Goal: Task Accomplishment & Management: Manage account settings

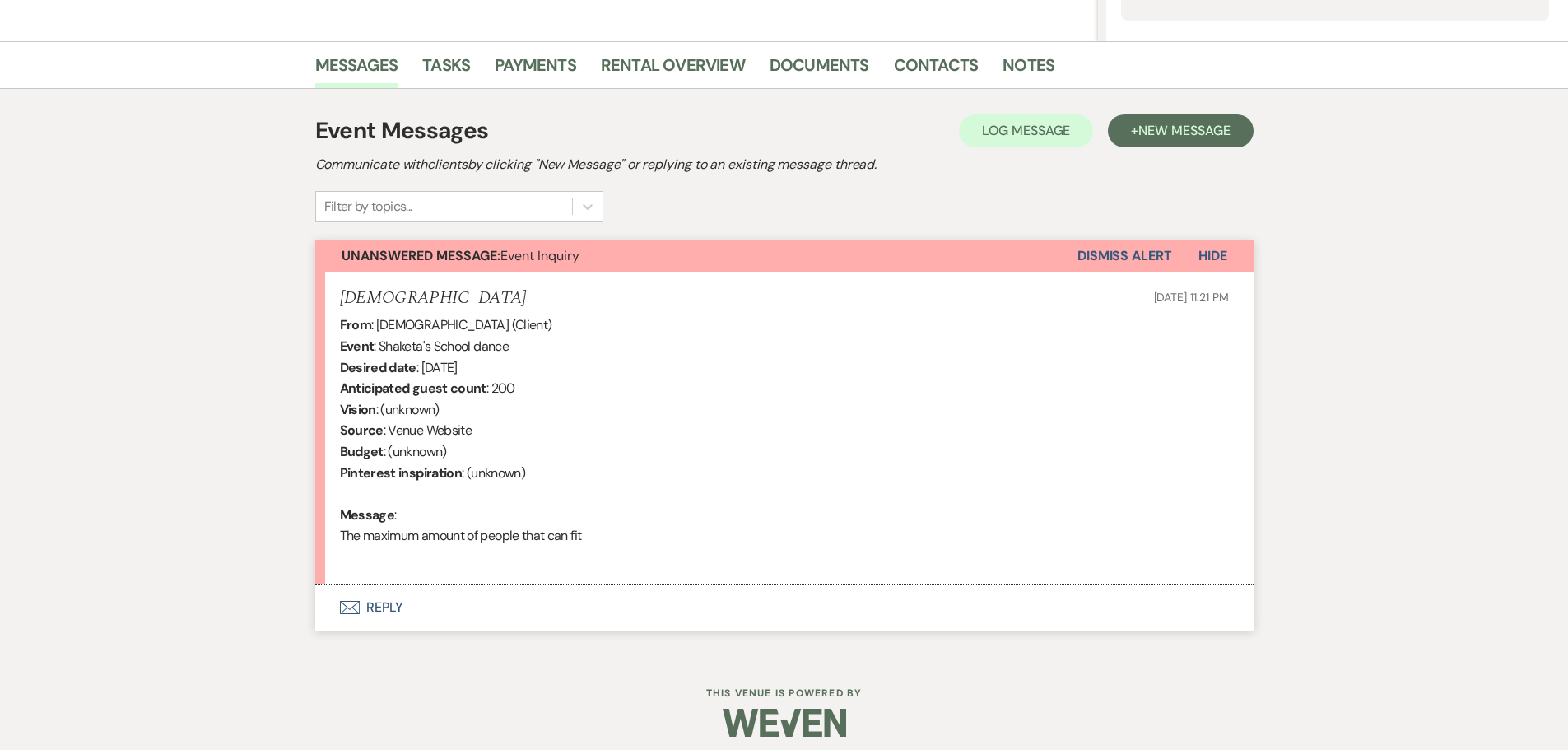
click at [378, 602] on button "Envelope Reply" at bounding box center [784, 607] width 938 height 47
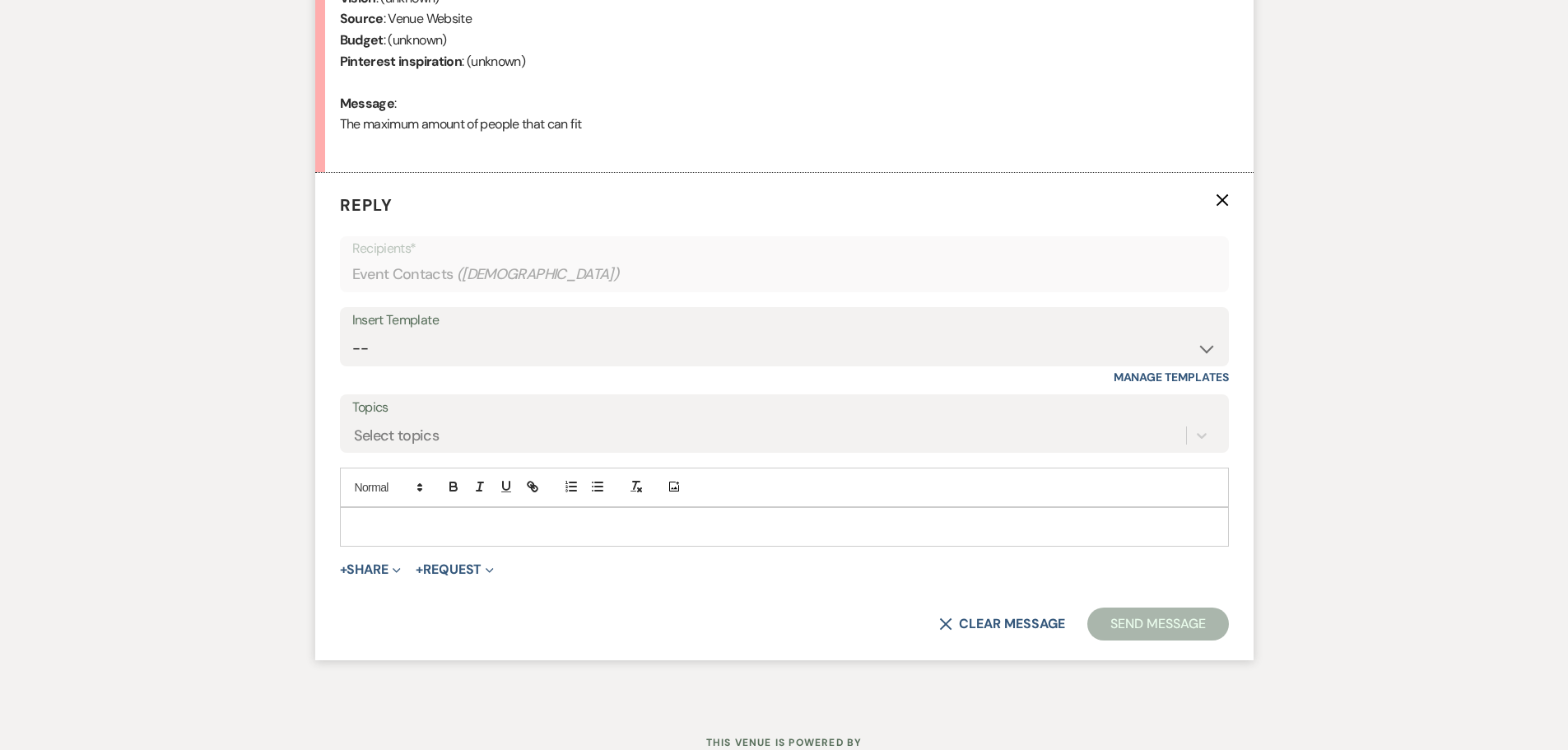
scroll to position [537, 0]
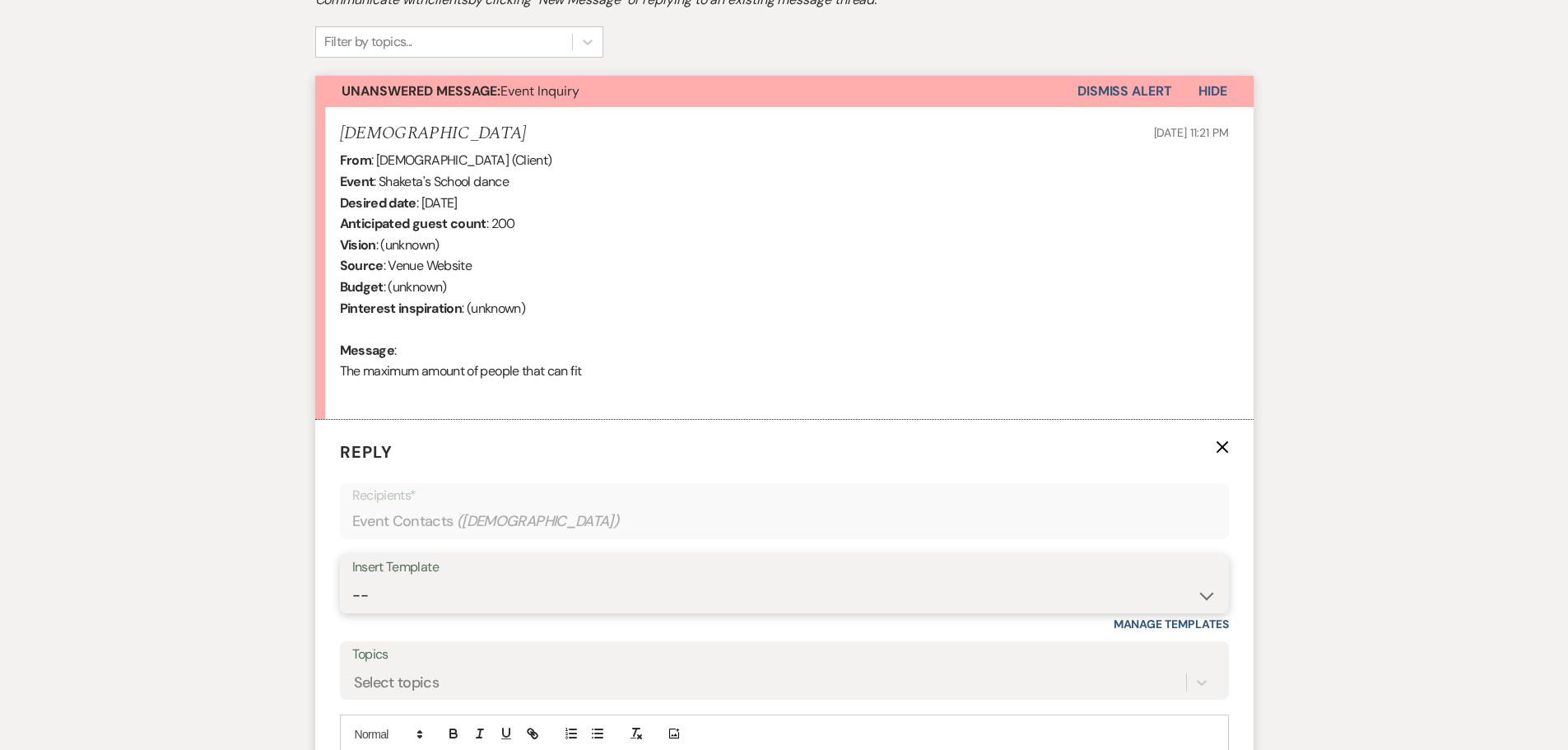
click at [471, 594] on select "-- Initial Inquiry Response-DATE IS AVAILABLE Initial Inquiry Response-DATE NOT…" at bounding box center [784, 595] width 864 height 32
select select "2561"
click at [352, 579] on select "-- Initial Inquiry Response-DATE IS AVAILABLE Initial Inquiry Response-DATE NOT…" at bounding box center [784, 595] width 864 height 32
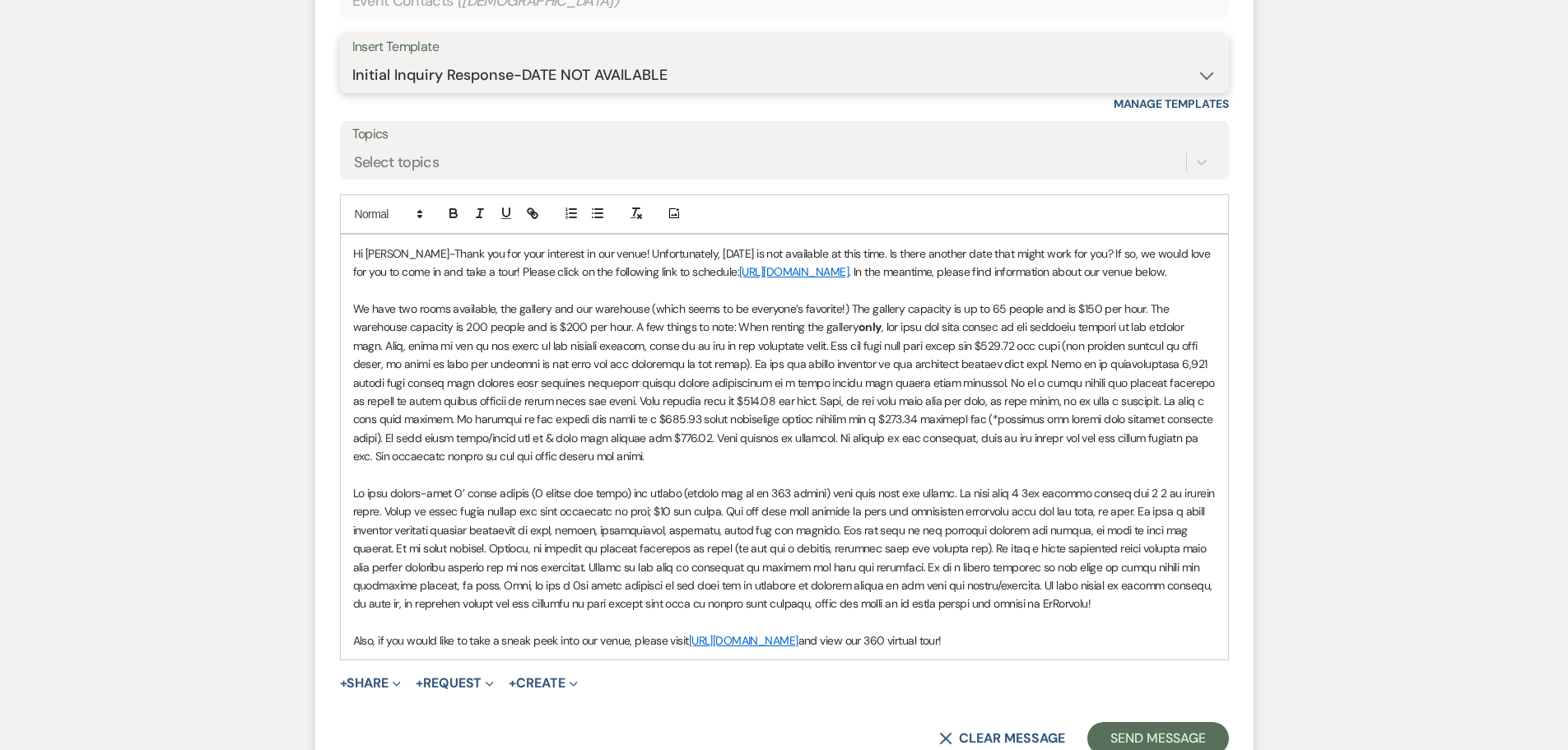
scroll to position [1113, 0]
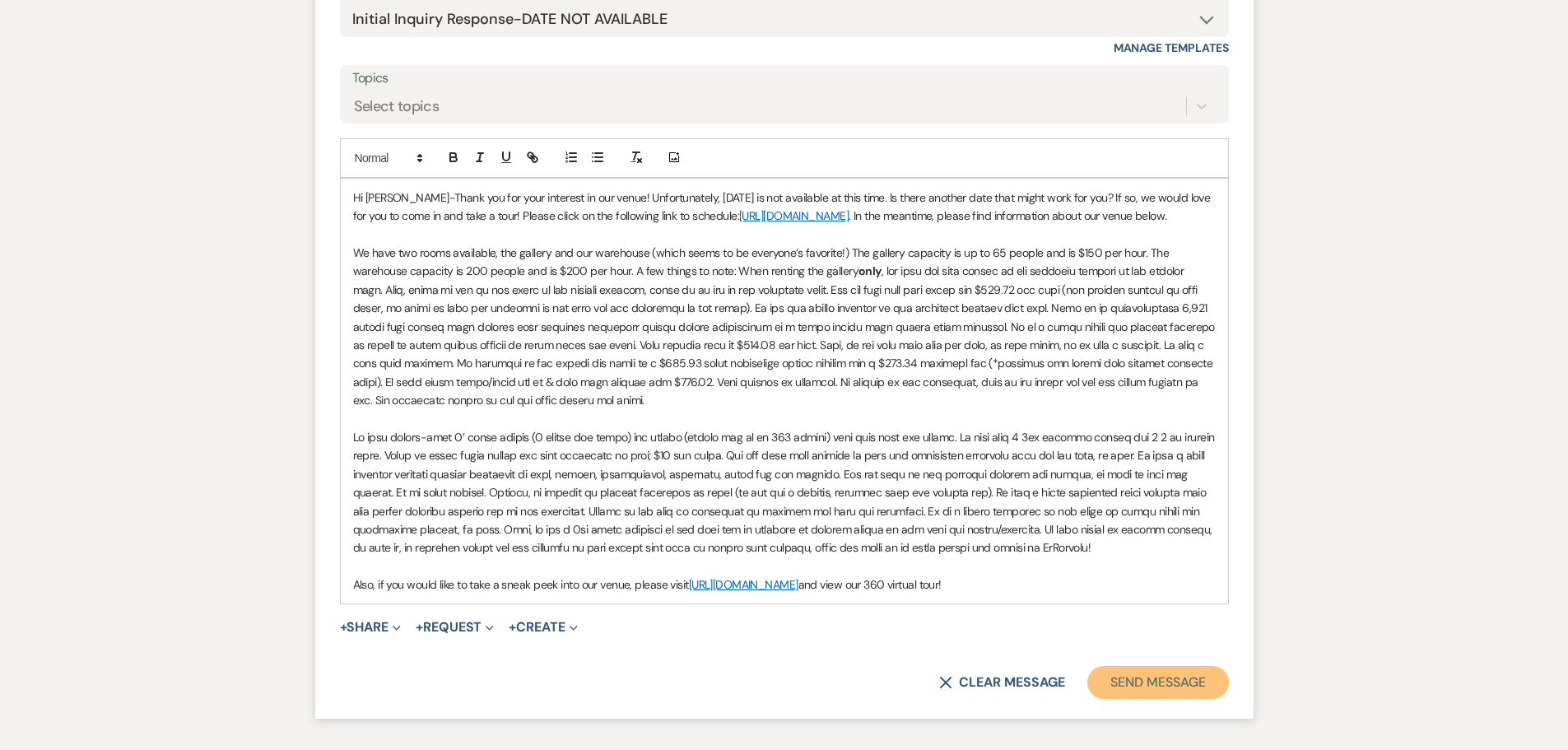
click at [1144, 695] on button "Send Message" at bounding box center [1157, 682] width 140 height 33
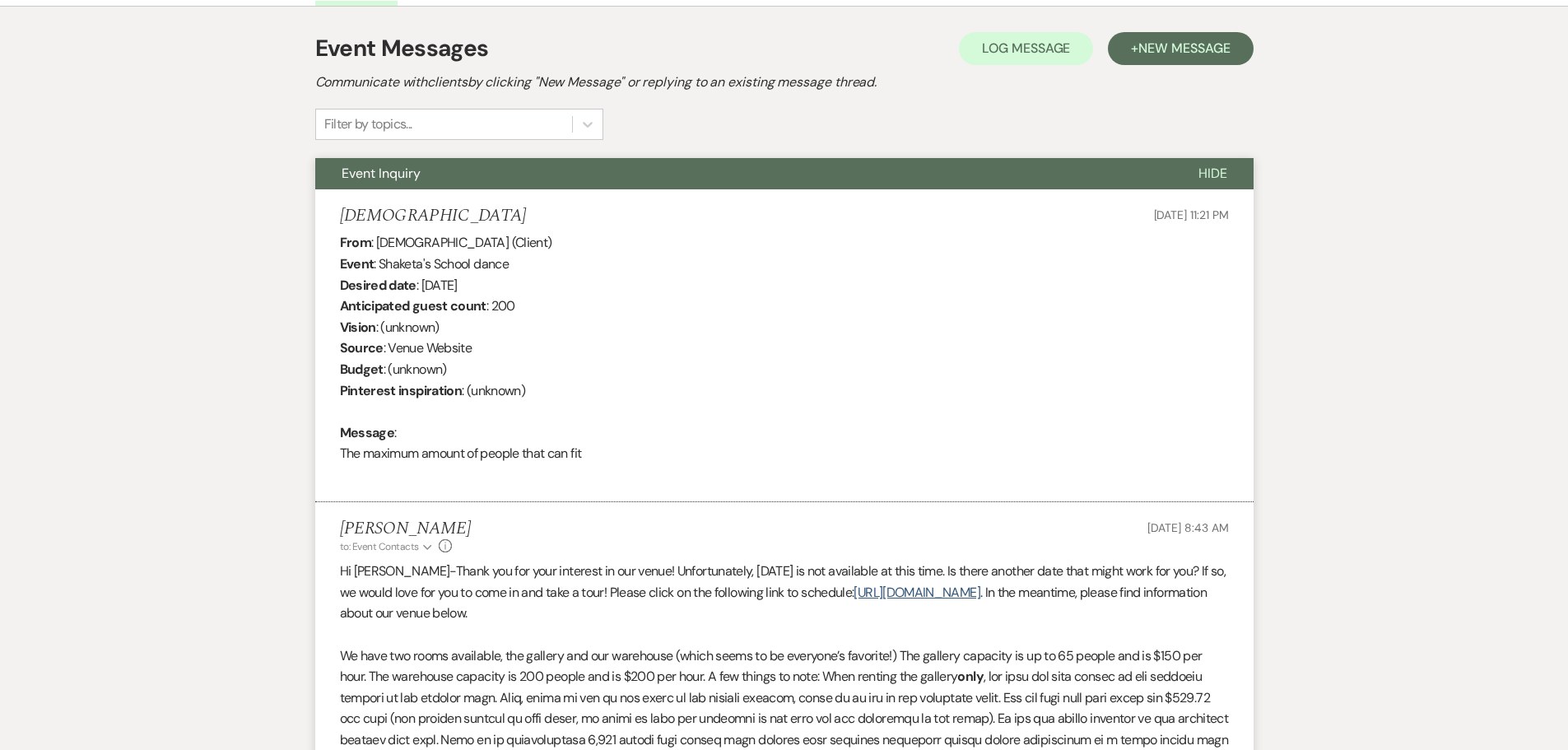
scroll to position [361, 0]
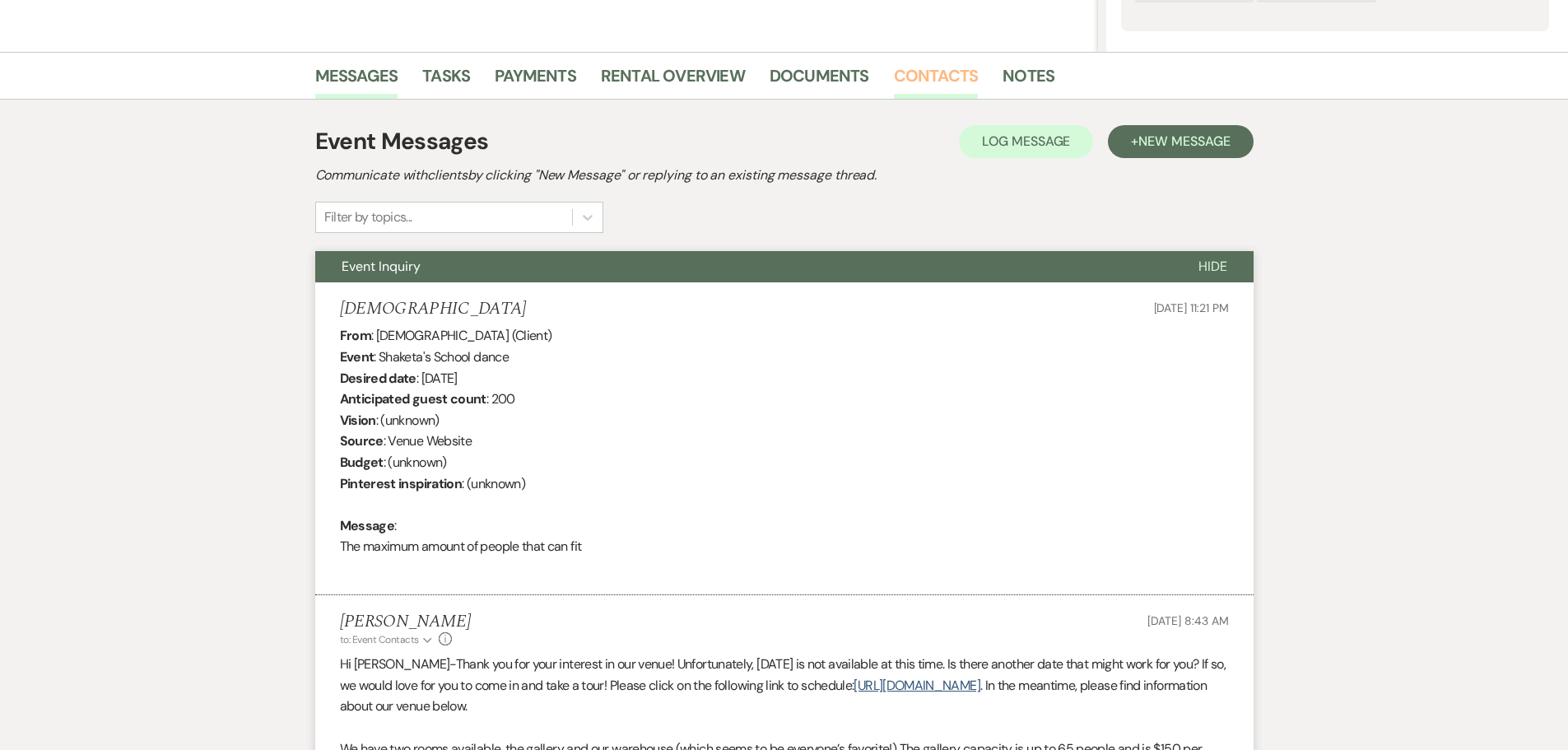
click at [959, 65] on link "Contacts" at bounding box center [936, 80] width 85 height 36
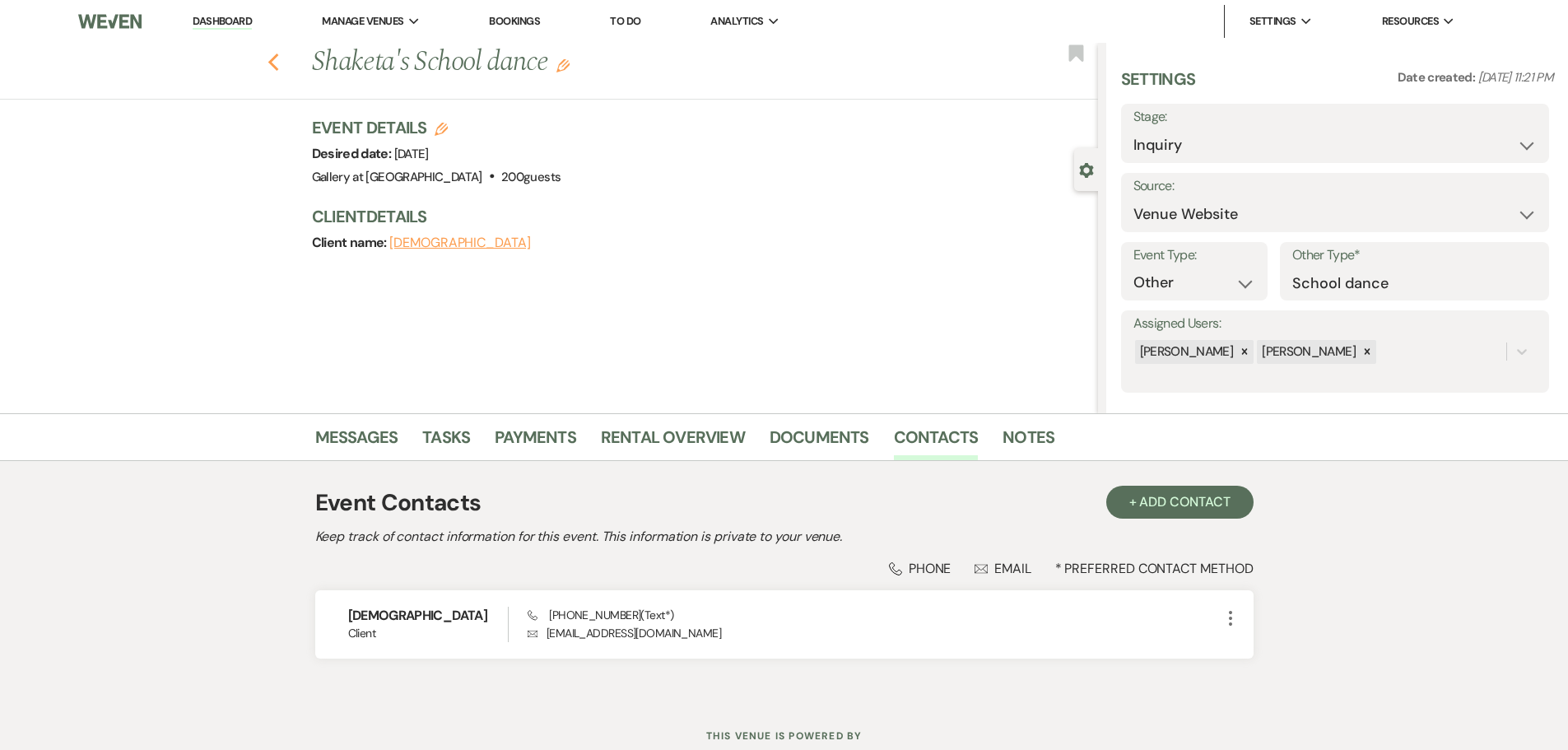
click at [278, 66] on use "button" at bounding box center [272, 62] width 11 height 18
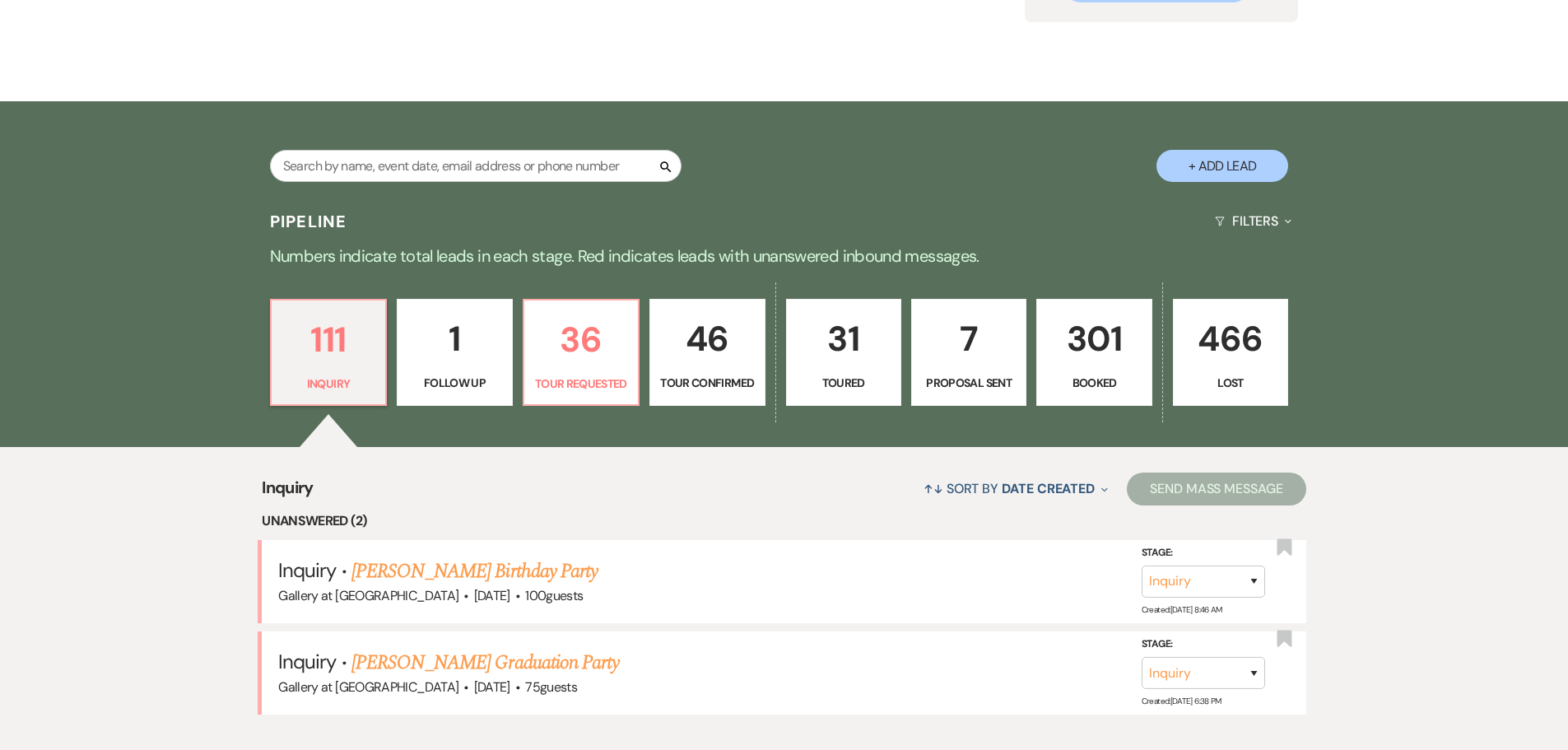
scroll to position [247, 0]
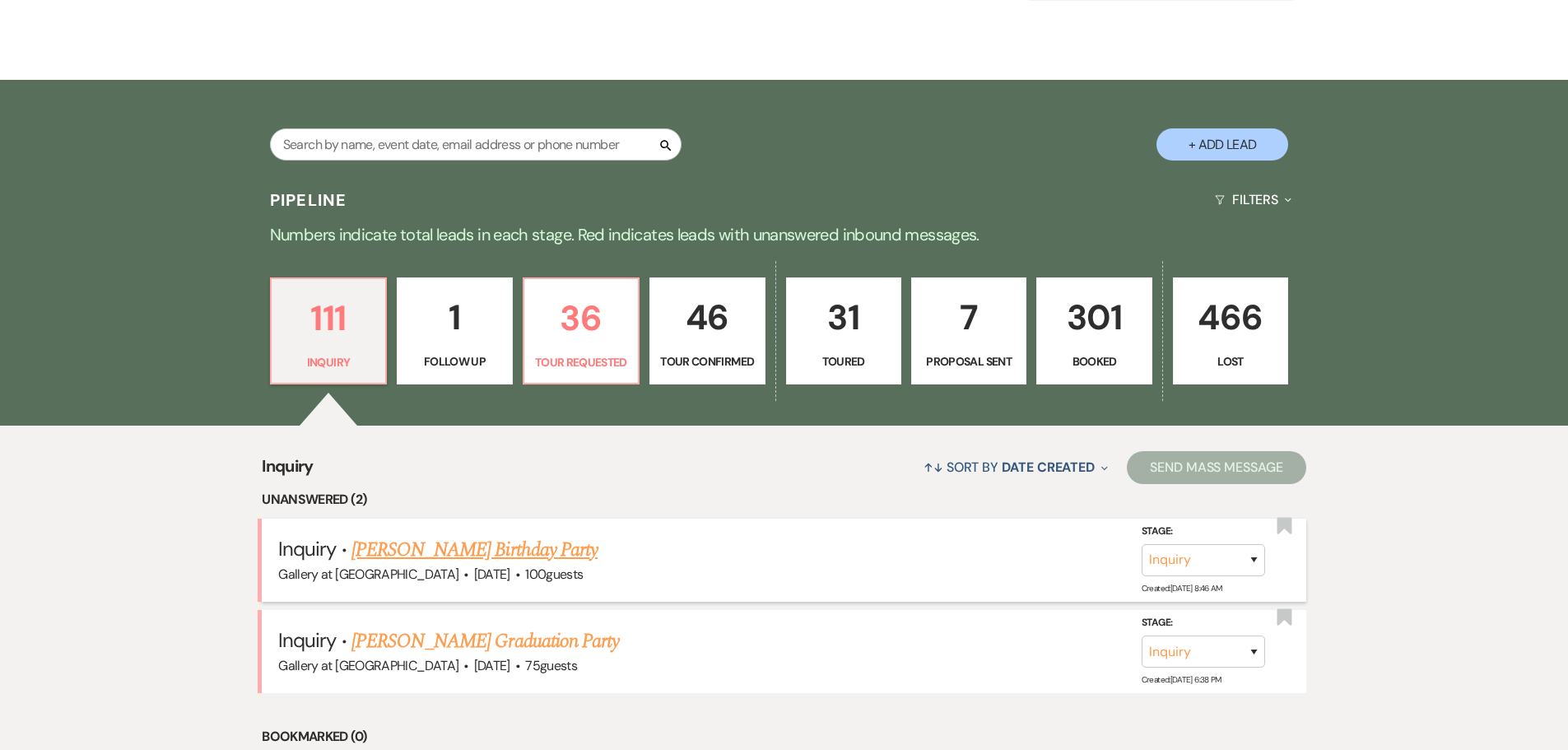
click at [564, 545] on link "[PERSON_NAME] Birthday Party" at bounding box center [474, 550] width 246 height 30
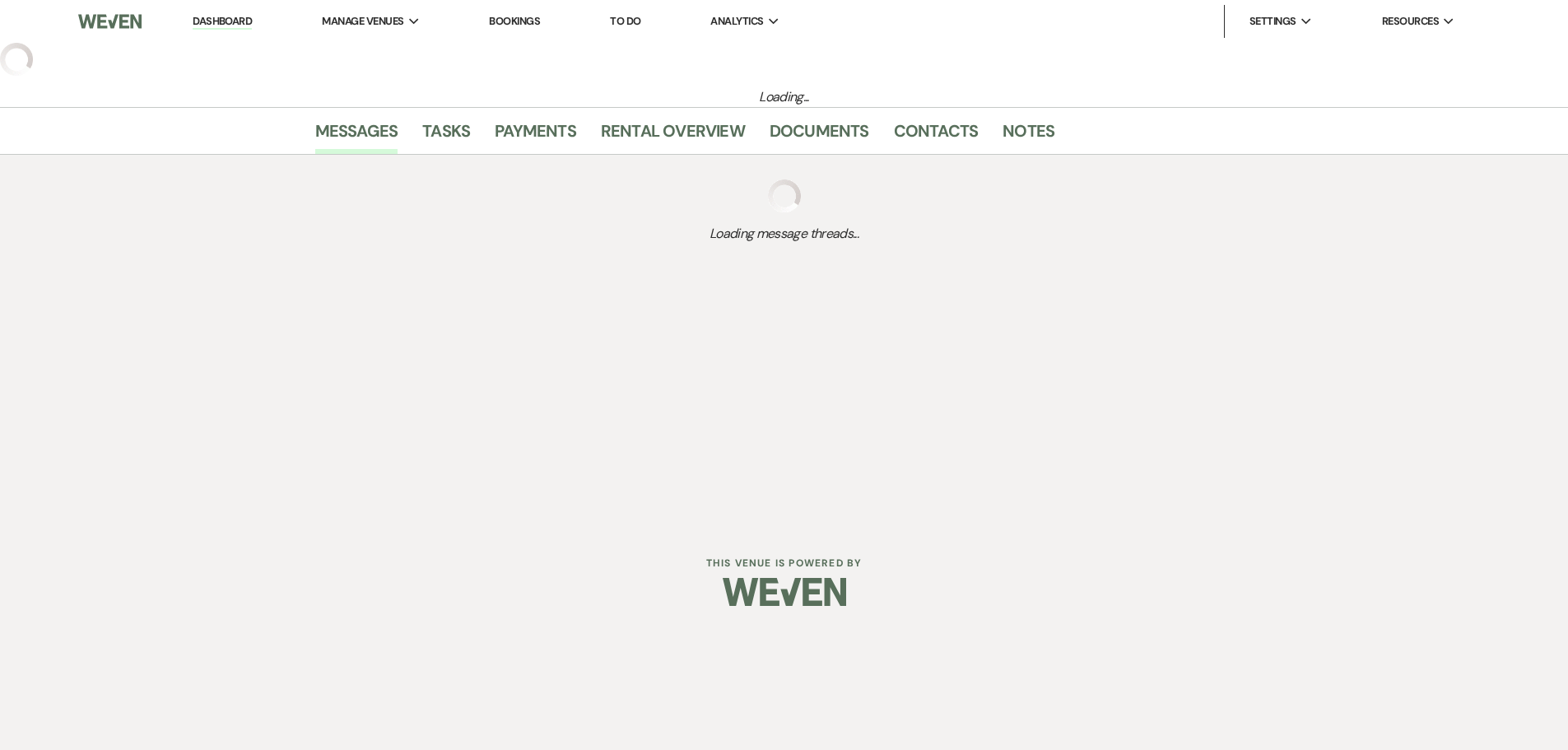
select select "5"
select select "4"
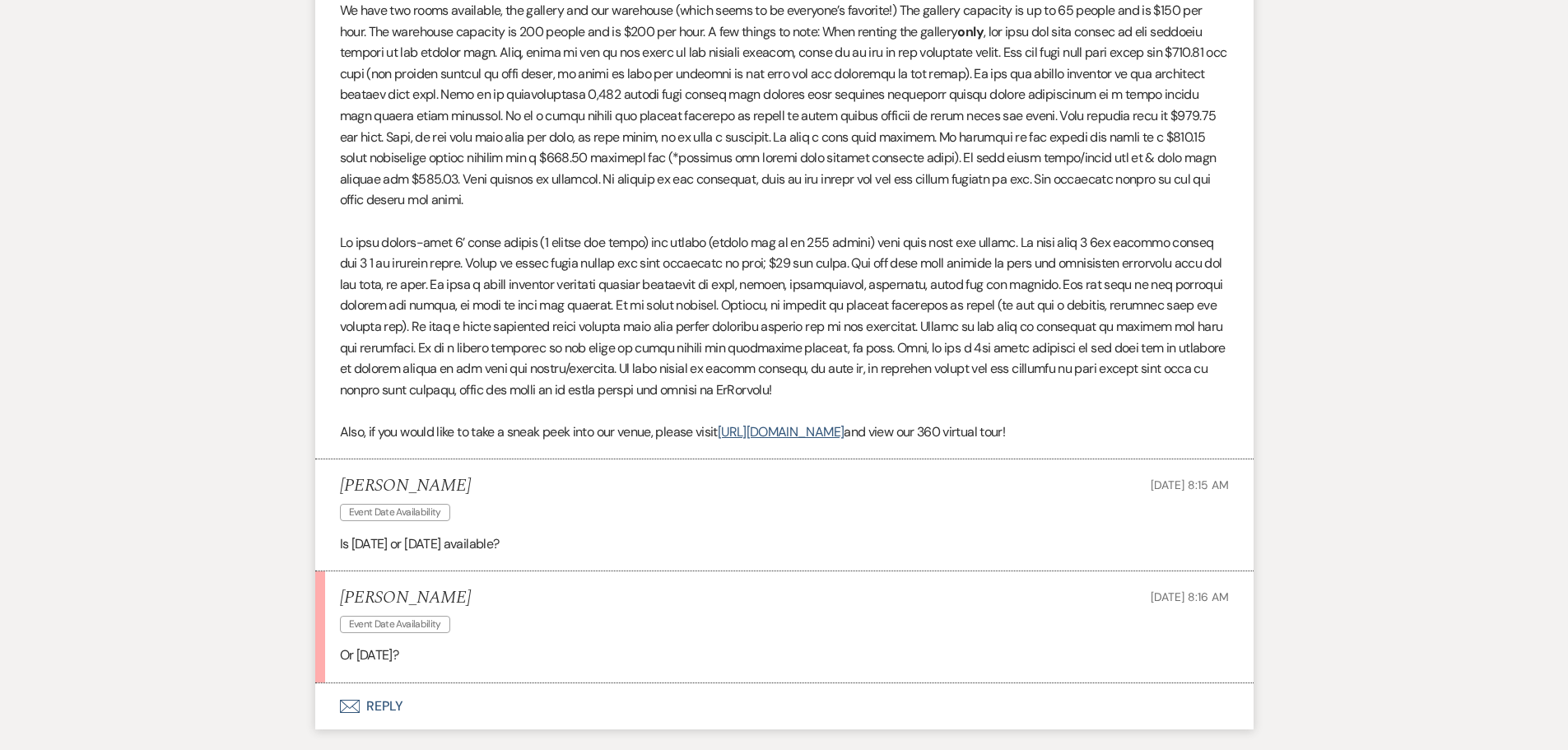
scroll to position [1294, 0]
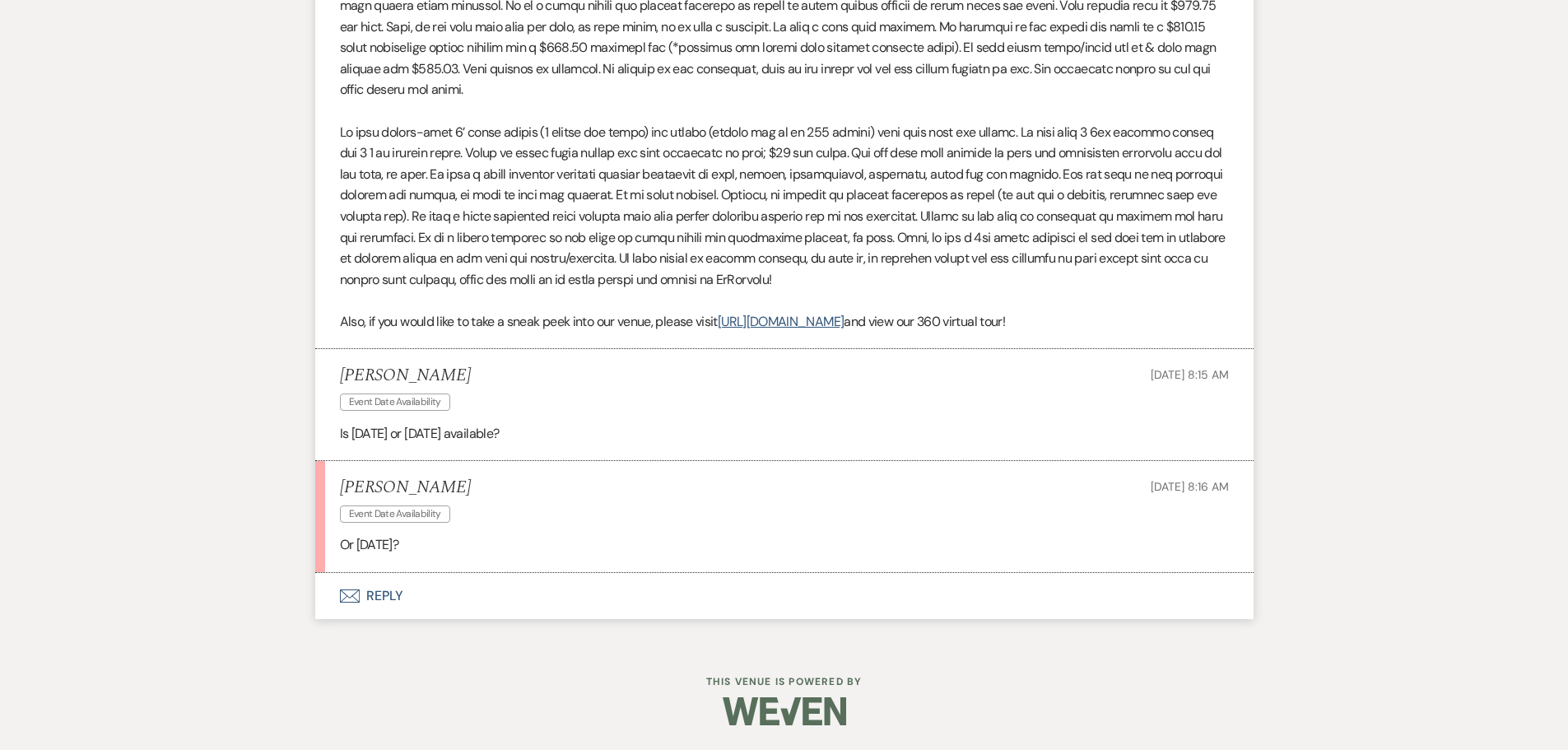
click at [383, 592] on button "Envelope Reply" at bounding box center [784, 596] width 938 height 47
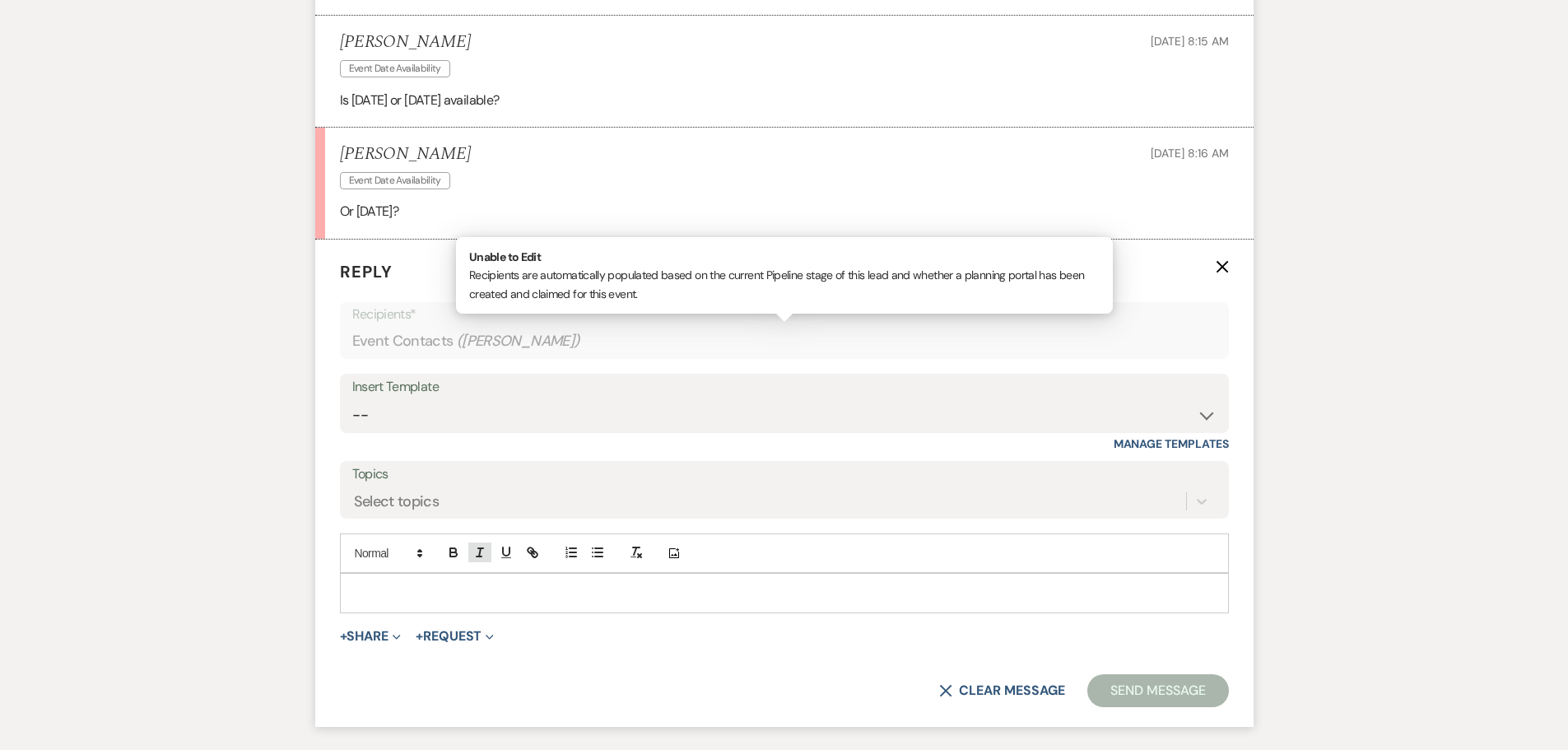
scroll to position [1608, 0]
click at [539, 600] on p at bounding box center [784, 590] width 862 height 18
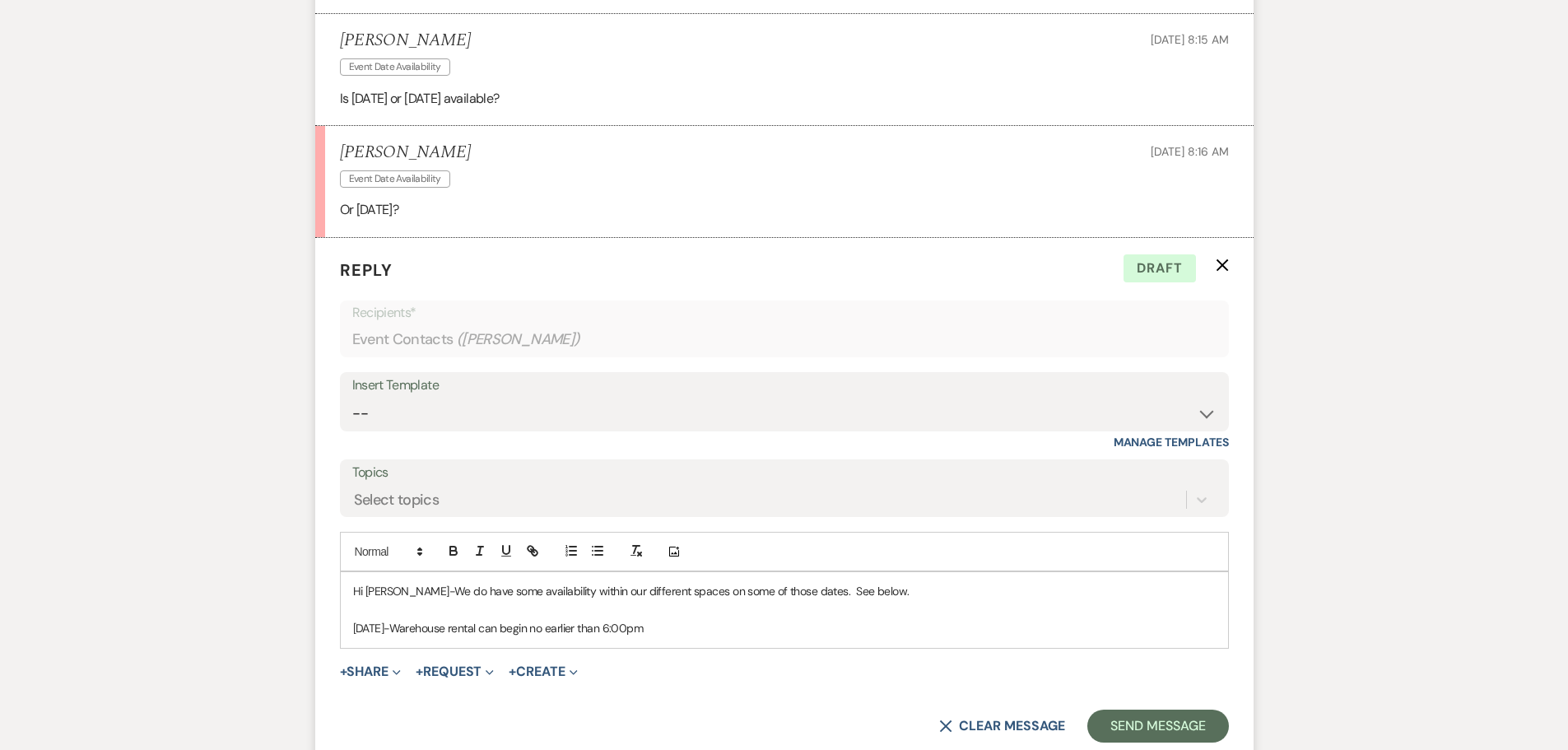
click at [677, 637] on p "11/28/25-Warehouse rental can begin no earlier than 6:00pm" at bounding box center [784, 627] width 862 height 18
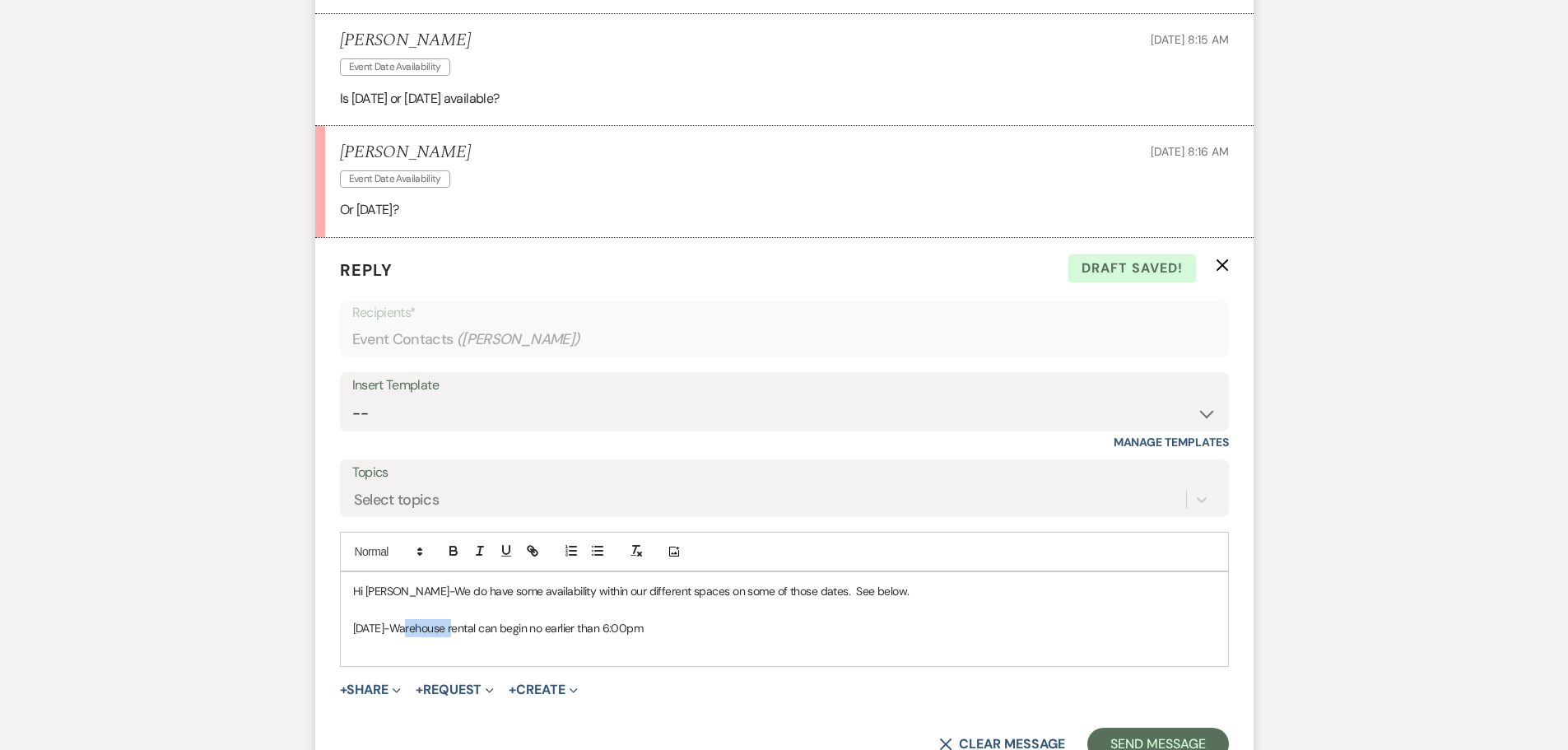
drag, startPoint x: 400, startPoint y: 651, endPoint x: 451, endPoint y: 649, distance: 51.0
click at [451, 637] on p "11/28/25-Warehouse rental can begin no earlier than 6:00pm" at bounding box center [784, 627] width 862 height 18
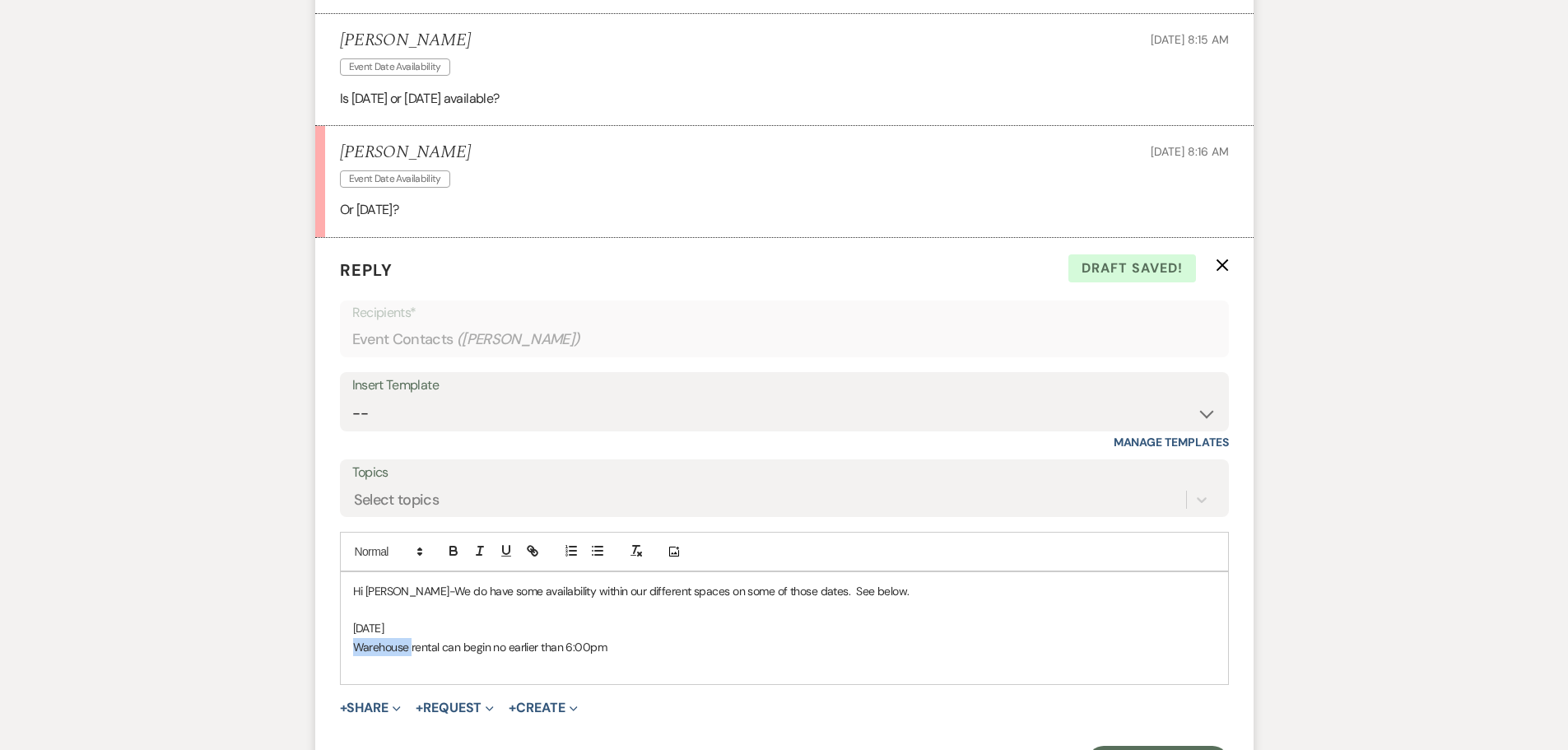
drag, startPoint x: 355, startPoint y: 665, endPoint x: 410, endPoint y: 665, distance: 55.0
click at [410, 656] on p "Warehouse rental can begin no earlier than 6:00pm" at bounding box center [784, 646] width 862 height 18
click at [451, 555] on icon "button" at bounding box center [454, 552] width 7 height 4
click at [425, 656] on p "Warehouse rental can begin no earlier than 6:00pm" at bounding box center [784, 646] width 862 height 18
click at [428, 674] on p at bounding box center [784, 665] width 862 height 18
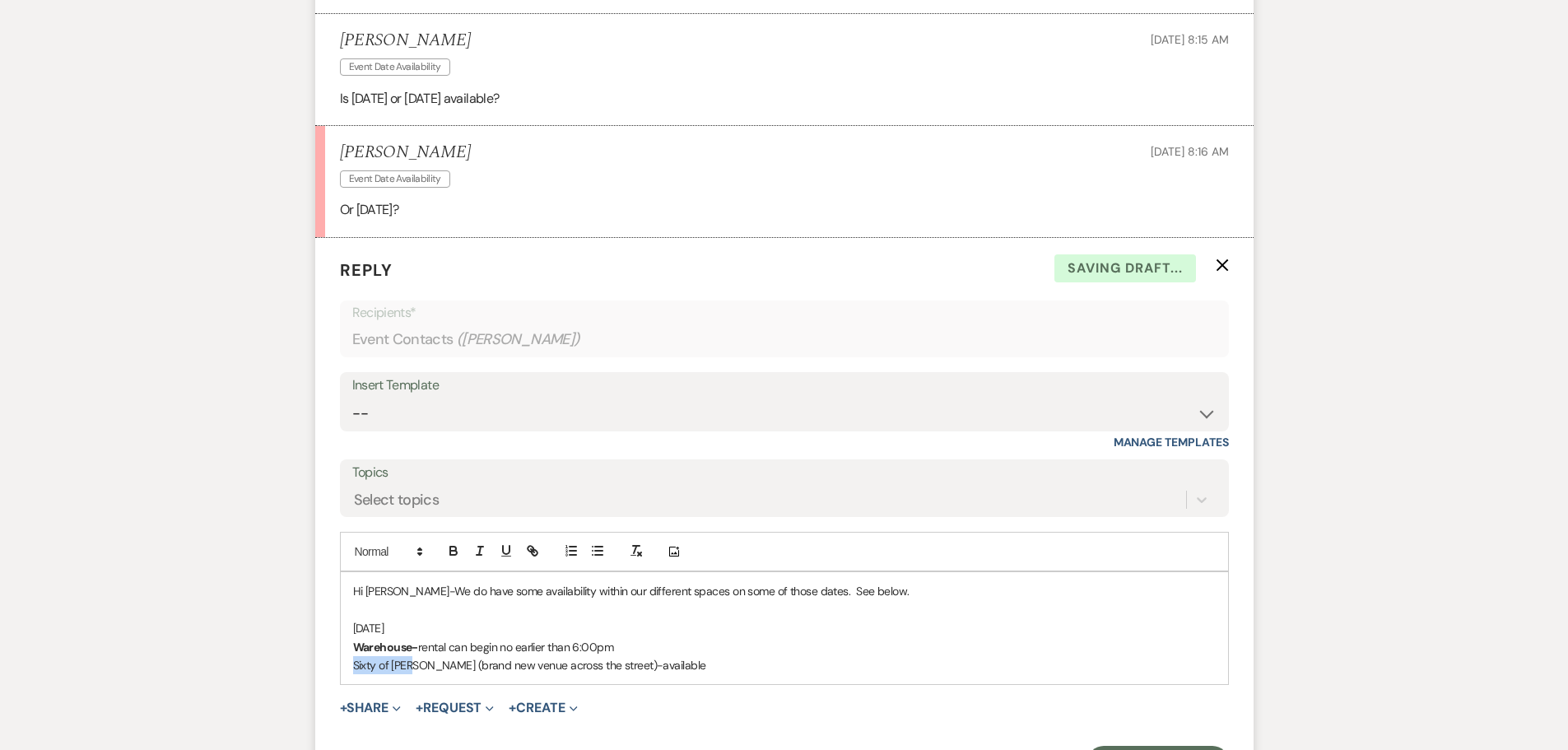
drag, startPoint x: 350, startPoint y: 684, endPoint x: 415, endPoint y: 682, distance: 65.0
click at [415, 682] on div "Hi Marquesha-We do have some availability within our different spaces on some o…" at bounding box center [784, 628] width 887 height 112
click at [451, 555] on icon "button" at bounding box center [454, 552] width 7 height 4
click at [682, 674] on p "Sixty of Sims (brand new venue across the street)-available" at bounding box center [784, 665] width 862 height 18
click at [390, 672] on strong "Sixty of Sims" at bounding box center [418, 665] width 129 height 15
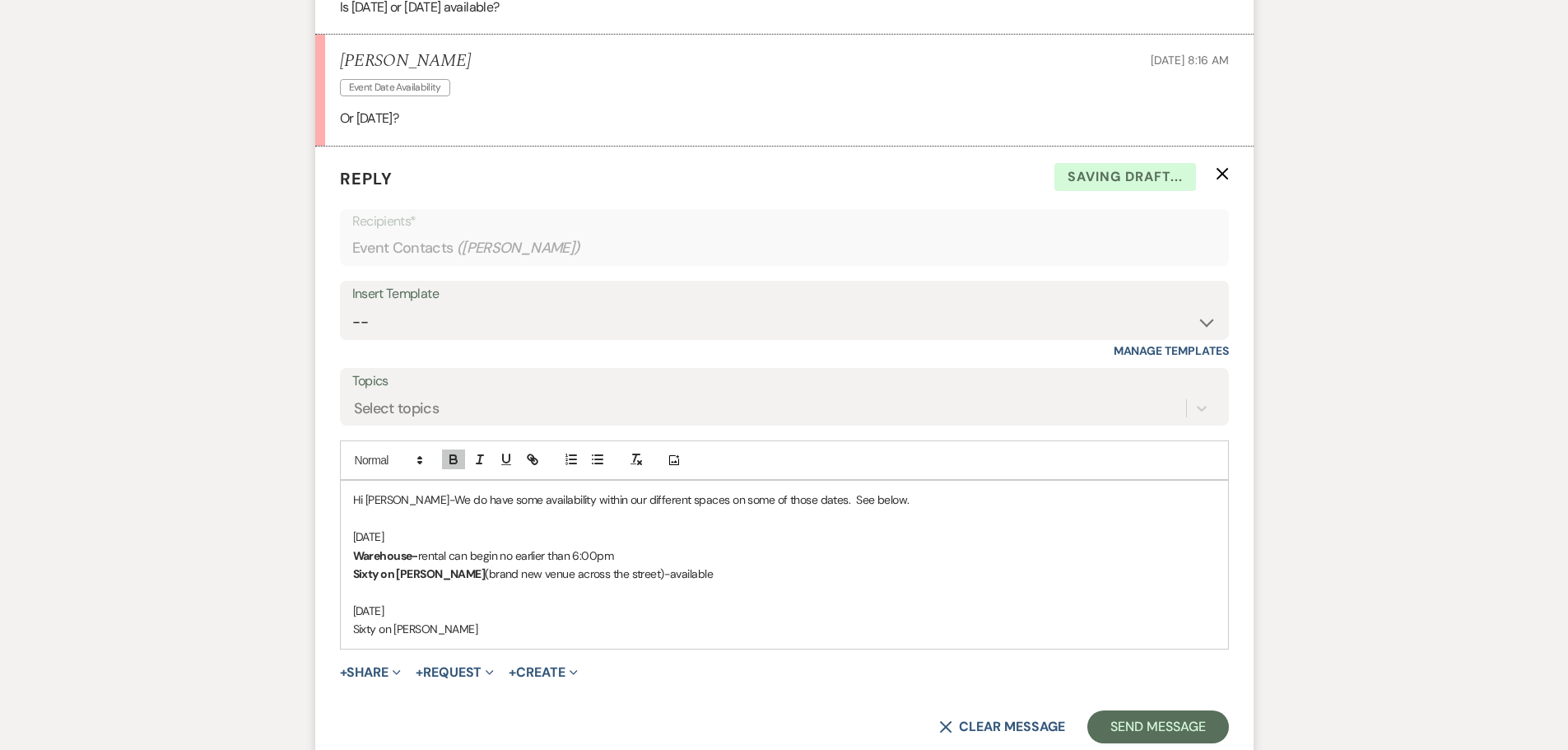
scroll to position [1855, 0]
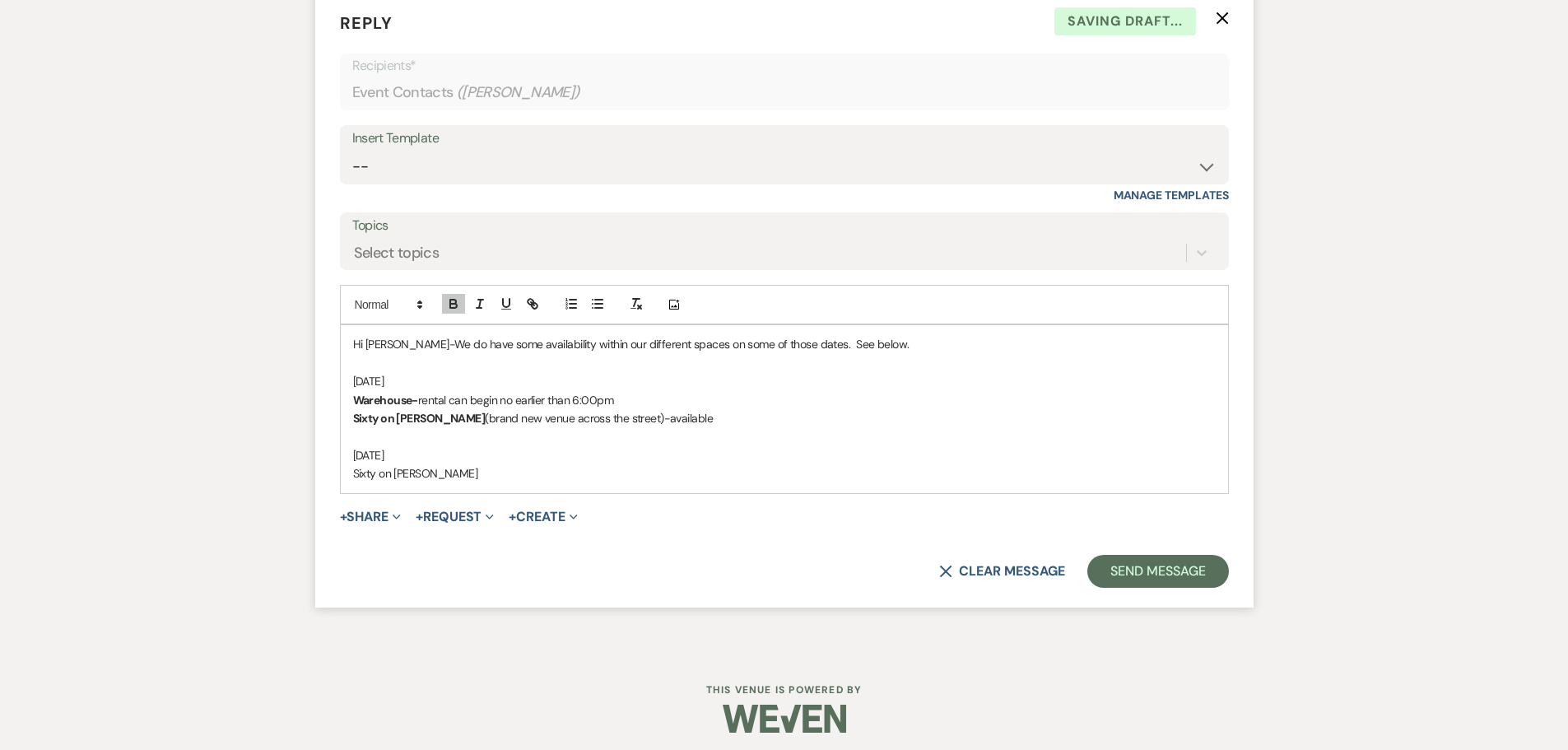
click at [426, 482] on p "Sixty on [PERSON_NAME]" at bounding box center [784, 473] width 862 height 18
drag, startPoint x: 351, startPoint y: 495, endPoint x: 418, endPoint y: 489, distance: 67.3
click at [418, 489] on div "Hi Marquesha-We do have some availability within our different spaces on some o…" at bounding box center [784, 409] width 887 height 167
click at [452, 311] on icon "button" at bounding box center [454, 304] width 15 height 15
click at [506, 482] on p "Sixty on Sims -available" at bounding box center [784, 473] width 862 height 18
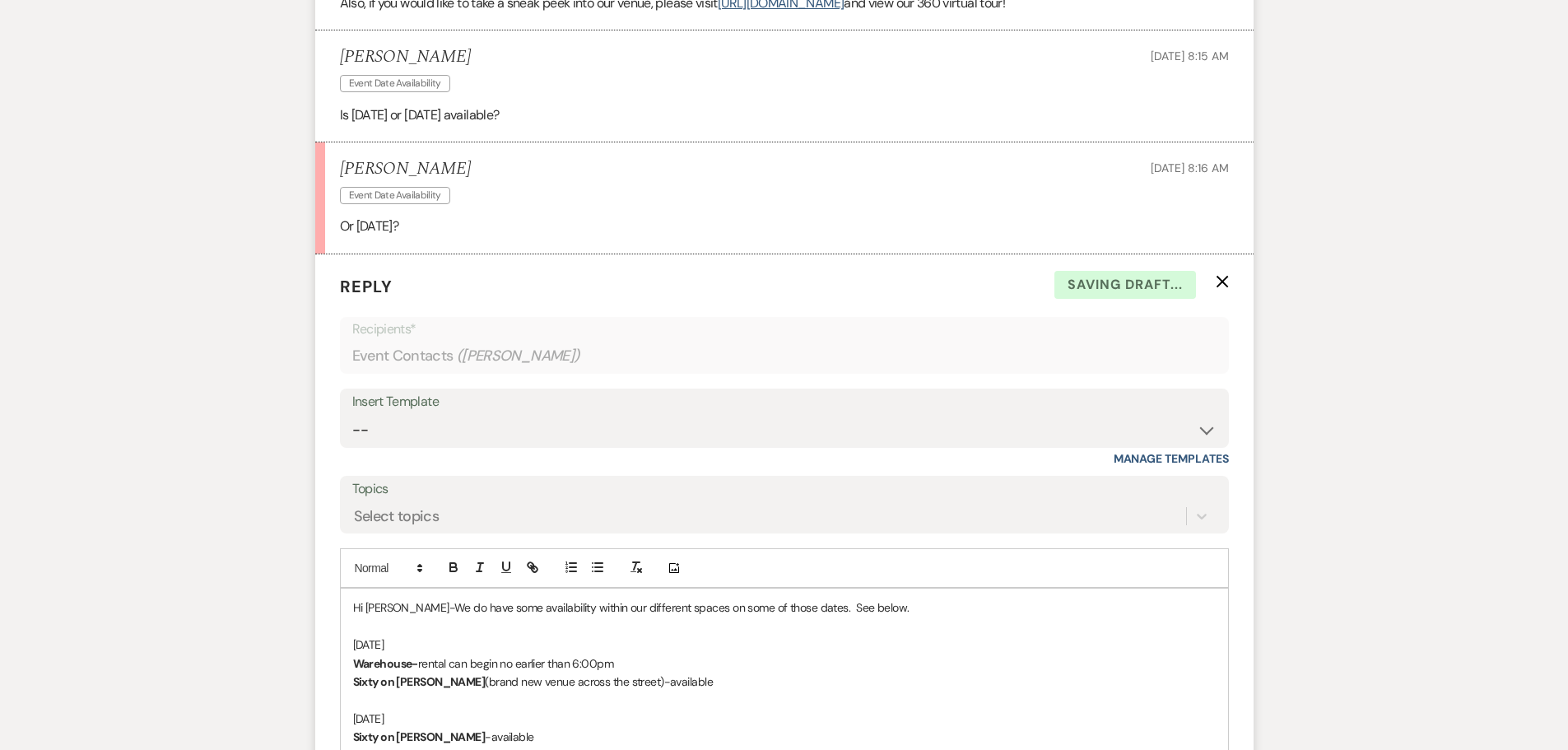
scroll to position [1773, 0]
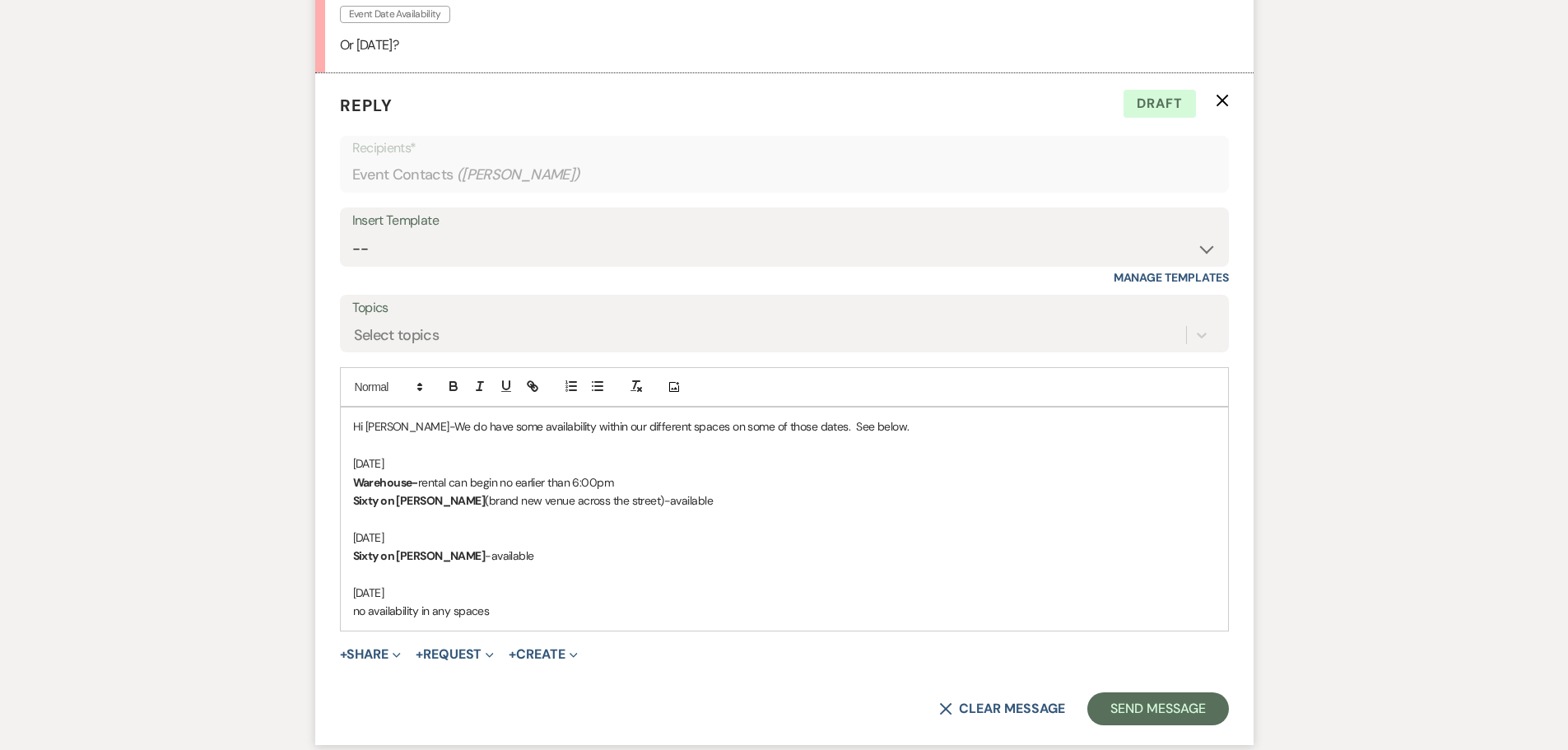
click at [661, 491] on p "Warehouse- rental can begin no earlier than 6:00pm" at bounding box center [784, 482] width 862 height 18
click at [686, 510] on p "Sixty on Sims (brand new venue across the street)-available" at bounding box center [784, 500] width 862 height 18
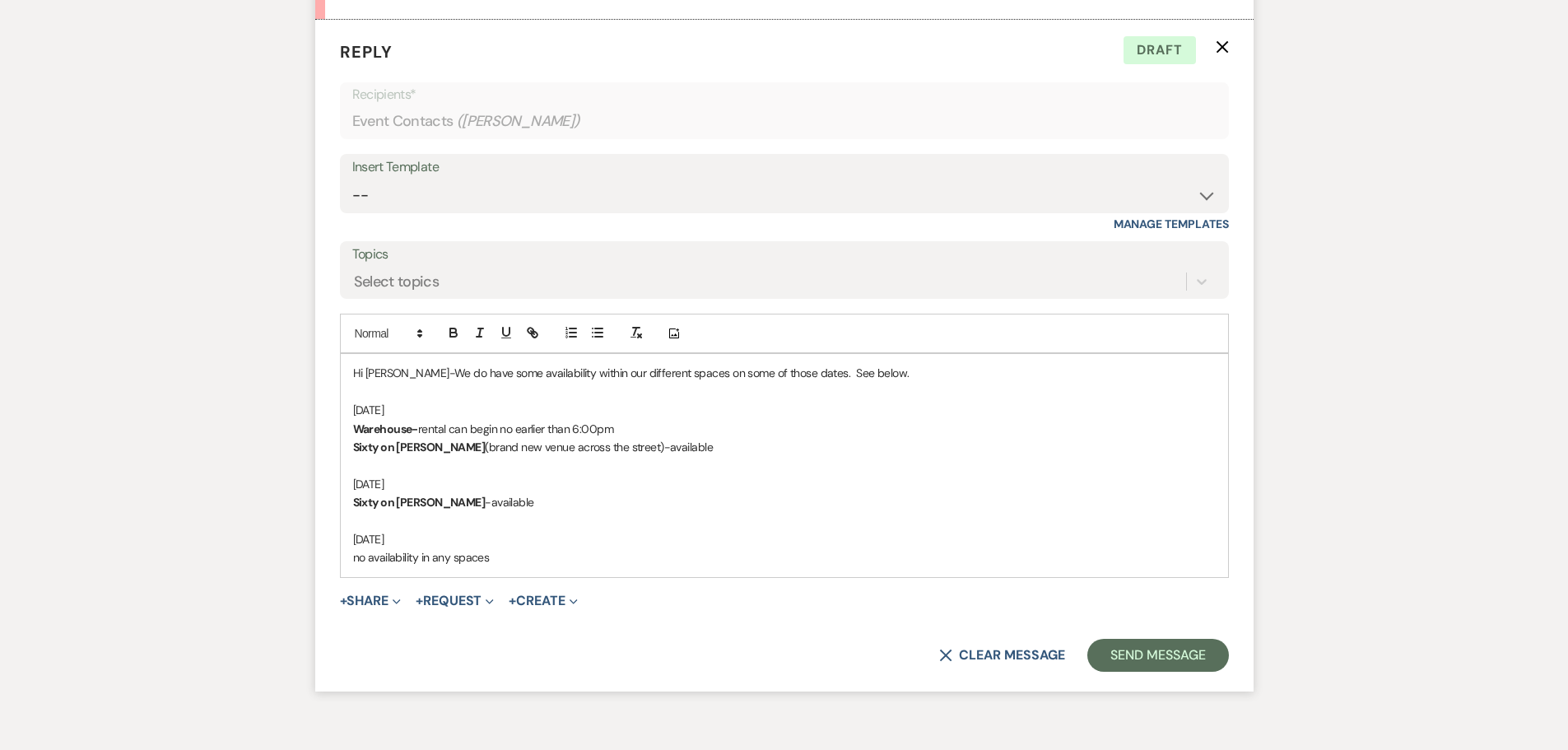
scroll to position [1855, 0]
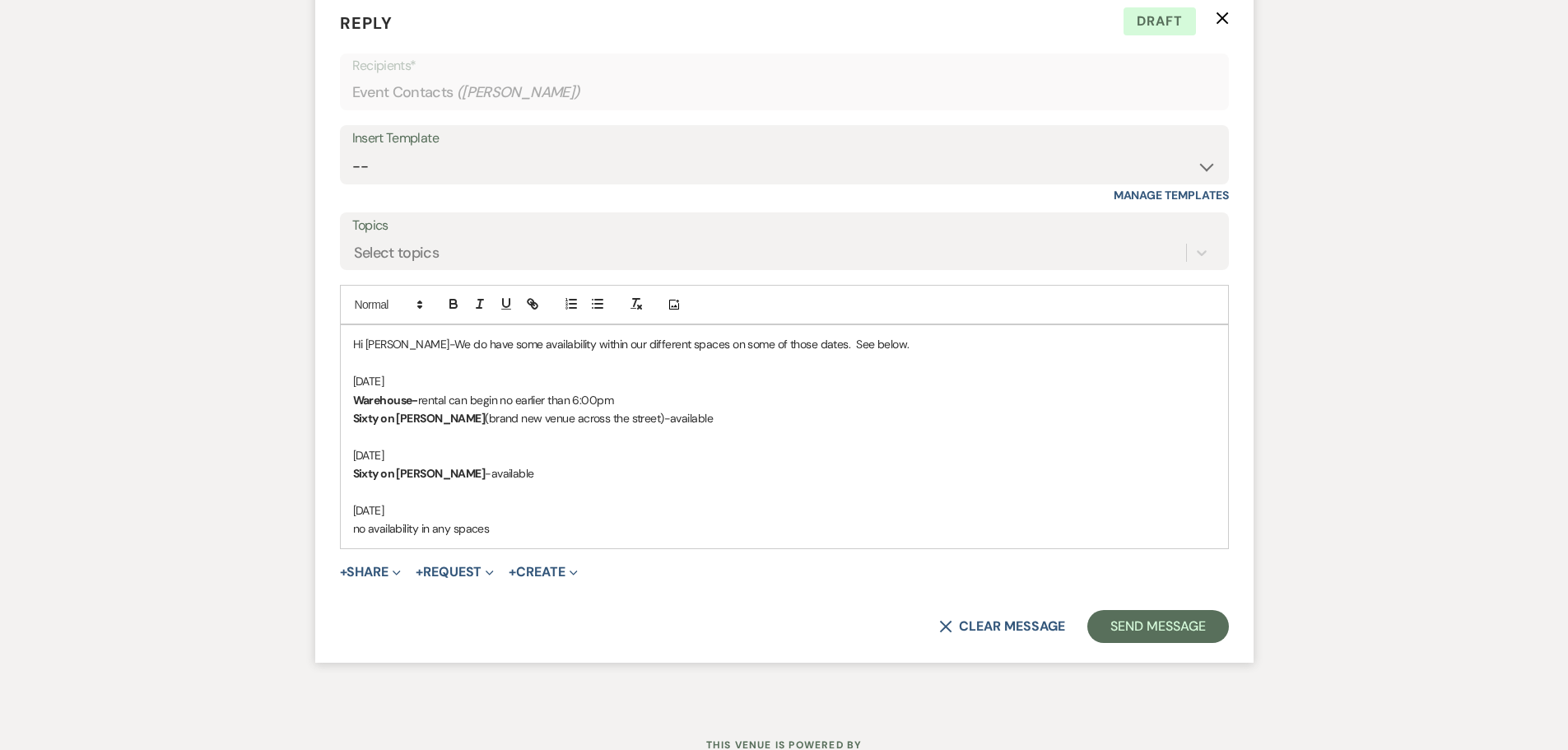
click at [522, 538] on p "no availability in any spaces" at bounding box center [784, 528] width 862 height 18
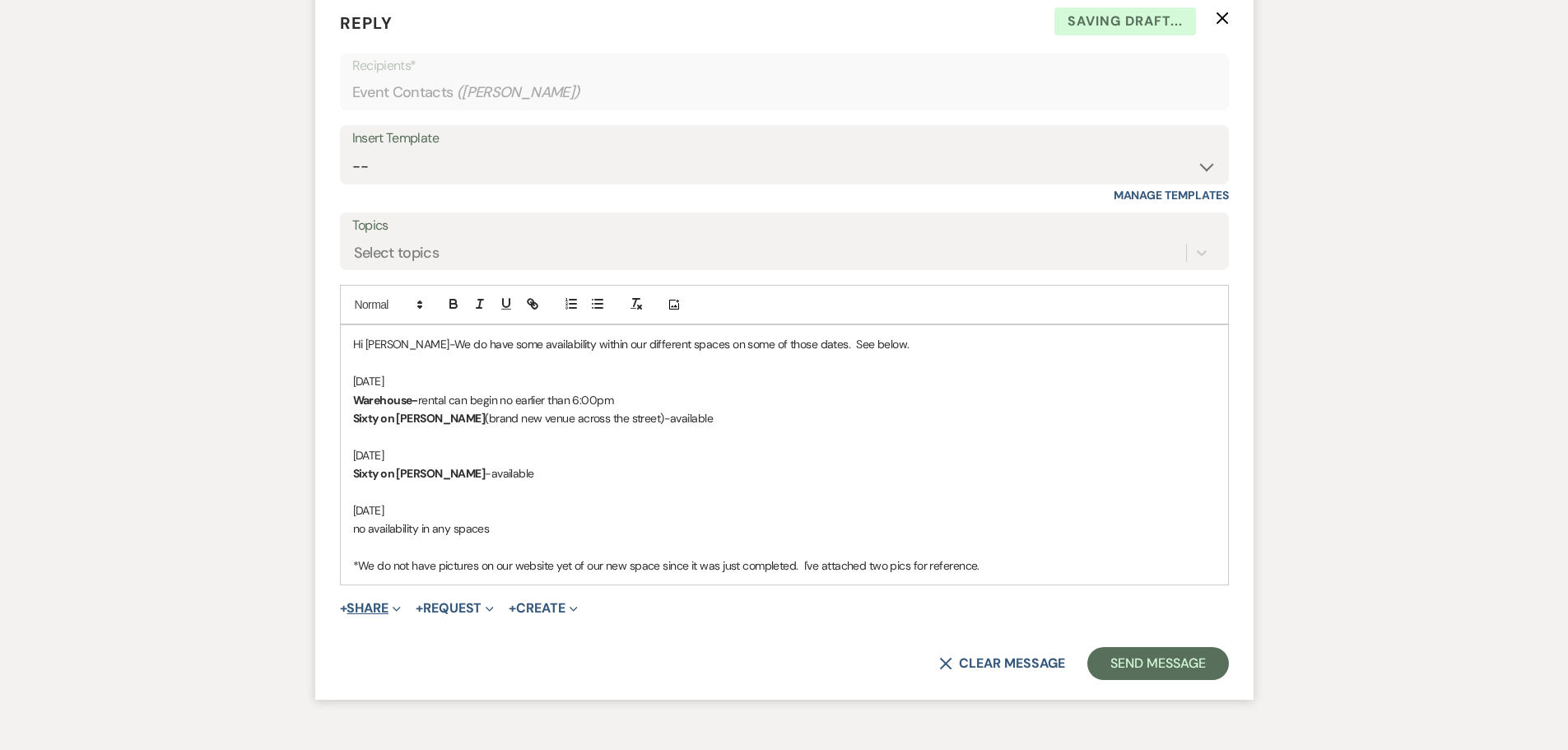
click at [369, 615] on button "+ Share Expand" at bounding box center [370, 609] width 62 height 14
click at [399, 649] on span "Doc Upload Documents" at bounding box center [406, 641] width 94 height 17
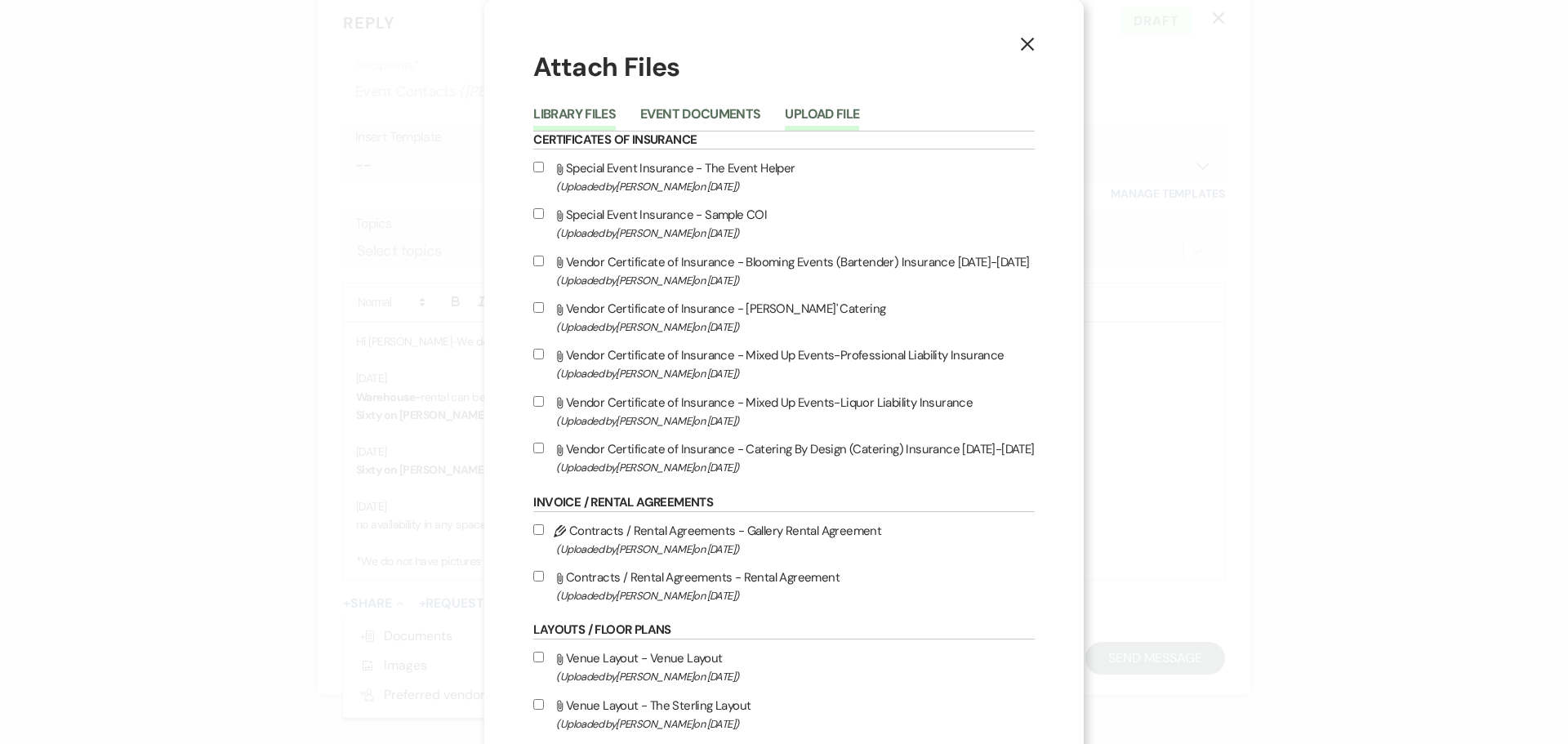
click at [798, 108] on button "Upload File" at bounding box center [822, 119] width 75 height 23
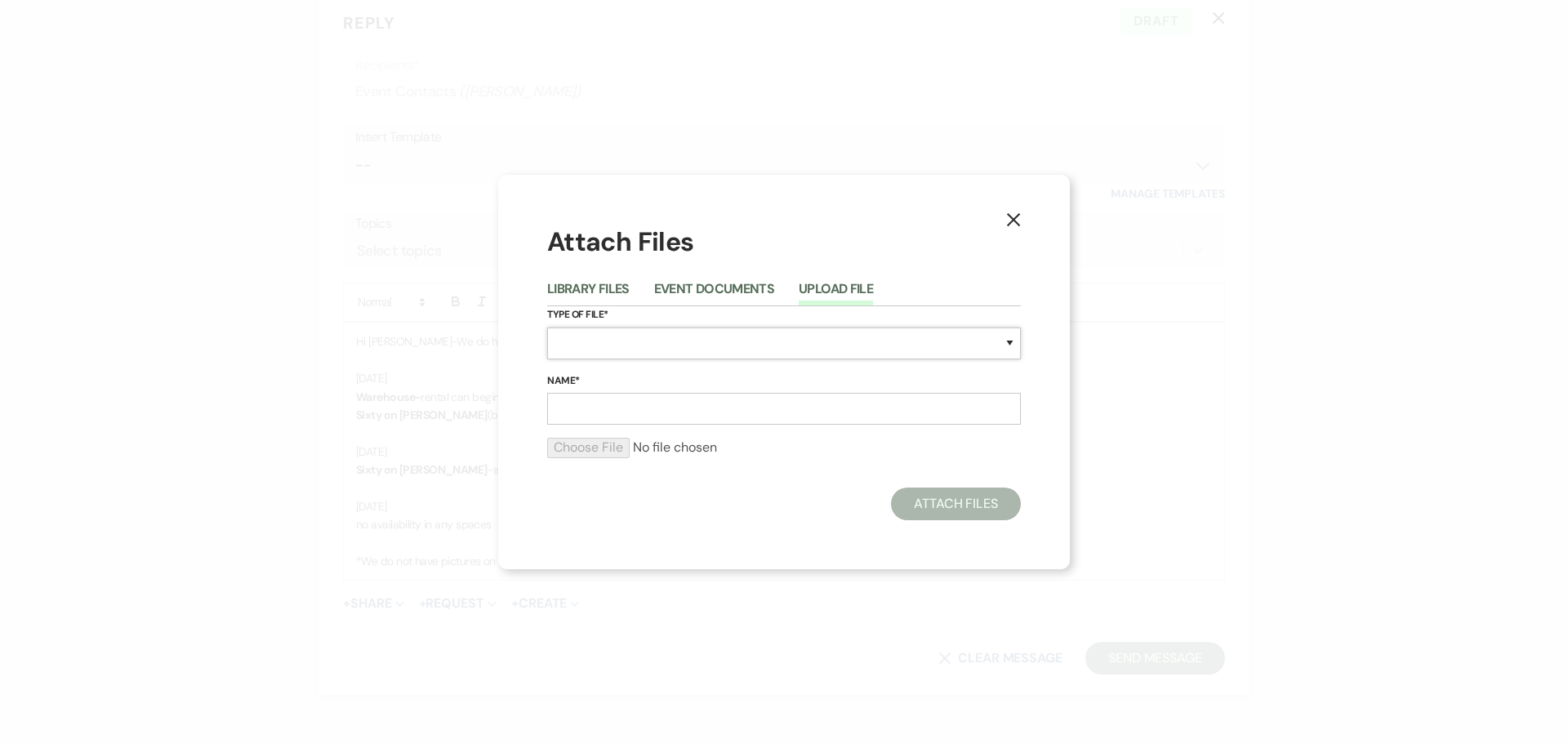
click at [654, 348] on select "Special Event Insurance Vendor Certificate of Insurance Contracts / Rental Agre…" at bounding box center [784, 343] width 474 height 32
select select "55"
click at [547, 327] on select "Special Event Insurance Vendor Certificate of Insurance Contracts / Rental Agre…" at bounding box center [784, 343] width 474 height 32
click at [653, 404] on input "Name*" at bounding box center [784, 408] width 474 height 32
type input "Sixty on Sims venue w/tables & chairs"
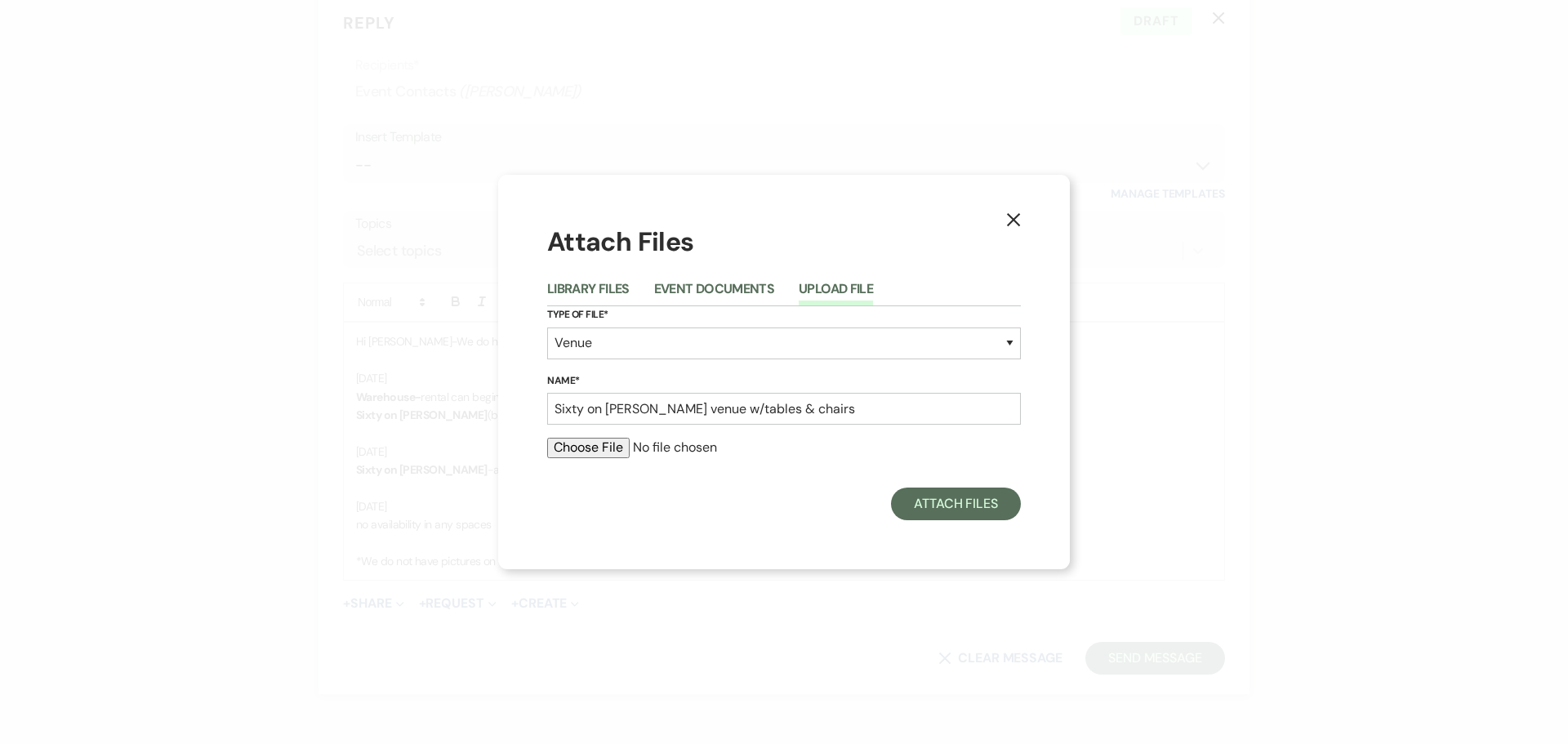
click at [612, 449] on input "file" at bounding box center [784, 447] width 474 height 19
type input "C:\fakepath\Sixty on Sims.jpg"
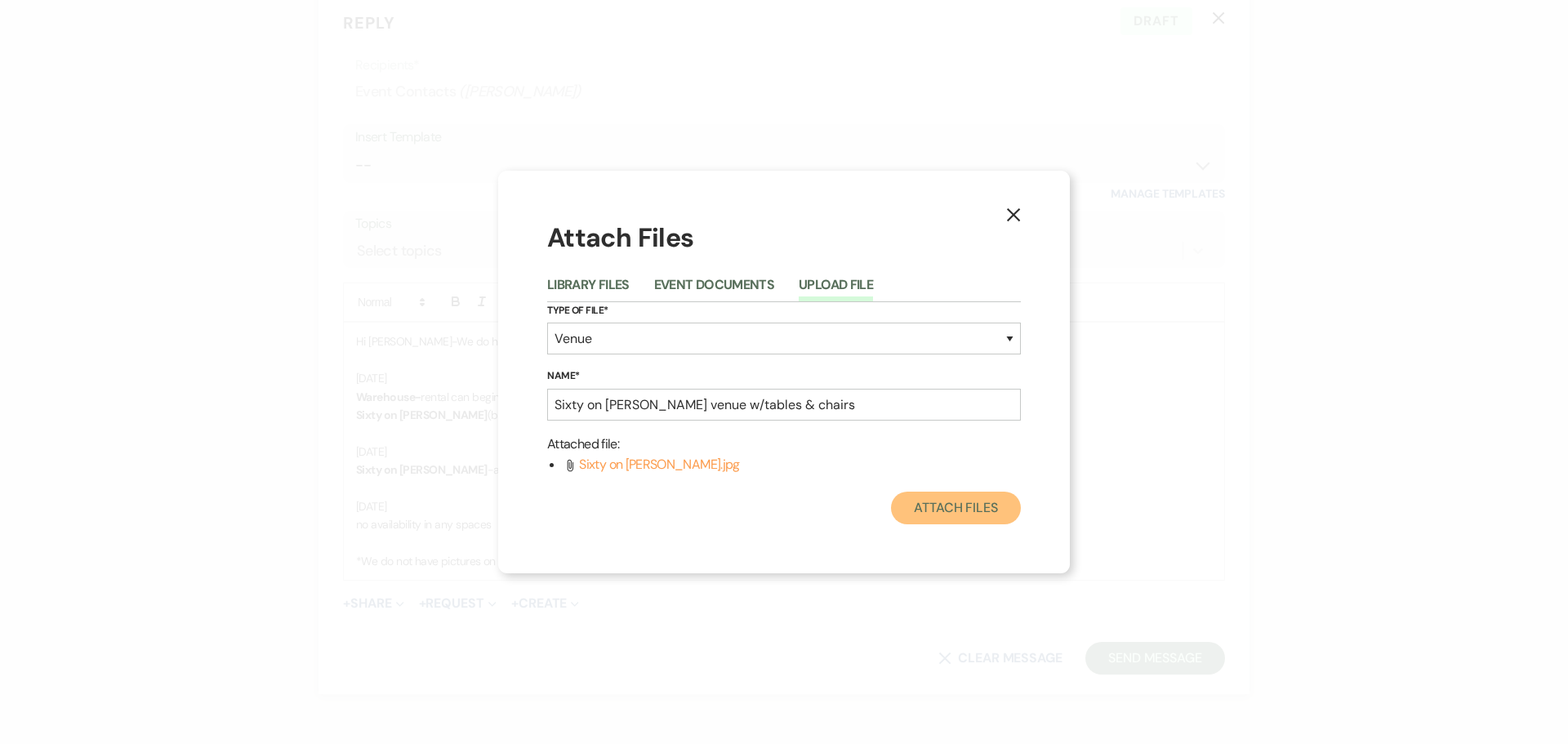
click at [951, 510] on button "Attach Files" at bounding box center [956, 507] width 130 height 33
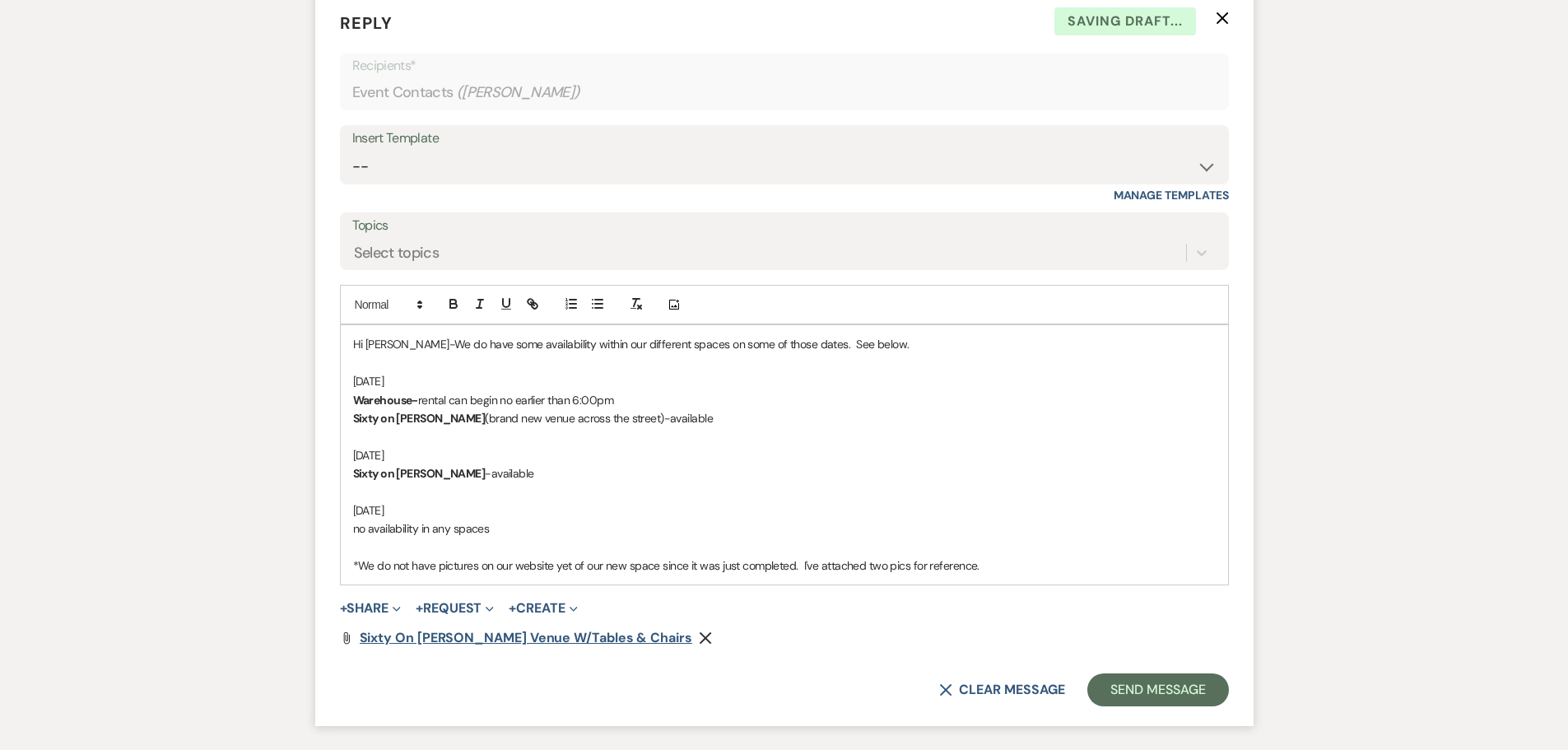
click at [450, 646] on span "Sixty on Sims venue w/tables & chairs" at bounding box center [525, 638] width 332 height 17
click at [905, 575] on p "*We do not have pictures on our website yet of our new space since it was just …" at bounding box center [784, 565] width 862 height 18
click at [800, 575] on p "*We do not have pictures on our website yet of our new space since it was just …" at bounding box center [784, 565] width 862 height 18
click at [1085, 575] on p "*We do not have pictures on our website yet of our new space since it was just …" at bounding box center [784, 565] width 862 height 18
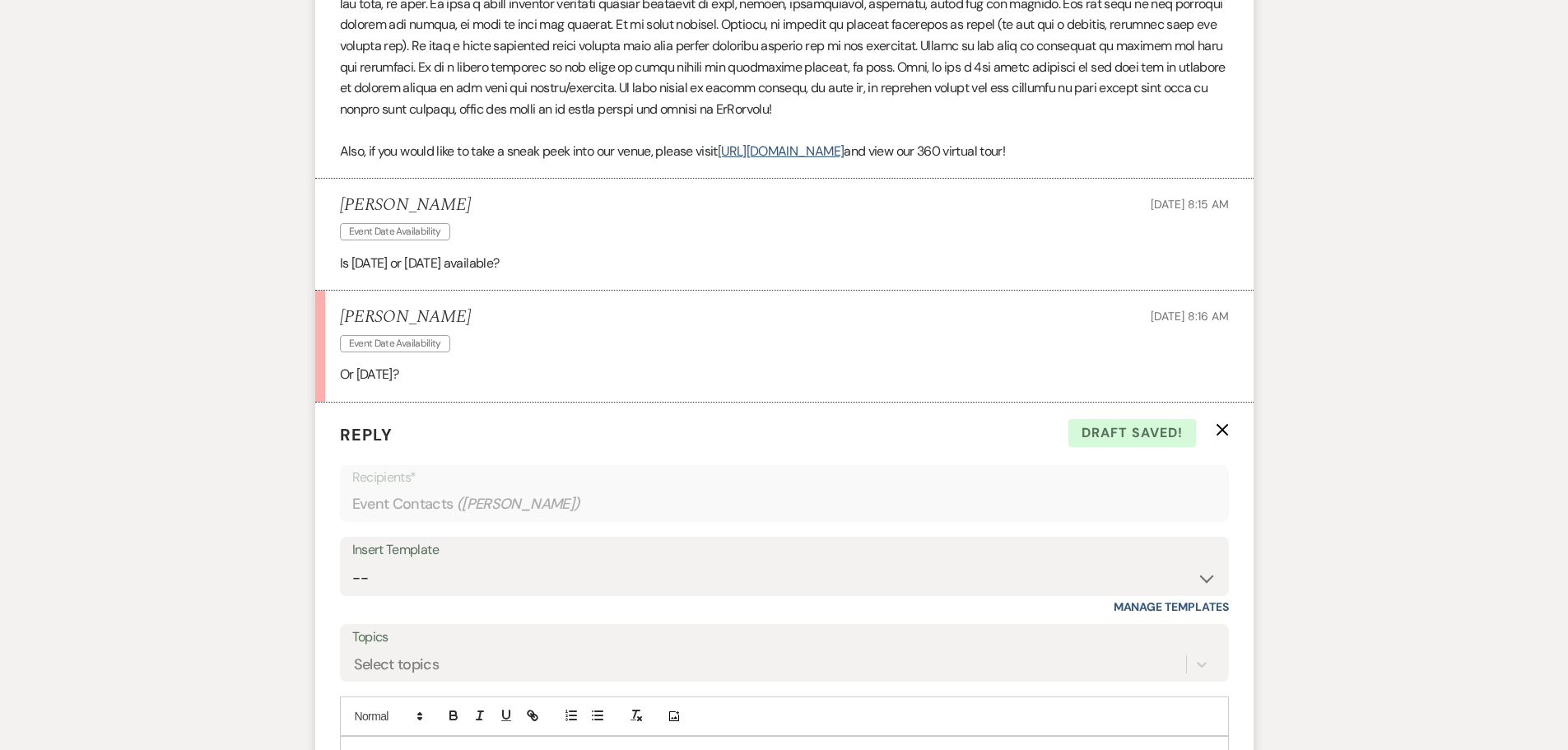
scroll to position [1938, 0]
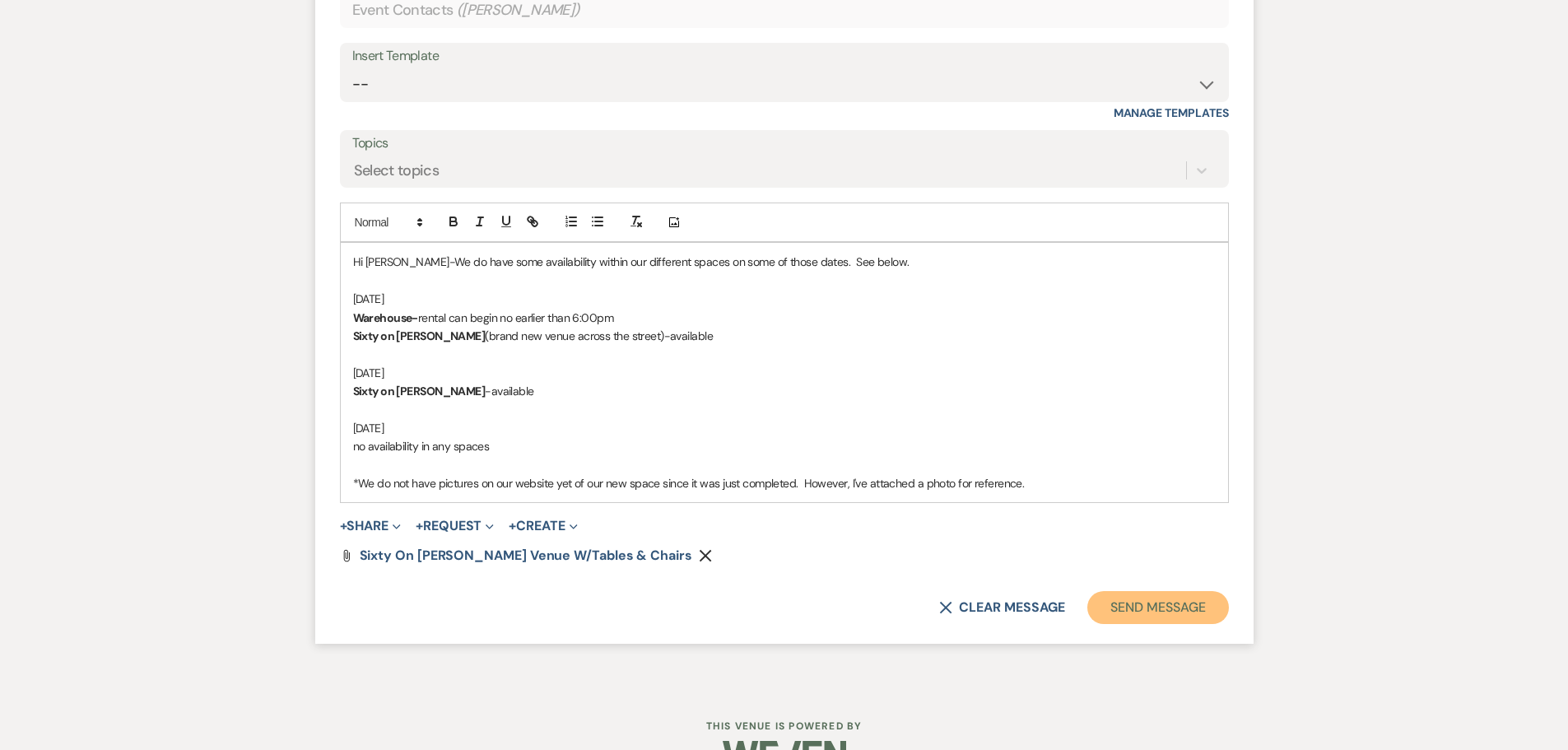
click at [1172, 615] on button "Send Message" at bounding box center [1157, 607] width 140 height 33
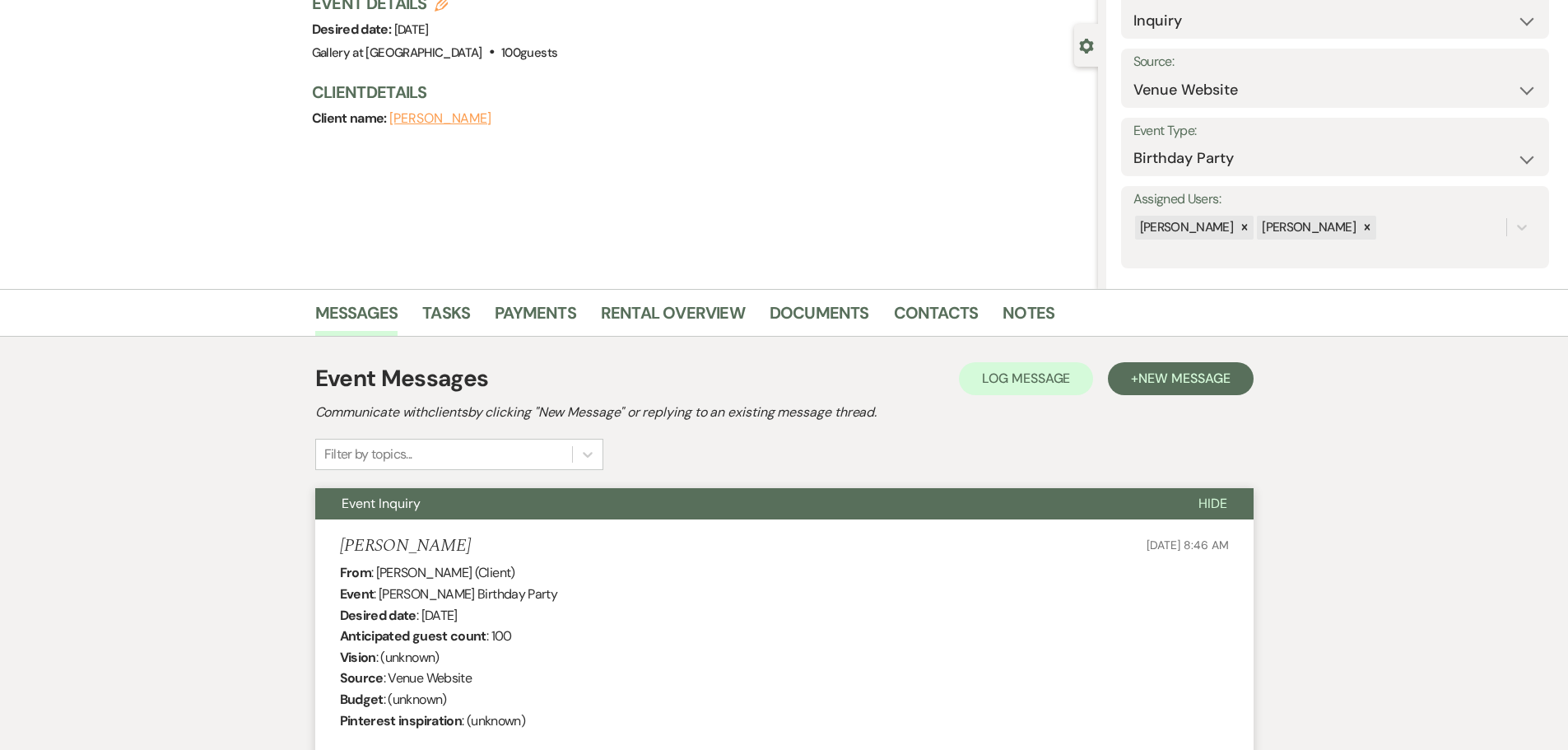
scroll to position [0, 0]
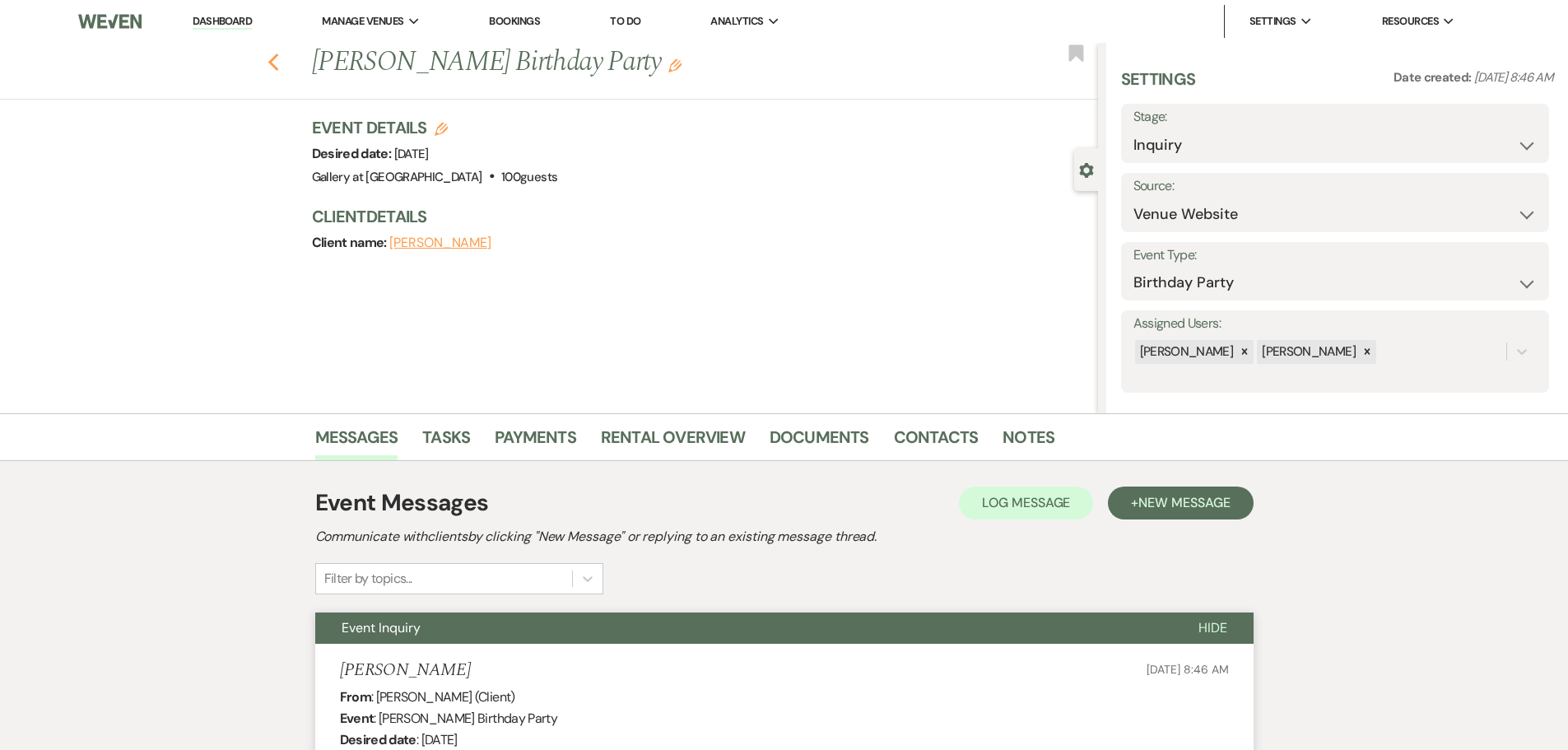
click at [280, 65] on icon "Previous" at bounding box center [273, 62] width 13 height 19
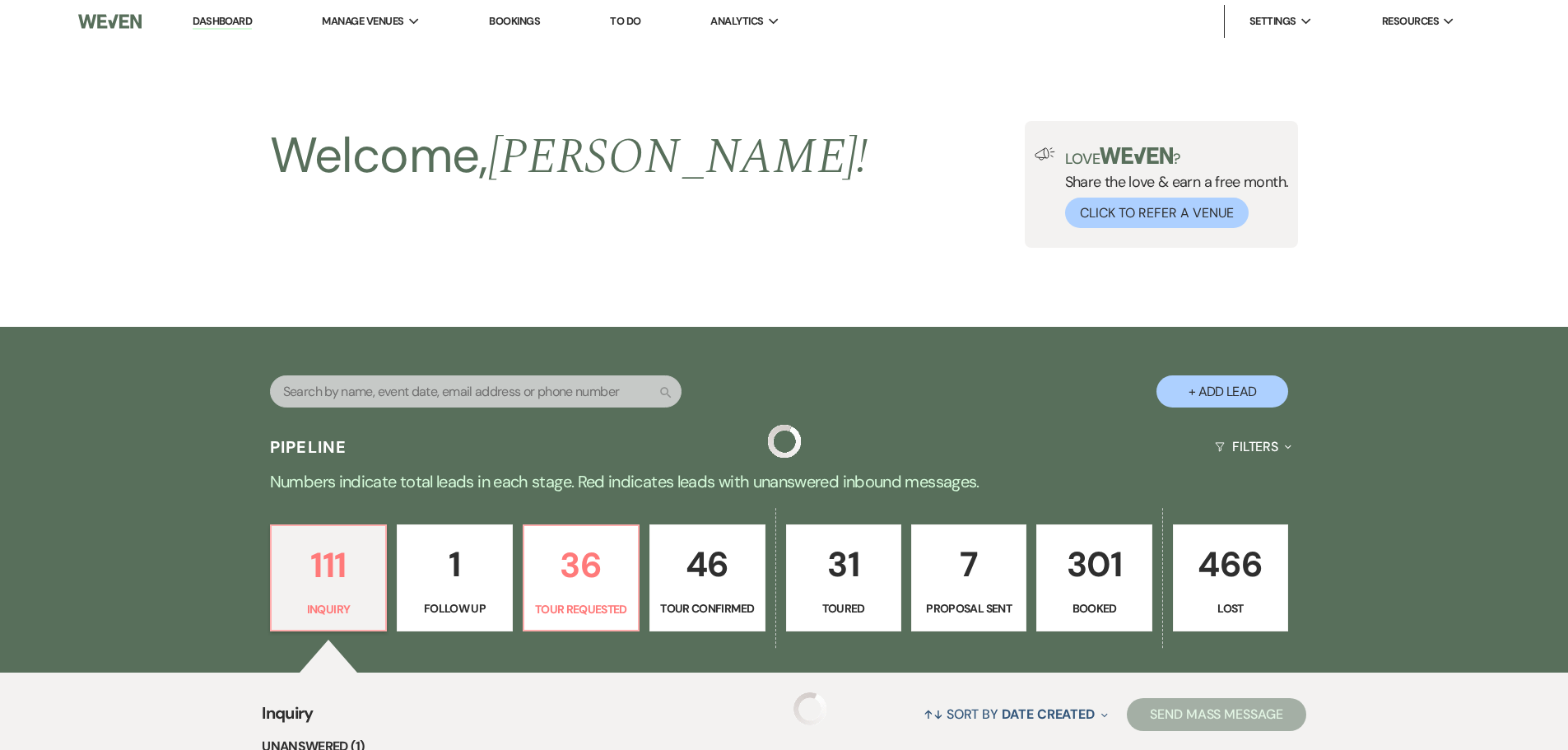
scroll to position [247, 0]
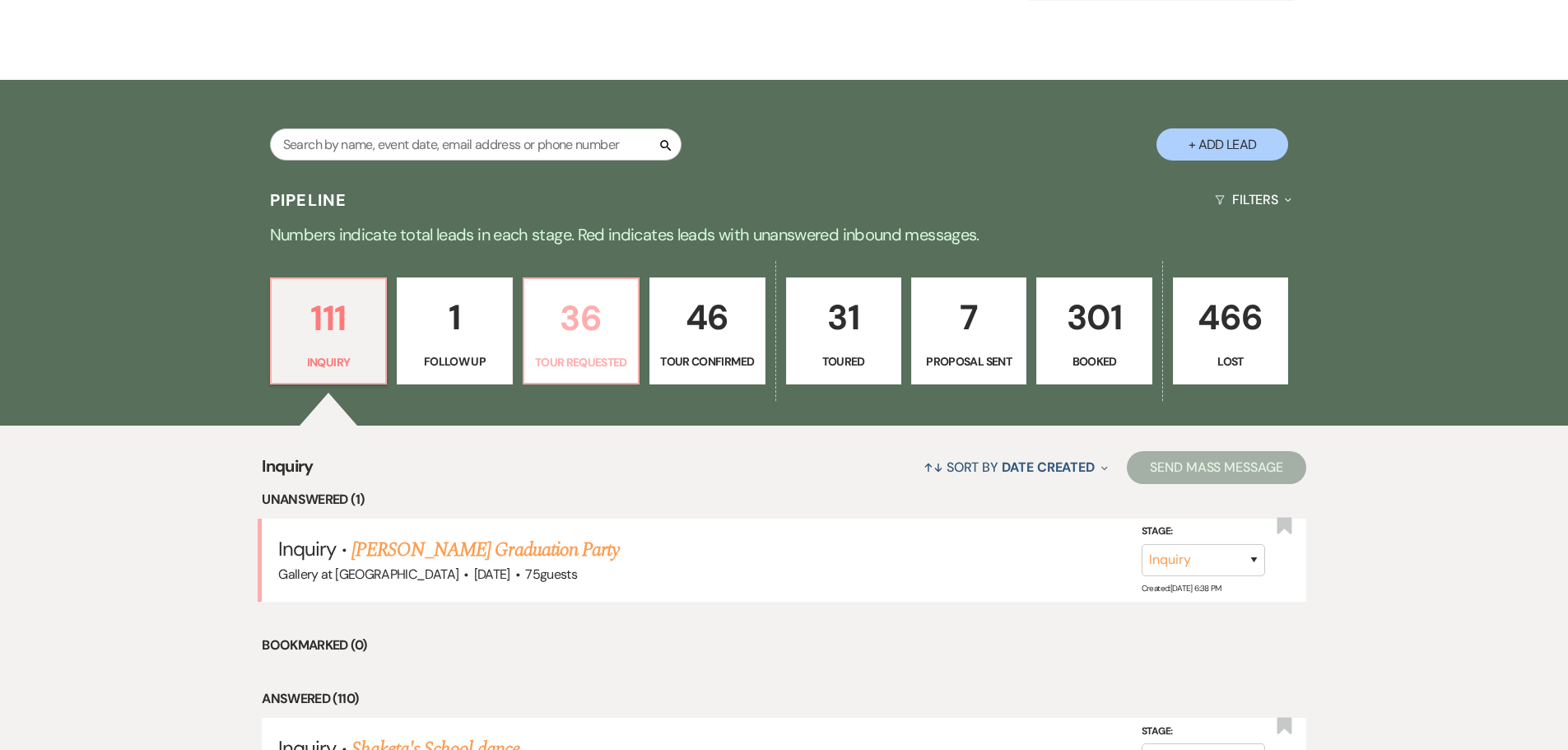
click at [576, 309] on p "36" at bounding box center [581, 318] width 94 height 55
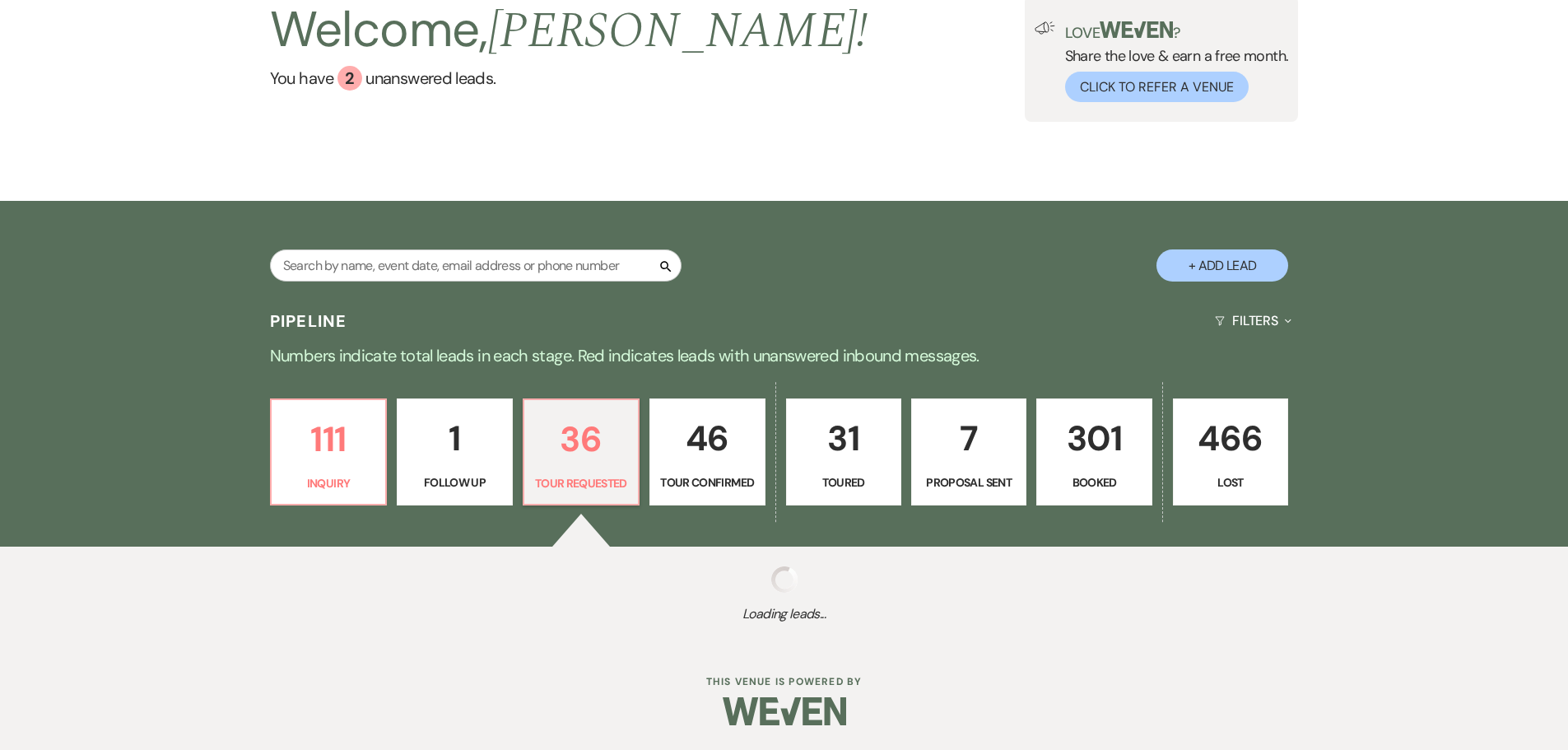
scroll to position [247, 0]
select select "2"
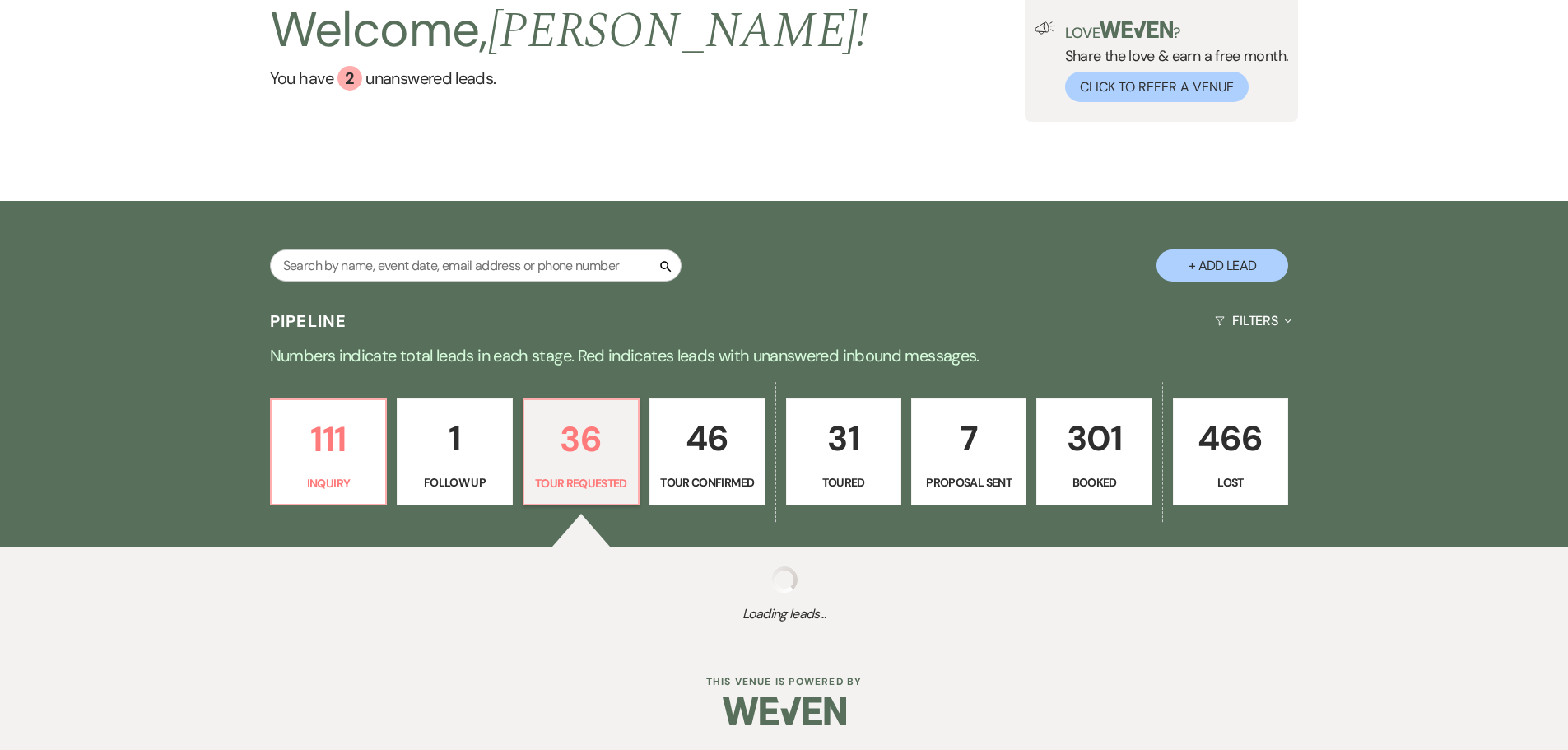
select select "2"
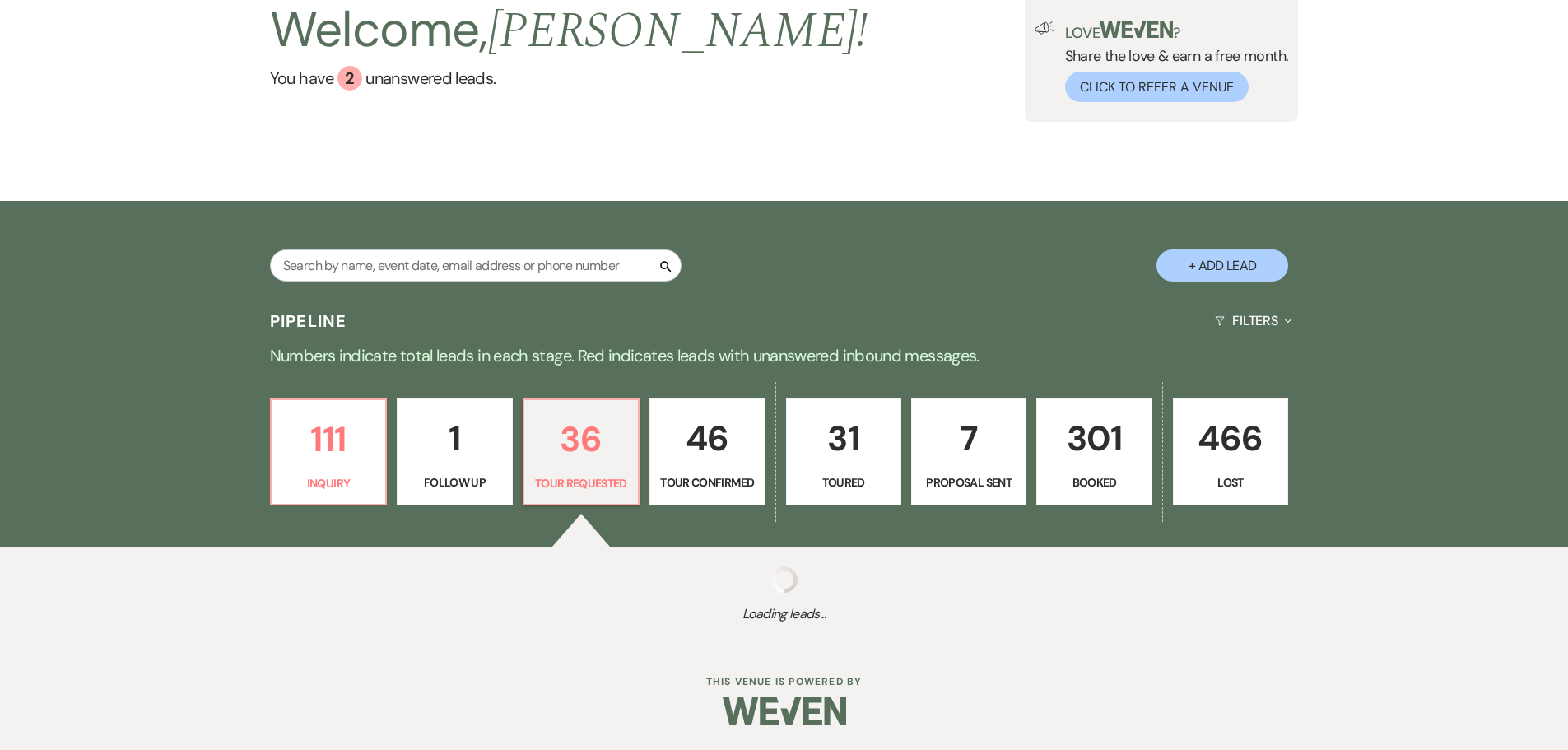
select select "2"
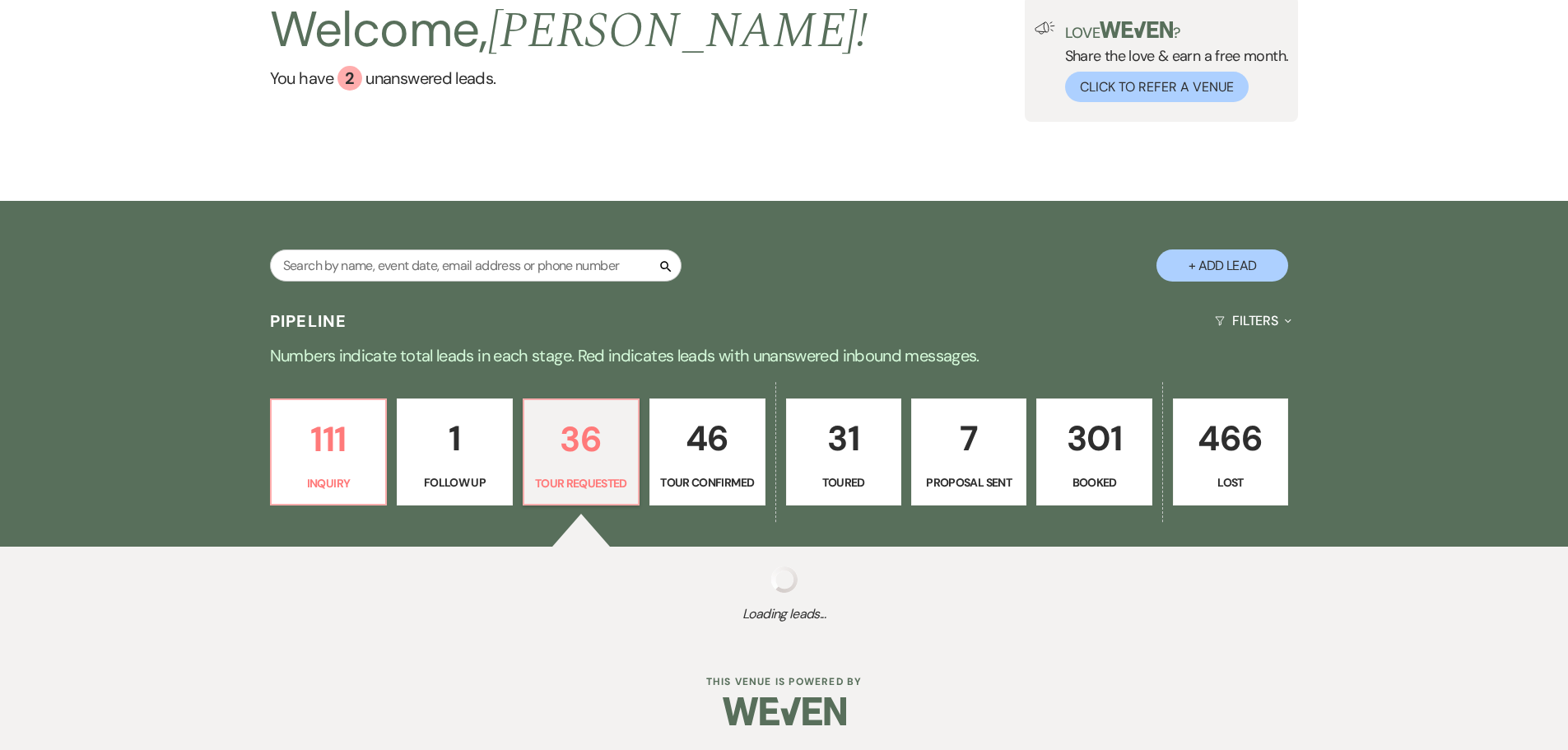
select select "2"
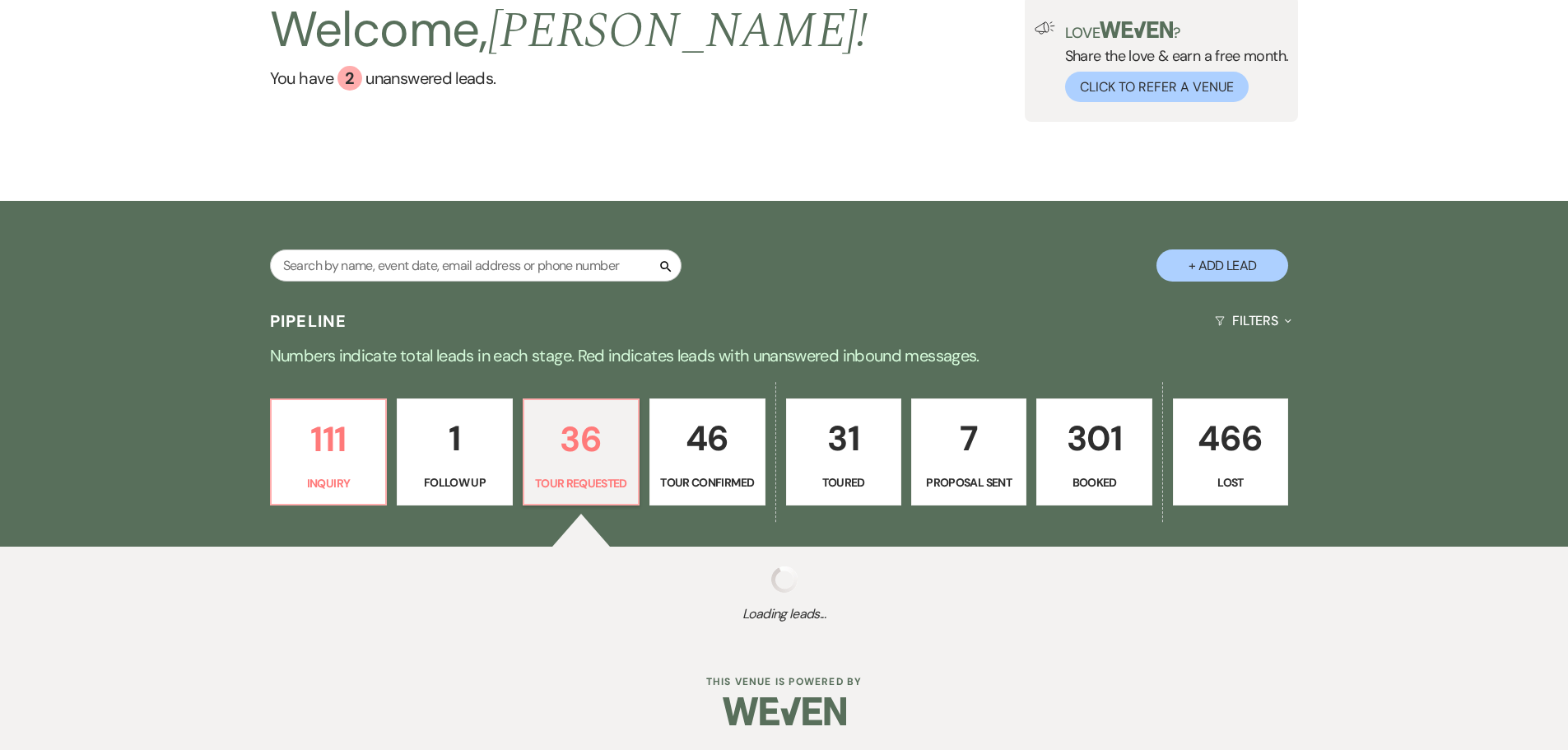
select select "2"
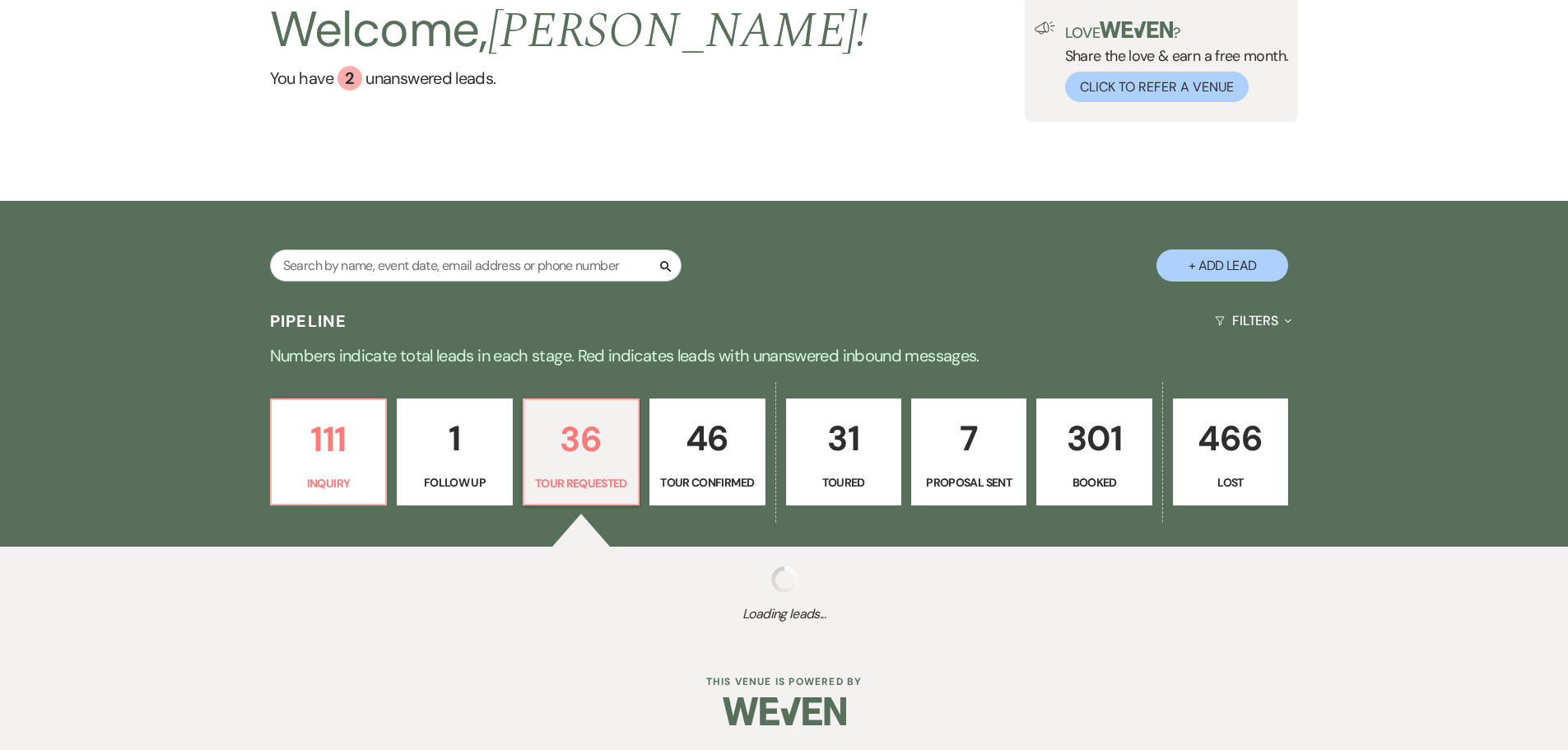
select select "2"
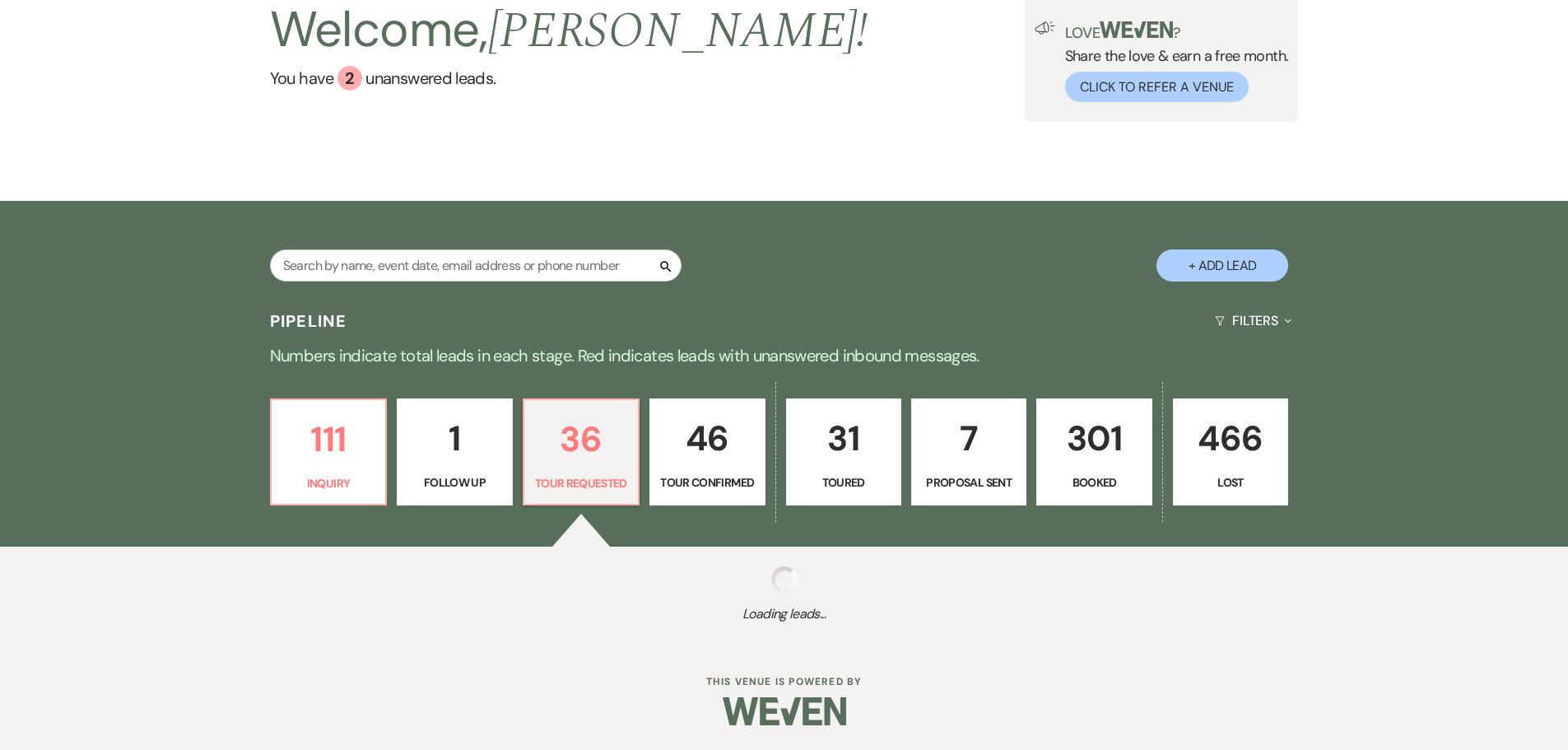
select select "2"
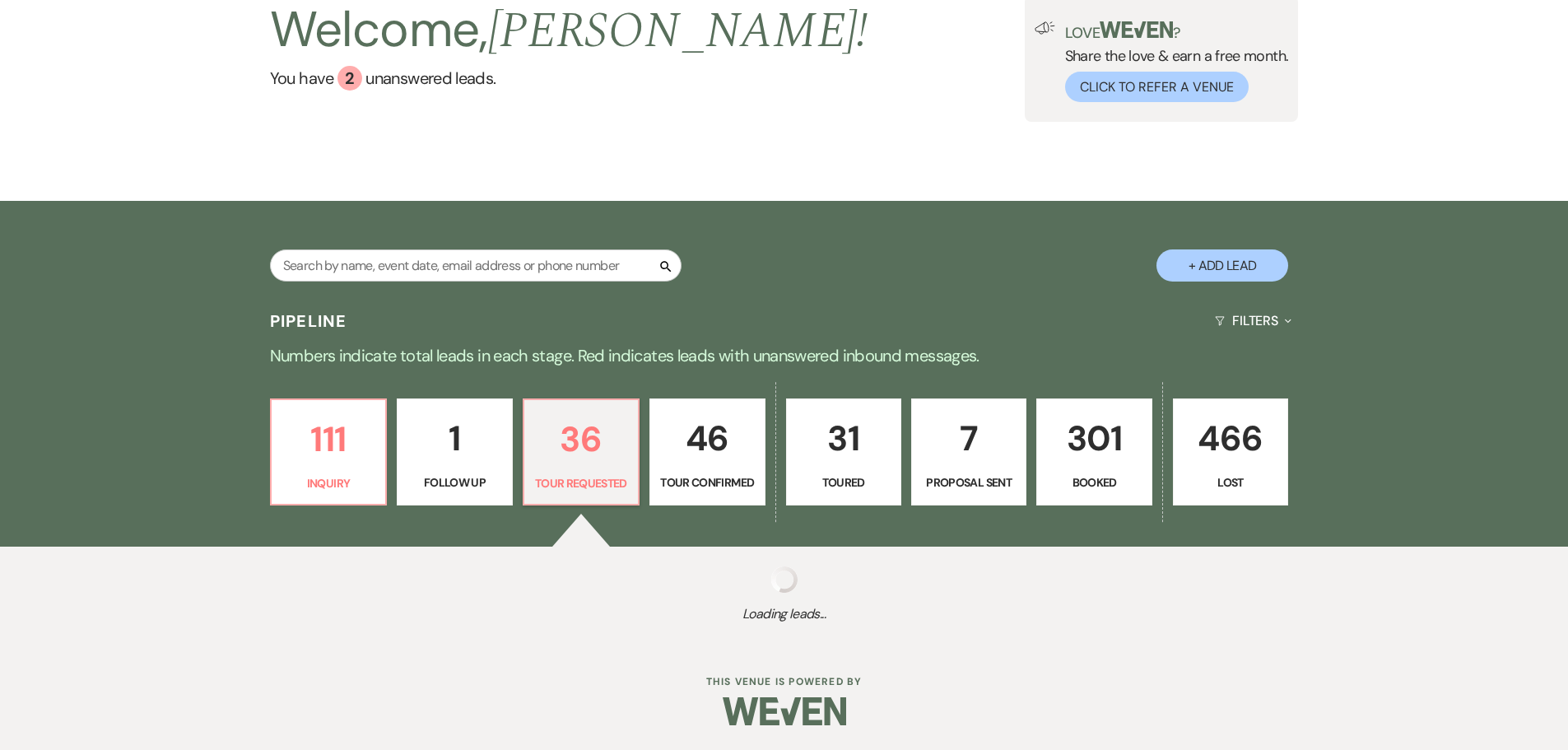
select select "2"
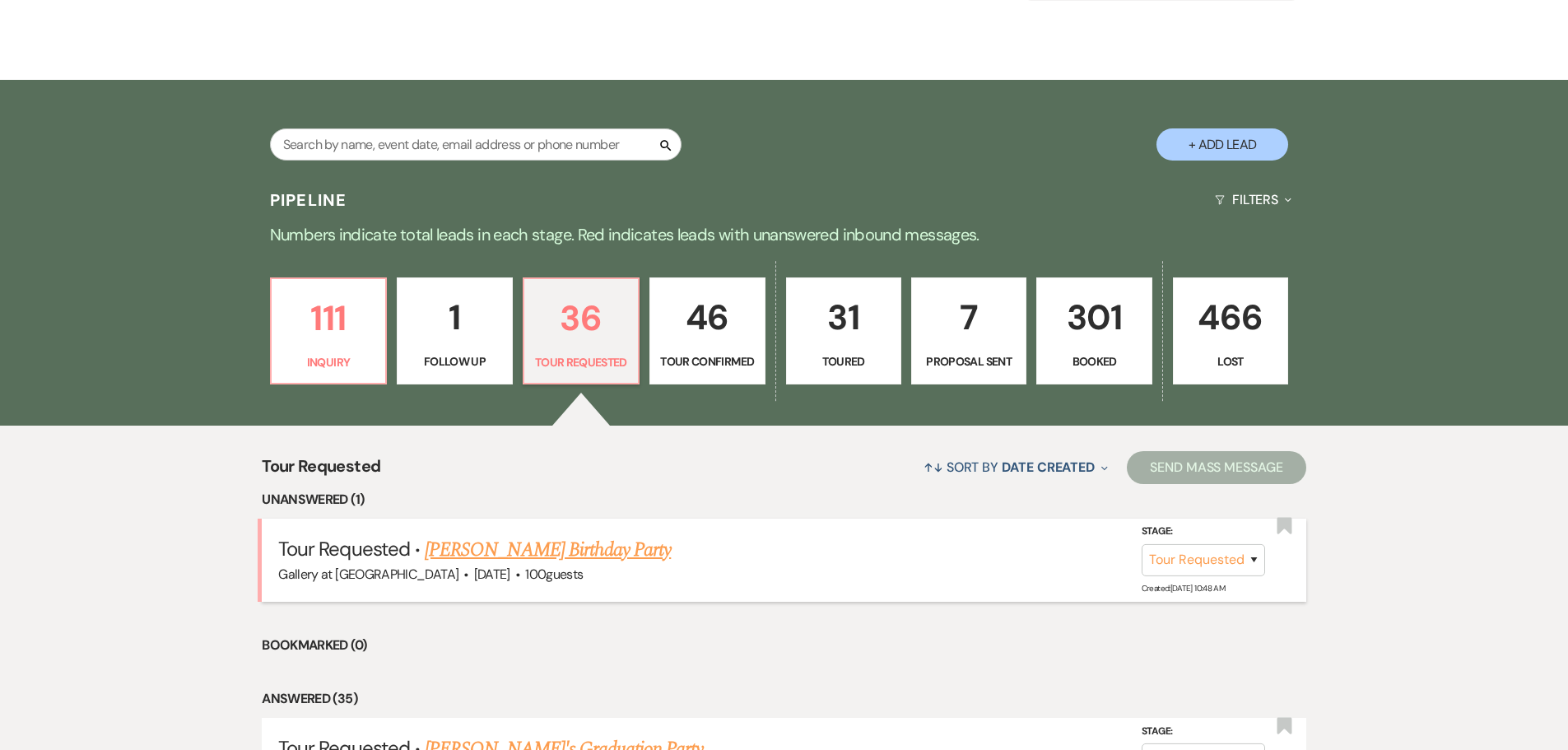
click at [631, 544] on link "[PERSON_NAME] Birthday Party" at bounding box center [547, 550] width 246 height 30
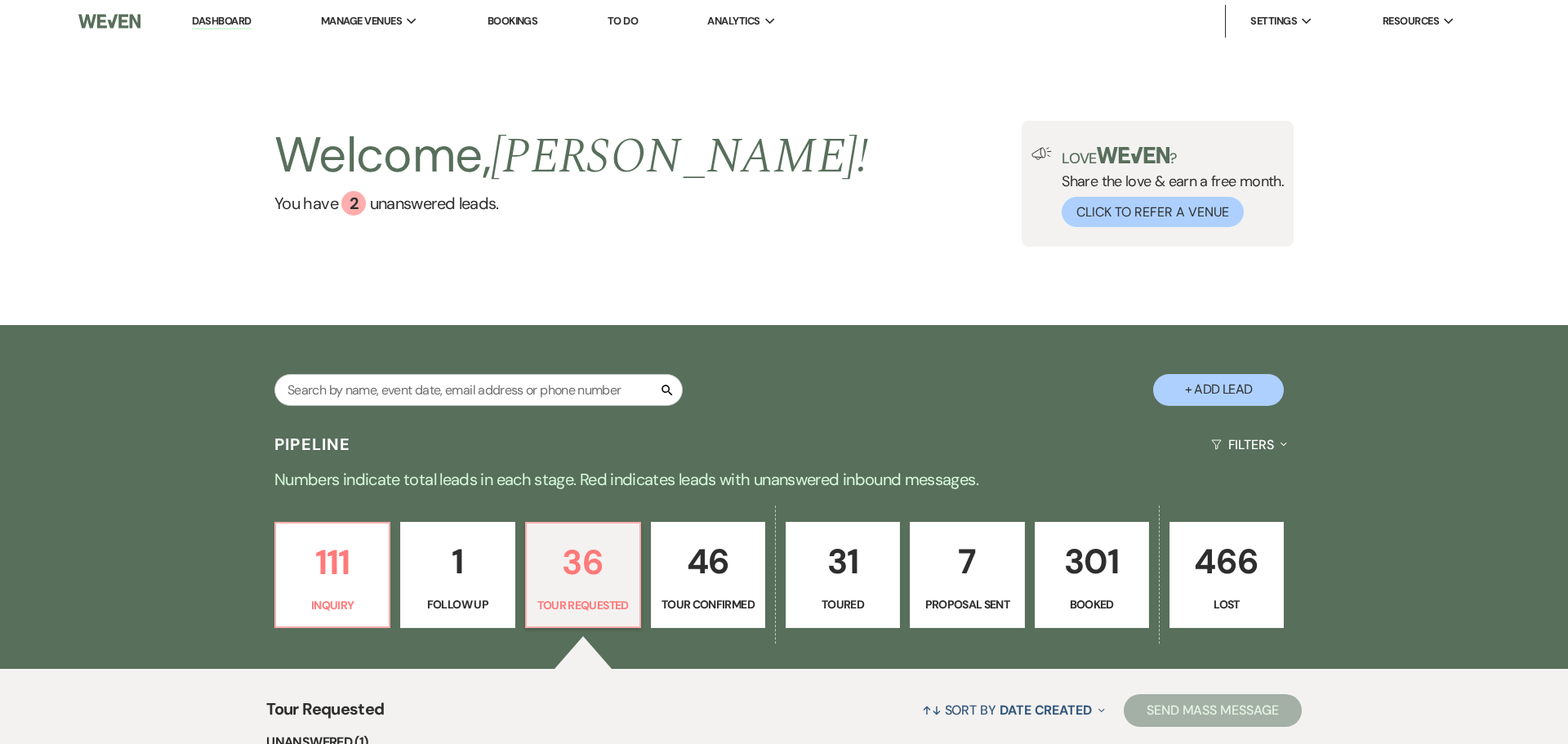
select select "2"
select select "5"
select select "4"
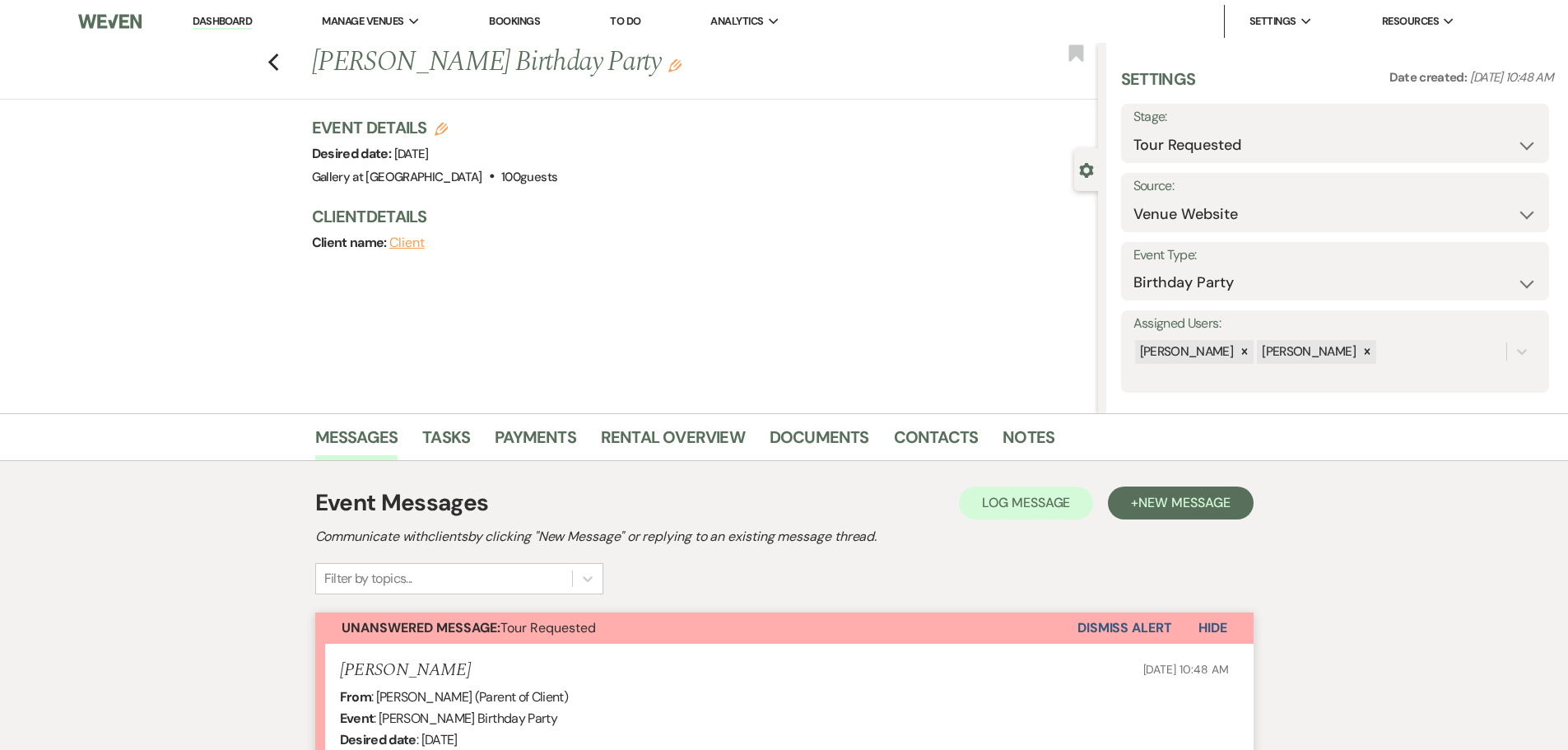
scroll to position [384, 0]
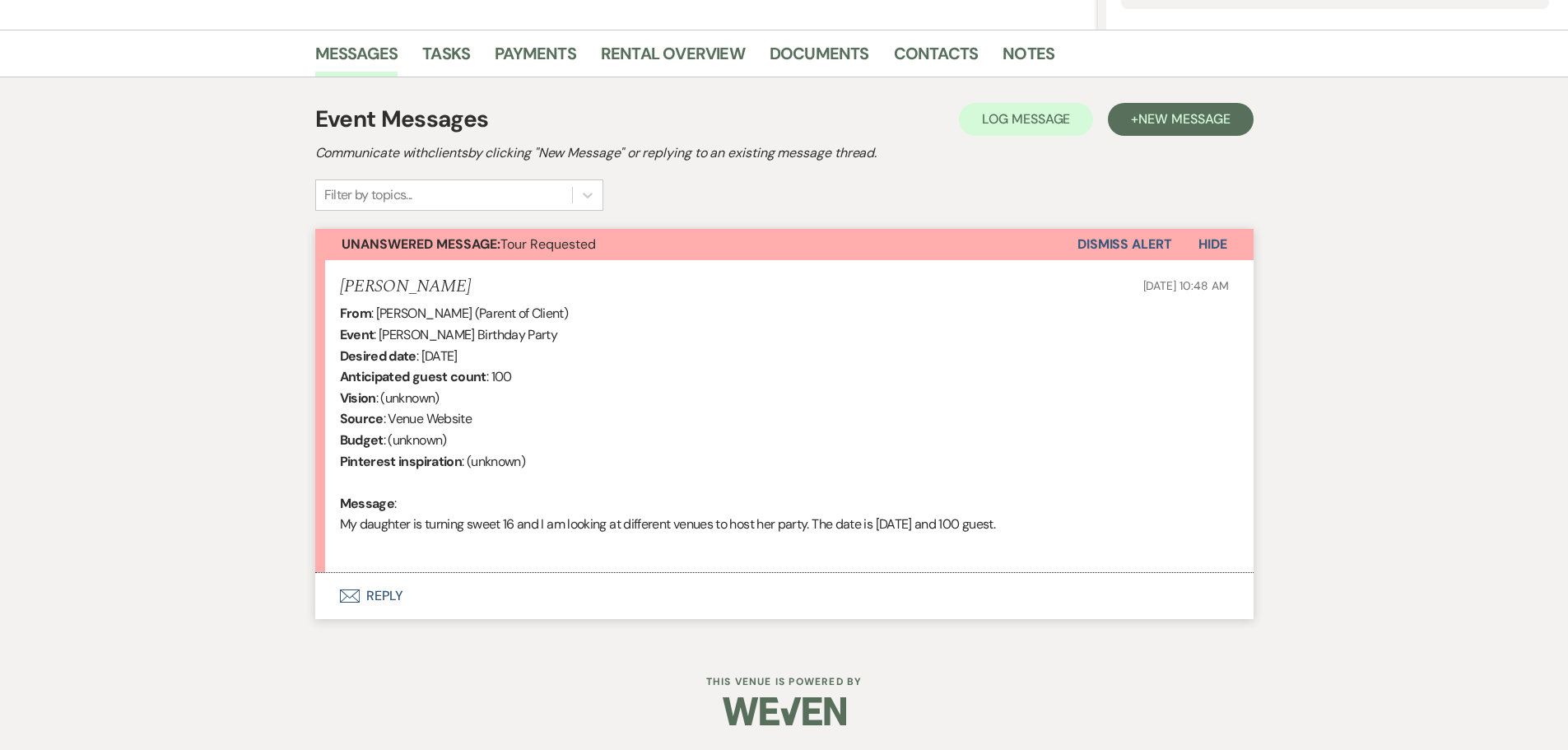
click at [389, 593] on button "Envelope Reply" at bounding box center [784, 596] width 938 height 47
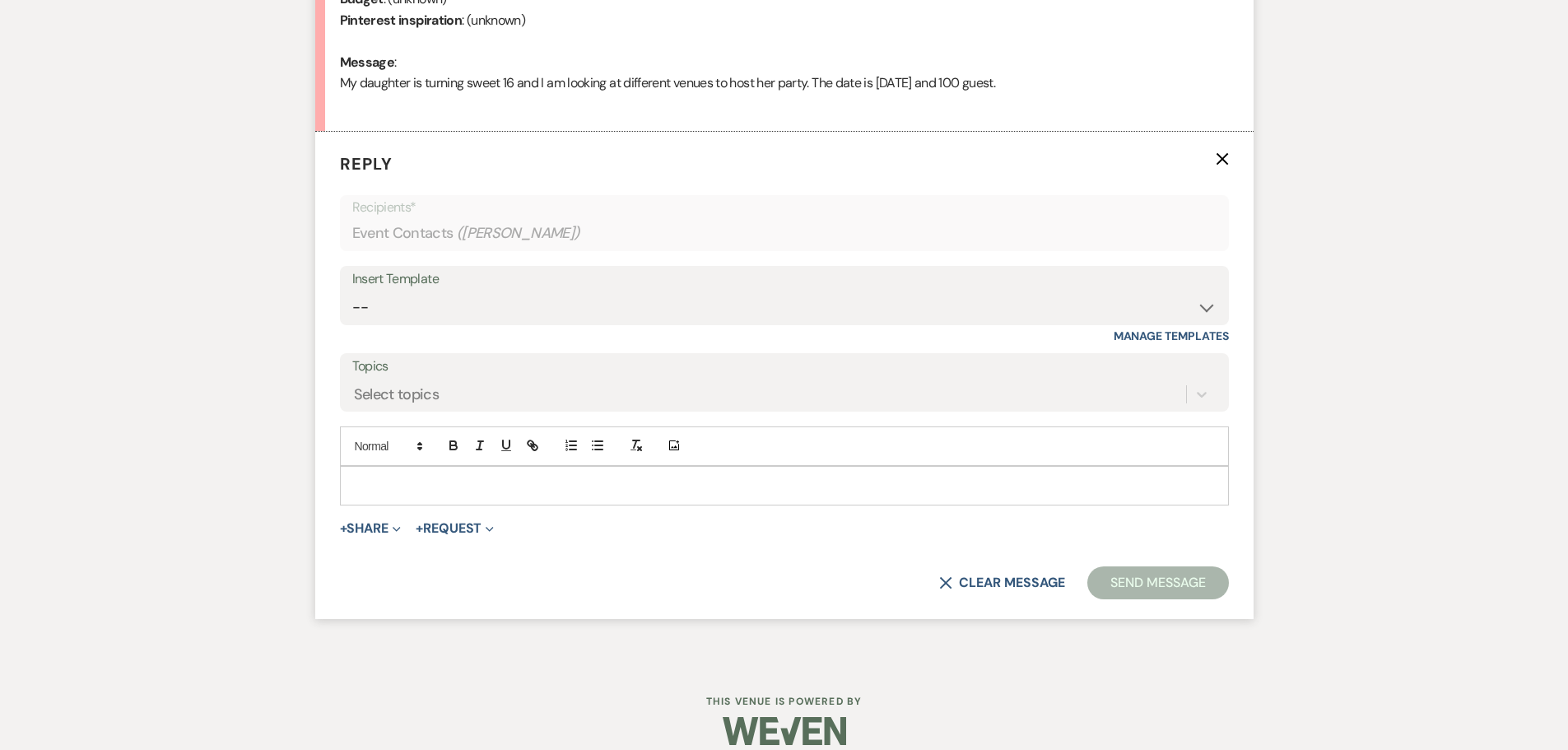
scroll to position [825, 0]
click at [505, 307] on select "-- Initial Inquiry Response-DATE IS AVAILABLE Initial Inquiry Response-DATE NOT…" at bounding box center [784, 307] width 864 height 32
select select "2561"
click at [352, 291] on select "-- Initial Inquiry Response-DATE IS AVAILABLE Initial Inquiry Response-DATE NOT…" at bounding box center [784, 307] width 864 height 32
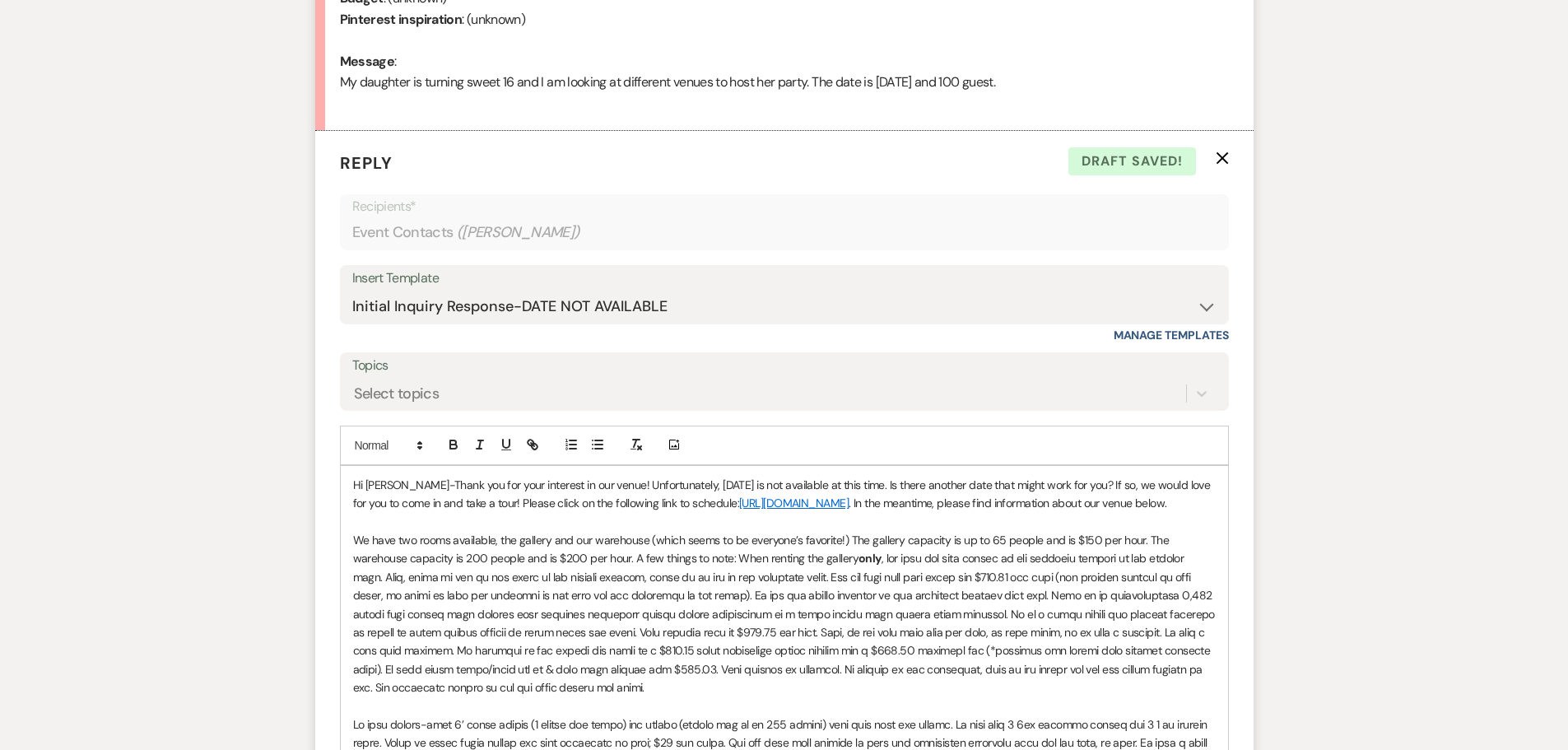
click at [686, 488] on p "Hi Michele-Thank you for your interest in our venue! Unfortunately, 05/16/2026 …" at bounding box center [784, 495] width 862 height 37
click at [1224, 154] on icon "X" at bounding box center [1222, 158] width 14 height 14
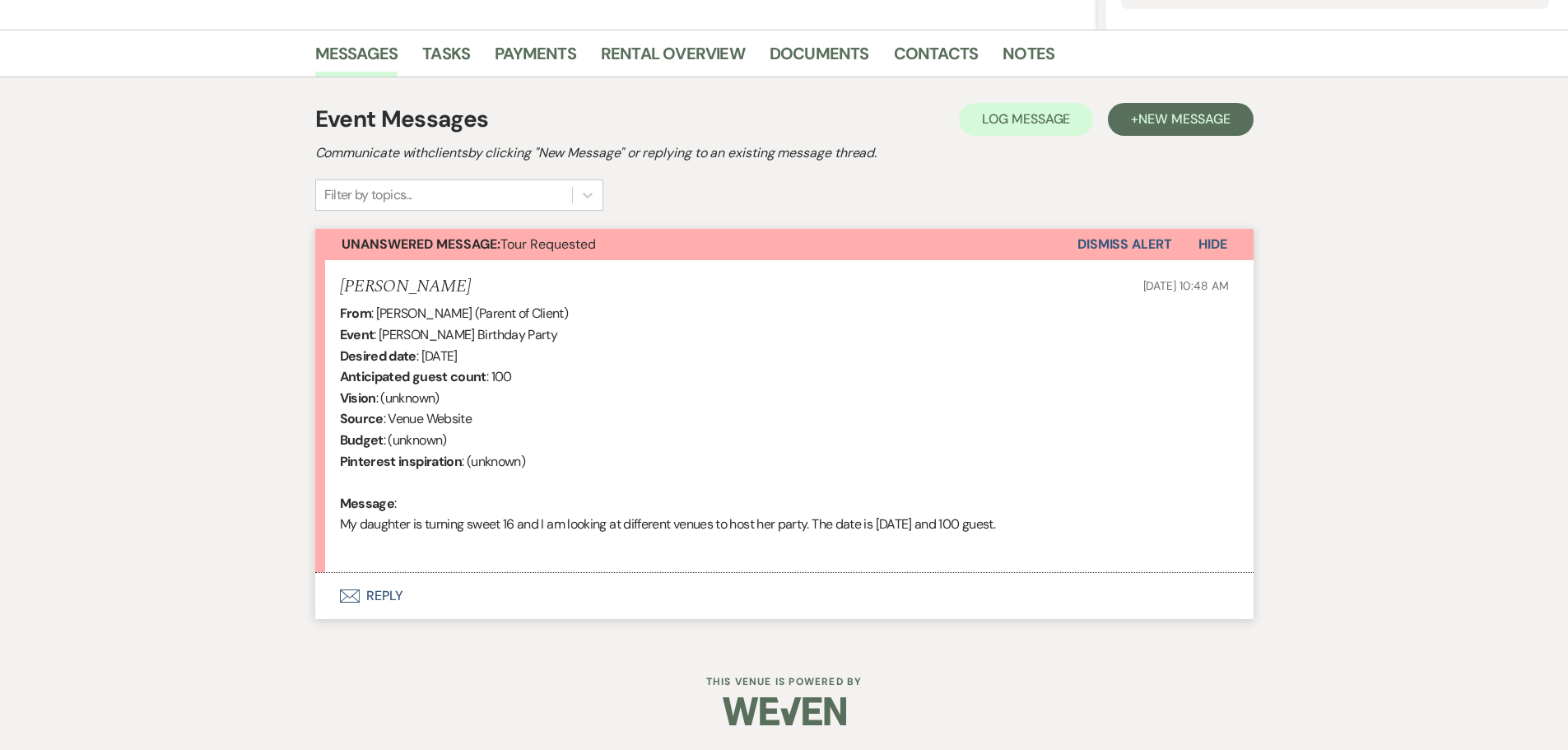
scroll to position [384, 0]
click at [367, 589] on button "Envelope Reply" at bounding box center [784, 596] width 938 height 47
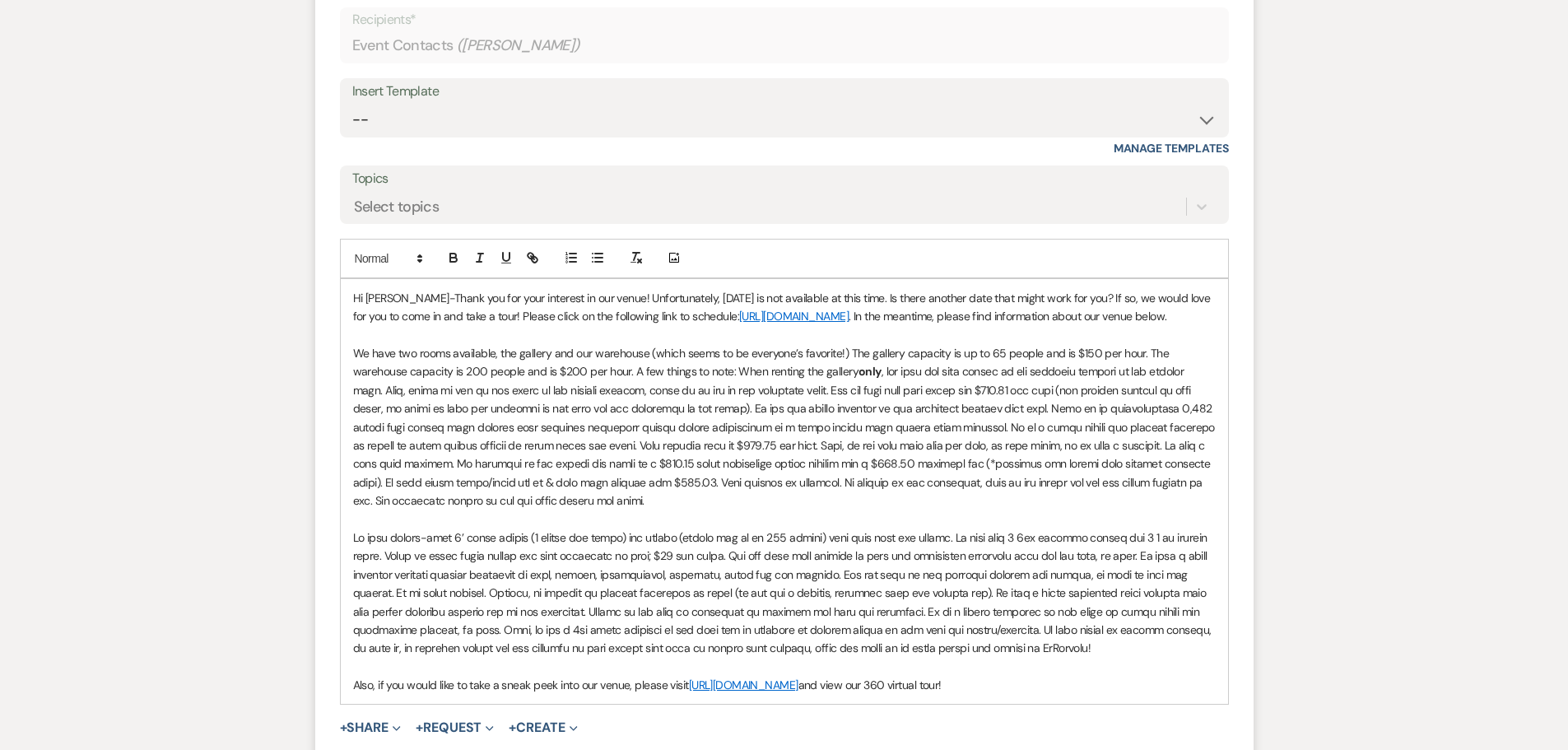
scroll to position [1029, 0]
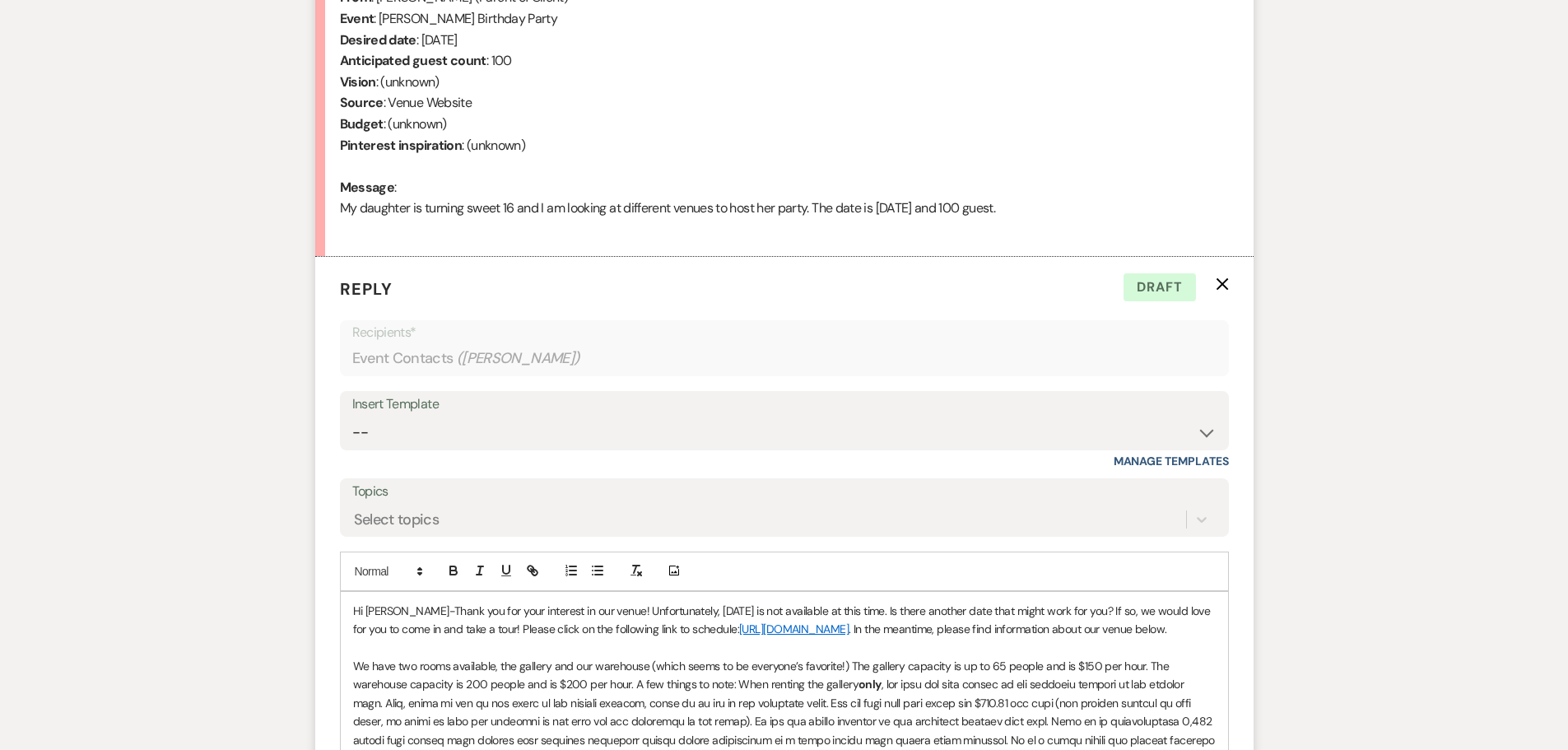
click at [1220, 284] on icon "X" at bounding box center [1222, 284] width 14 height 14
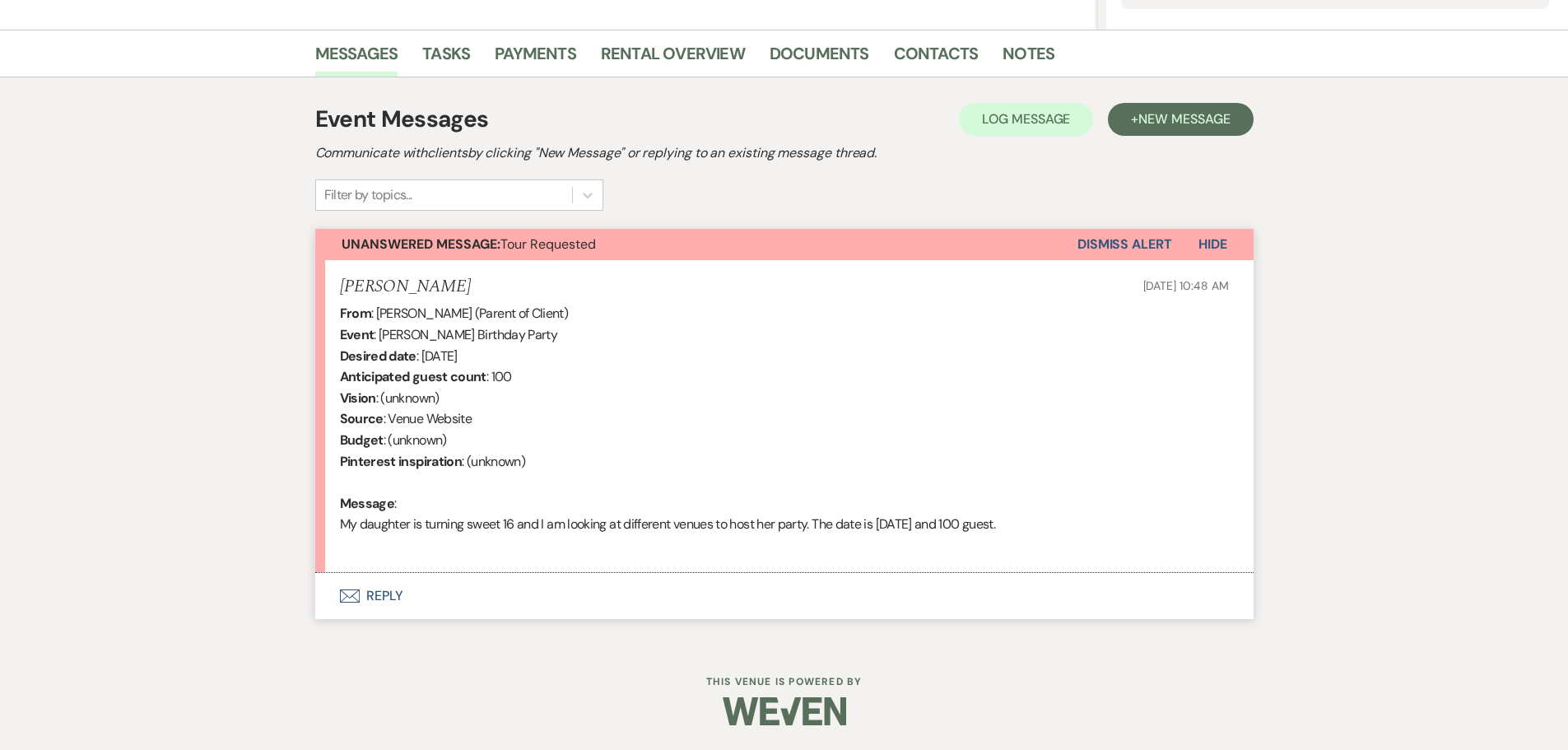
click at [363, 587] on button "Envelope Reply" at bounding box center [784, 596] width 938 height 47
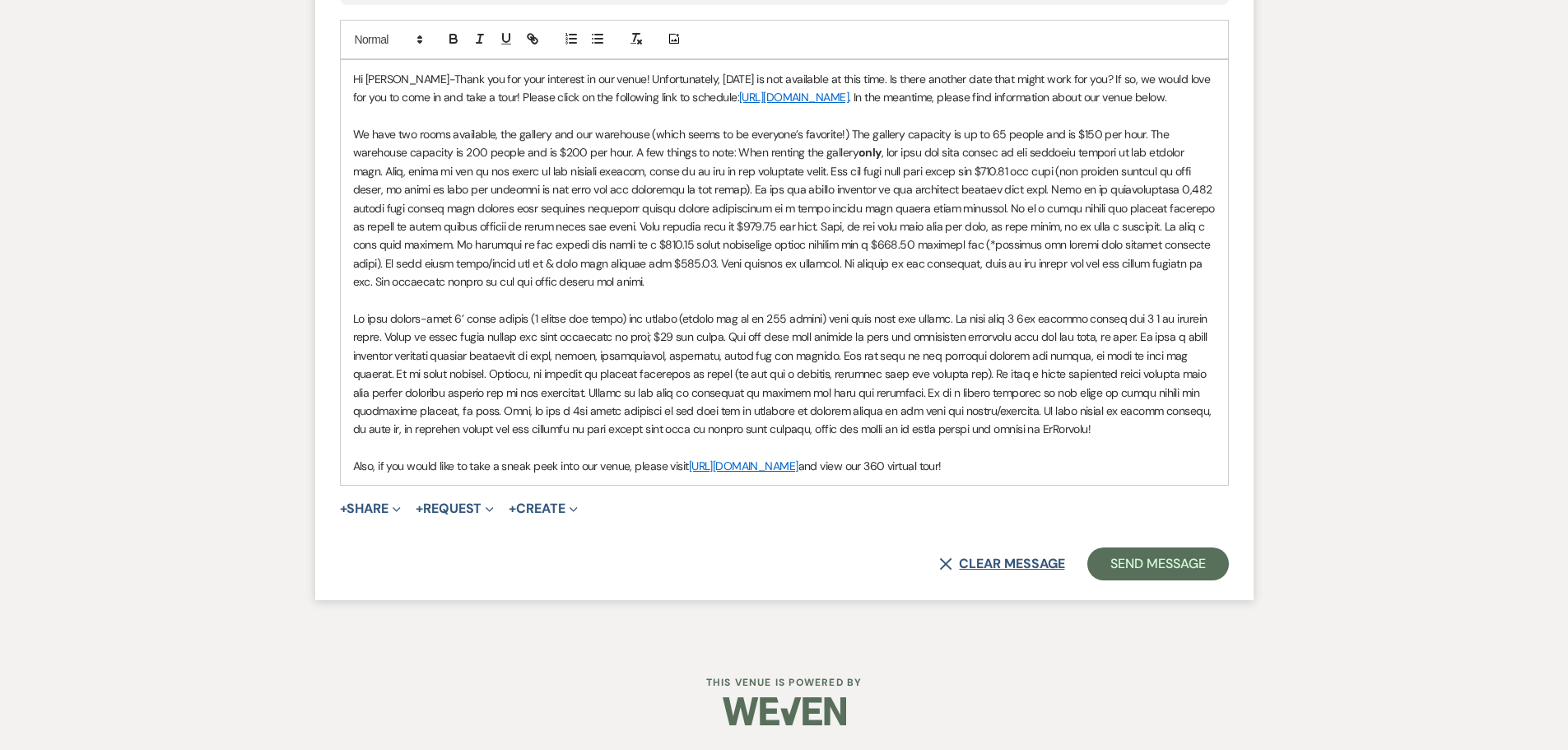
click at [981, 557] on button "X Clear message" at bounding box center [1002, 564] width 125 height 14
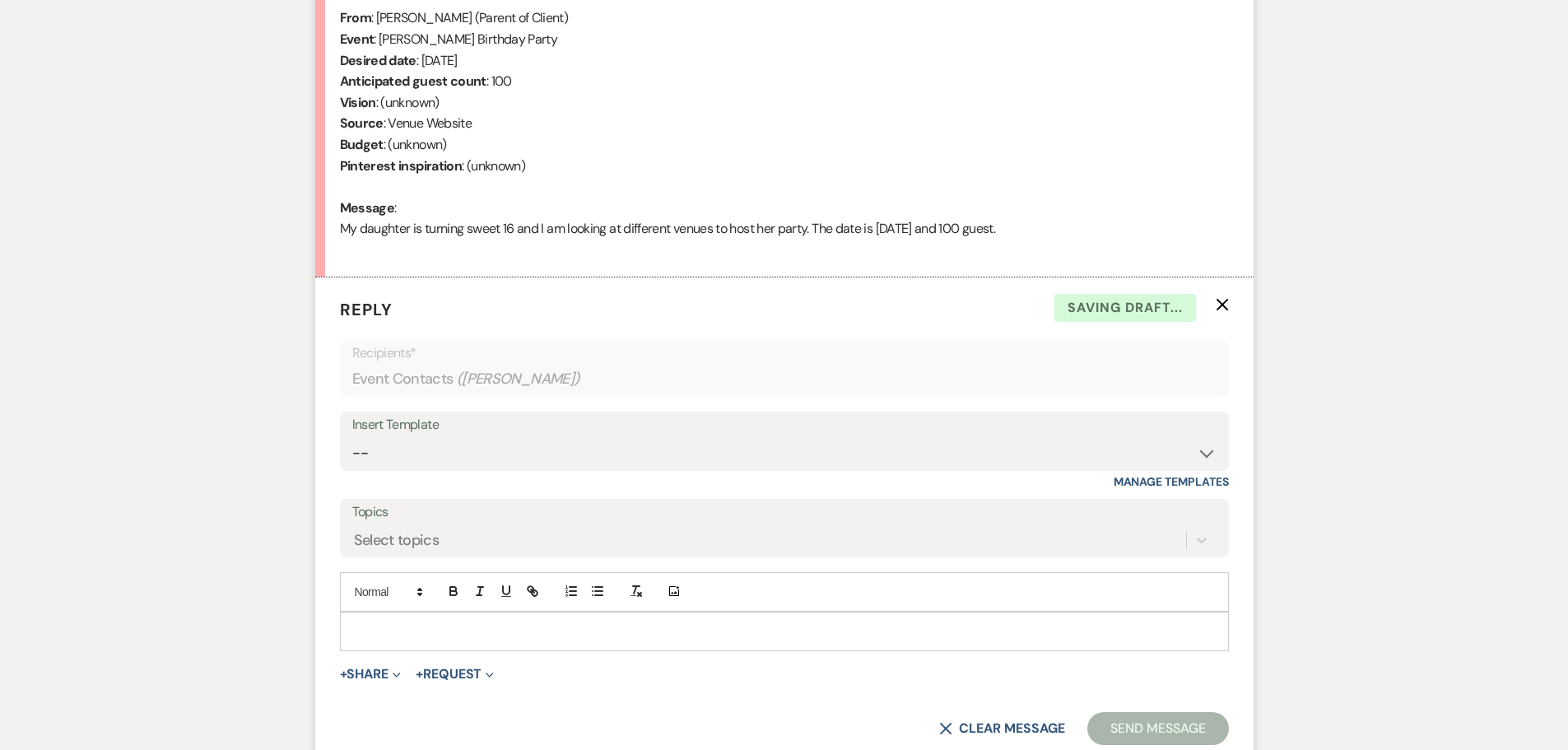
scroll to position [680, 0]
click at [404, 446] on select "-- Initial Inquiry Response-DATE IS AVAILABLE Initial Inquiry Response-DATE NOT…" at bounding box center [784, 452] width 864 height 32
select select "2560"
click at [352, 436] on select "-- Initial Inquiry Response-DATE IS AVAILABLE Initial Inquiry Response-DATE NOT…" at bounding box center [784, 452] width 864 height 32
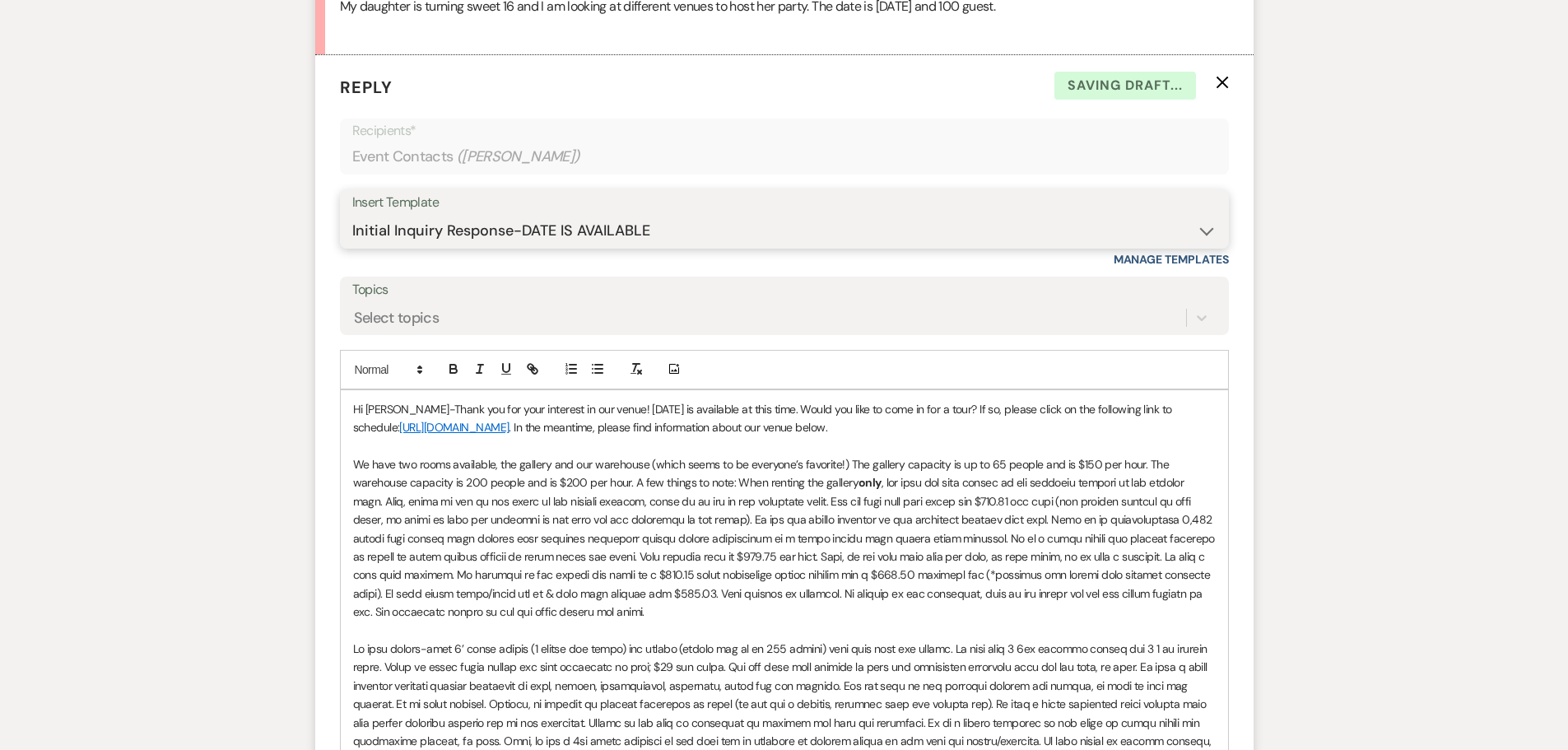
scroll to position [927, 0]
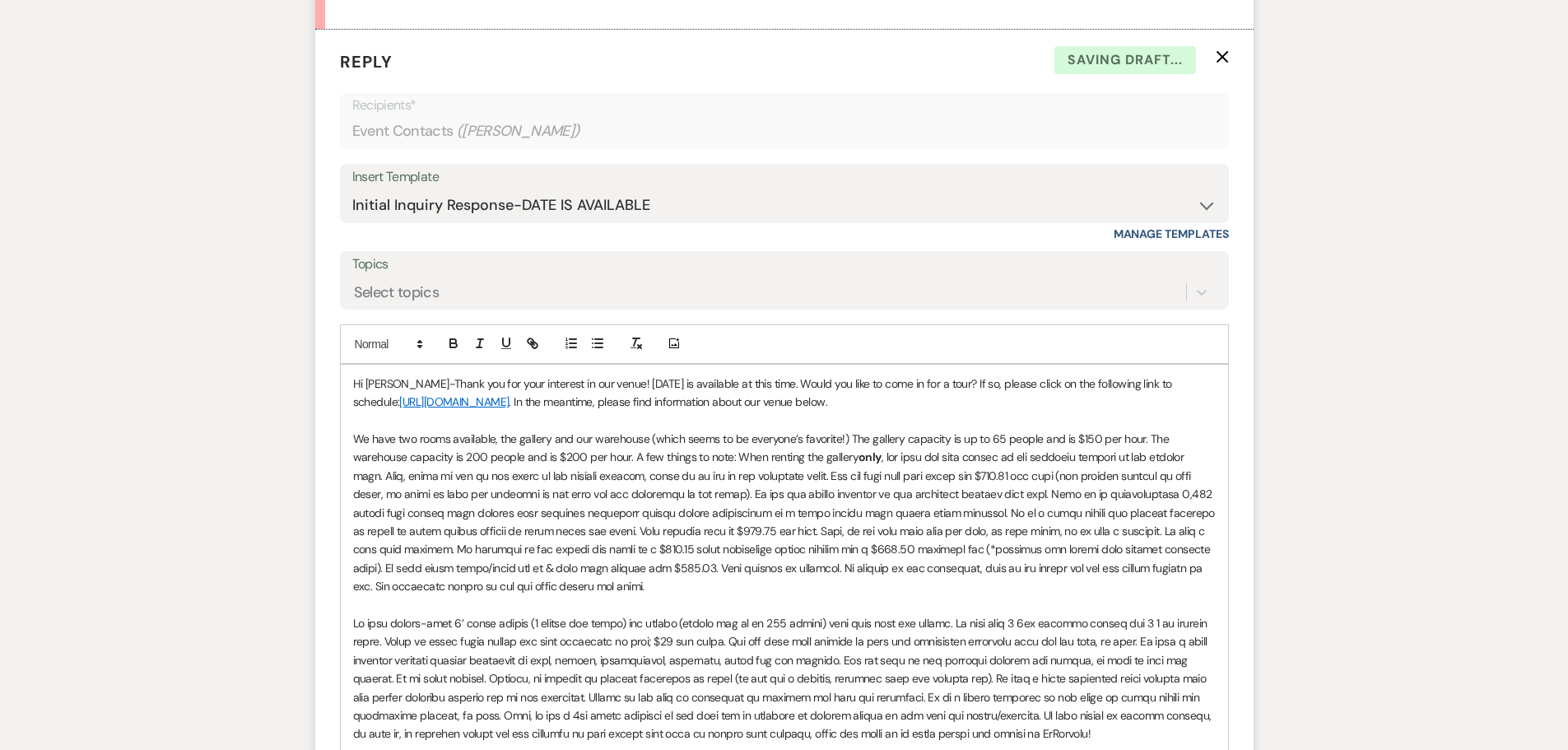
click at [610, 380] on p "Hi Michele-Thank you for your interest in our venue! 05/16/2026 is available at…" at bounding box center [784, 393] width 862 height 37
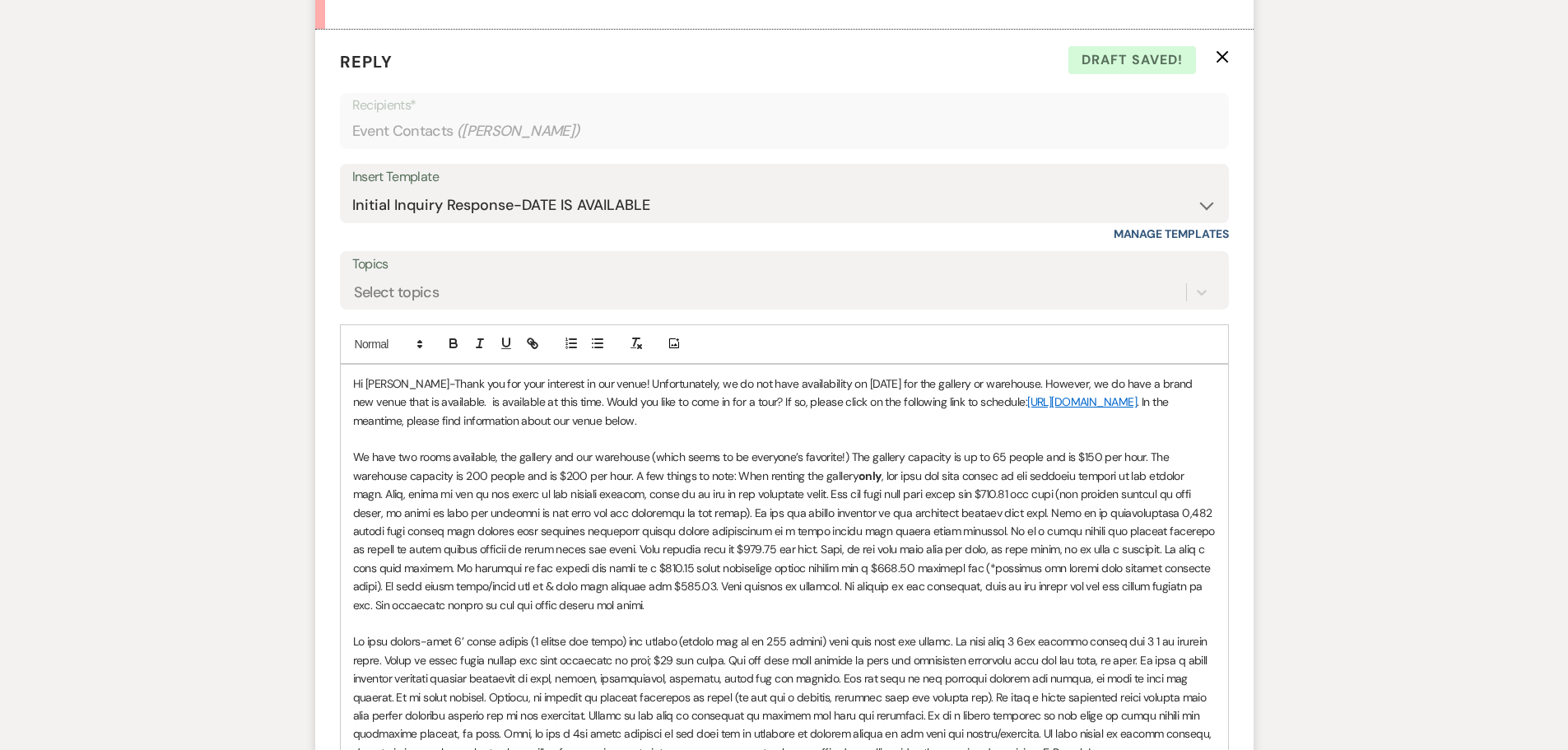
click at [385, 402] on p "Hi Michele-Thank you for your interest in our venue! Unfortunately, we do not h…" at bounding box center [784, 402] width 862 height 55
click at [566, 397] on p "Hi Michele-Thank you for your interest in our venue! Unfortunately, we do not h…" at bounding box center [784, 402] width 862 height 55
drag, startPoint x: 417, startPoint y: 397, endPoint x: 481, endPoint y: 397, distance: 64.0
click at [481, 397] on p "Hi Michele-Thank you for your interest in our venue! Unfortunately, we do not h…" at bounding box center [784, 402] width 862 height 55
click at [449, 341] on icon "button" at bounding box center [454, 343] width 15 height 15
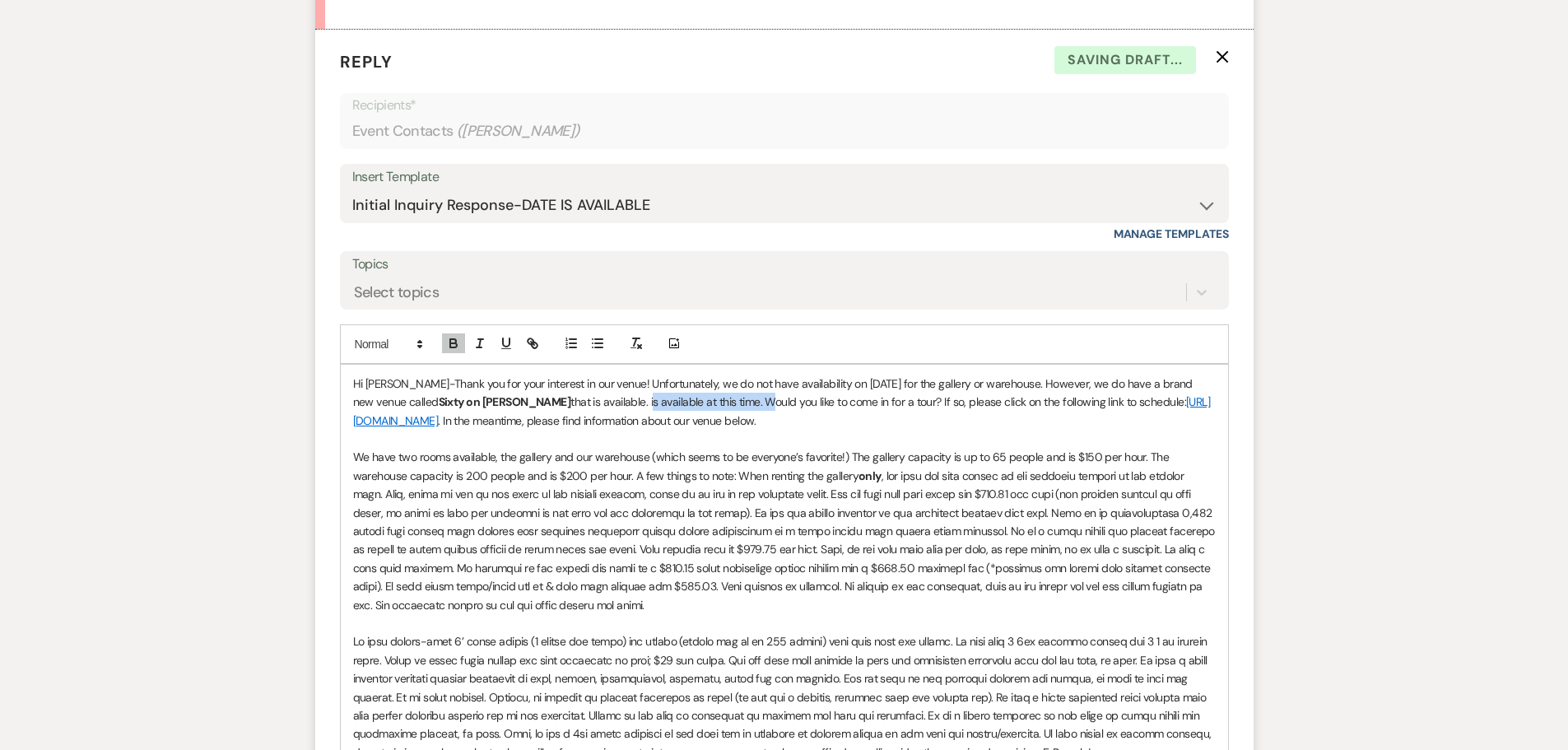
drag, startPoint x: 567, startPoint y: 402, endPoint x: 680, endPoint y: 399, distance: 113.0
click at [680, 399] on p "Hi Michele-Thank you for your interest in our venue! Unfortunately, we do not h…" at bounding box center [784, 402] width 862 height 55
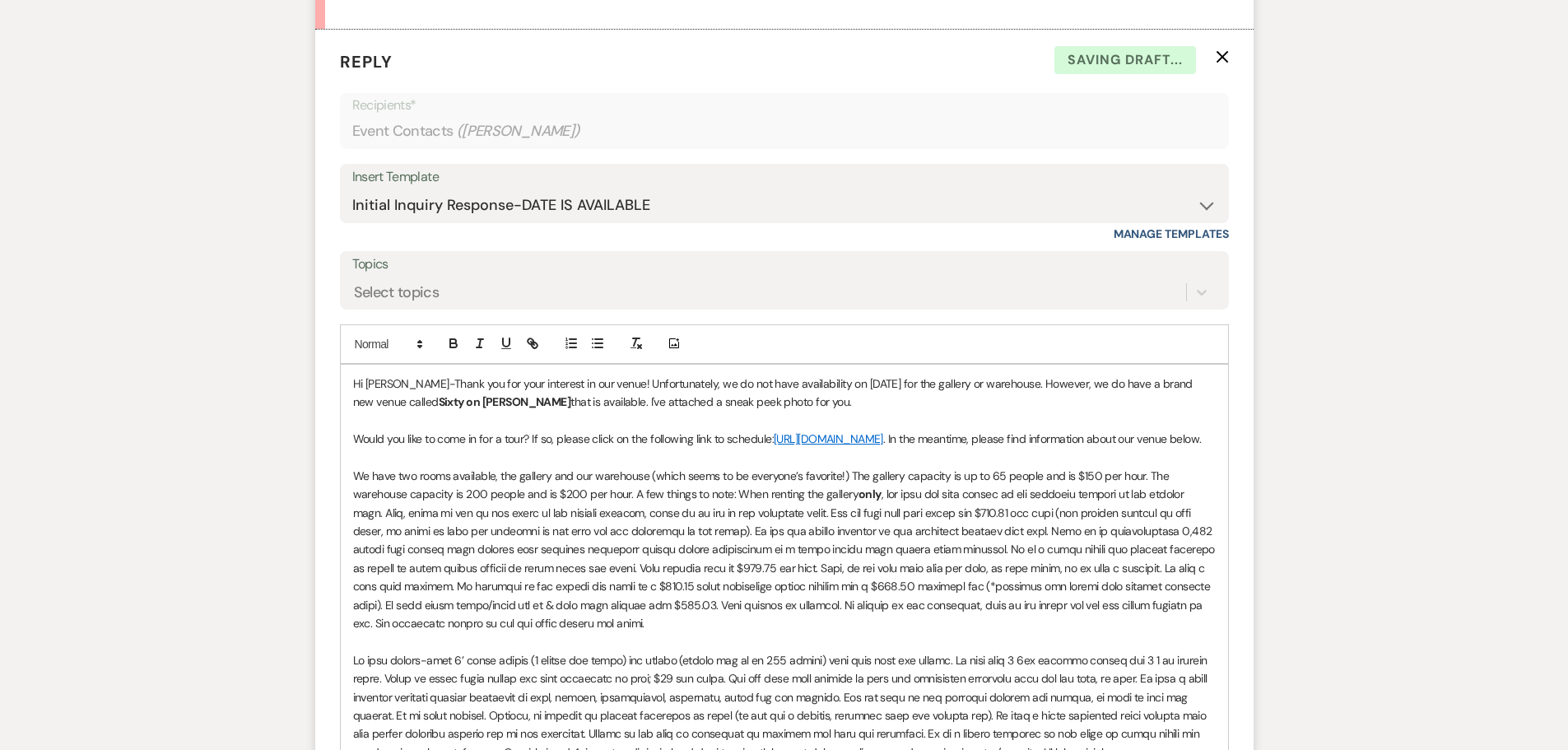
scroll to position [1256, 0]
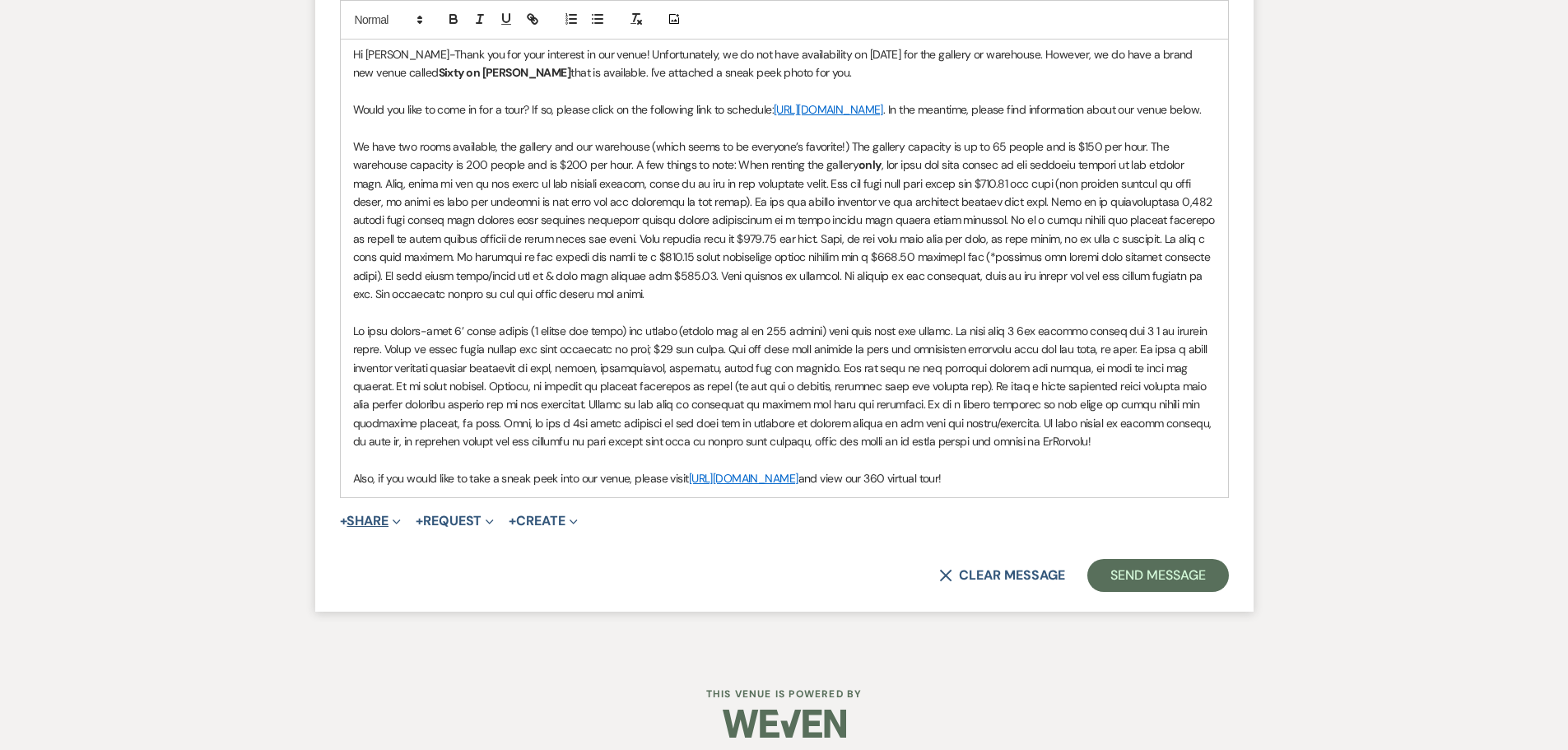
click at [359, 528] on button "+ Share Expand" at bounding box center [370, 521] width 62 height 14
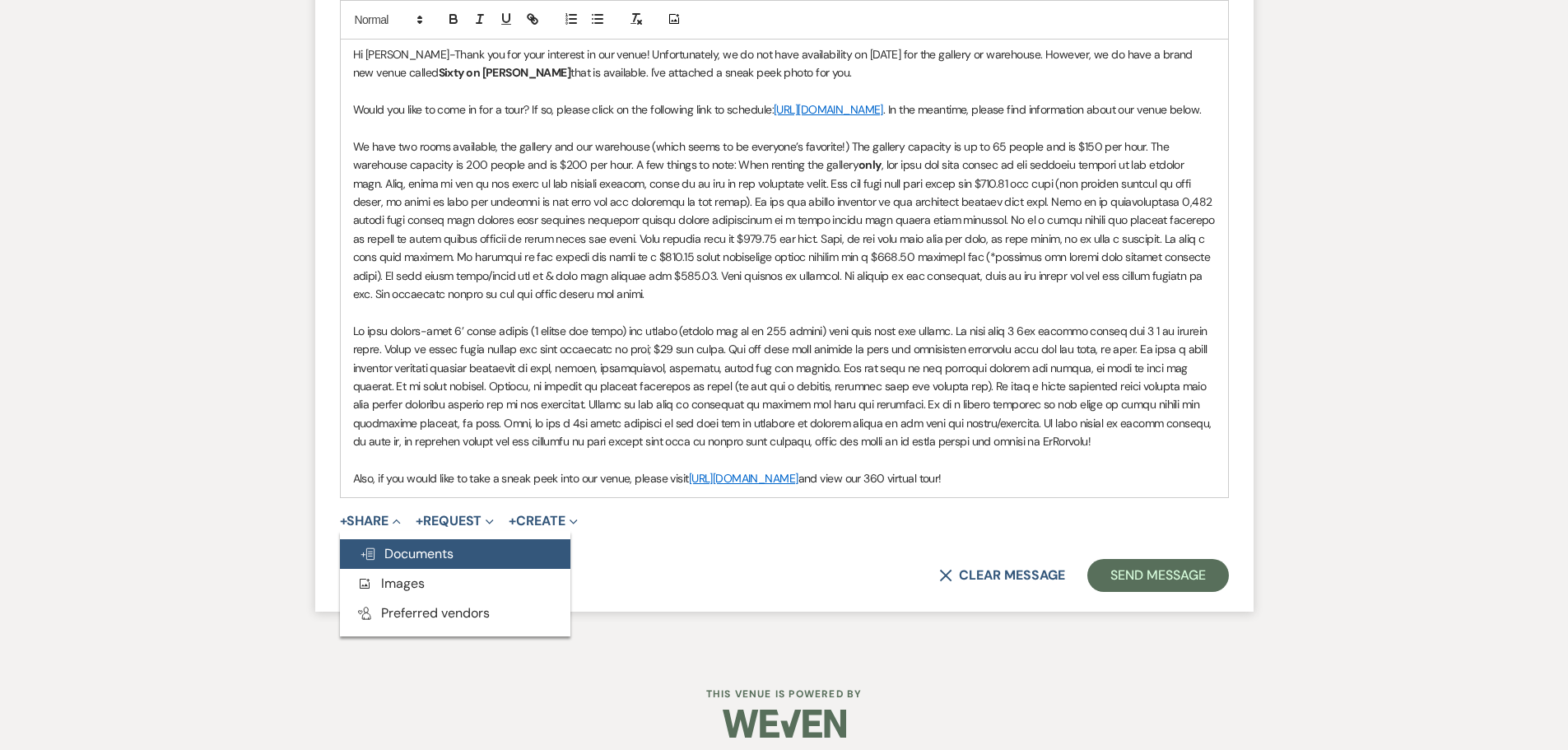
click at [385, 562] on span "Doc Upload Documents" at bounding box center [406, 553] width 94 height 17
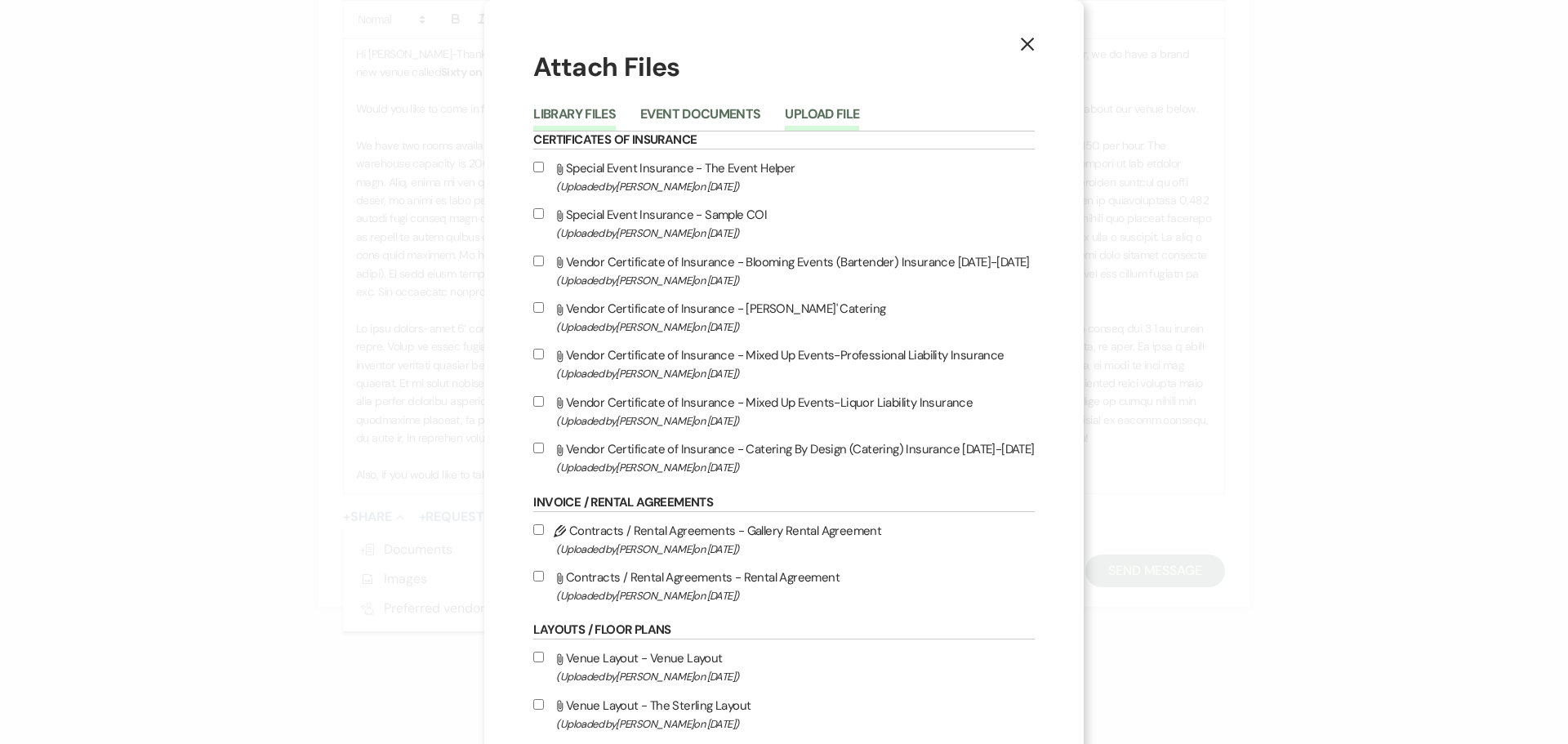
click at [810, 109] on button "Upload File" at bounding box center [822, 119] width 75 height 23
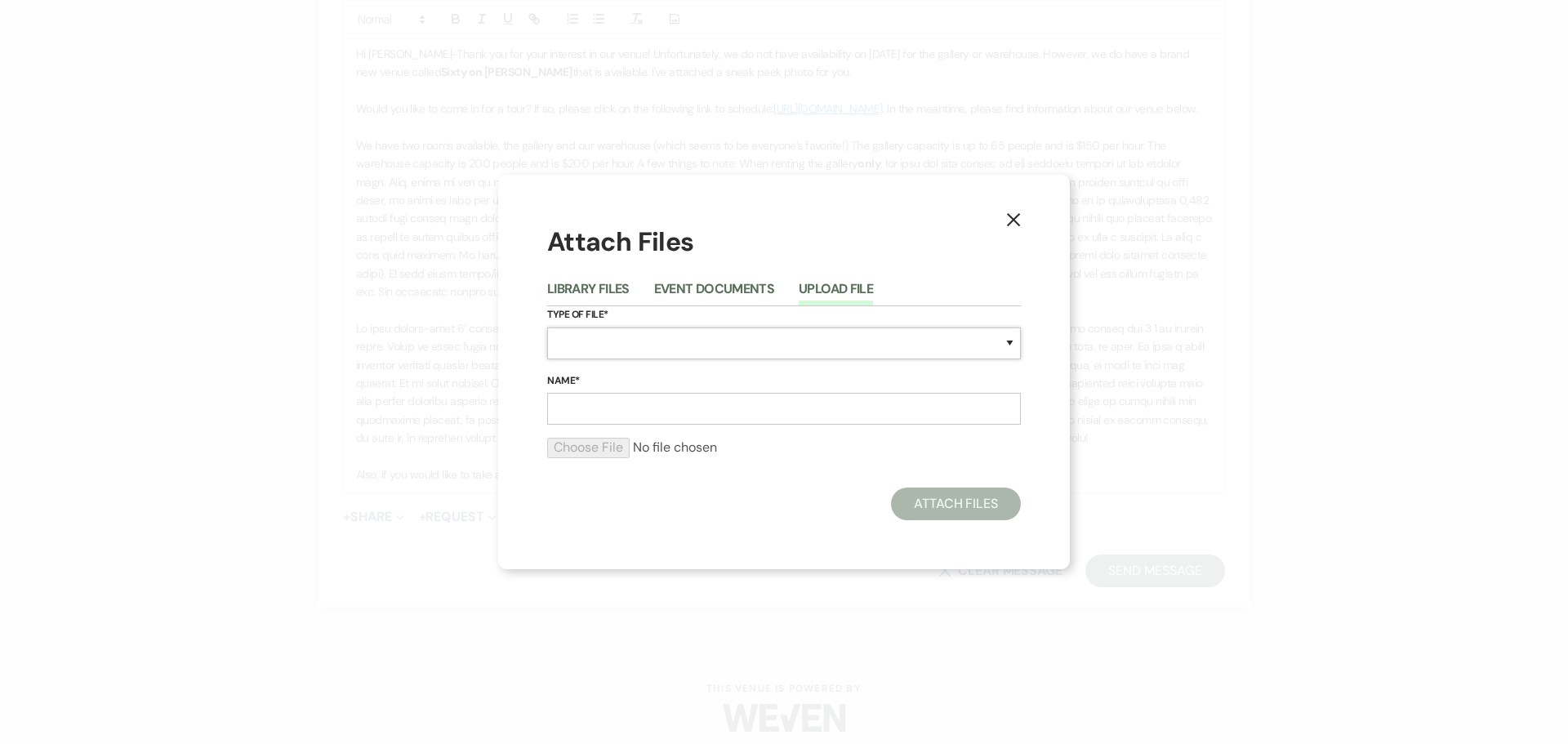
click at [690, 335] on select "Special Event Insurance Vendor Certificate of Insurance Contracts / Rental Agre…" at bounding box center [784, 343] width 474 height 32
select select "55"
click at [547, 327] on select "Special Event Insurance Vendor Certificate of Insurance Contracts / Rental Agre…" at bounding box center [784, 343] width 474 height 32
click at [615, 417] on input "Name*" at bounding box center [784, 408] width 474 height 32
type input "Sixty on [PERSON_NAME] venue"
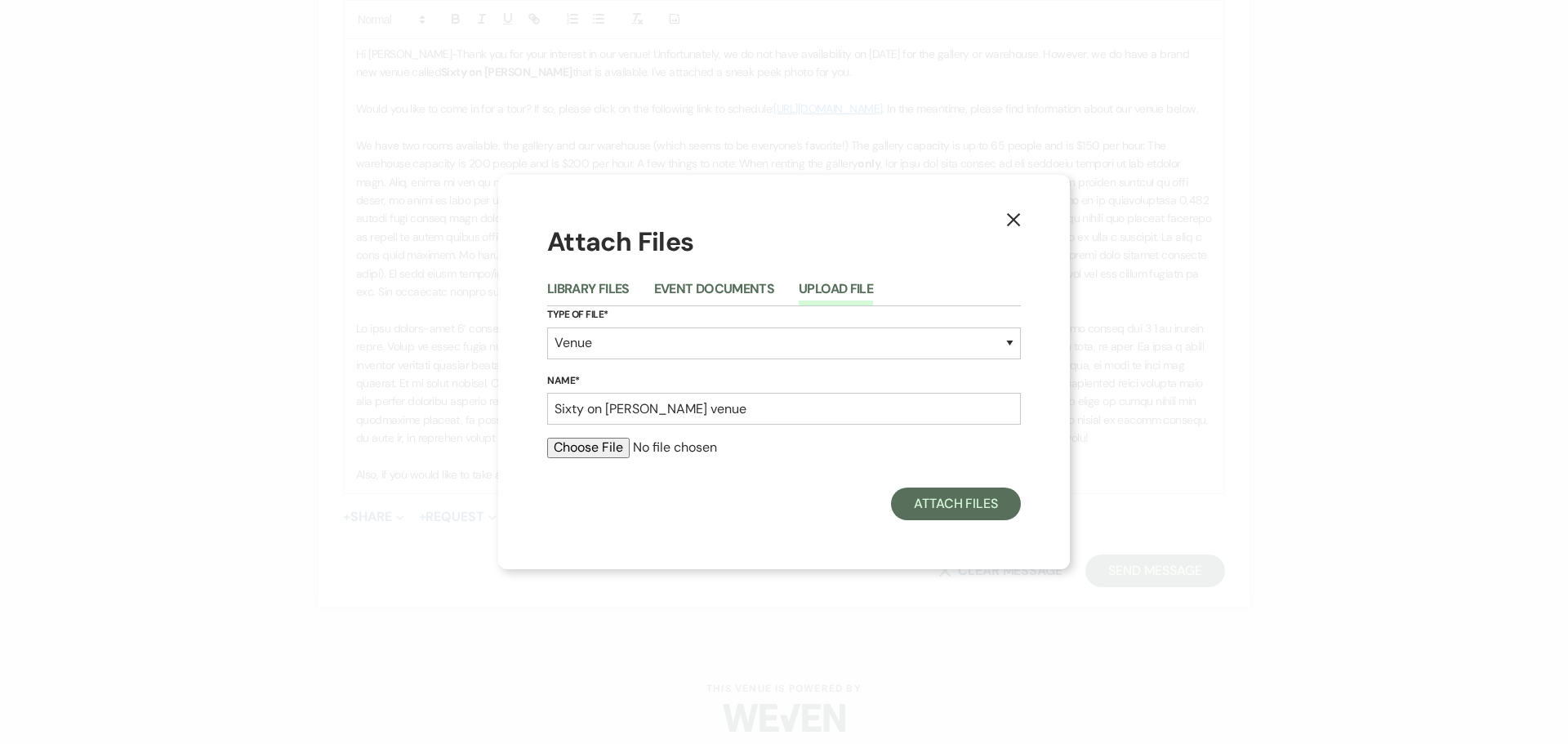
click at [615, 451] on input "file" at bounding box center [784, 447] width 474 height 19
type input "C:\fakepath\Sixty on Sims.jpg"
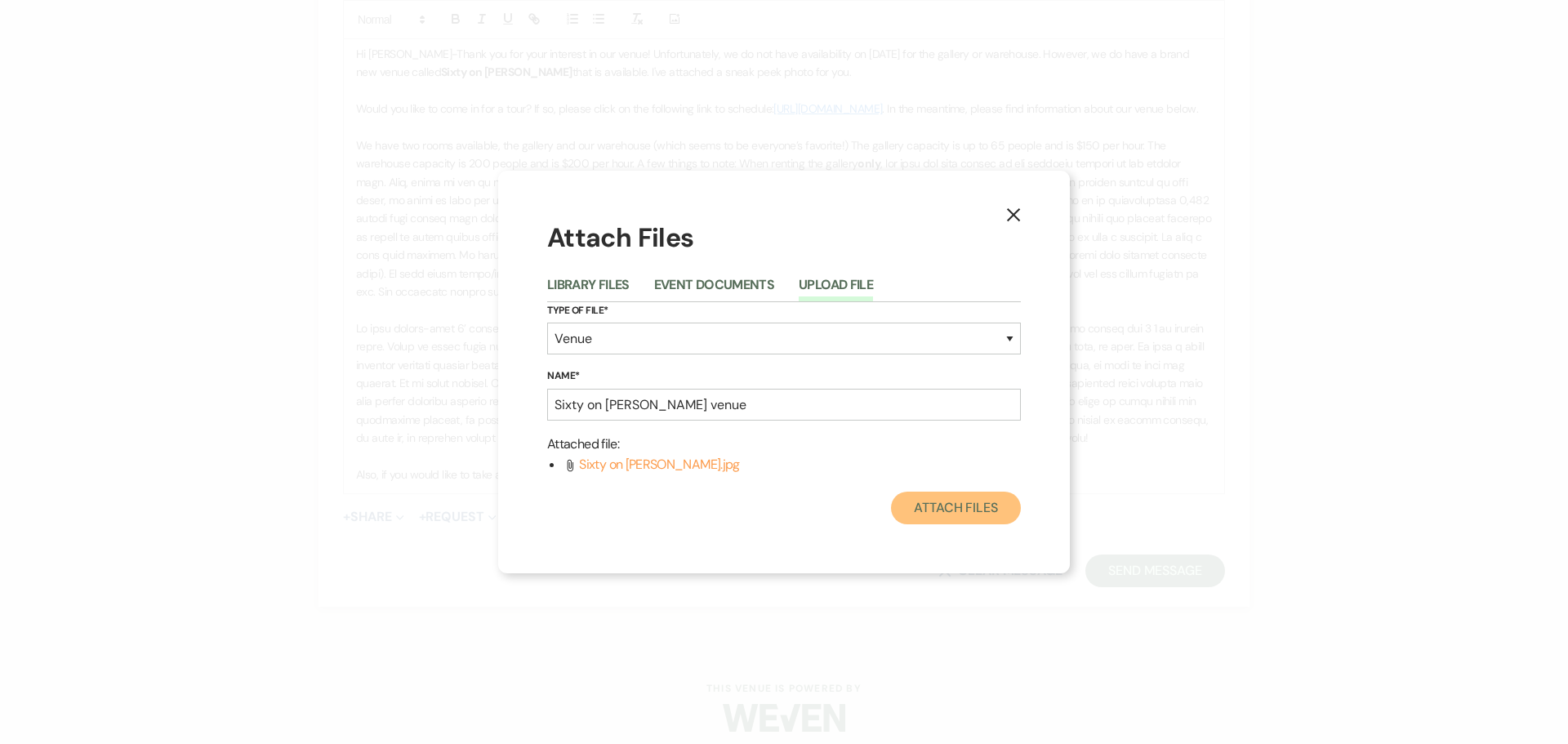
click at [958, 518] on button "Attach Files" at bounding box center [956, 507] width 130 height 33
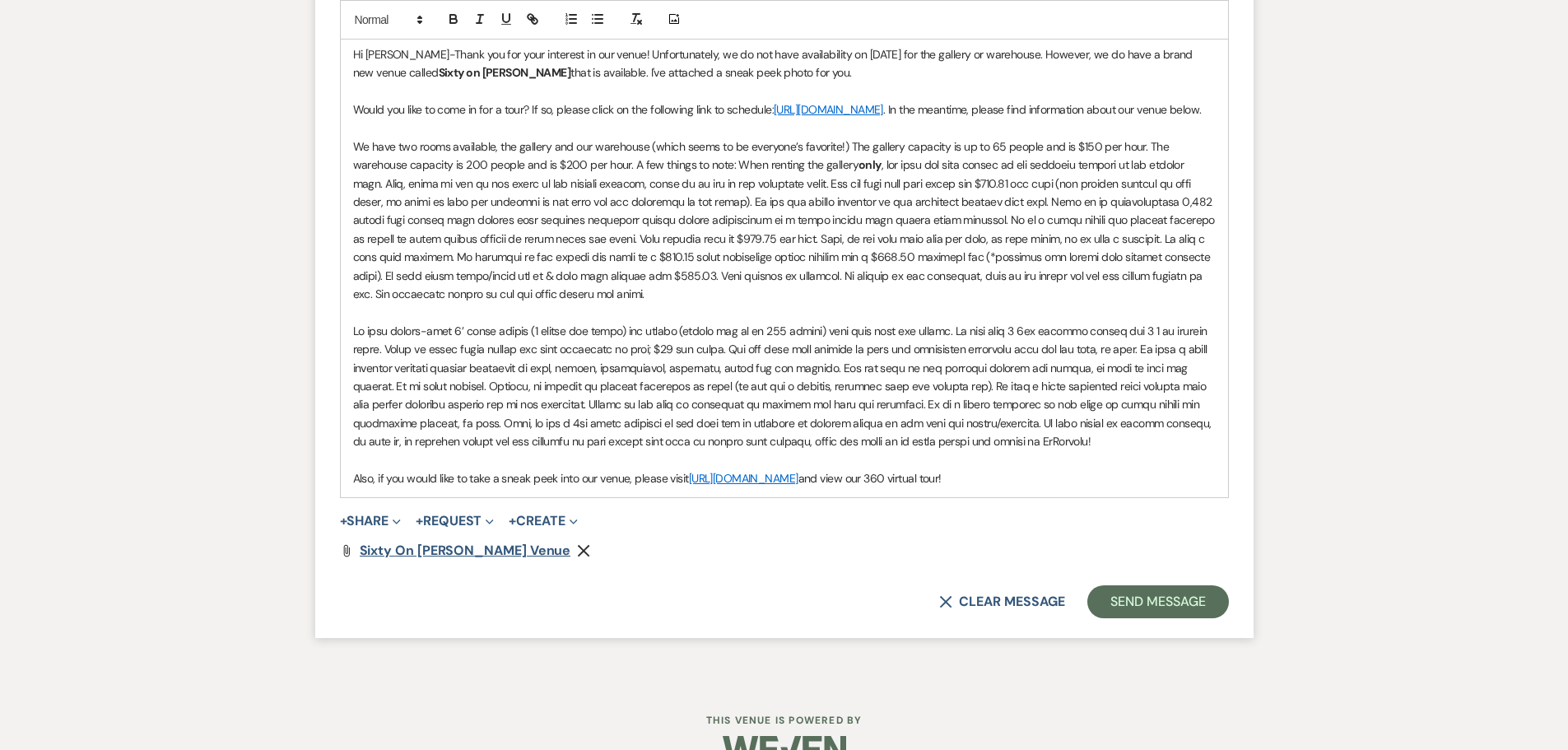
click at [427, 559] on span "Sixty on [PERSON_NAME] venue" at bounding box center [465, 550] width 211 height 17
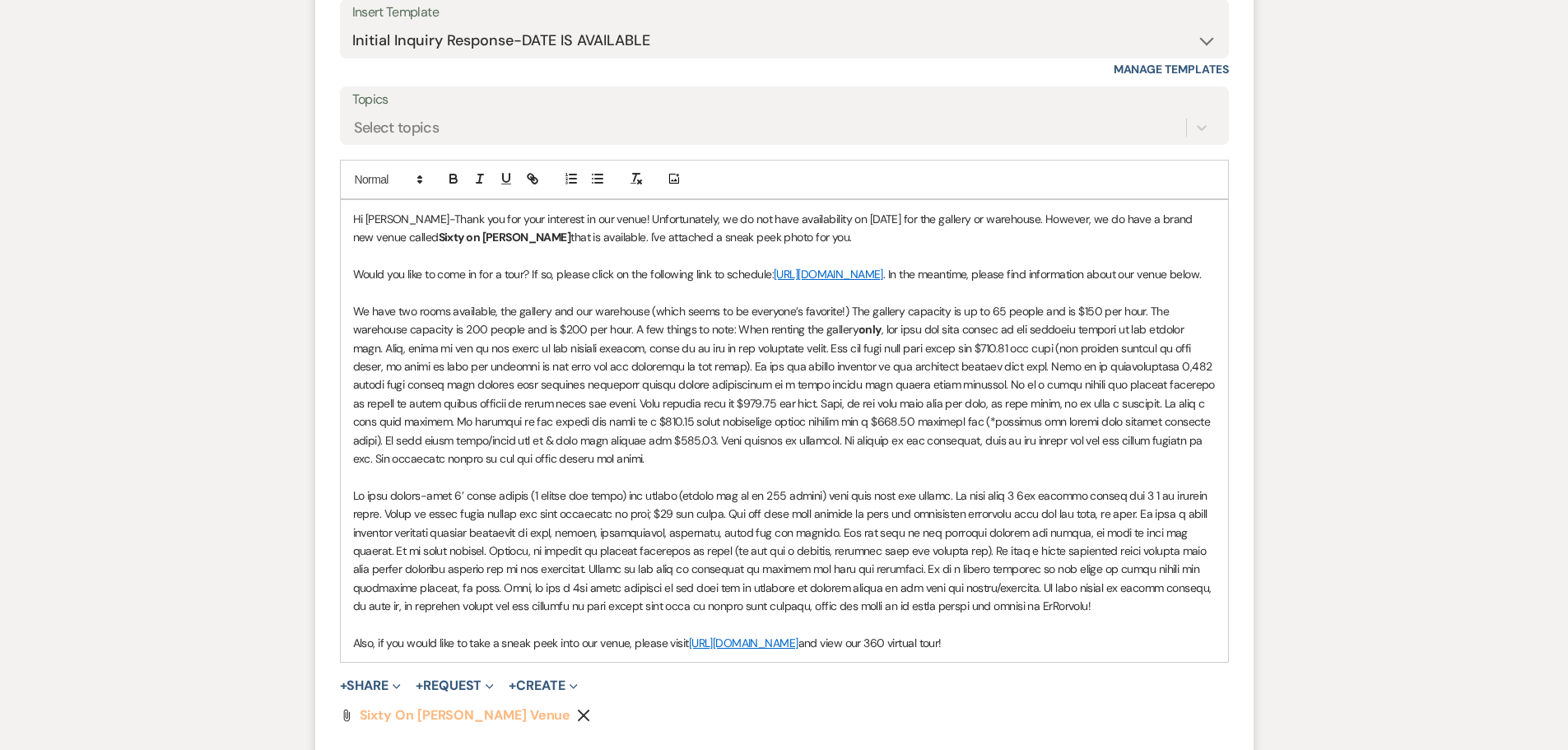
scroll to position [1010, 0]
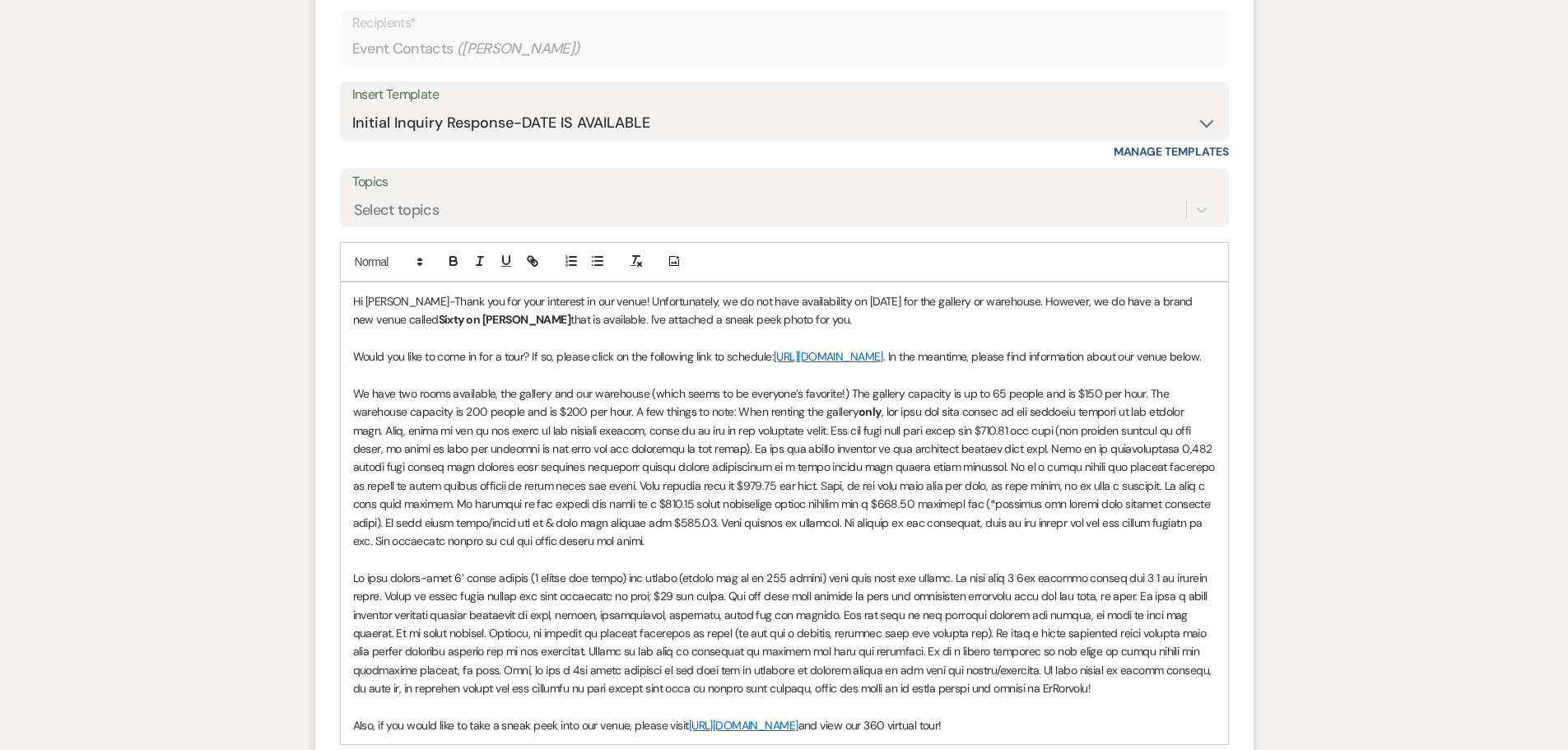
click at [569, 318] on p "Hi Michele-Thank you for your interest in our venue! Unfortunately, we do not h…" at bounding box center [784, 311] width 862 height 37
click at [768, 319] on p "Hi Michele-Thank you for your interest in our venue! Unfortunately, we do not h…" at bounding box center [784, 311] width 862 height 37
drag, startPoint x: 555, startPoint y: 356, endPoint x: 352, endPoint y: 348, distance: 203.2
click at [353, 348] on p "Would you like to come in for a tour? If so, please click on the following link…" at bounding box center [784, 356] width 862 height 18
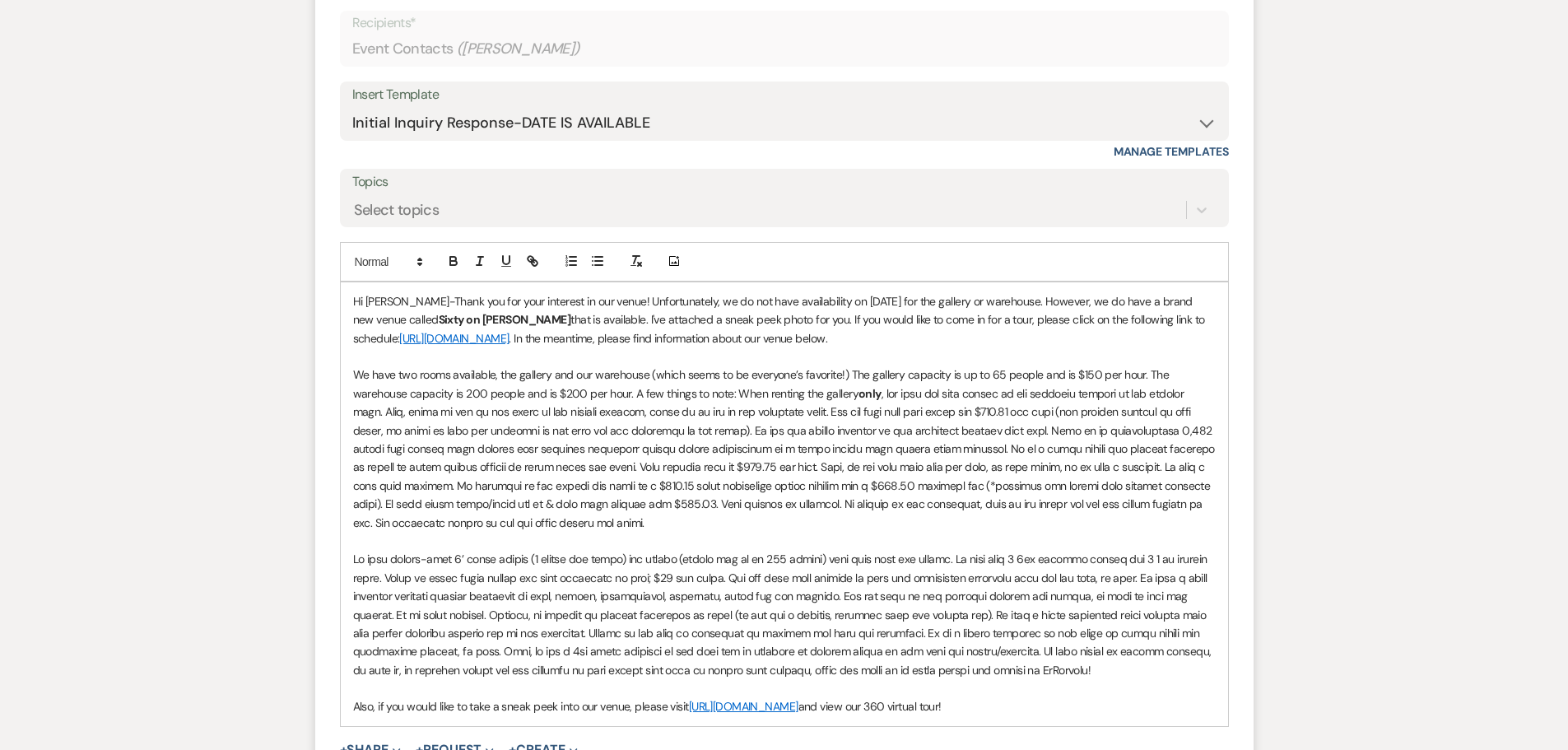
click at [636, 342] on p "Hi Michele-Thank you for your interest in our venue! Unfortunately, we do not h…" at bounding box center [784, 320] width 862 height 55
click at [1139, 334] on p "Hi Michele-Thank you for your interest in our venue! Unfortunately, we do not h…" at bounding box center [784, 320] width 862 height 55
drag, startPoint x: 549, startPoint y: 340, endPoint x: 631, endPoint y: 268, distance: 109.1
click at [550, 340] on p "Hi Michele-Thank you for your interest in our venue! Unfortunately, we do not h…" at bounding box center [784, 320] width 862 height 55
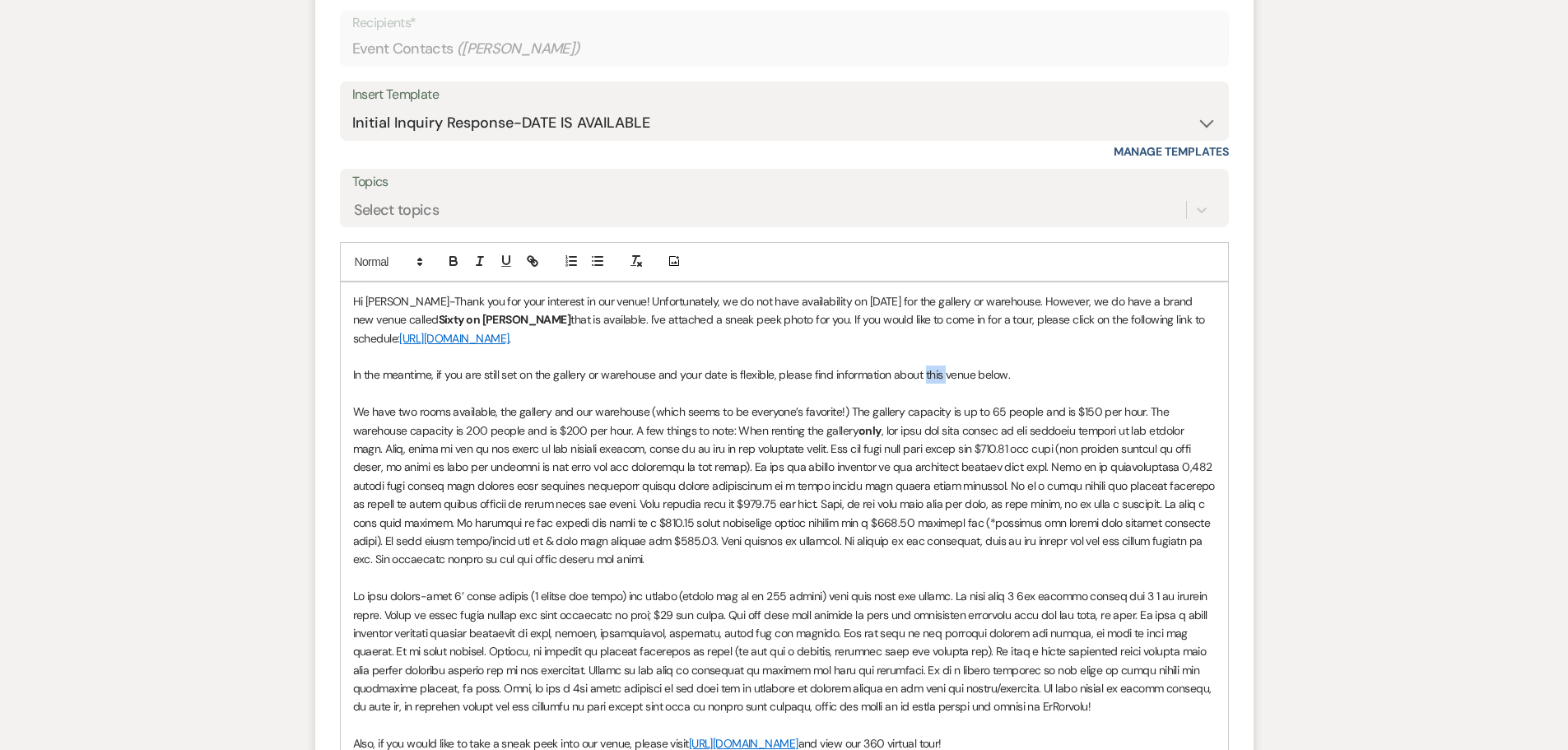
drag, startPoint x: 923, startPoint y: 373, endPoint x: 944, endPoint y: 375, distance: 21.1
click at [944, 375] on p "In the meantime, if you are still set on the gallery or warehouse and your date…" at bounding box center [784, 374] width 862 height 18
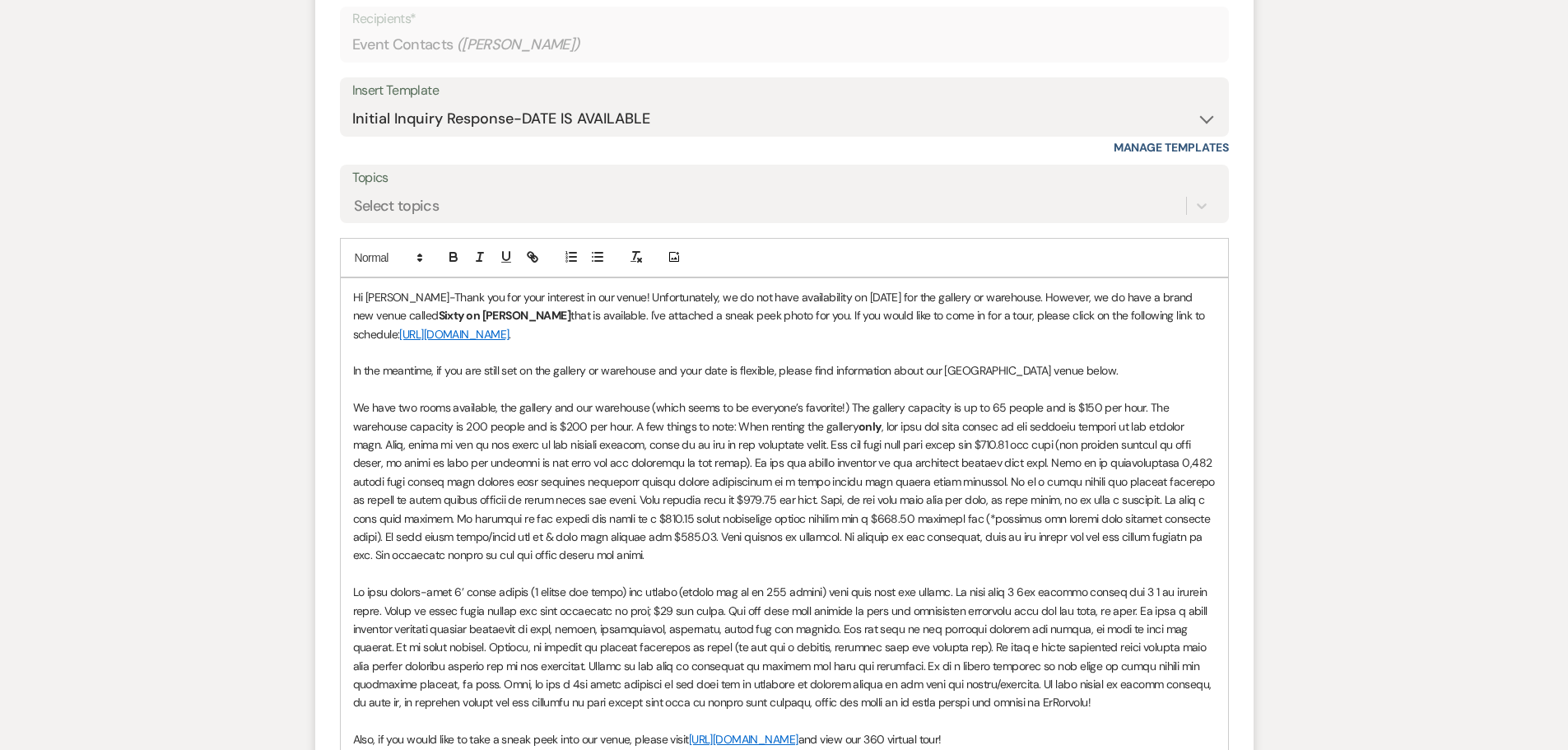
scroll to position [1174, 0]
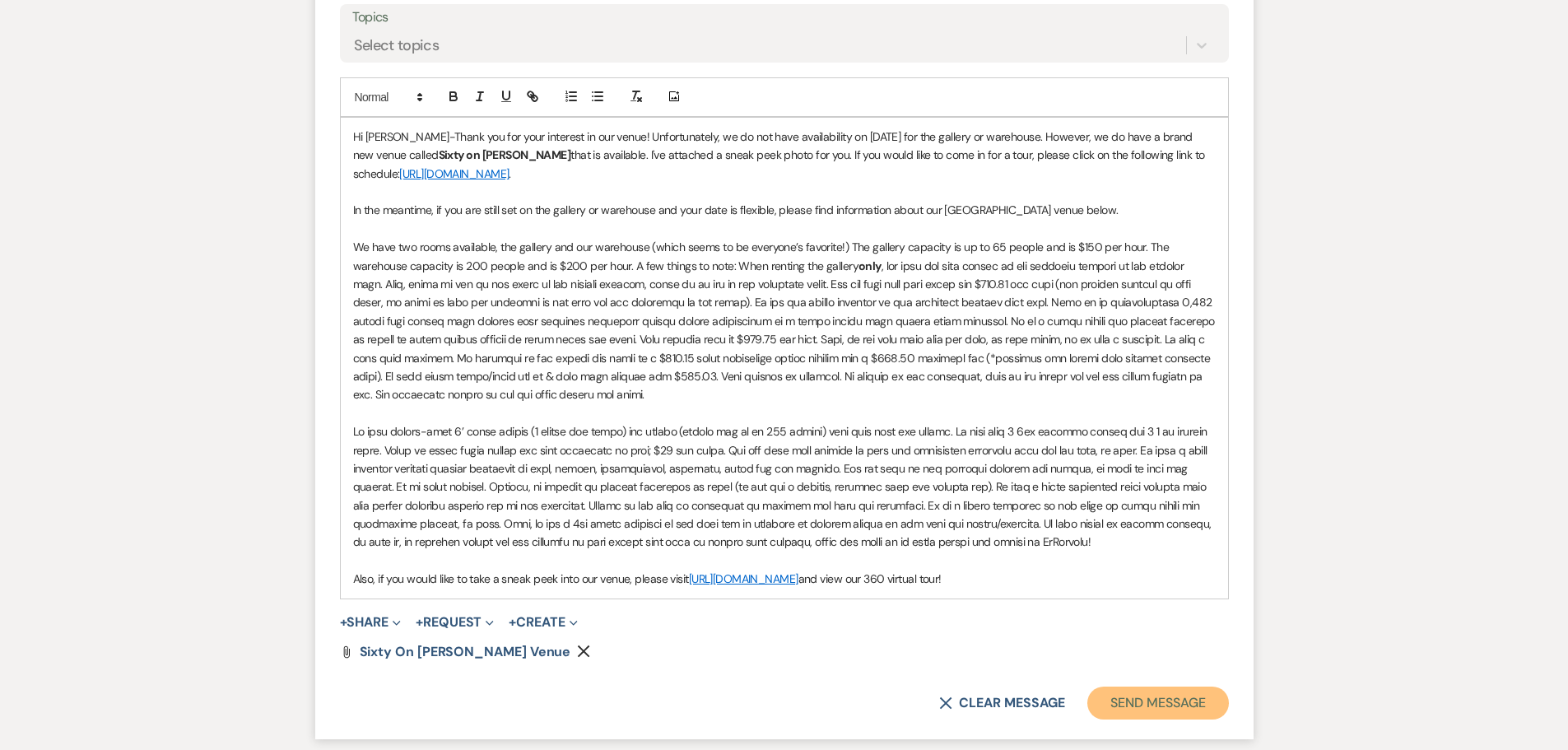
click at [1155, 700] on button "Send Message" at bounding box center [1157, 703] width 140 height 33
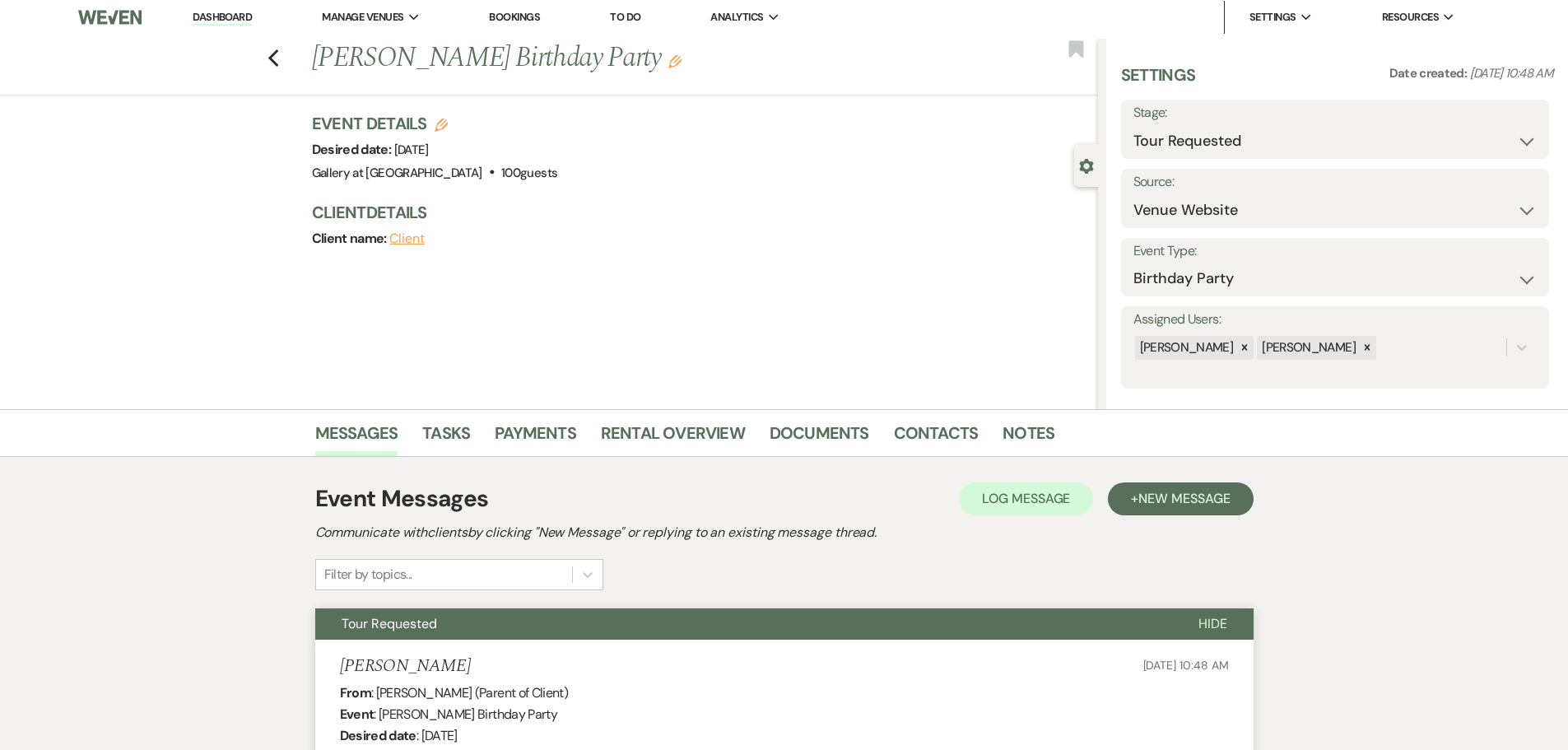
scroll to position [0, 0]
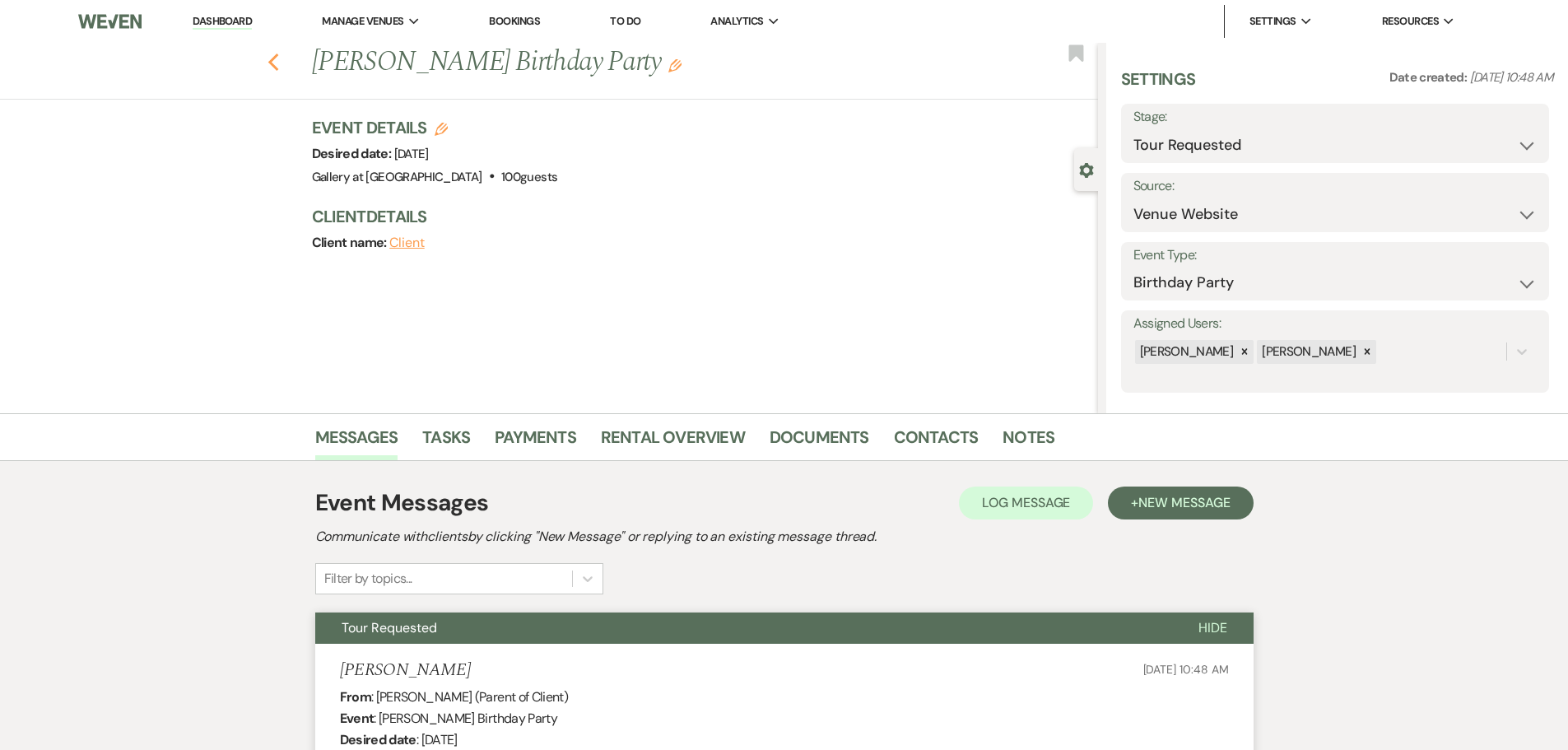
click at [276, 63] on use "button" at bounding box center [272, 62] width 11 height 18
select select "2"
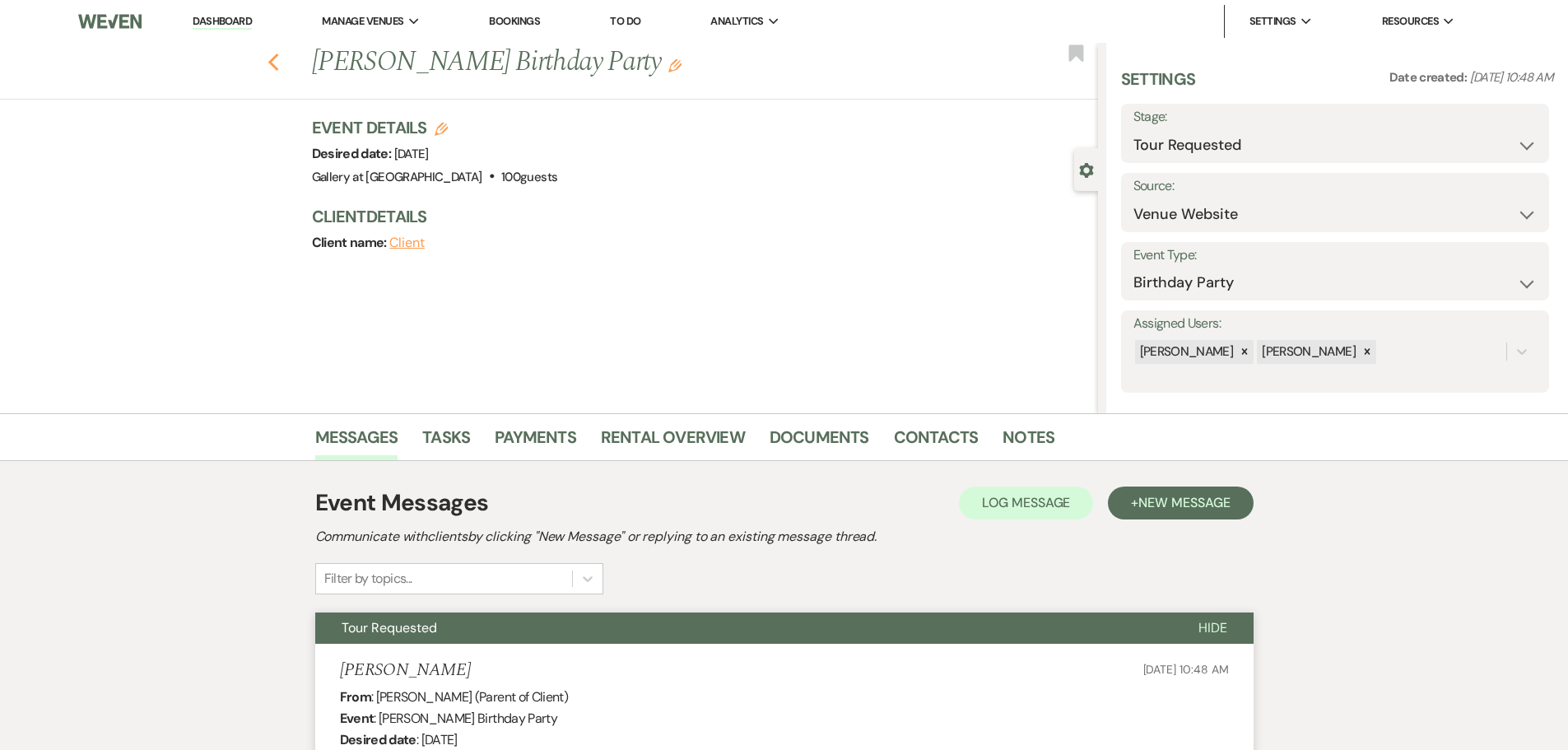
select select "2"
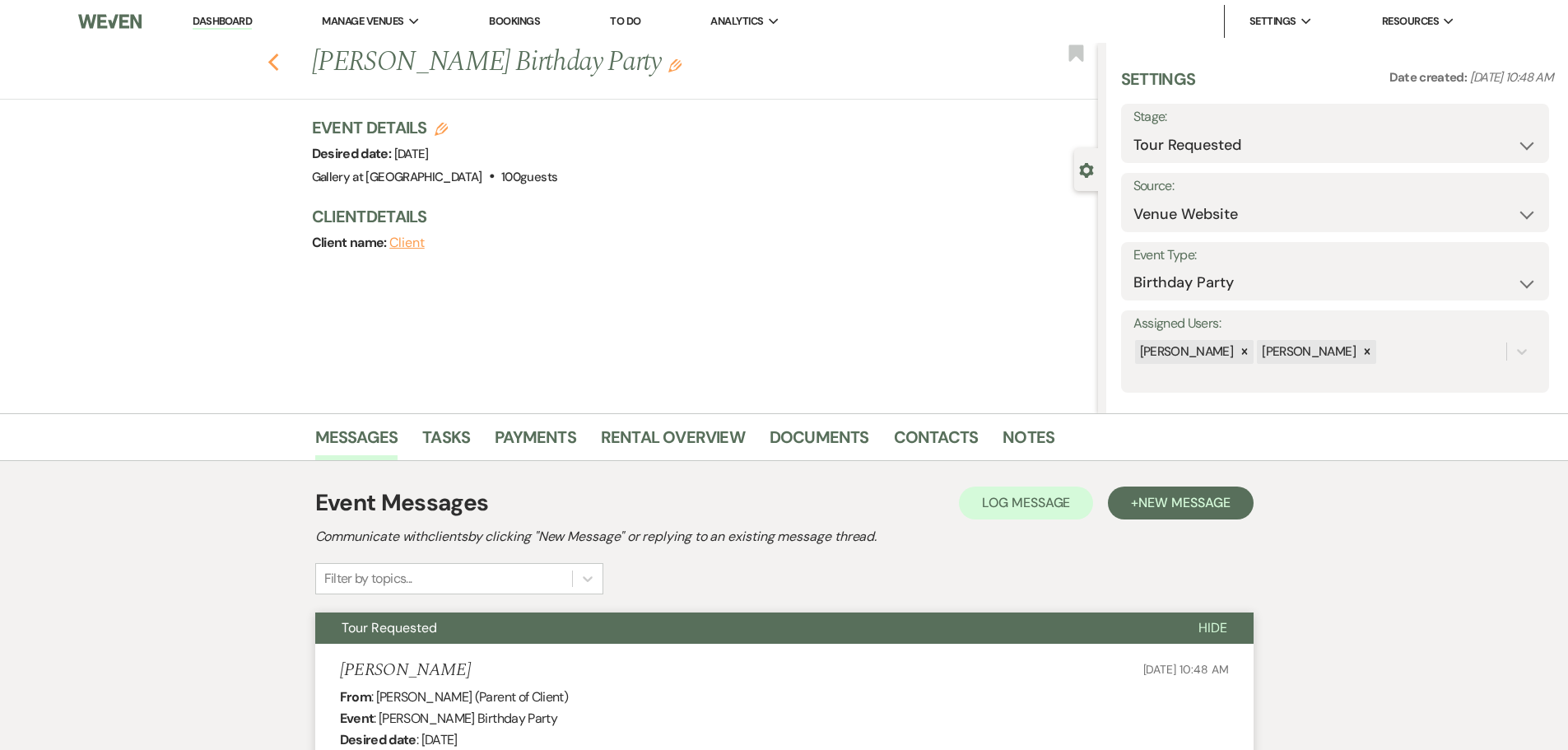
select select "2"
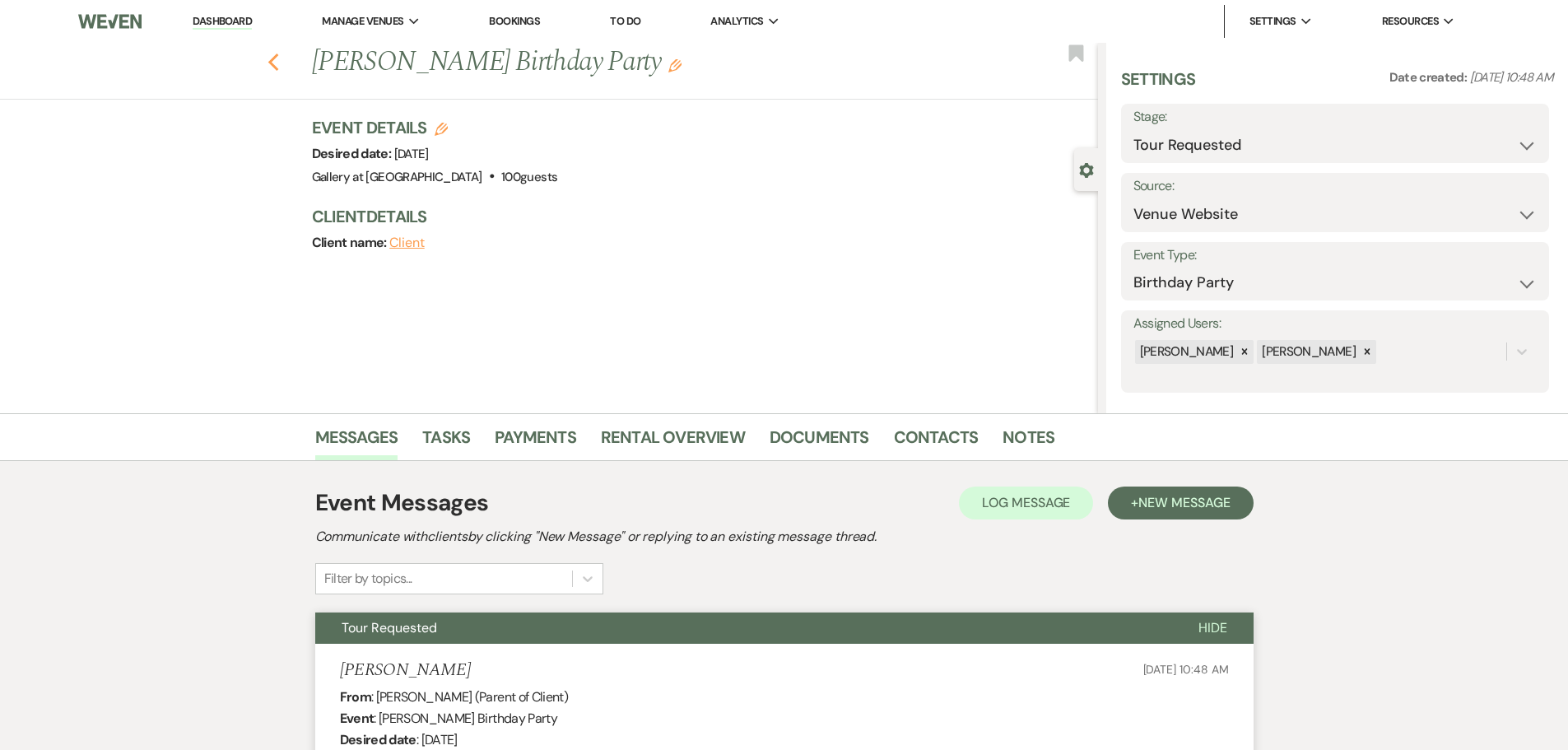
select select "2"
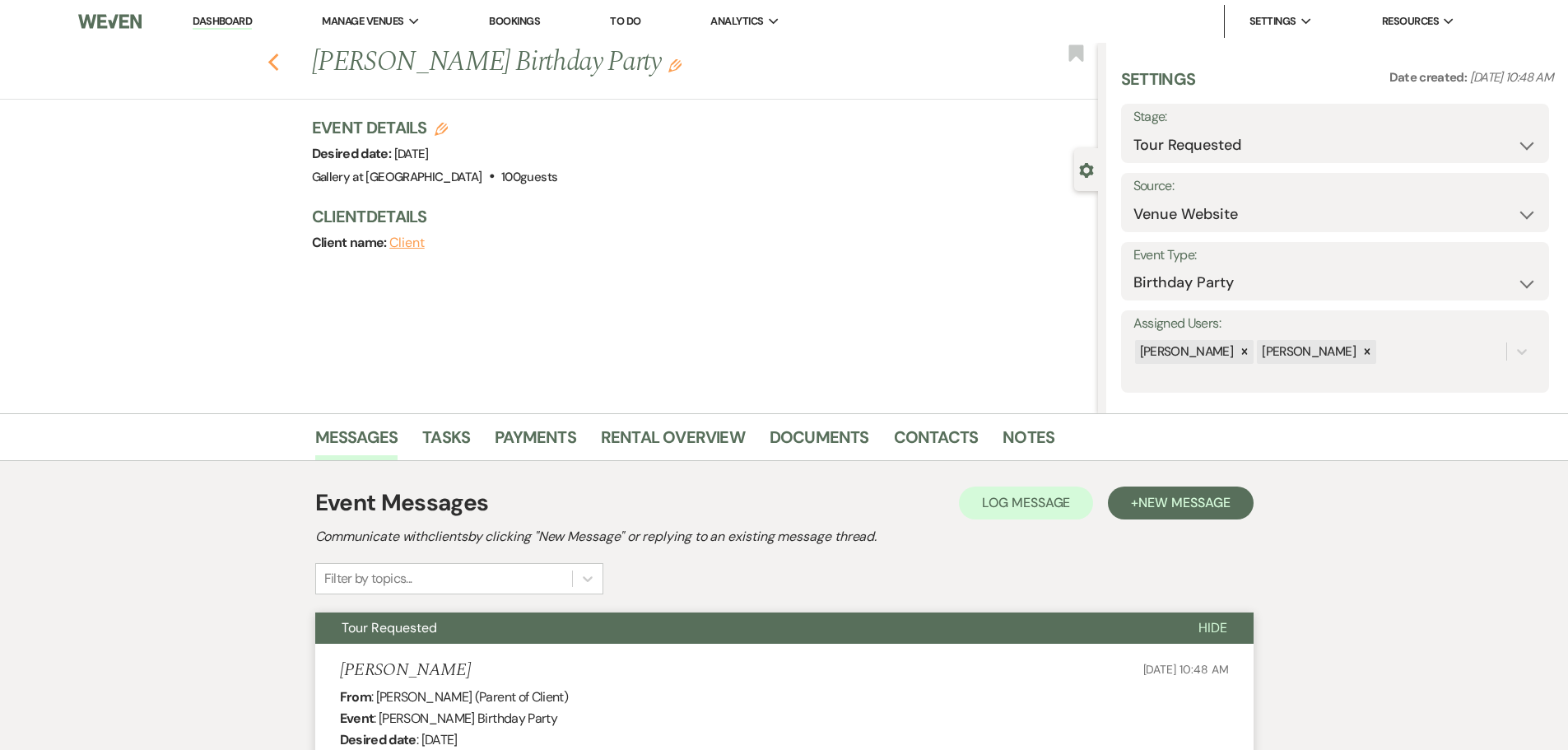
select select "2"
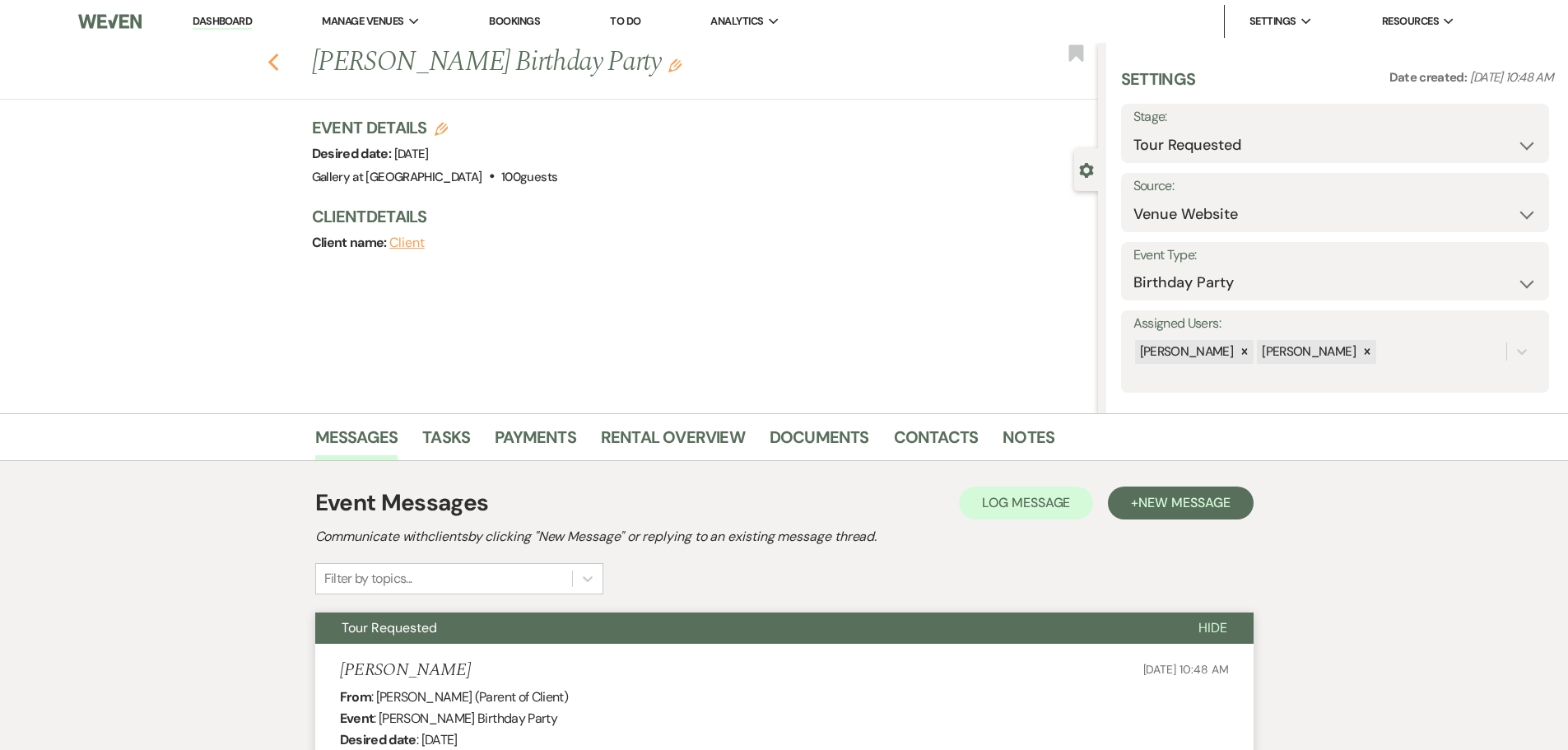
select select "2"
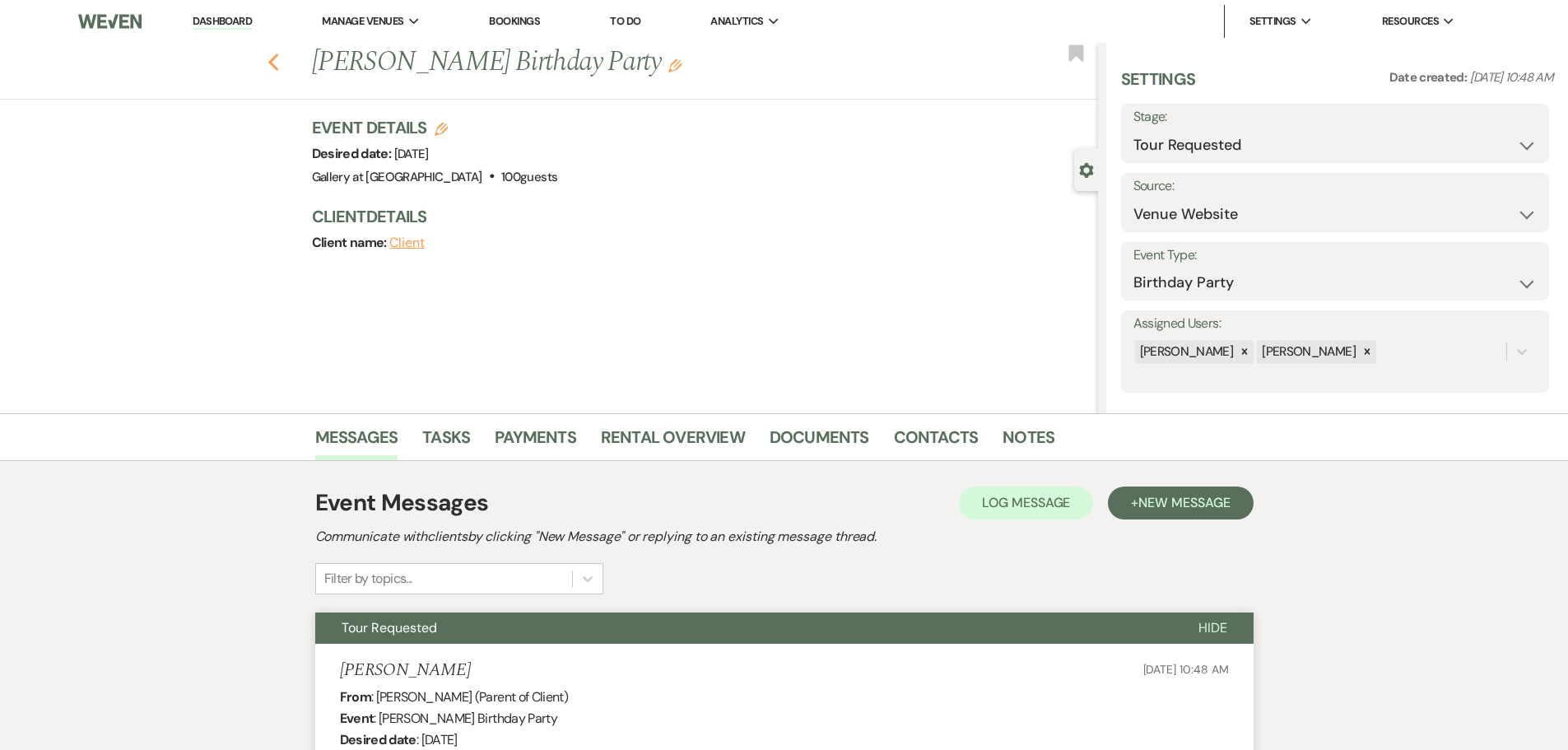
select select "2"
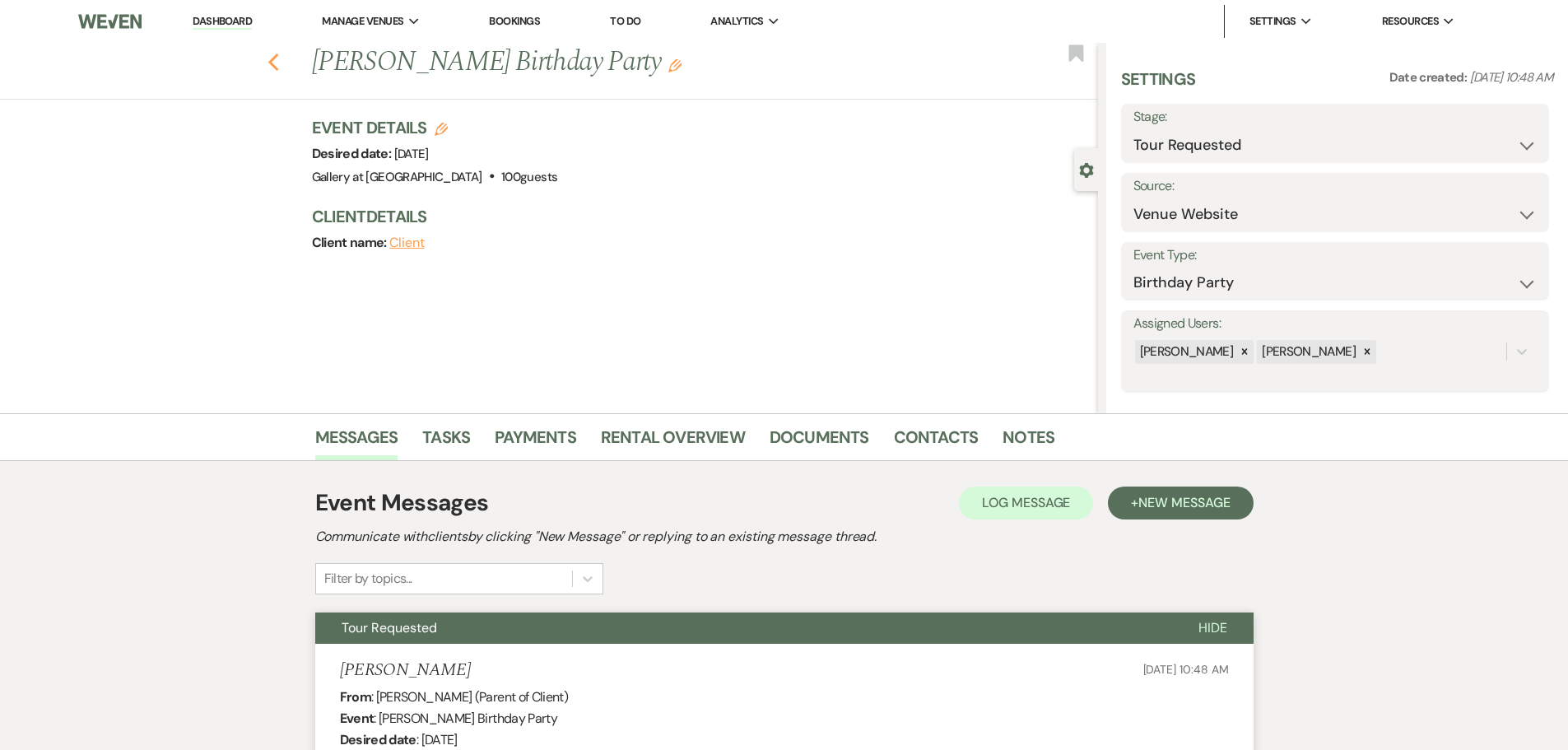
select select "2"
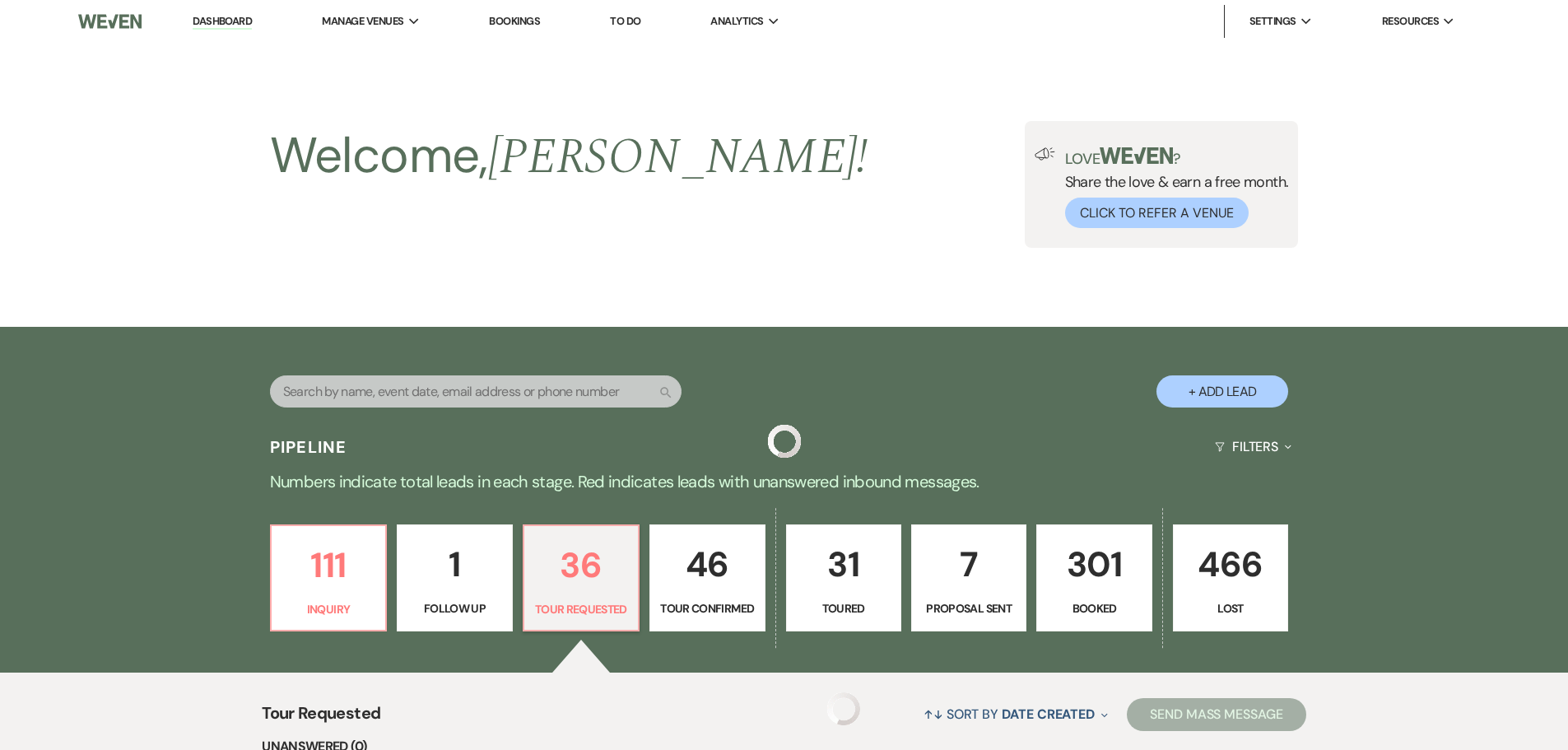
scroll to position [247, 0]
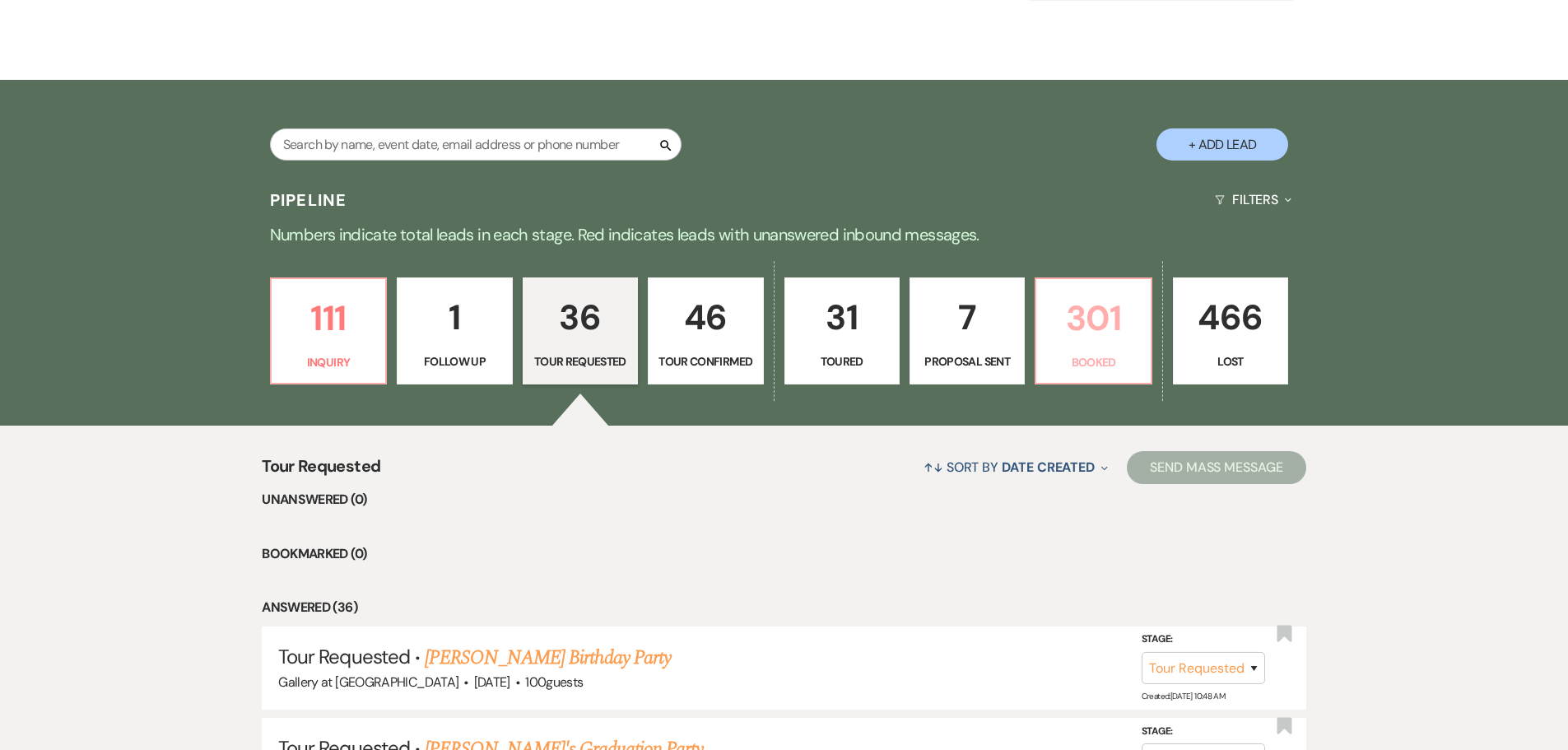
click at [1129, 335] on p "301" at bounding box center [1092, 318] width 94 height 55
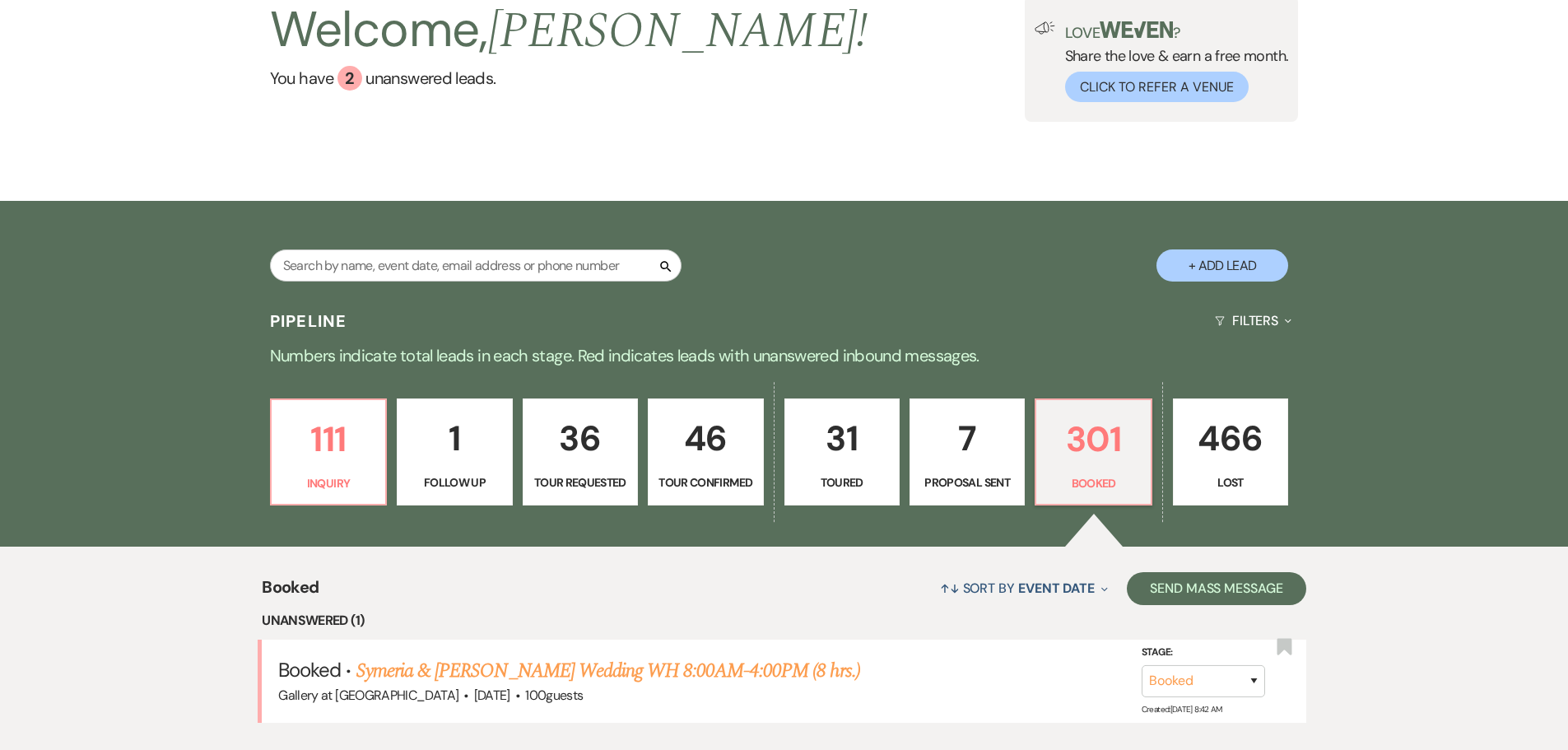
scroll to position [247, 0]
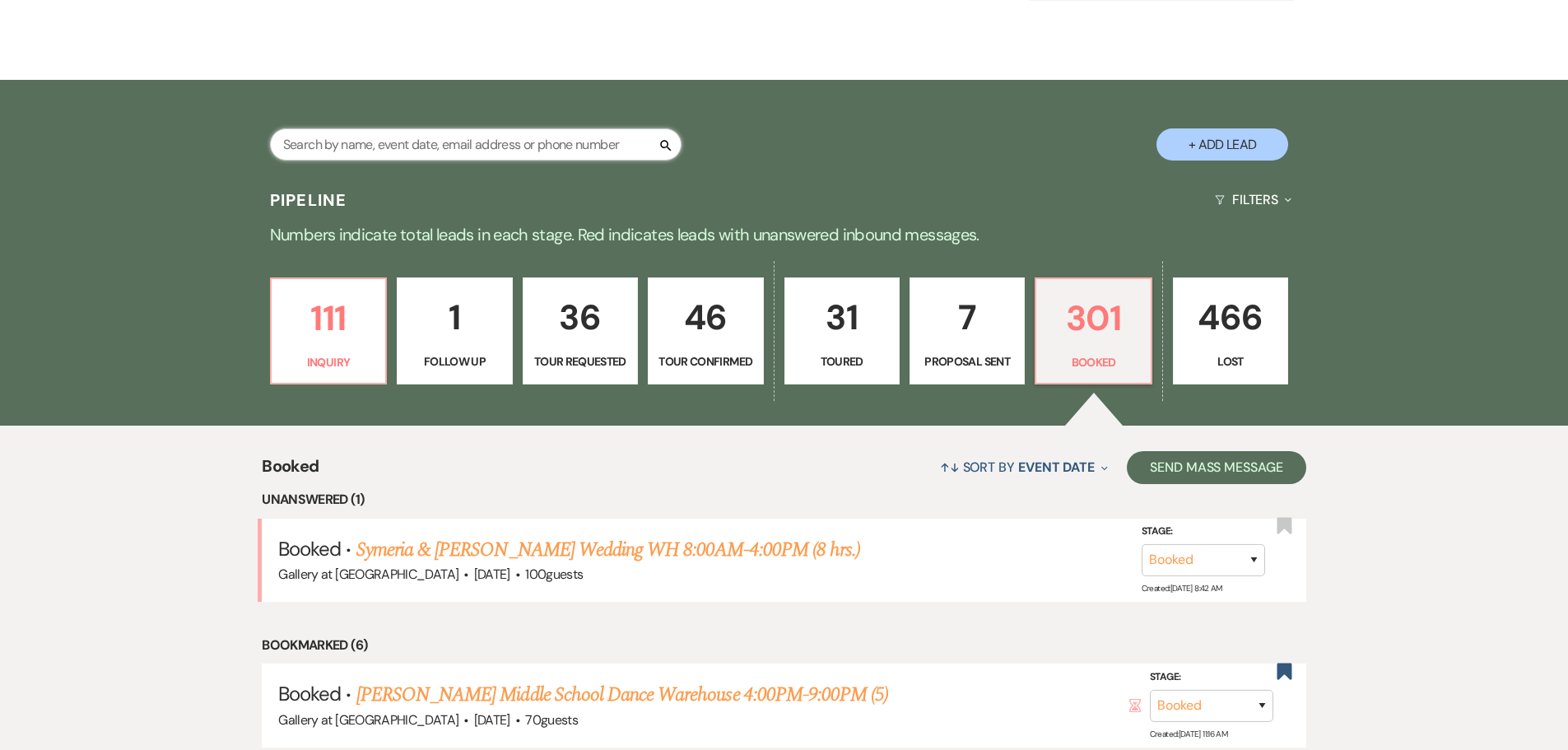
click at [412, 147] on input "text" at bounding box center [475, 145] width 412 height 32
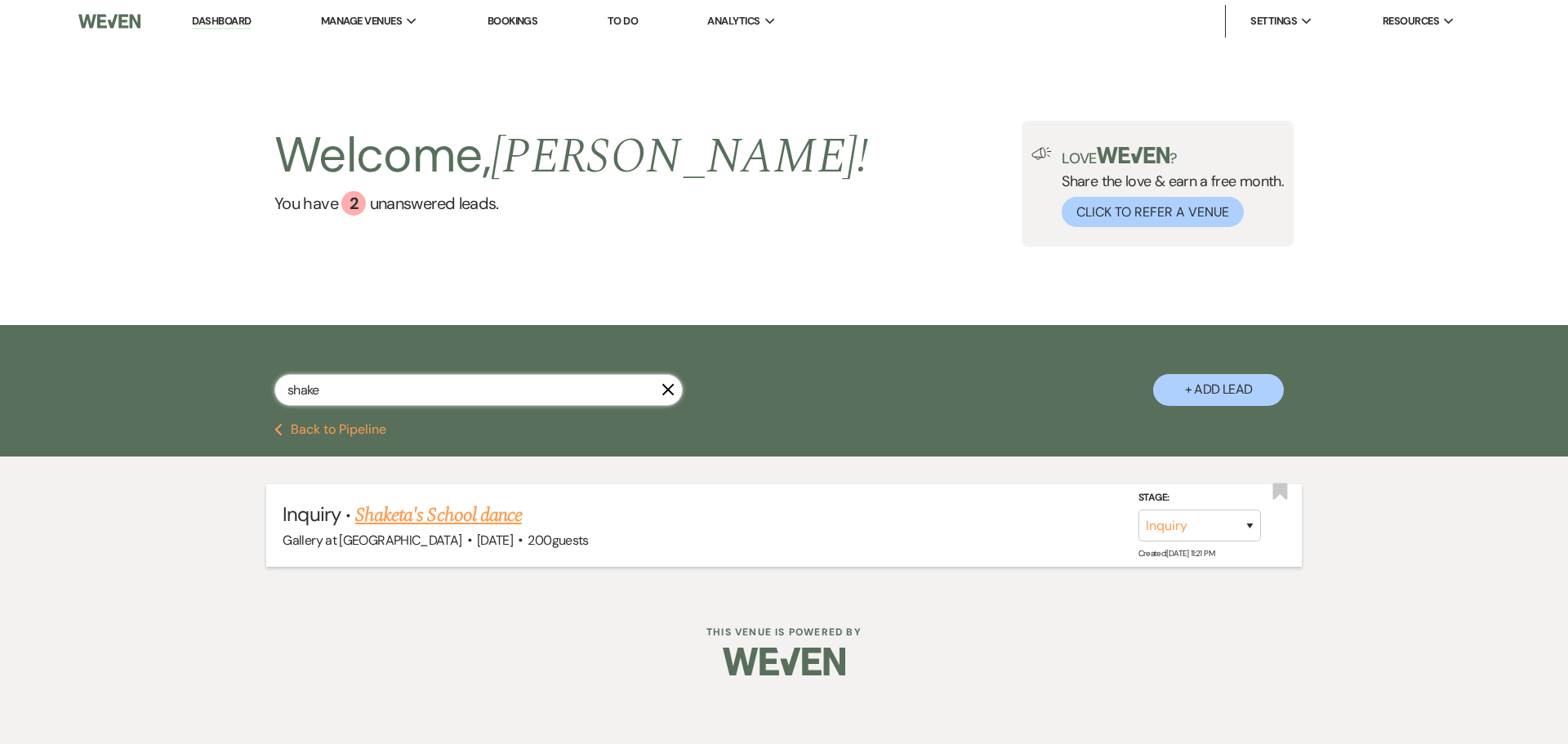
type input "shake"
click at [444, 512] on link "Shaketa's School dance" at bounding box center [438, 515] width 167 height 29
select select "5"
select select "13"
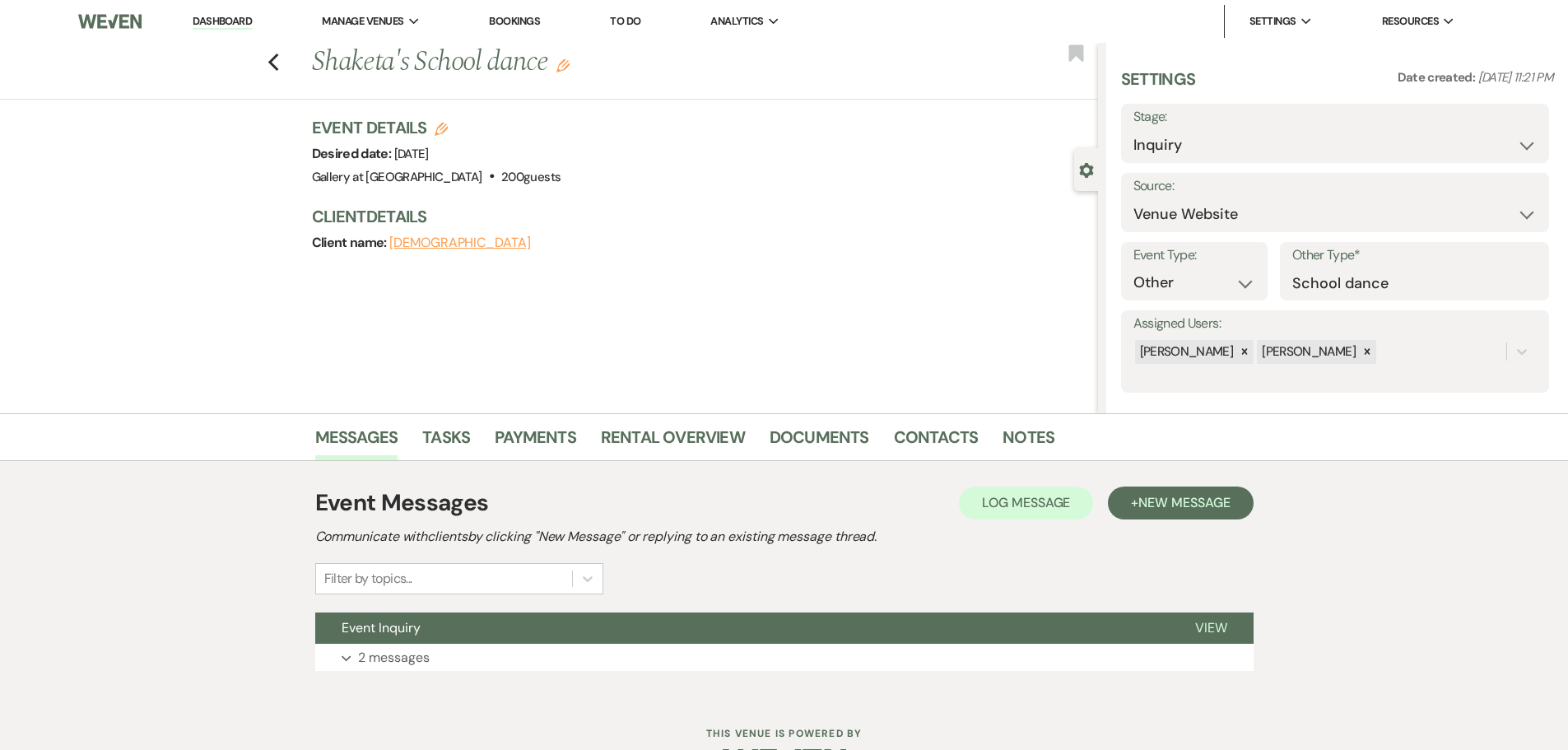
click at [570, 65] on use "button" at bounding box center [563, 66] width 14 height 14
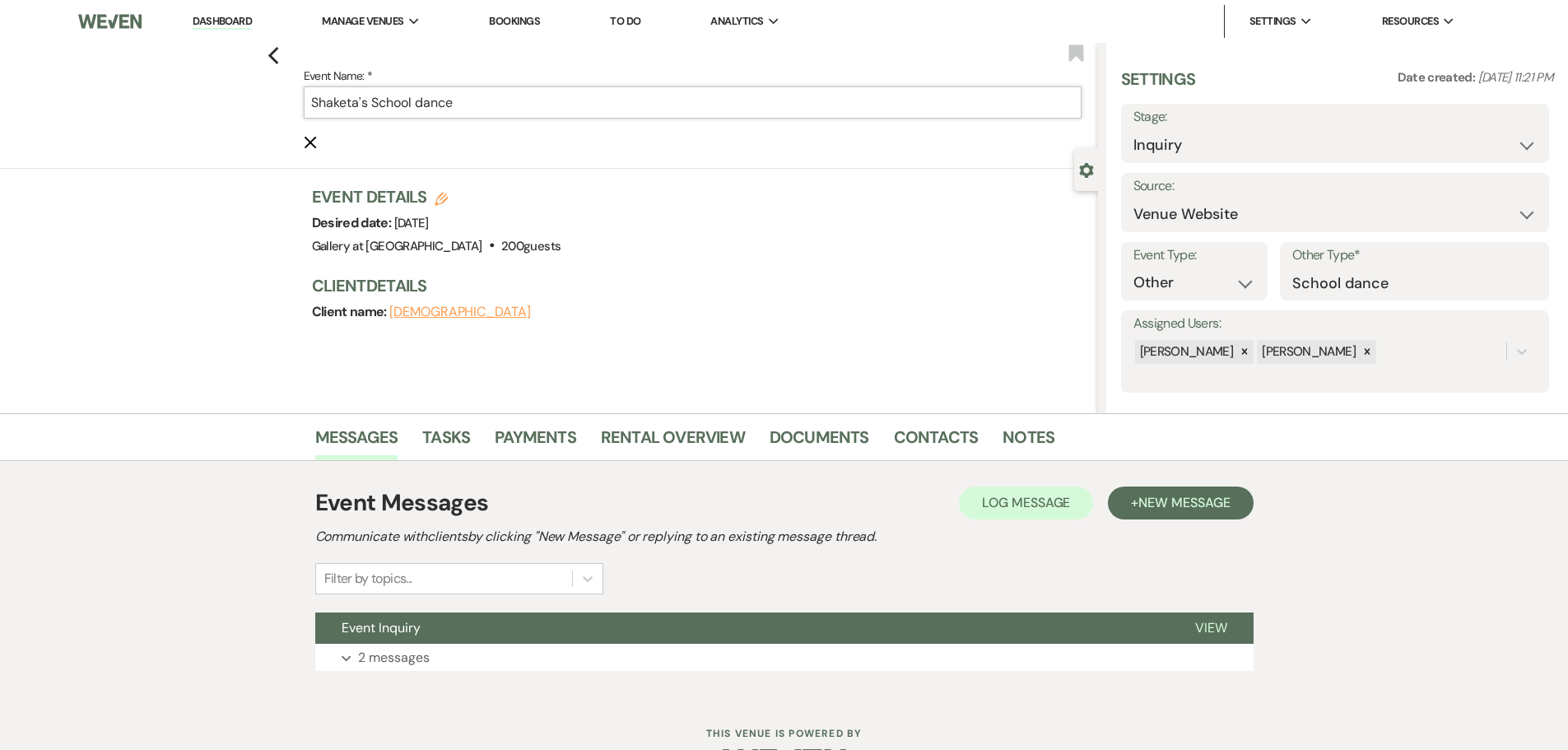
click at [361, 97] on input "Shaketa's School dance" at bounding box center [692, 102] width 778 height 32
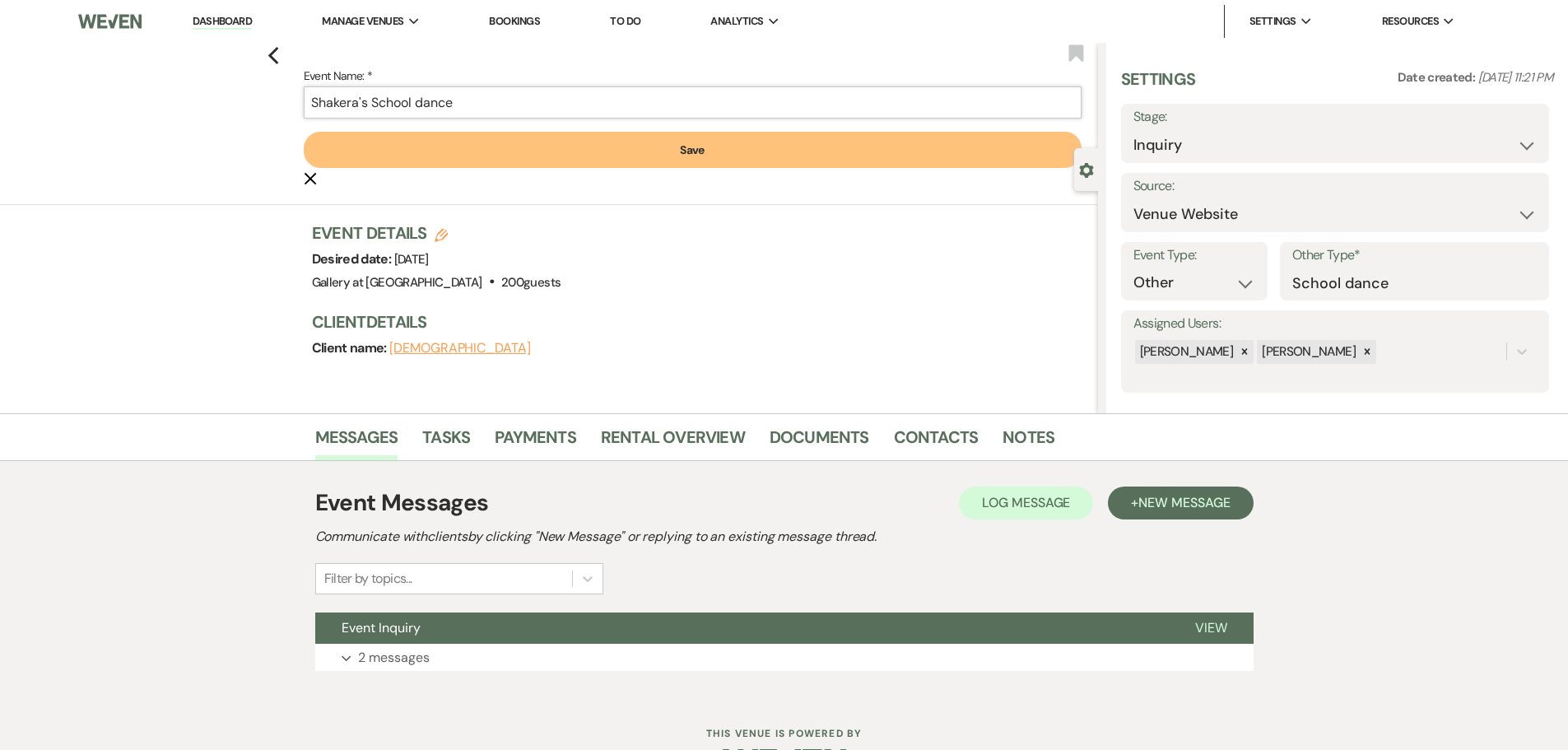
type input "Shakera's School dance"
click at [536, 167] on button "Save" at bounding box center [692, 150] width 778 height 36
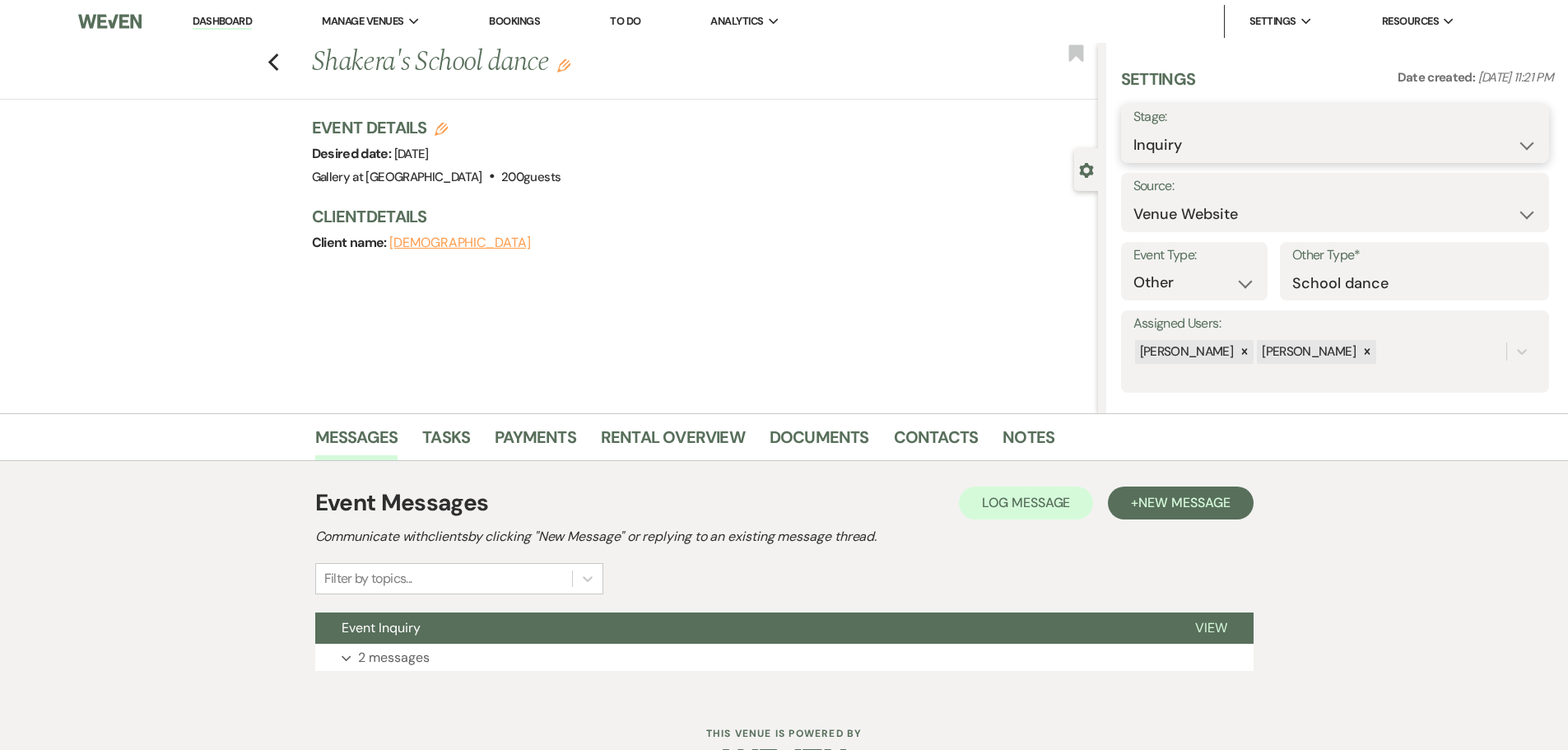
click at [1226, 140] on select "Inquiry Follow Up Tour Requested Tour Confirmed Toured Proposal Sent Booked Lost" at bounding box center [1335, 145] width 403 height 32
select select "4"
click at [1134, 129] on select "Inquiry Follow Up Tour Requested Tour Confirmed Toured Proposal Sent Booked Lost" at bounding box center [1335, 145] width 403 height 32
click at [1505, 123] on button "Save" at bounding box center [1502, 133] width 93 height 33
click at [278, 68] on use "button" at bounding box center [272, 62] width 11 height 18
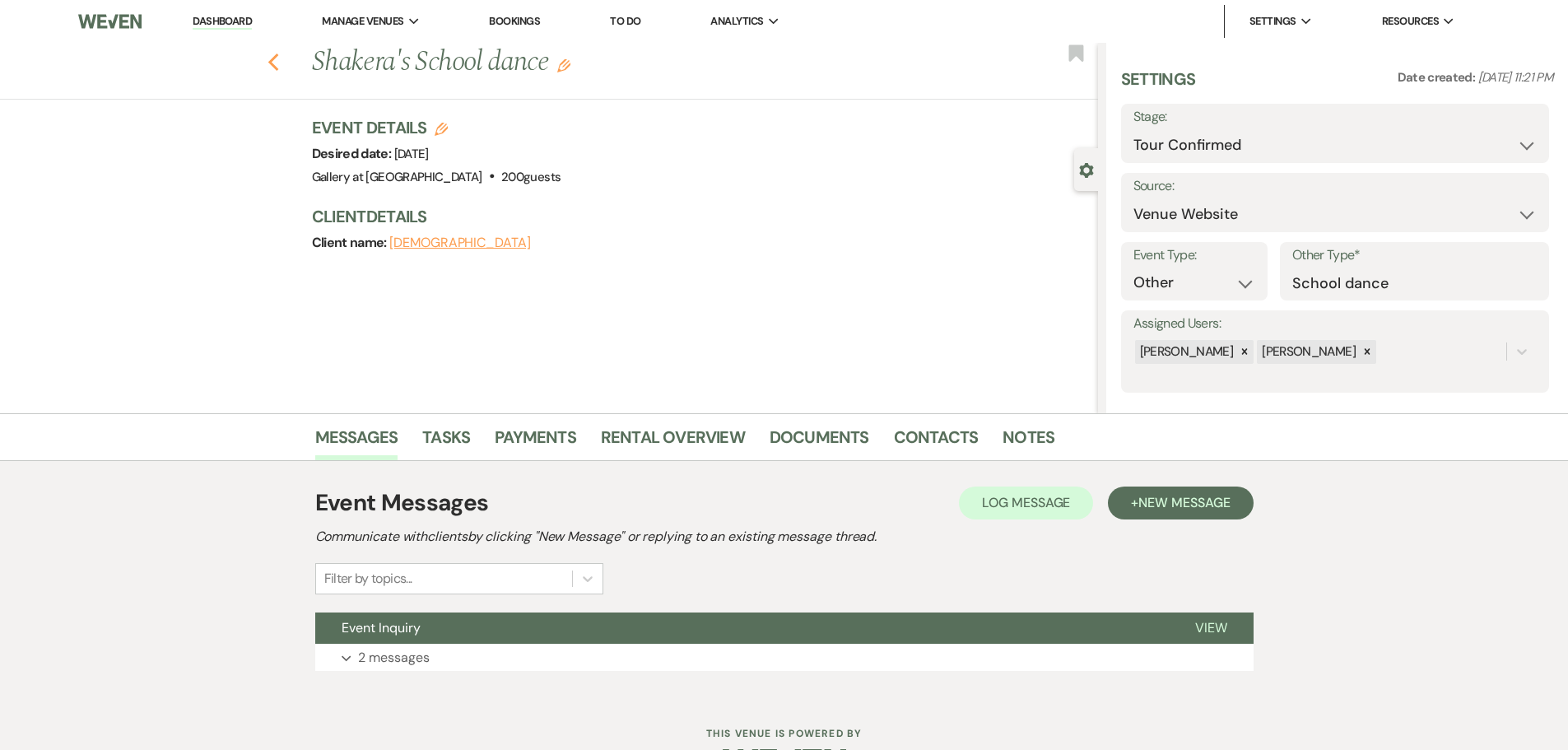
select select "4"
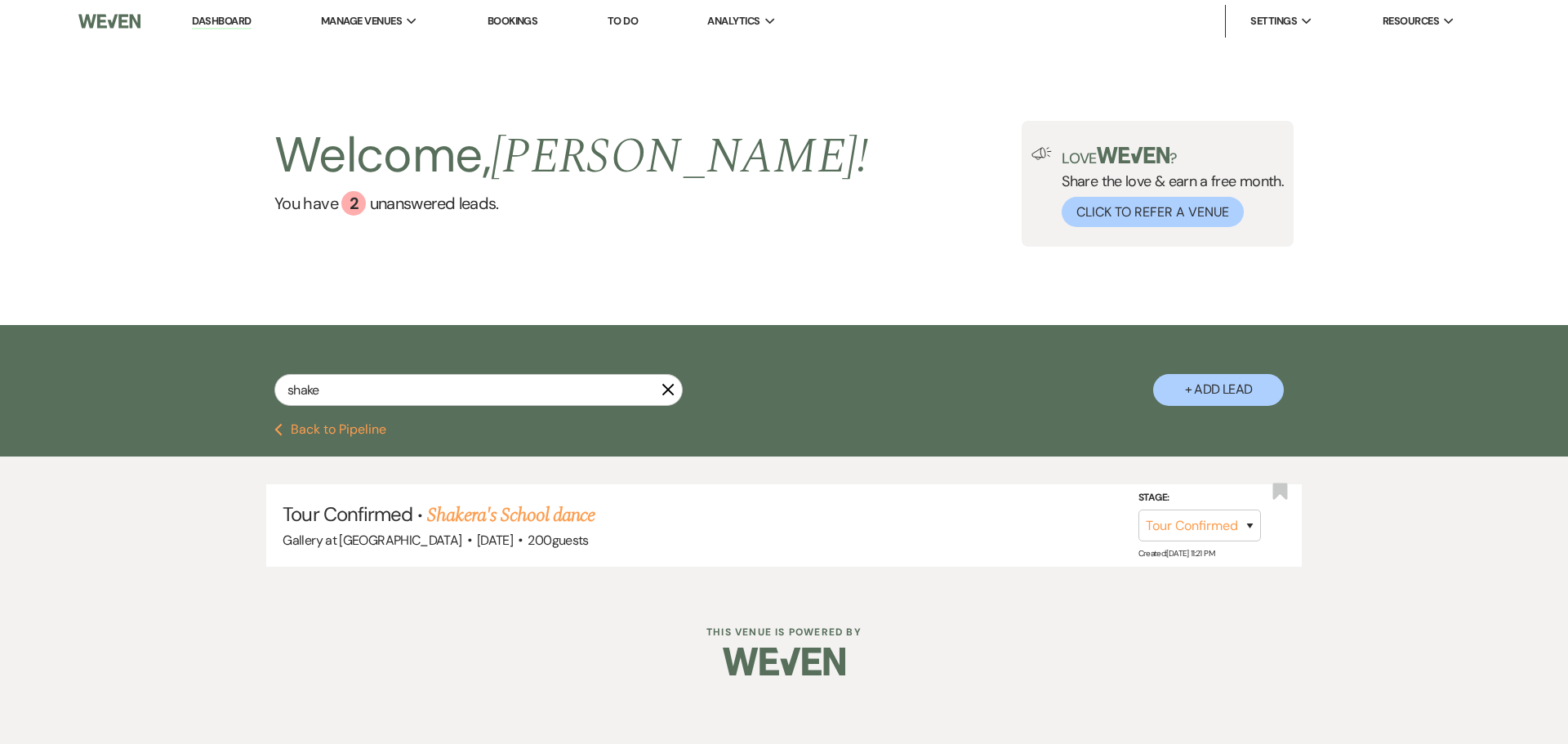
click at [669, 386] on icon "X" at bounding box center [669, 390] width 13 height 13
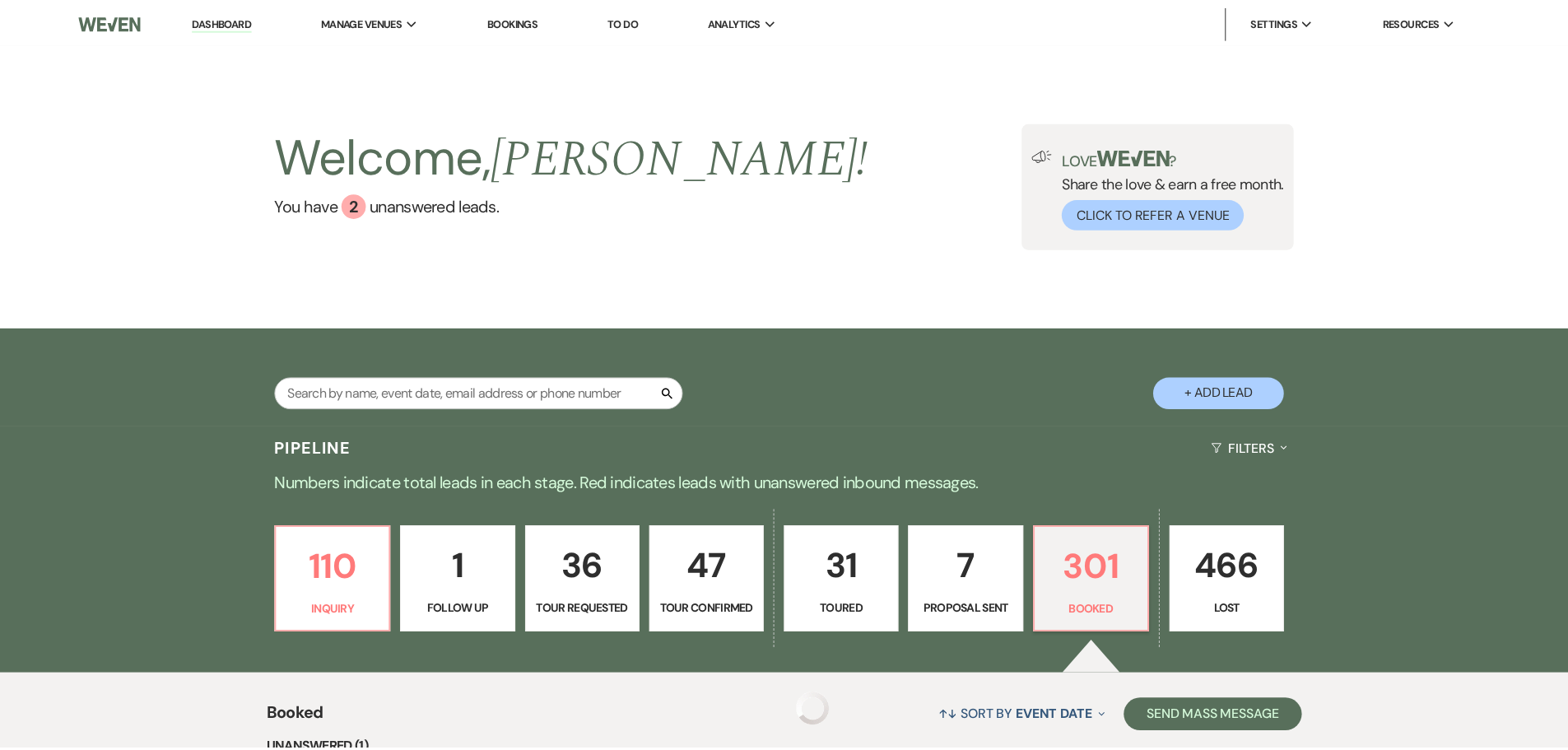
scroll to position [247, 0]
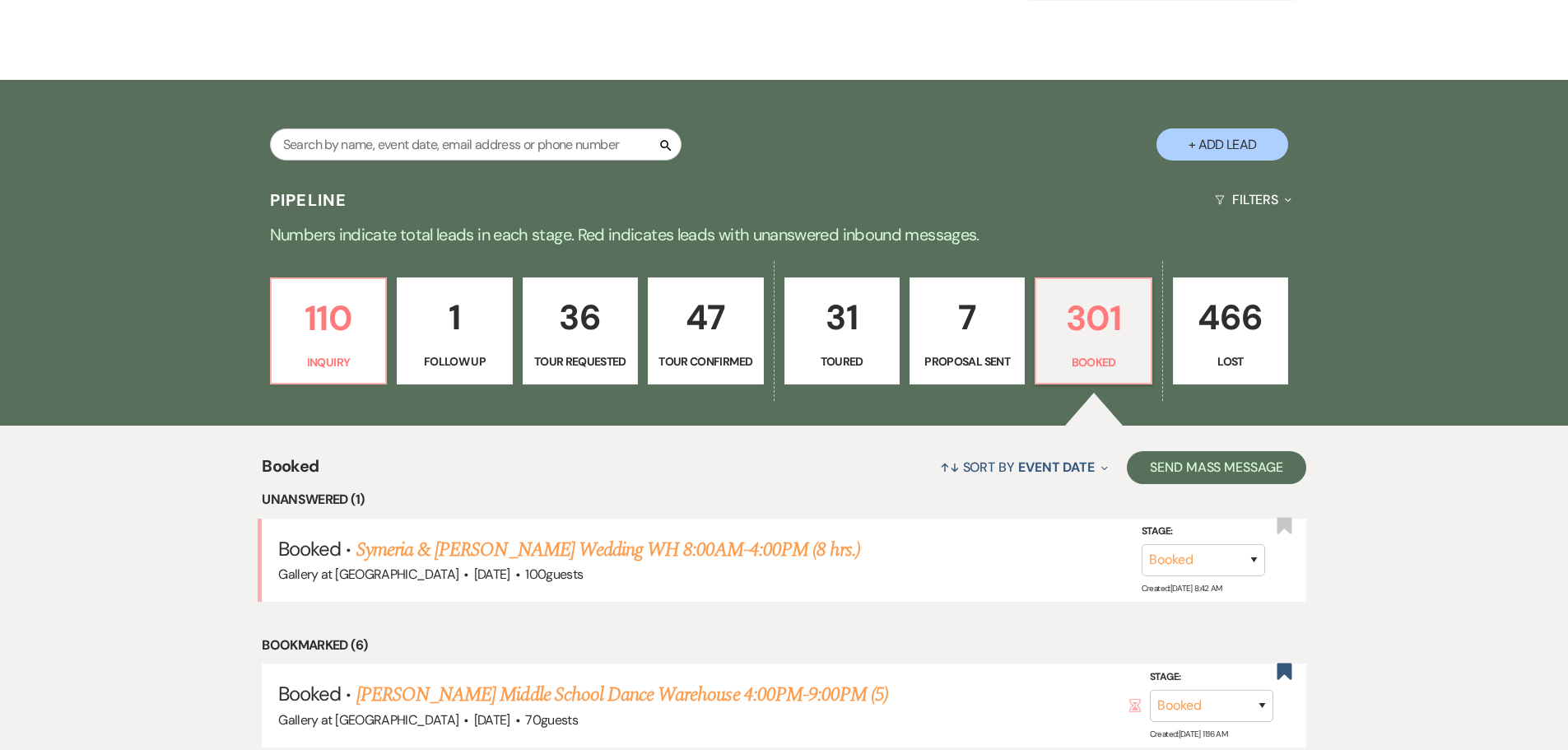
click at [948, 342] on p "7" at bounding box center [966, 317] width 94 height 55
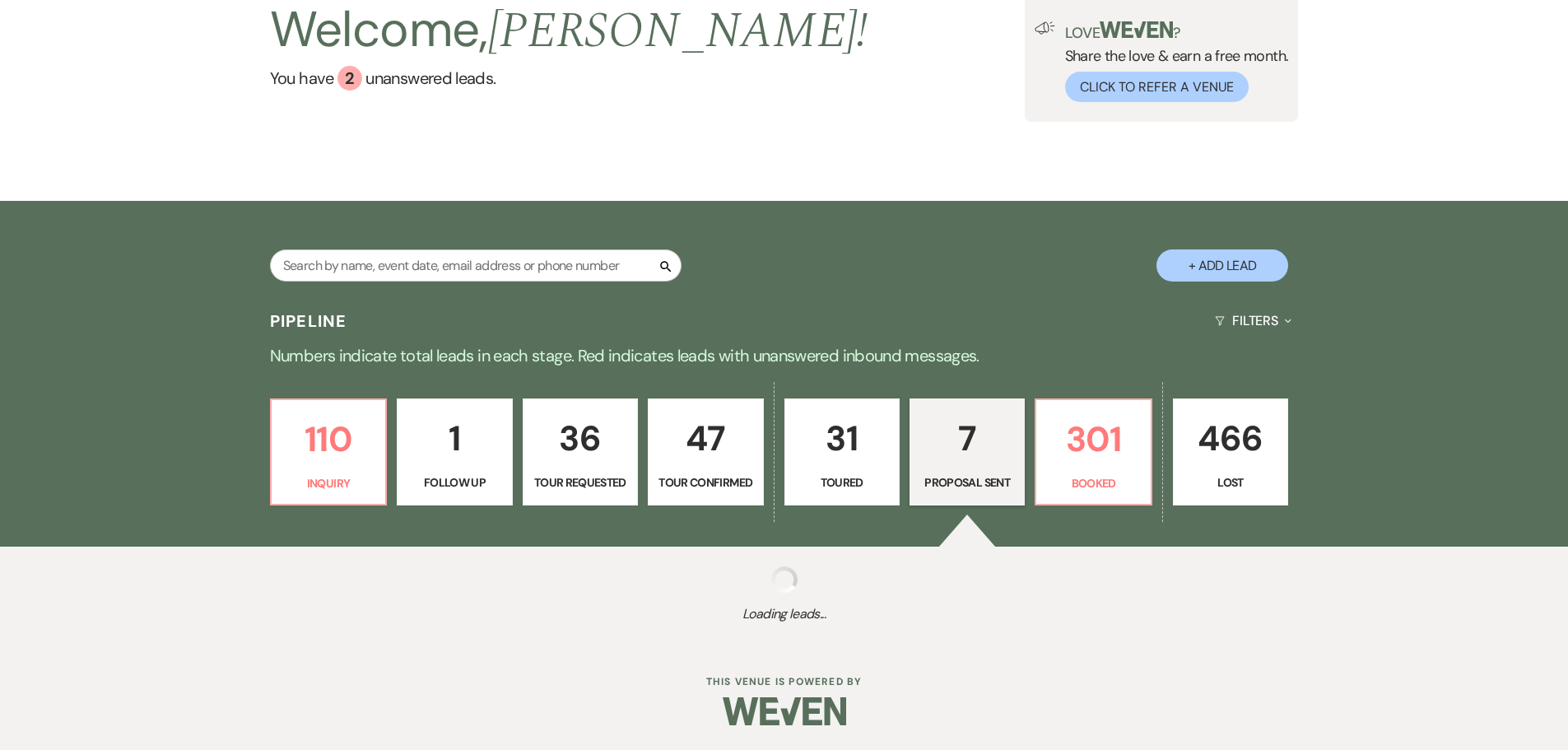
select select "6"
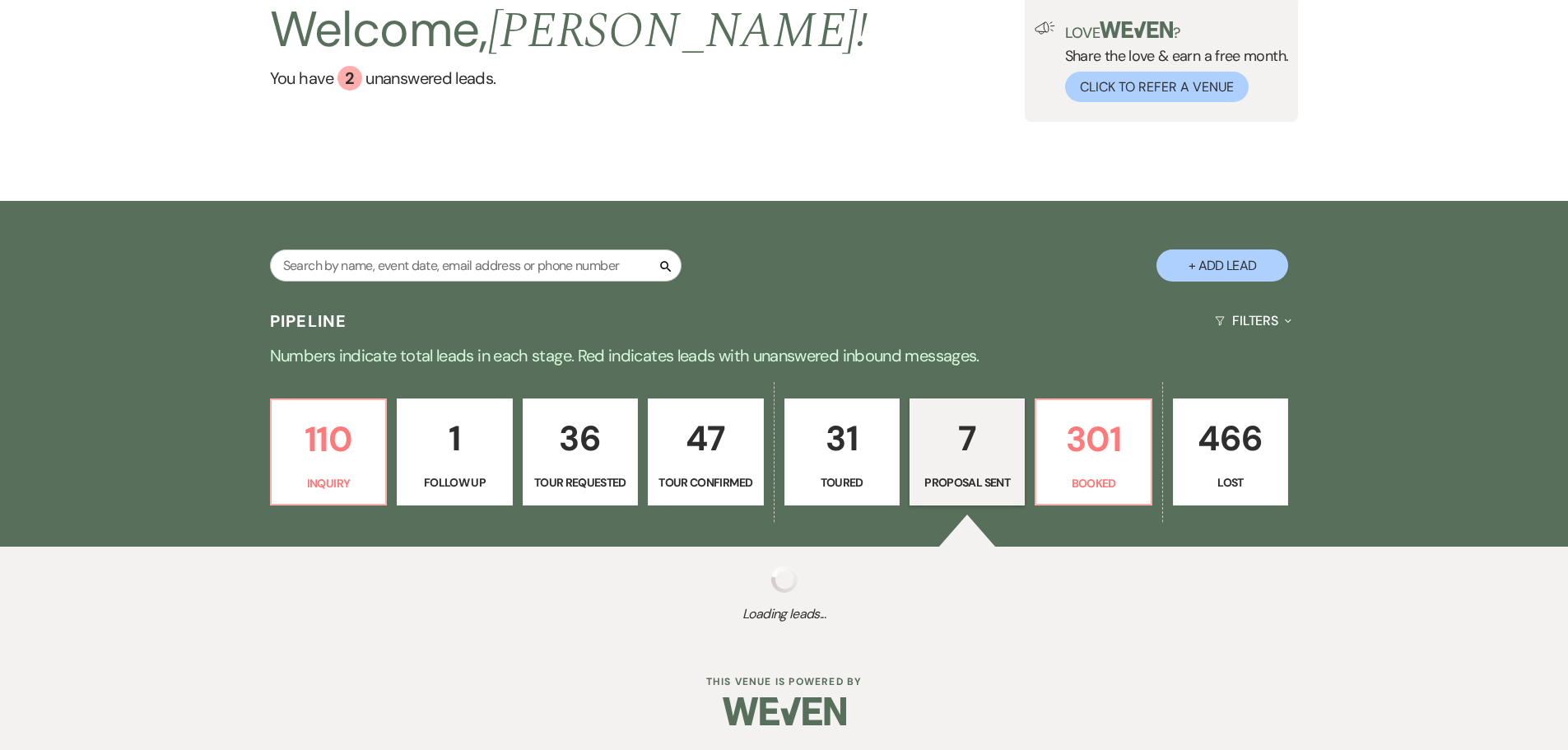
select select "6"
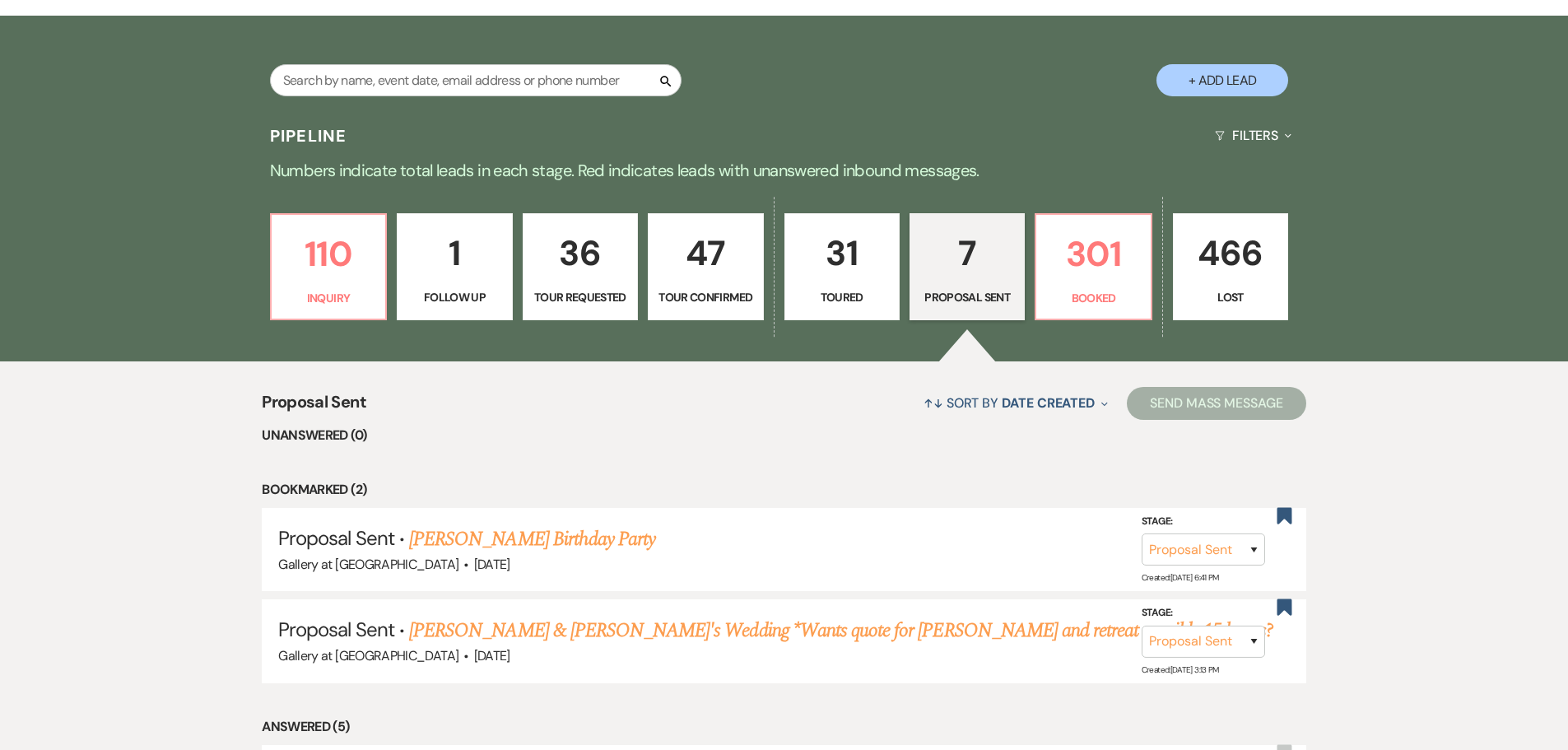
scroll to position [412, 0]
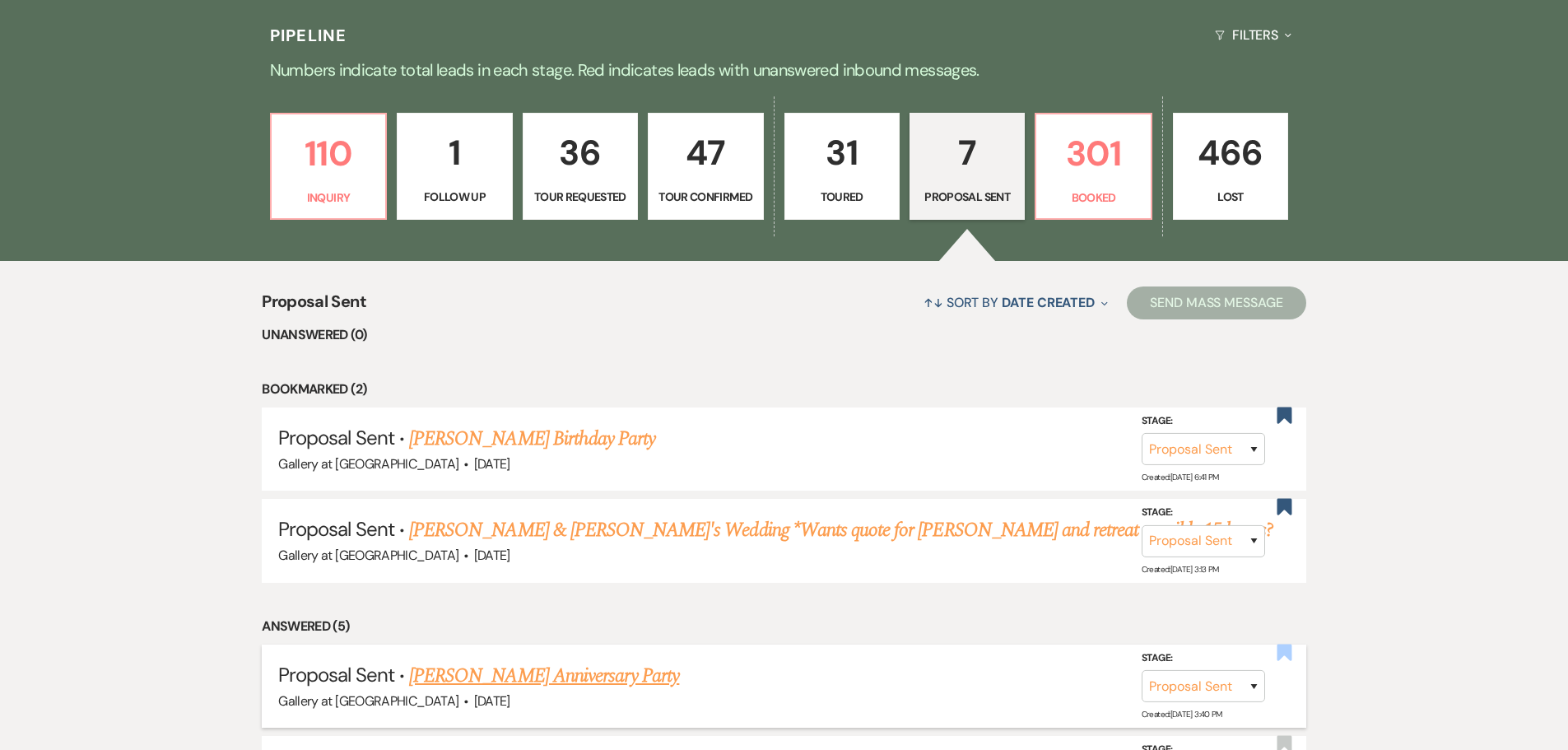
click at [1287, 657] on use "button" at bounding box center [1284, 651] width 15 height 16
select select "6"
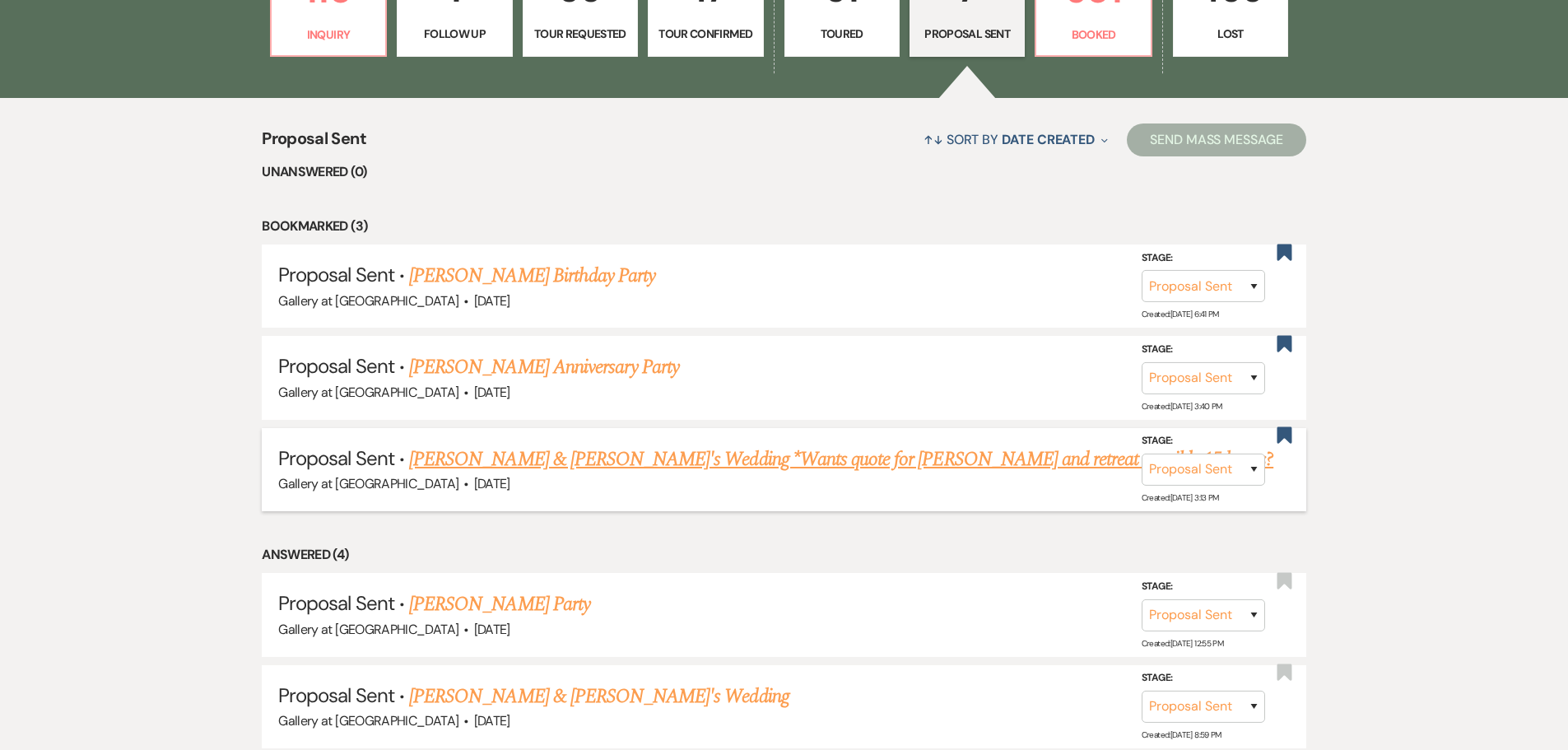
scroll to position [576, 0]
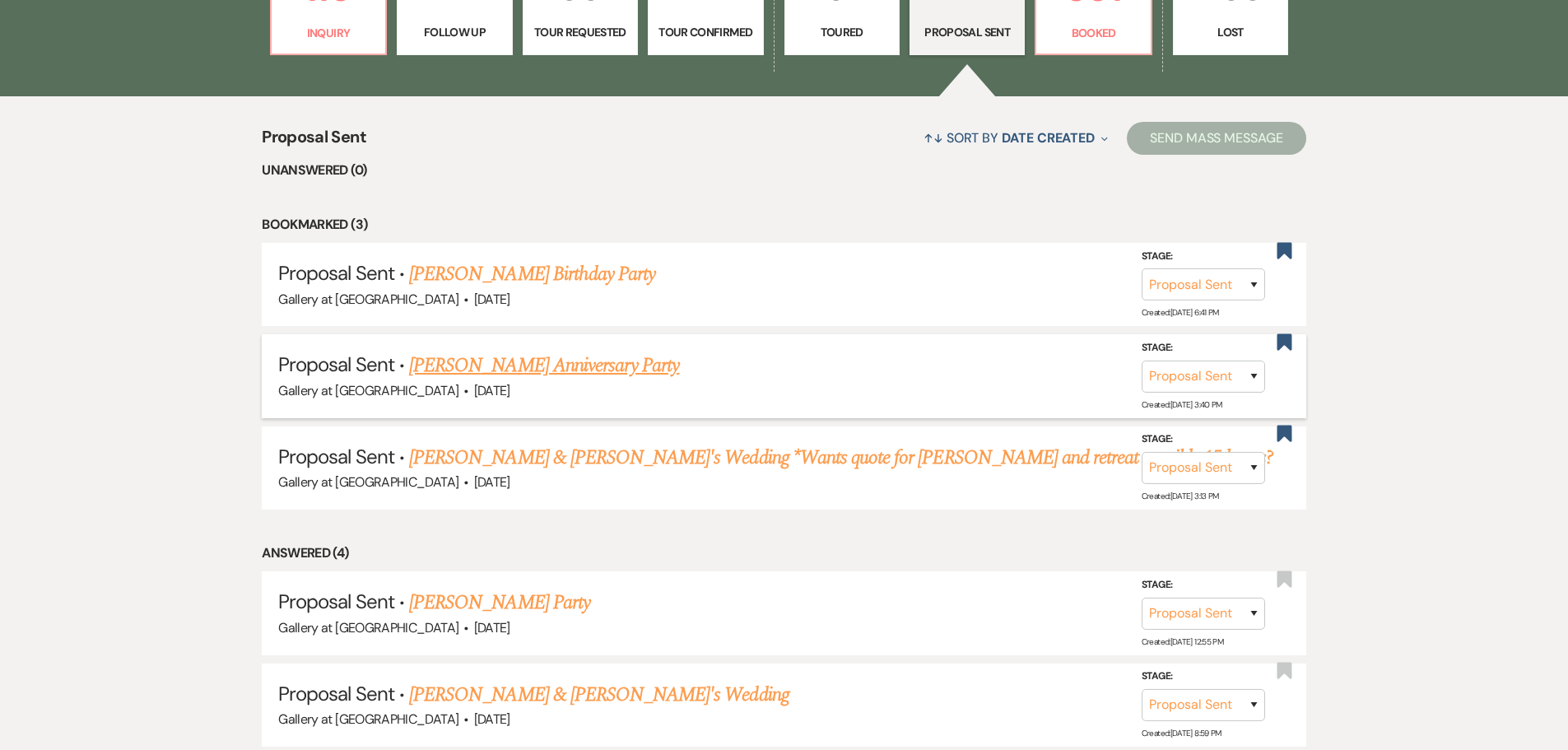
click at [546, 356] on link "[PERSON_NAME] Anniversary Party" at bounding box center [544, 365] width 270 height 30
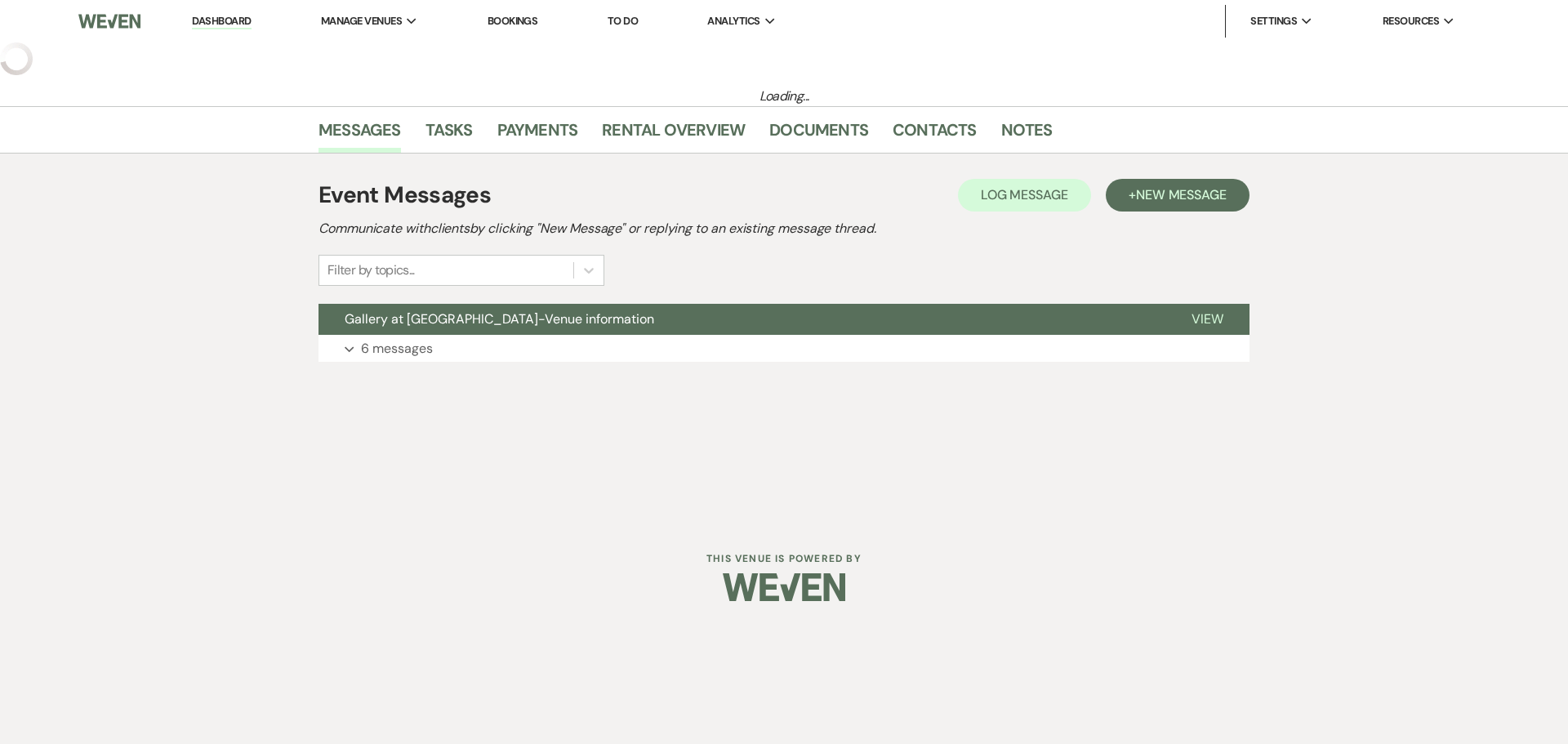
select select "6"
select select "17"
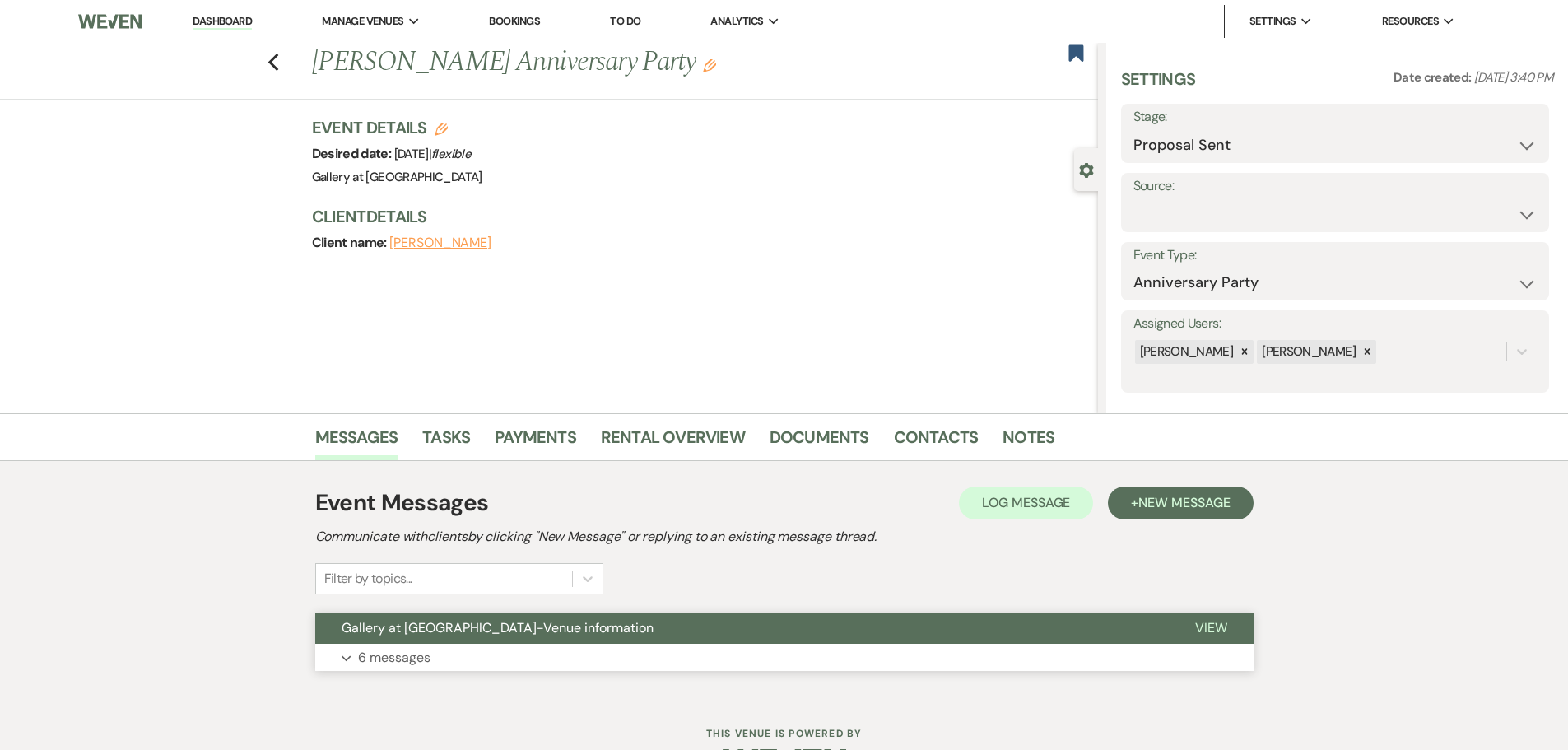
click at [664, 638] on button "Gallery at [GEOGRAPHIC_DATA]-Venue information" at bounding box center [742, 627] width 854 height 31
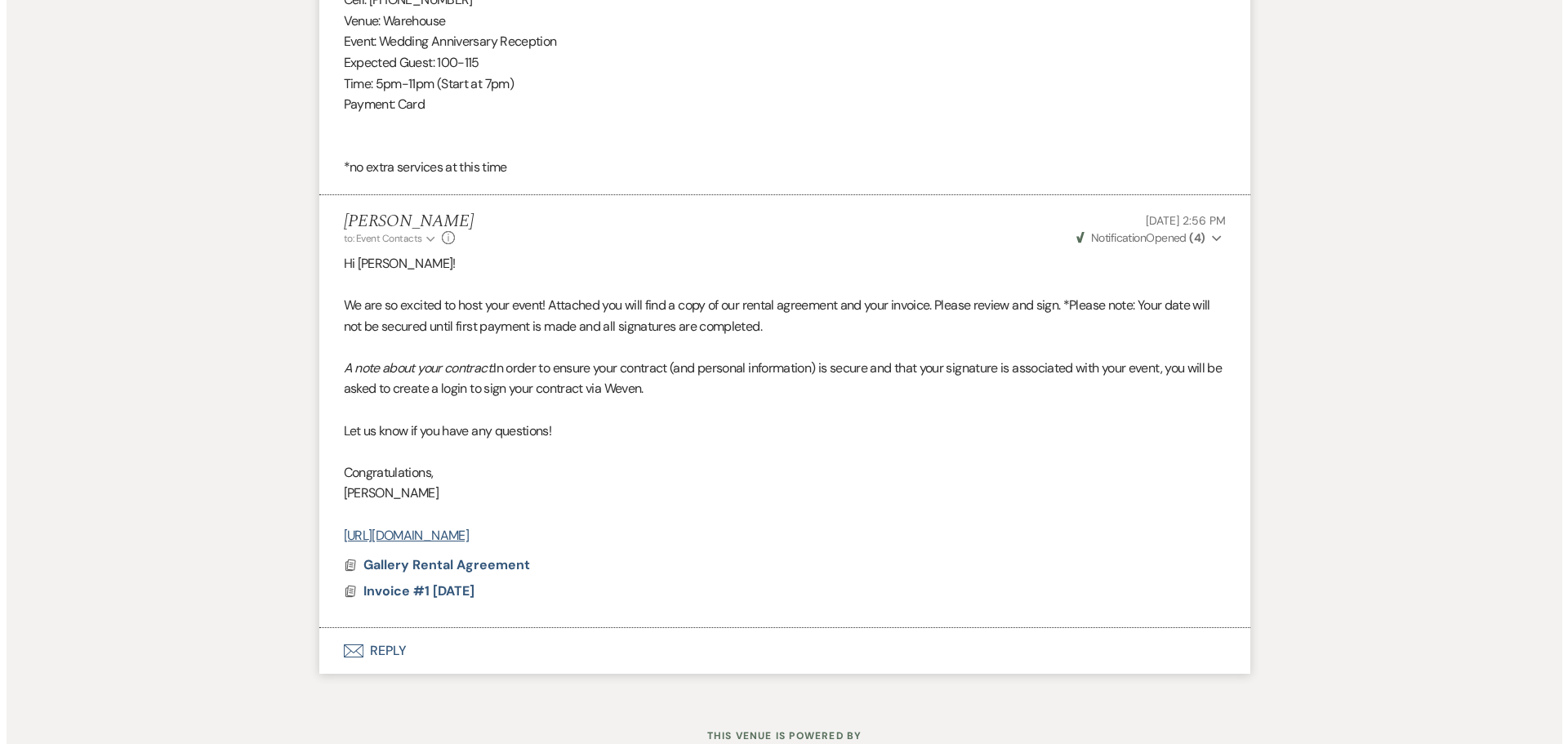
scroll to position [2689, 0]
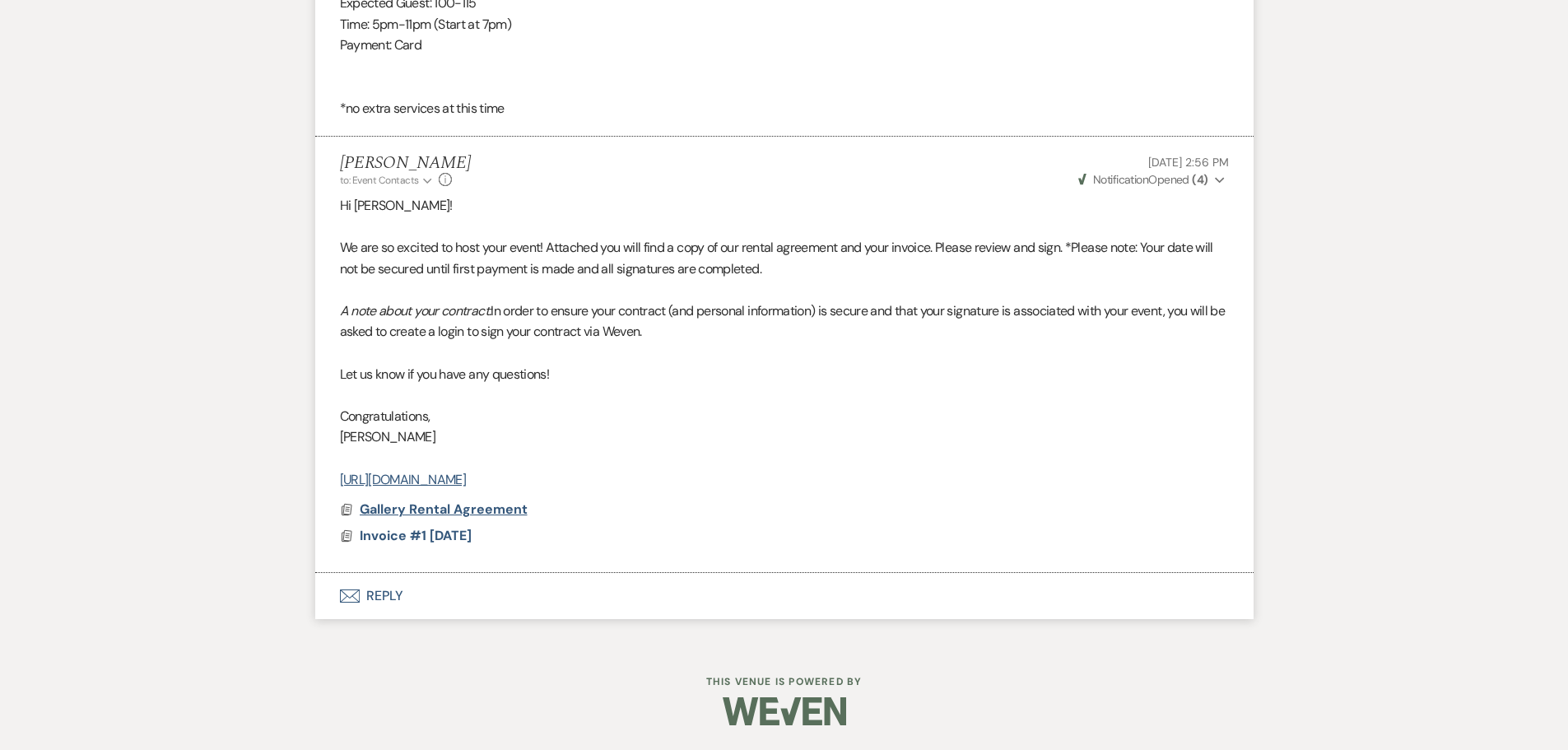
click at [423, 501] on span "Gallery Rental Agreement" at bounding box center [443, 509] width 168 height 17
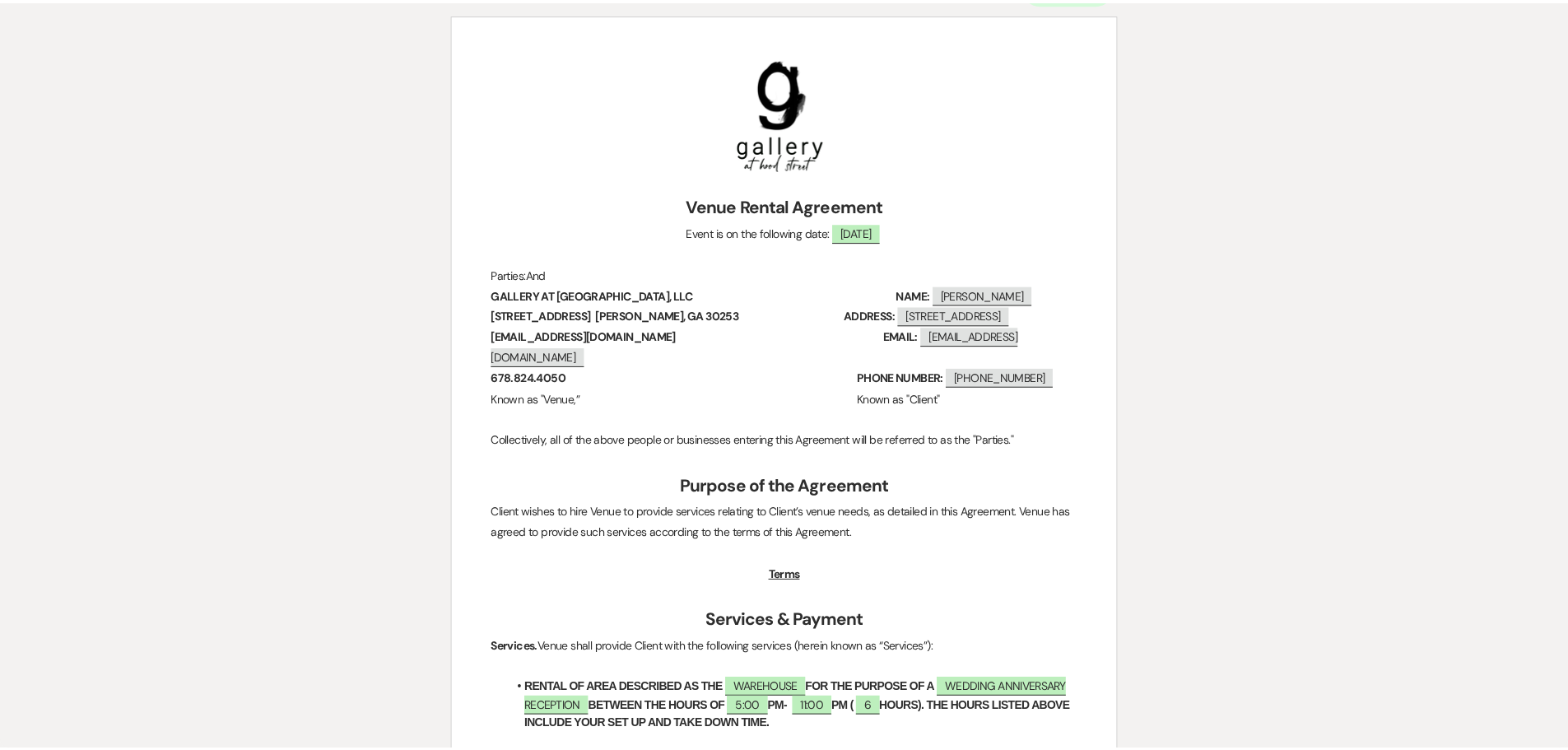
scroll to position [0, 0]
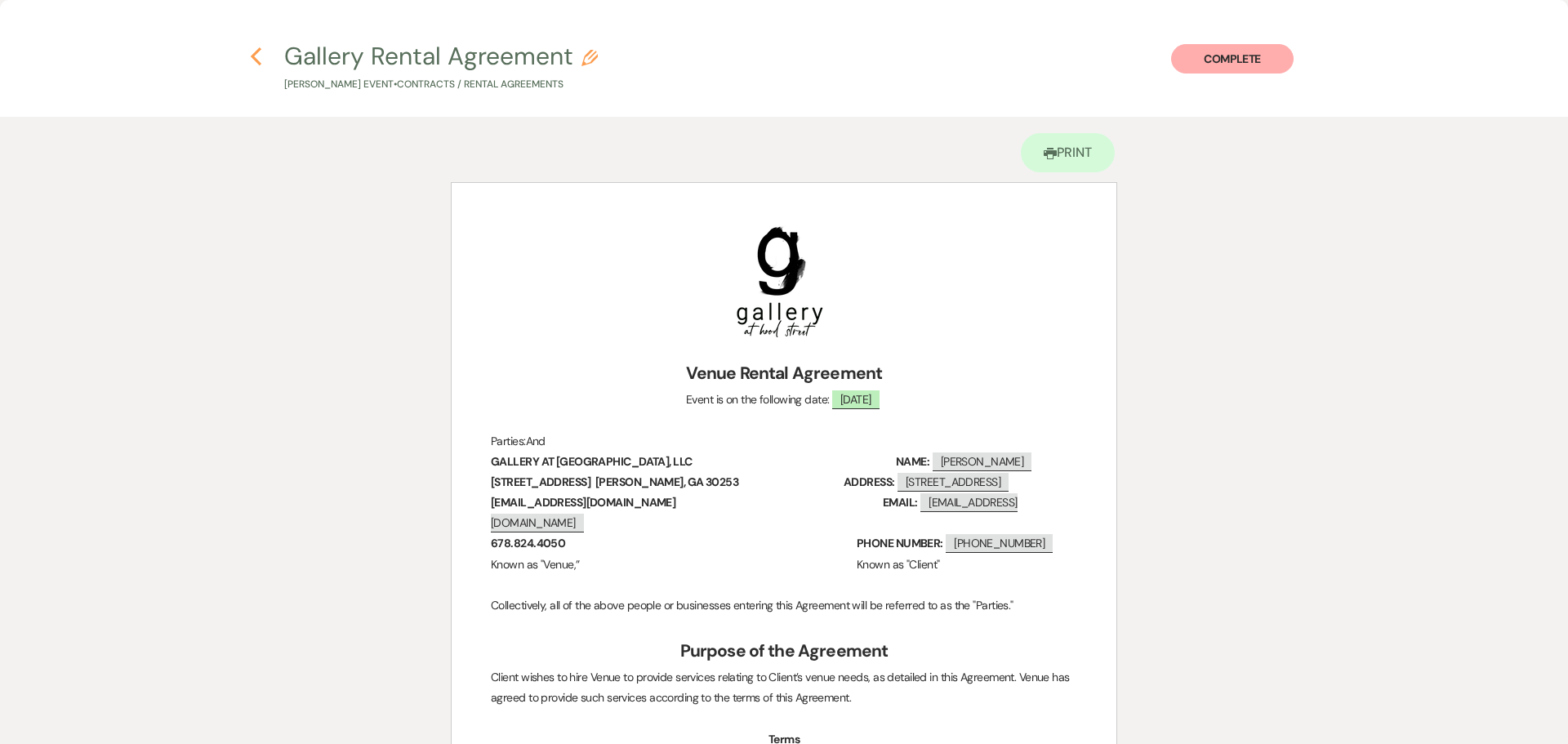
click at [258, 59] on icon "Previous" at bounding box center [256, 55] width 13 height 19
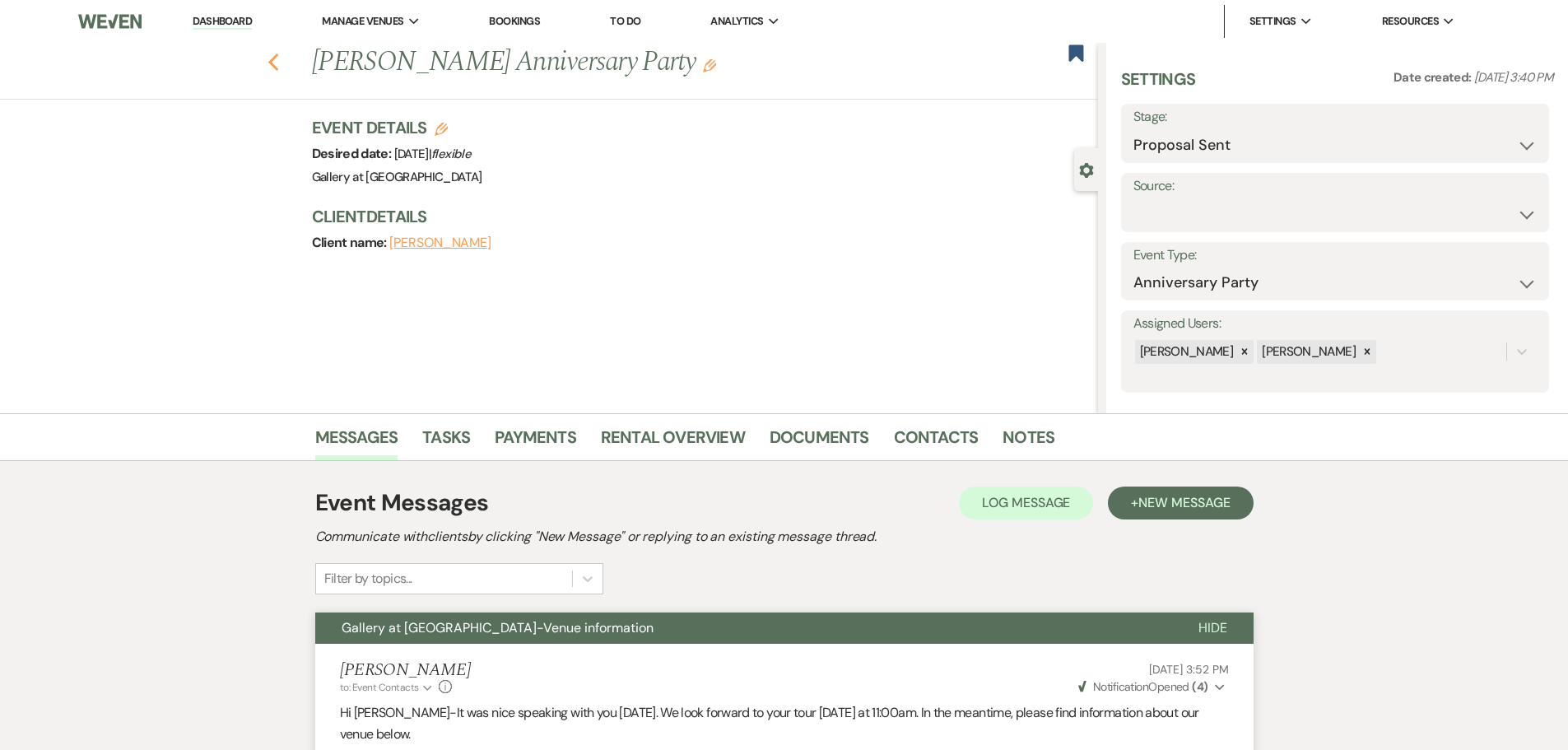
click at [277, 65] on use "button" at bounding box center [272, 62] width 11 height 18
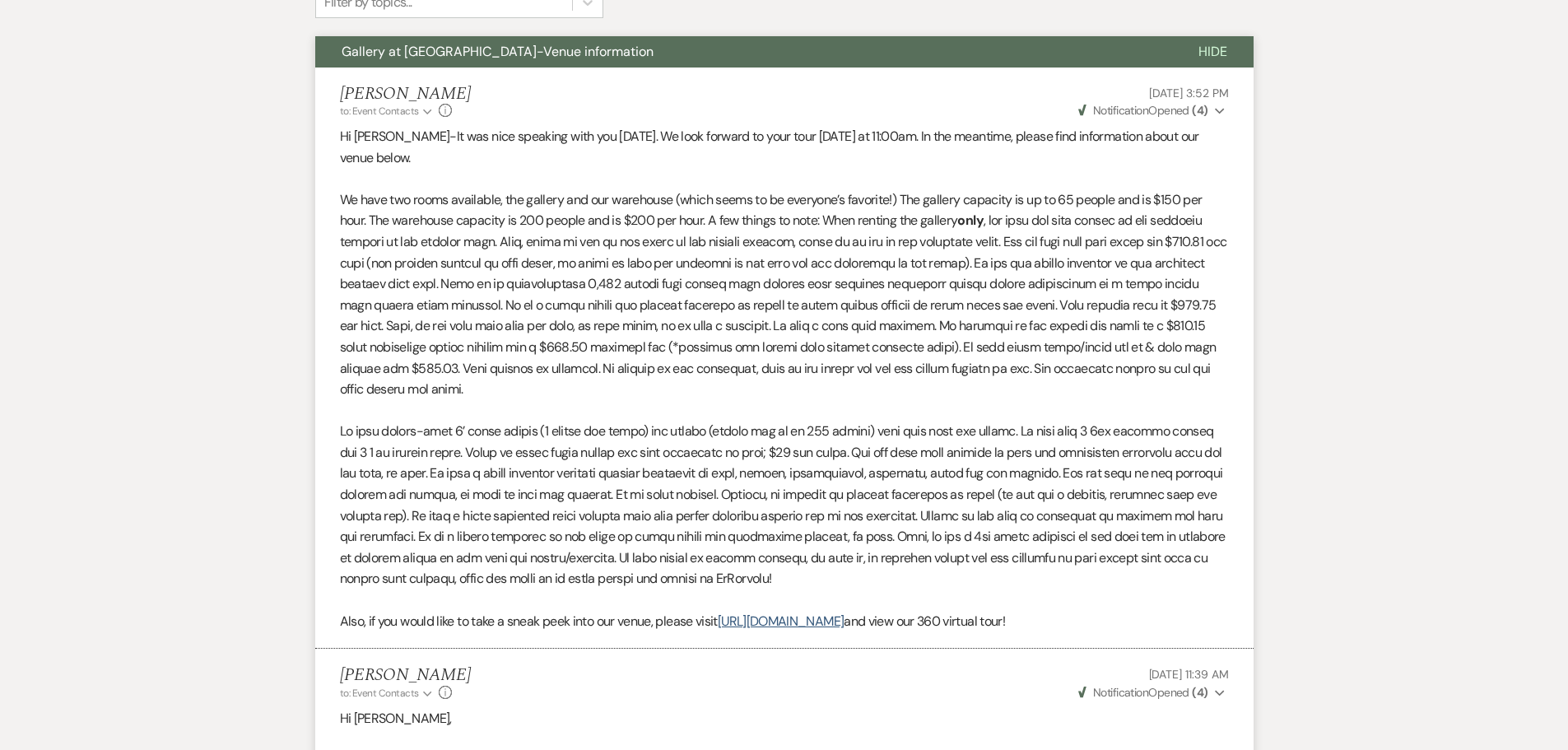
select select "6"
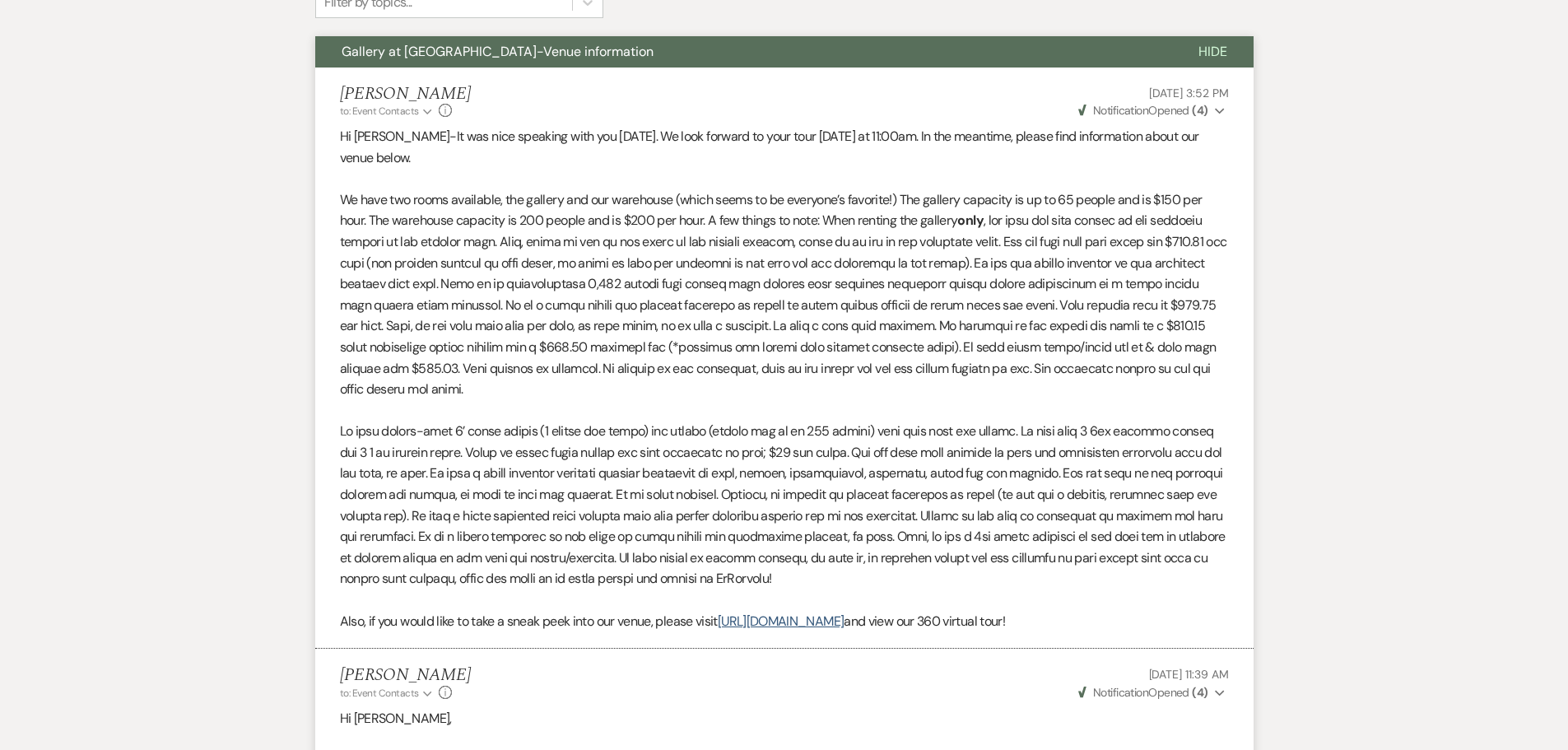
select select "6"
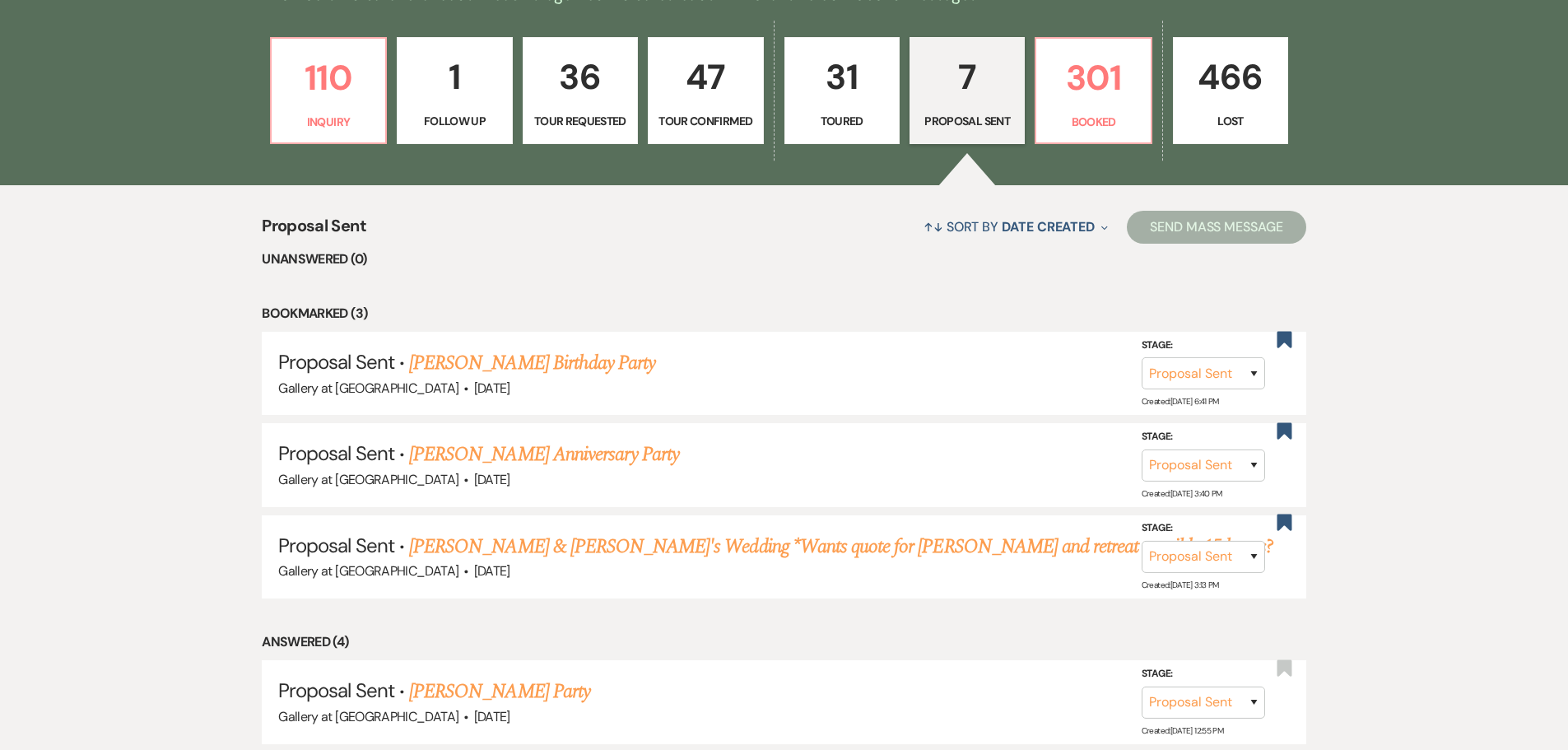
scroll to position [494, 0]
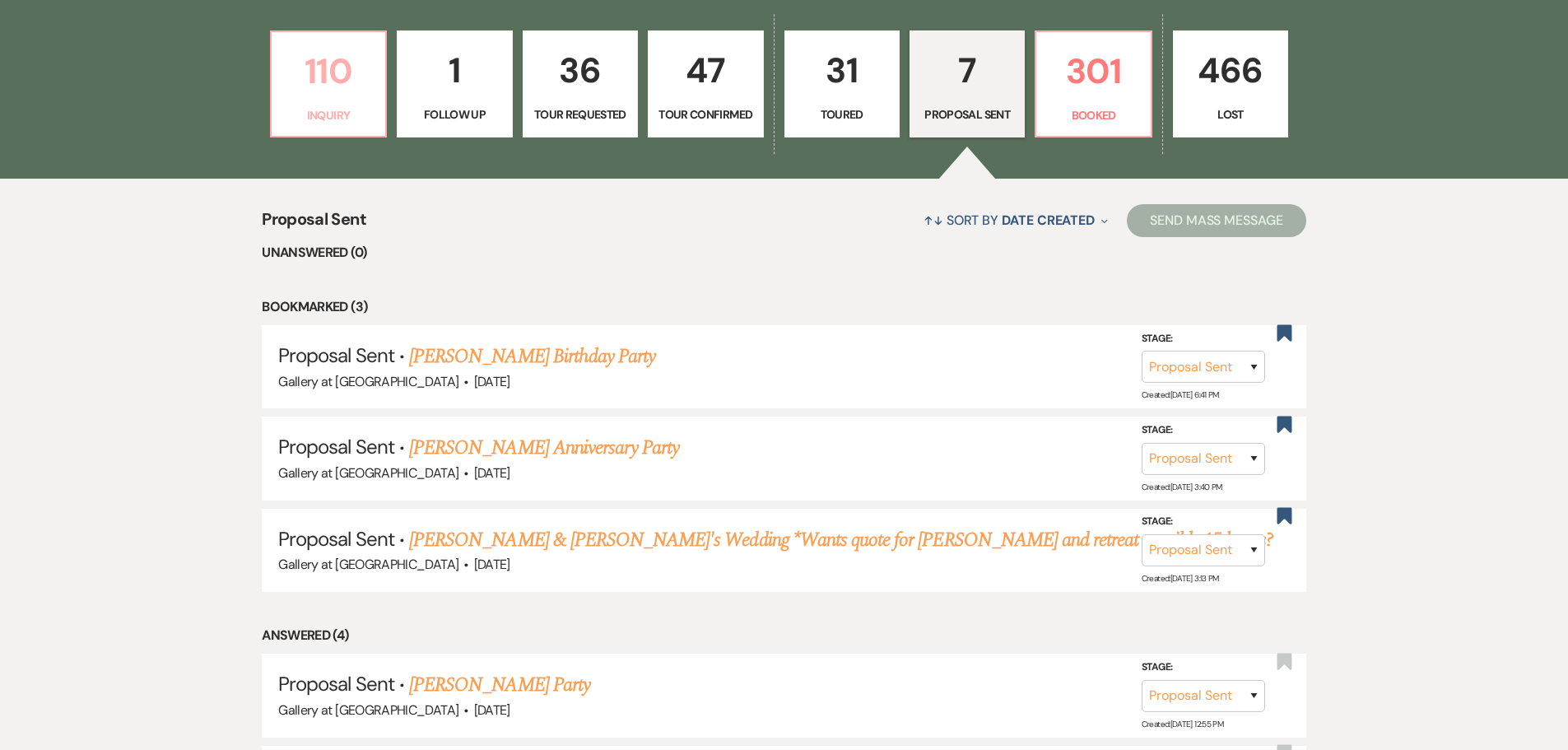
click at [347, 79] on p "110" at bounding box center [328, 71] width 94 height 55
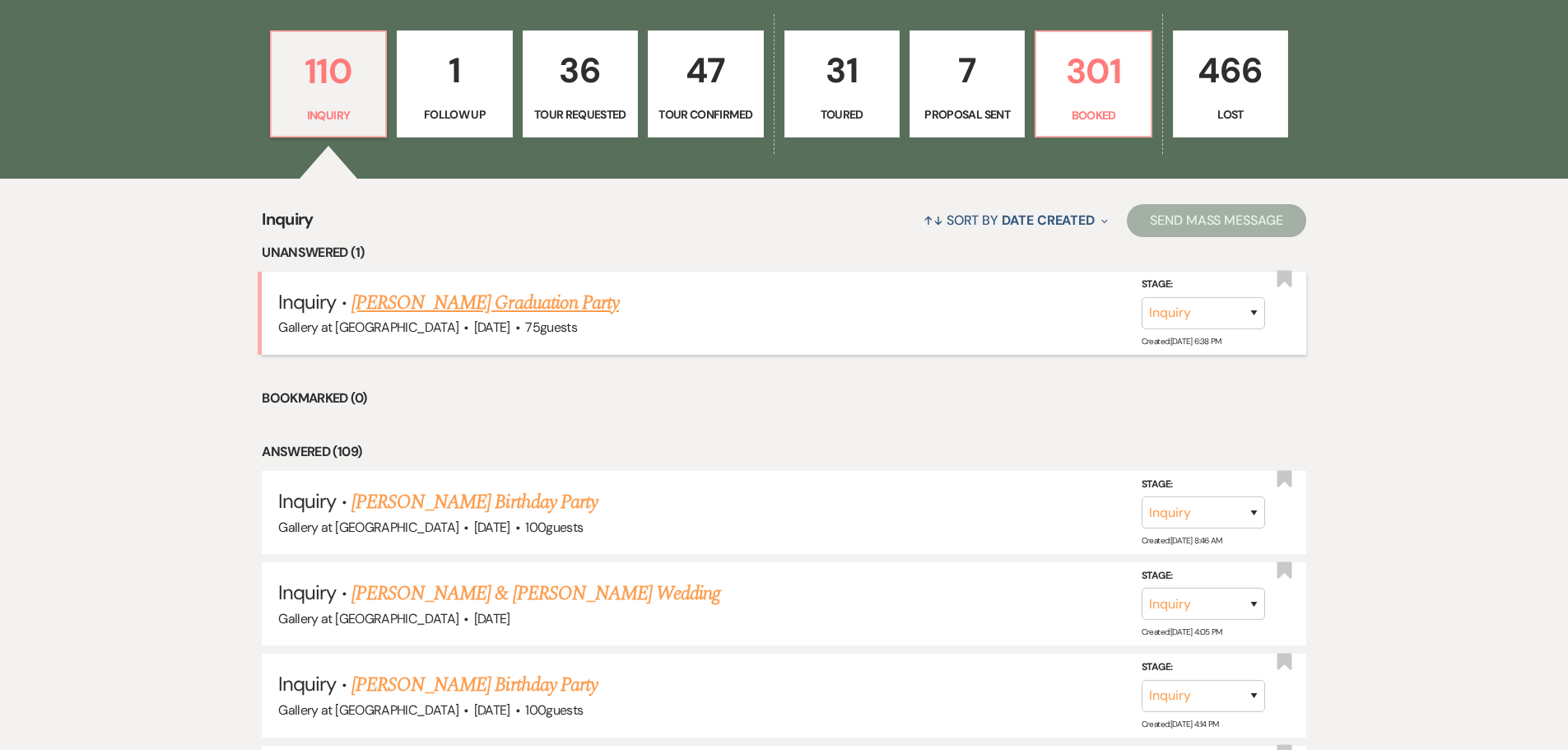
click at [558, 301] on link "[PERSON_NAME] Graduation Party" at bounding box center [485, 303] width 267 height 30
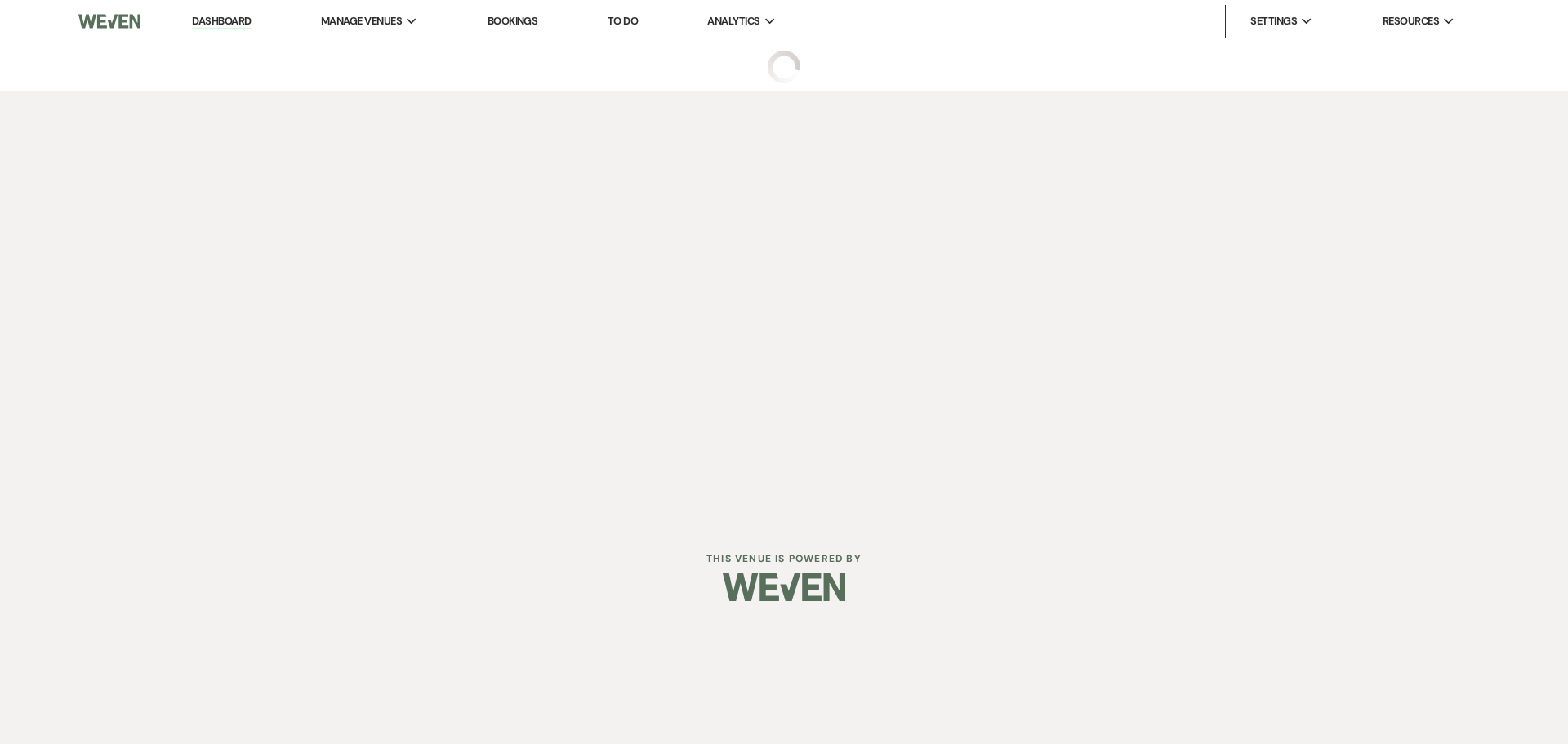
select select "5"
select select "19"
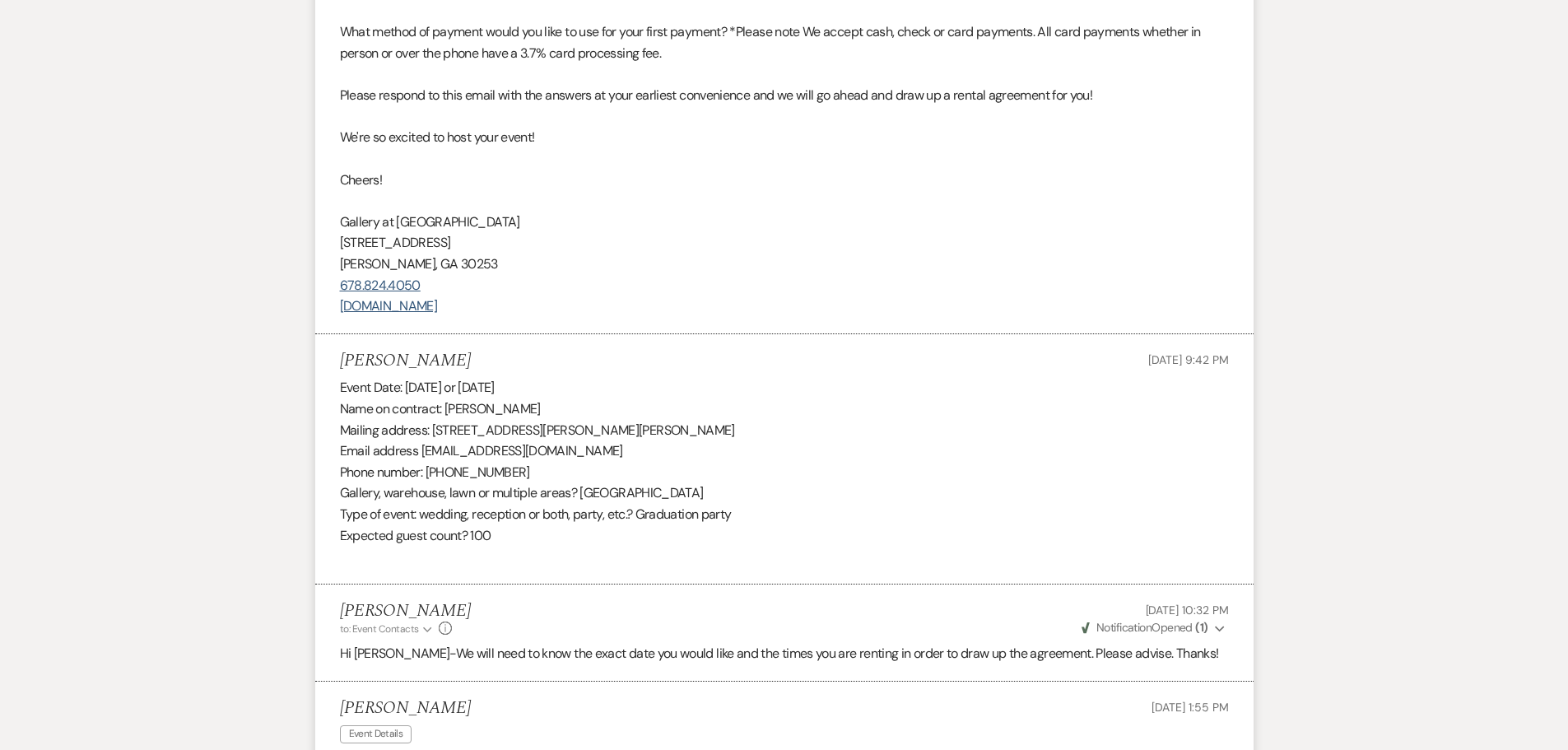
scroll to position [3784, 0]
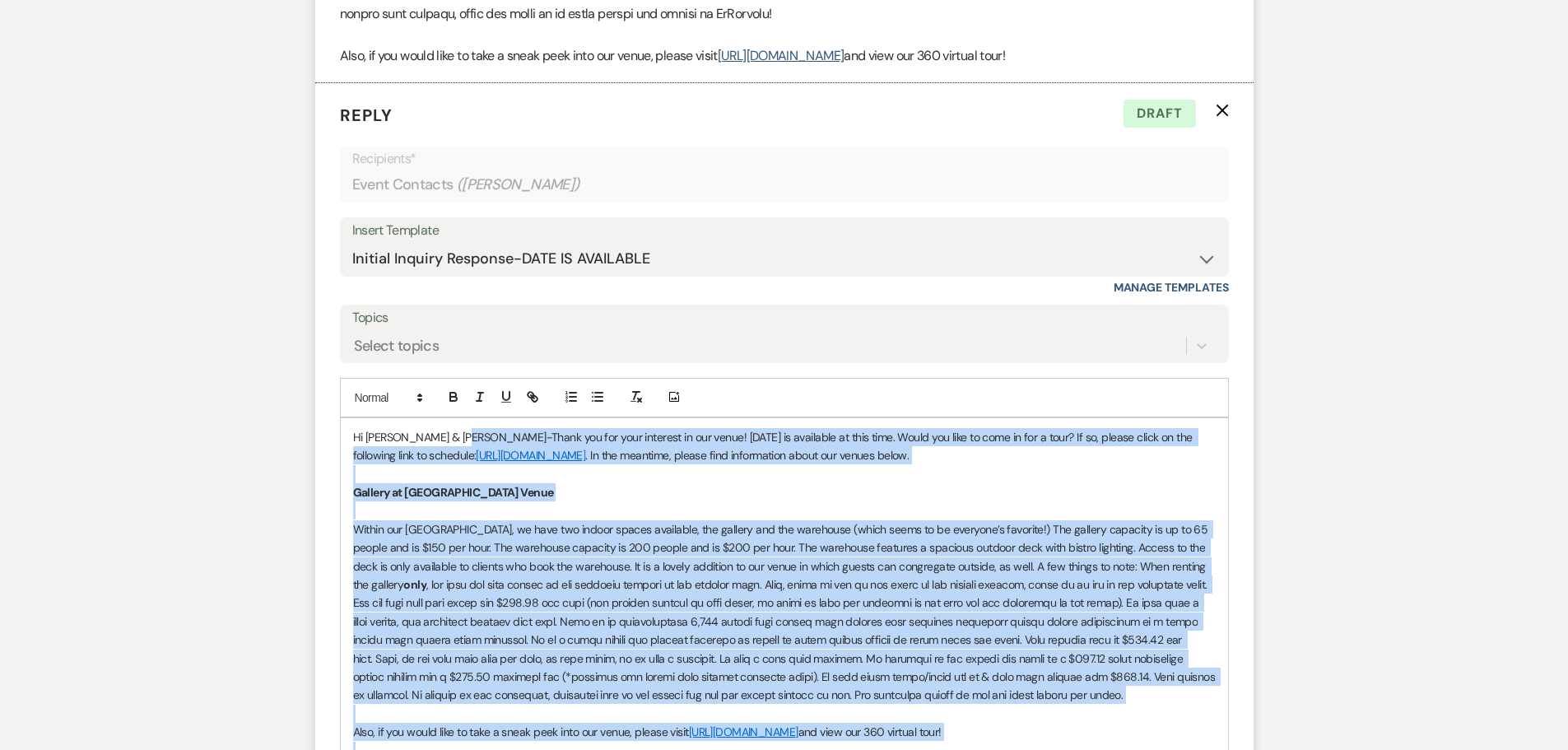
scroll to position [1438, 0]
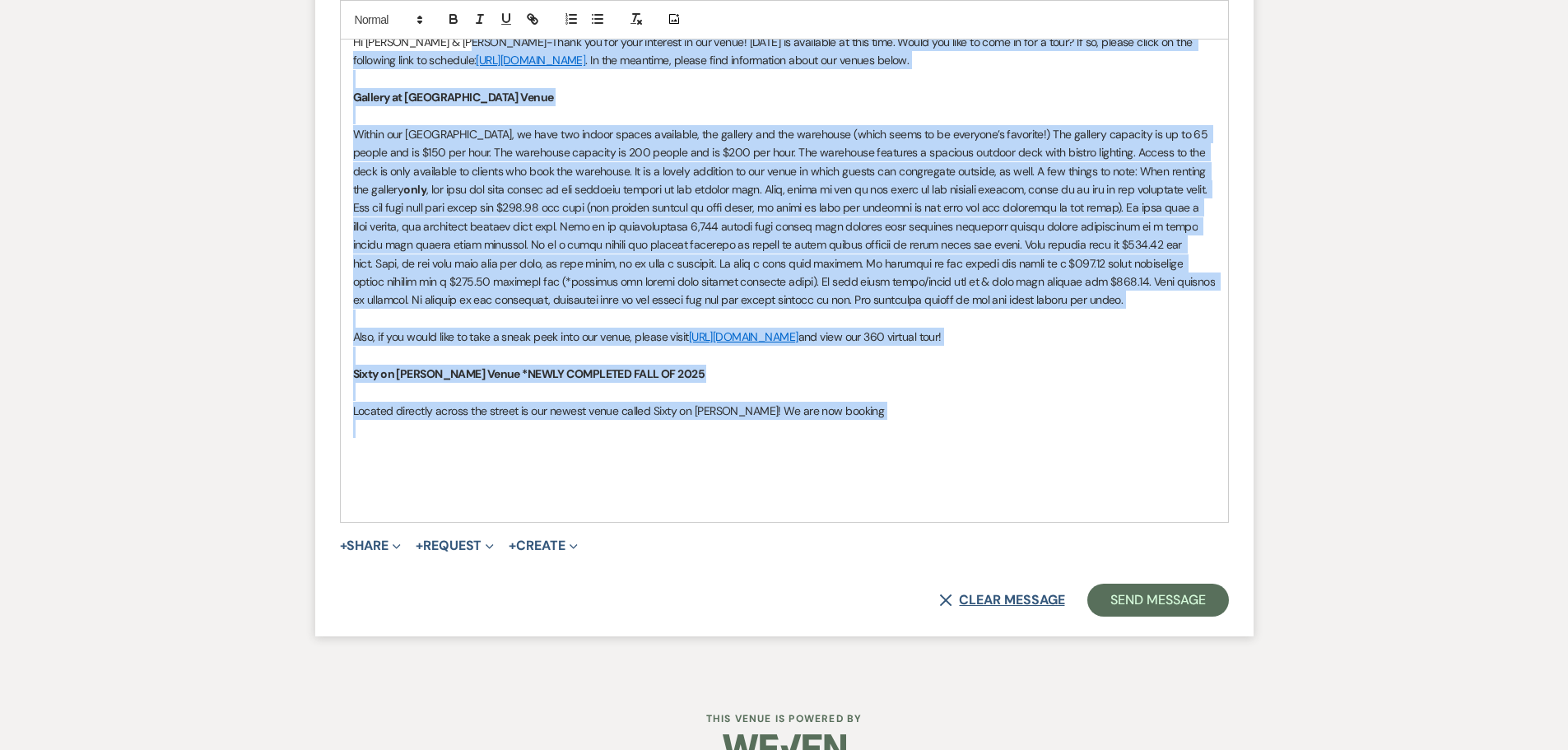
click at [1019, 595] on button "X Clear message" at bounding box center [1002, 600] width 125 height 14
select select "0"
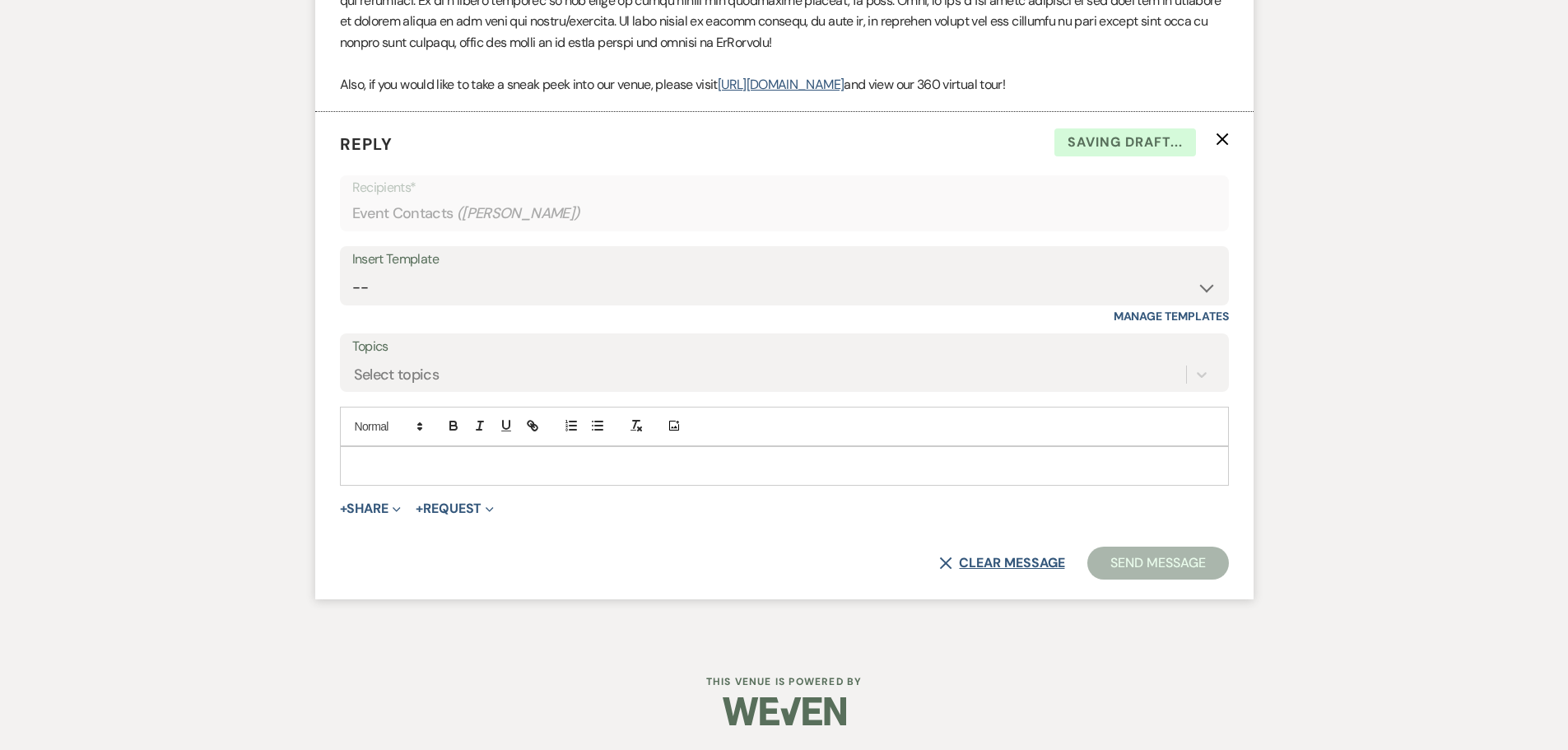
scroll to position [1426, 0]
click at [1218, 140] on icon "X" at bounding box center [1222, 140] width 14 height 14
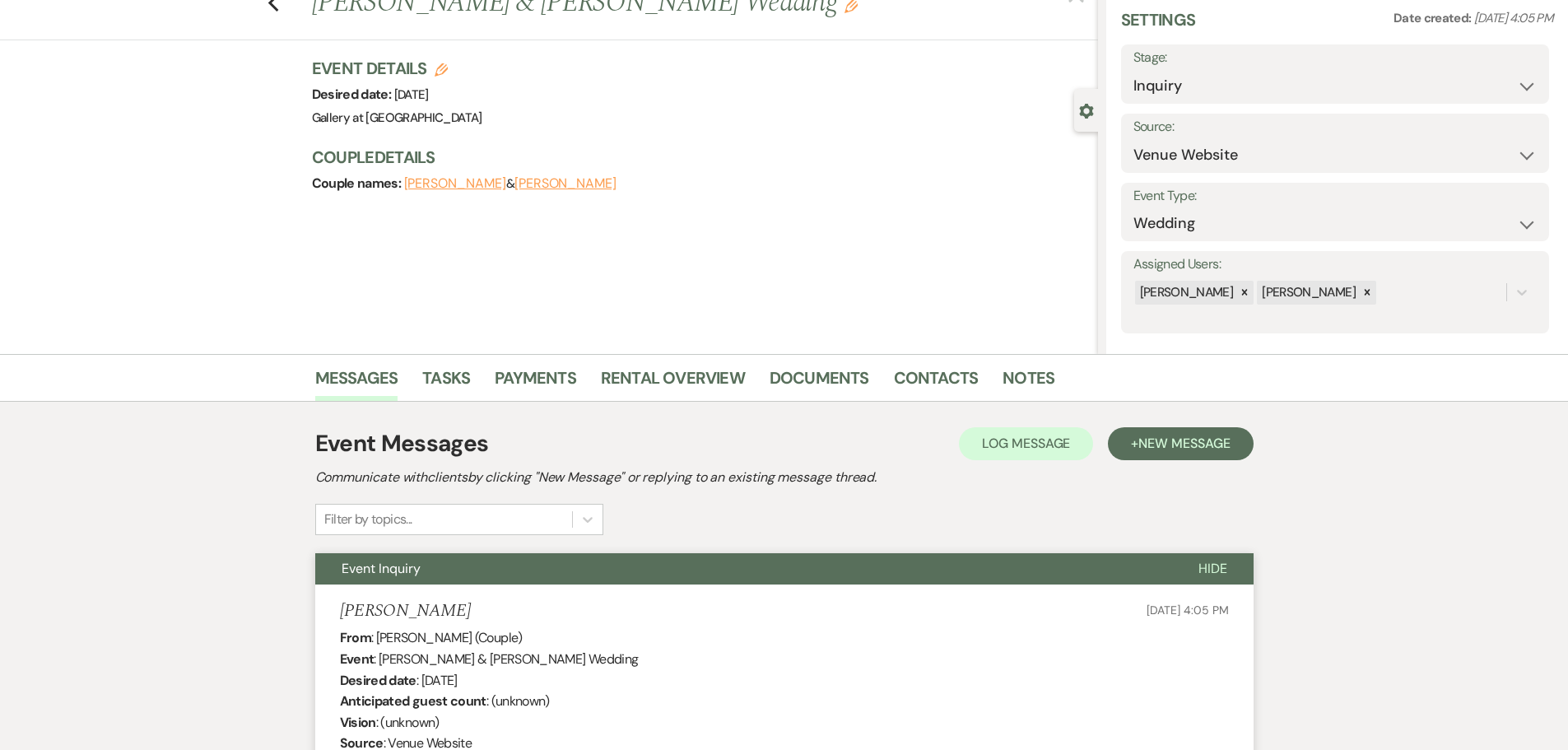
scroll to position [0, 0]
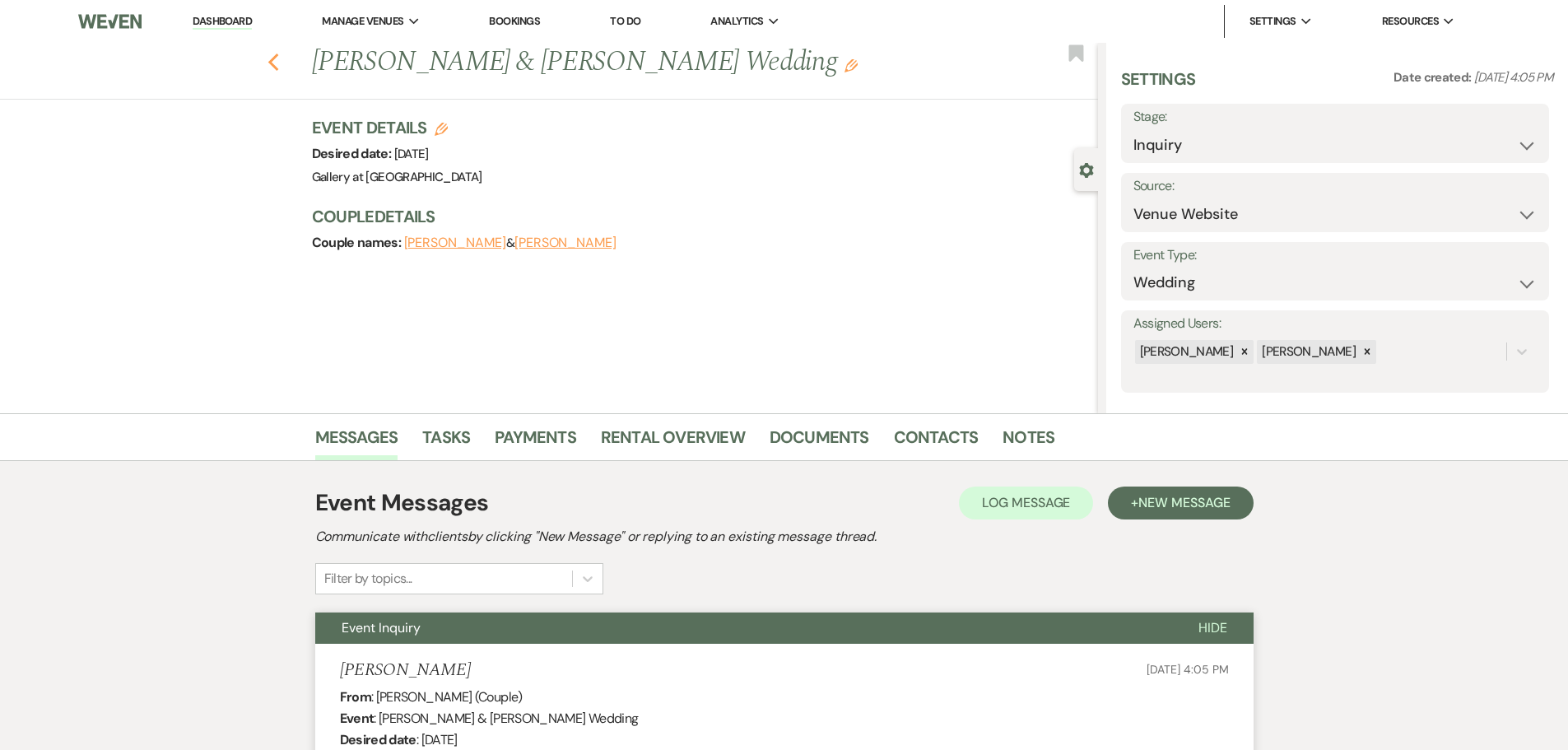
click at [276, 69] on icon "Previous" at bounding box center [273, 62] width 13 height 19
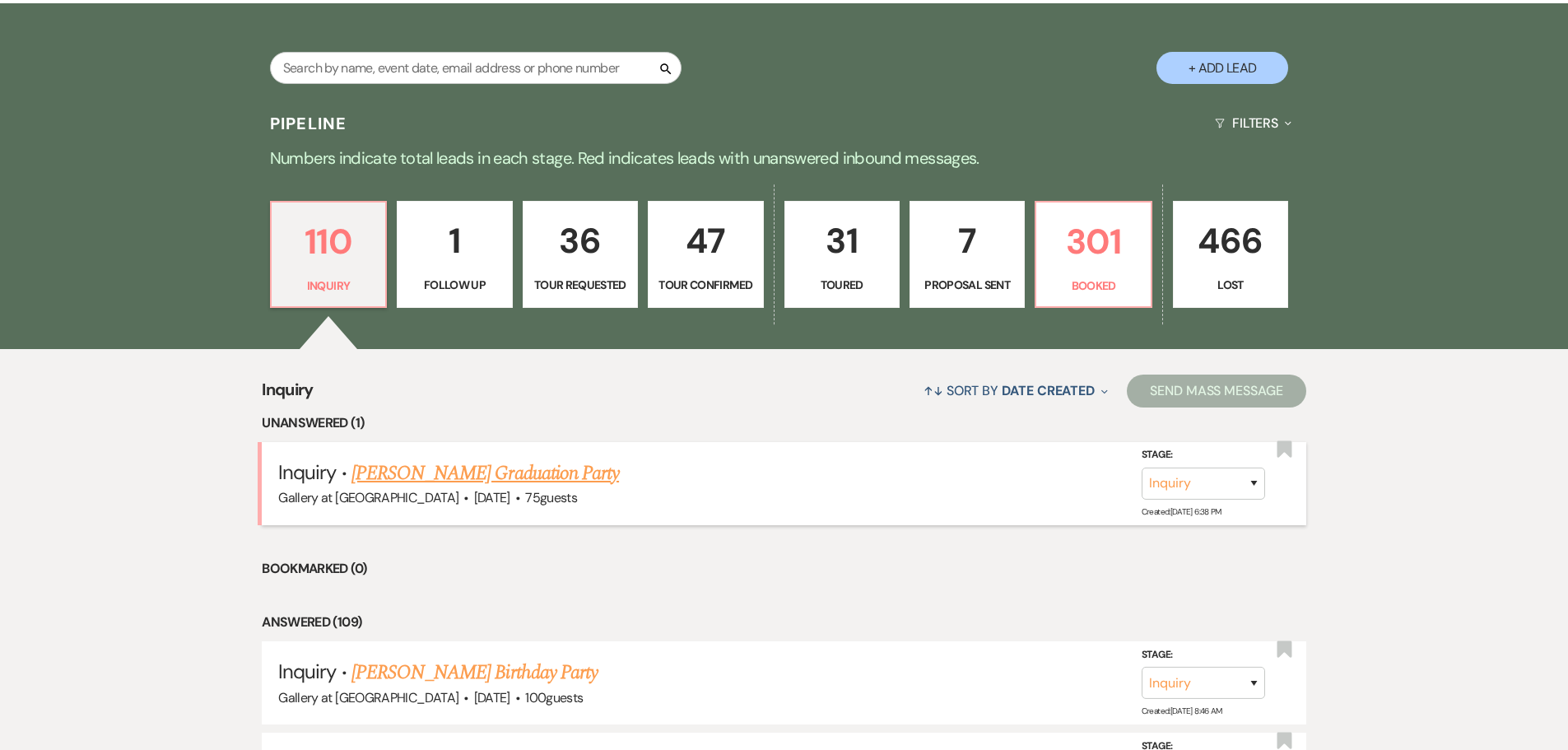
scroll to position [329, 0]
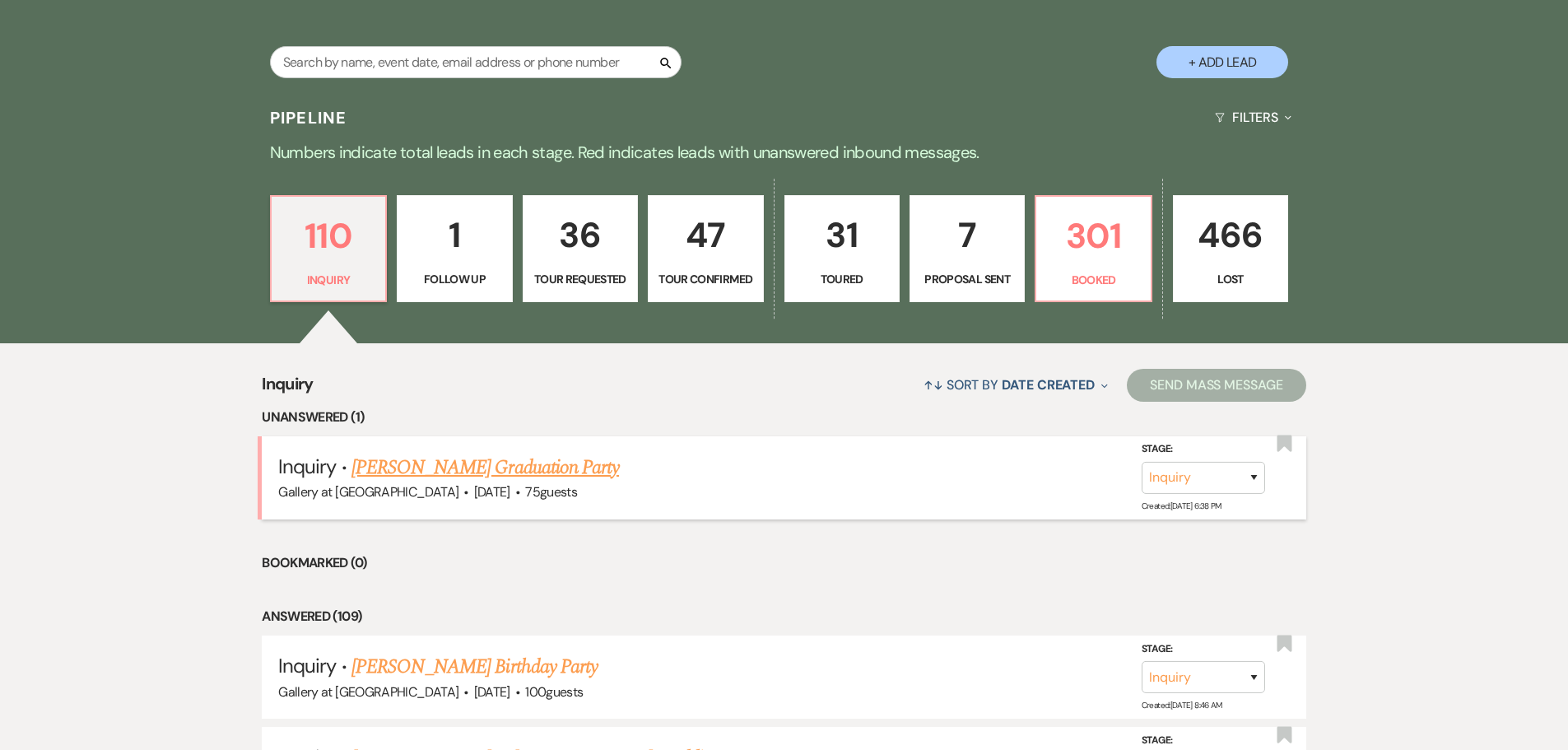
click at [474, 469] on link "[PERSON_NAME] Graduation Party" at bounding box center [485, 467] width 267 height 30
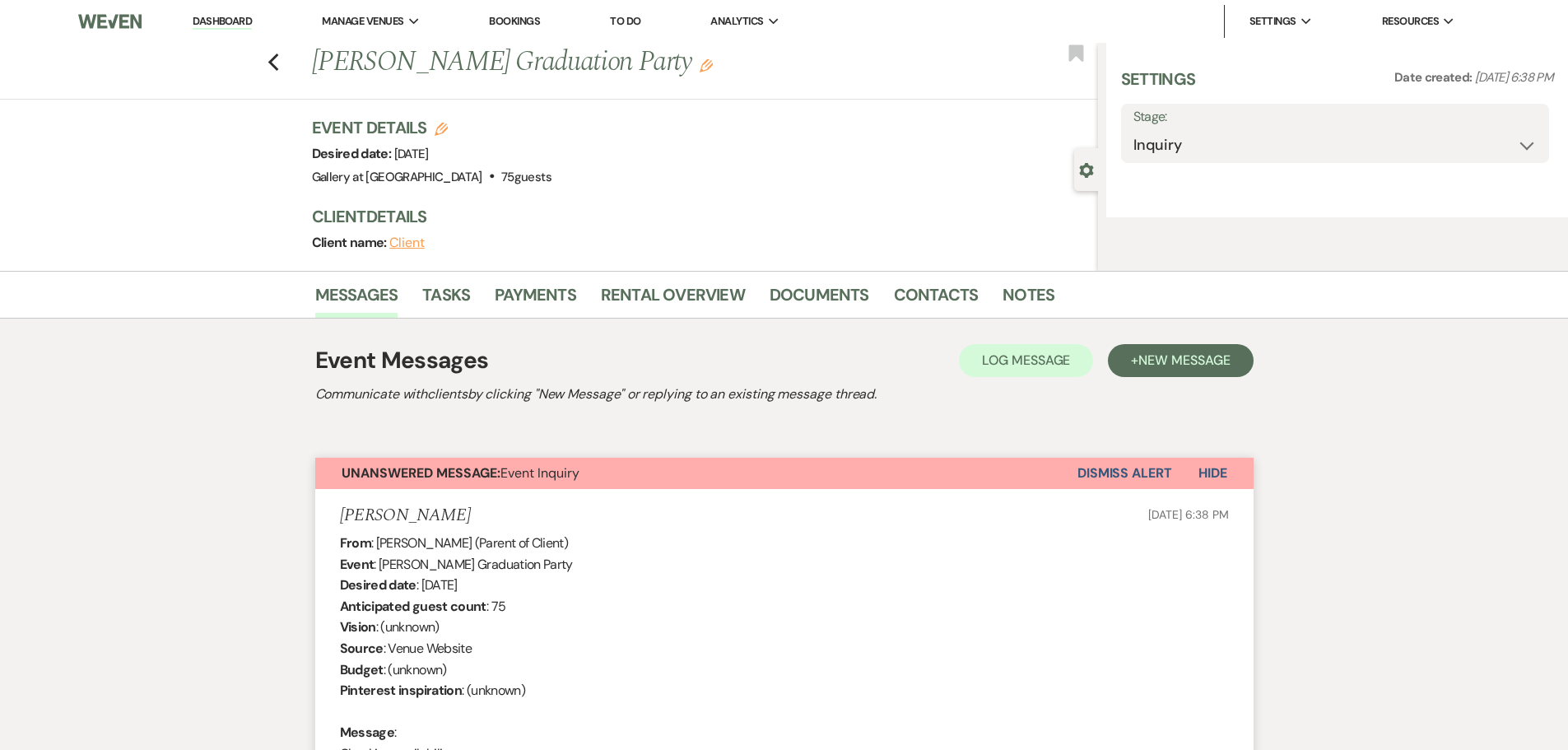
select select "5"
select select "19"
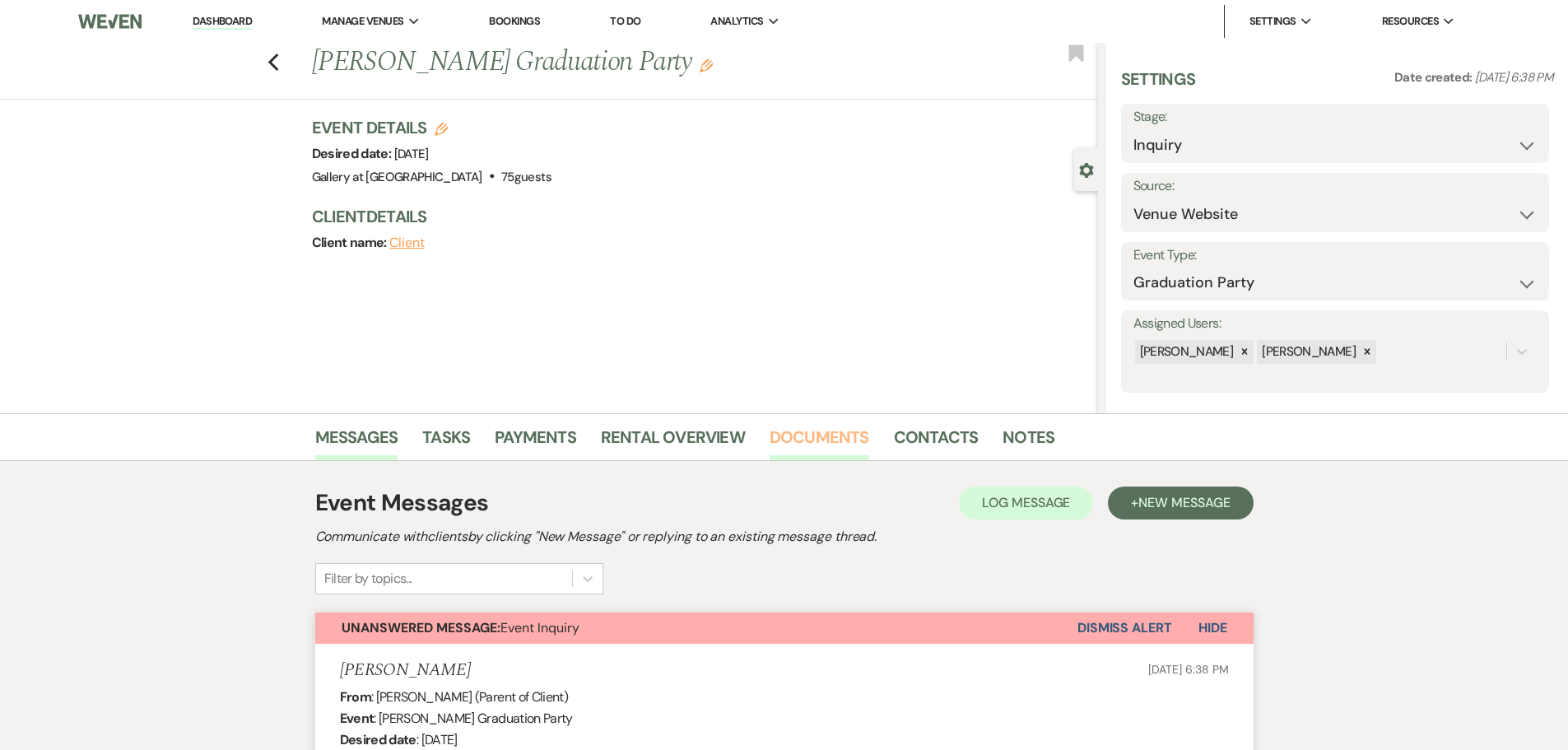
click at [840, 435] on link "Documents" at bounding box center [819, 441] width 100 height 36
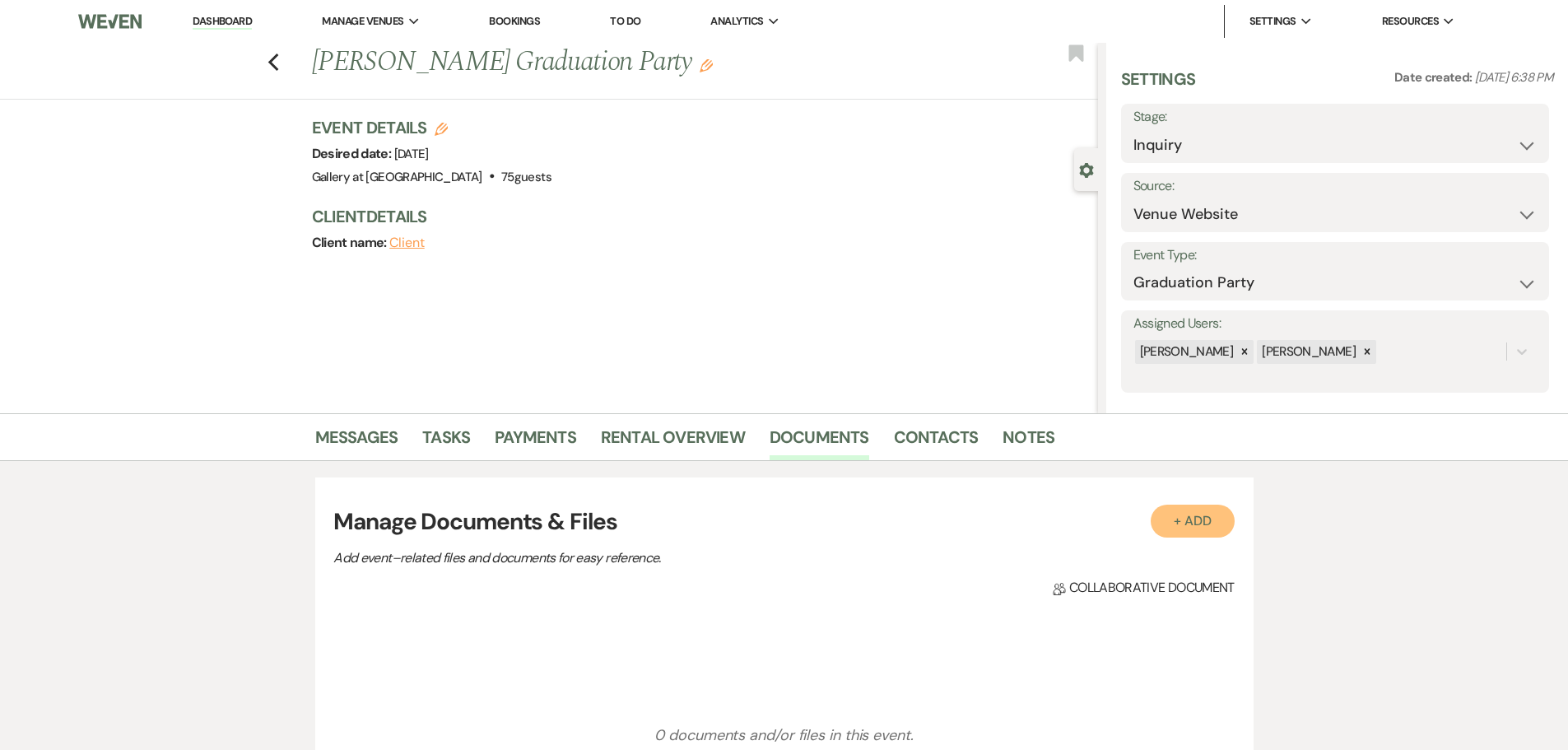
click at [1192, 517] on button "+ Add" at bounding box center [1192, 521] width 84 height 33
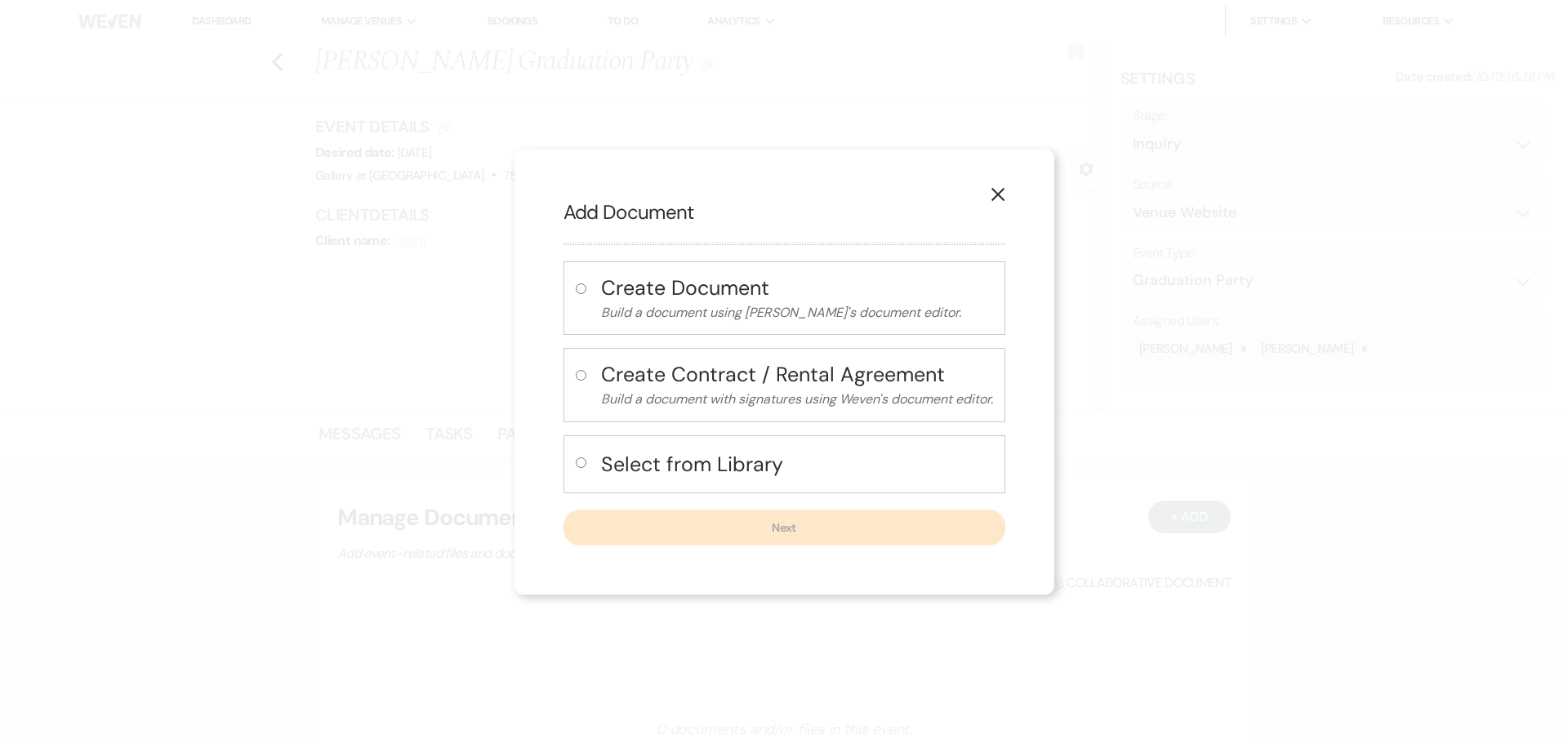
click at [693, 289] on h4 "Create Document" at bounding box center [797, 288] width 392 height 29
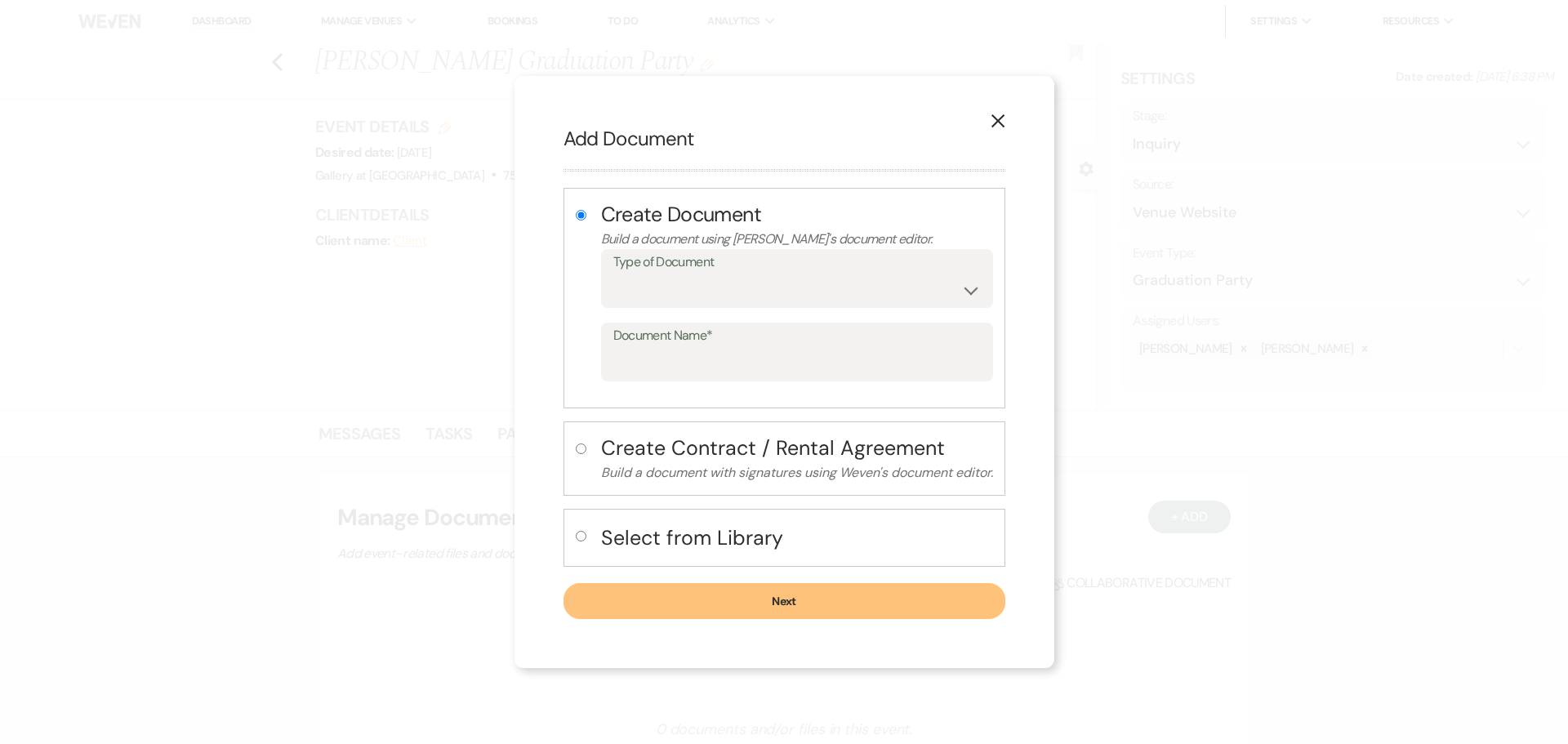
click at [711, 461] on h4 "Create Contract / Rental Agreement" at bounding box center [797, 448] width 392 height 29
radio input "false"
radio input "true"
select select "10"
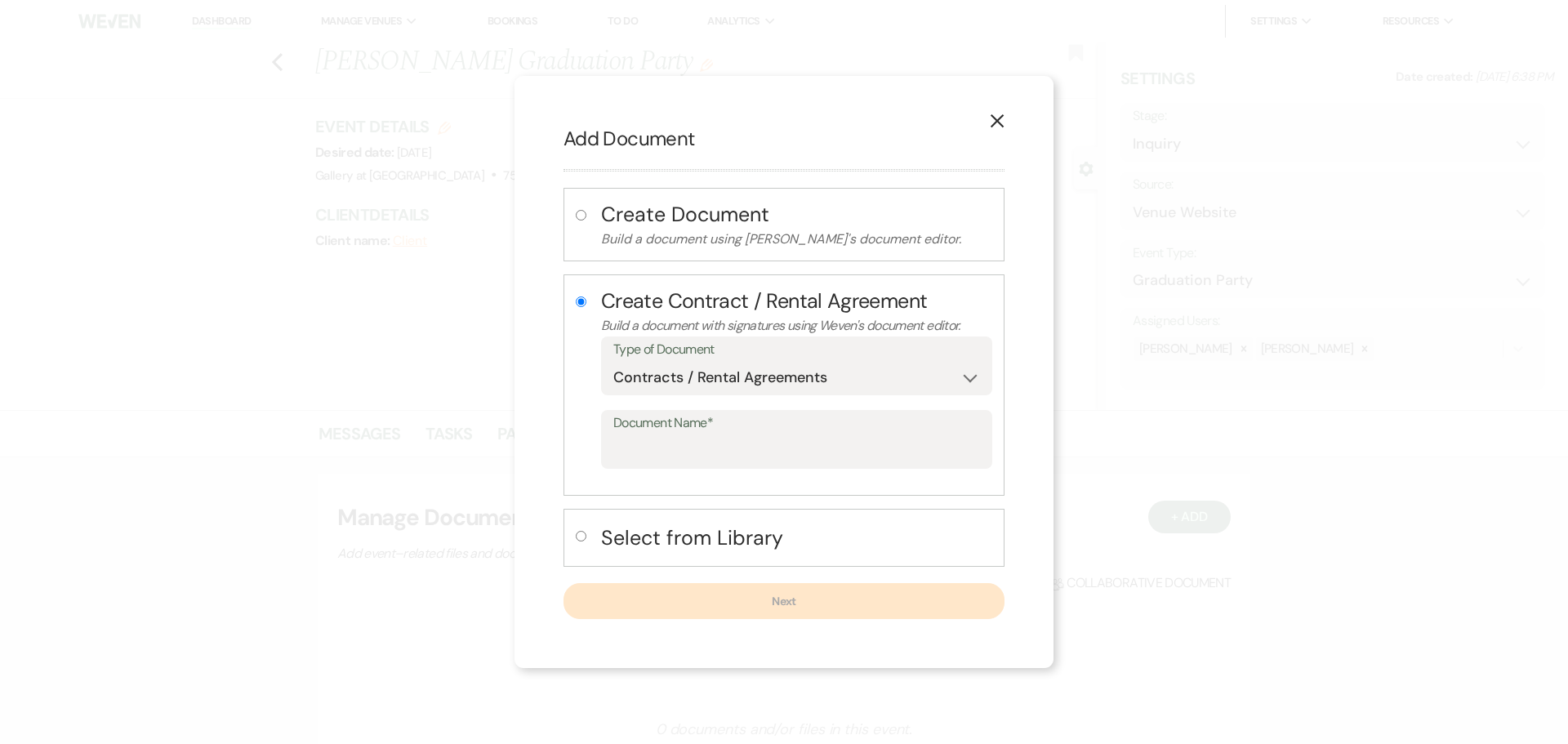
click at [702, 541] on h4 "Select from Library" at bounding box center [797, 538] width 391 height 29
radio input "false"
radio input "true"
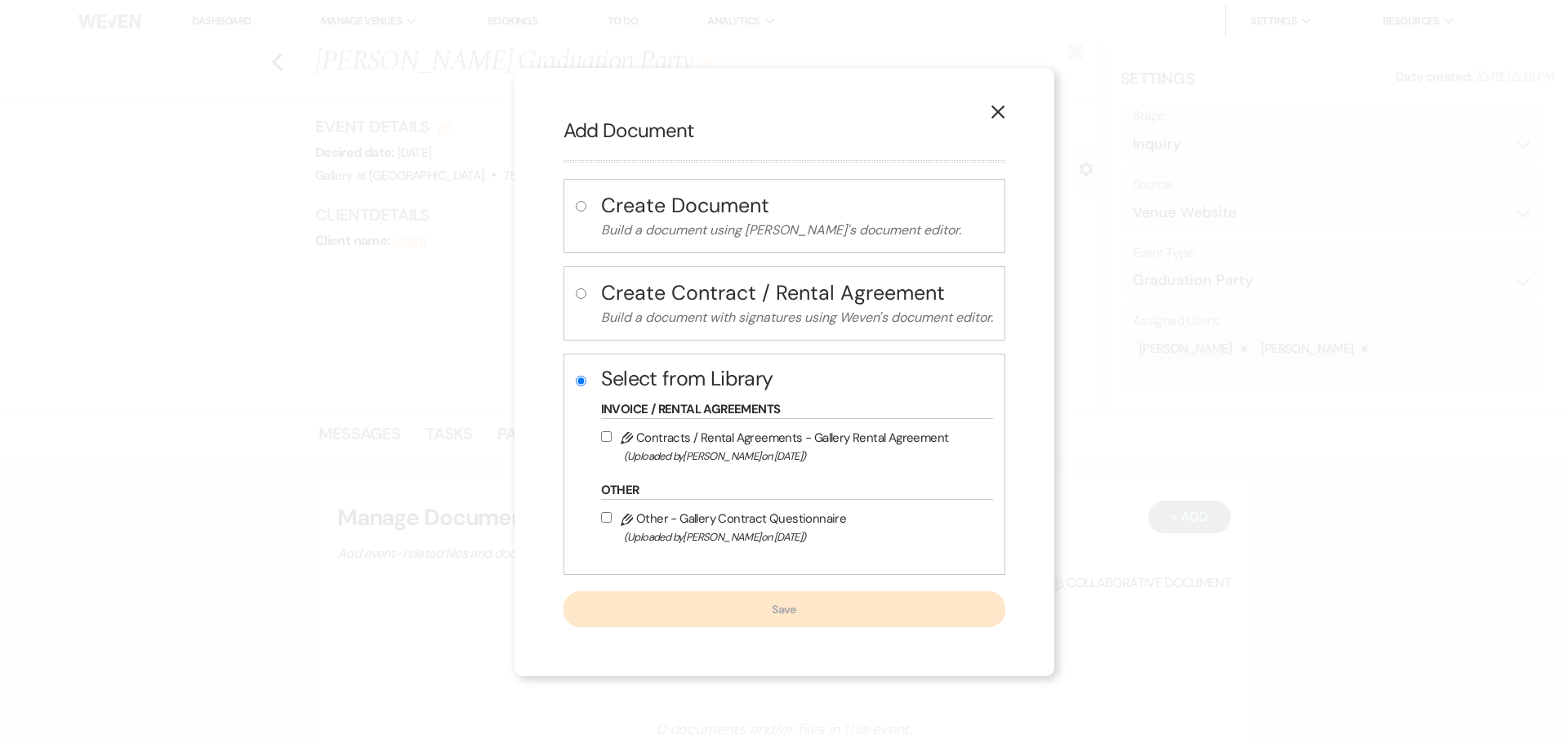
click at [652, 440] on label "Pencil Contracts / Rental Agreements - Gallery Rental Agreement (Uploaded by [P…" at bounding box center [794, 446] width 384 height 39
click at [612, 440] on input "Pencil Contracts / Rental Agreements - Gallery Rental Agreement (Uploaded by [P…" at bounding box center [607, 436] width 11 height 11
checkbox input "true"
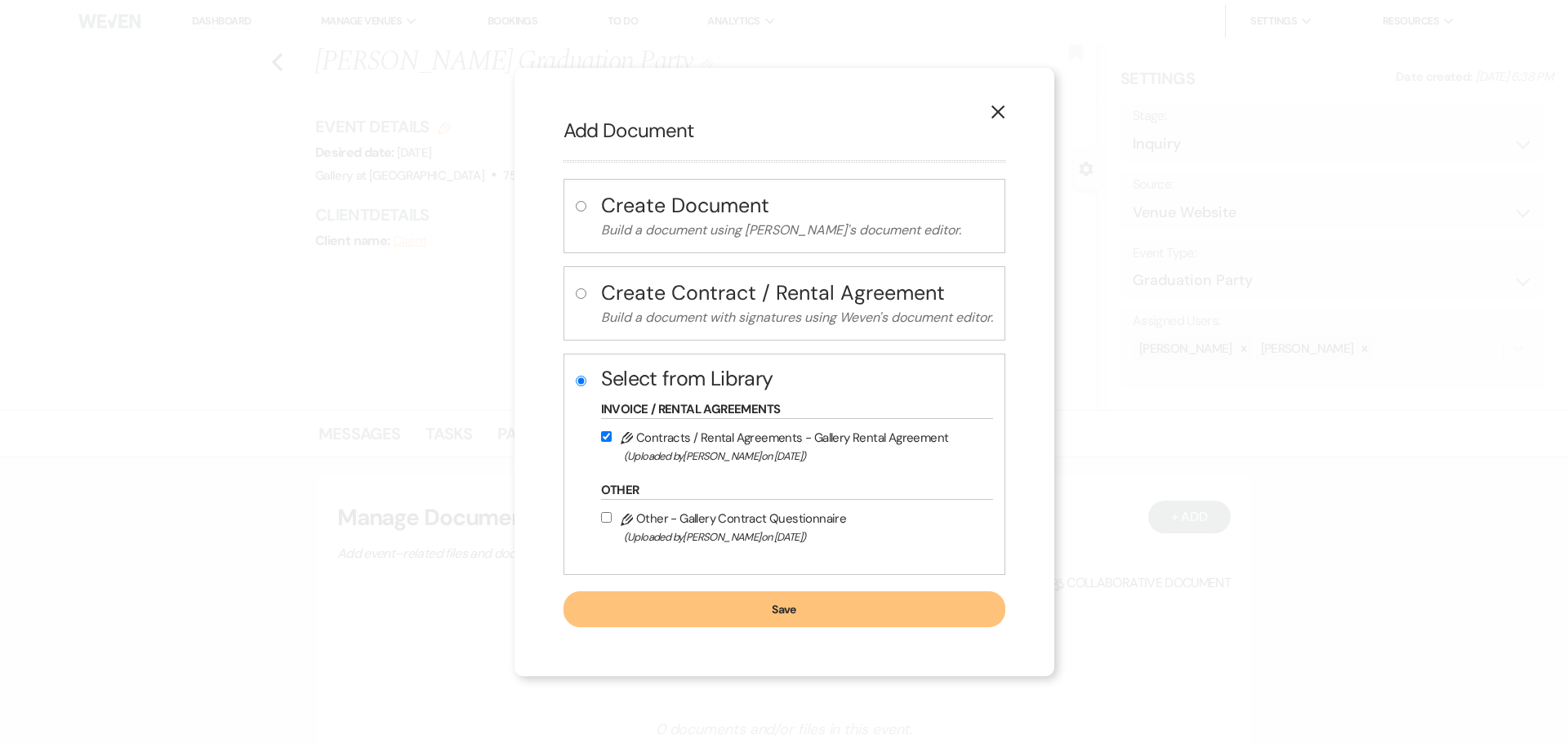
click at [753, 622] on button "Save" at bounding box center [784, 609] width 442 height 36
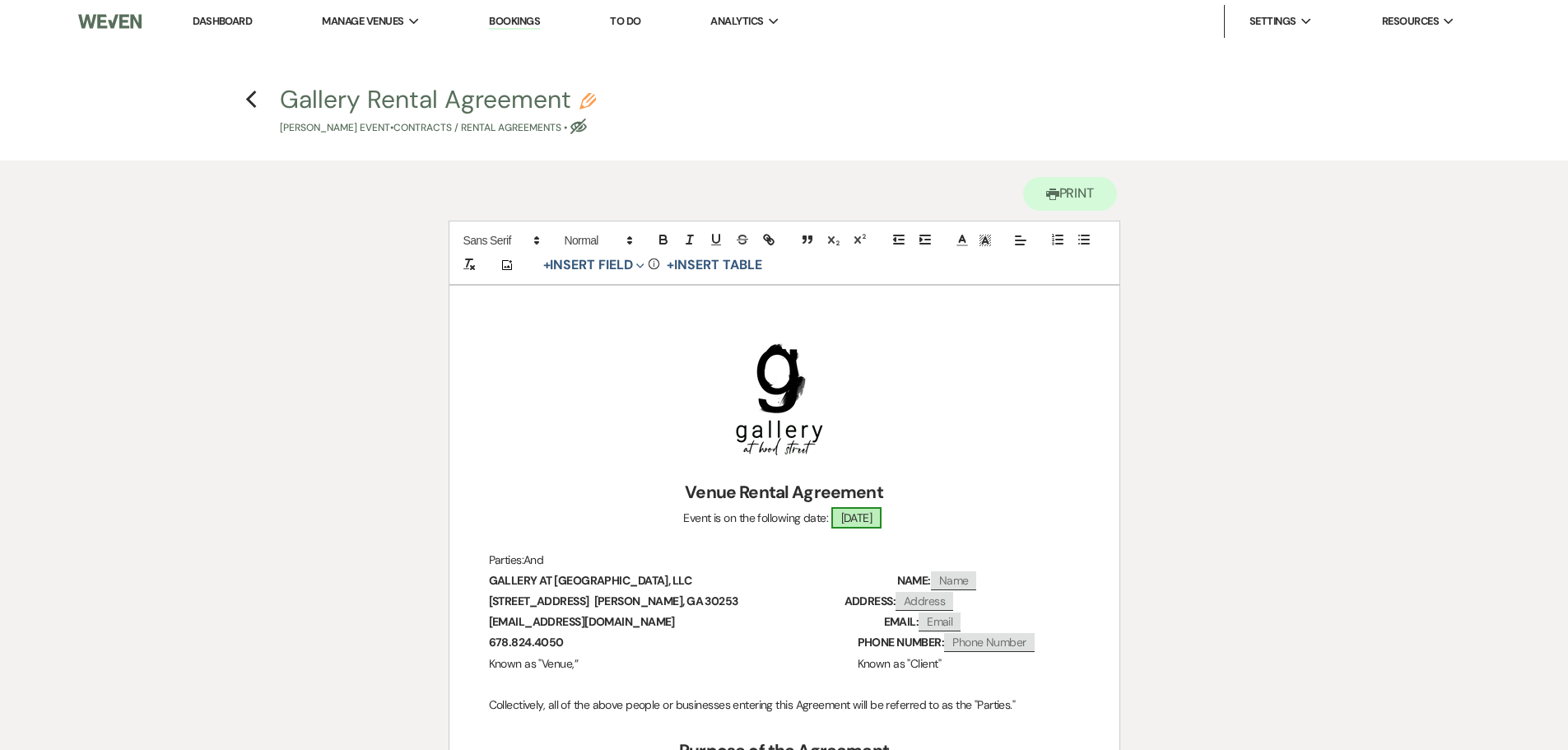
click at [840, 520] on span "[DATE]" at bounding box center [856, 517] width 51 height 21
select select "smartCustomField"
select select "owner"
select select "{{eventDate}}"
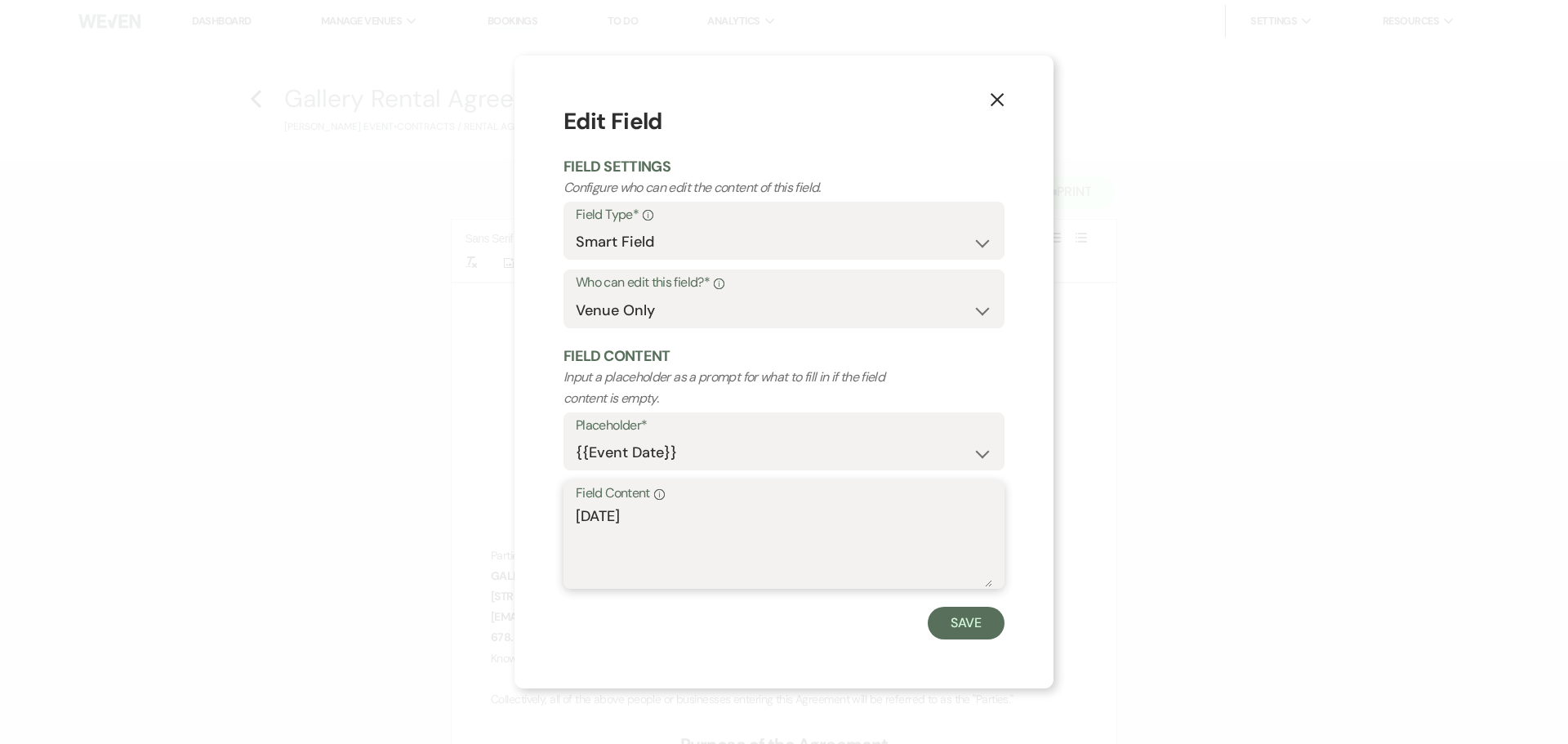
drag, startPoint x: 667, startPoint y: 511, endPoint x: 498, endPoint y: 508, distance: 169.0
click at [498, 508] on div "X Edit Field Field Settings Configure who can edit the content of this field. F…" at bounding box center [784, 372] width 1568 height 744
type textarea "[DATE]"
click at [975, 626] on button "Save" at bounding box center [966, 622] width 77 height 33
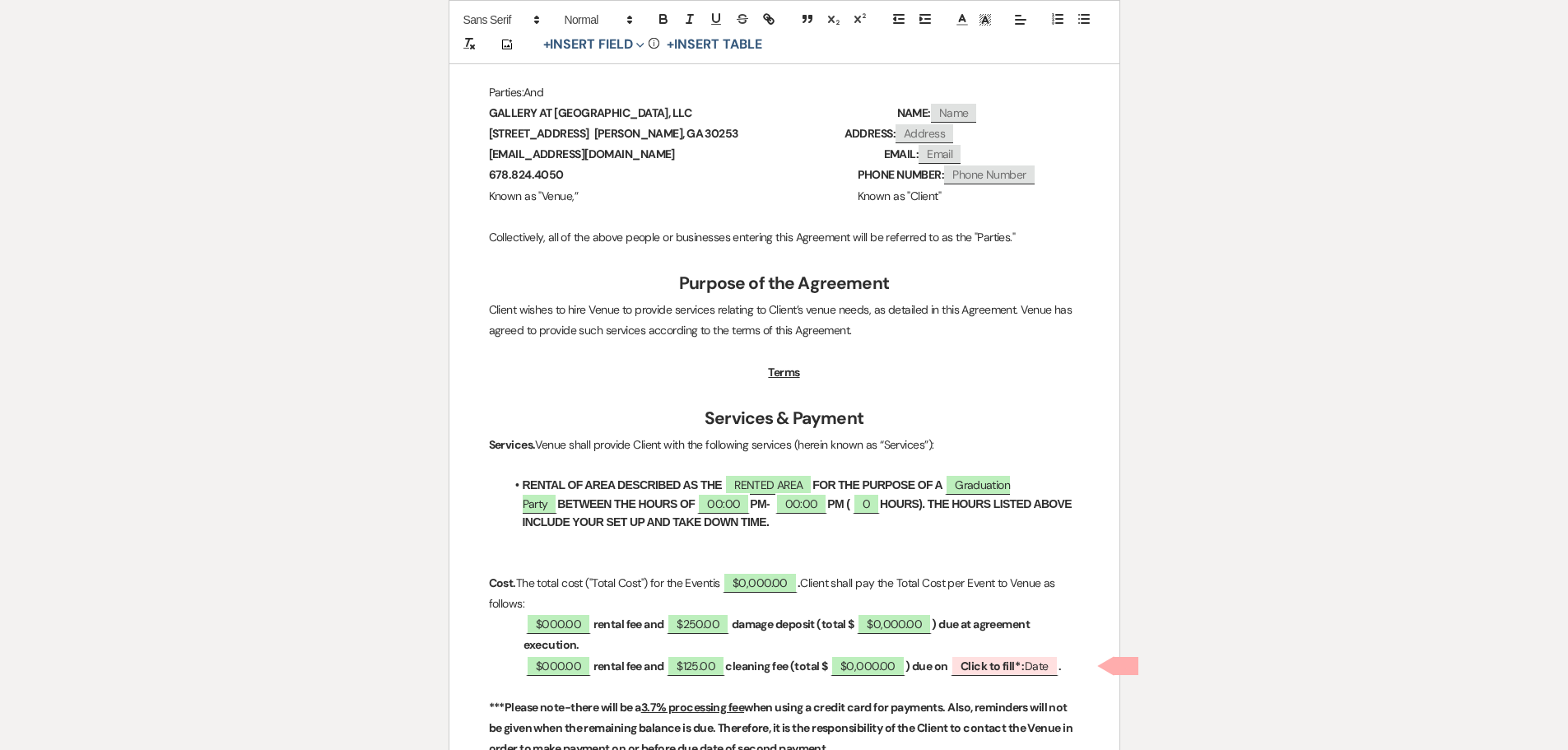
scroll to position [494, 0]
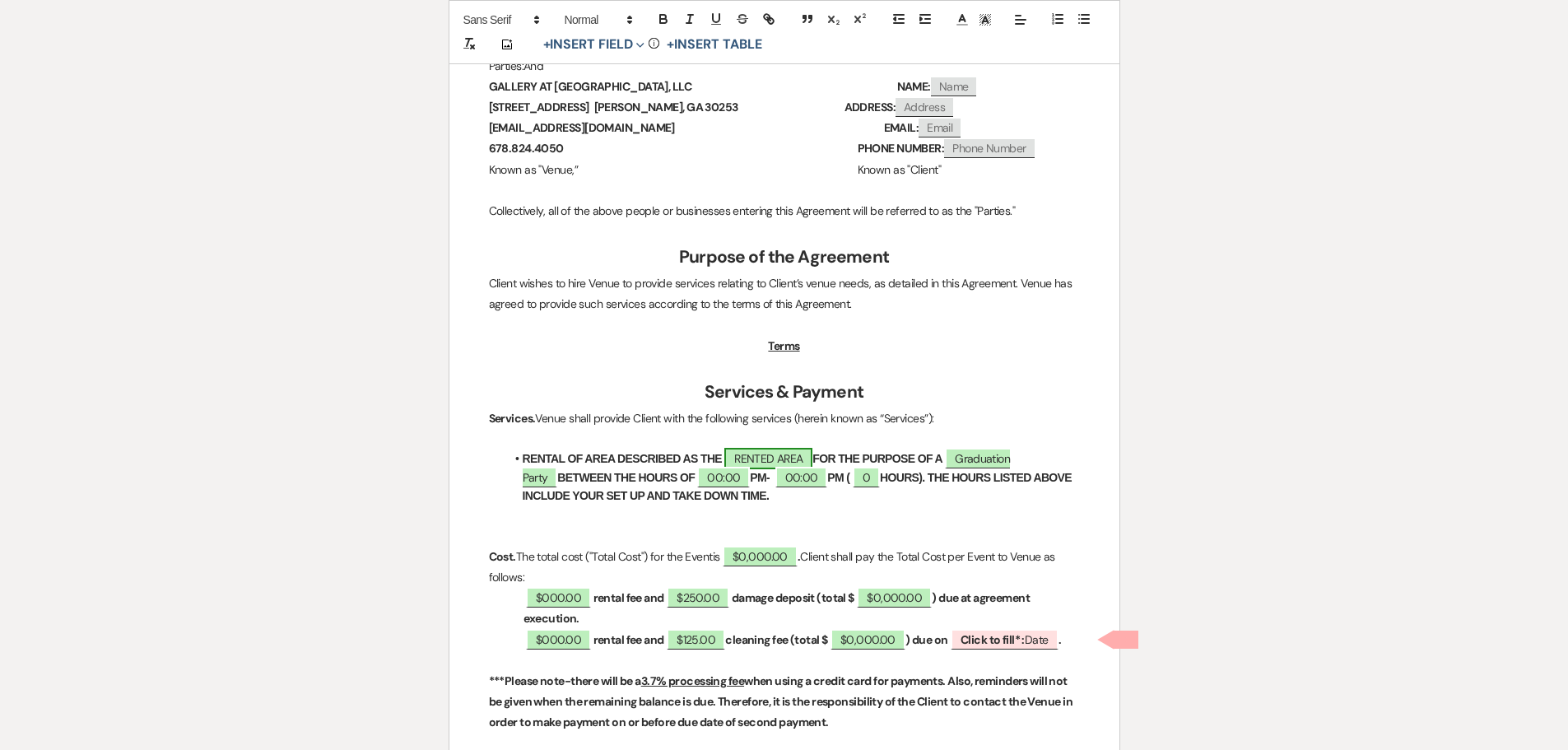
click at [777, 456] on span "RENTED AREA" at bounding box center [768, 458] width 88 height 21
select select "owner"
select select "Location"
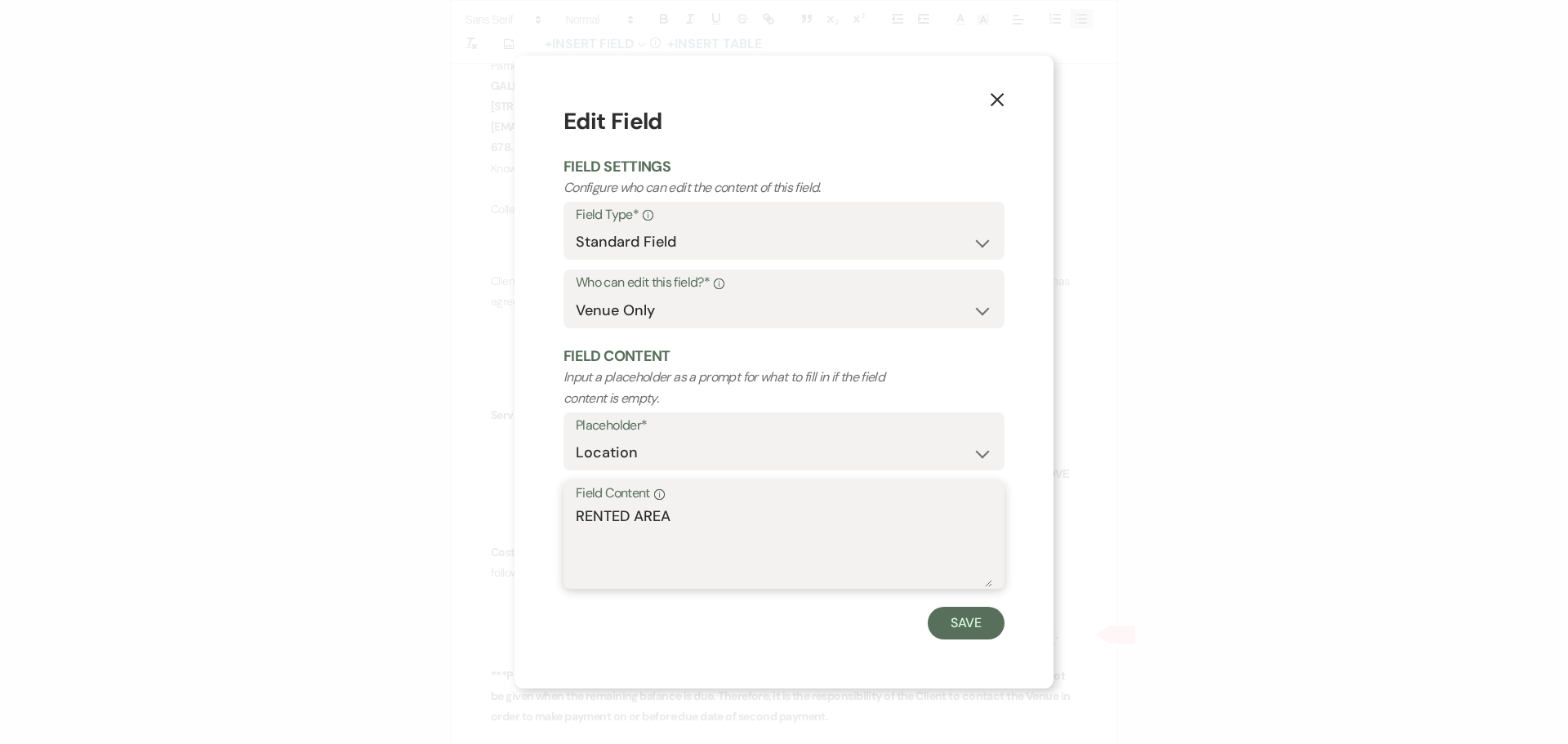
drag, startPoint x: 689, startPoint y: 511, endPoint x: 377, endPoint y: 542, distance: 313.5
click at [380, 539] on div "X Edit Field Field Settings Configure who can edit the content of this field. F…" at bounding box center [784, 372] width 1568 height 744
type textarea "WAREHOUSE"
click at [985, 628] on button "Save" at bounding box center [966, 622] width 77 height 33
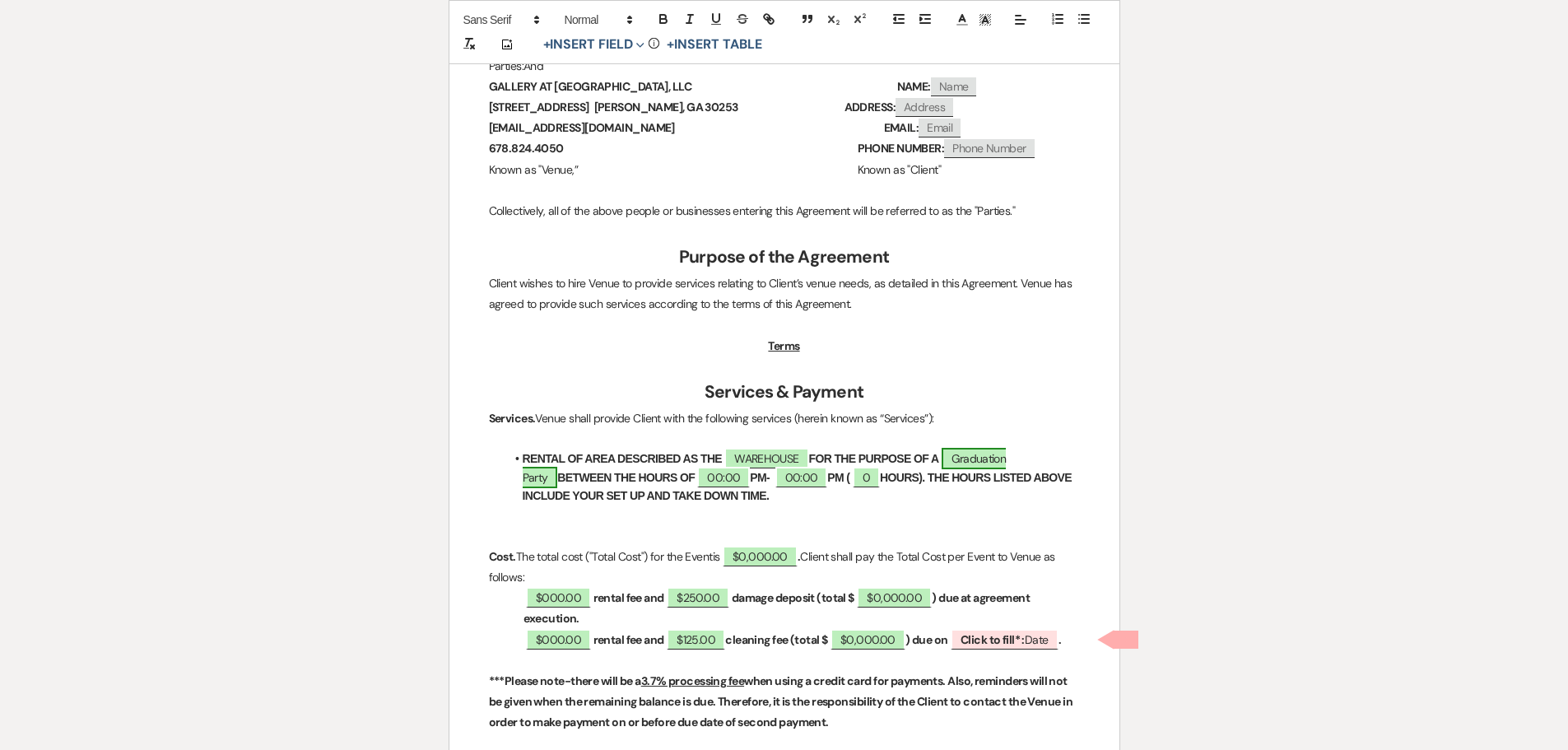
click at [1004, 458] on span "Graduation Party" at bounding box center [764, 468] width 484 height 40
select select "smartCustomField"
select select "owner"
select select "{{eventType}}"
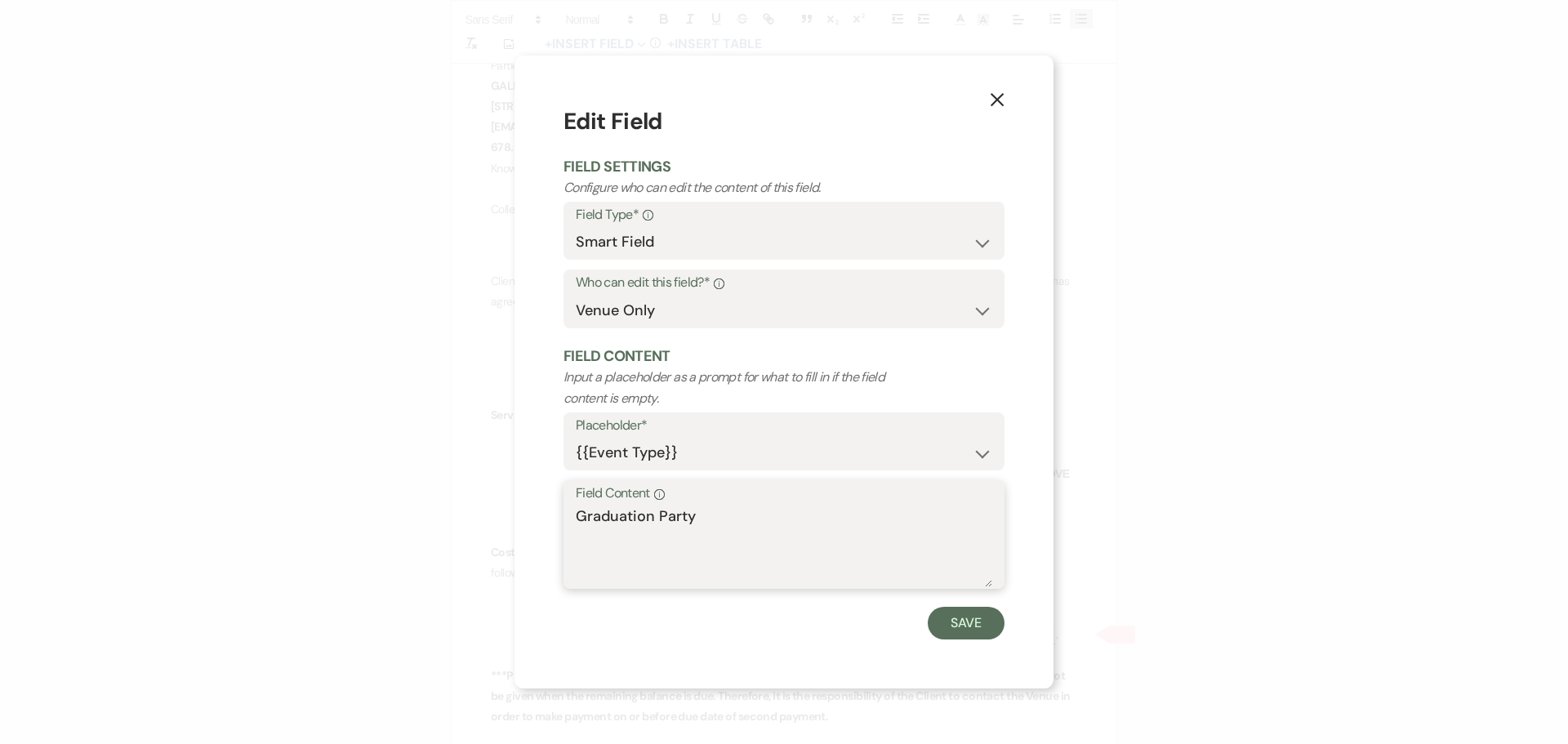
drag, startPoint x: 705, startPoint y: 507, endPoint x: 521, endPoint y: 515, distance: 184.2
click at [521, 515] on div "X Edit Field Field Settings Configure who can edit the content of this field. F…" at bounding box center [784, 372] width 539 height 632
type textarea "GRADUATION PARTY"
click at [966, 624] on button "Save" at bounding box center [966, 622] width 77 height 33
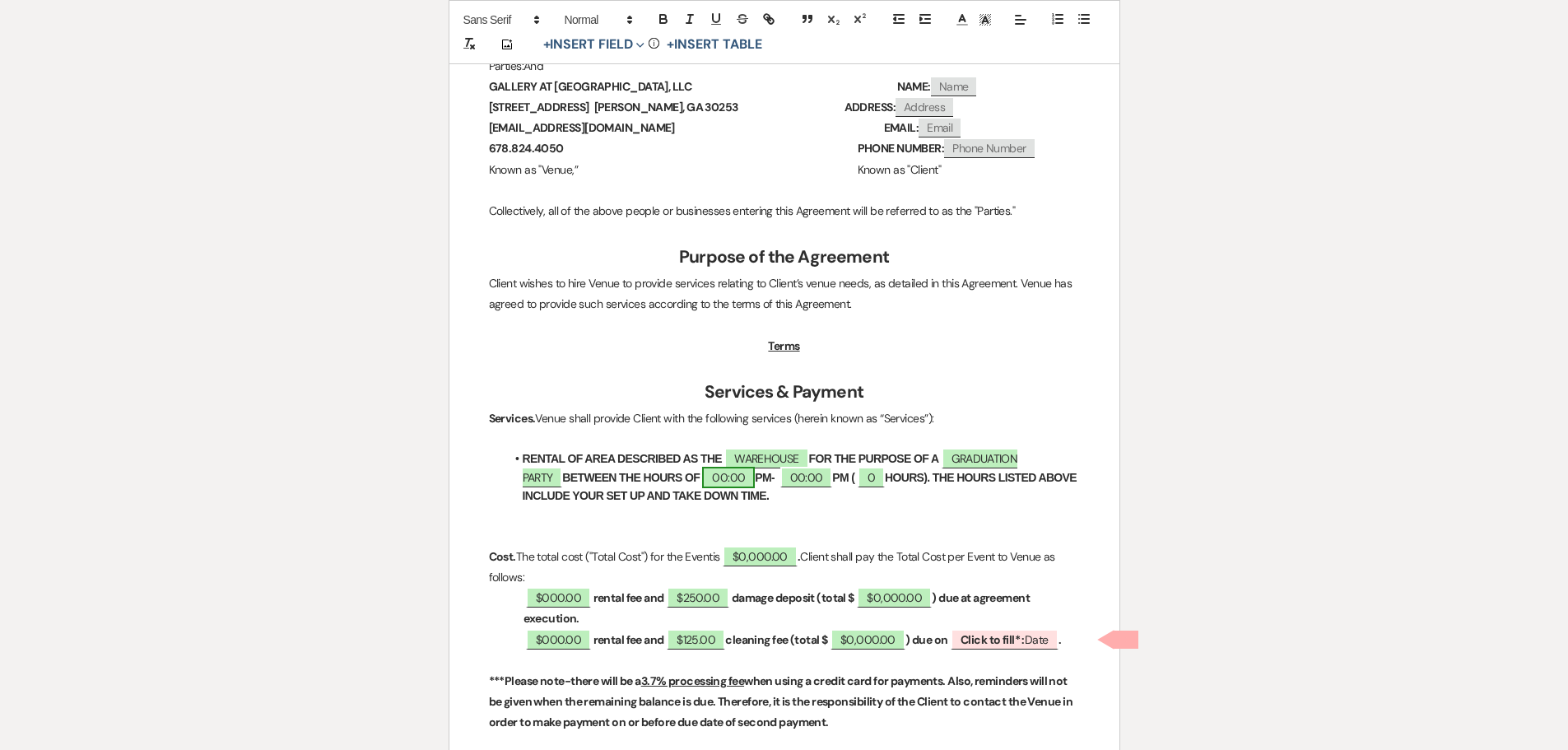
click at [702, 482] on span "00:00" at bounding box center [728, 477] width 52 height 21
select select "owner"
select select "Time"
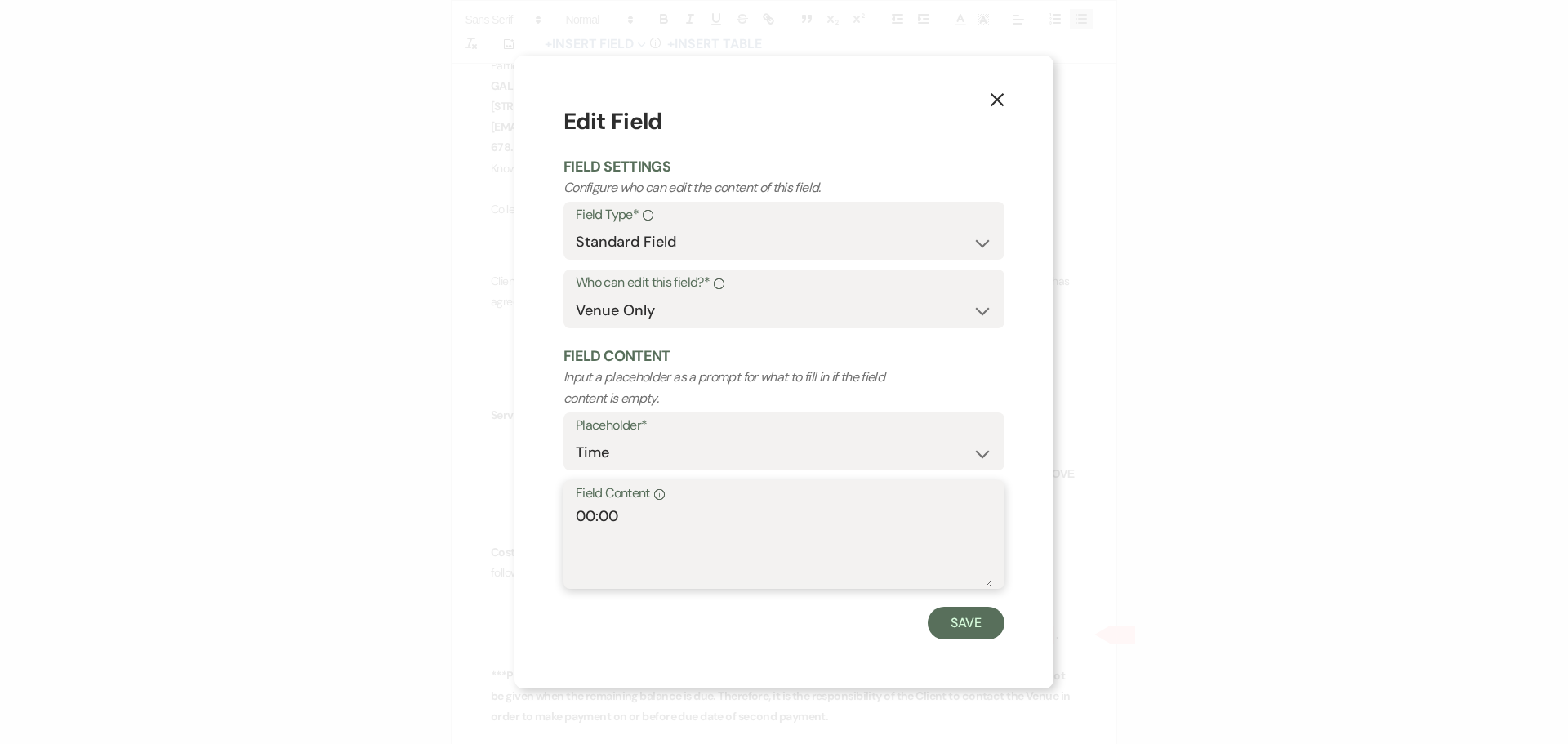
drag, startPoint x: 628, startPoint y: 514, endPoint x: 459, endPoint y: 518, distance: 169.0
click at [459, 518] on div "X Edit Field Field Settings Configure who can edit the content of this field. F…" at bounding box center [784, 372] width 1568 height 744
type textarea "6:00"
click at [940, 622] on button "Save" at bounding box center [966, 622] width 77 height 33
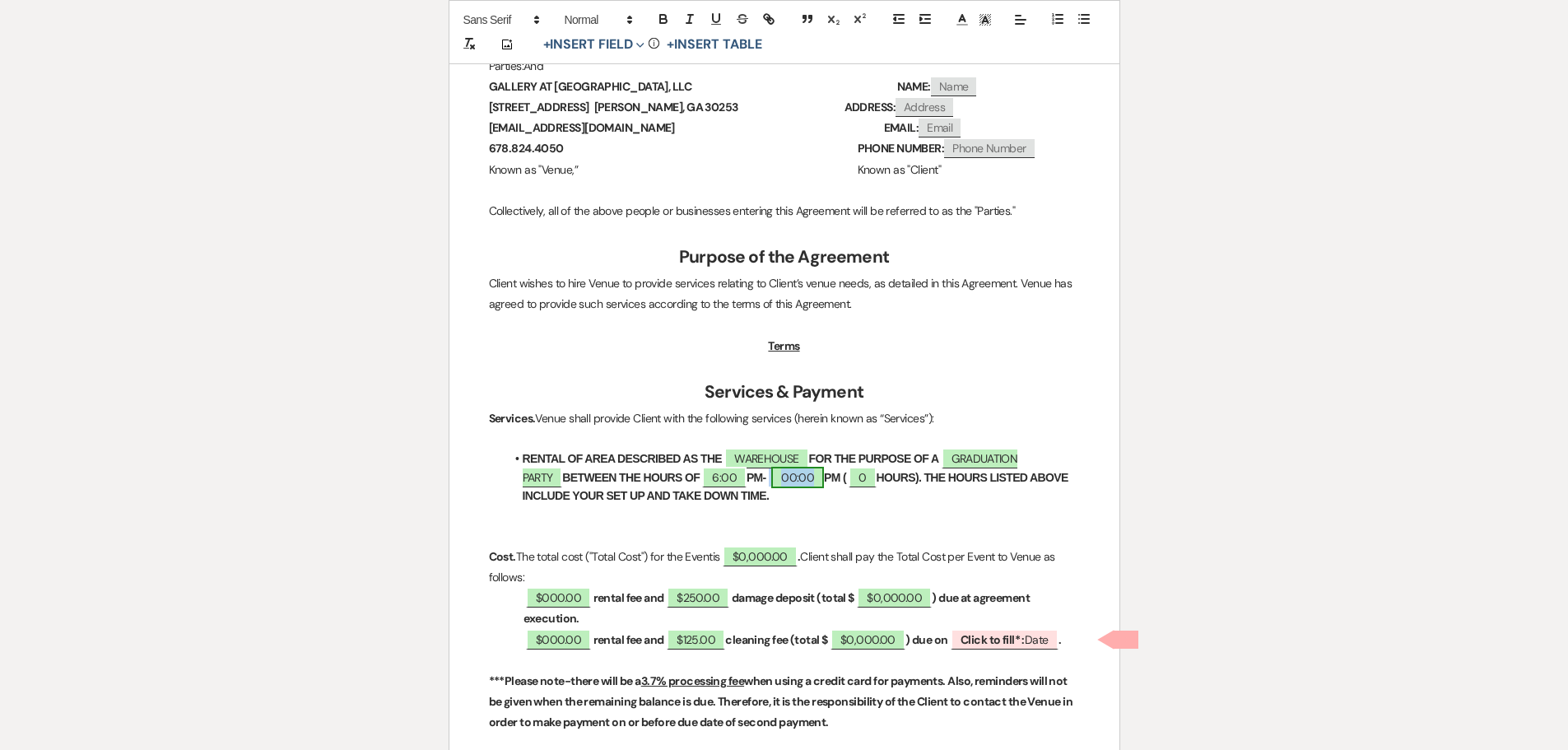
click at [771, 480] on span "00:00" at bounding box center [797, 477] width 52 height 21
select select "owner"
select select "Time"
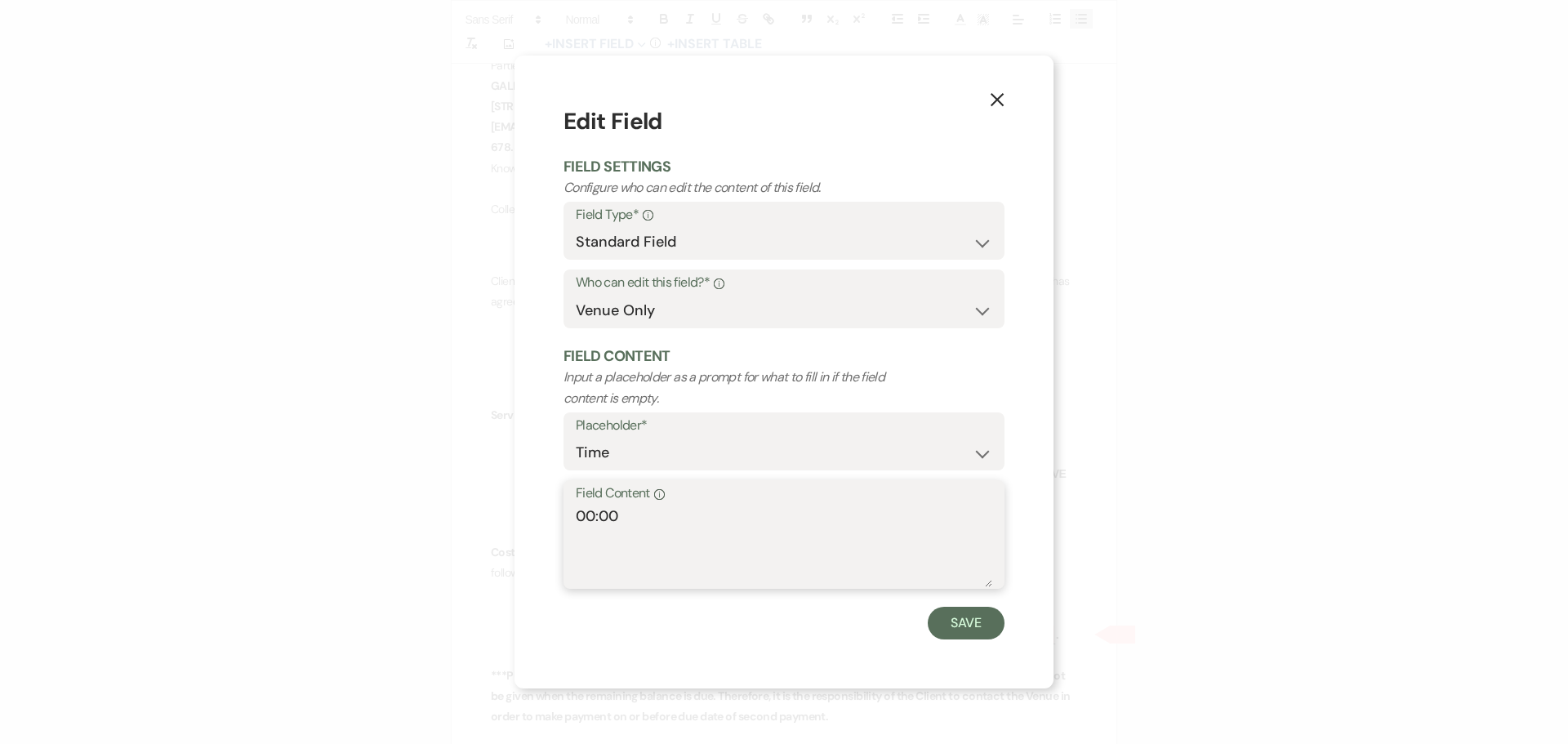
drag, startPoint x: 621, startPoint y: 522, endPoint x: 524, endPoint y: 513, distance: 97.4
click at [524, 513] on div "X Edit Field Field Settings Configure who can edit the content of this field. F…" at bounding box center [784, 372] width 539 height 632
type textarea "1:00"
click at [961, 625] on button "Save" at bounding box center [966, 622] width 77 height 33
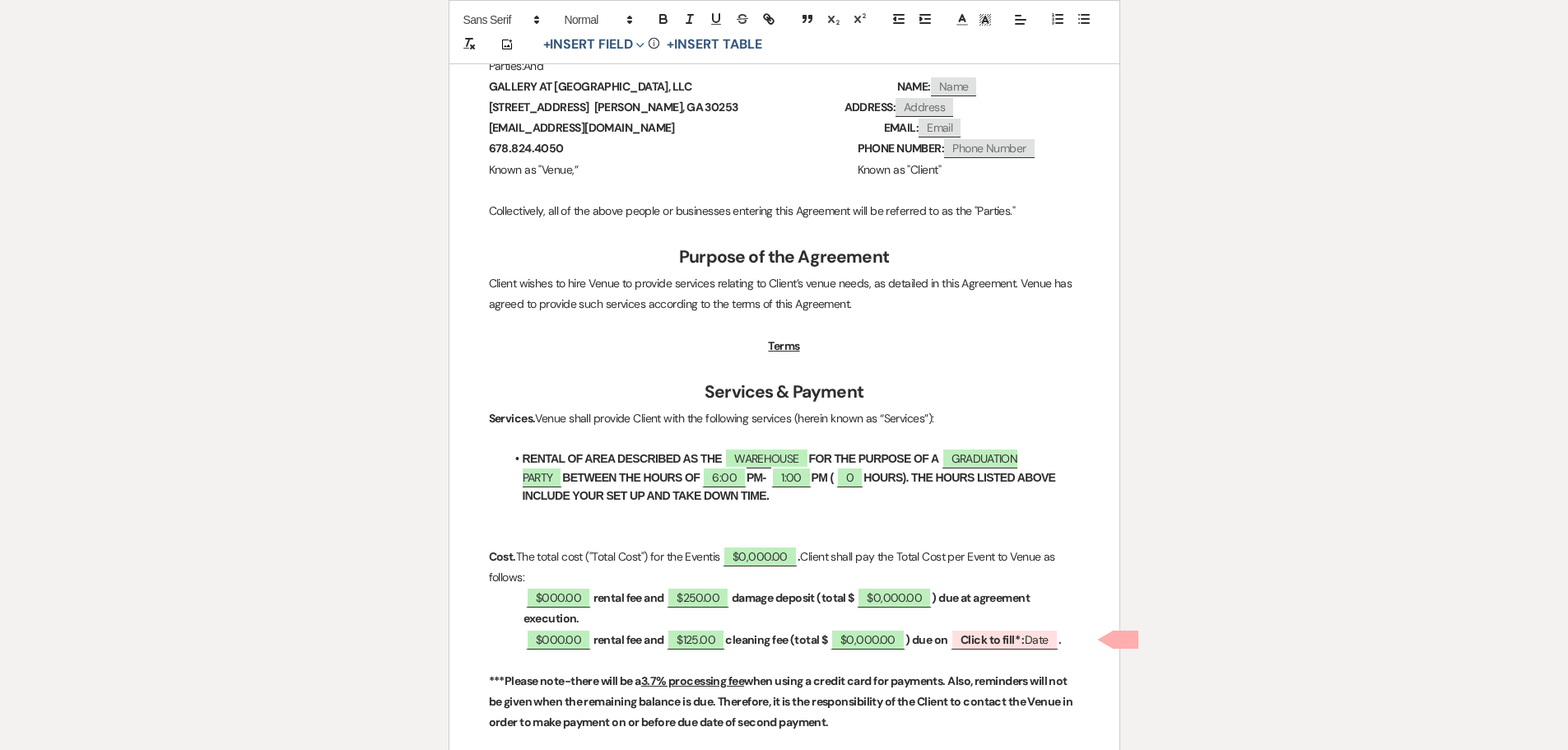
click at [811, 479] on strong "PM (" at bounding box center [822, 478] width 22 height 14
click at [837, 475] on span "0" at bounding box center [850, 477] width 27 height 21
select select "owner"
select select "Number"
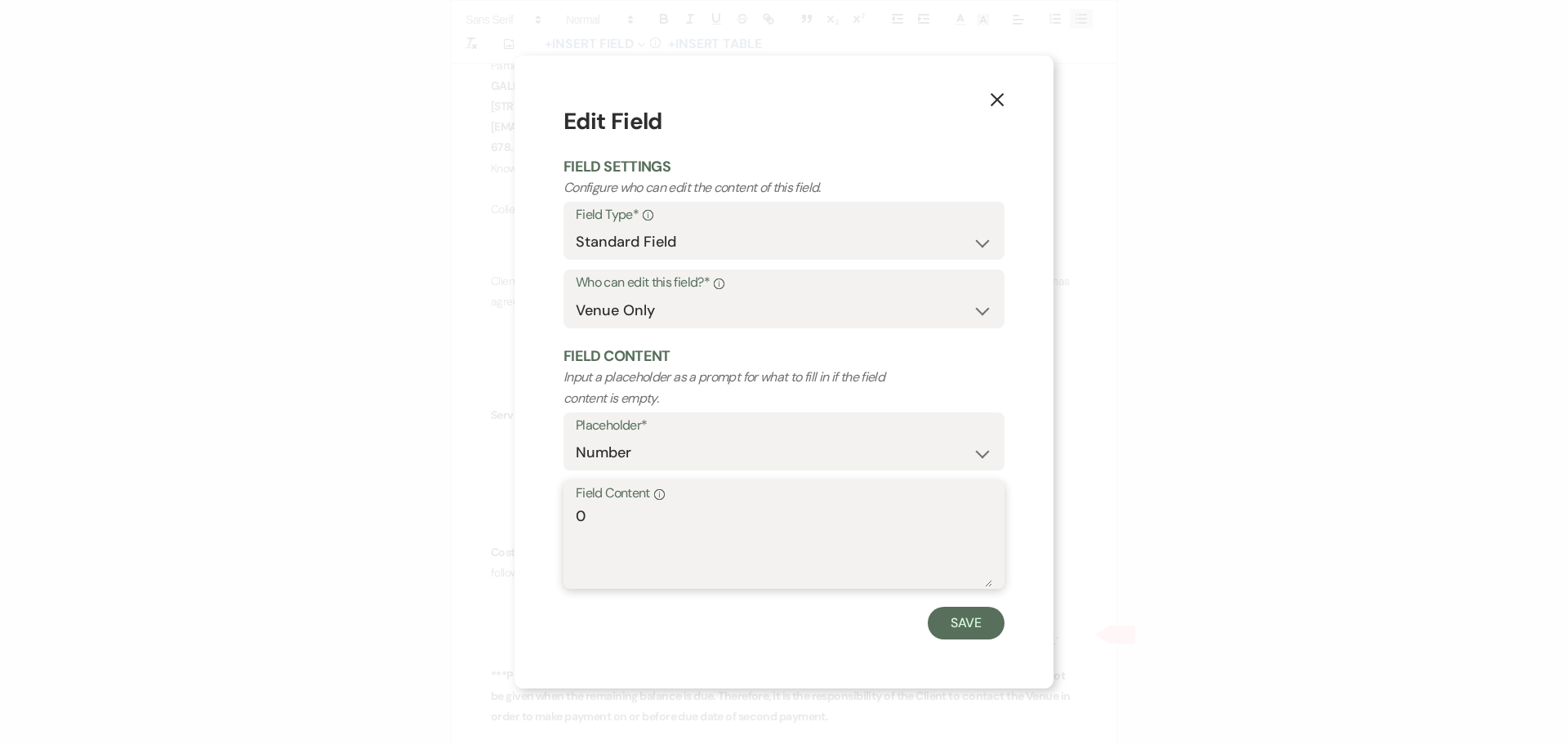
drag, startPoint x: 605, startPoint y: 517, endPoint x: 528, endPoint y: 514, distance: 77.1
click at [528, 514] on div "X Edit Field Field Settings Configure who can edit the content of this field. F…" at bounding box center [784, 372] width 539 height 632
type textarea "7"
click at [989, 616] on button "Save" at bounding box center [966, 622] width 77 height 33
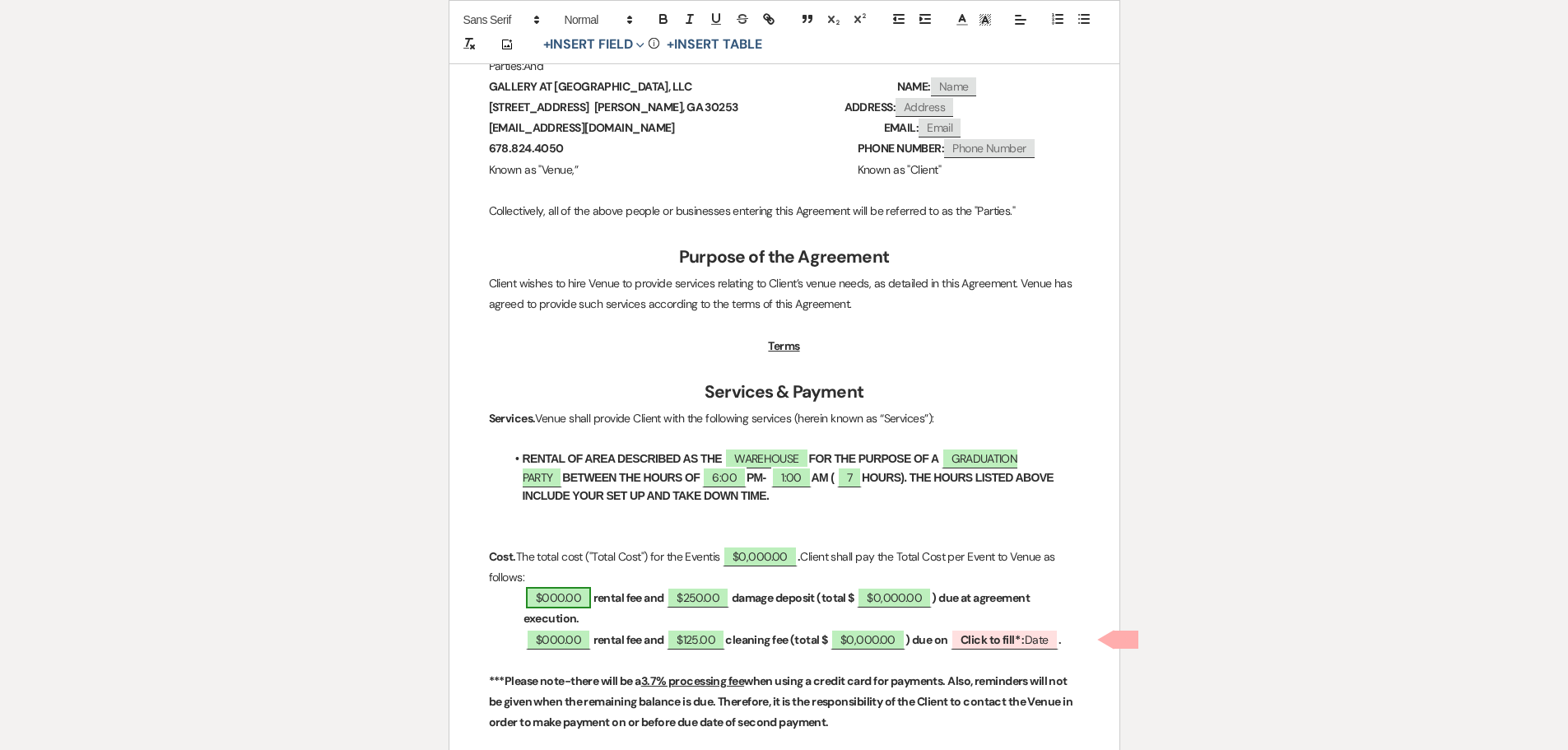
click at [559, 599] on span "$000.00" at bounding box center [558, 597] width 65 height 21
select select "owner"
select select "Amount"
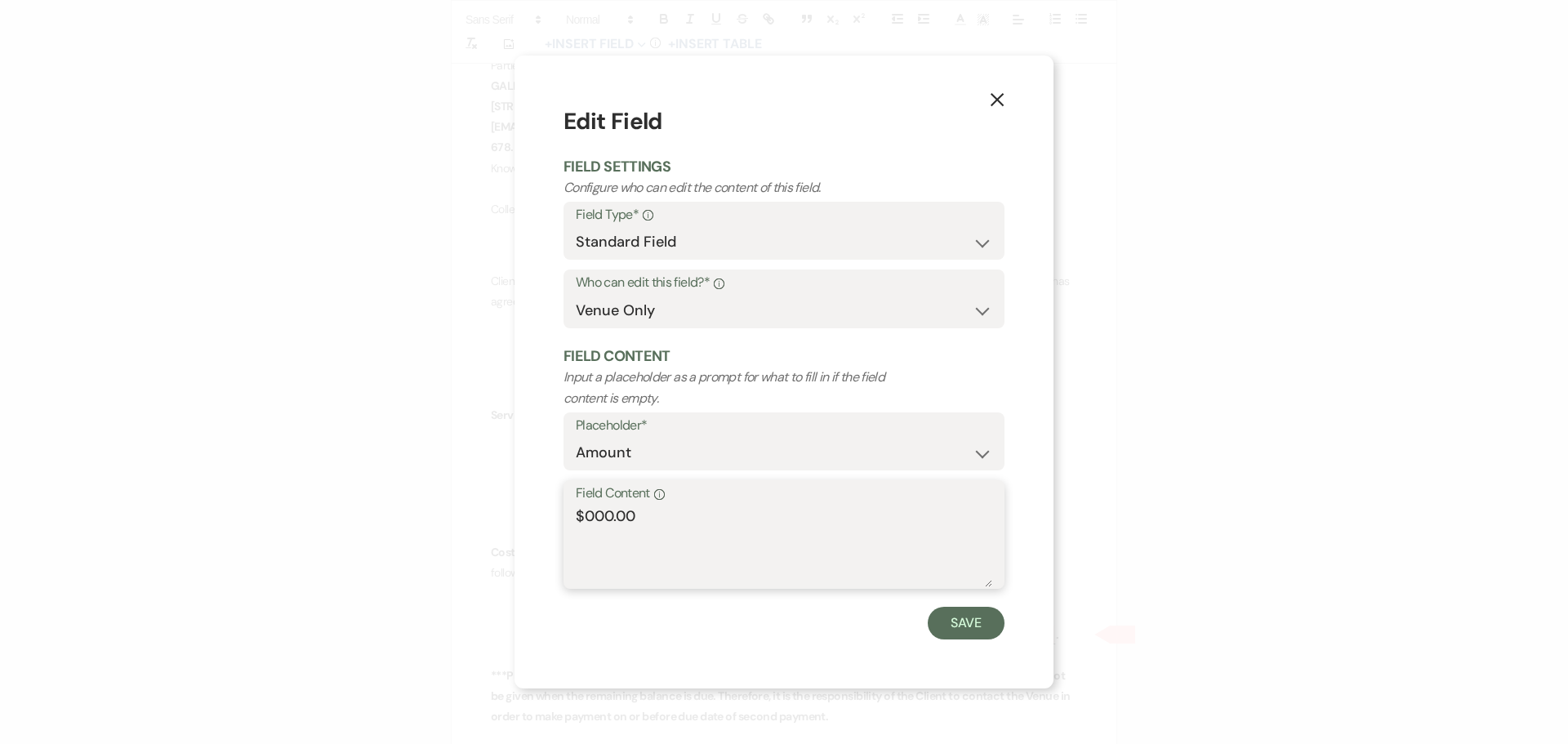
click at [594, 509] on textarea "$000.00" at bounding box center [784, 546] width 416 height 81
type textarea "$700.00"
click at [966, 602] on form "Edit Field Field Settings Configure who can edit the content of this field. Fie…" at bounding box center [784, 372] width 441 height 535
click at [957, 620] on button "Save" at bounding box center [966, 622] width 77 height 33
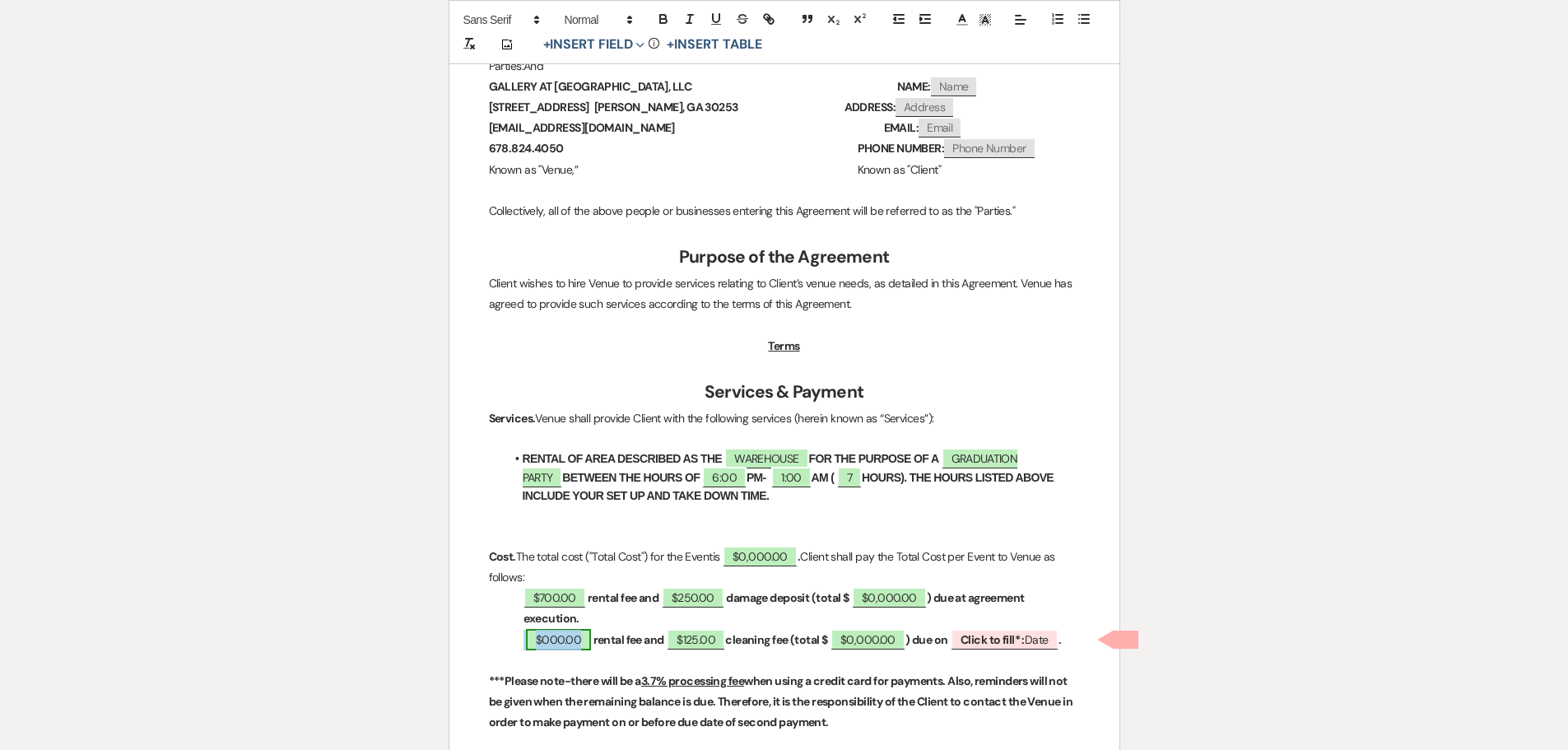
click at [551, 643] on span "$000.00" at bounding box center [558, 639] width 65 height 21
select select "owner"
select select "Amount"
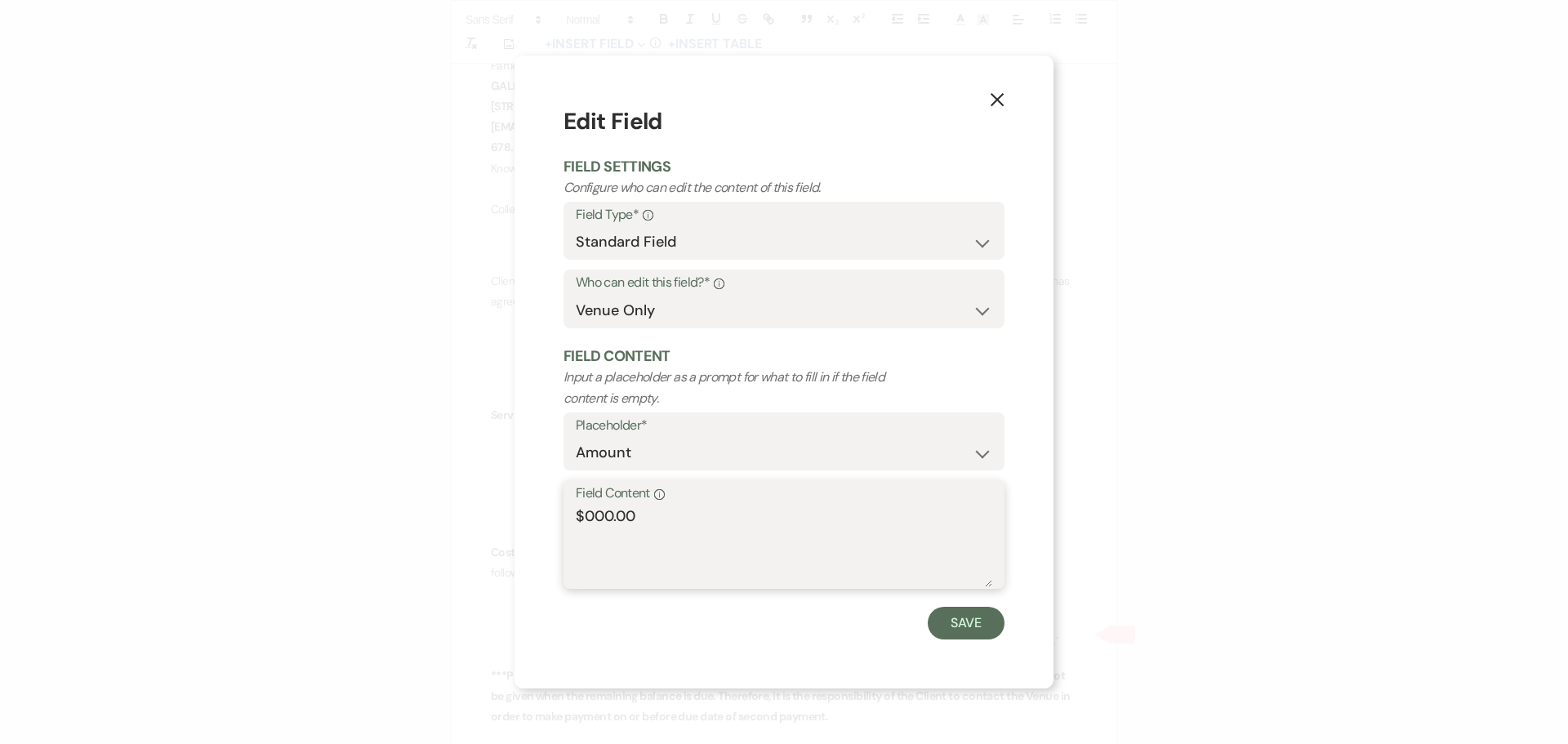
click at [594, 508] on textarea "$000.00" at bounding box center [784, 546] width 416 height 81
type textarea "$700.00"
click at [953, 611] on button "Save" at bounding box center [966, 622] width 77 height 33
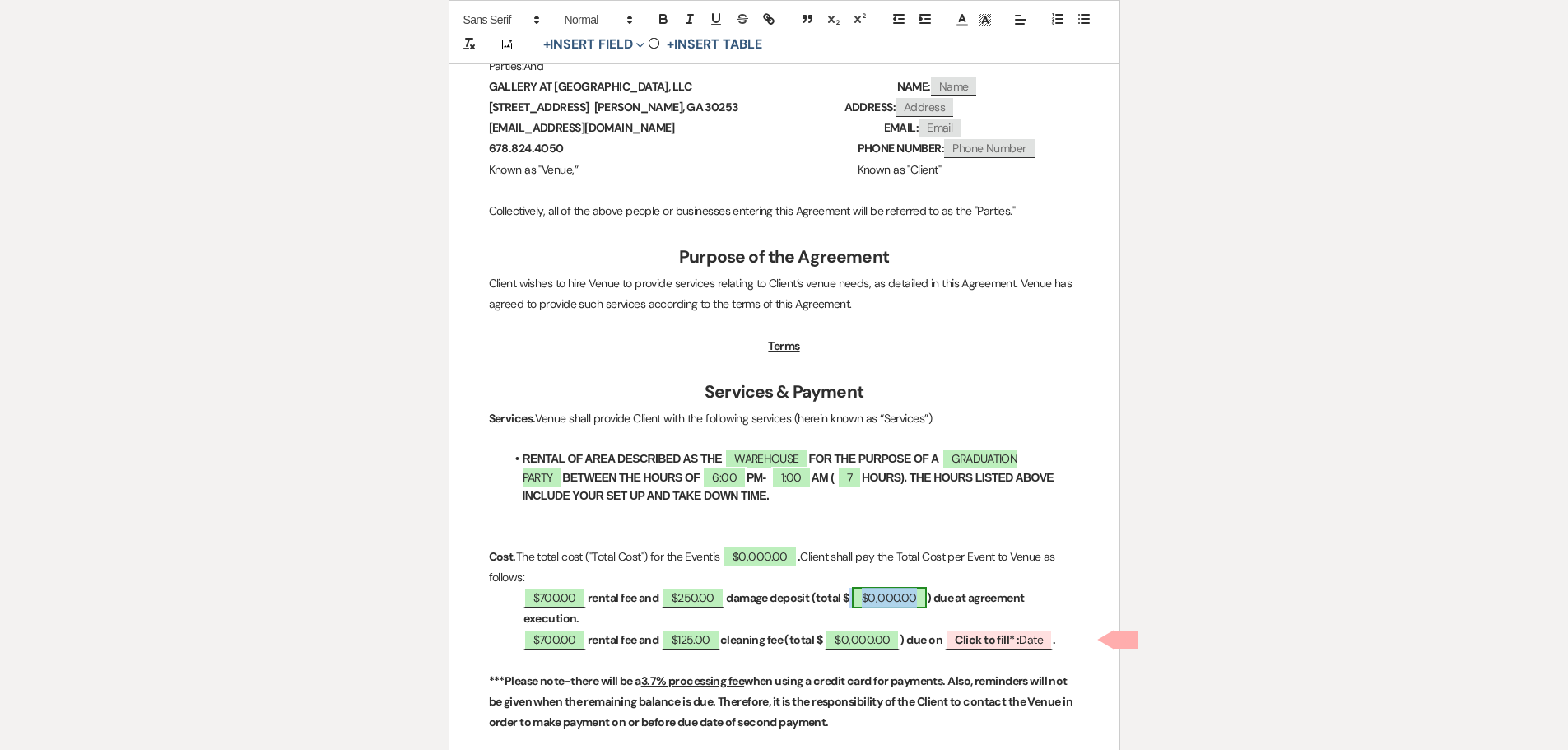
click at [900, 592] on span "$0,000.00" at bounding box center [889, 597] width 75 height 21
select select "owner"
select select "Total"
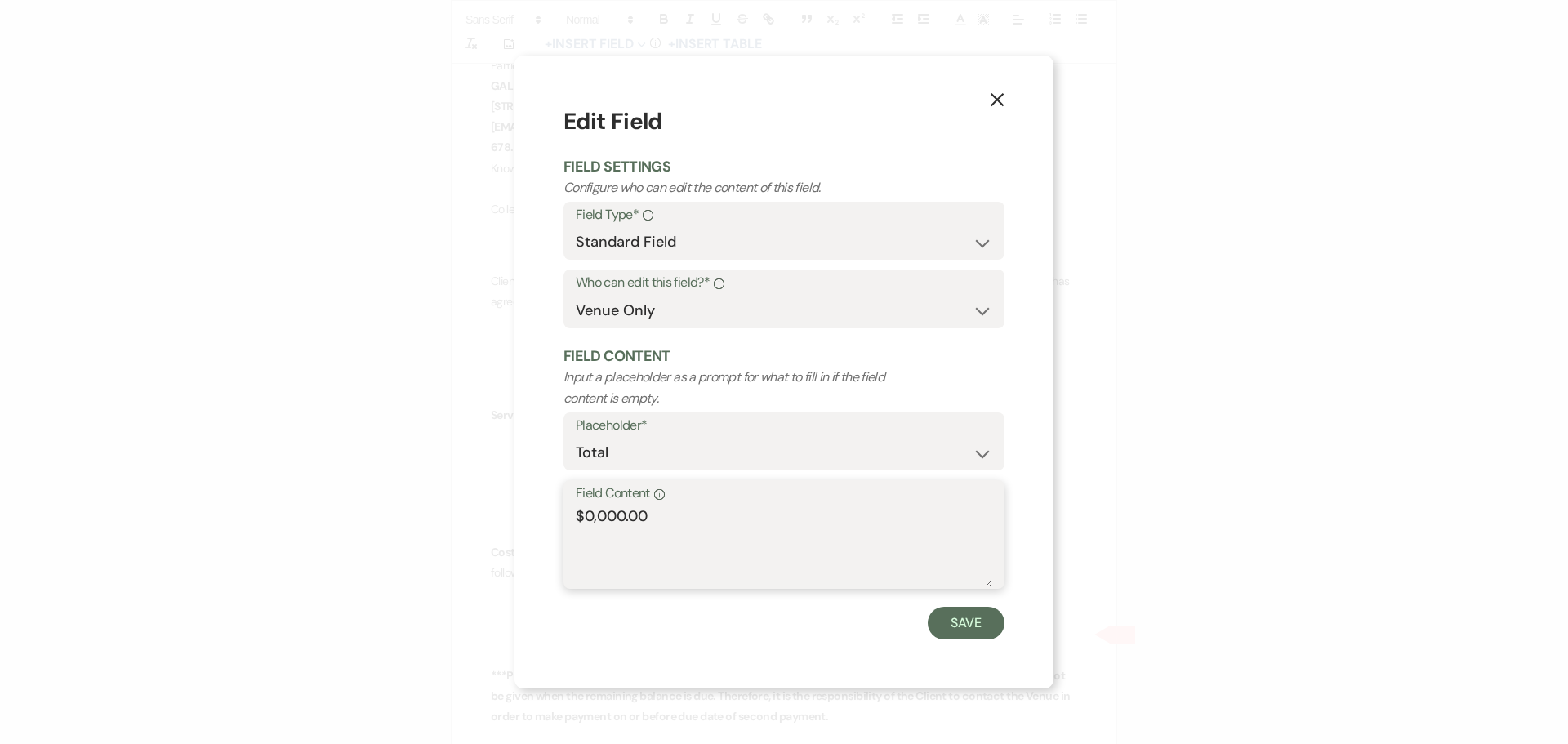
click at [616, 517] on textarea "$0,000.00" at bounding box center [784, 546] width 416 height 81
type textarea "$950.00"
click at [956, 624] on button "Save" at bounding box center [966, 622] width 77 height 33
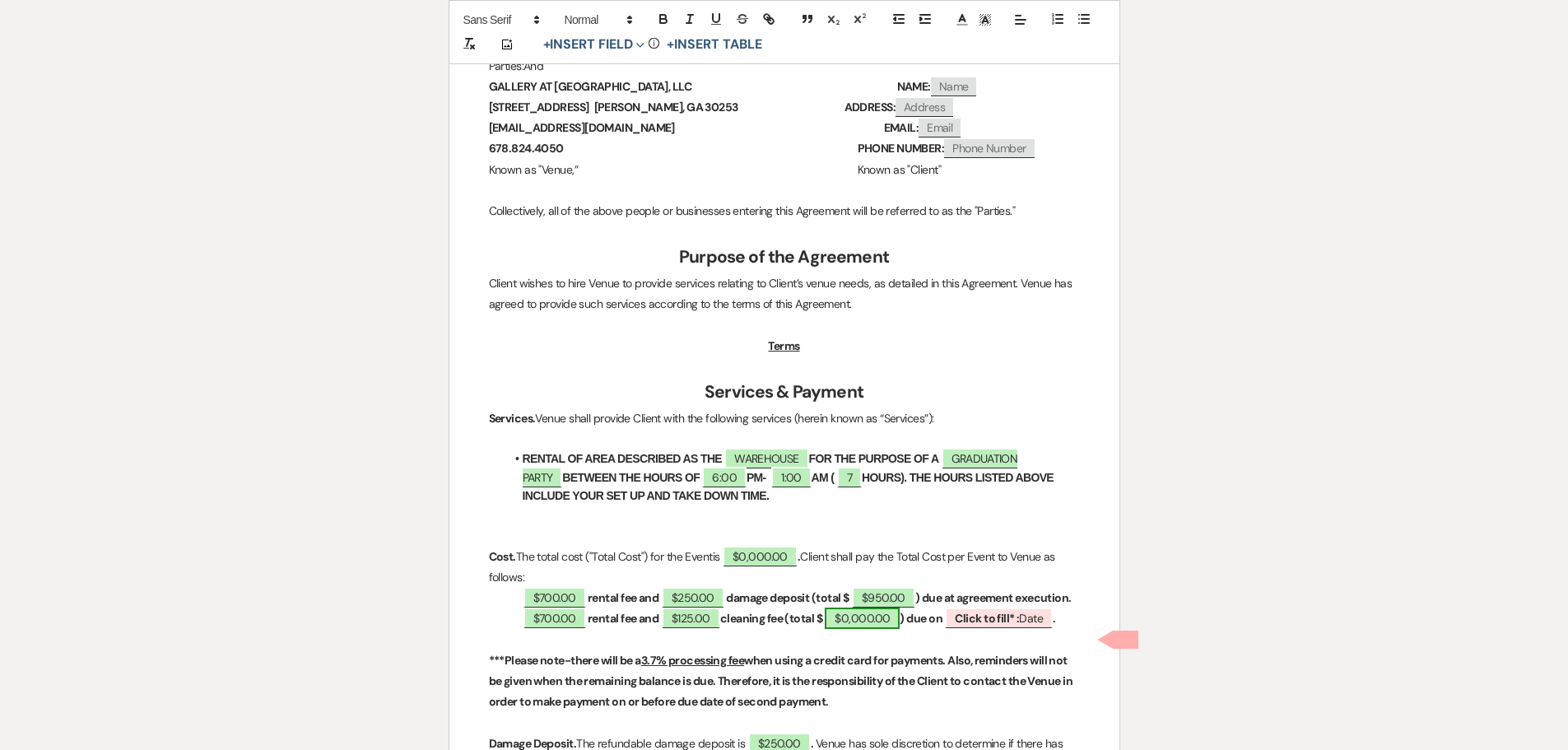
click at [871, 629] on span "$0,000.00" at bounding box center [861, 617] width 75 height 21
select select "owner"
select select "Total"
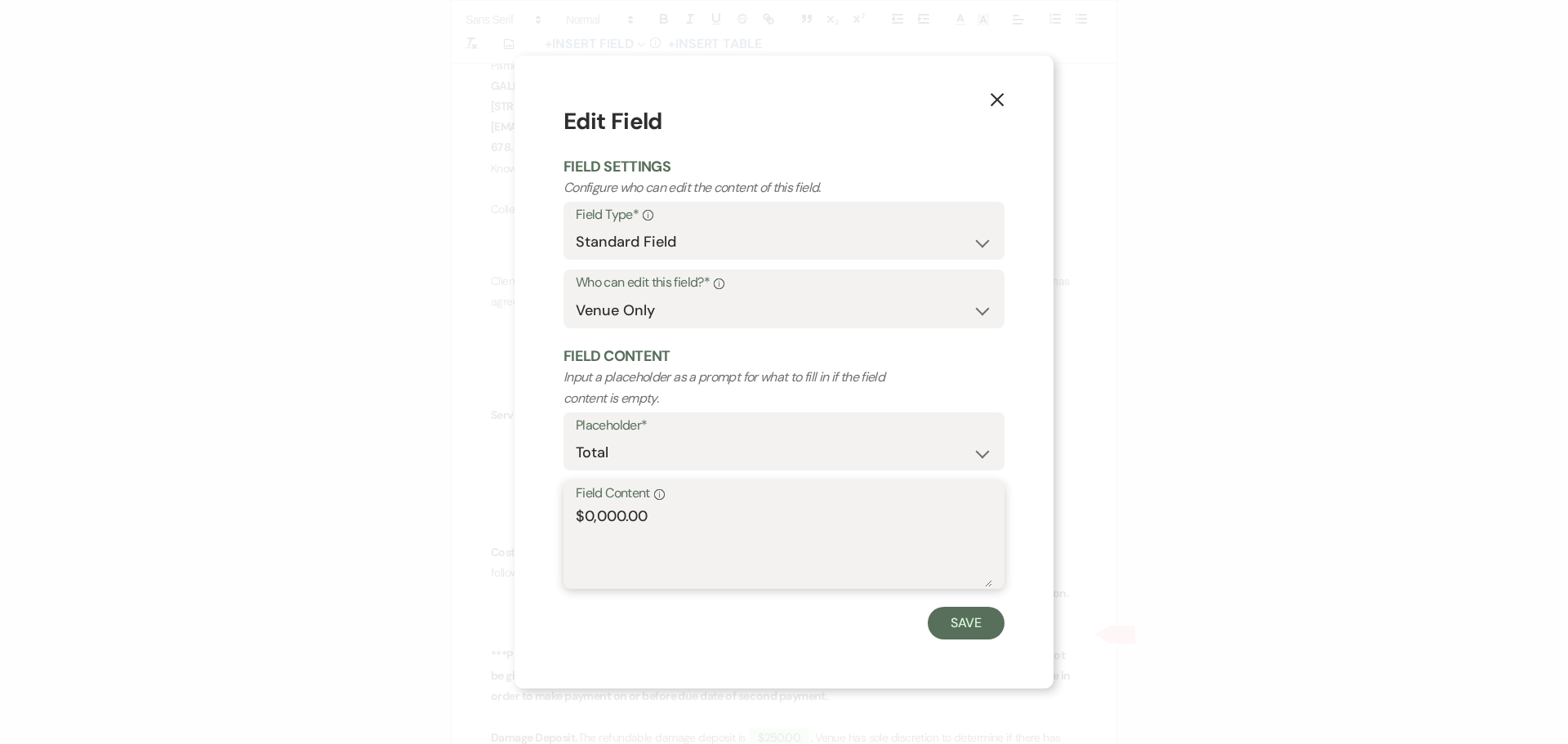
drag, startPoint x: 619, startPoint y: 514, endPoint x: 584, endPoint y: 518, distance: 35.2
click at [584, 518] on textarea "$0,000.00" at bounding box center [784, 546] width 416 height 81
type textarea "$825.00"
click at [947, 631] on button "Save" at bounding box center [966, 622] width 77 height 33
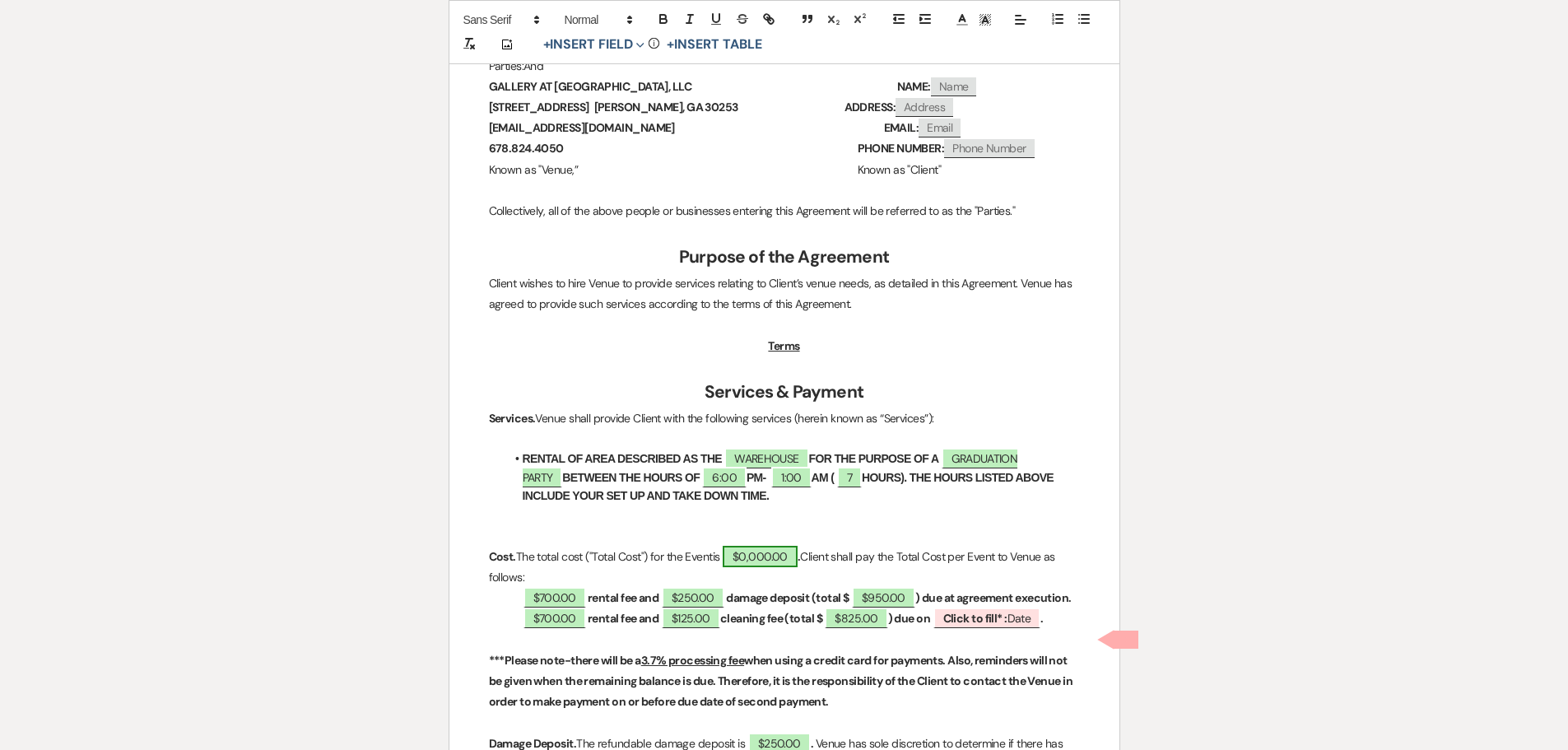
click at [761, 562] on span "$0,000.00" at bounding box center [760, 556] width 75 height 21
select select "owner"
select select "Total"
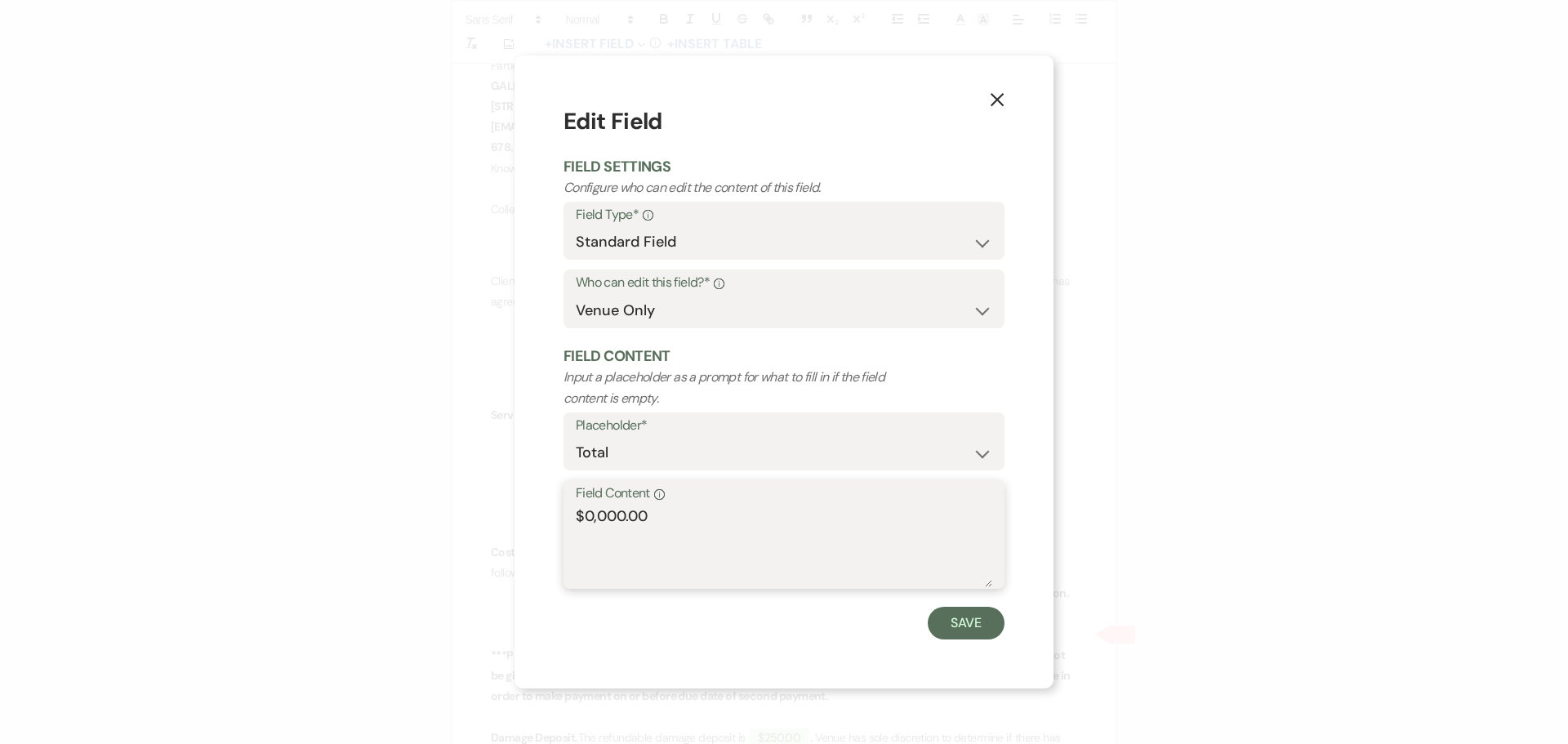
drag, startPoint x: 623, startPoint y: 515, endPoint x: 586, endPoint y: 511, distance: 37.2
click at [586, 511] on textarea "$0,000.00" at bounding box center [784, 546] width 416 height 81
type textarea "$1,775.00"
click at [964, 617] on button "Save" at bounding box center [966, 622] width 77 height 33
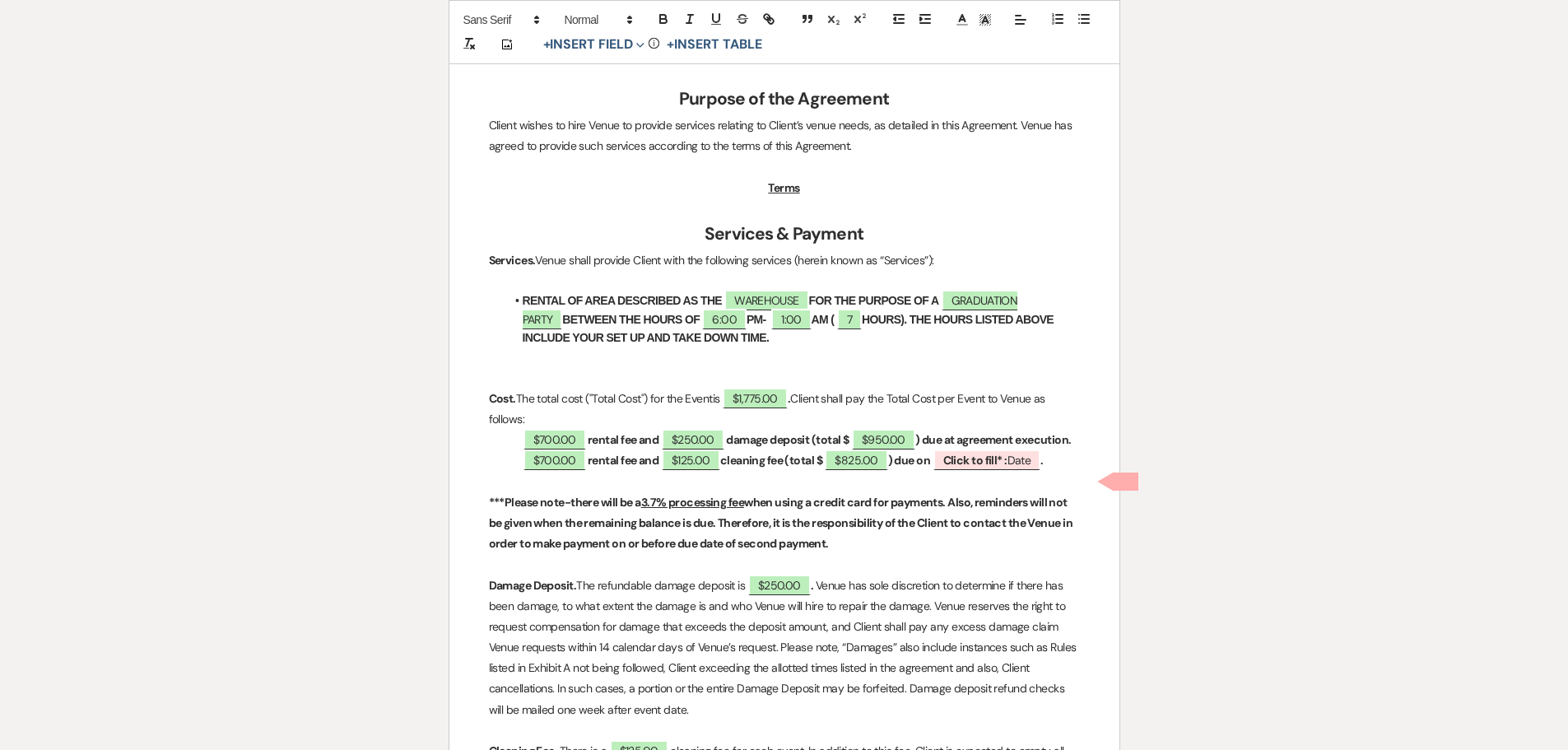
scroll to position [659, 0]
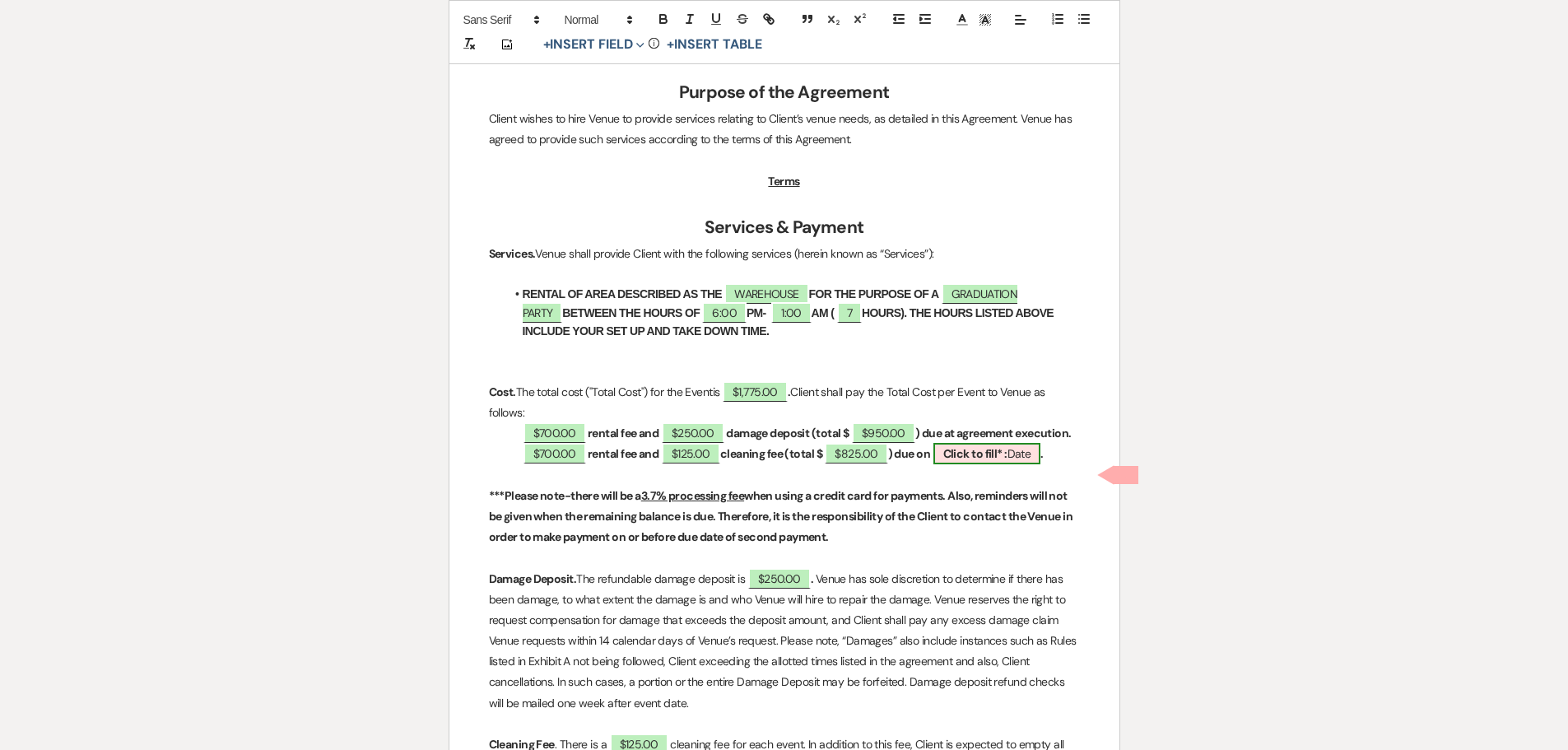
click at [996, 461] on b "Click to fill* :" at bounding box center [975, 454] width 64 height 15
select select "owner"
select select "Date"
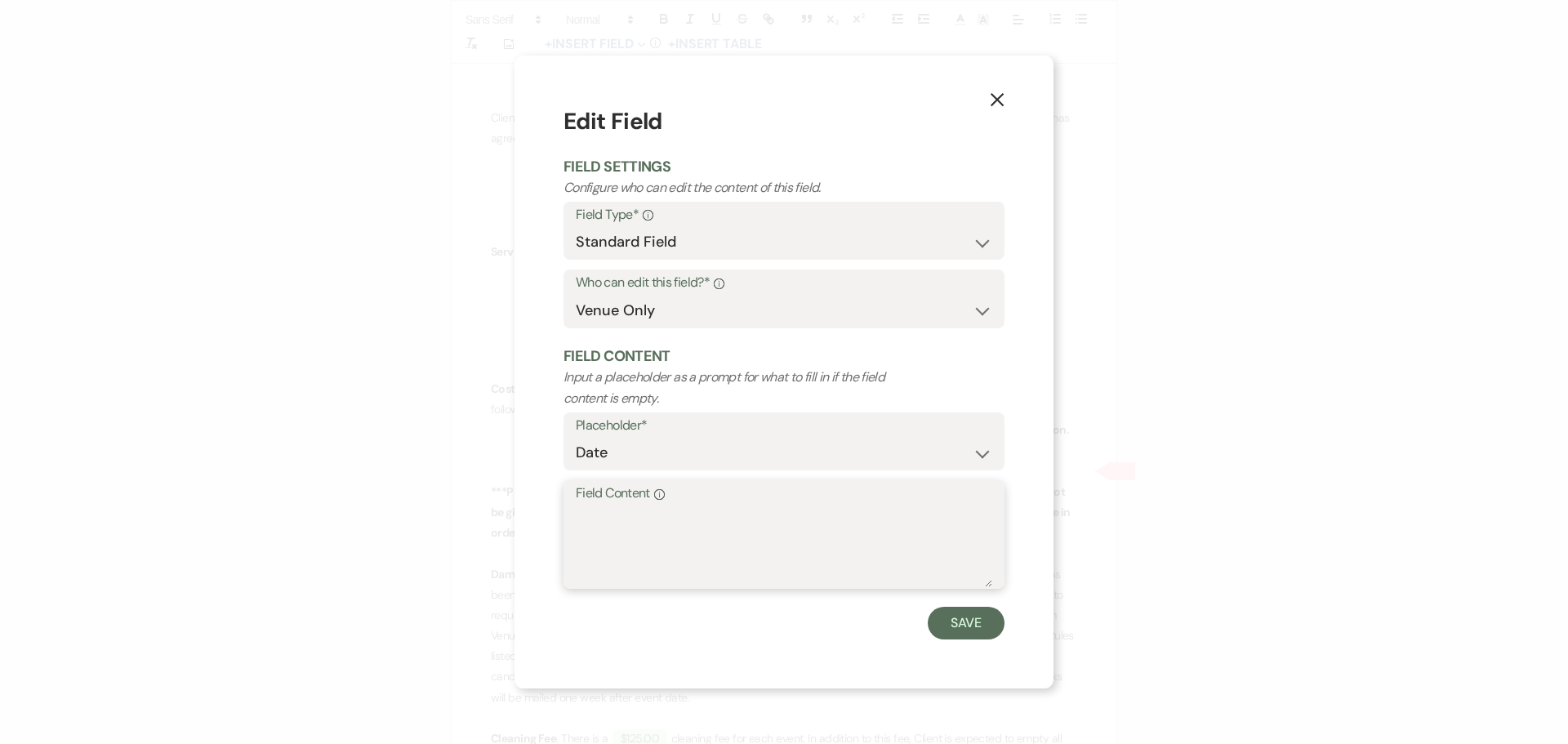
click at [721, 519] on textarea "Field Content Info" at bounding box center [784, 546] width 416 height 81
type textarea "a"
type textarea "[DATE]"
click at [974, 622] on button "Save" at bounding box center [966, 622] width 77 height 33
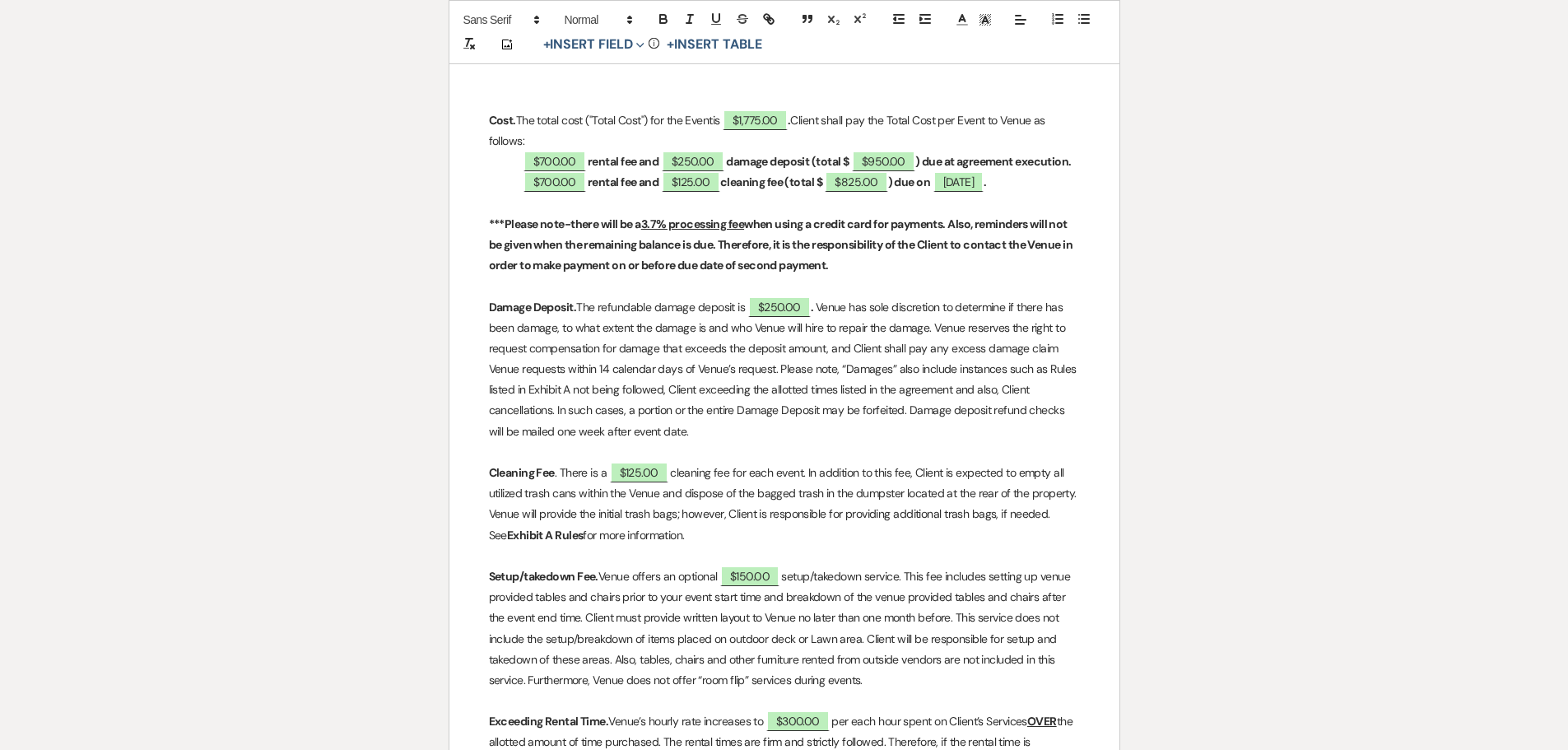
scroll to position [765, 0]
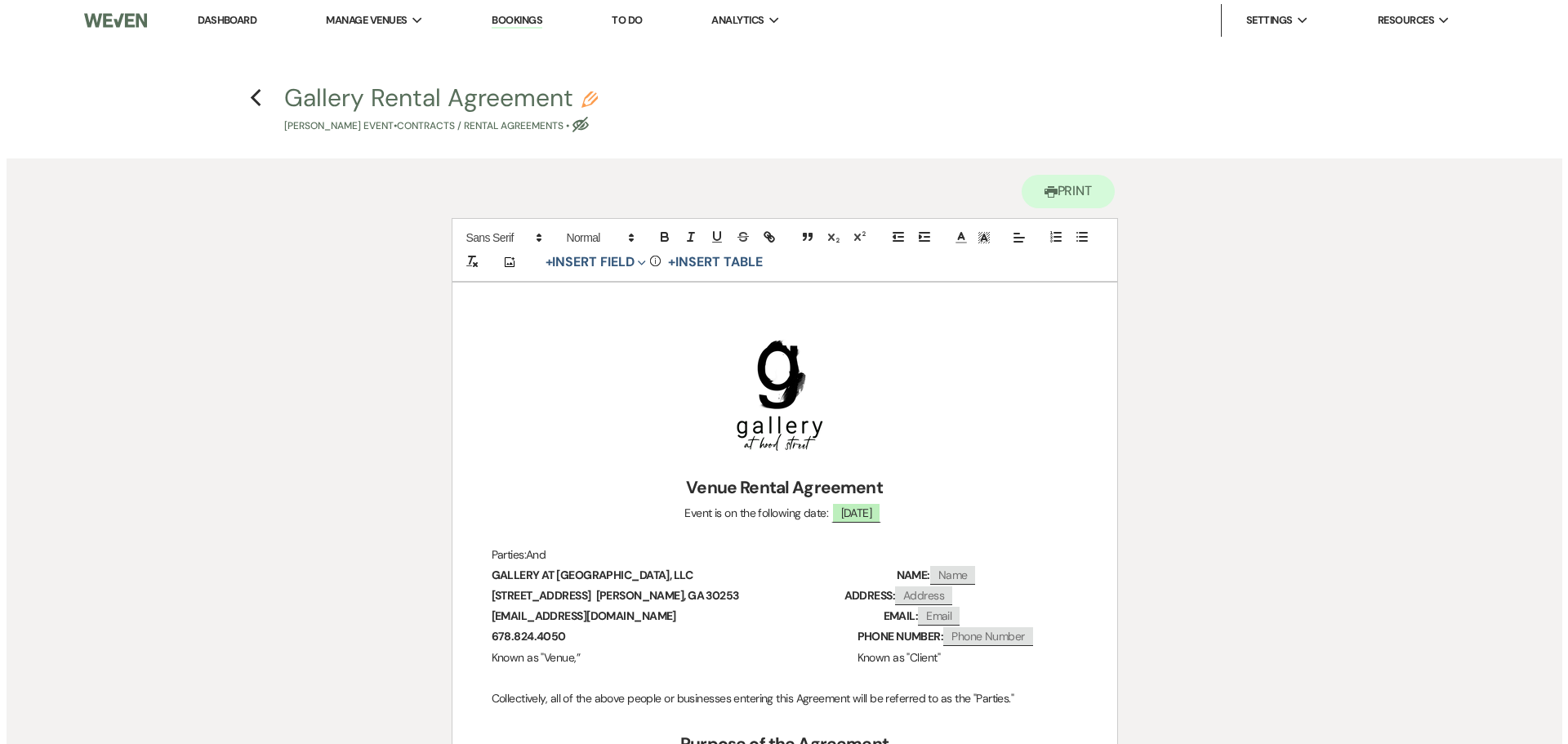
scroll to position [0, 0]
click at [248, 101] on use "button" at bounding box center [249, 98] width 11 height 18
select select "5"
select select "19"
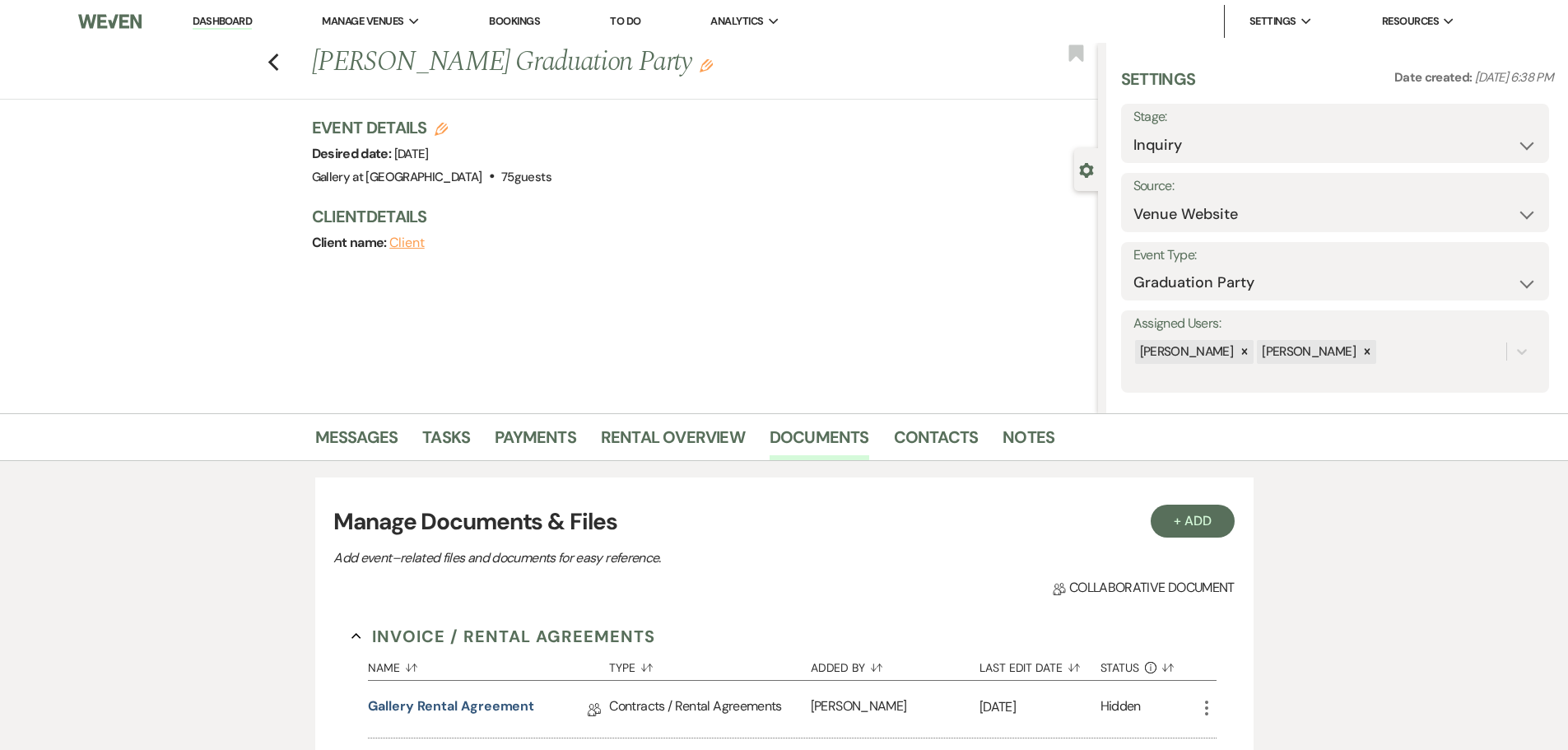
click at [448, 129] on icon "Edit" at bounding box center [441, 129] width 14 height 14
select select "733"
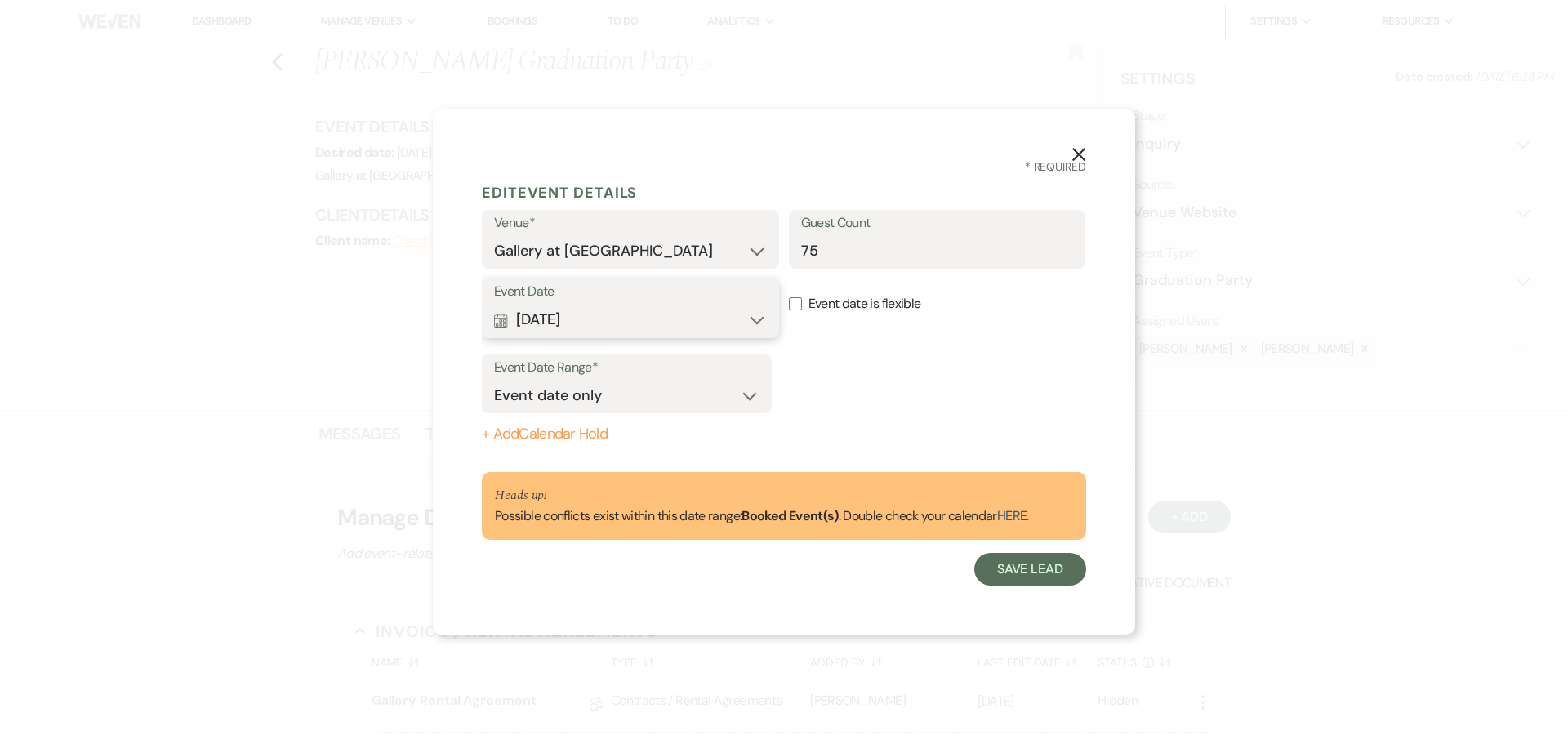
click at [719, 315] on button "Calendar [DATE] Expand" at bounding box center [630, 320] width 273 height 33
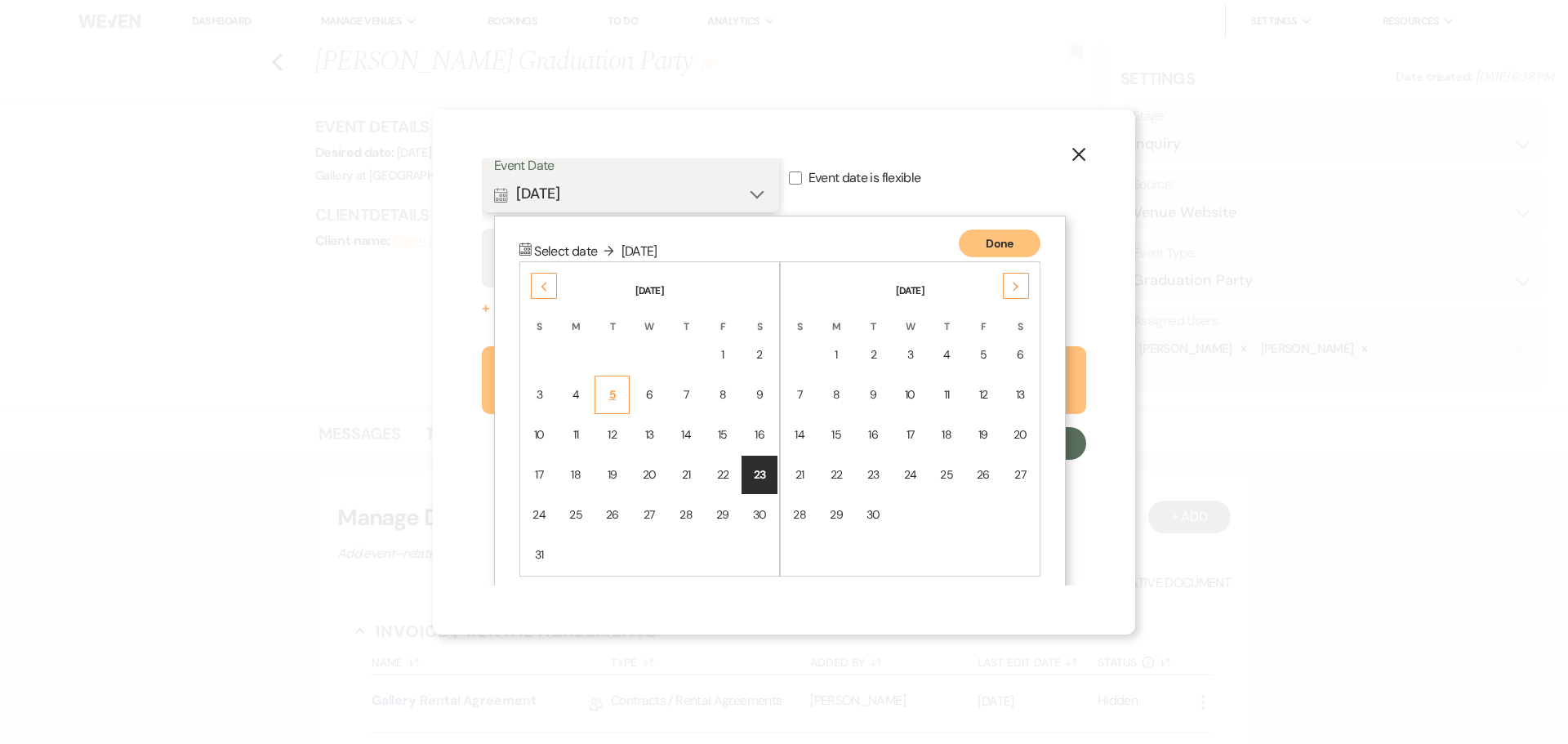
scroll to position [142, 0]
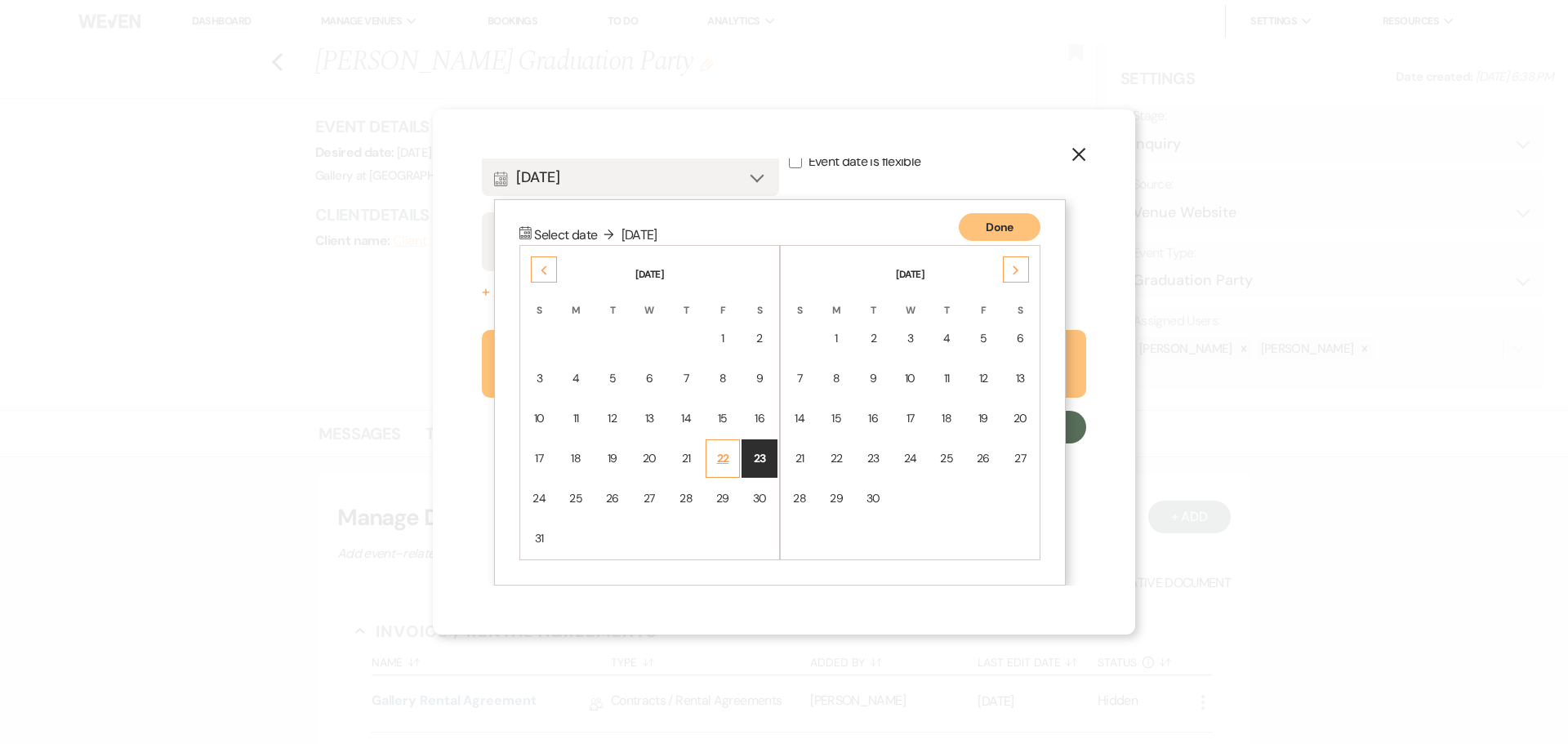
click at [714, 453] on td "22" at bounding box center [723, 459] width 35 height 39
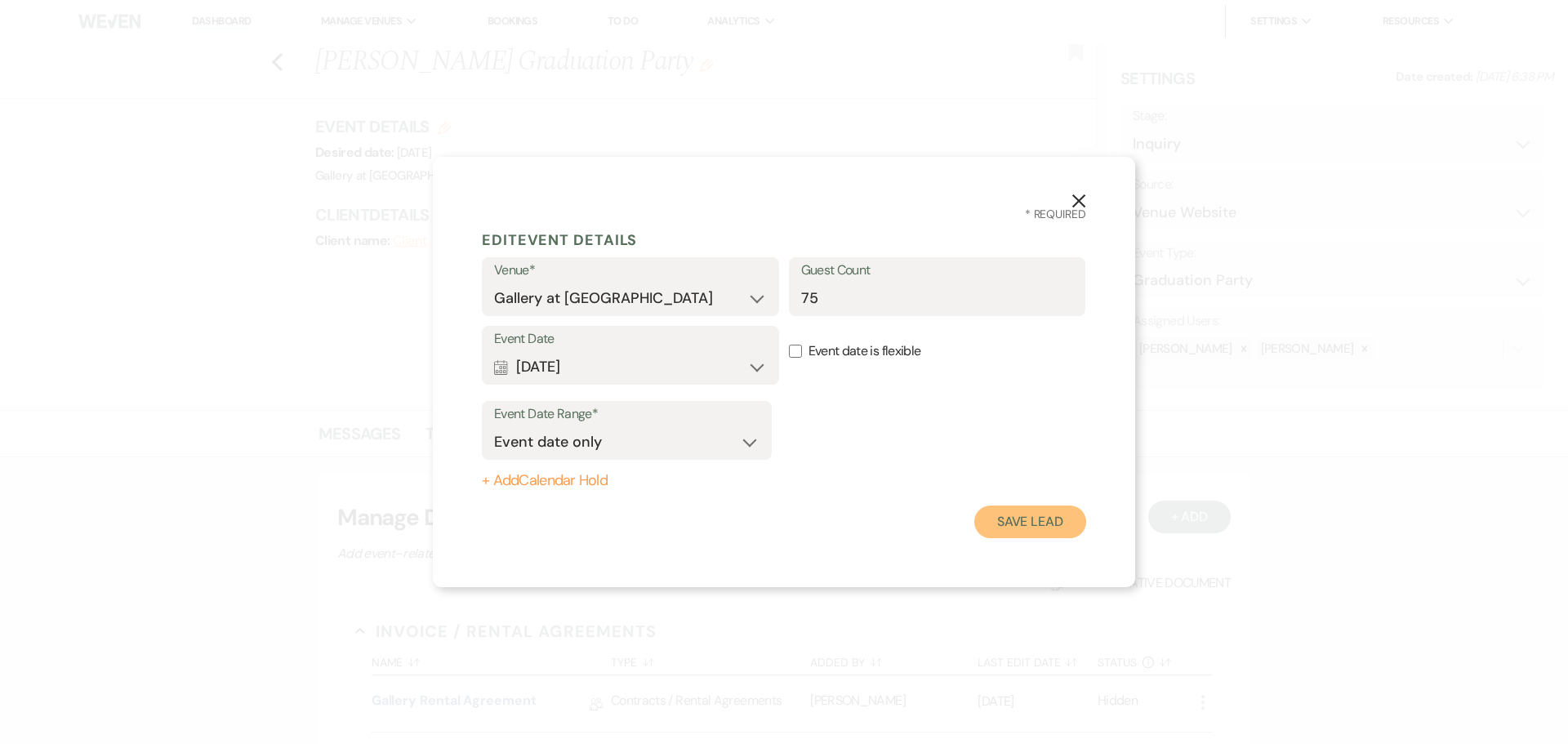
click at [1056, 524] on button "Save Lead" at bounding box center [1029, 522] width 112 height 33
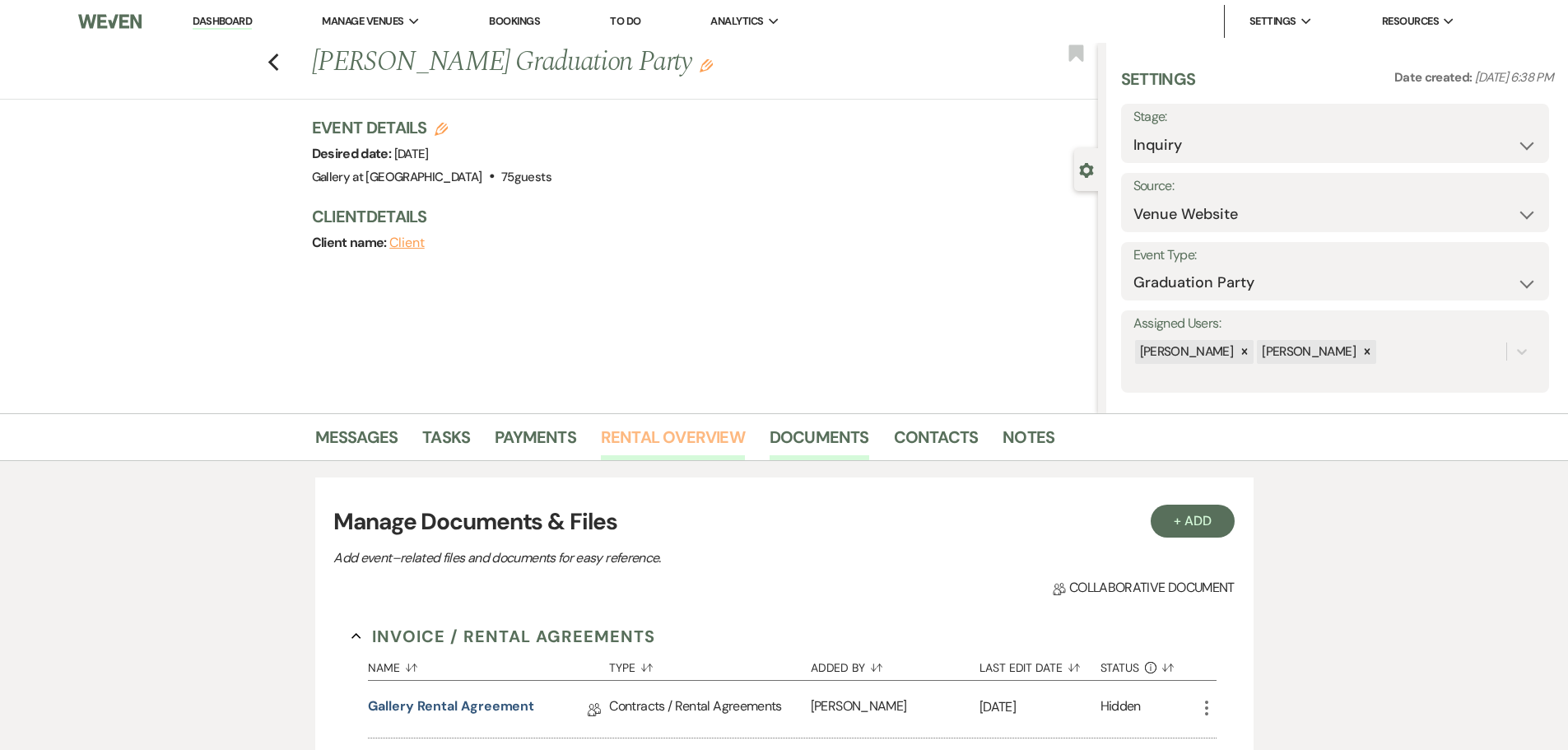
click at [705, 427] on link "Rental Overview" at bounding box center [673, 441] width 144 height 36
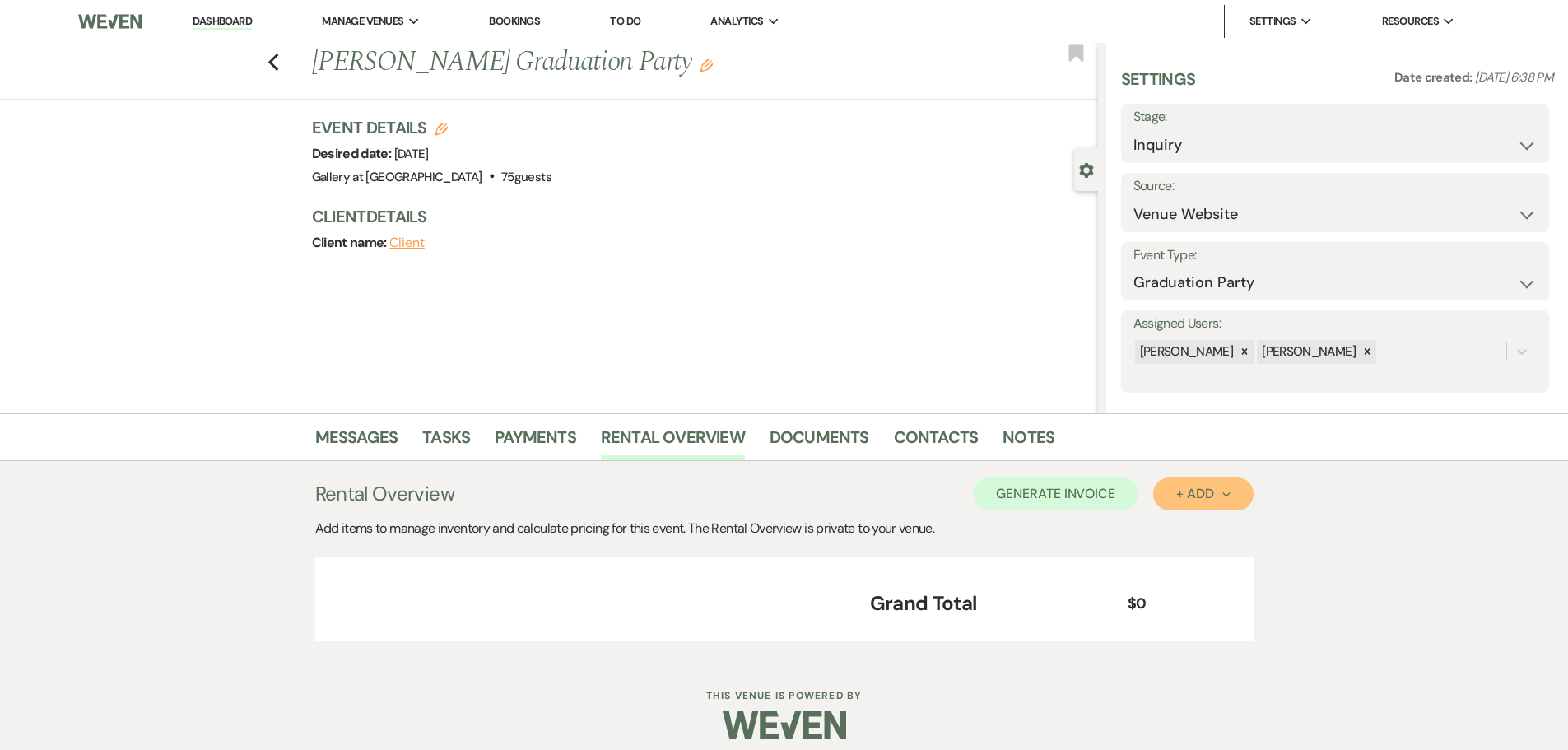
click at [1215, 498] on div "+ Add Next" at bounding box center [1202, 494] width 53 height 14
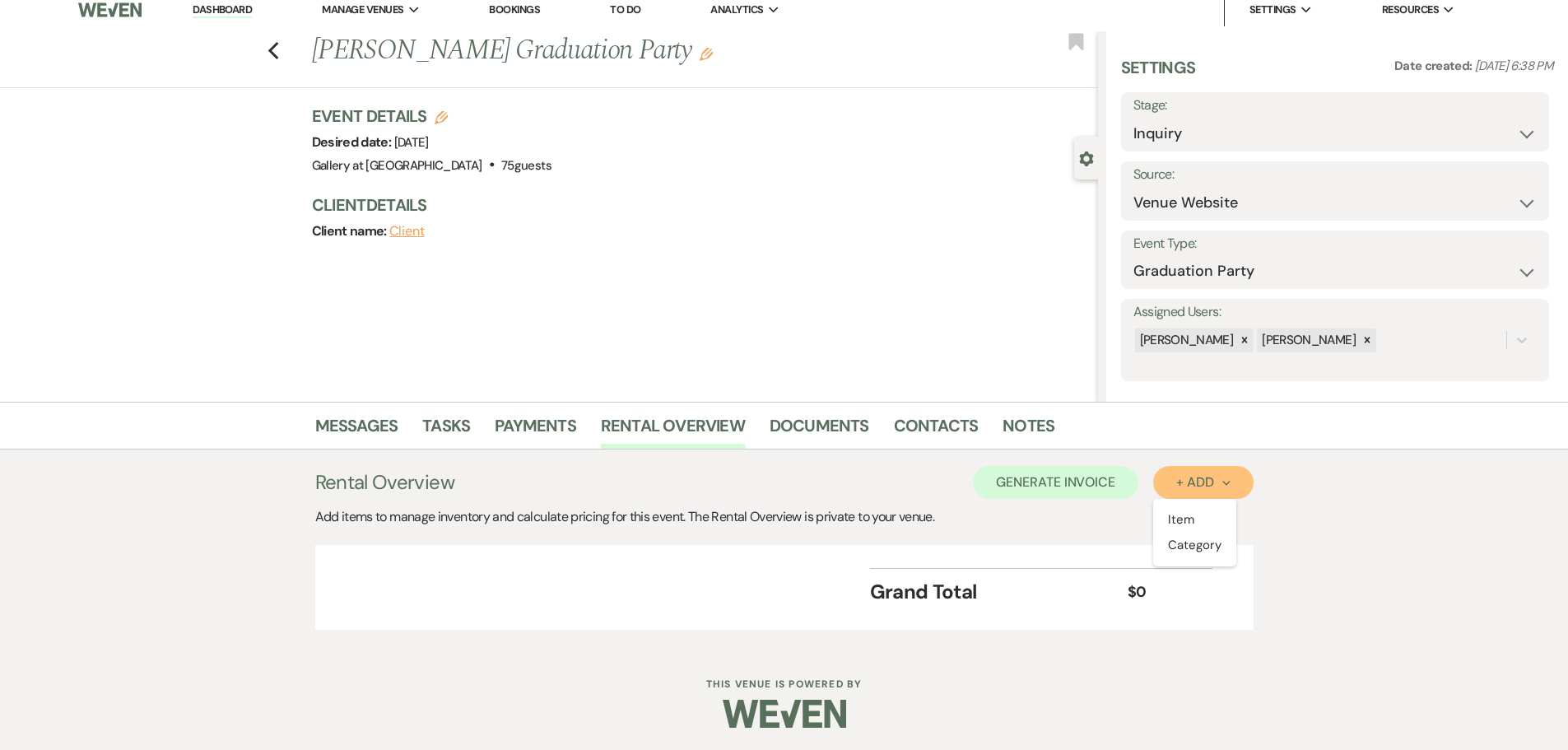
scroll to position [14, 0]
click at [1188, 541] on button "Category" at bounding box center [1196, 543] width 86 height 25
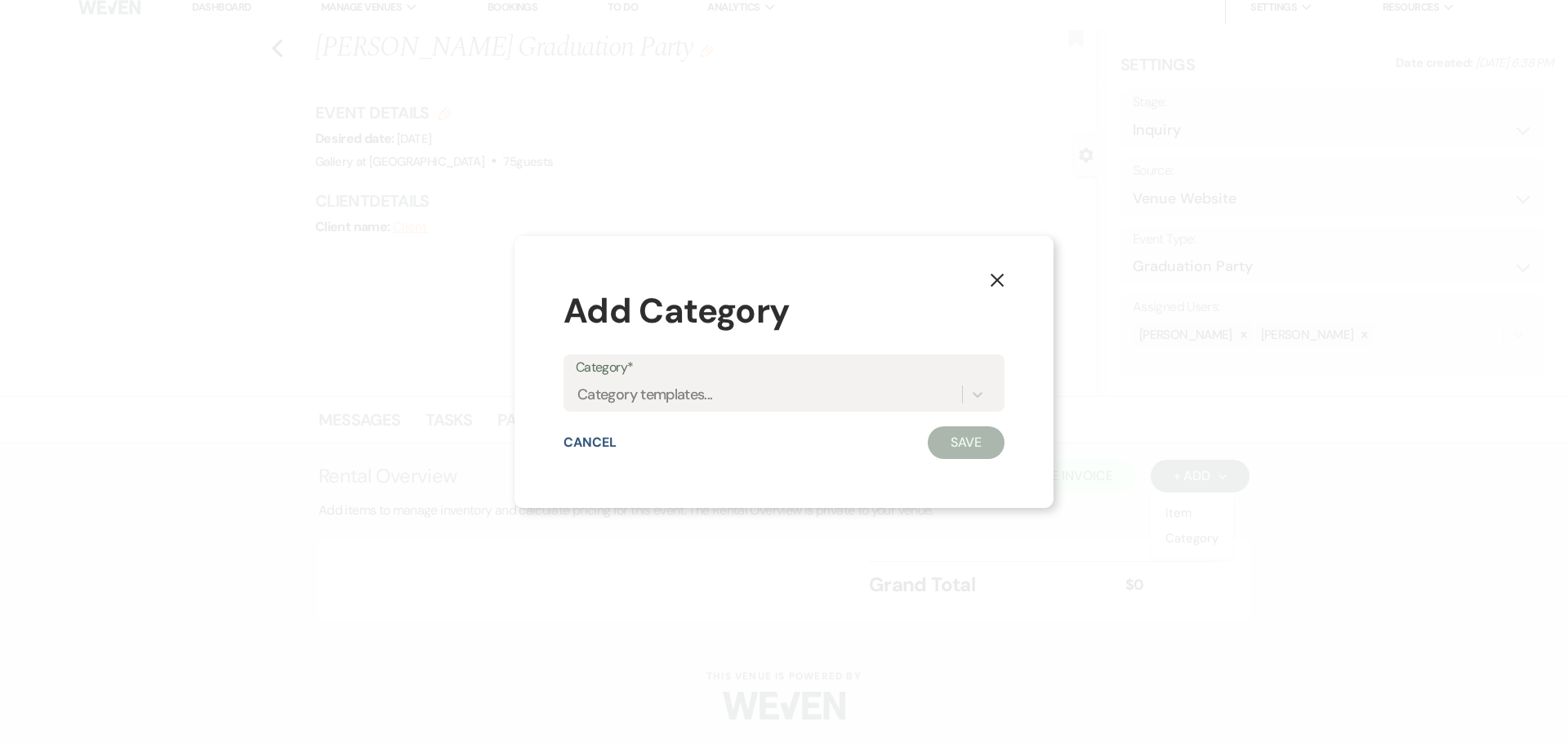
click at [998, 280] on use "button" at bounding box center [998, 280] width 13 height 13
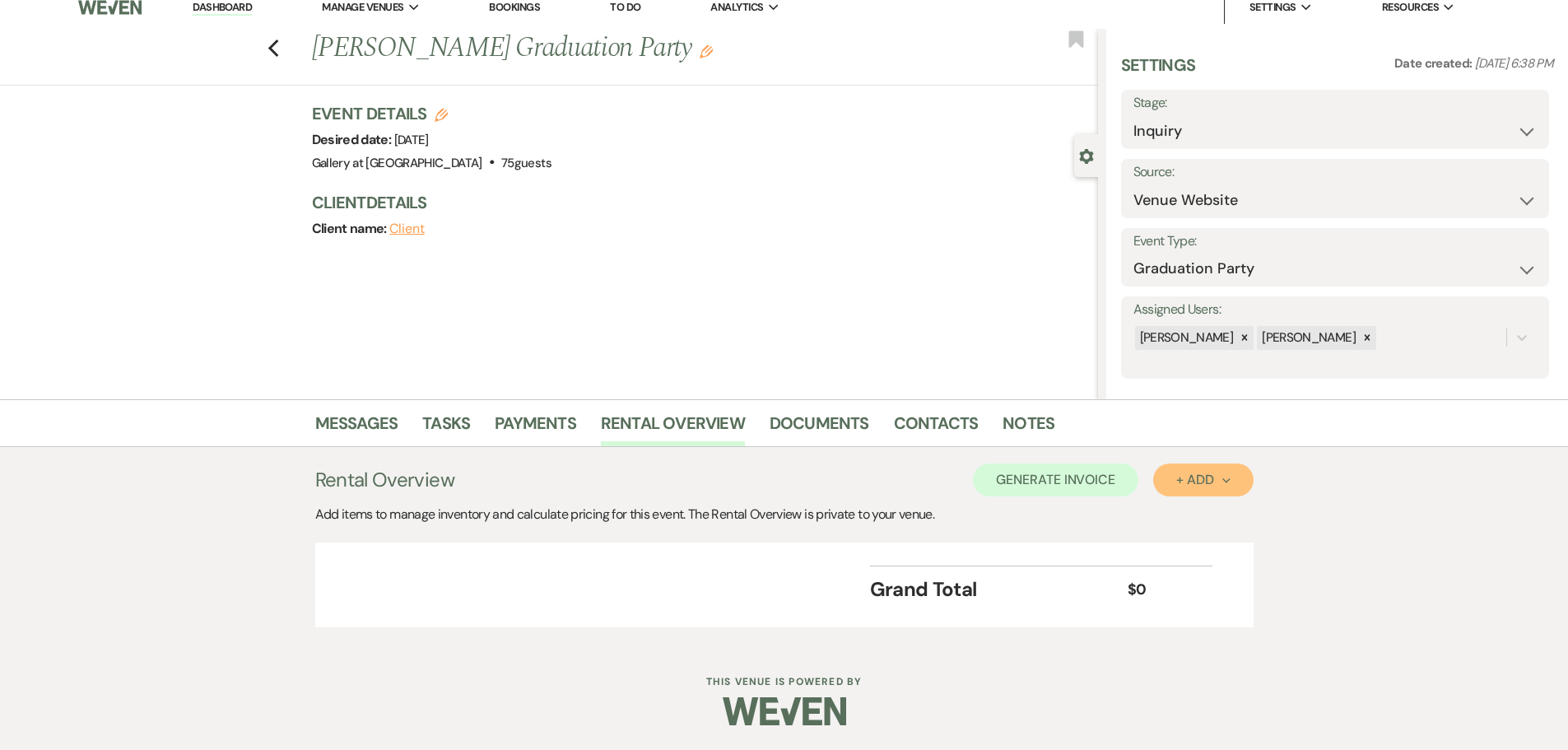
click at [1172, 471] on button "+ Add Next" at bounding box center [1203, 479] width 100 height 33
click at [1183, 515] on button "Item" at bounding box center [1194, 517] width 83 height 25
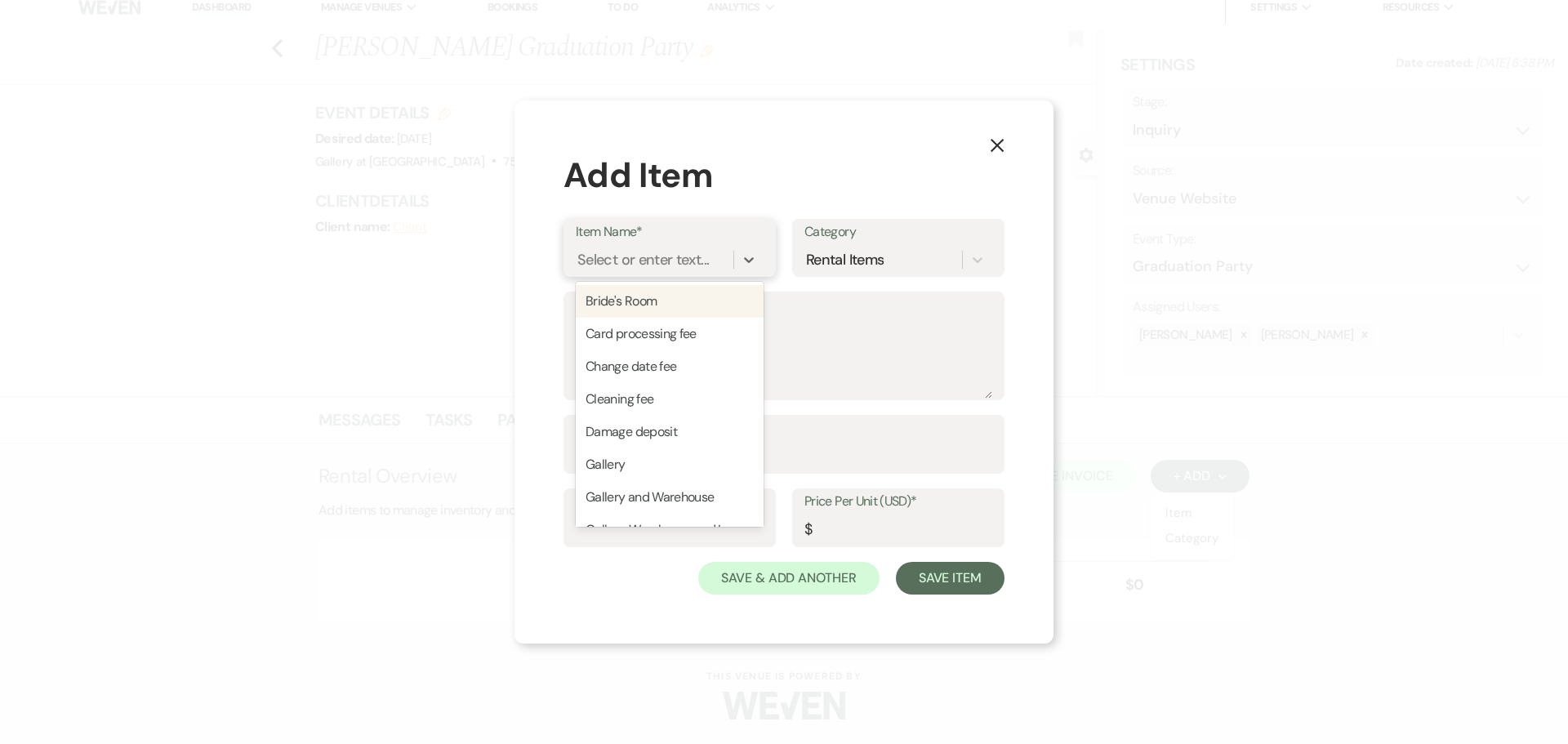
click at [617, 255] on div "Select or enter text..." at bounding box center [643, 260] width 132 height 22
type input "wa"
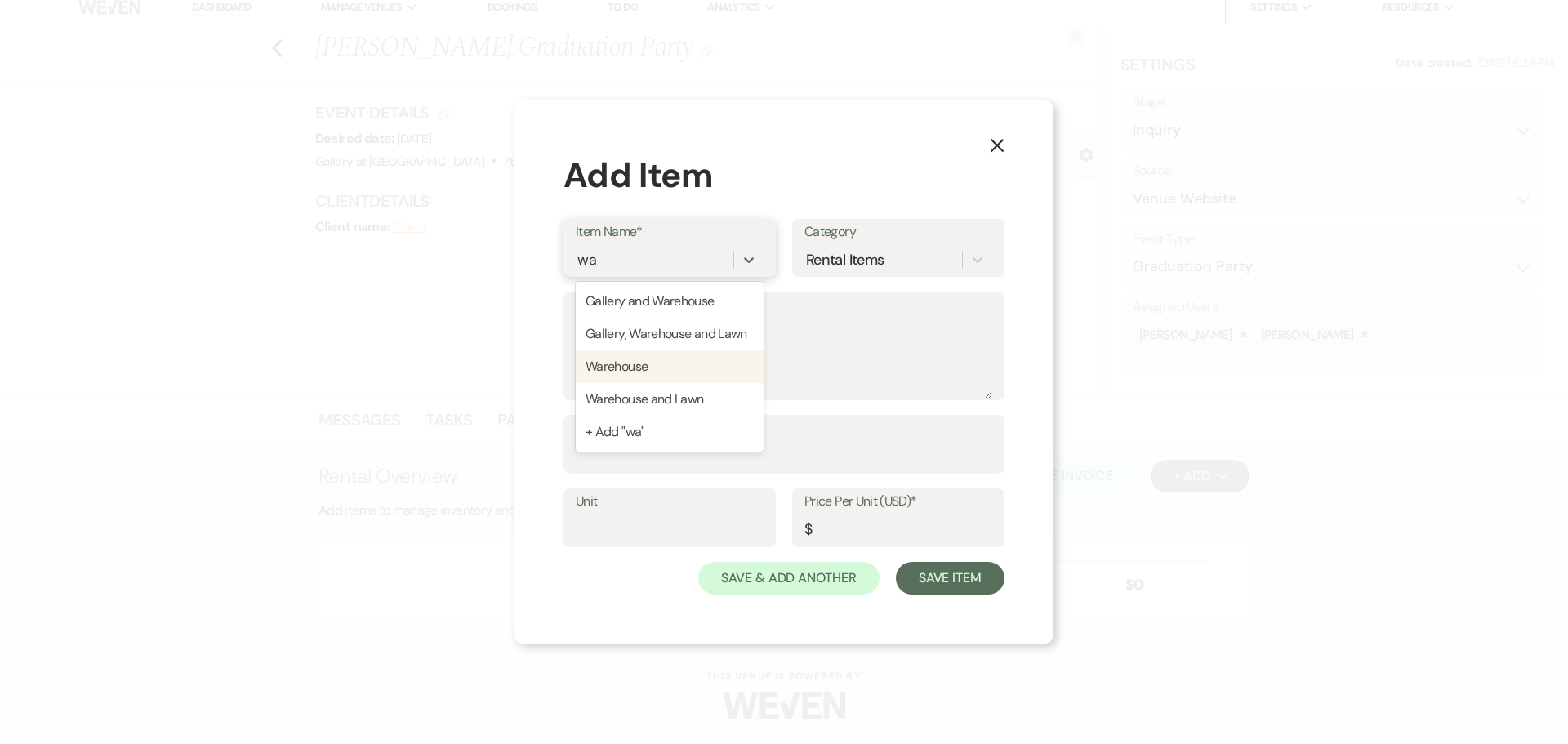
click at [627, 361] on div "Warehouse" at bounding box center [669, 367] width 188 height 33
type input "200"
click at [605, 453] on input "Quantity*" at bounding box center [784, 456] width 416 height 32
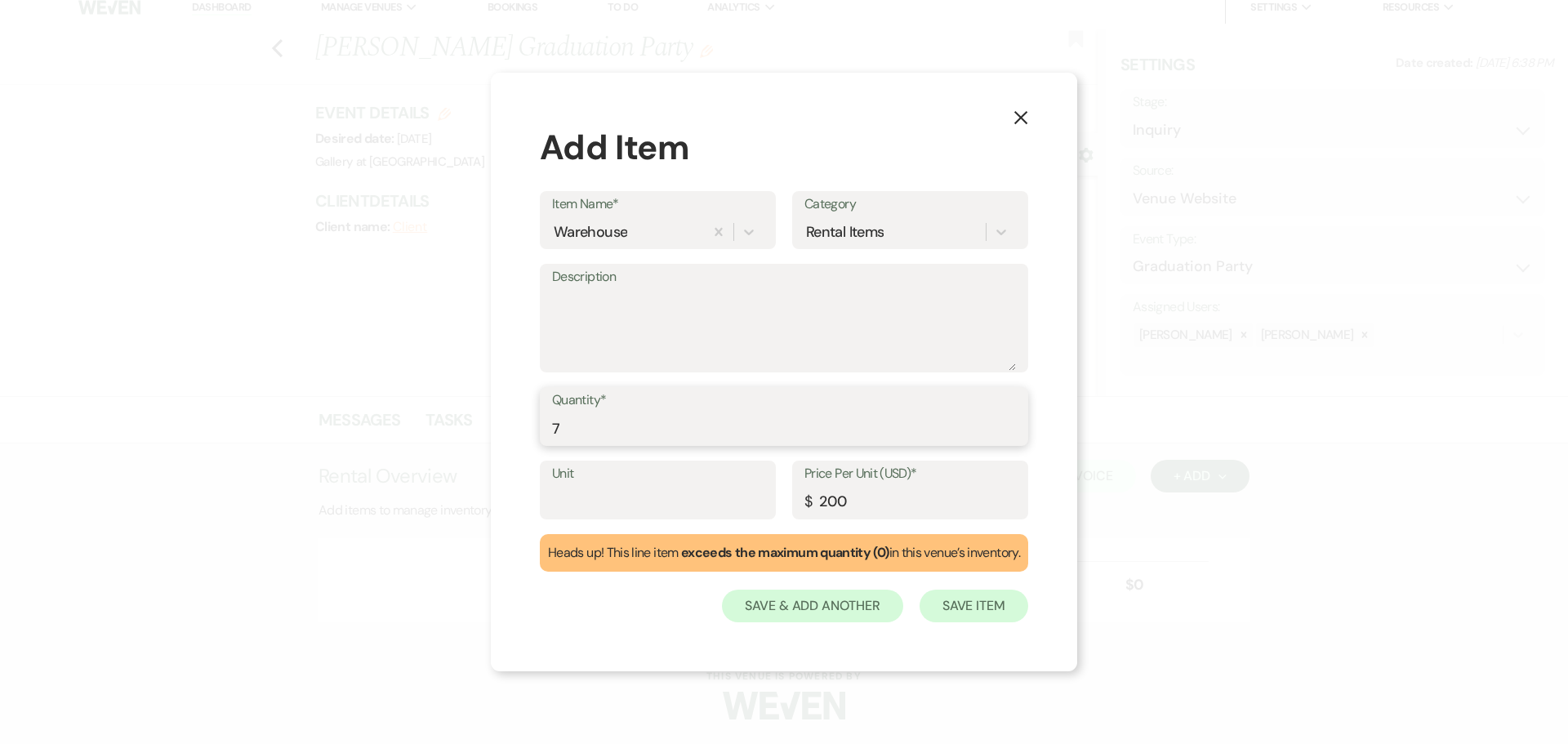
type input "7"
click at [954, 601] on button "Save Item" at bounding box center [973, 606] width 108 height 33
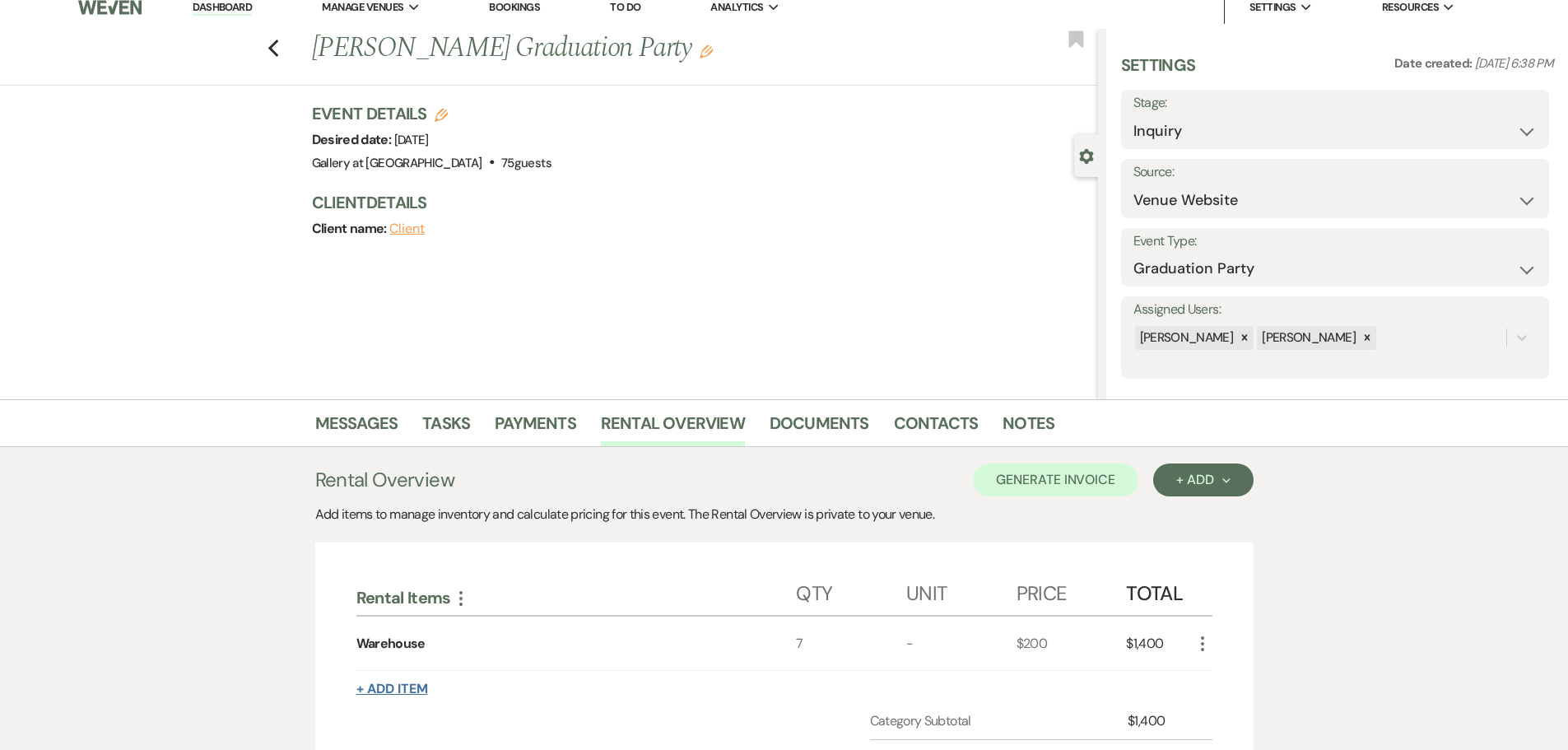
click at [402, 687] on button "+ Add Item" at bounding box center [392, 689] width 72 height 14
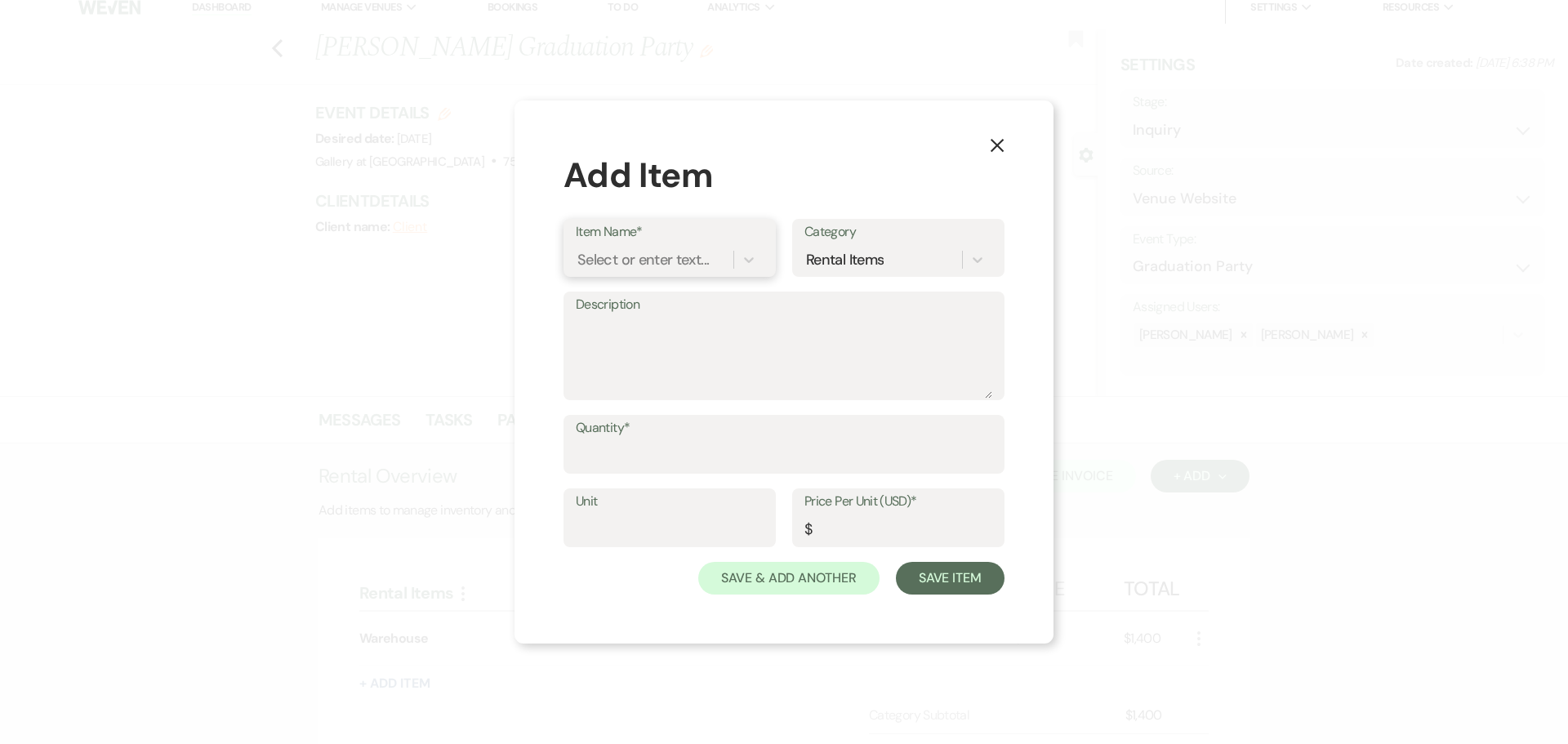
click at [690, 244] on div "Select or enter text..." at bounding box center [669, 259] width 188 height 31
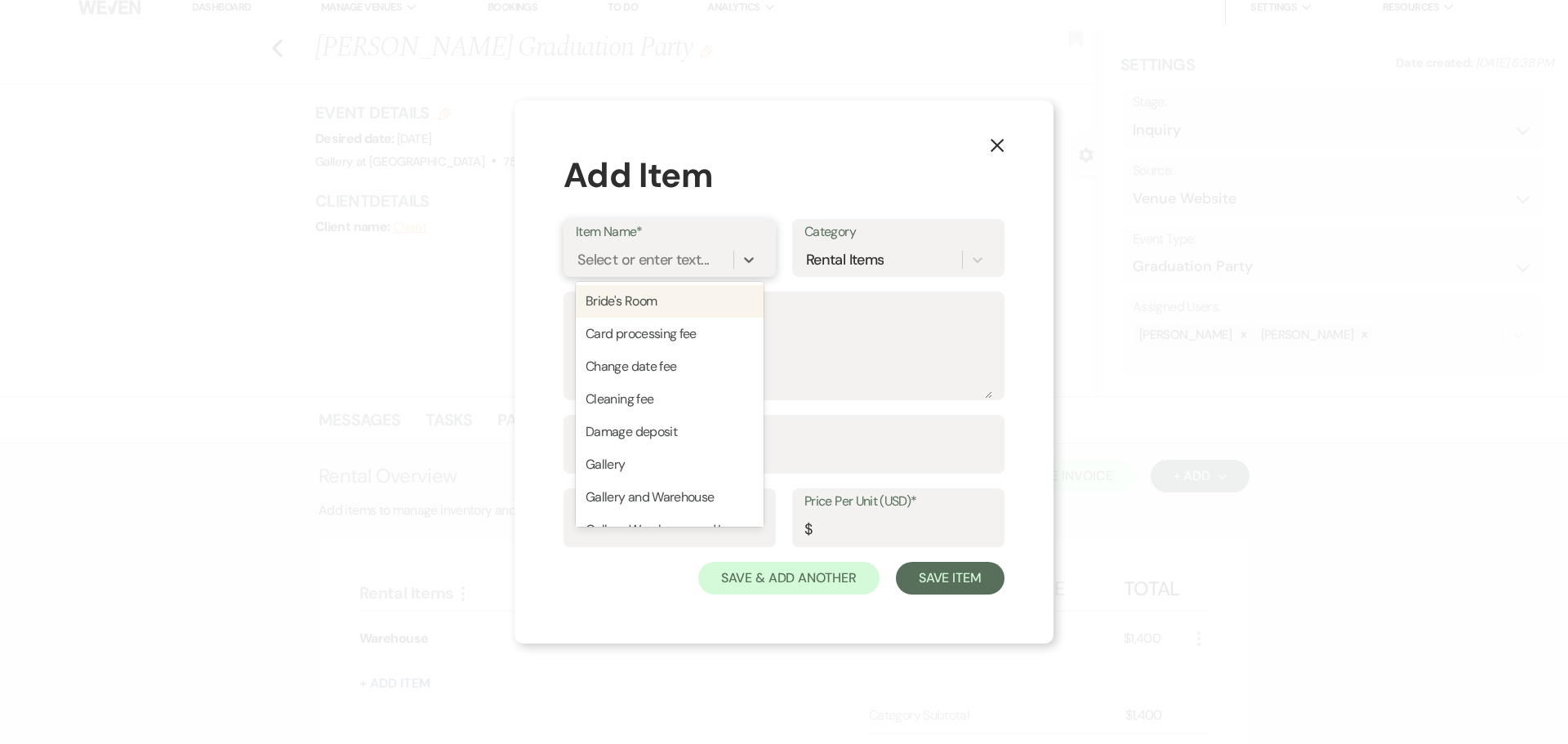
type input "d"
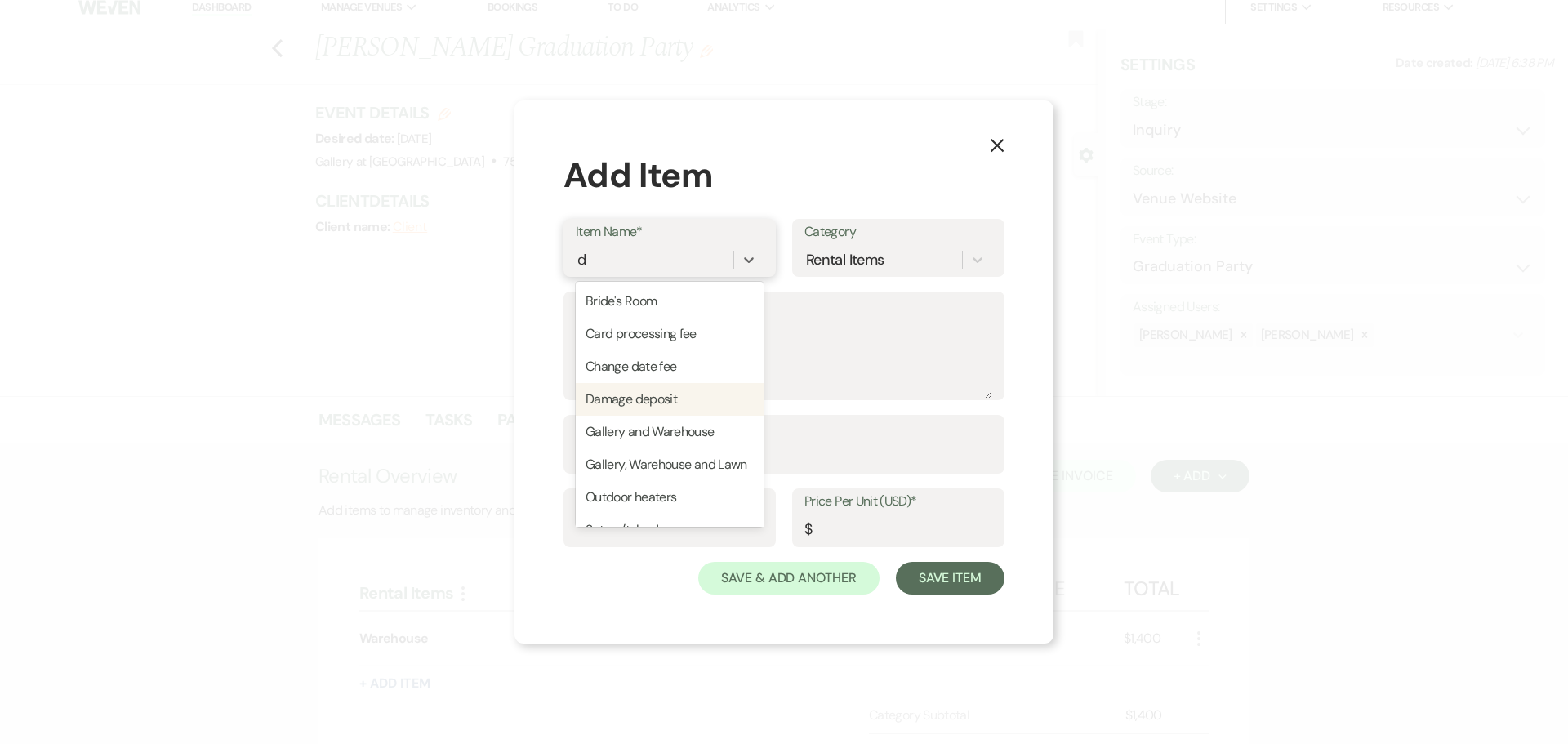
click at [675, 393] on div "Damage deposit" at bounding box center [669, 399] width 188 height 33
type input "250"
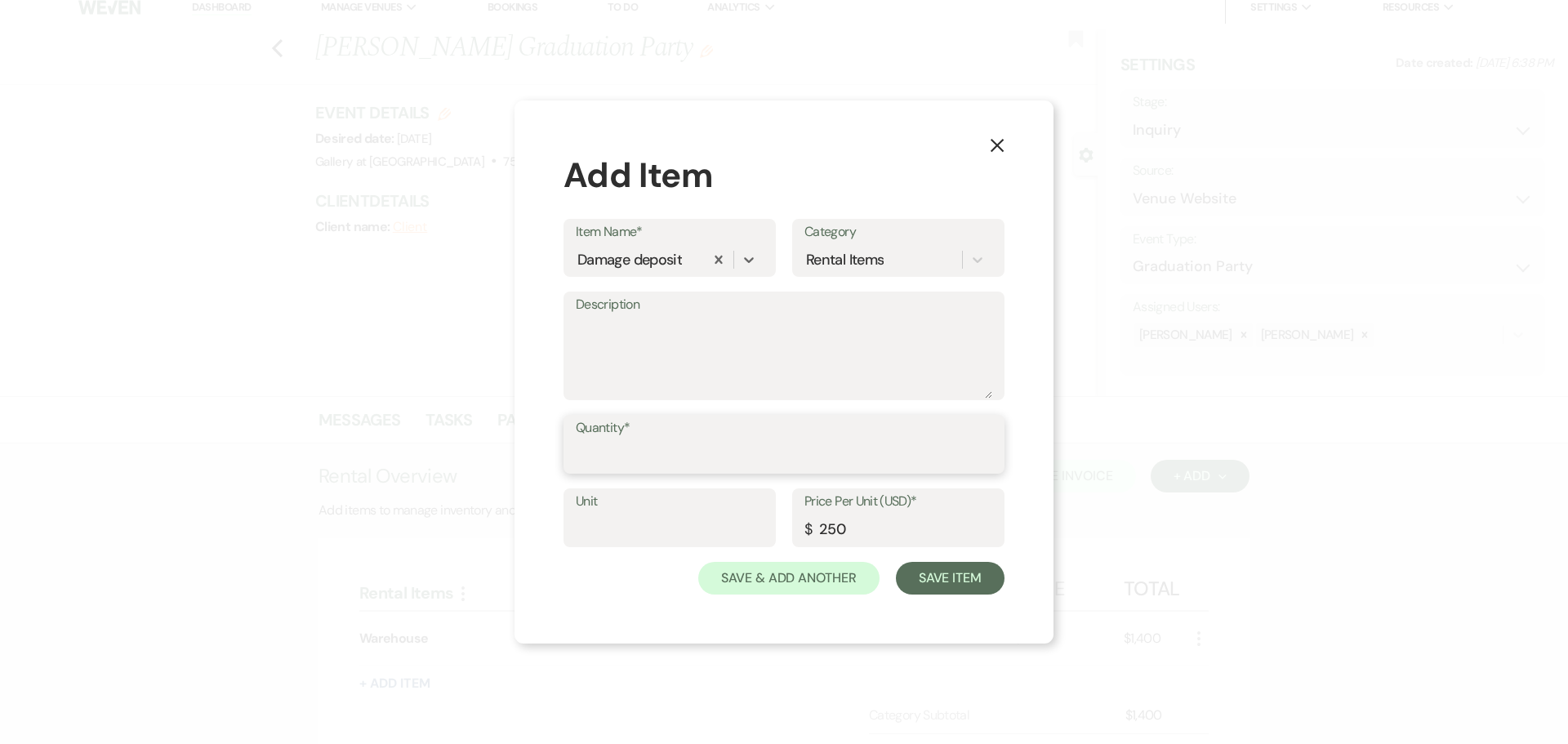
click at [666, 471] on input "Quantity*" at bounding box center [784, 456] width 416 height 32
type input "1"
click at [808, 579] on button "Save & Add Another" at bounding box center [789, 578] width 181 height 33
click at [664, 260] on div "Select or enter text..." at bounding box center [643, 260] width 132 height 22
type input "cle"
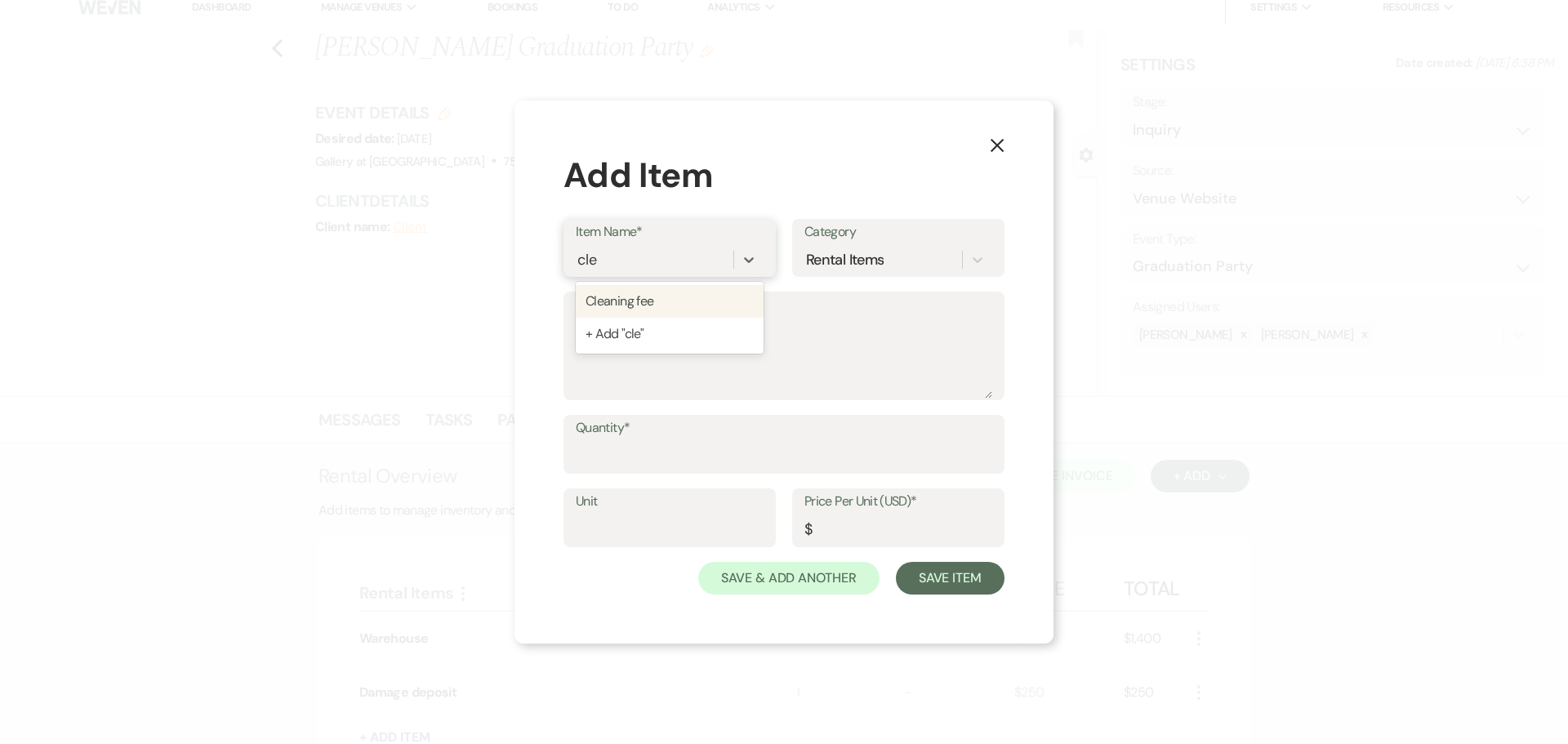
click at [634, 296] on div "Cleaning fee" at bounding box center [669, 301] width 188 height 33
type input "125"
click at [613, 451] on input "Quantity*" at bounding box center [784, 456] width 416 height 32
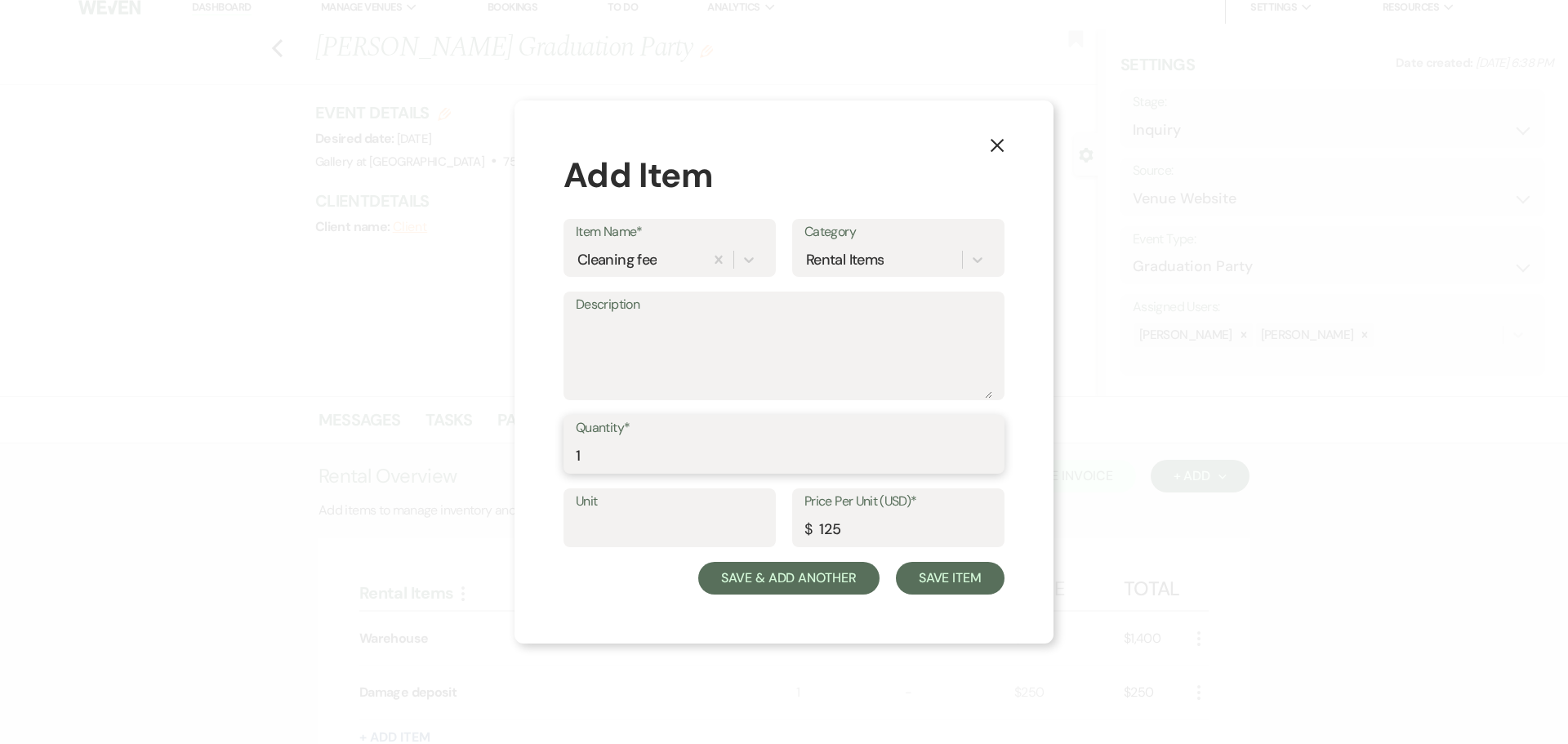
type input "1"
click at [802, 576] on button "Save & Add Another" at bounding box center [789, 578] width 181 height 33
click at [996, 137] on button "X" at bounding box center [997, 144] width 24 height 29
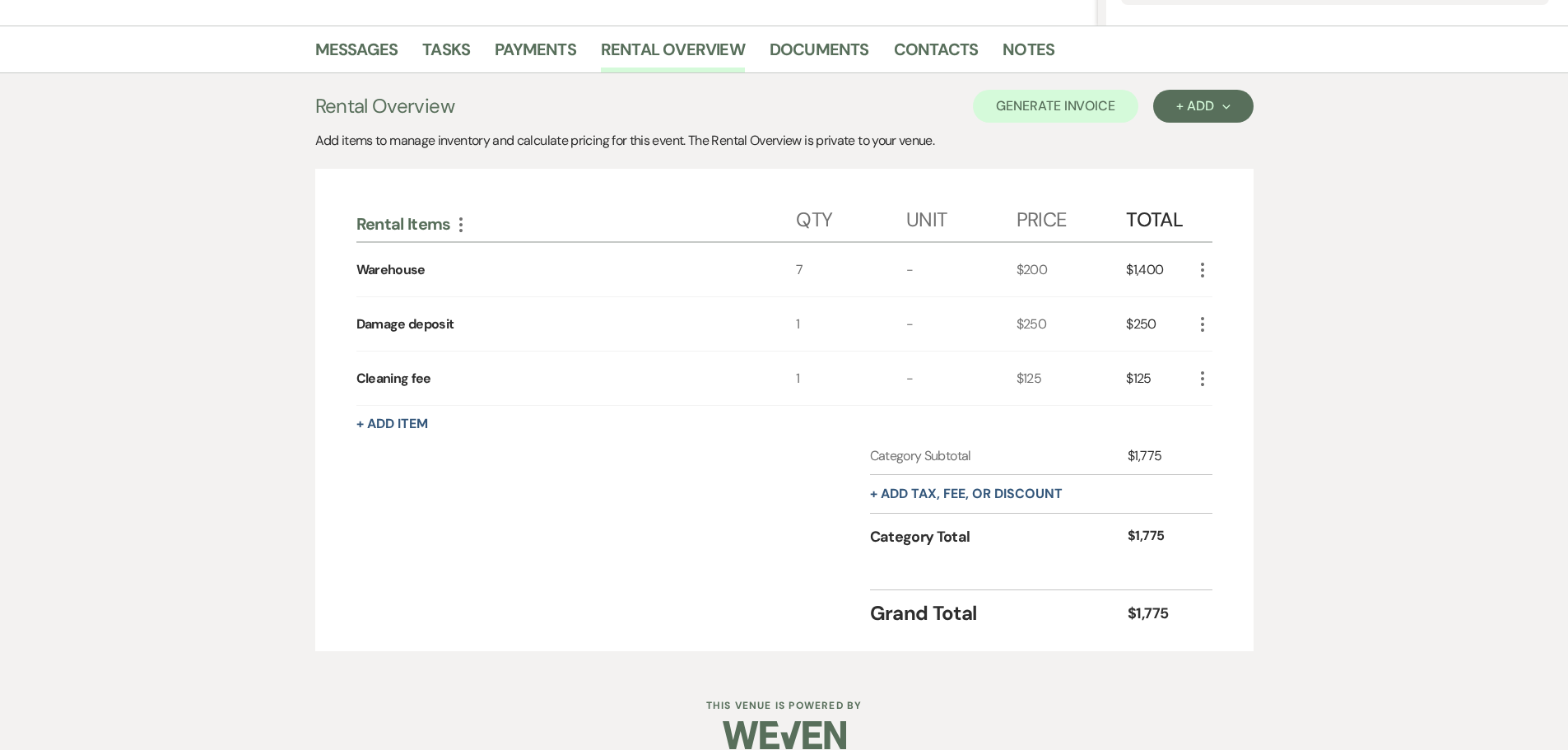
scroll to position [412, 0]
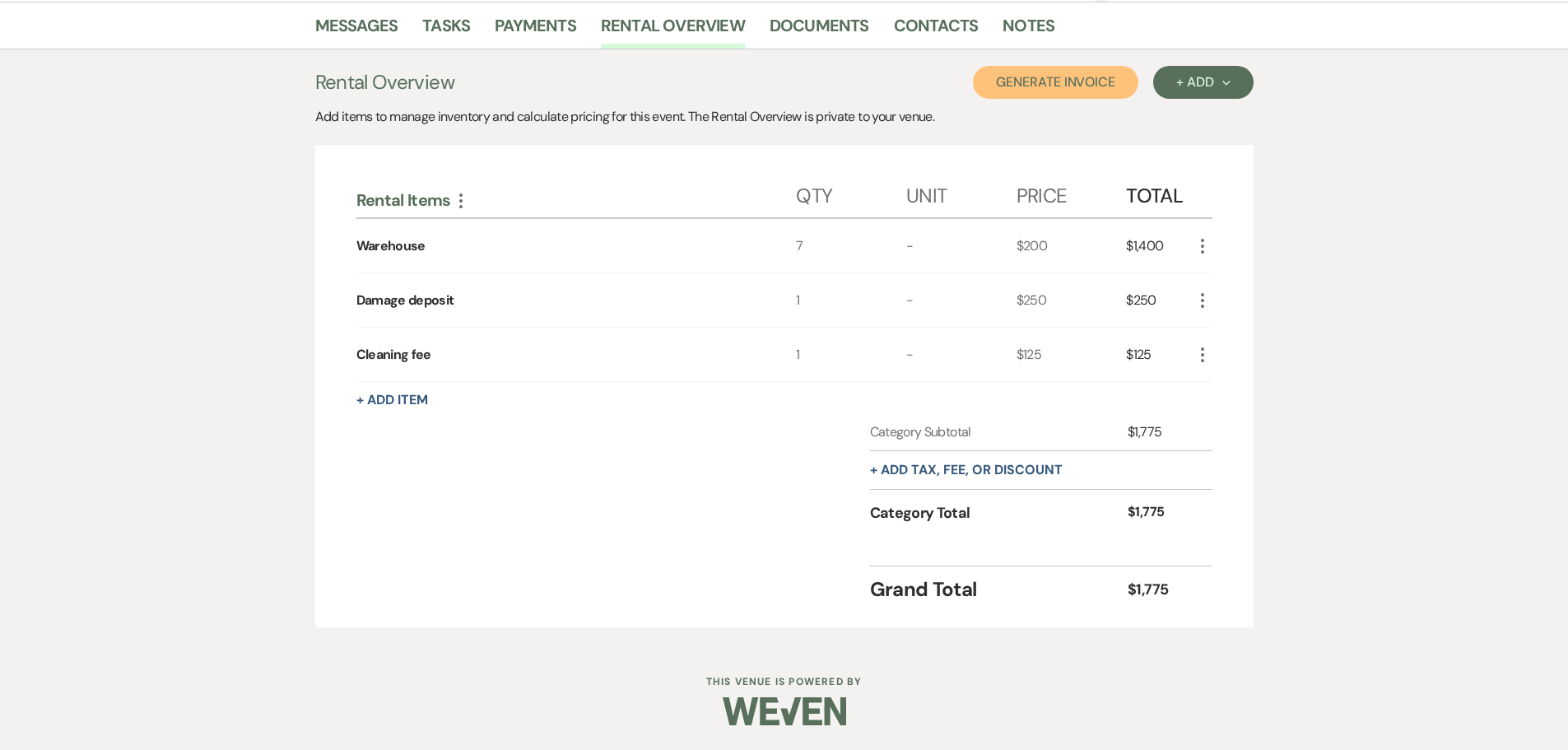
click at [1094, 82] on button "Generate Invoice" at bounding box center [1056, 82] width 166 height 33
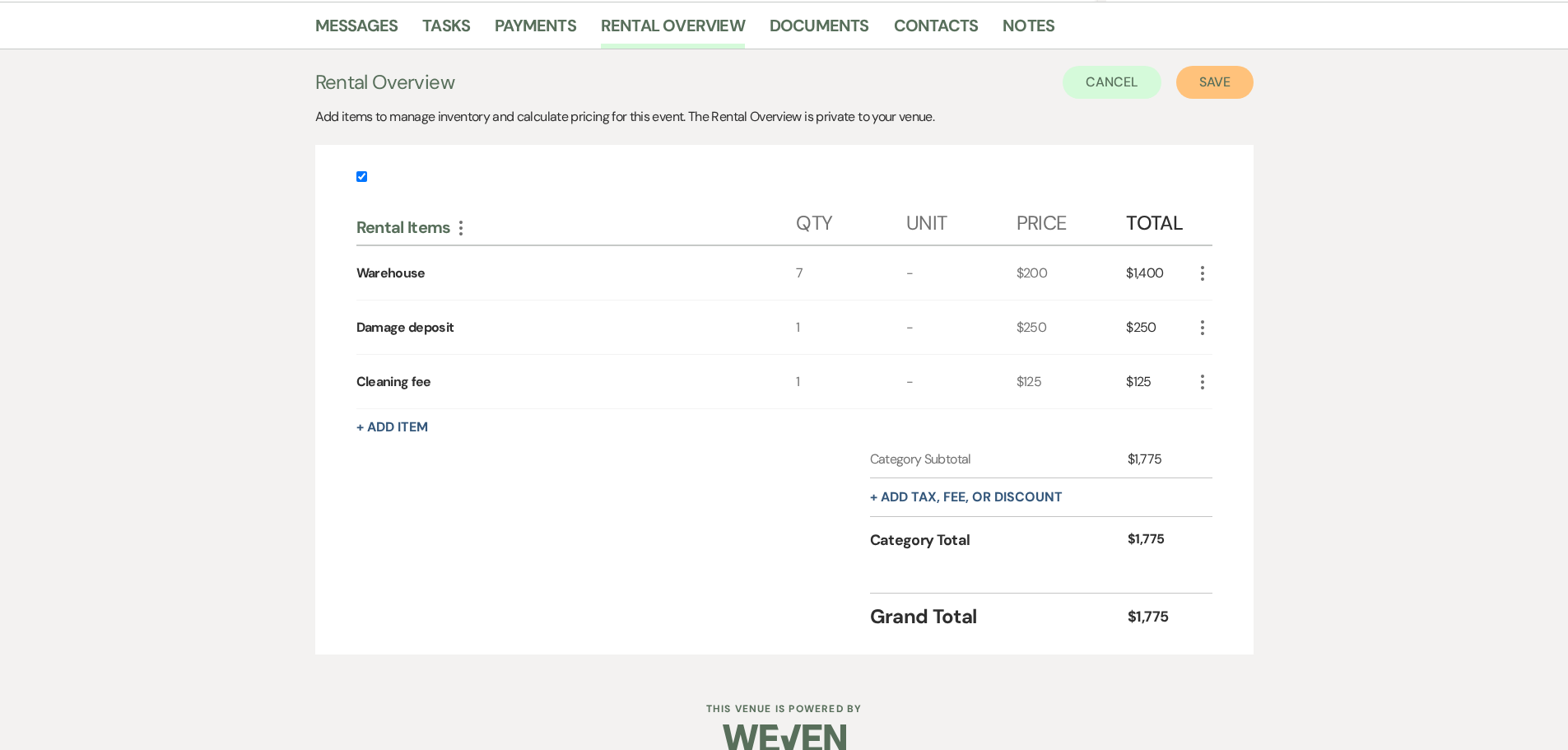
click at [1196, 83] on button "Save" at bounding box center [1215, 82] width 78 height 33
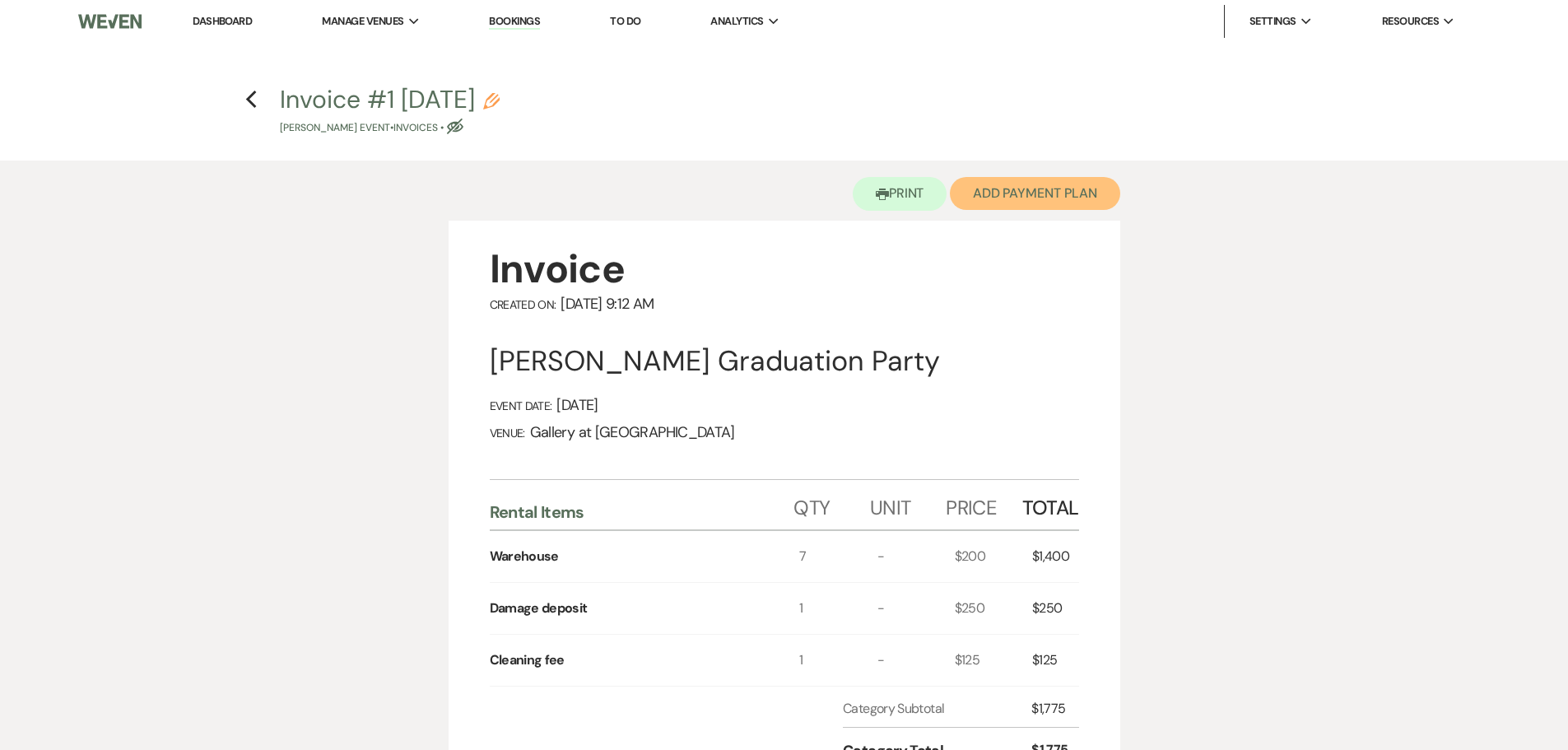
click at [997, 184] on button "Add Payment Plan" at bounding box center [1035, 193] width 171 height 33
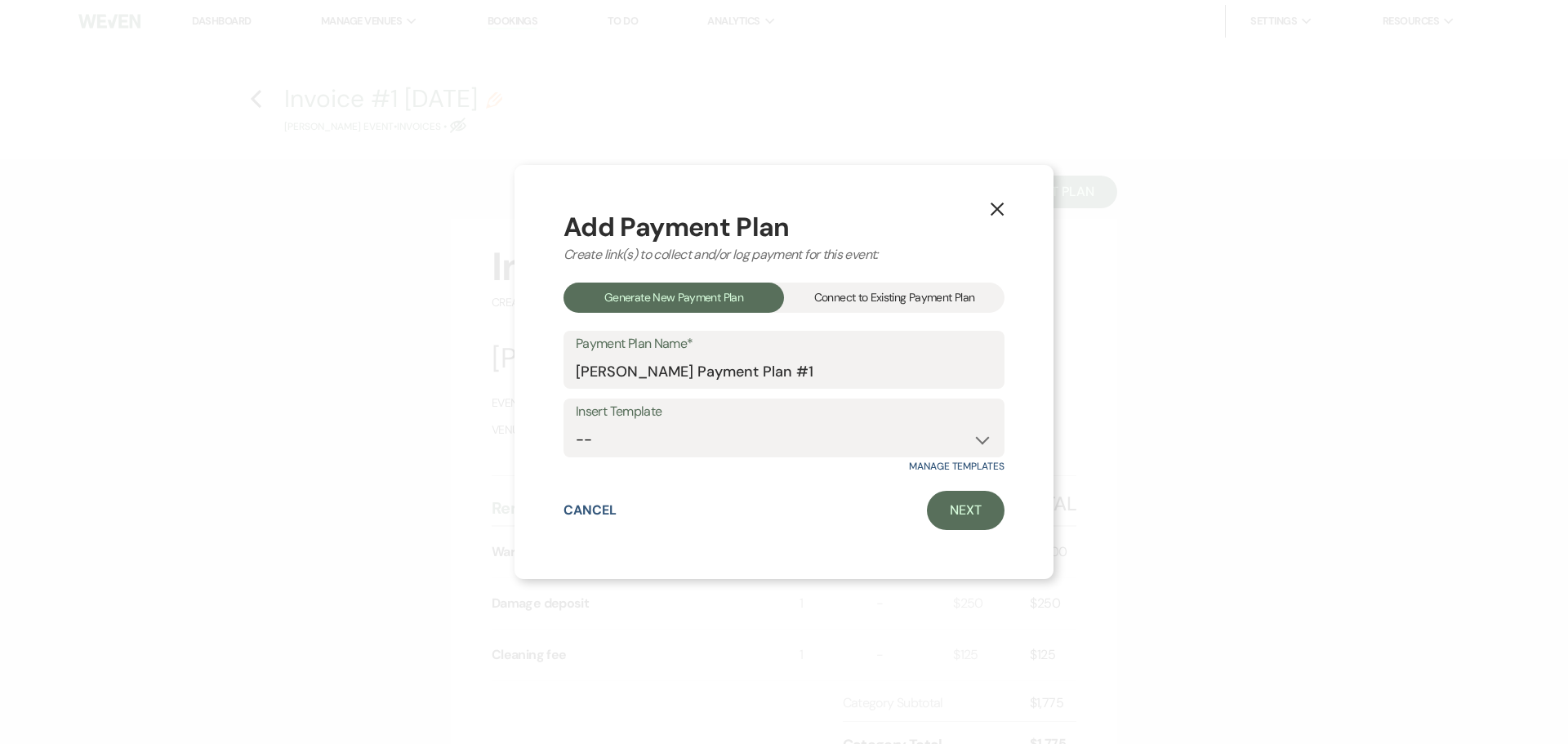
click at [850, 293] on div "Connect to Existing Payment Plan" at bounding box center [894, 298] width 221 height 30
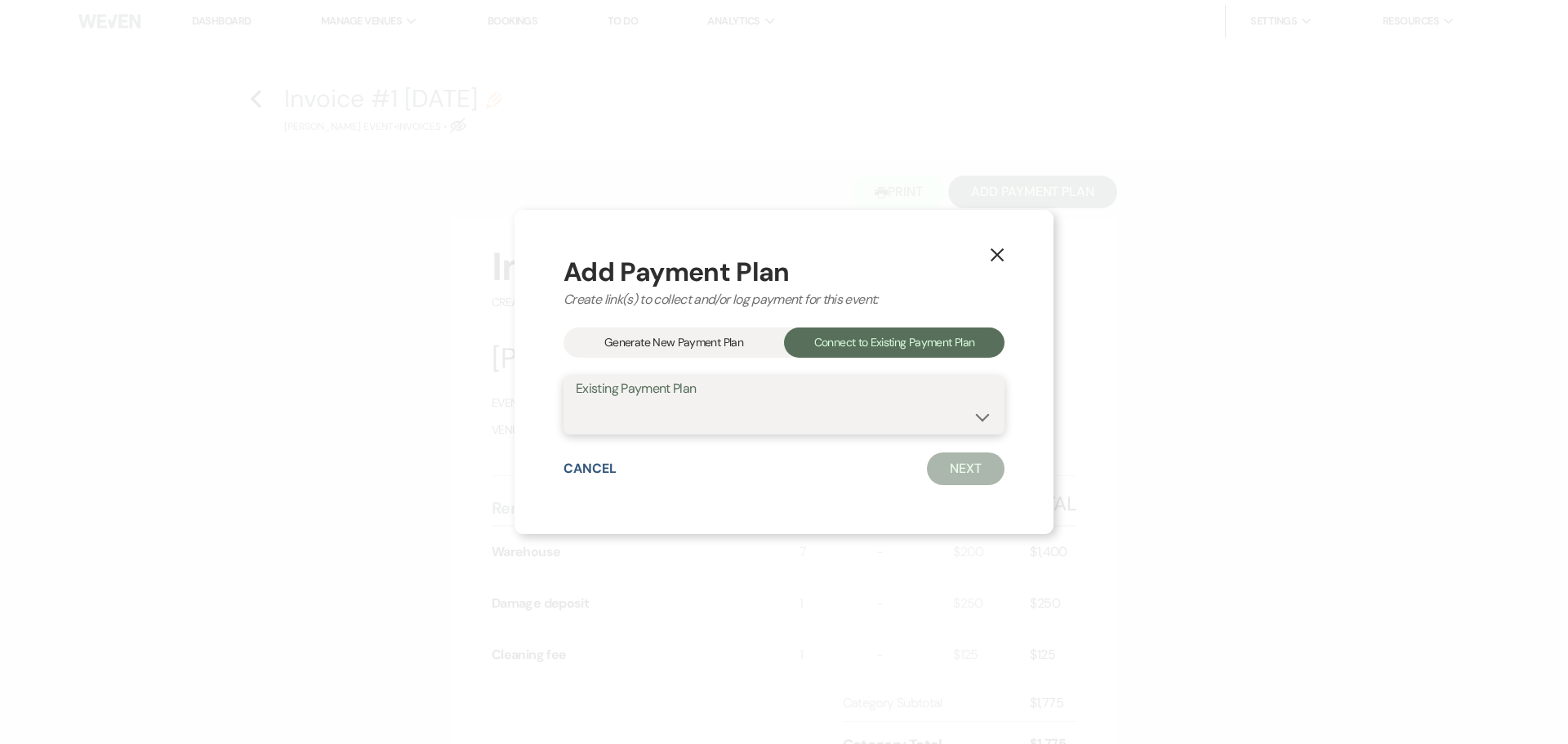
click at [648, 414] on select at bounding box center [784, 417] width 416 height 32
click at [723, 331] on div "Generate New Payment Plan" at bounding box center [674, 342] width 221 height 30
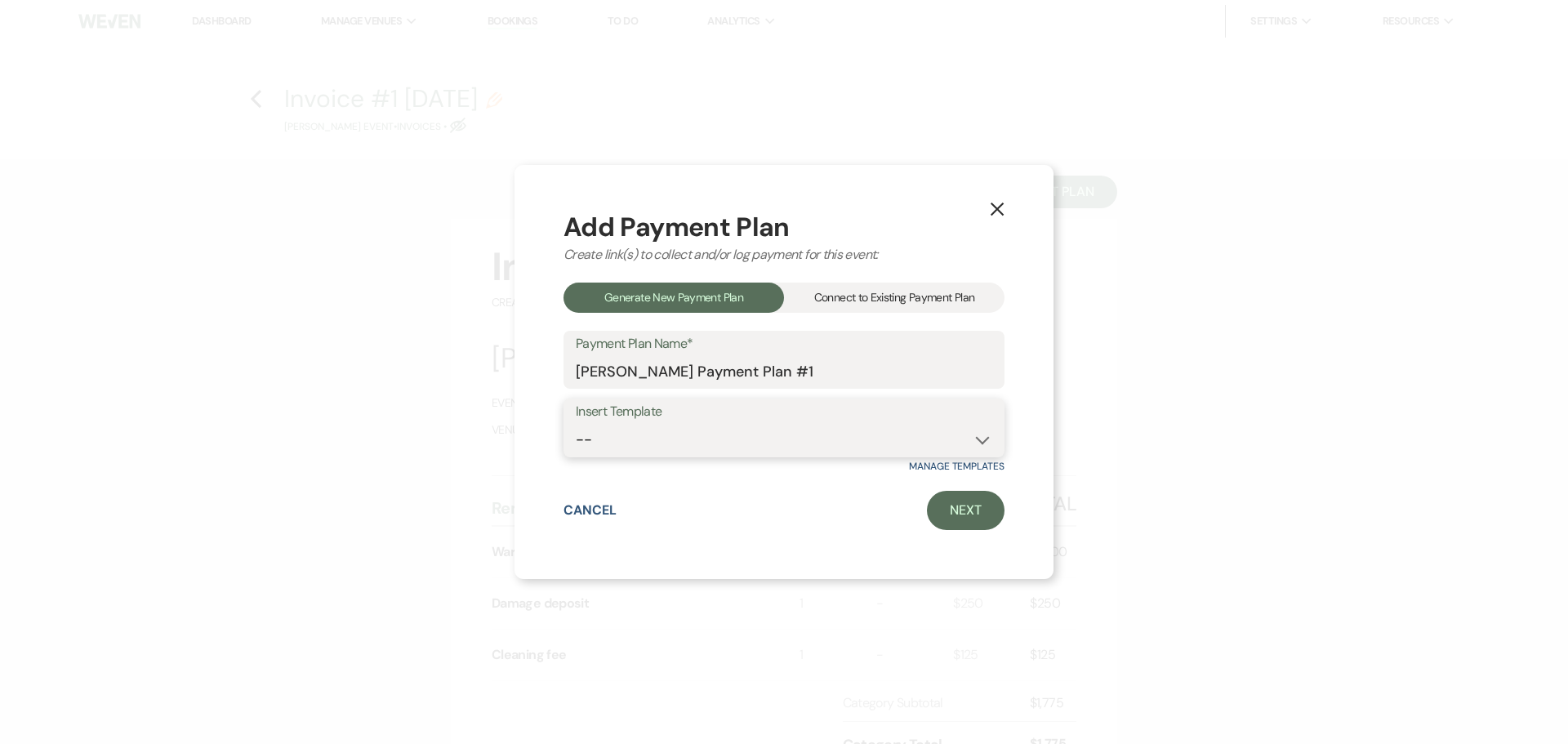
click at [673, 436] on select "-- Warehouse 4 hour rental-no set up/take down Gallery 4 hour rental-no set up/…" at bounding box center [784, 440] width 416 height 32
select select "49"
click at [576, 424] on select "-- Warehouse 4 hour rental-no set up/take down Gallery 4 hour rental-no set up/…" at bounding box center [784, 440] width 416 height 32
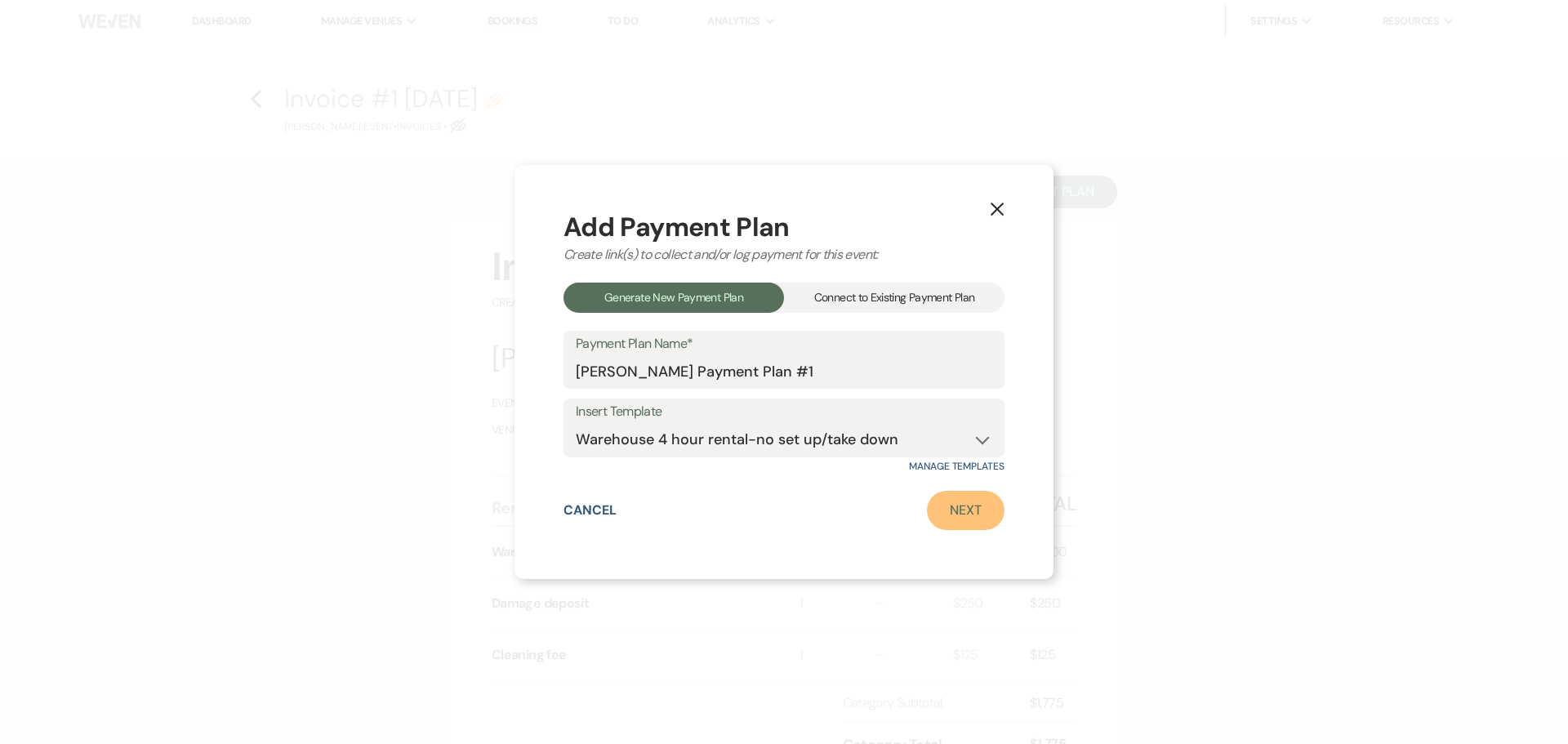
click at [977, 499] on link "Next" at bounding box center [966, 510] width 77 height 39
select select "28633"
select select "2"
select select "flat"
select select "true"
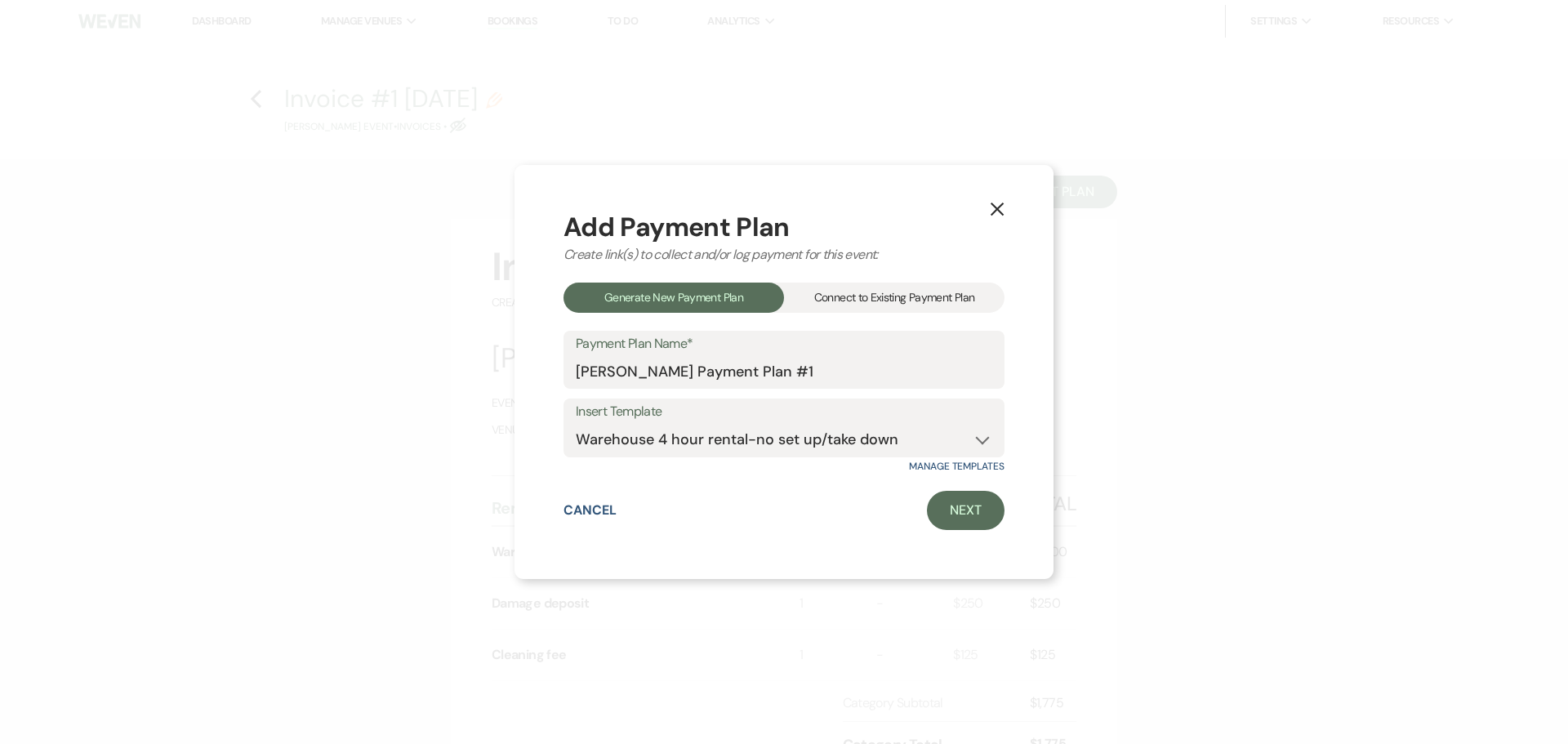
select select "both"
select select "days"
select select "afterDueDate"
select select "2"
select select "flat"
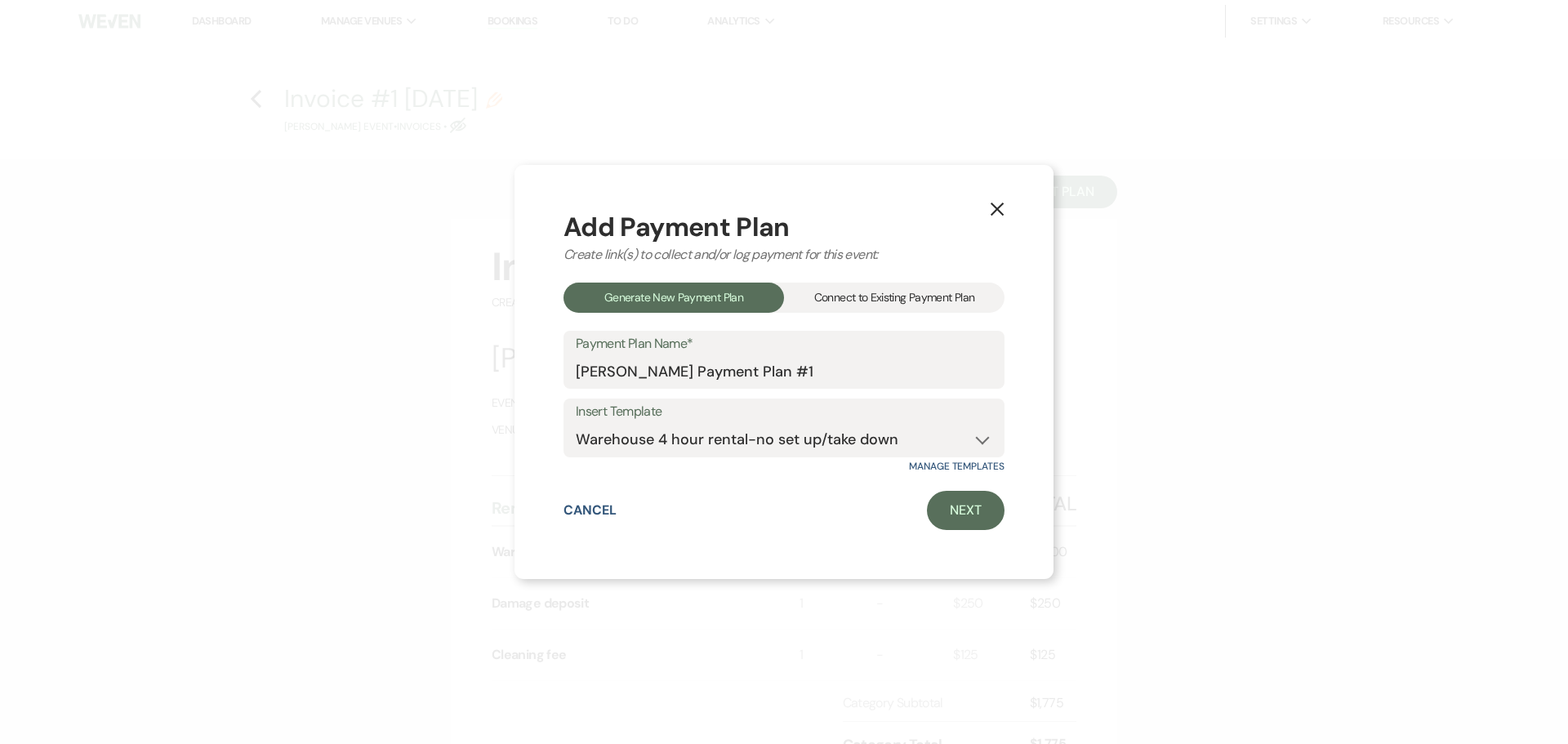
select select "true"
select select "both"
select select "weeks"
select select "both"
select select "weeks"
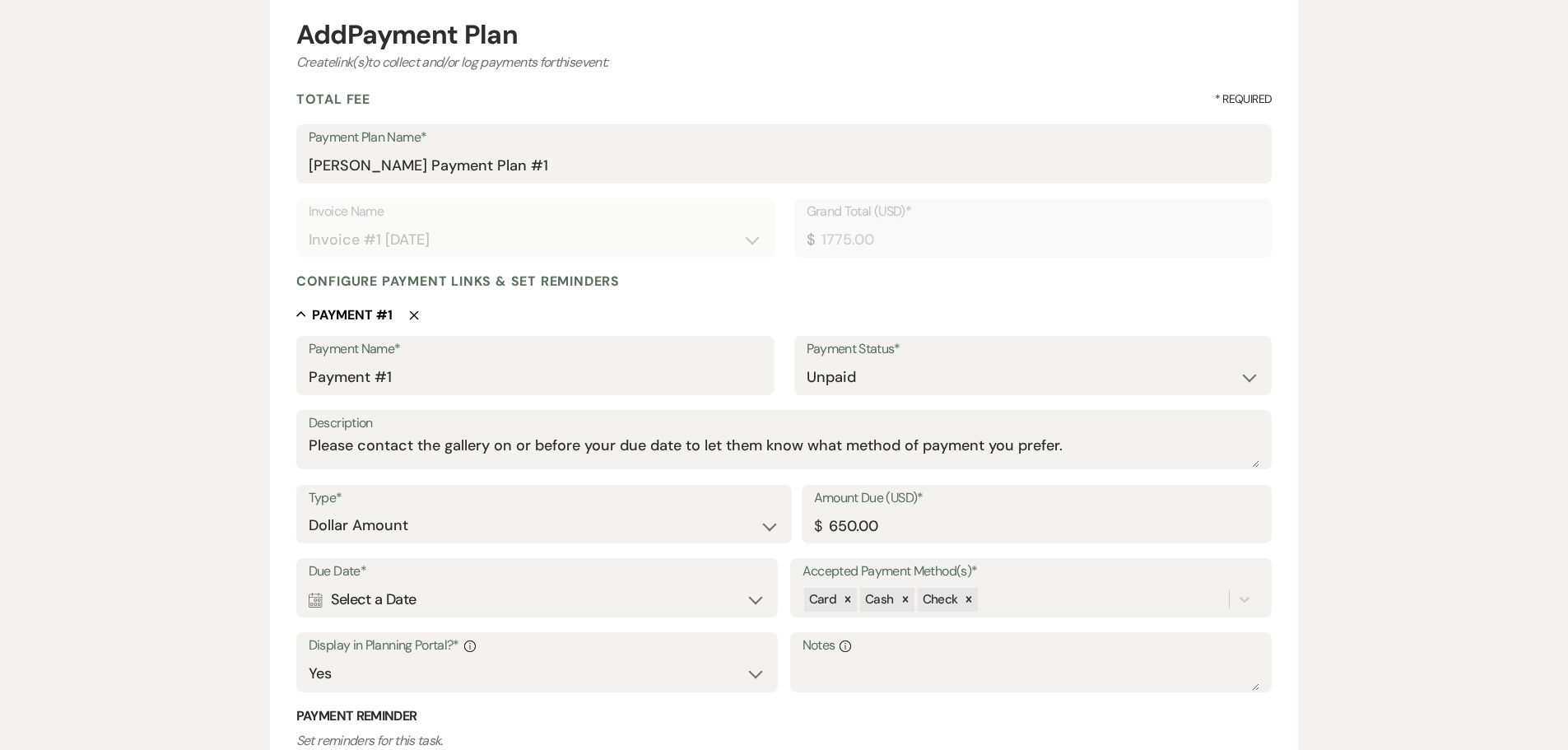
scroll to position [247, 0]
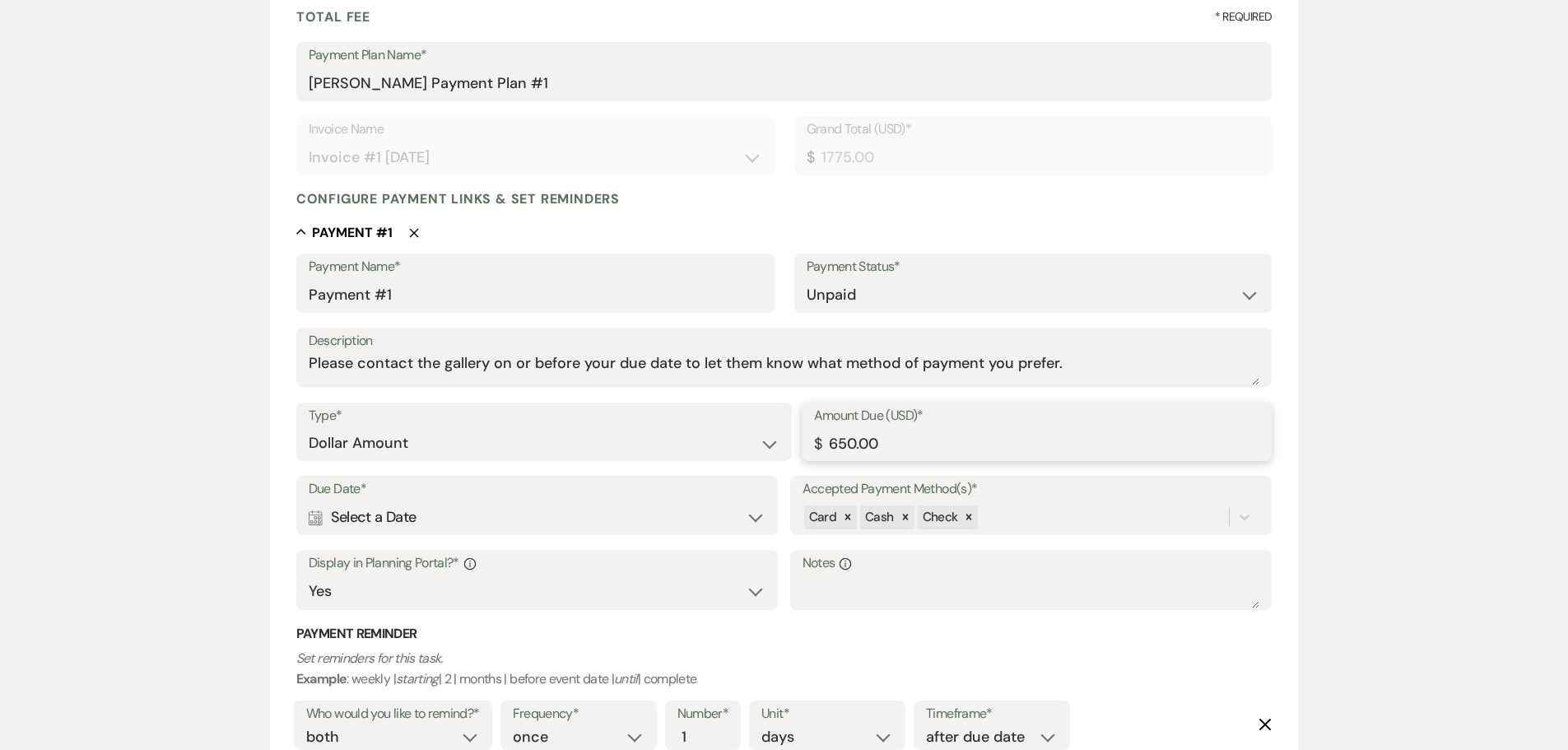
drag, startPoint x: 917, startPoint y: 454, endPoint x: 747, endPoint y: 457, distance: 170.0
click at [747, 457] on div "Type* Dollar Amount Percentage of Grand Total Amount Due (USD)* $ 650.00" at bounding box center [784, 440] width 976 height 74
type input "7"
type input "950.00"
click at [316, 519] on icon "Calendar" at bounding box center [315, 518] width 14 height 15
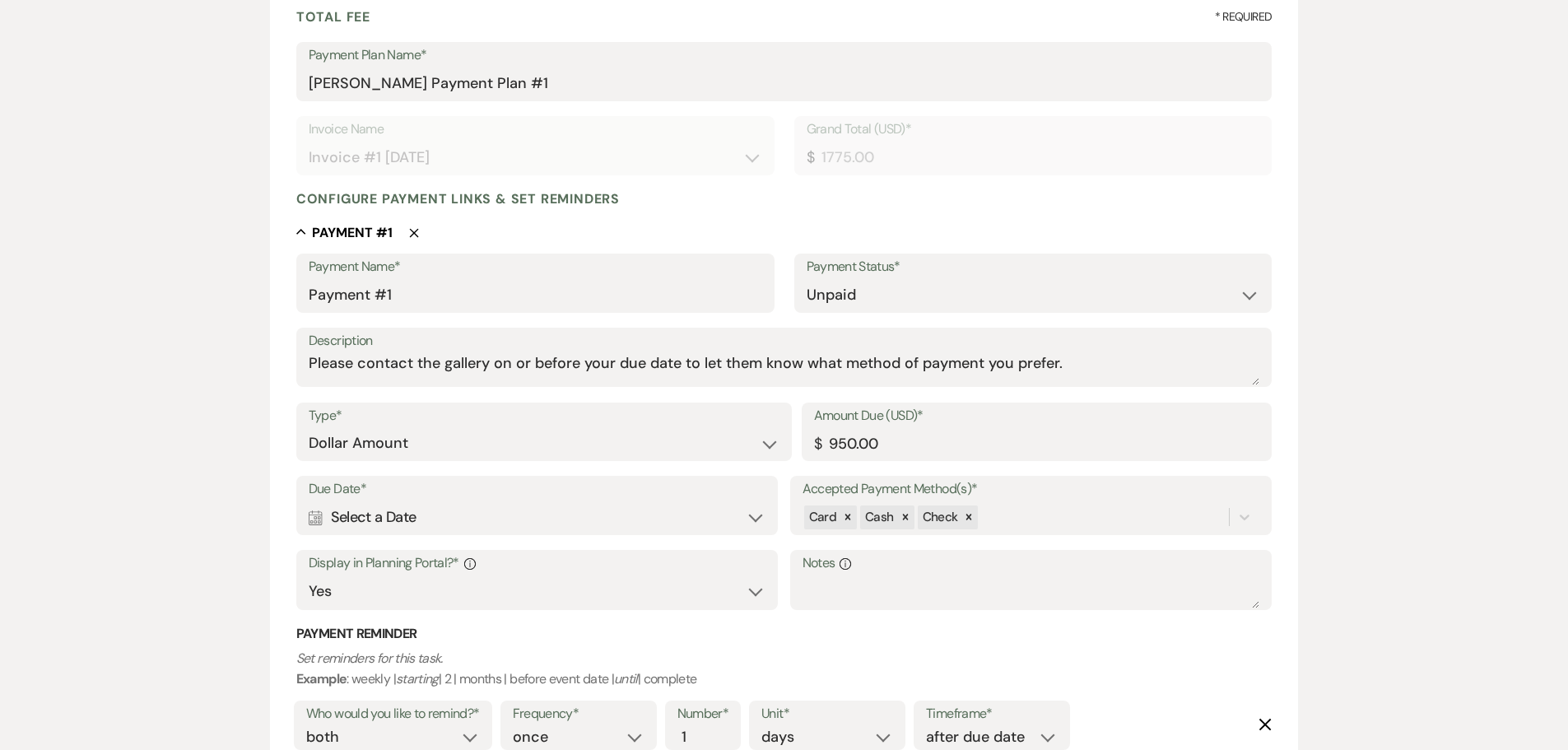
select select "day"
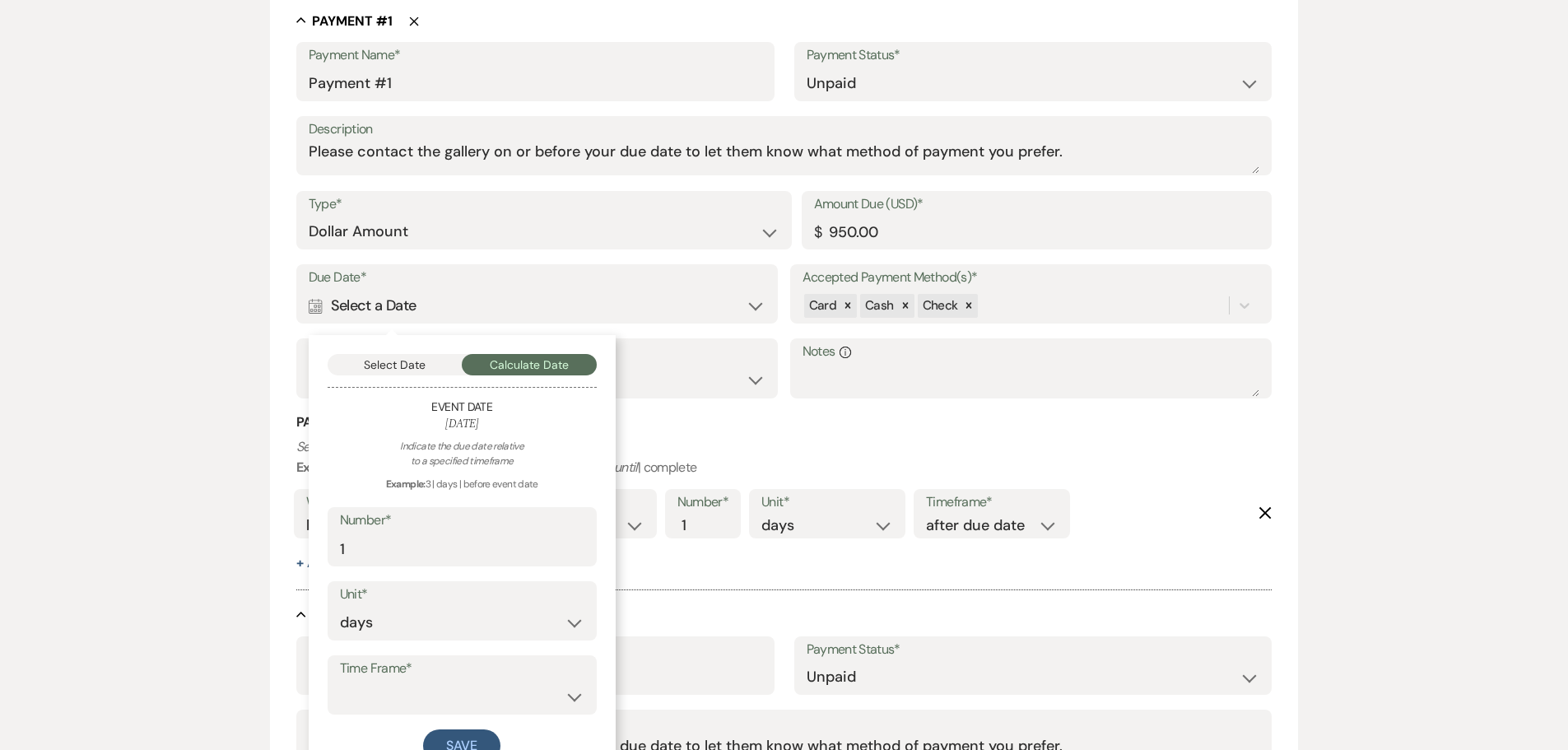
scroll to position [576, 0]
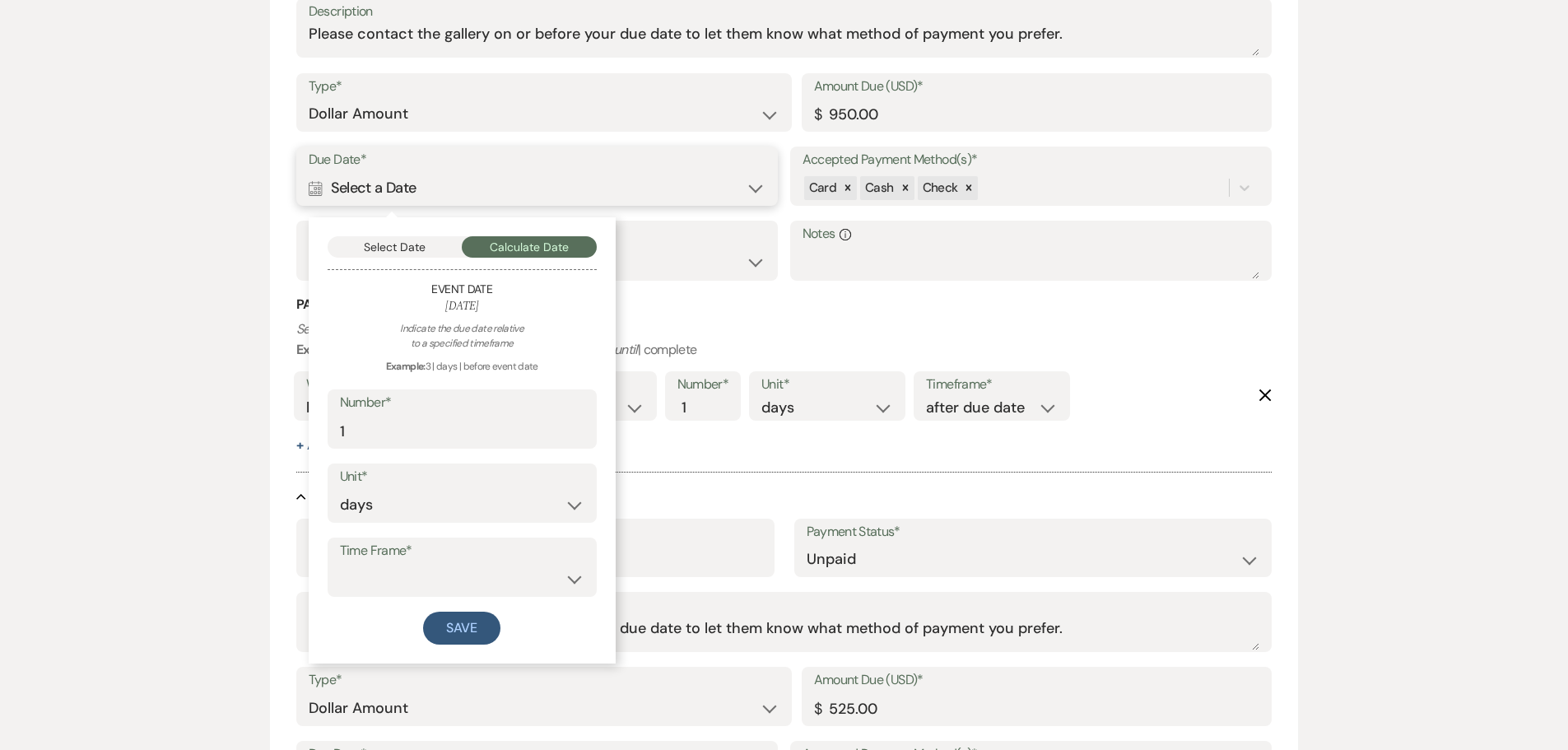
click at [378, 247] on button "Select Date" at bounding box center [395, 246] width 135 height 21
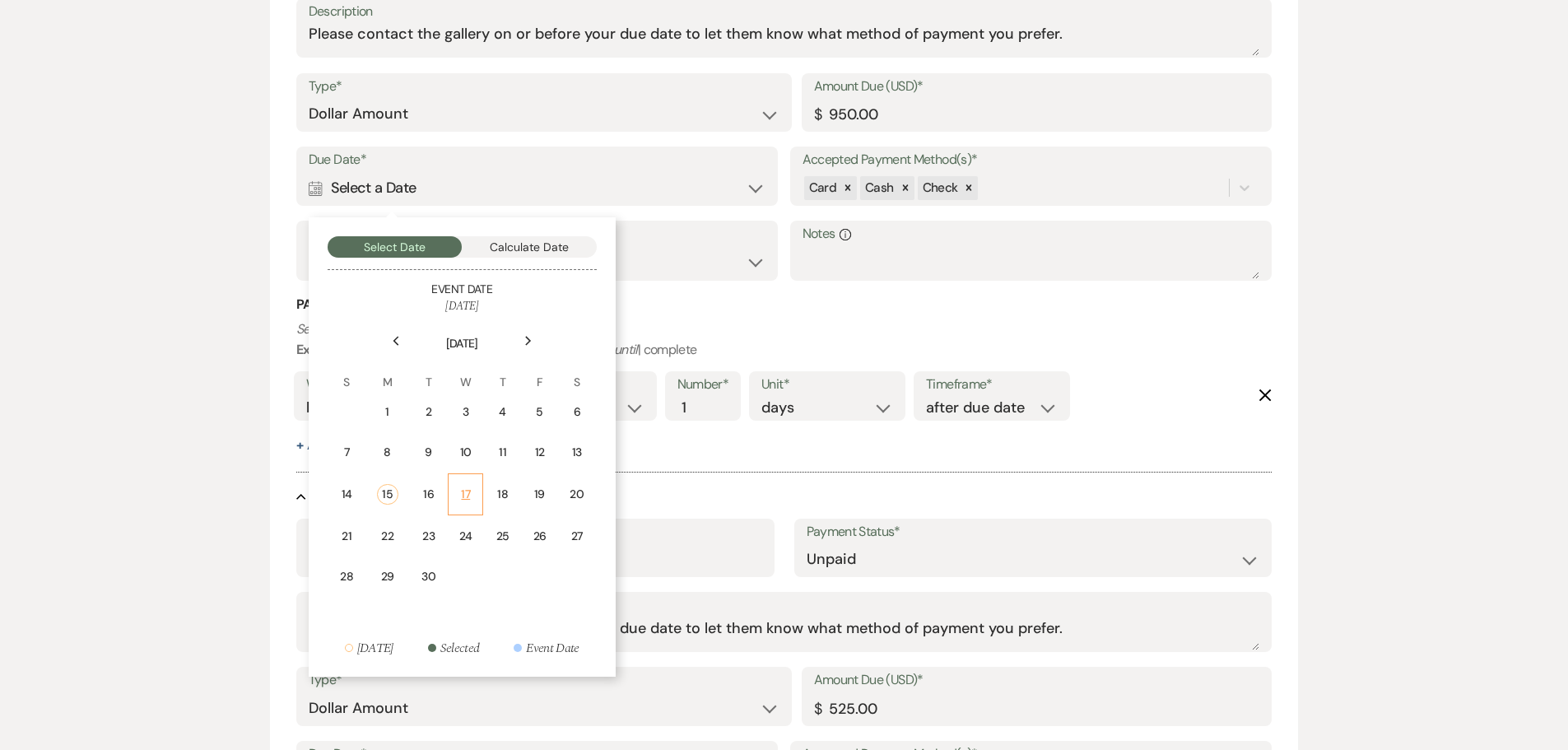
click at [458, 492] on div "17" at bounding box center [465, 494] width 14 height 17
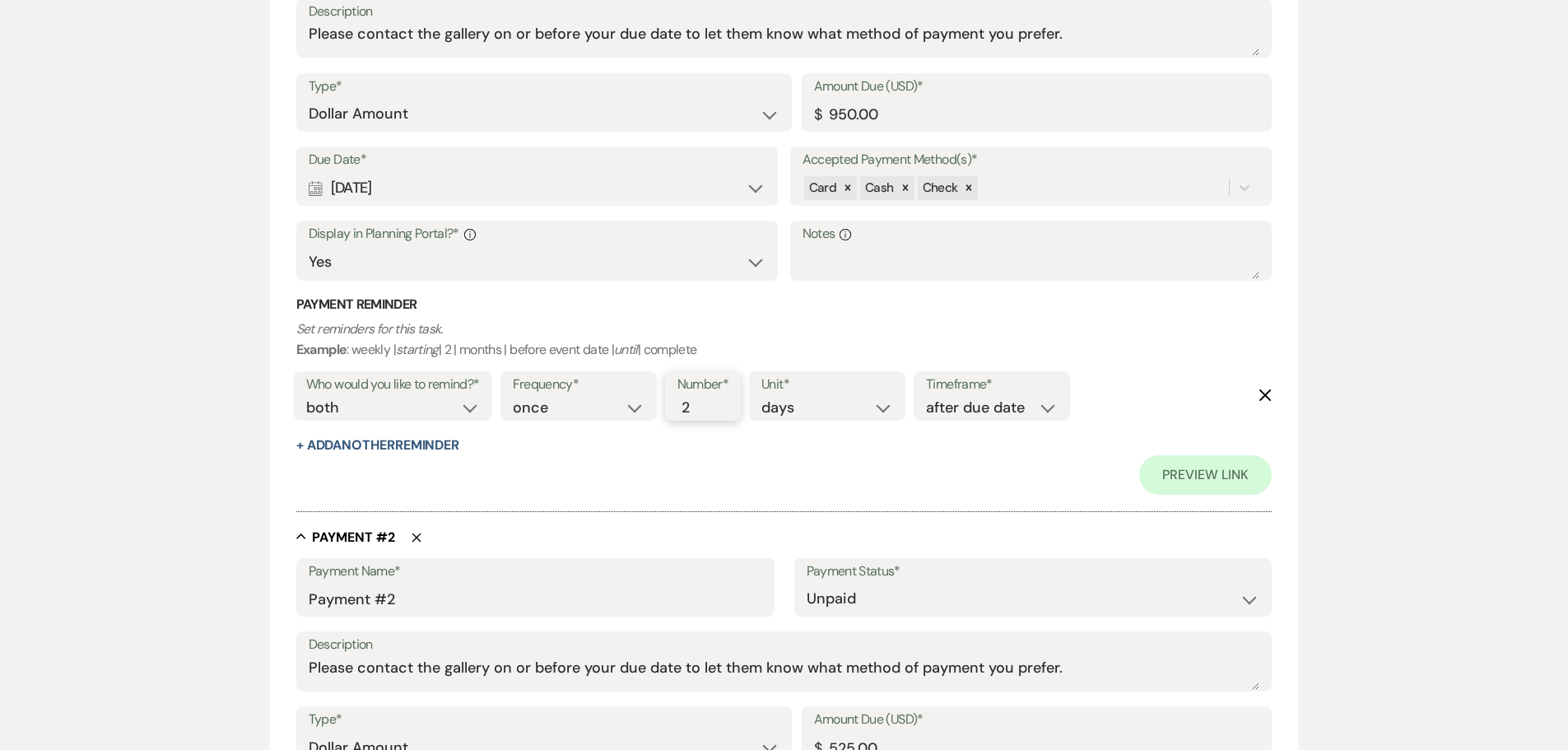
type input "2"
click at [702, 401] on input "2" at bounding box center [694, 408] width 35 height 22
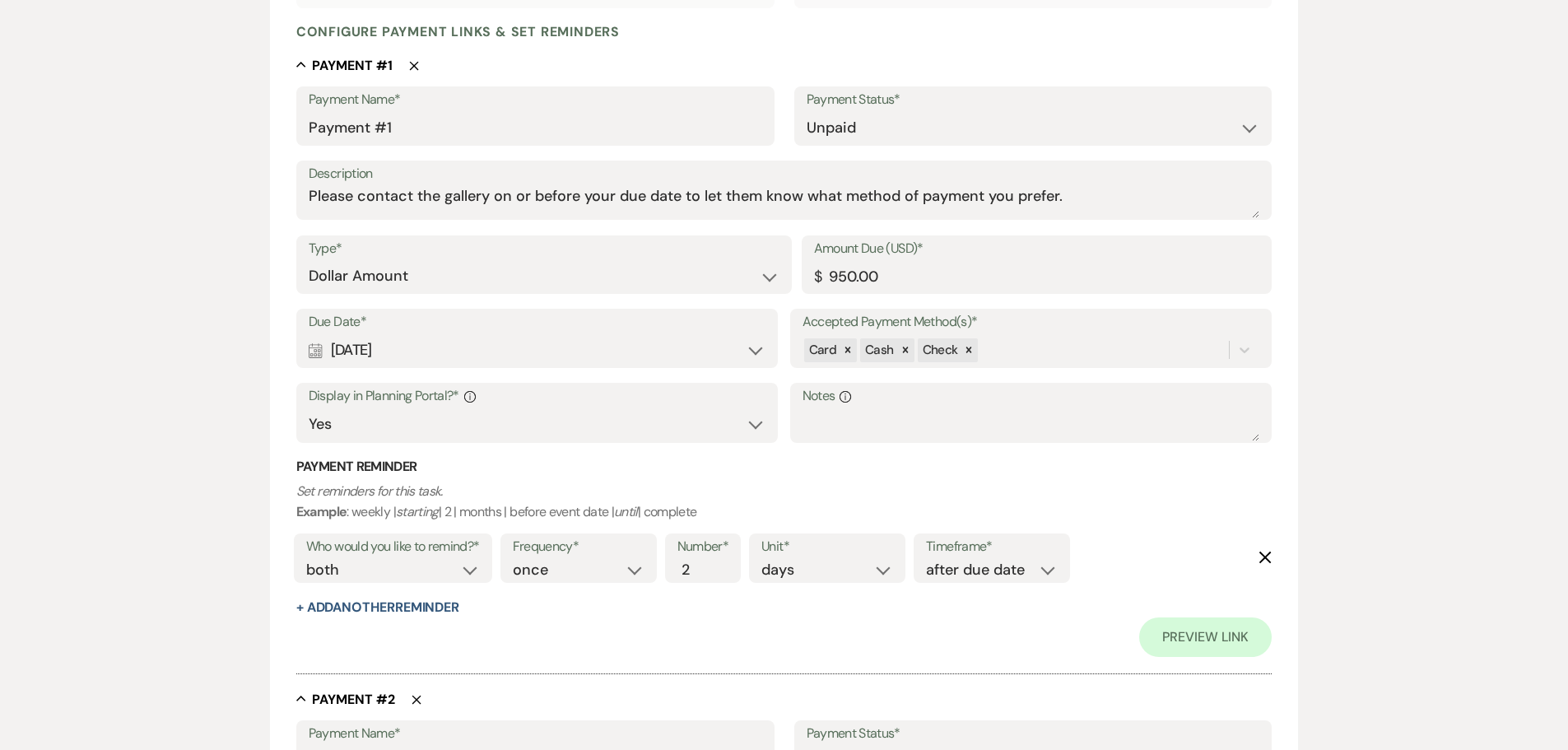
scroll to position [412, 0]
click at [319, 354] on use at bounding box center [315, 353] width 14 height 15
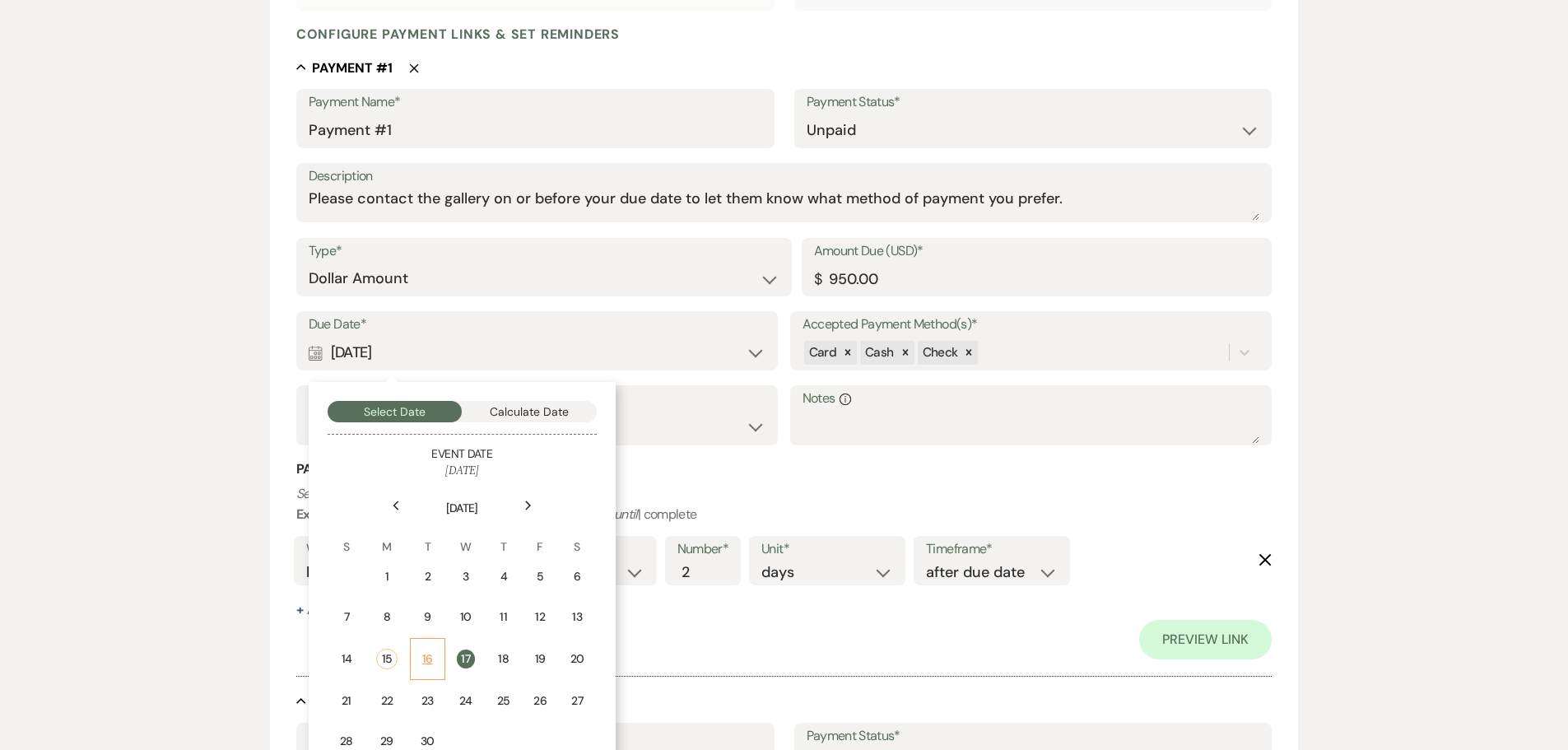
click at [429, 656] on div "16" at bounding box center [427, 659] width 14 height 17
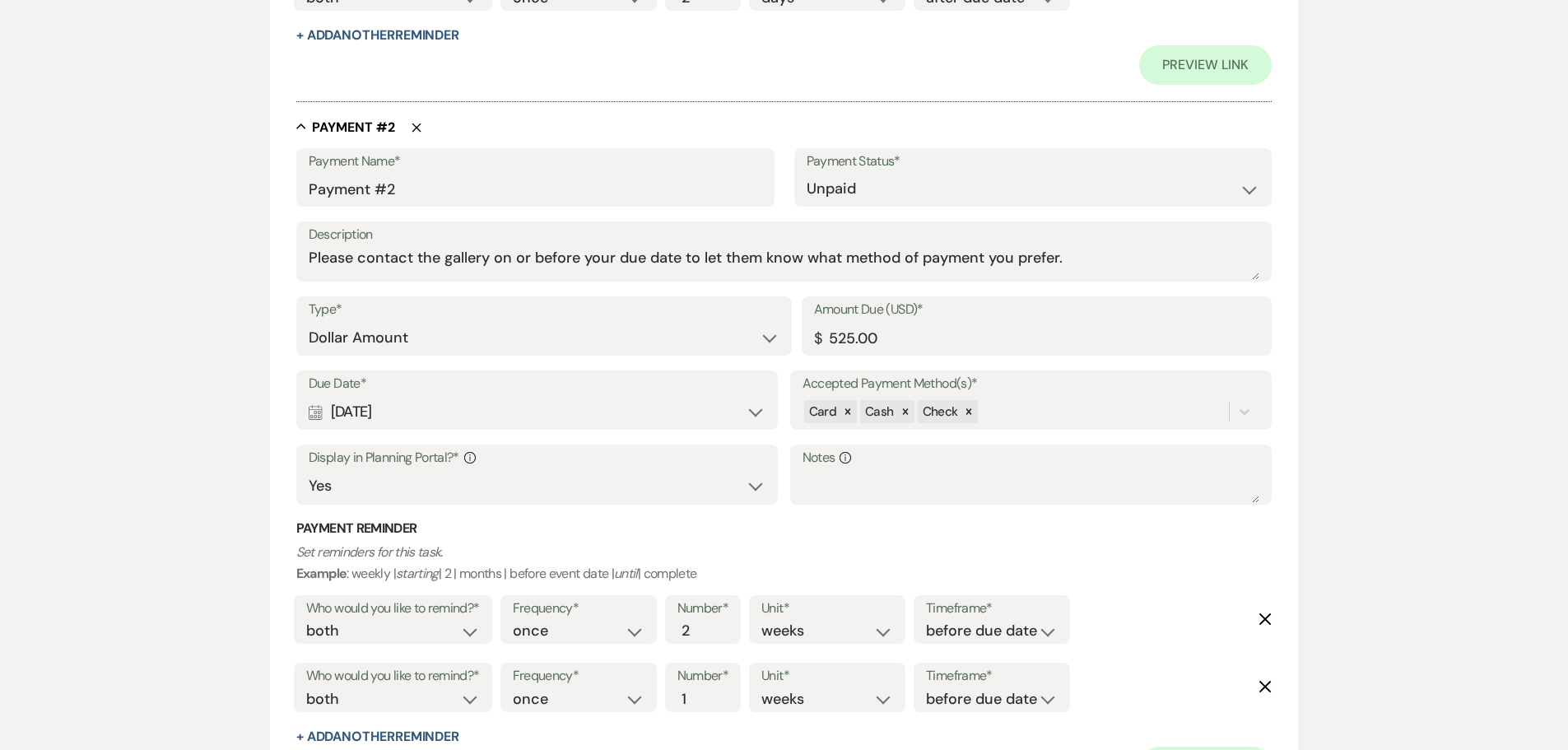
scroll to position [988, 0]
drag, startPoint x: 903, startPoint y: 339, endPoint x: 761, endPoint y: 339, distance: 142.0
click at [761, 339] on div "Type* Dollar Amount Percentage of Grand Total Amount Due (USD)* $ 525.00" at bounding box center [784, 332] width 976 height 74
type input "825.00"
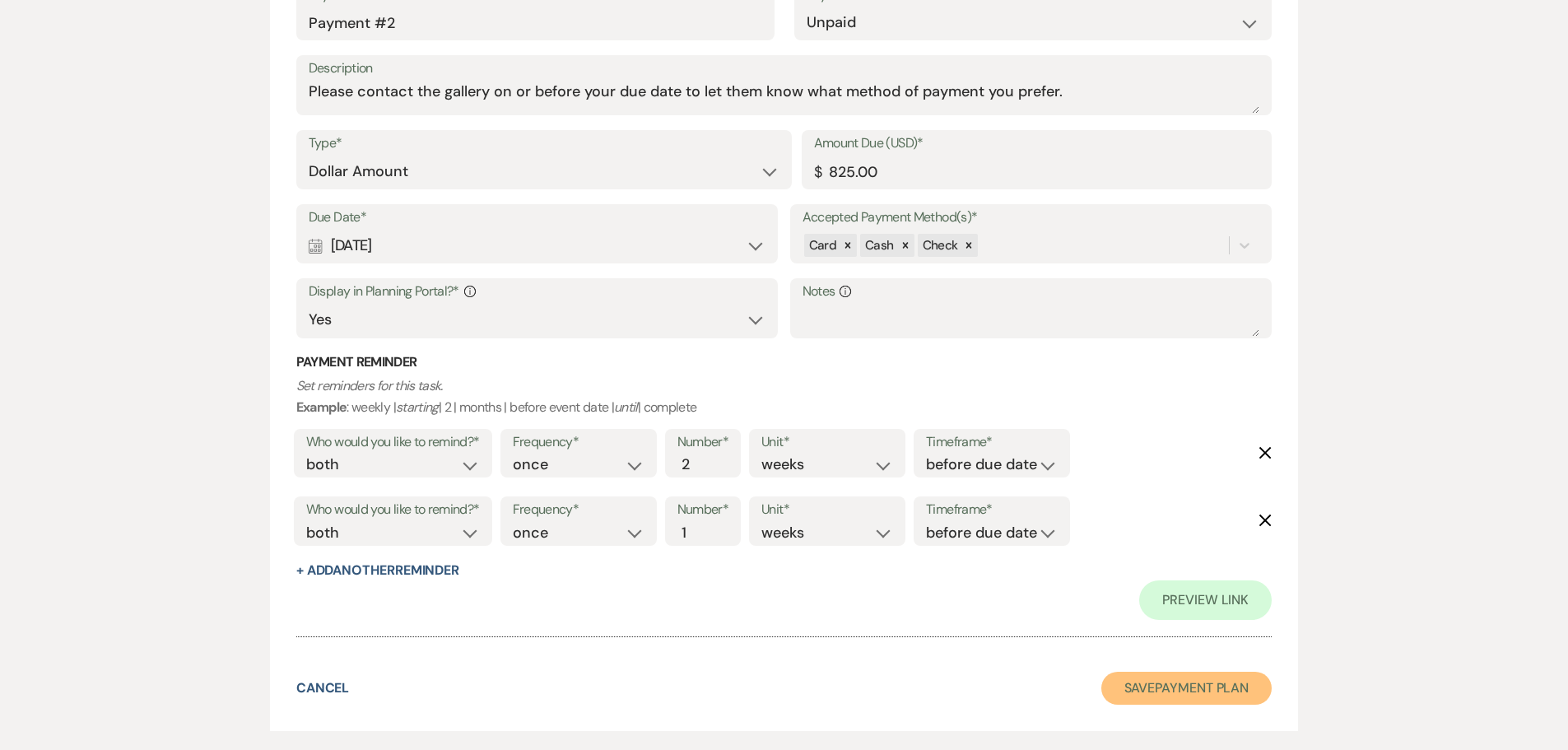
click at [1205, 699] on button "Save Payment Plan" at bounding box center [1187, 687] width 171 height 33
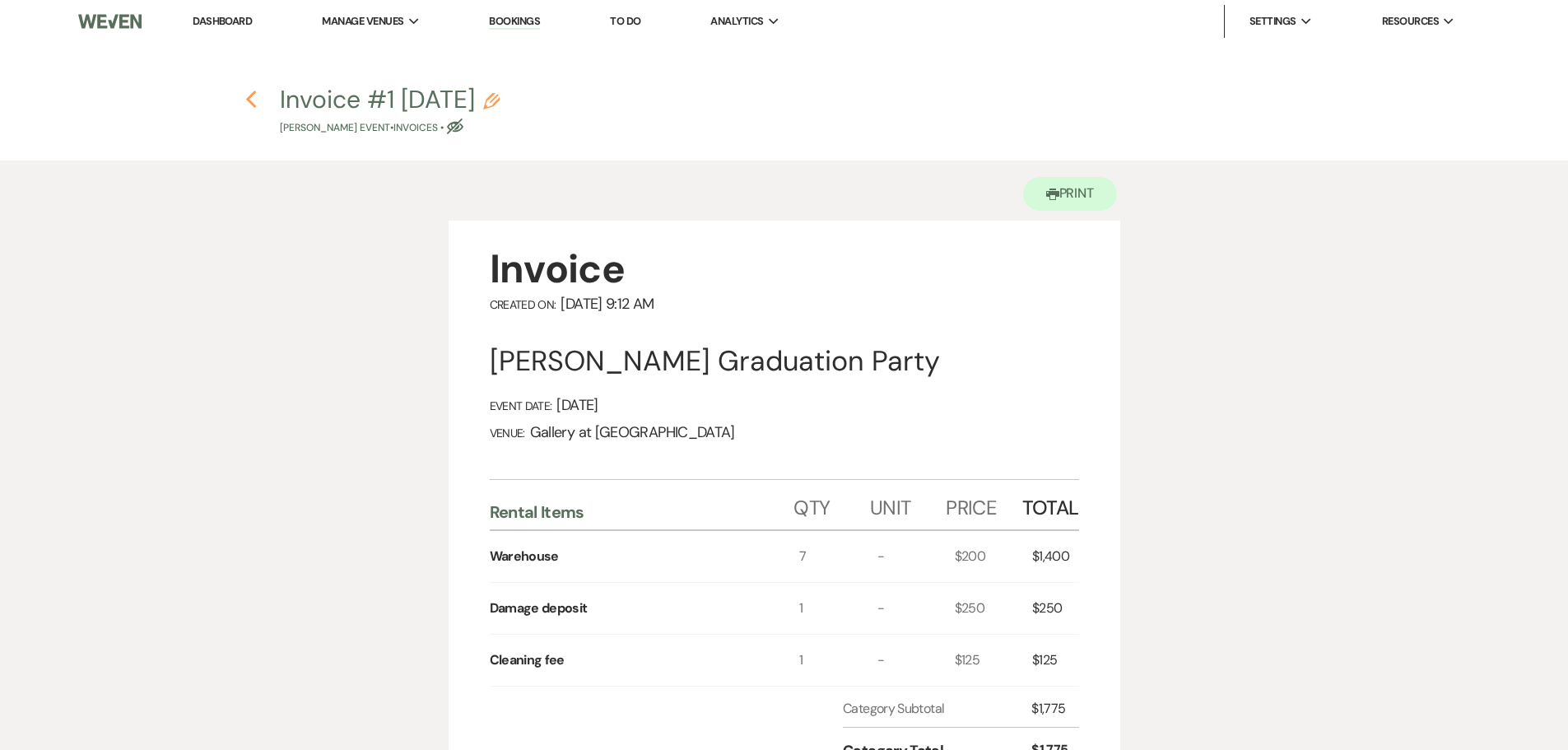
click at [251, 99] on icon "Previous" at bounding box center [251, 99] width 13 height 19
select select "5"
select select "19"
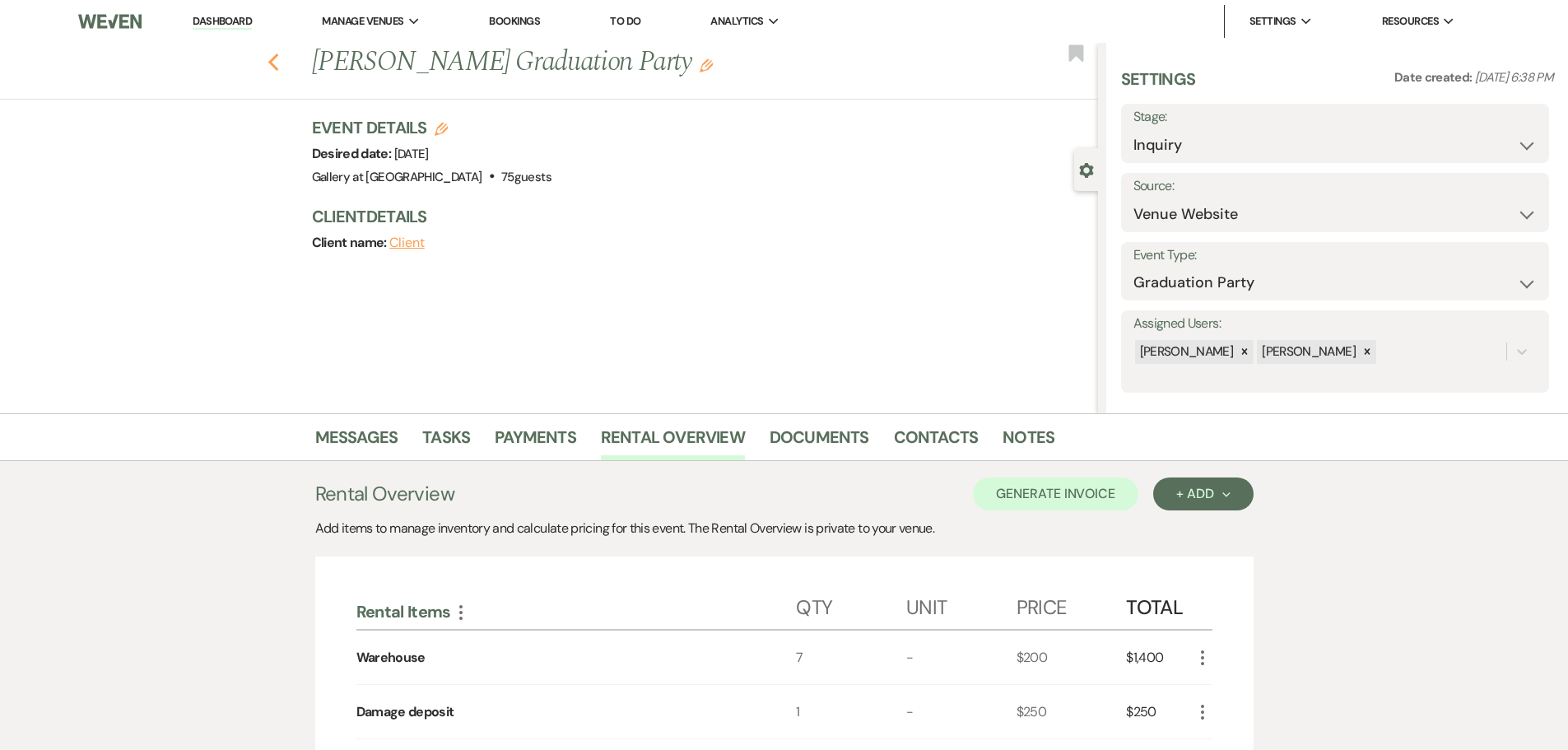
click at [278, 61] on use "button" at bounding box center [272, 62] width 11 height 18
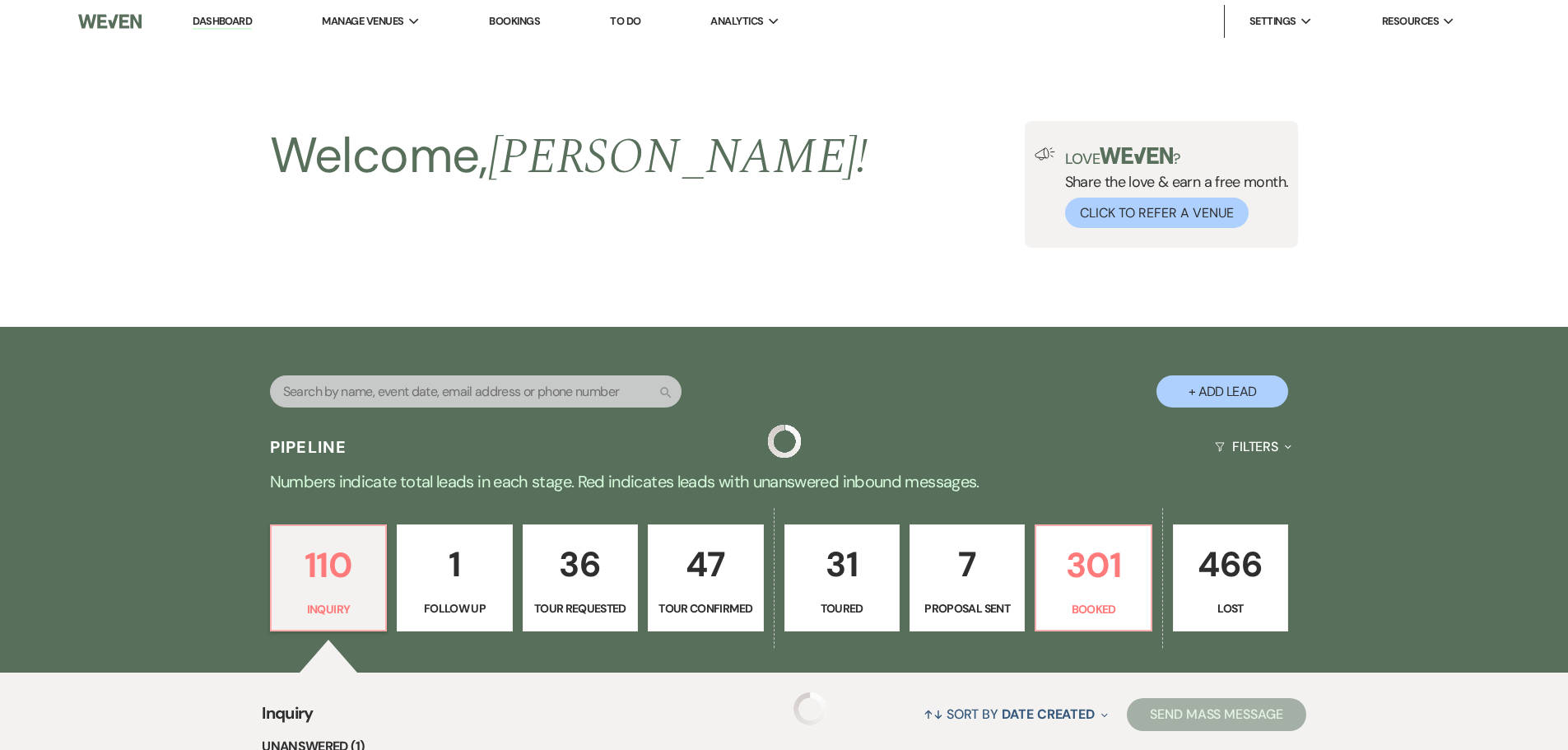
scroll to position [329, 0]
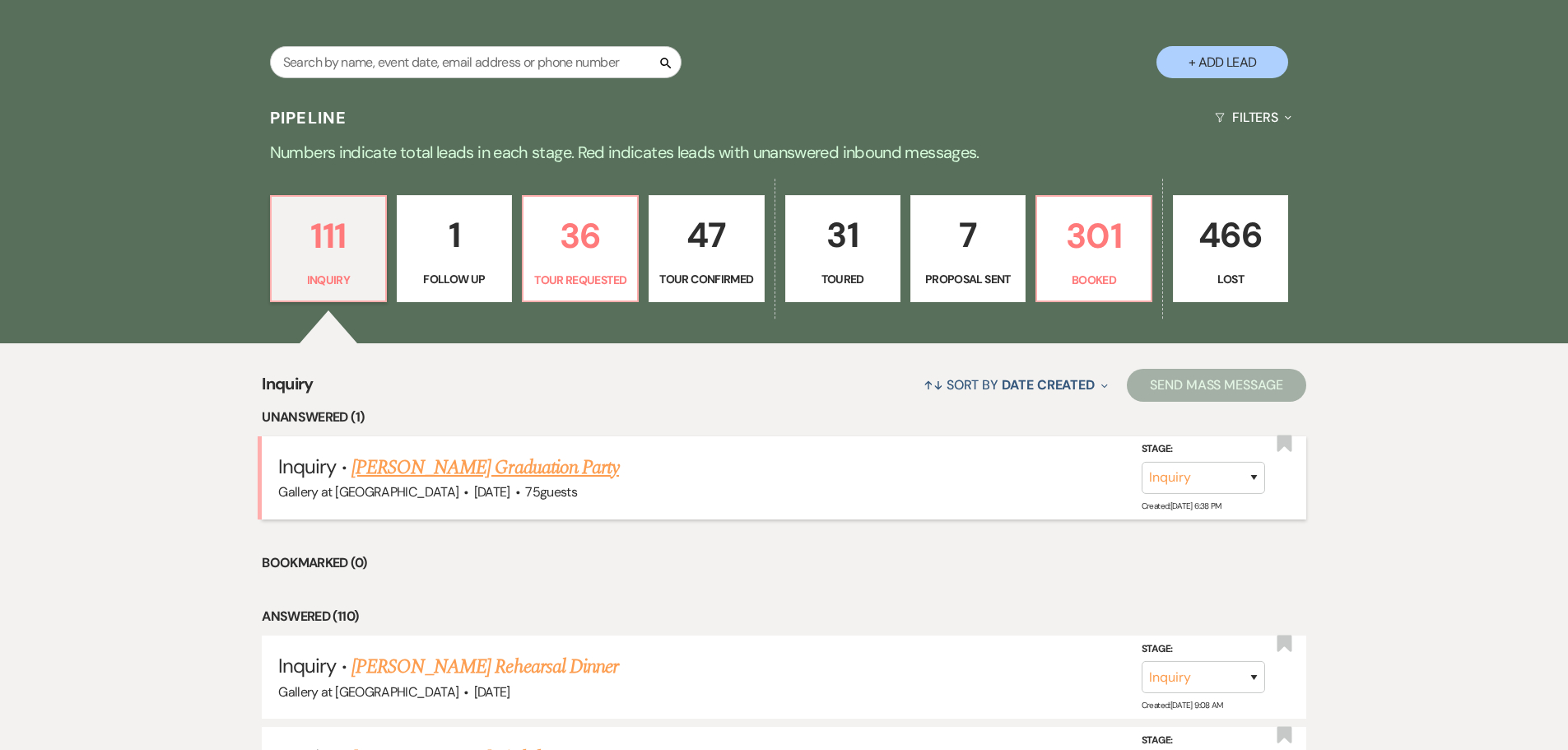
click at [512, 456] on link "[PERSON_NAME] Graduation Party" at bounding box center [485, 467] width 267 height 30
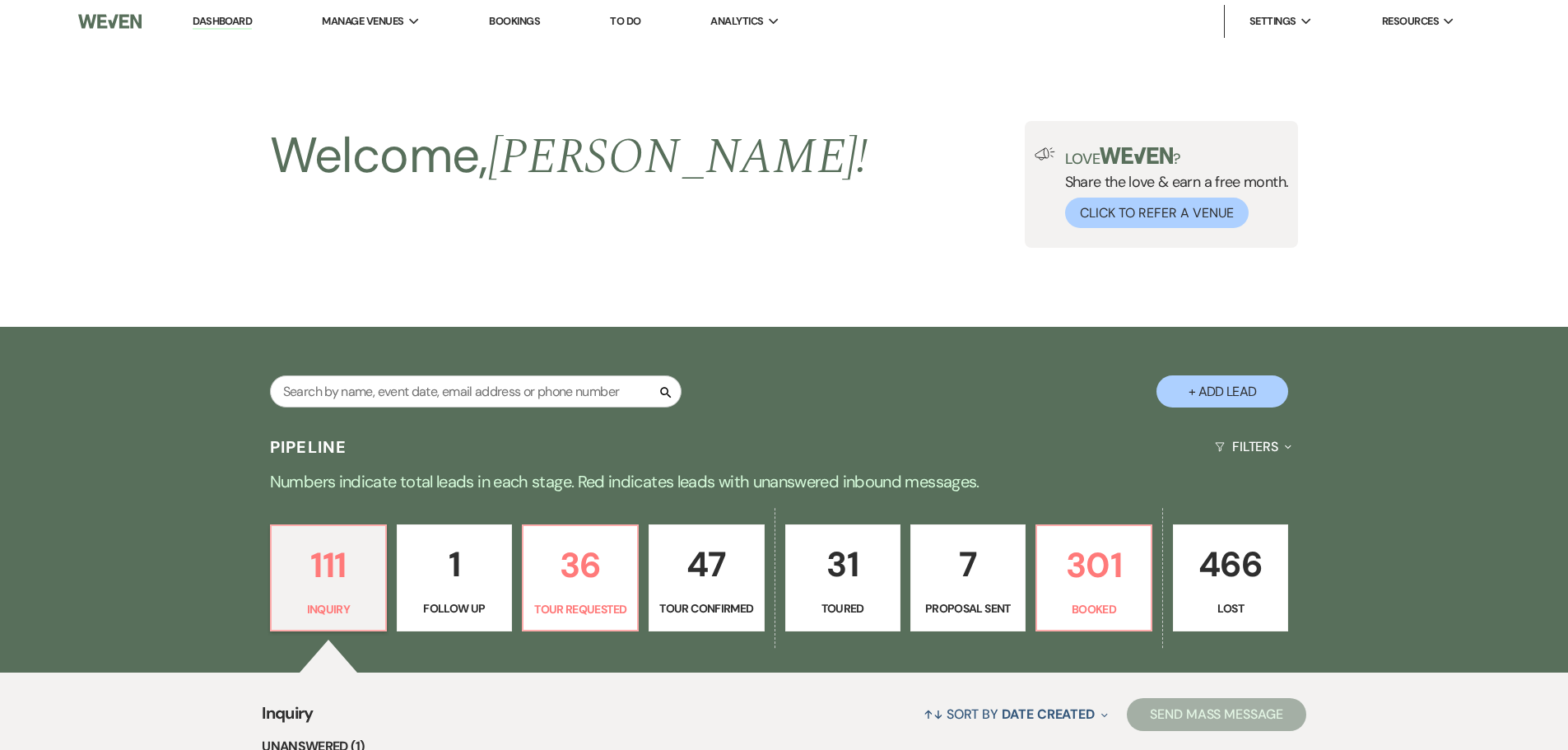
select select "5"
select select "19"
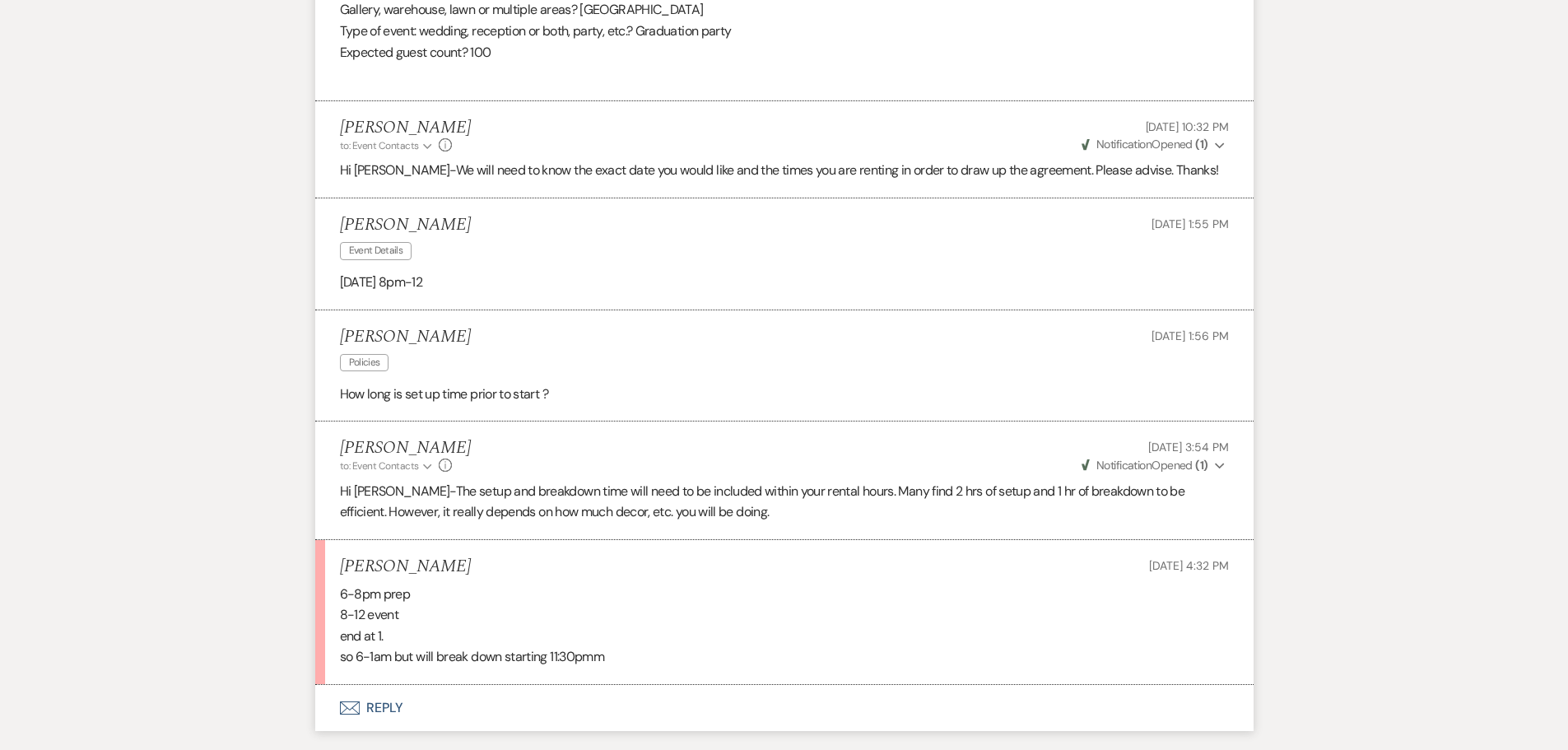
scroll to position [3784, 0]
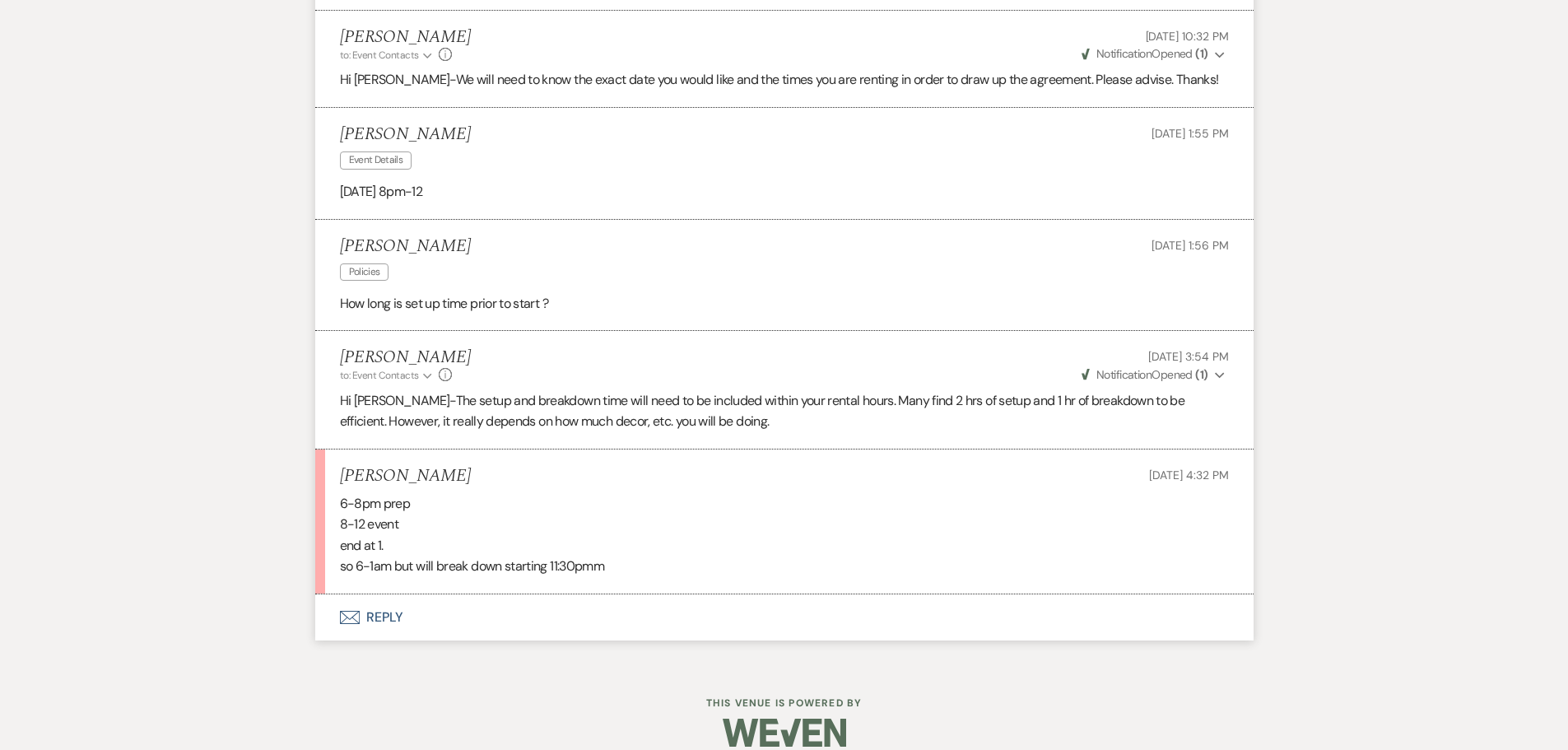
click at [388, 594] on button "Envelope Reply" at bounding box center [784, 617] width 938 height 47
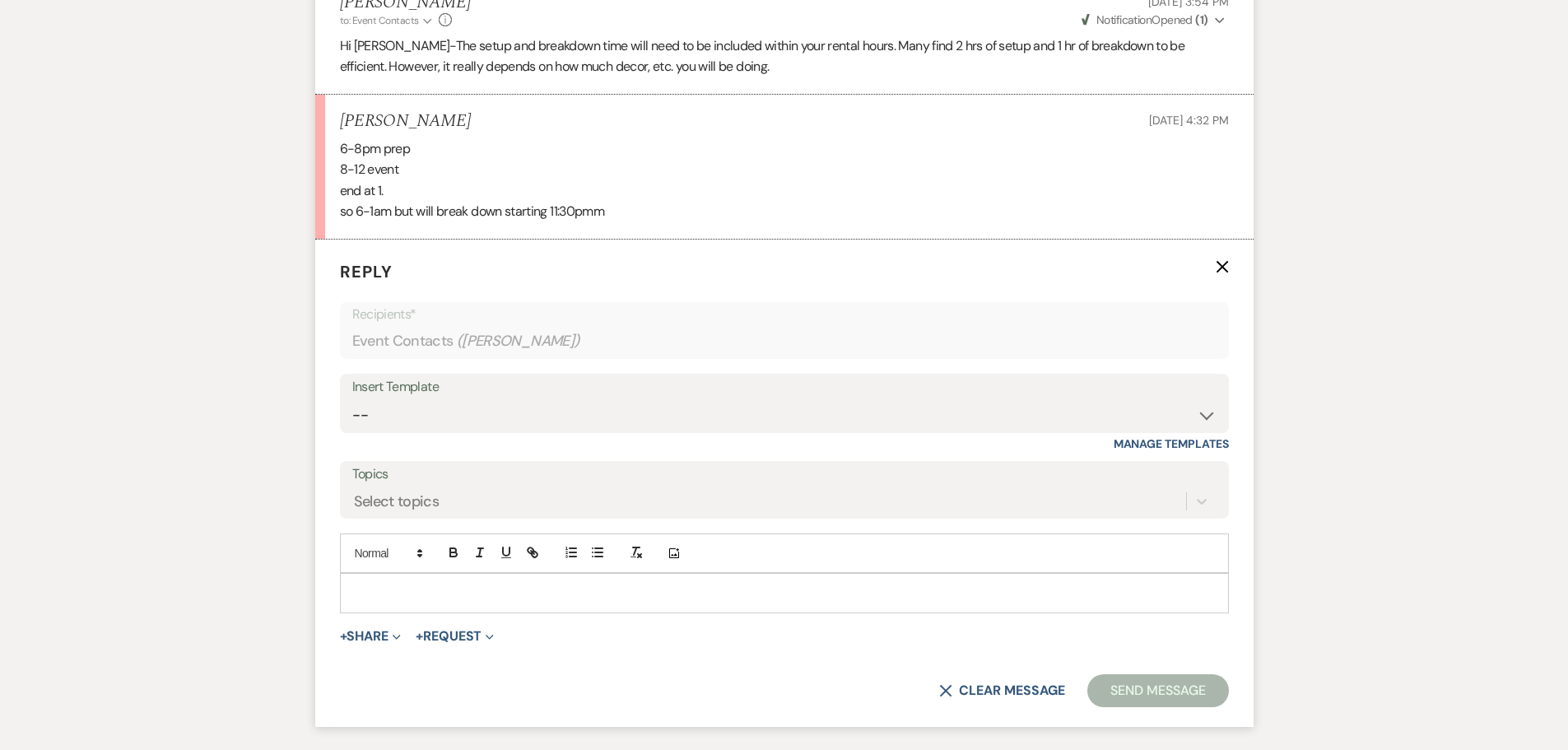
scroll to position [4158, 0]
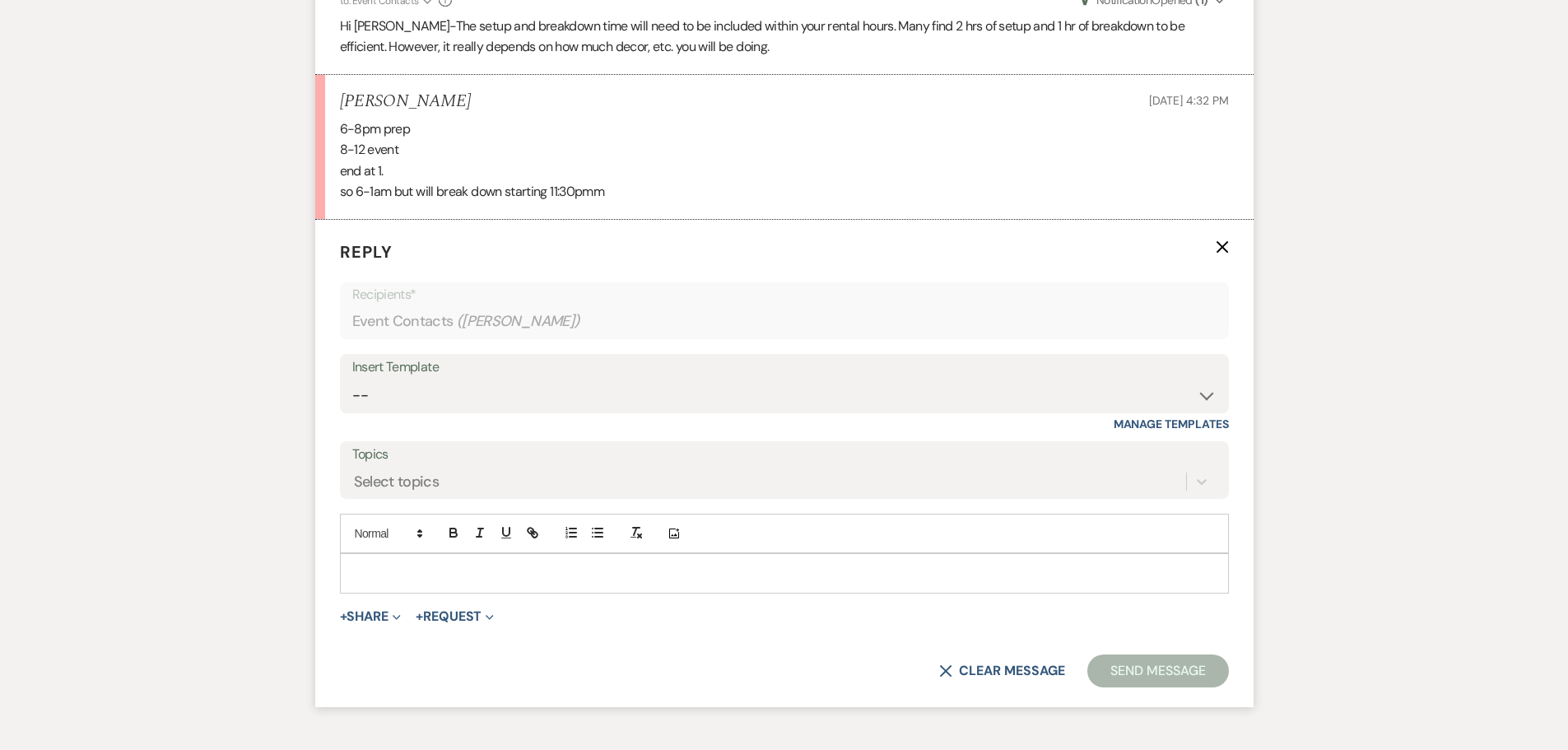
click at [452, 564] on p at bounding box center [784, 572] width 862 height 18
click at [488, 380] on select "-- Initial Inquiry Response-DATE IS AVAILABLE Initial Inquiry Response-DATE NOT…" at bounding box center [784, 396] width 864 height 32
select select "2825"
click at [352, 380] on select "-- Initial Inquiry Response-DATE IS AVAILABLE Initial Inquiry Response-DATE NOT…" at bounding box center [784, 396] width 864 height 32
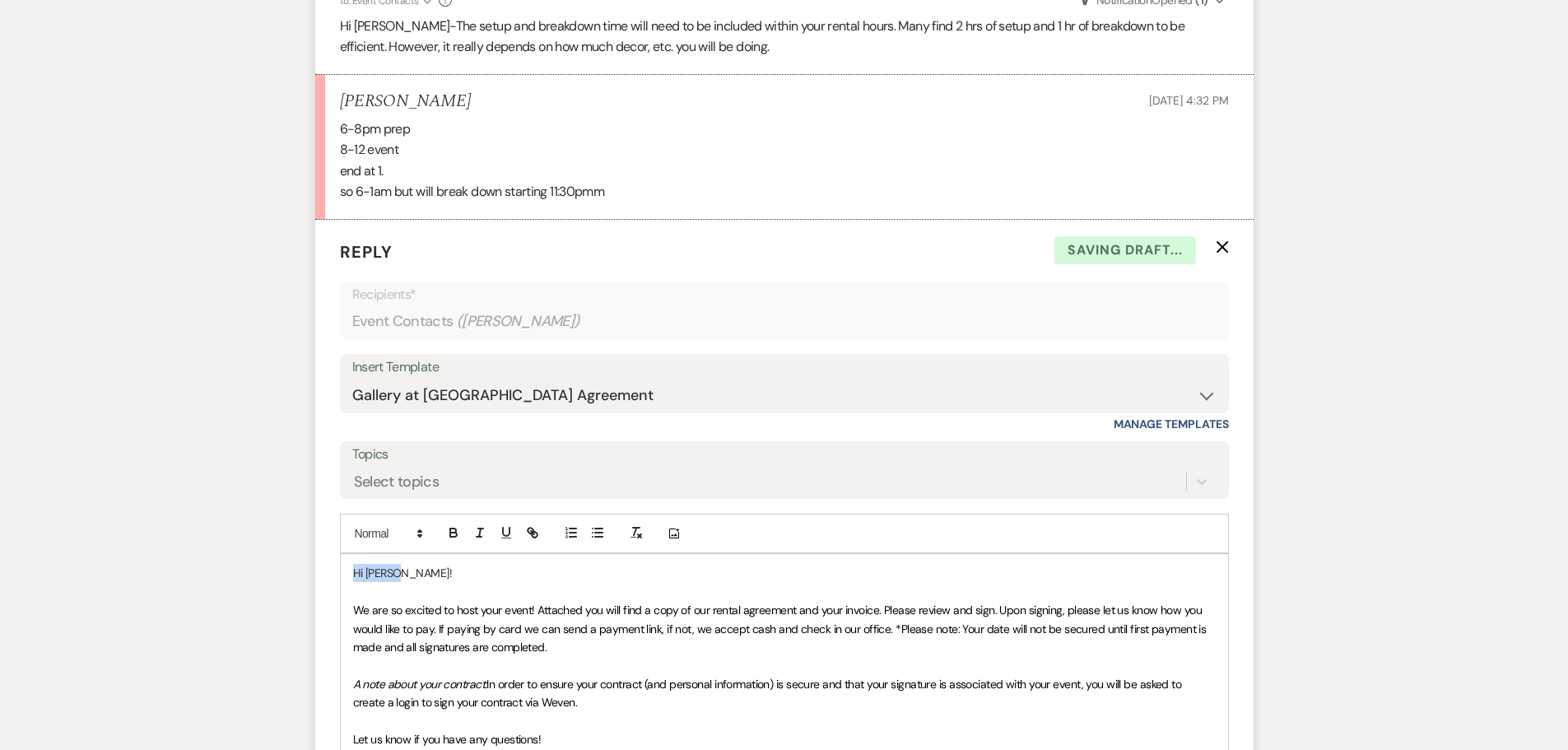
drag, startPoint x: 401, startPoint y: 548, endPoint x: 344, endPoint y: 550, distance: 57.0
click at [344, 554] on div "Hi [PERSON_NAME]! We are so excited to host your event! Attached you will find …" at bounding box center [784, 683] width 887 height 260
drag, startPoint x: 538, startPoint y: 588, endPoint x: 354, endPoint y: 585, distance: 184.0
click at [354, 603] on span "We are so excited to host your event! Attached you will find a copy of our rent…" at bounding box center [781, 628] width 855 height 52
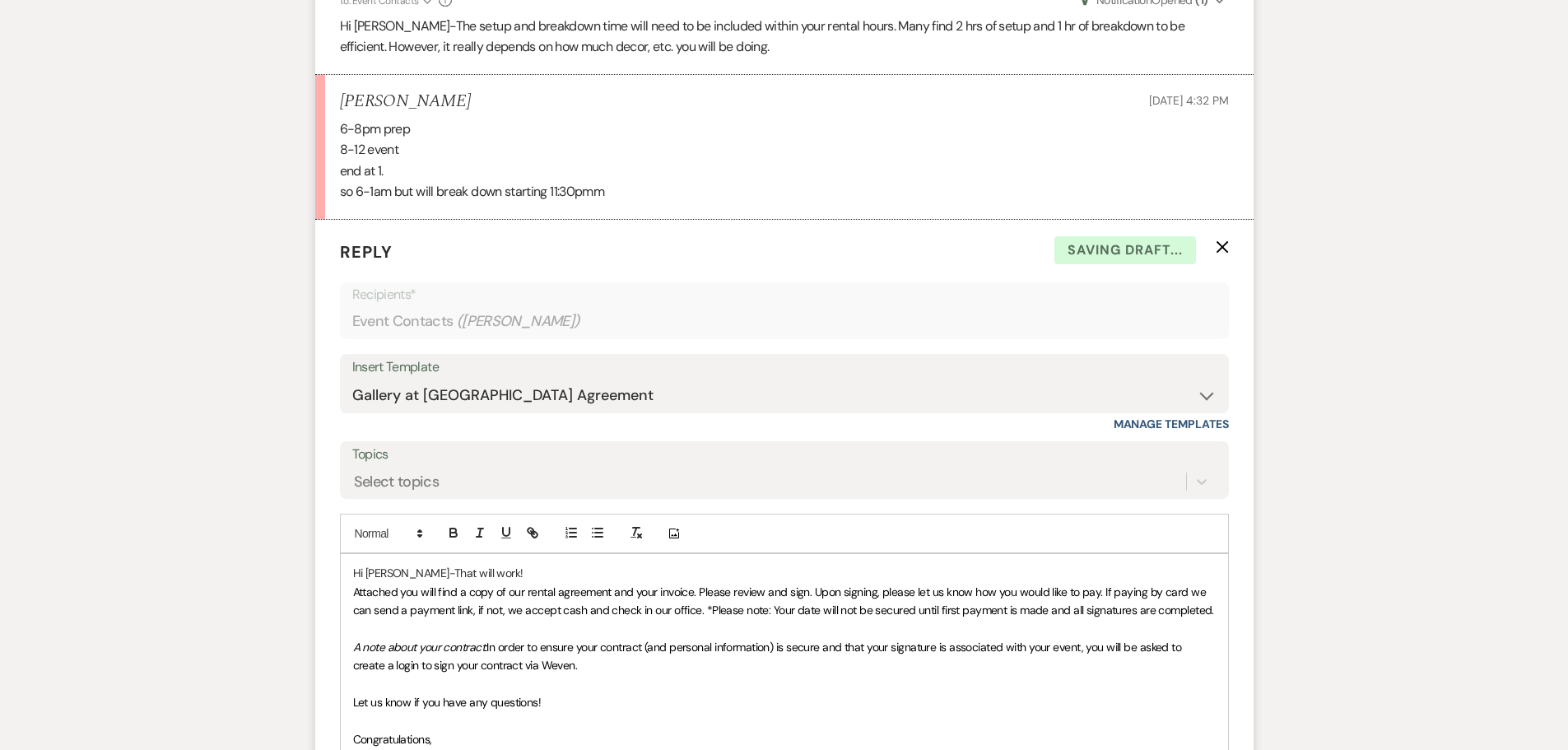
scroll to position [4141, 0]
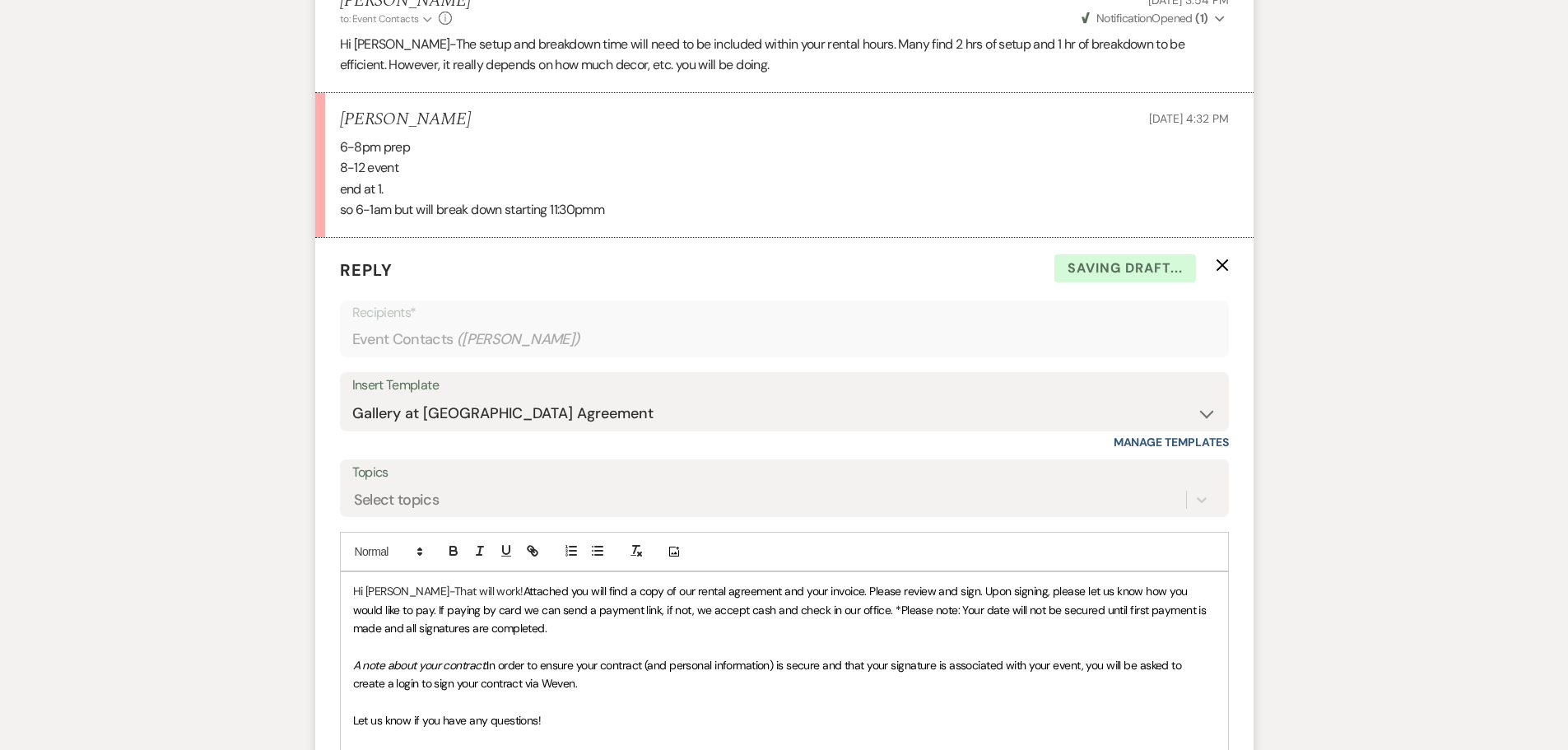
drag, startPoint x: 354, startPoint y: 585, endPoint x: 702, endPoint y: 448, distance: 374.0
click at [702, 461] on label "Topics" at bounding box center [784, 473] width 864 height 24
click at [356, 489] on input "Topics" at bounding box center [355, 500] width 2 height 22
click at [471, 583] on span "Attached you will find a copy of our rental agreement and your invoice. Please …" at bounding box center [781, 609] width 855 height 52
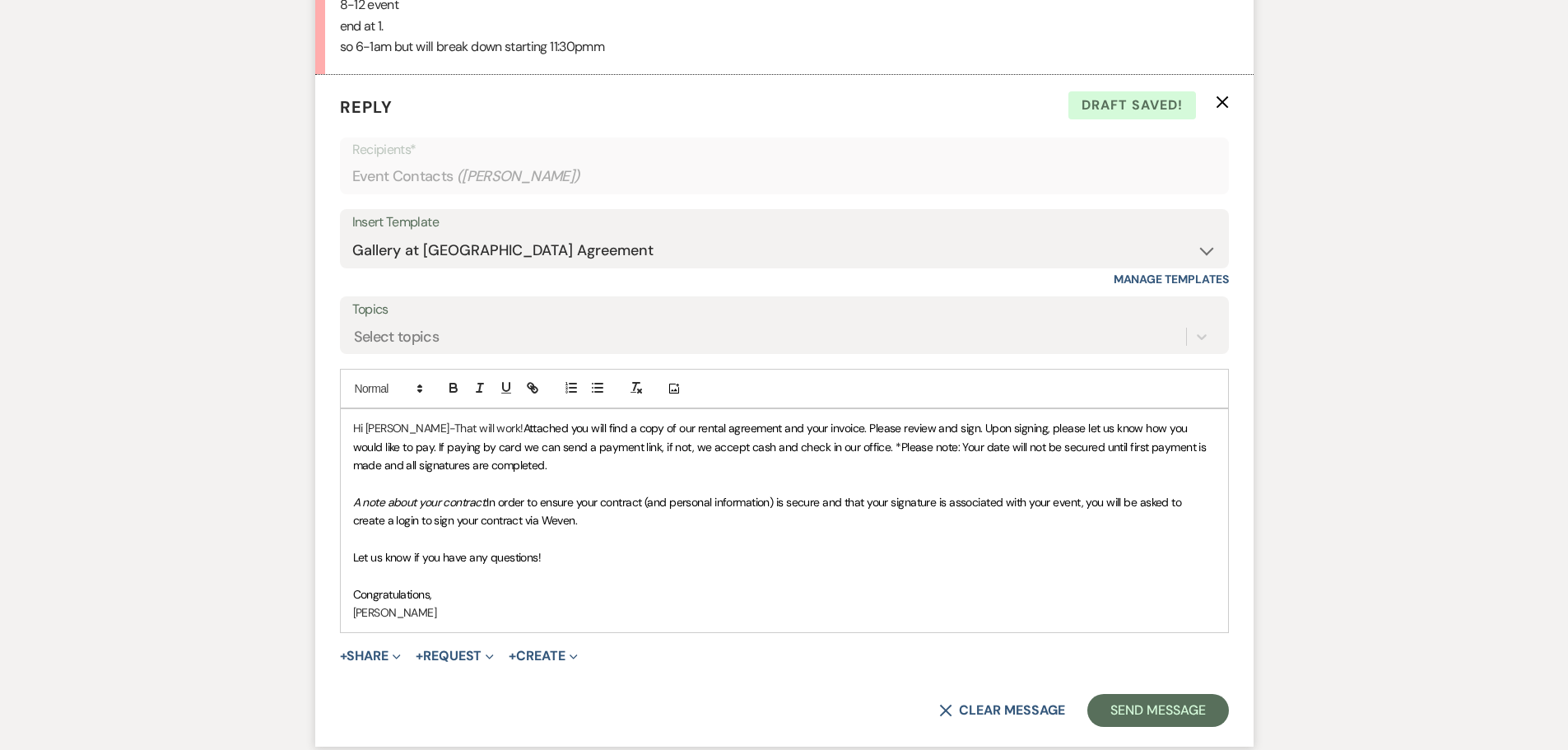
scroll to position [4305, 0]
click at [827, 424] on span "Attached you will find a copy of our rental agreement and your invoice. Please …" at bounding box center [781, 445] width 855 height 52
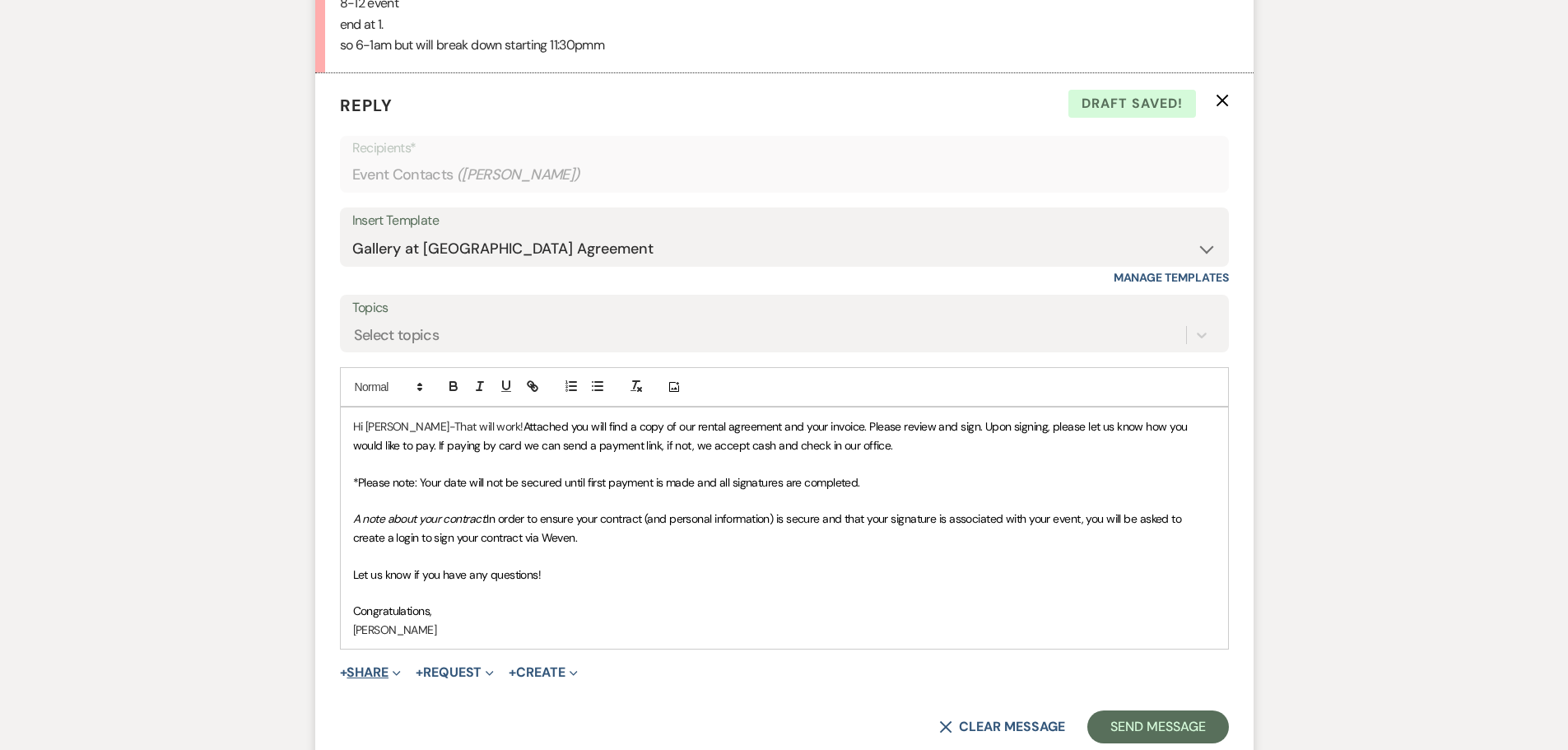
click at [371, 666] on button "+ Share Expand" at bounding box center [370, 673] width 62 height 14
click at [398, 697] on span "Doc Upload Documents" at bounding box center [406, 705] width 94 height 17
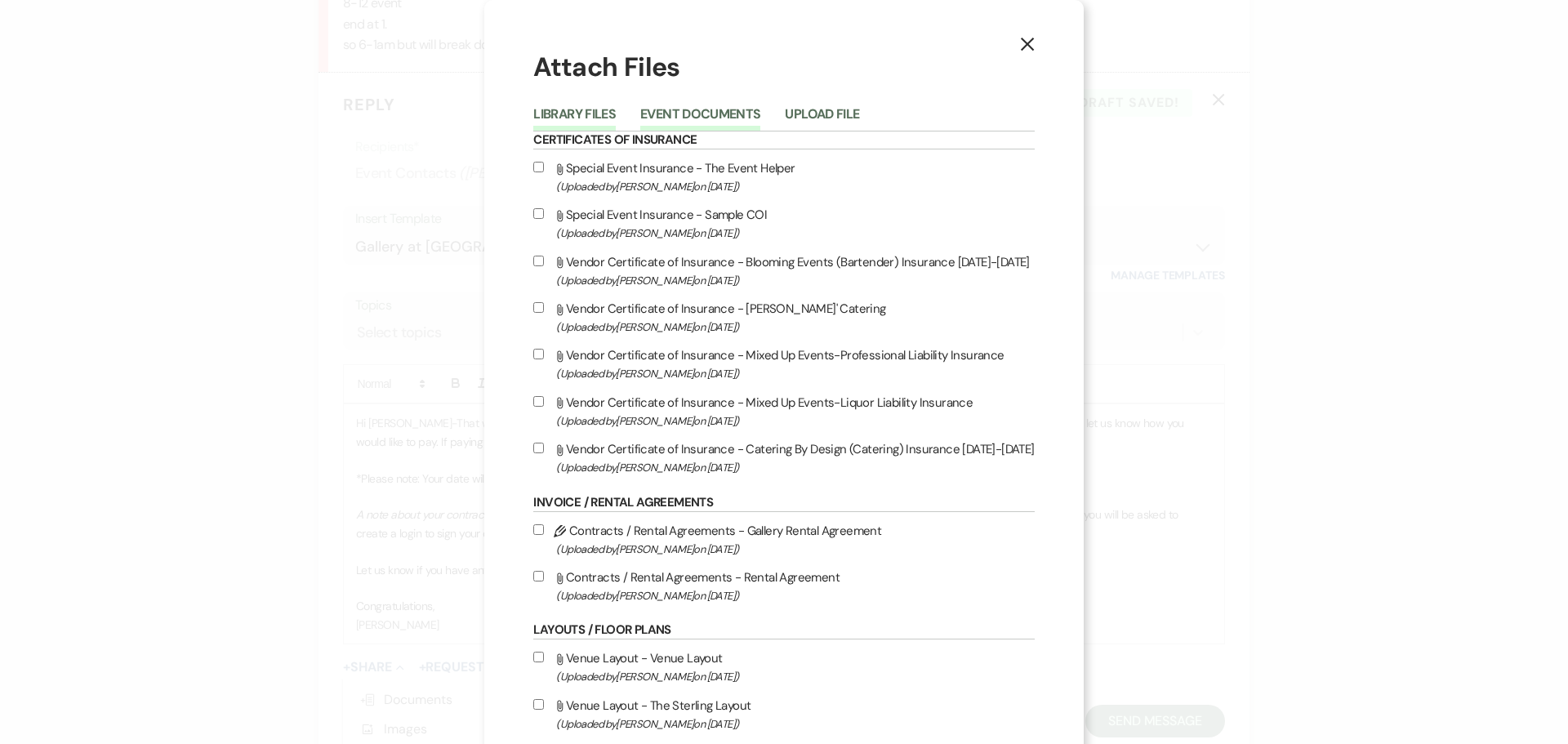
click at [711, 109] on button "Event Documents" at bounding box center [700, 119] width 120 height 23
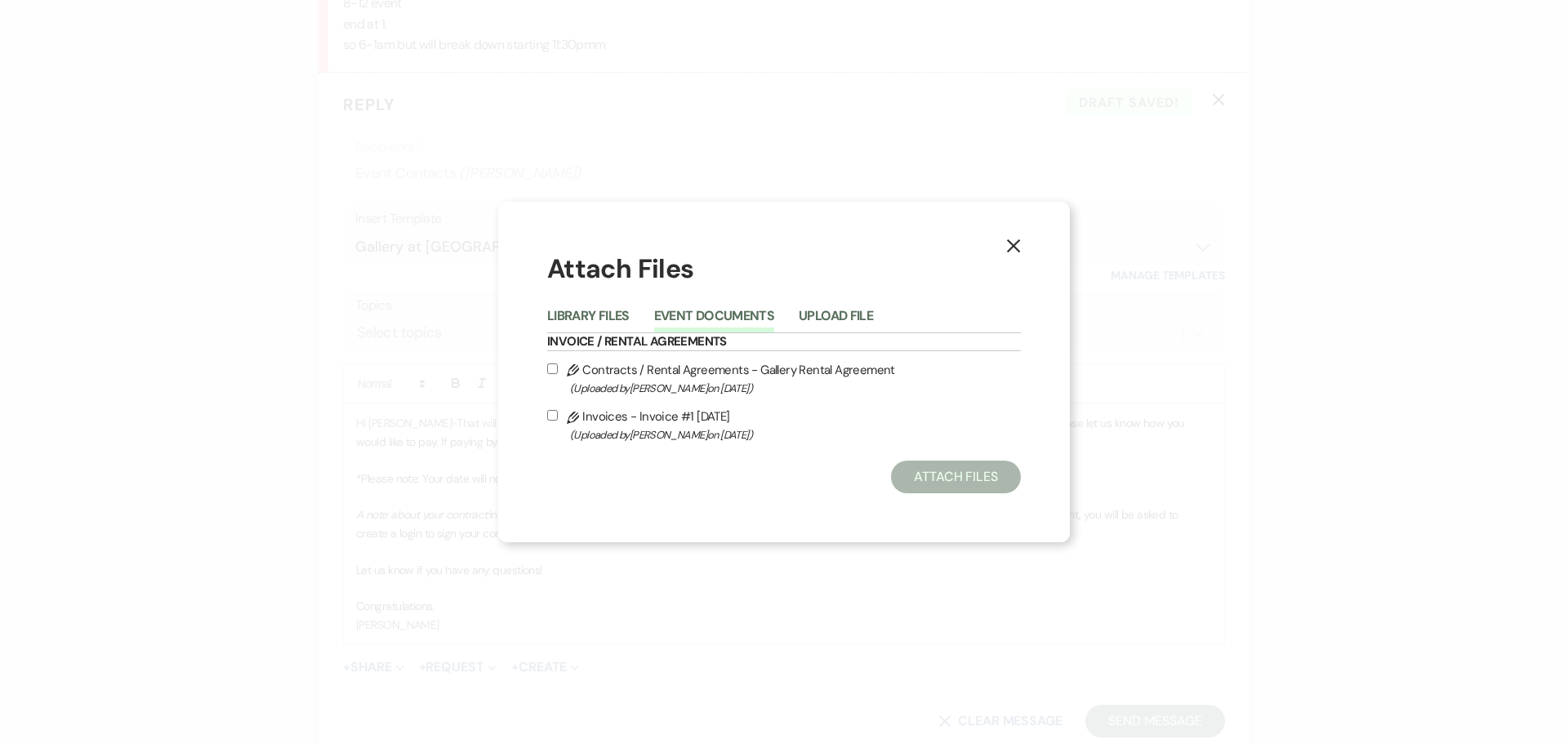
click at [594, 361] on label "Pencil Contracts / Rental Agreements - Gallery Rental Agreement (Uploaded by [P…" at bounding box center [784, 378] width 474 height 39
click at [558, 363] on input "Pencil Contracts / Rental Agreements - Gallery Rental Agreement (Uploaded by [P…" at bounding box center [552, 368] width 11 height 11
checkbox input "true"
click at [566, 418] on label "Pencil Invoices - Invoice #1 [DATE] (Uploaded by [PERSON_NAME] on [DATE] )" at bounding box center [784, 425] width 474 height 39
click at [558, 418] on input "Pencil Invoices - Invoice #1 [DATE] (Uploaded by [PERSON_NAME] on [DATE] )" at bounding box center [552, 415] width 11 height 11
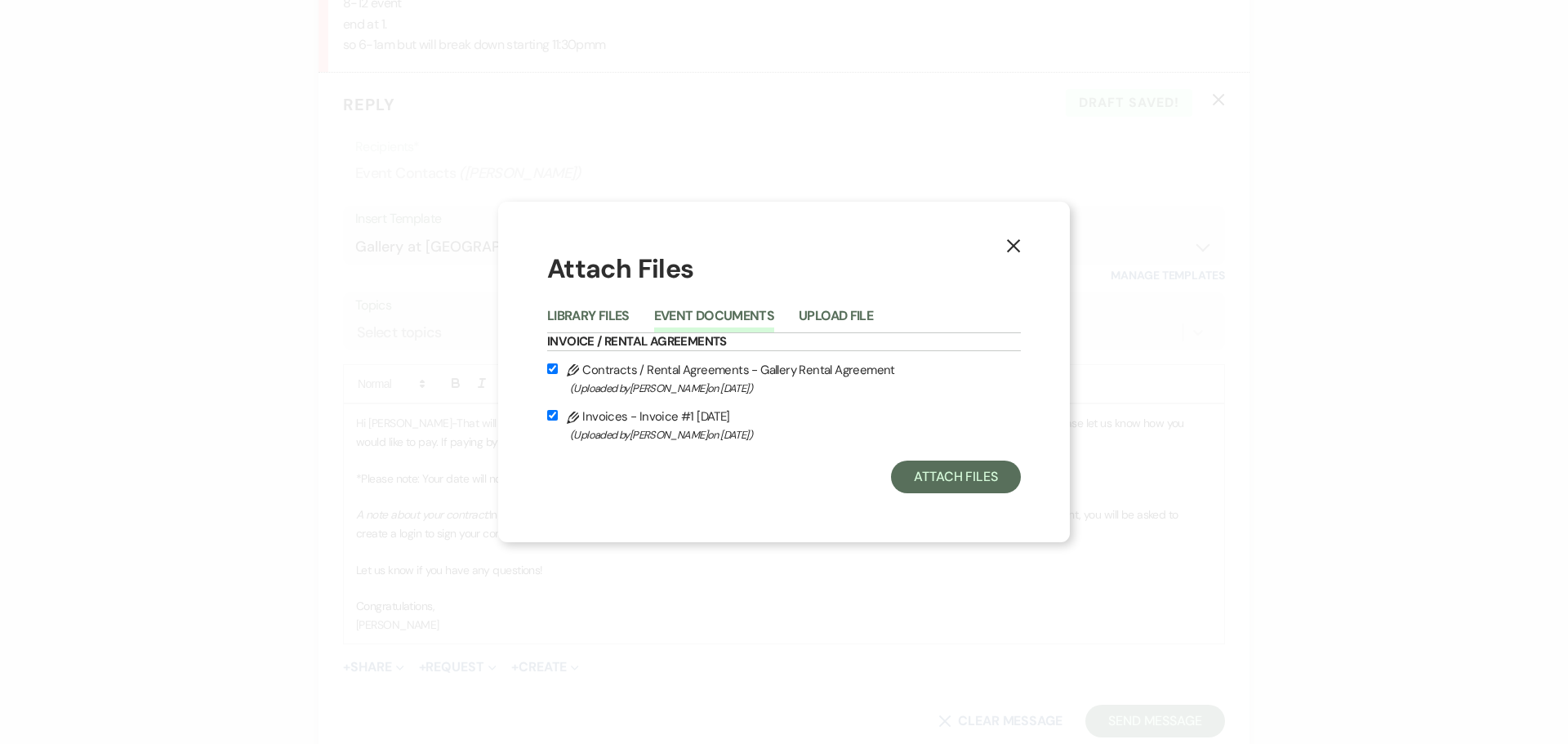
checkbox input "true"
click at [929, 480] on button "Attach Files" at bounding box center [956, 476] width 130 height 33
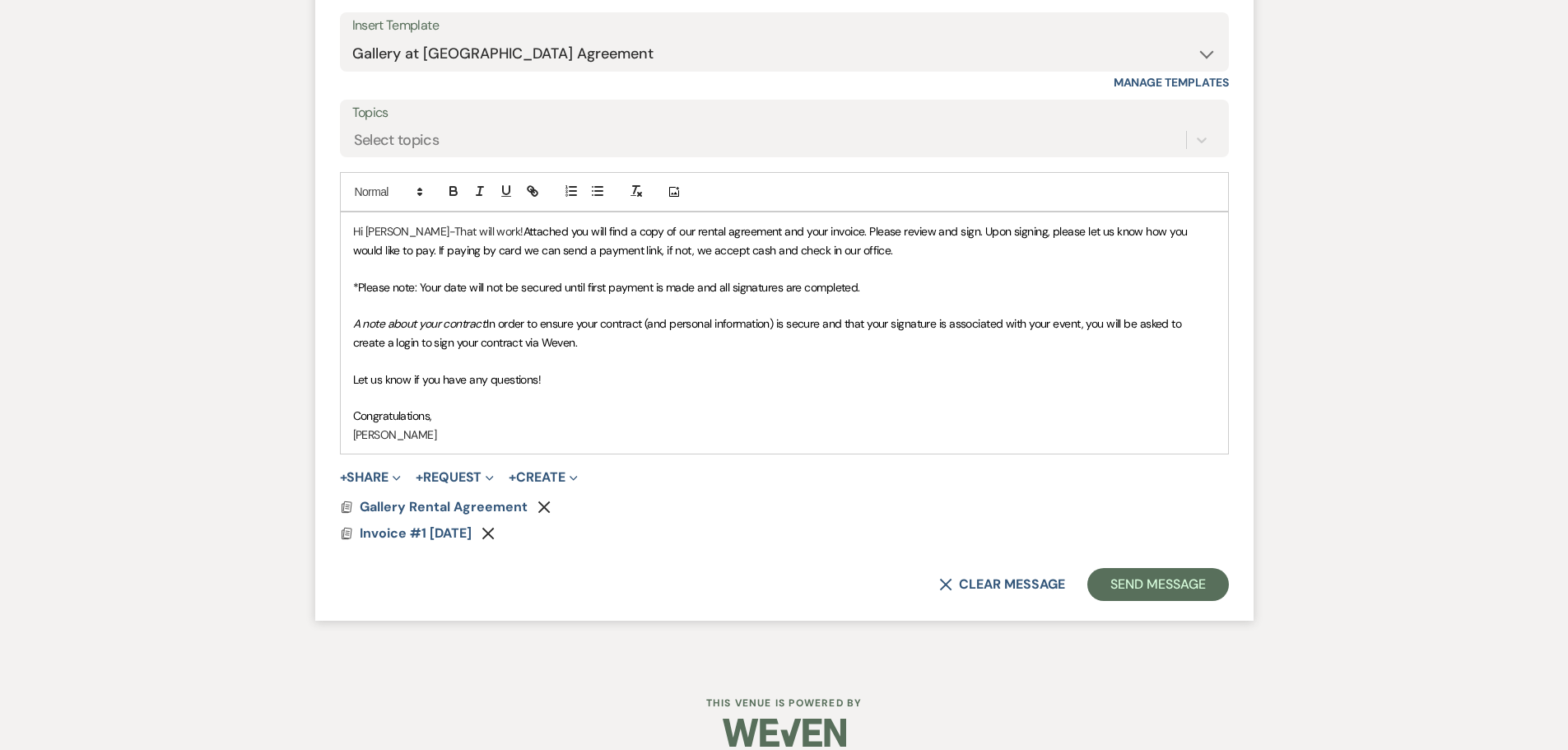
scroll to position [4418, 0]
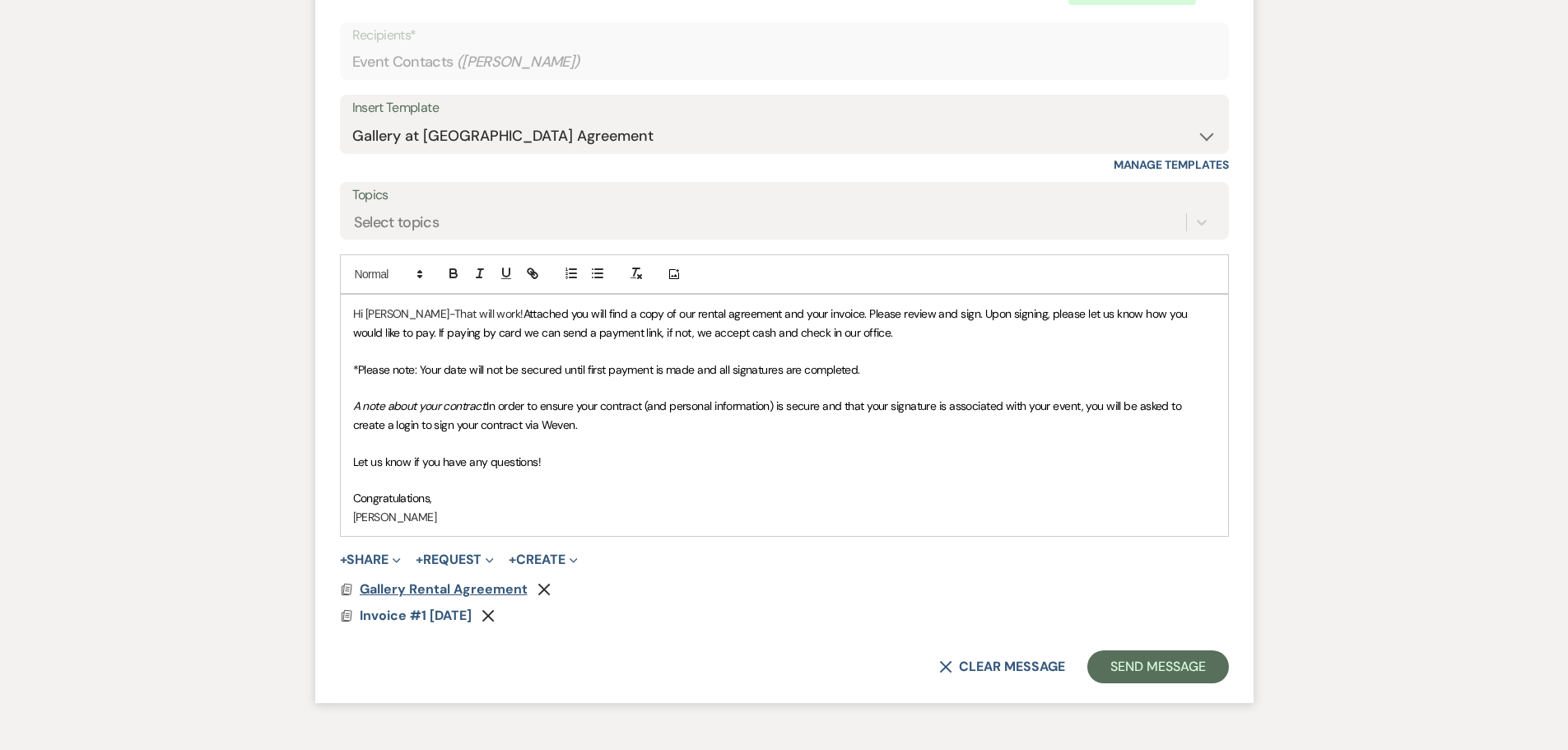
click at [445, 580] on span "Gallery Rental Agreement" at bounding box center [443, 589] width 168 height 17
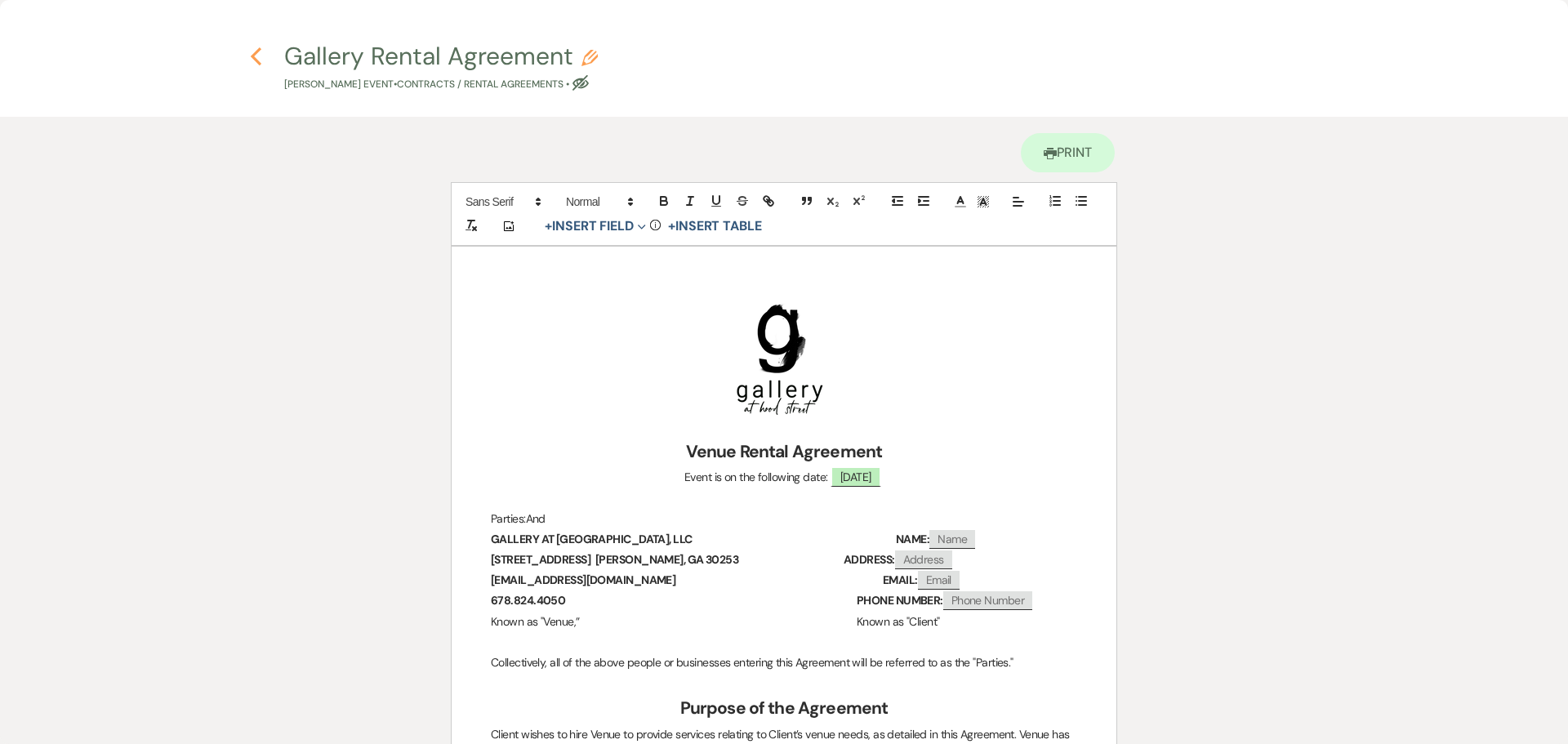
click at [255, 52] on use "button" at bounding box center [256, 55] width 11 height 18
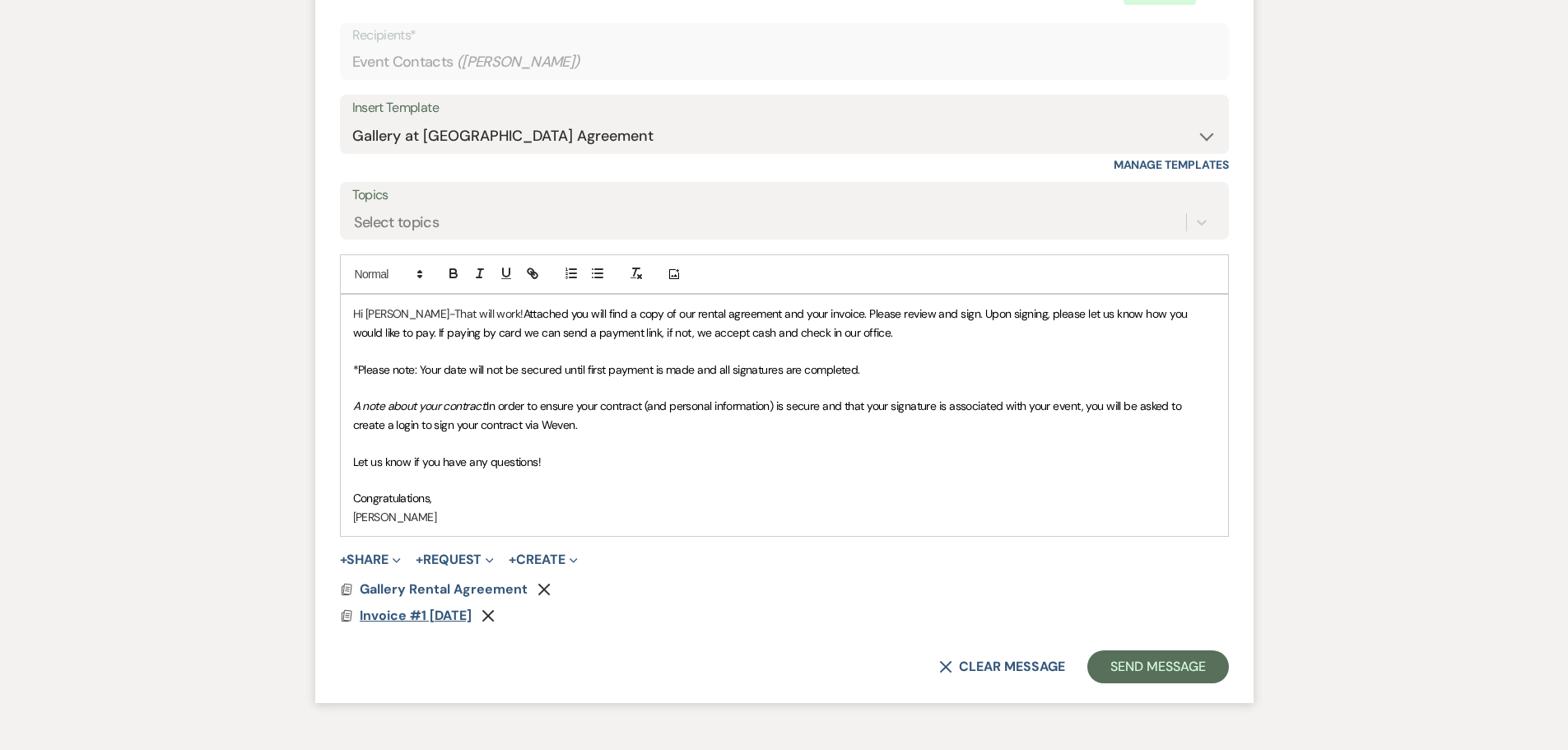
click at [454, 606] on span "Invoice #1 [DATE]" at bounding box center [415, 615] width 112 height 17
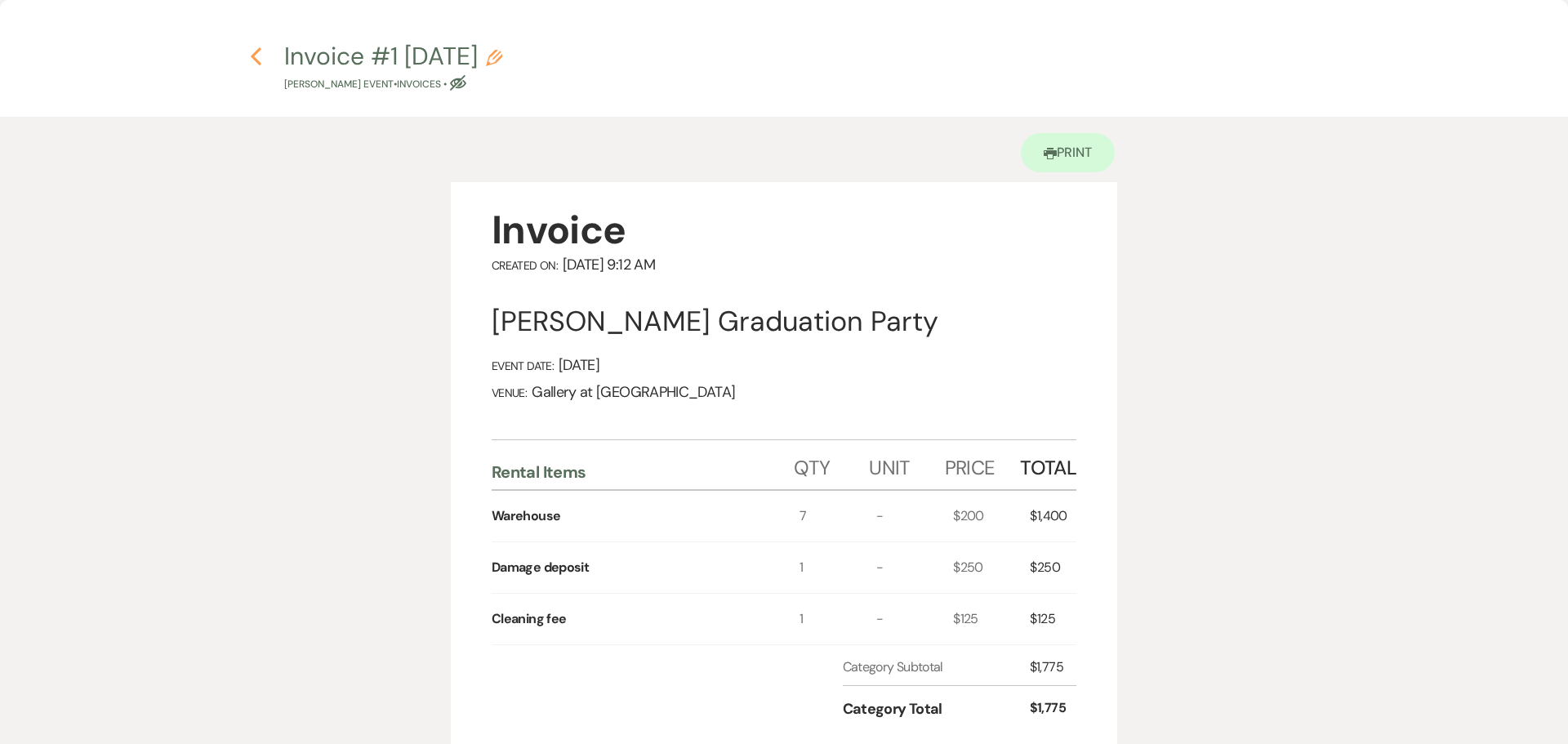
click at [256, 59] on use "button" at bounding box center [256, 55] width 11 height 18
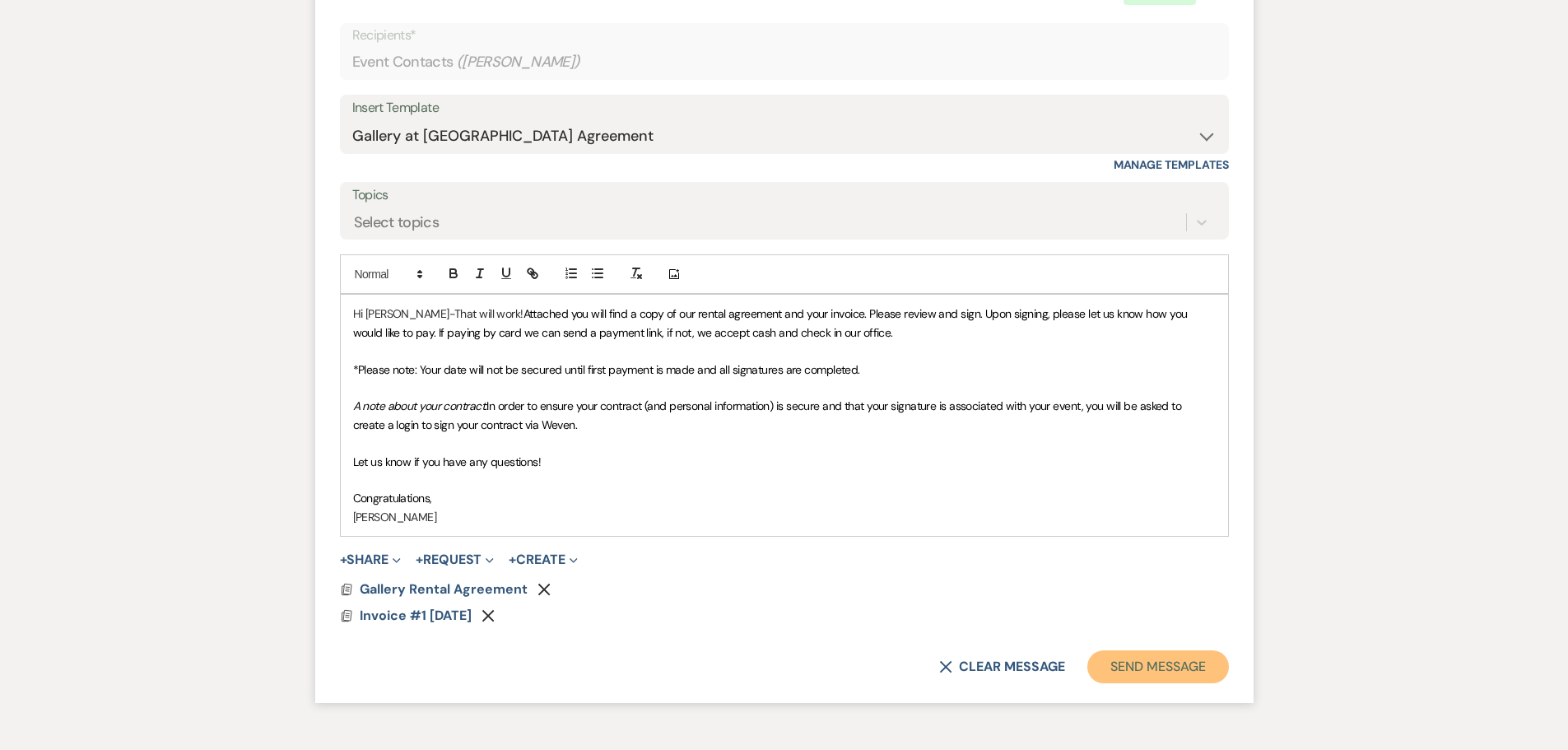
click at [1152, 650] on button "Send Message" at bounding box center [1157, 666] width 140 height 33
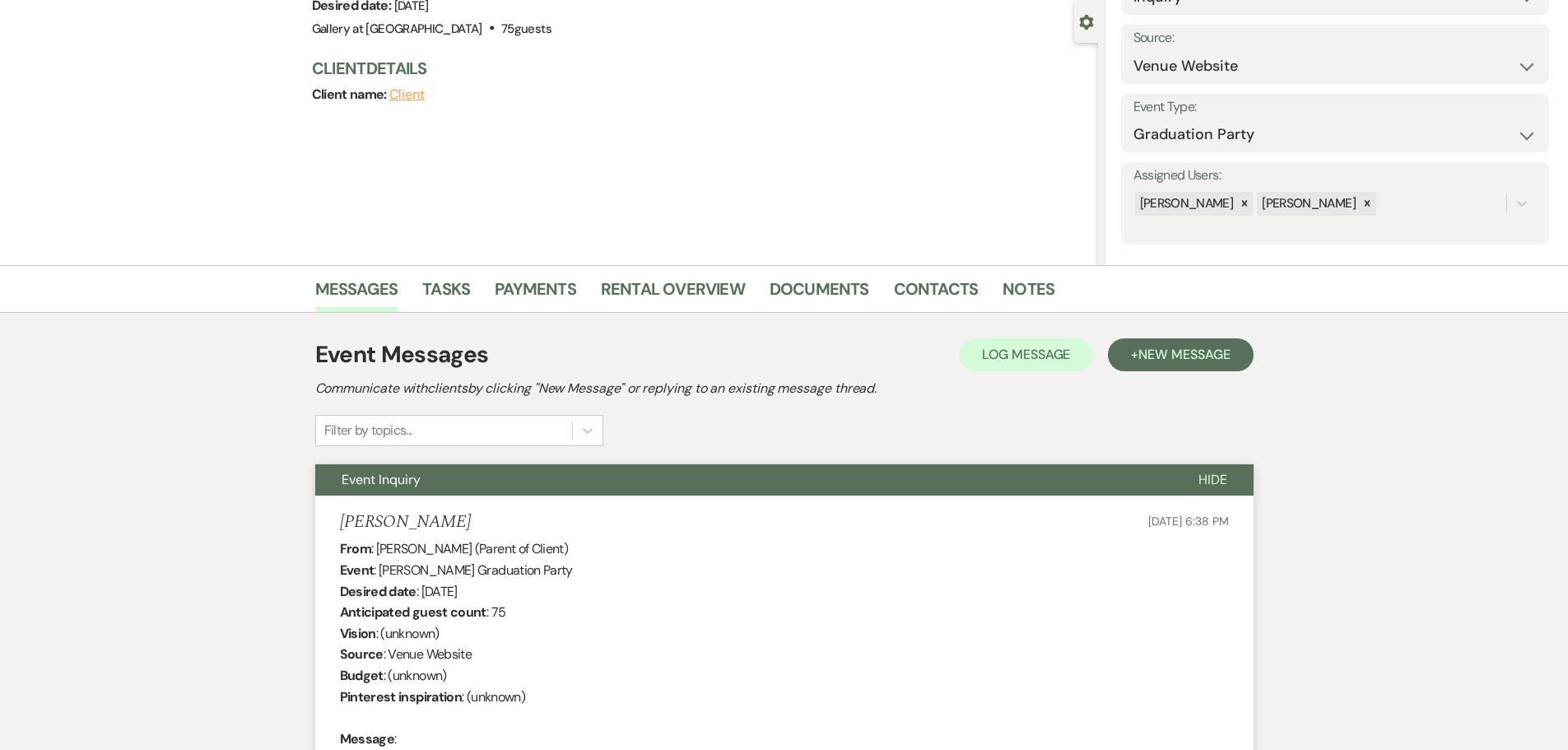
scroll to position [0, 0]
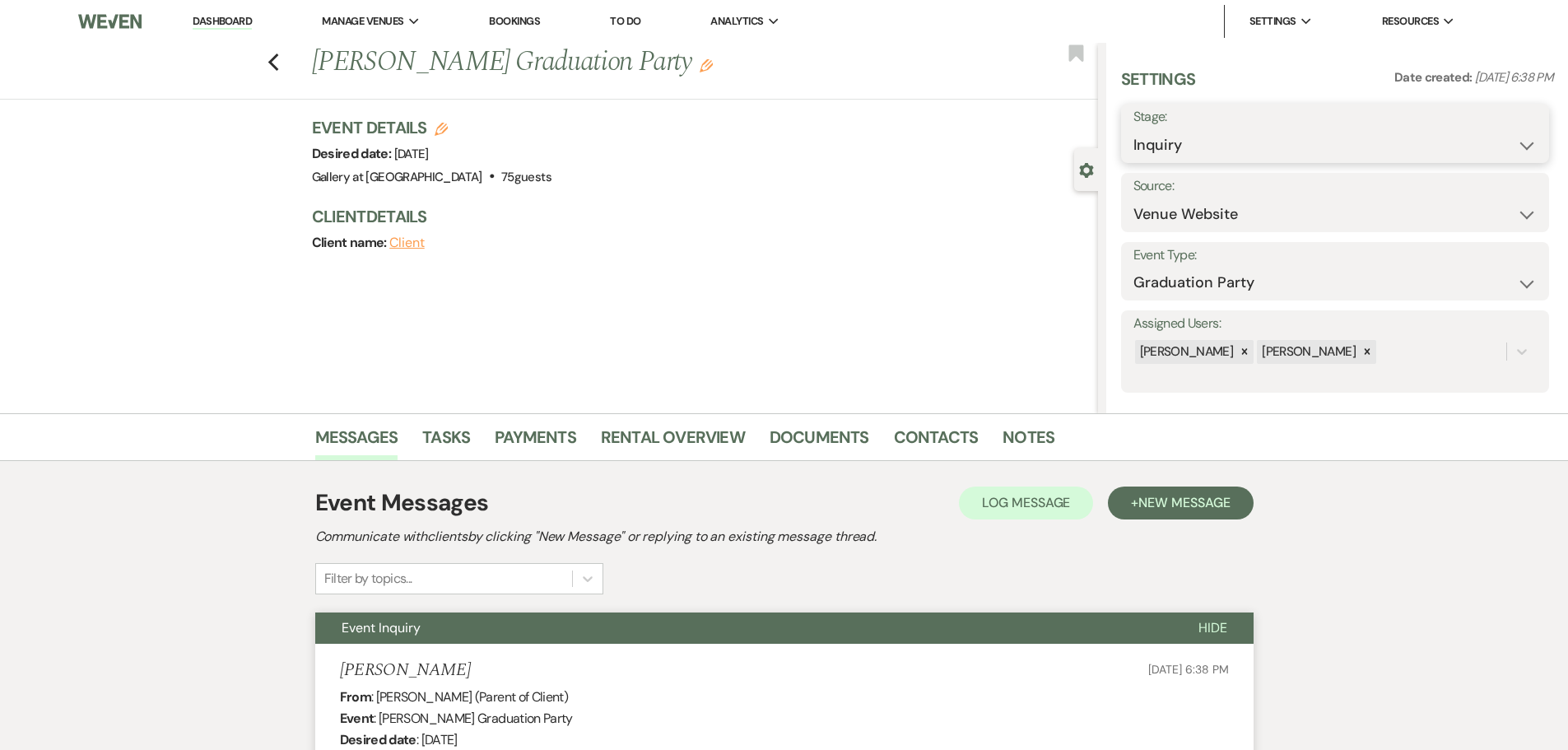
click at [1513, 138] on select "Inquiry Follow Up Tour Requested Tour Confirmed Toured Proposal Sent Booked Lost" at bounding box center [1335, 145] width 403 height 32
select select "6"
click at [1134, 129] on select "Inquiry Follow Up Tour Requested Tour Confirmed Toured Proposal Sent Booked Lost" at bounding box center [1335, 145] width 403 height 32
click at [1490, 133] on button "Save" at bounding box center [1502, 133] width 93 height 33
click at [276, 61] on use "button" at bounding box center [272, 62] width 11 height 18
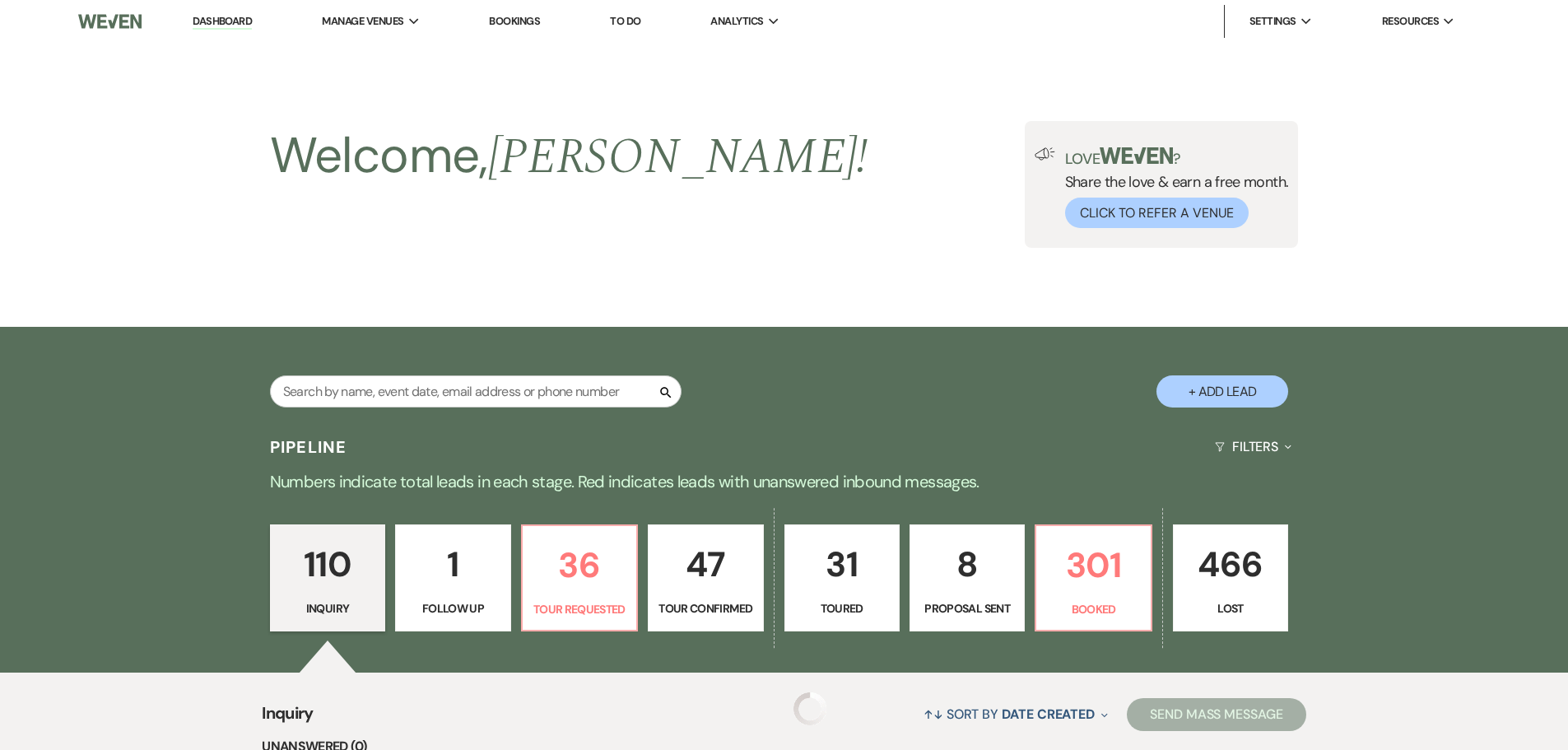
scroll to position [329, 0]
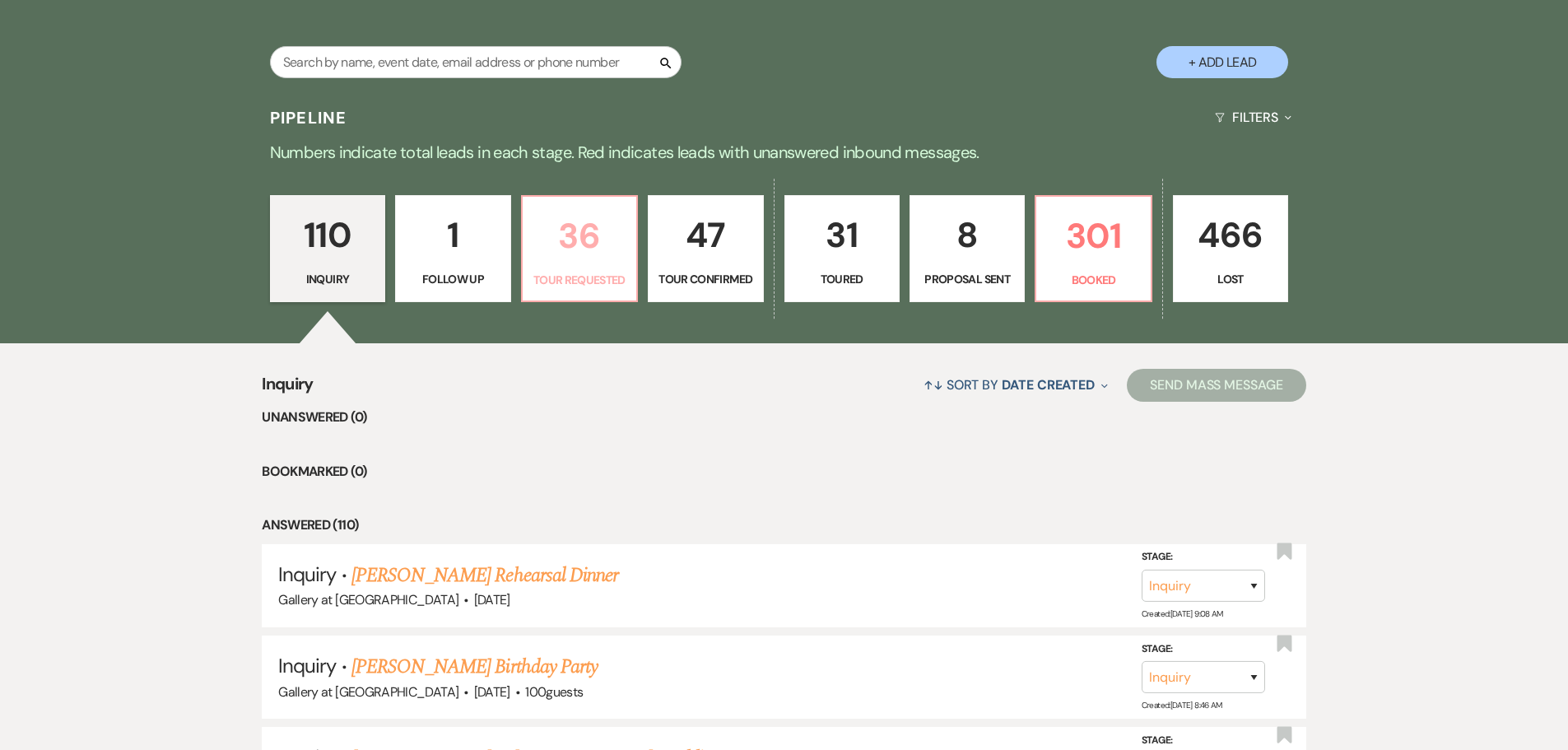
click at [607, 278] on p "Tour Requested" at bounding box center [579, 279] width 94 height 18
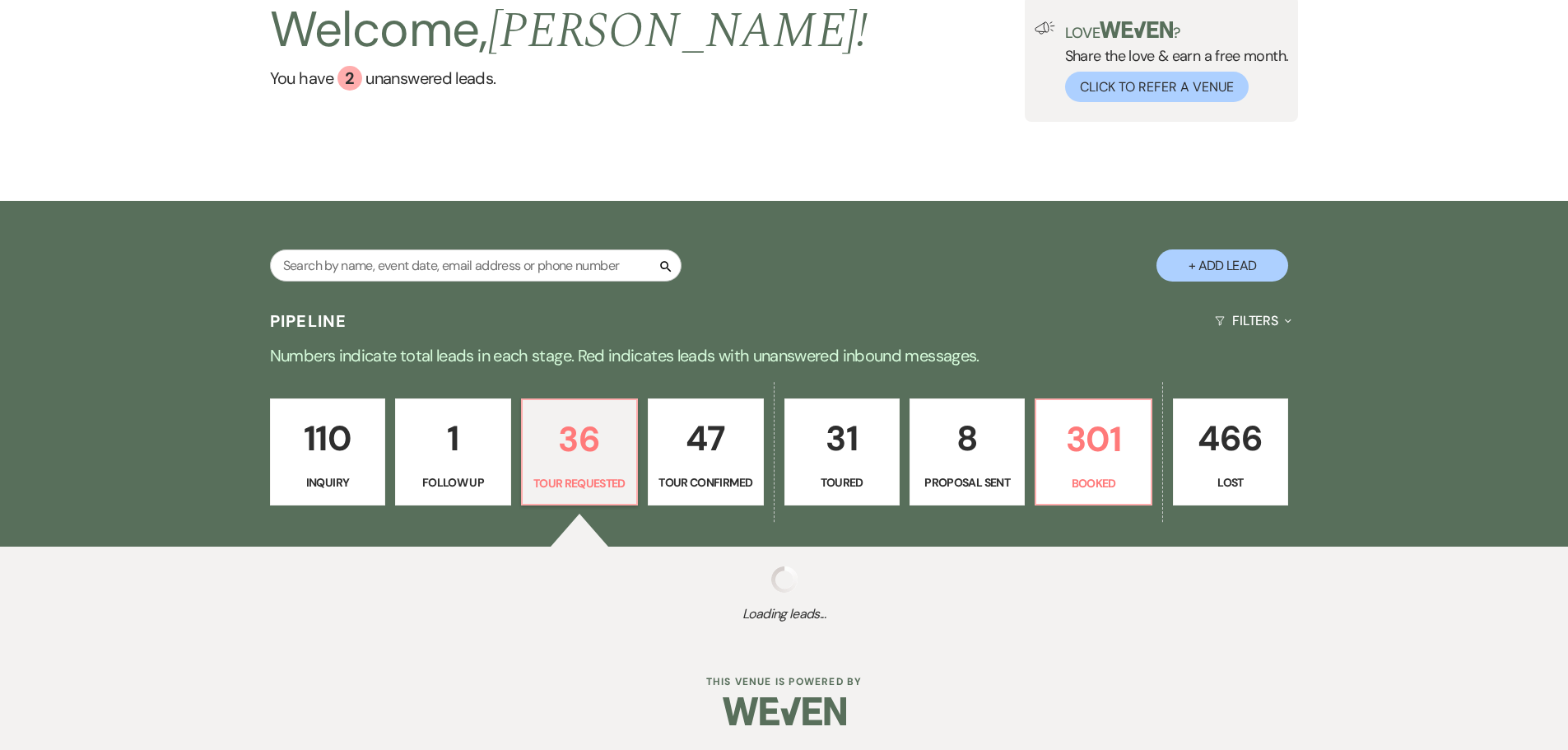
select select "2"
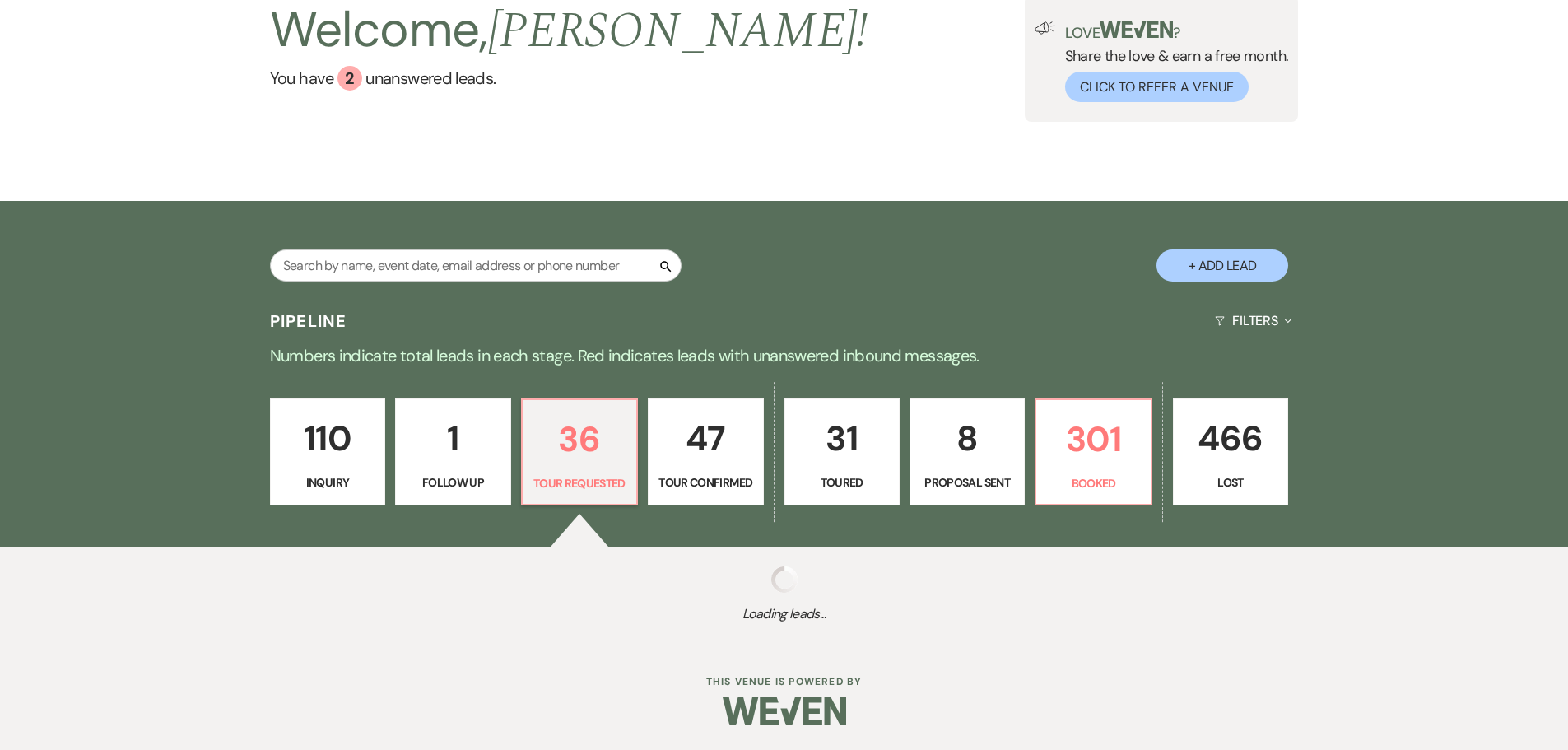
select select "2"
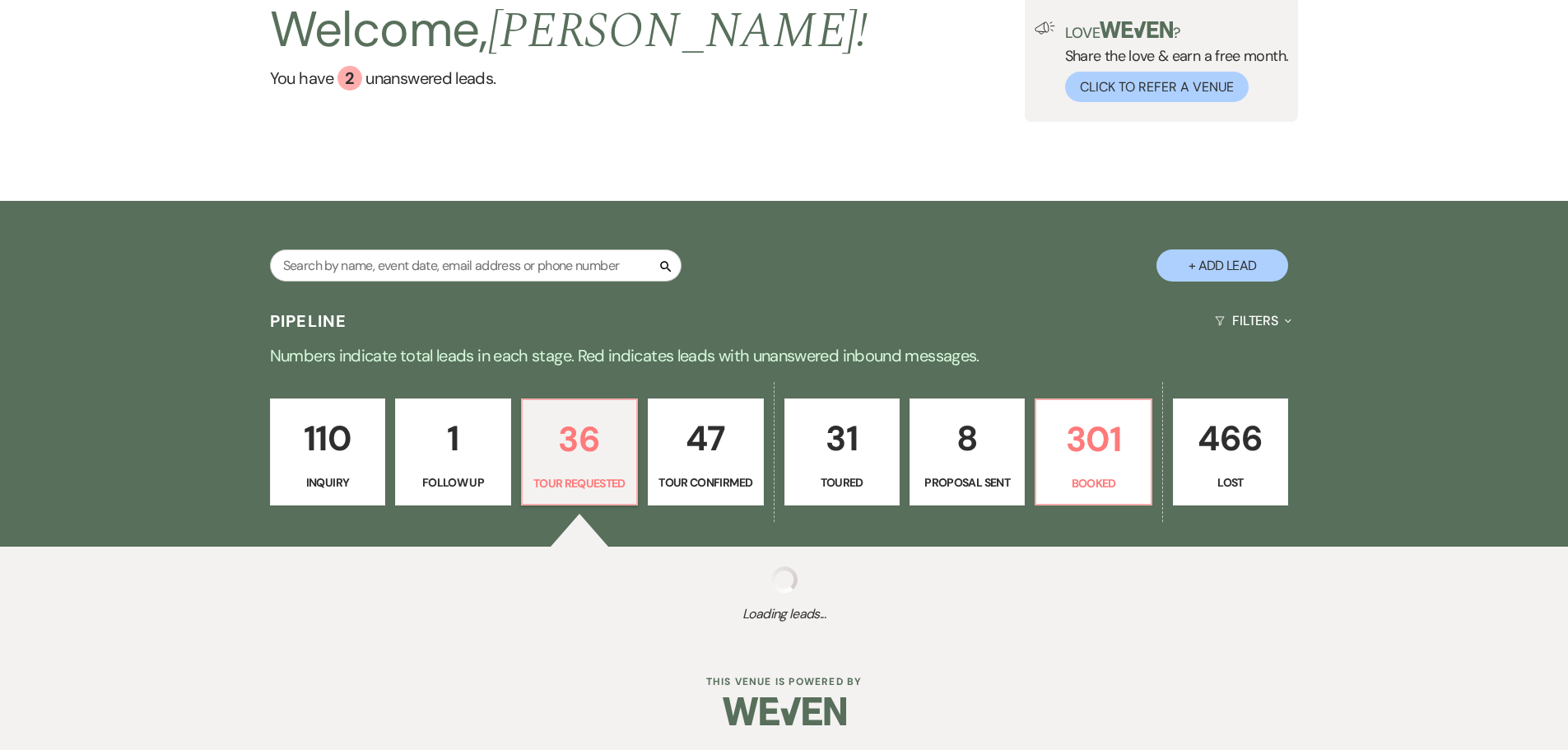
select select "2"
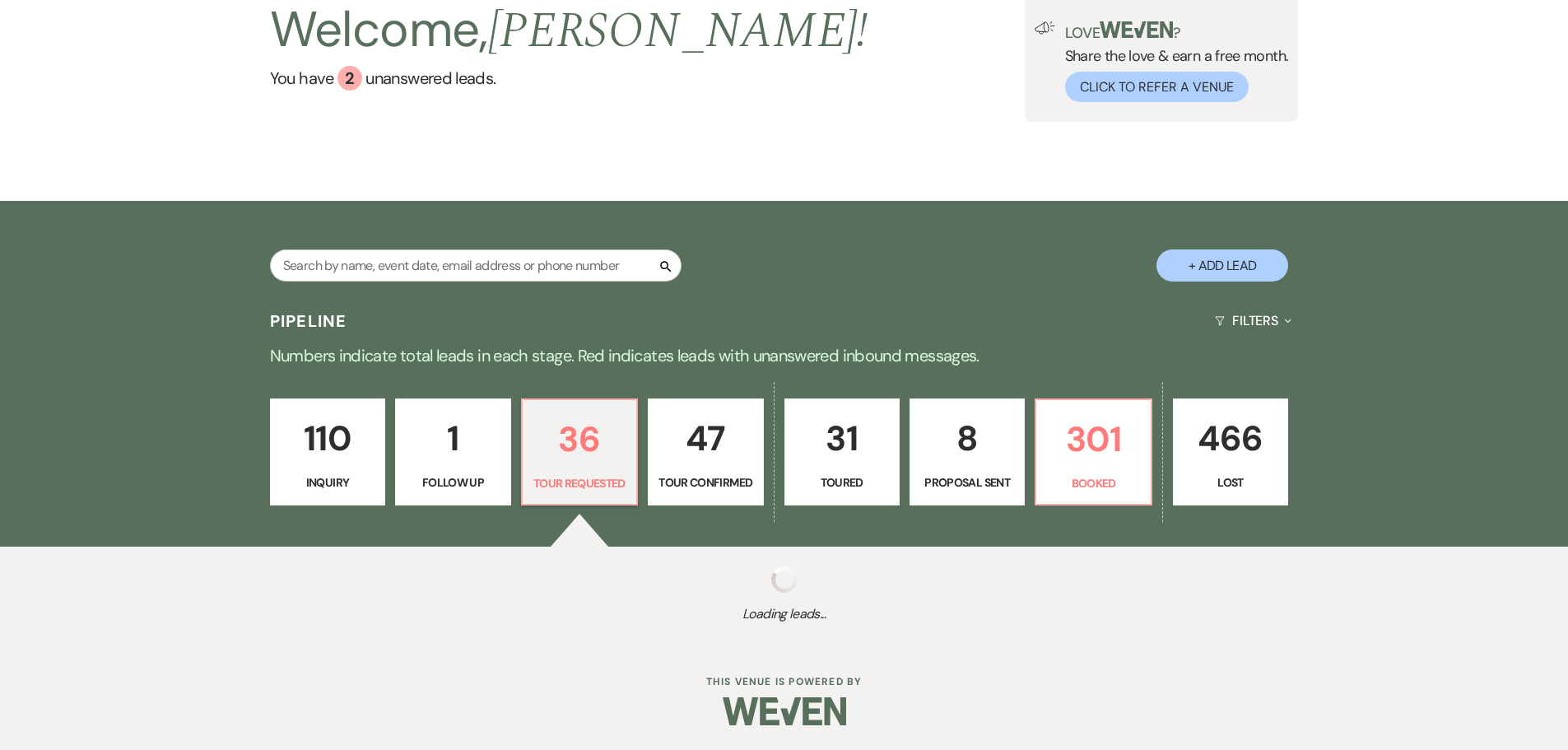
select select "2"
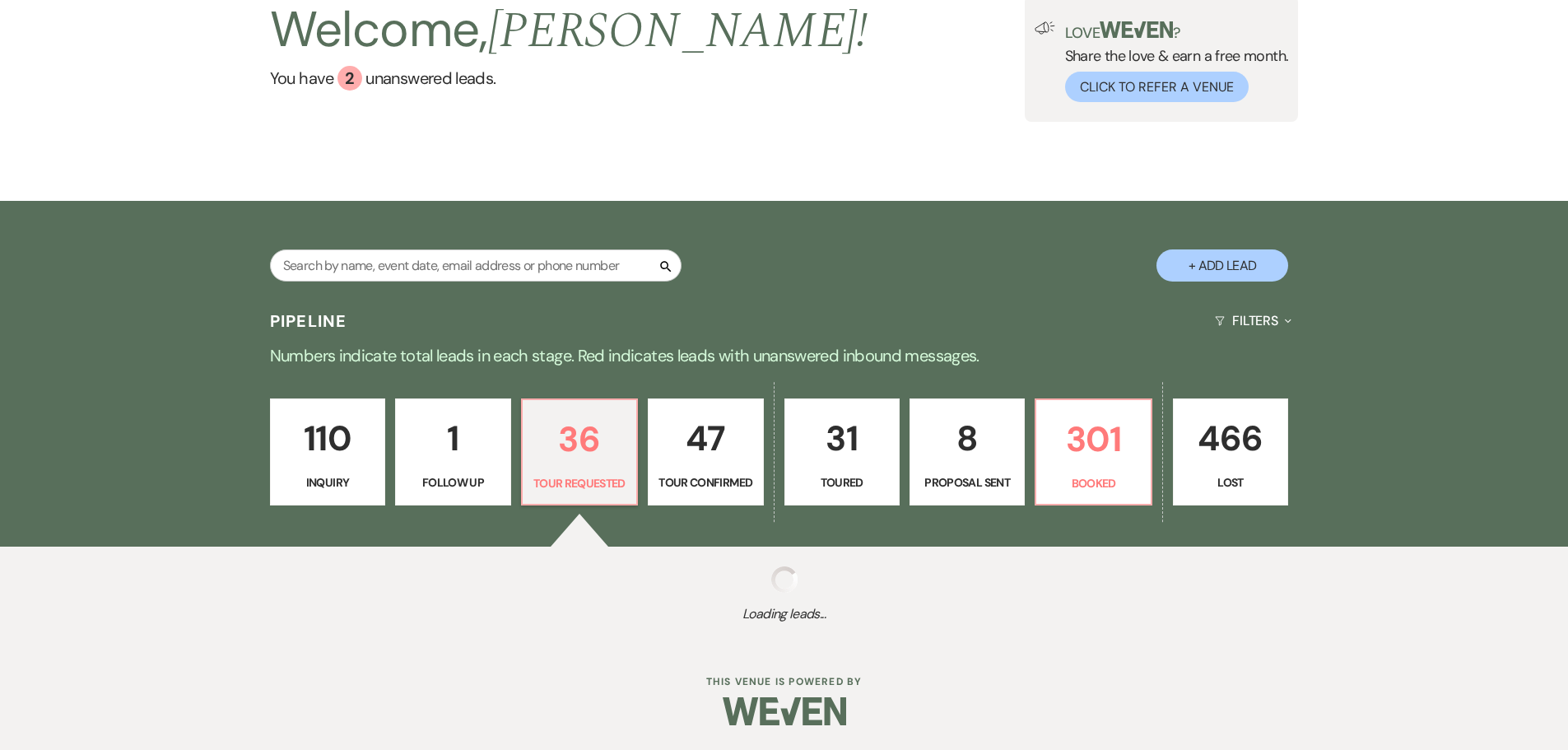
select select "2"
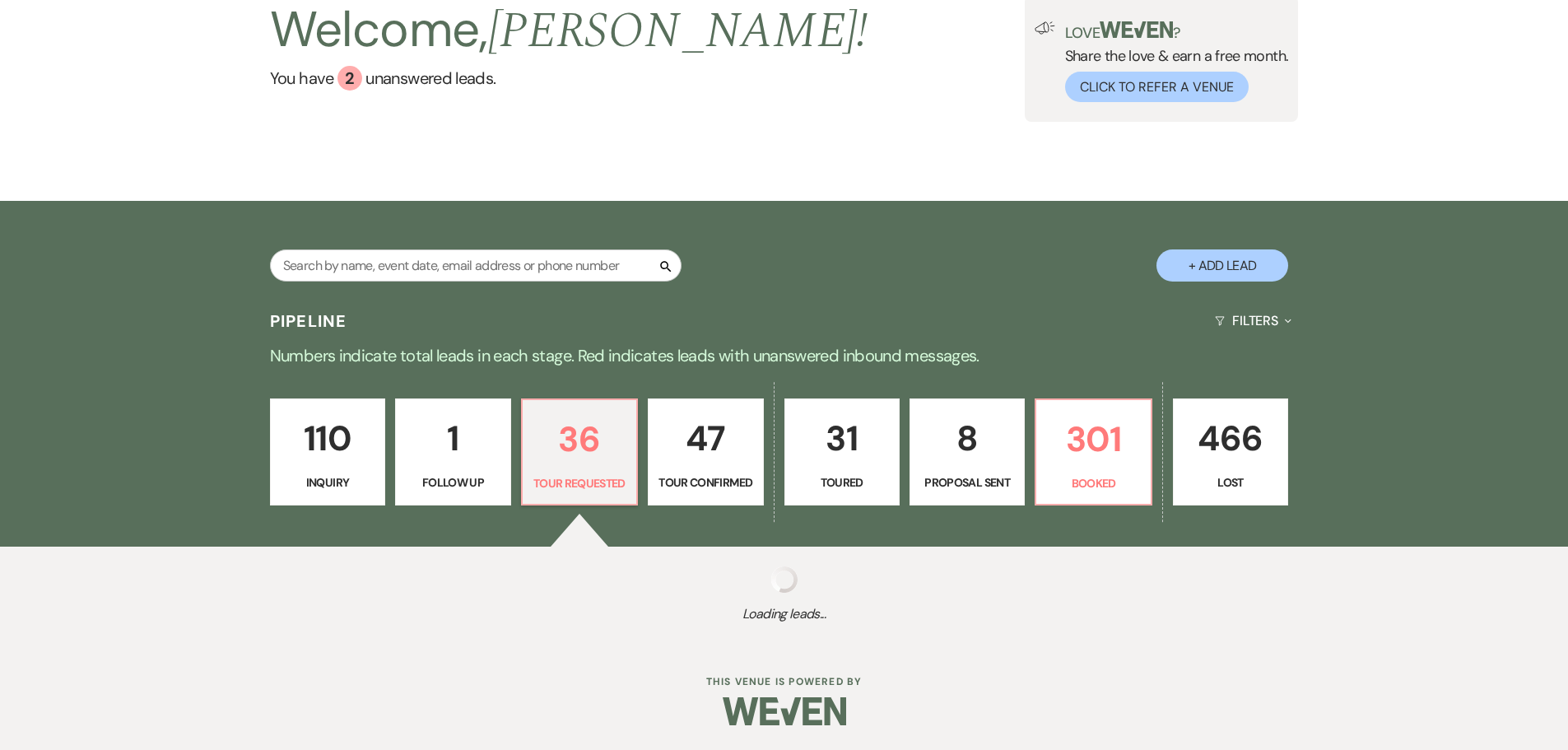
select select "2"
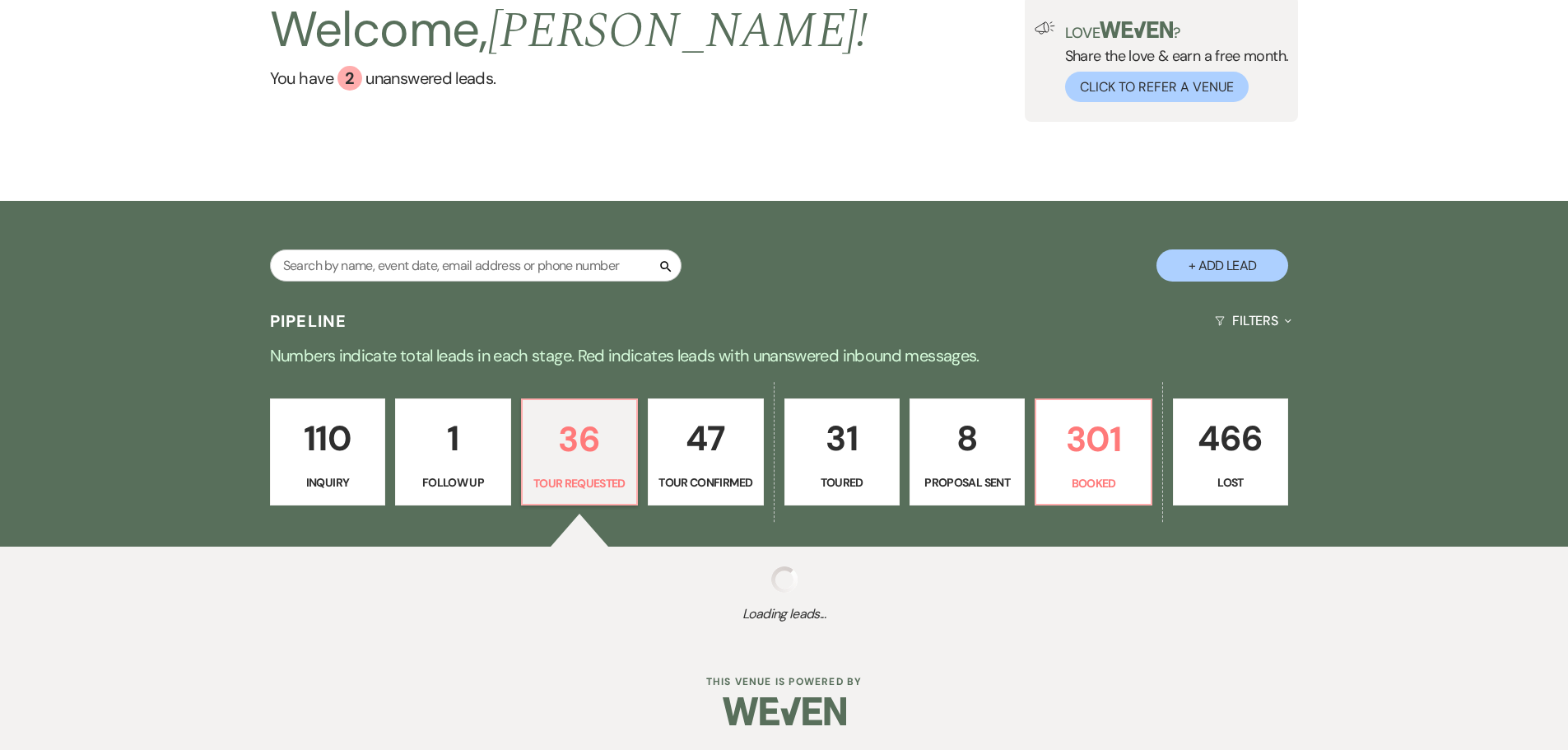
select select "2"
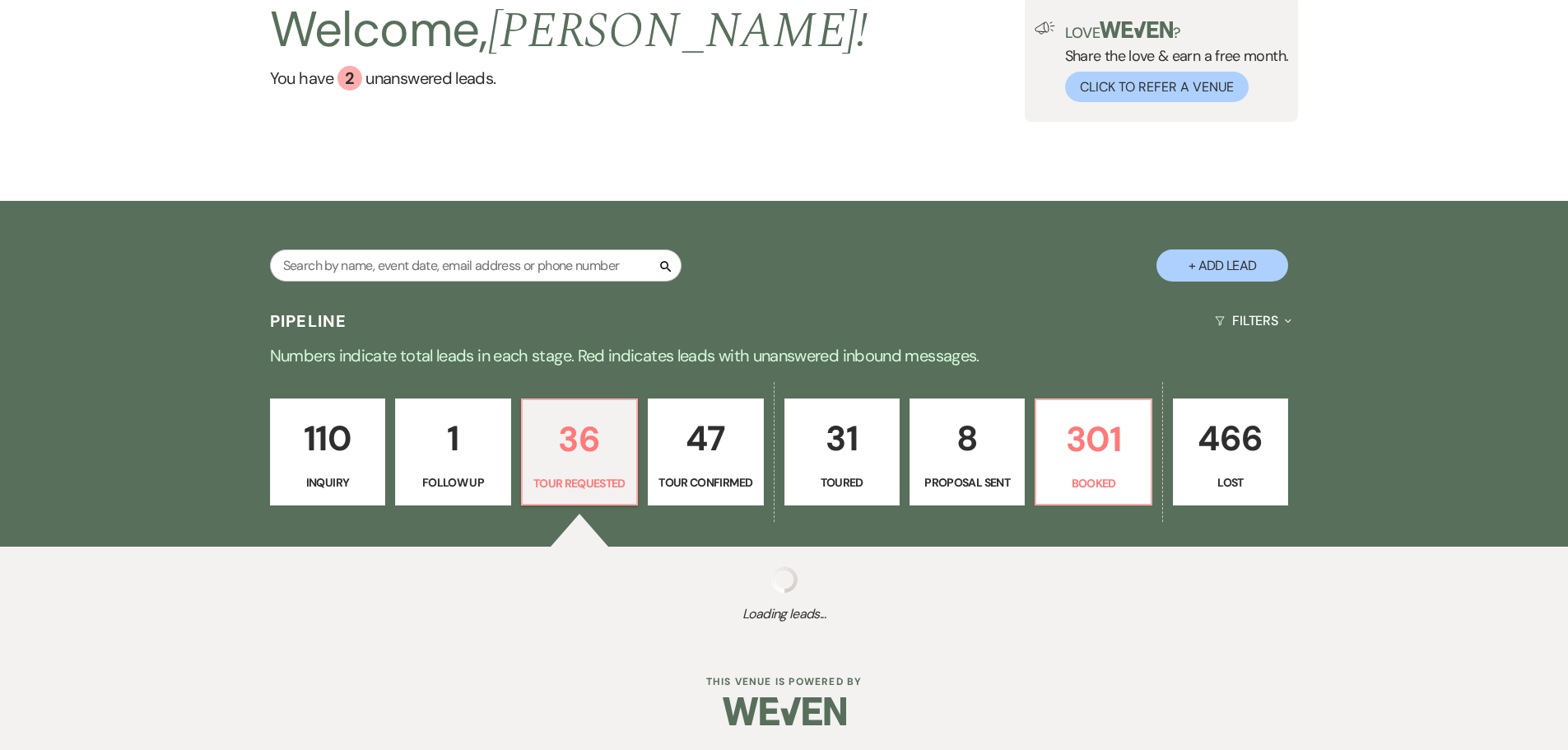
select select "2"
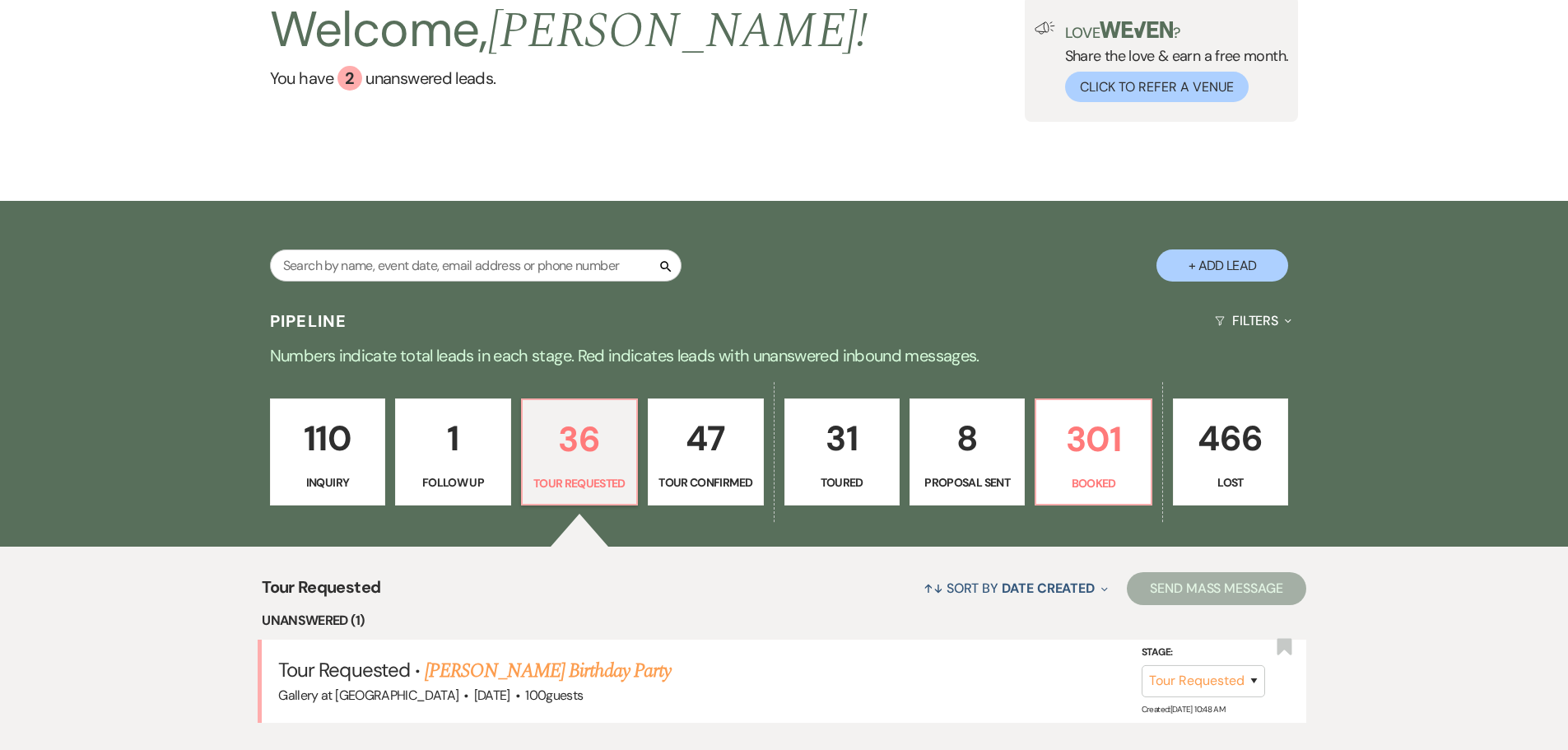
scroll to position [329, 0]
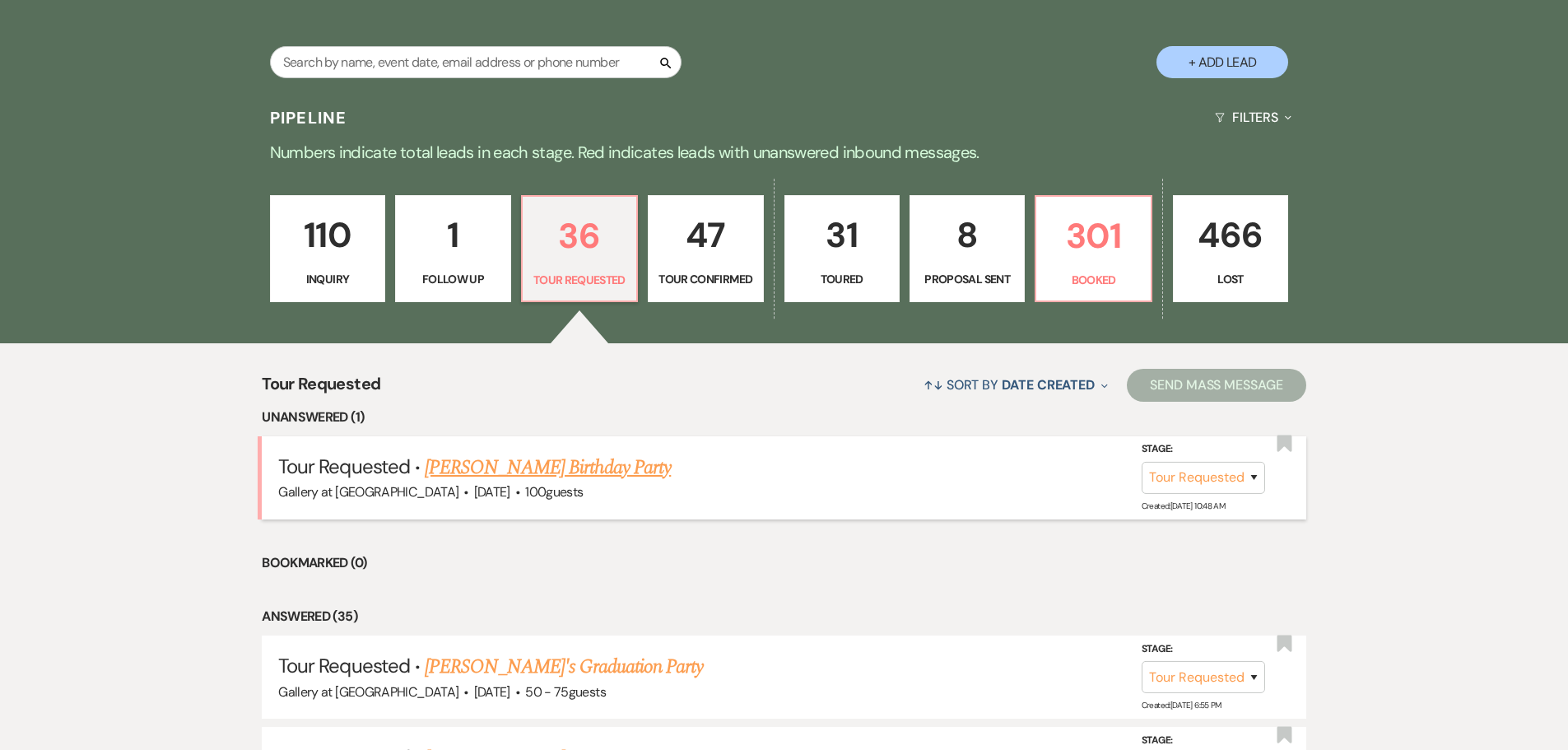
click at [495, 455] on link "[PERSON_NAME] Birthday Party" at bounding box center [547, 467] width 246 height 30
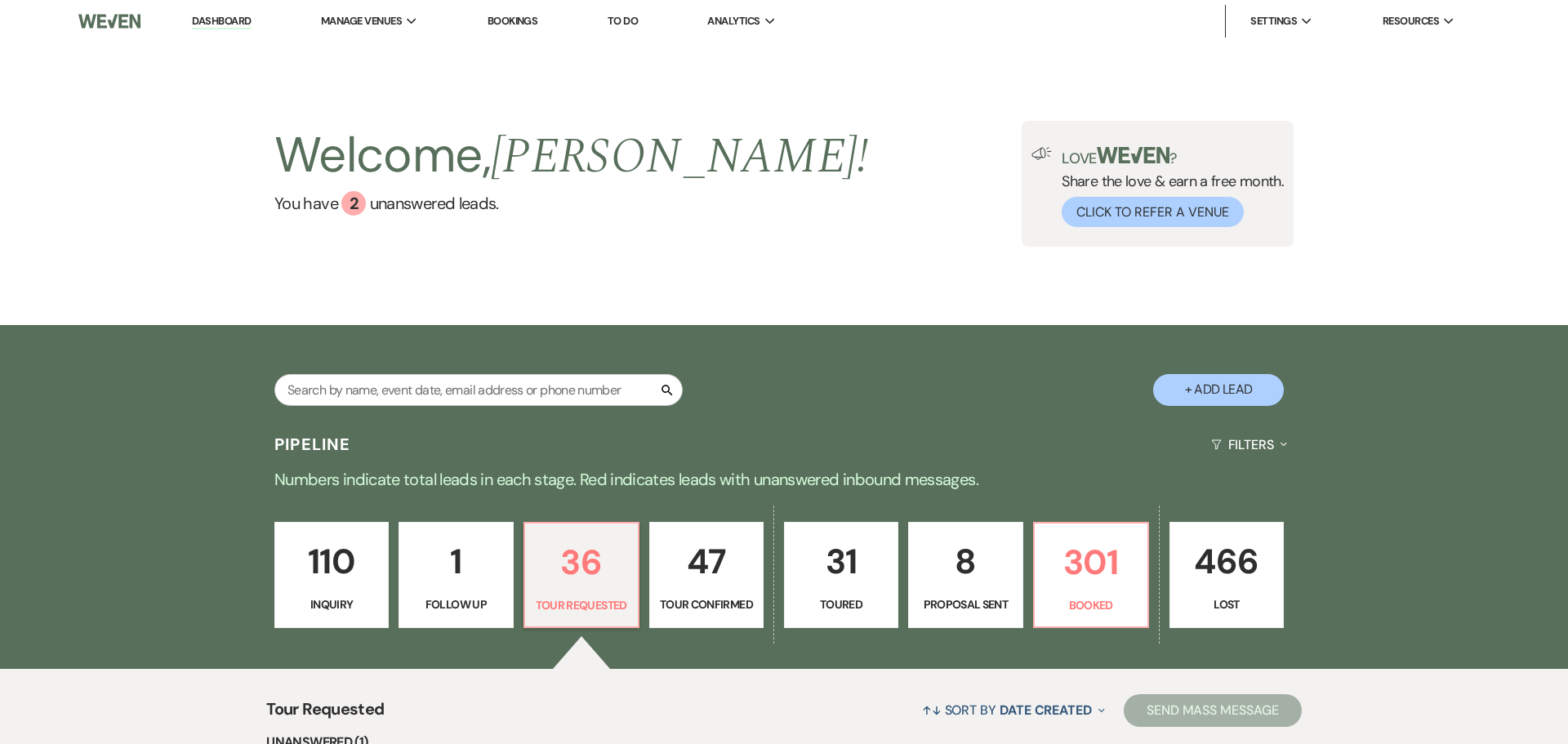
select select "2"
select select "5"
select select "4"
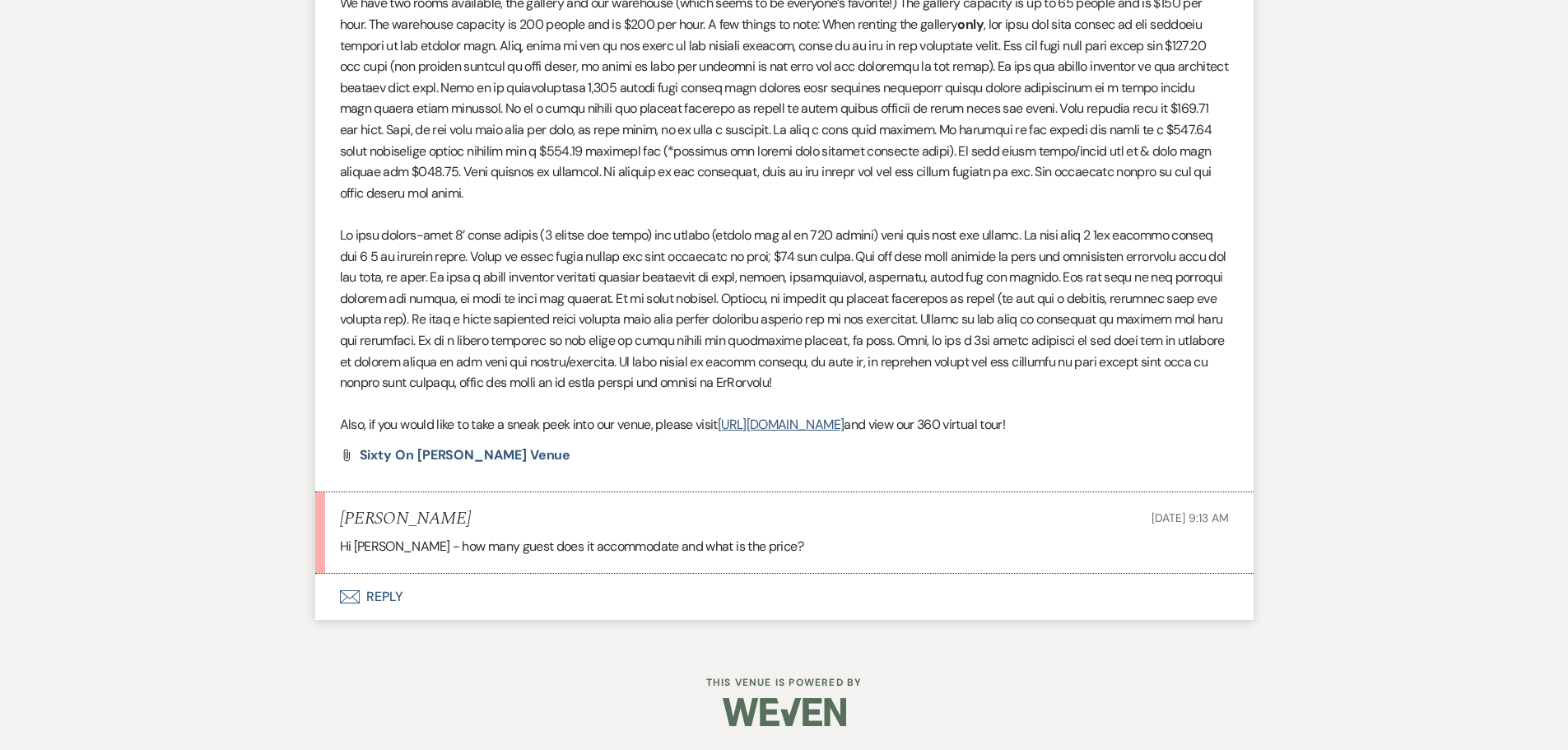
scroll to position [1150, 0]
click at [371, 589] on button "Envelope Reply" at bounding box center [784, 596] width 938 height 47
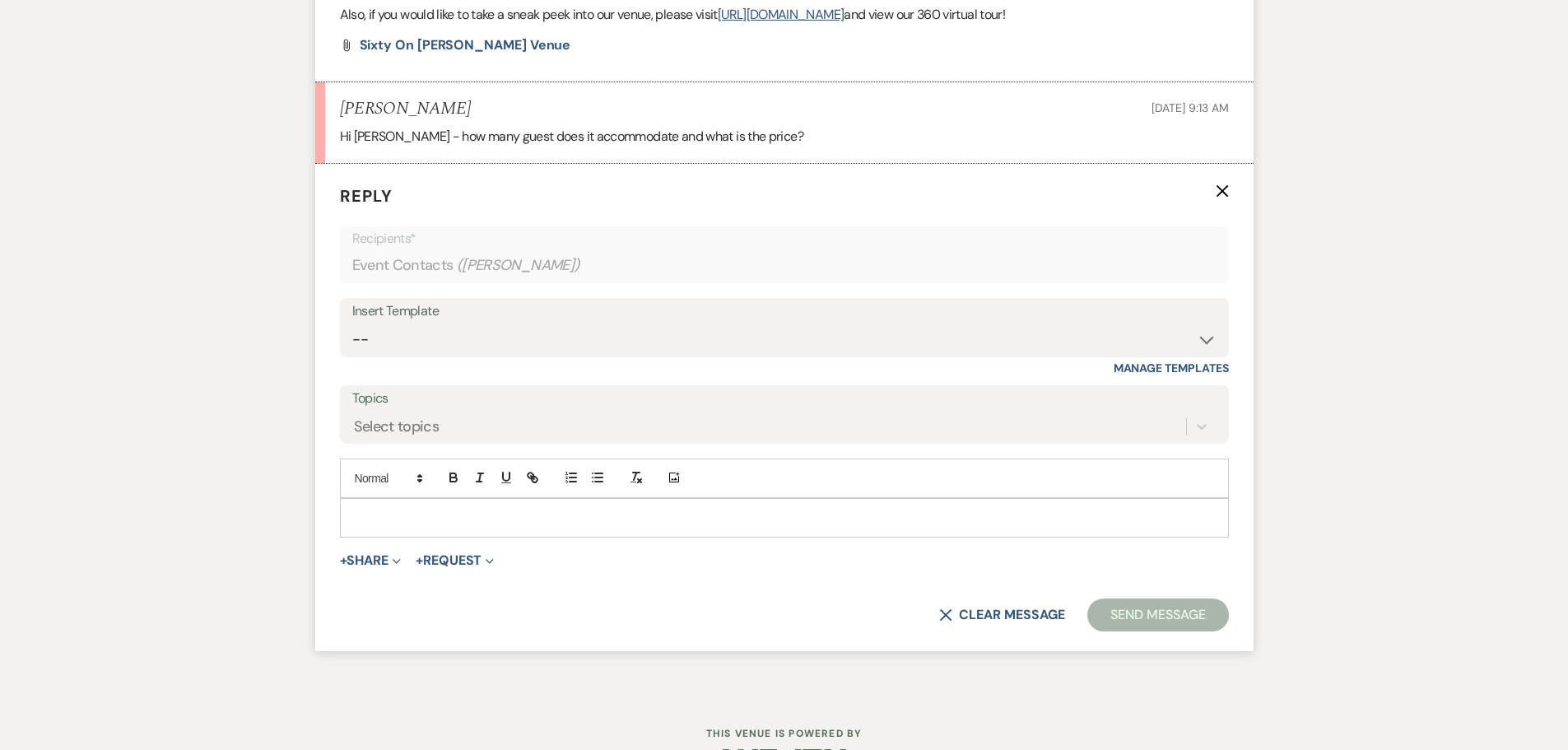
scroll to position [1592, 0]
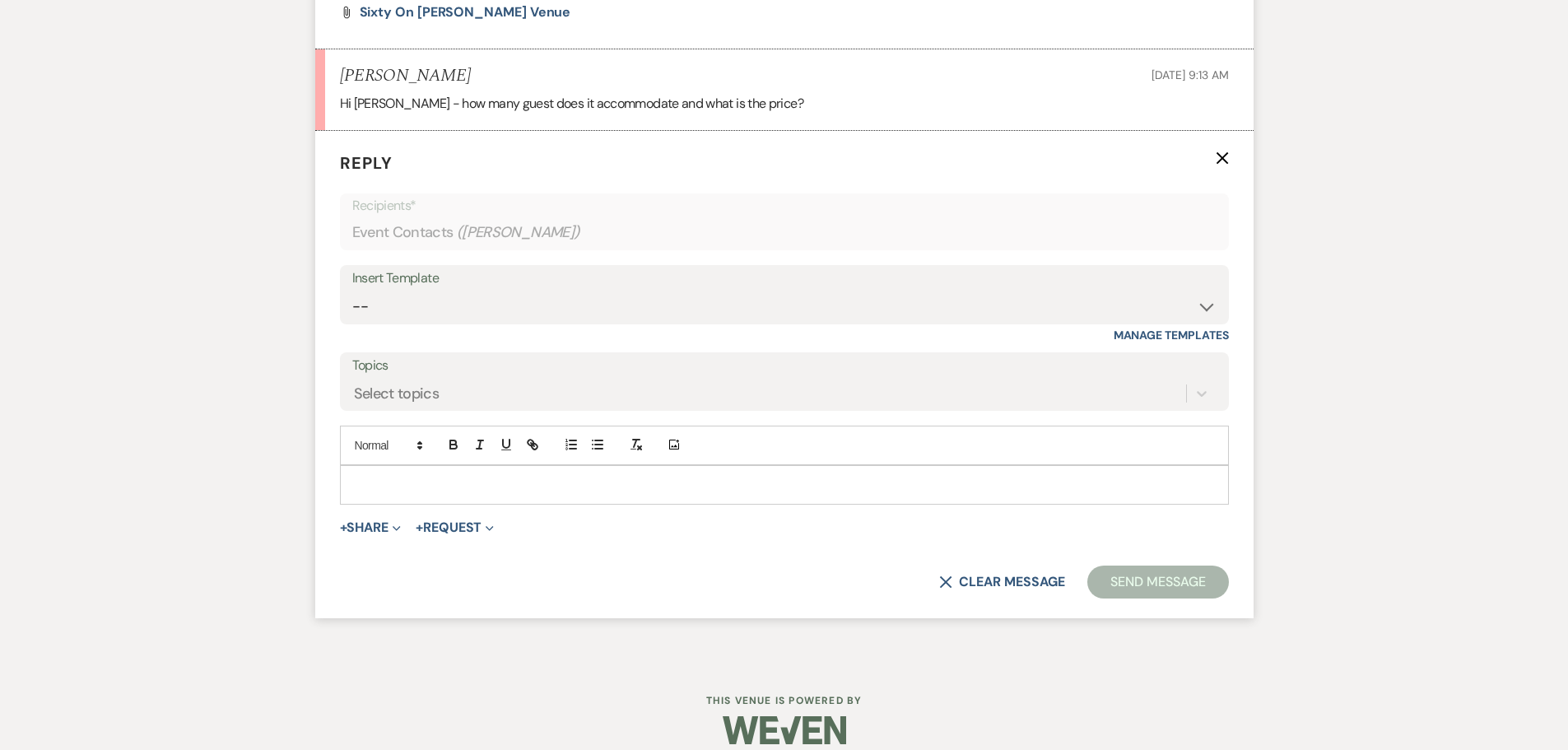
click at [421, 489] on p at bounding box center [784, 484] width 862 height 18
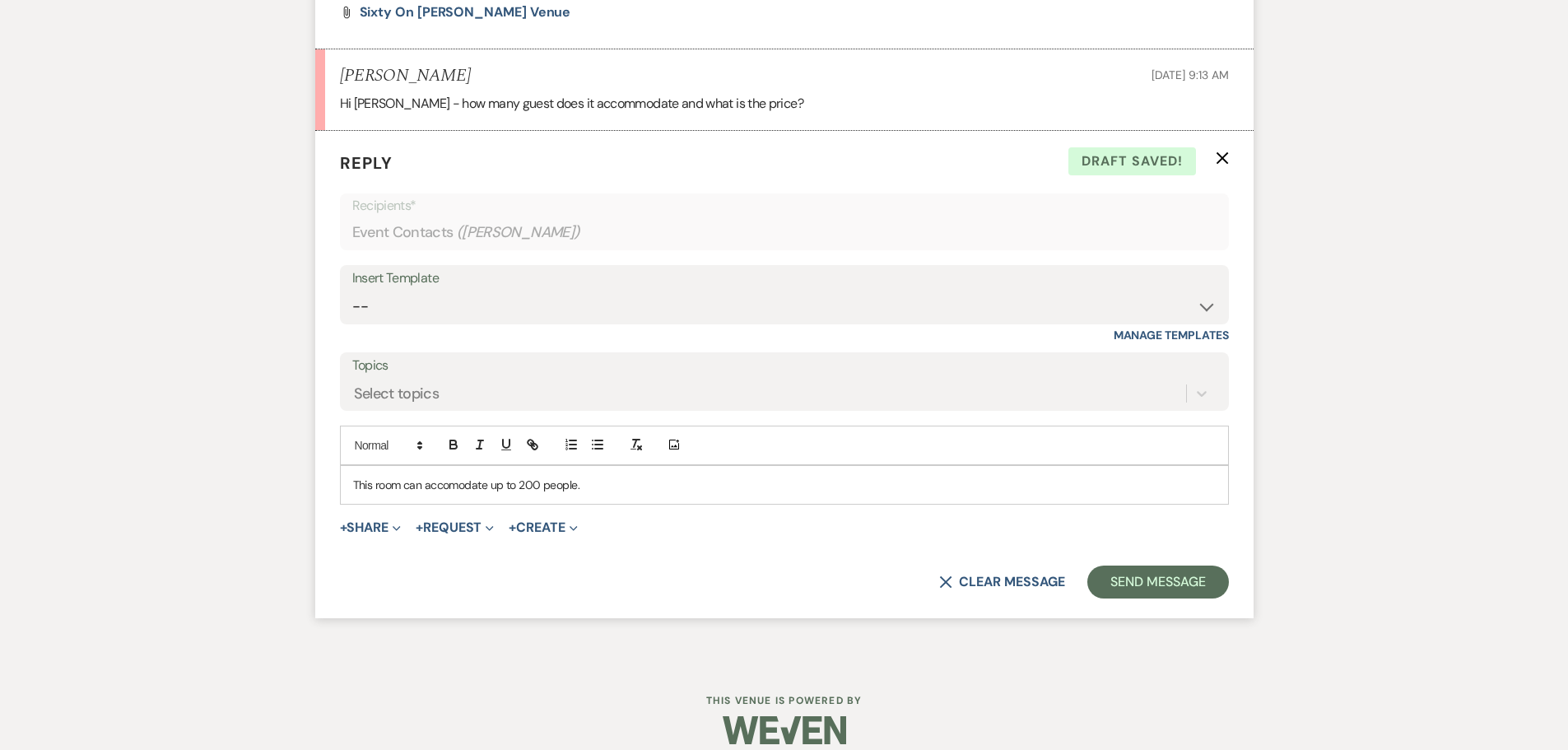
click at [397, 488] on p "This room can accomodate up to 200 people." at bounding box center [784, 484] width 862 height 18
click at [407, 485] on p "The Sterling which is the room in the picture can accomodate up to 200 people." at bounding box center [784, 484] width 862 height 18
click at [571, 490] on p "The Sterling, which is the room in the picture can accomodate up to 200 people." at bounding box center [784, 484] width 862 height 18
click at [763, 481] on p "The Sterling, which is the room in the picture, can accommodate up to 200 peopl…" at bounding box center [784, 484] width 862 height 18
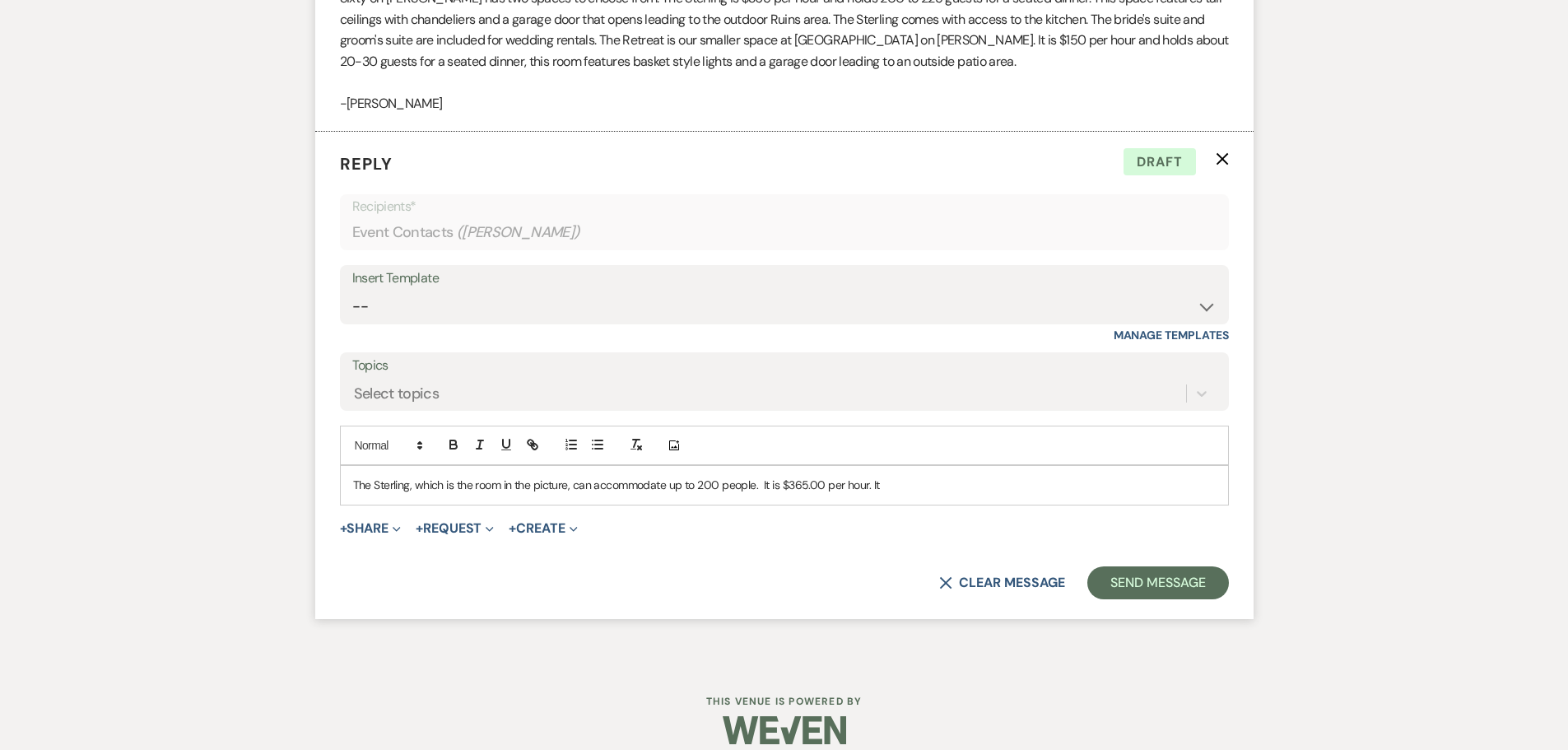
click at [901, 488] on p "The Sterling, which is the room in the picture, can accommodate up to 200 peopl…" at bounding box center [784, 484] width 862 height 18
click at [571, 486] on p "The Sterling, which is the room in the picture, can accommodate up to 200 peopl…" at bounding box center [784, 484] width 862 height 18
click at [886, 485] on p "The Sterling (which is the room in the picture) can accommodate up to 200 peopl…" at bounding box center [784, 484] width 862 height 18
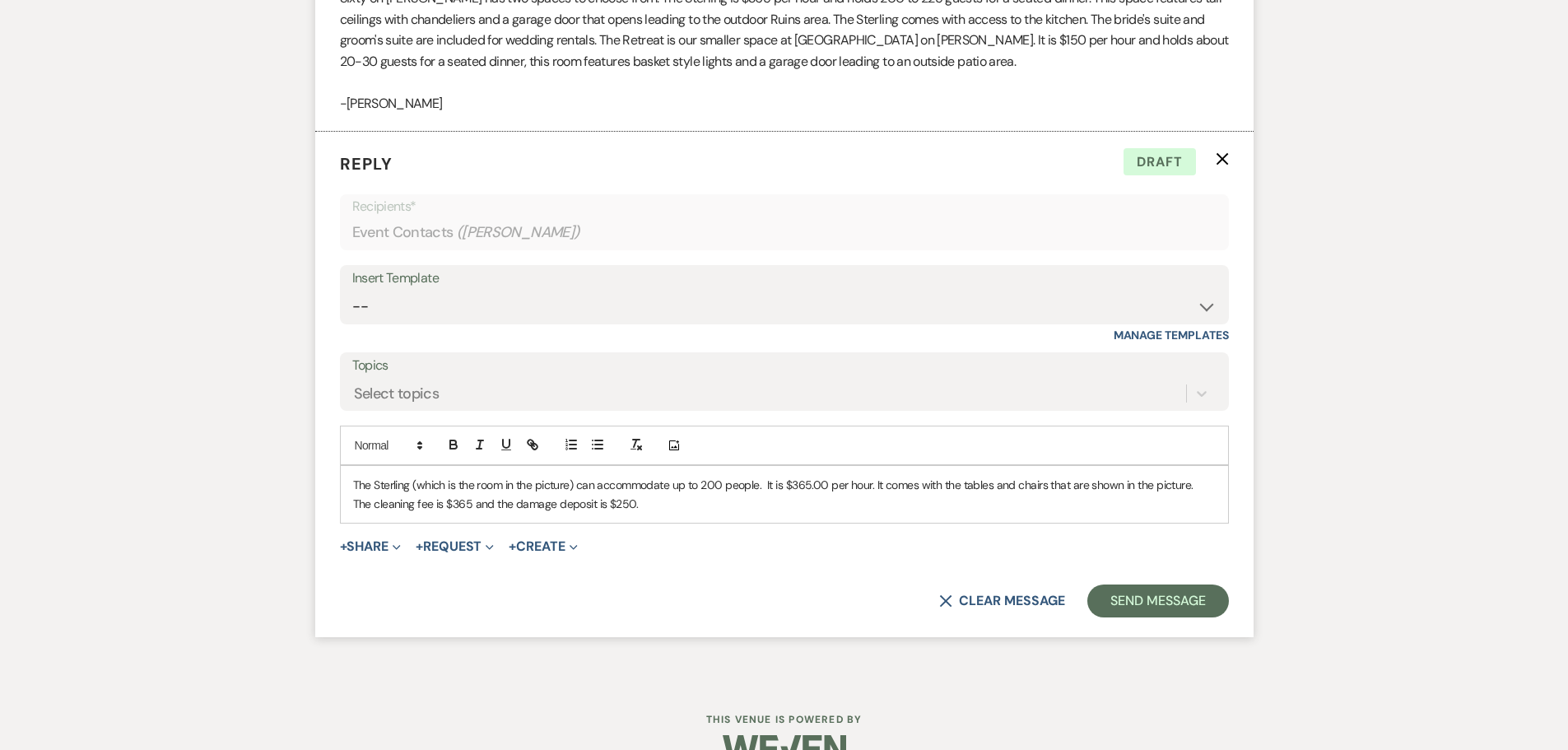
click at [655, 502] on p "The Sterling (which is the room in the picture) can accommodate up to 200 peopl…" at bounding box center [784, 495] width 862 height 37
click at [972, 600] on button "X Clear message" at bounding box center [1002, 601] width 125 height 14
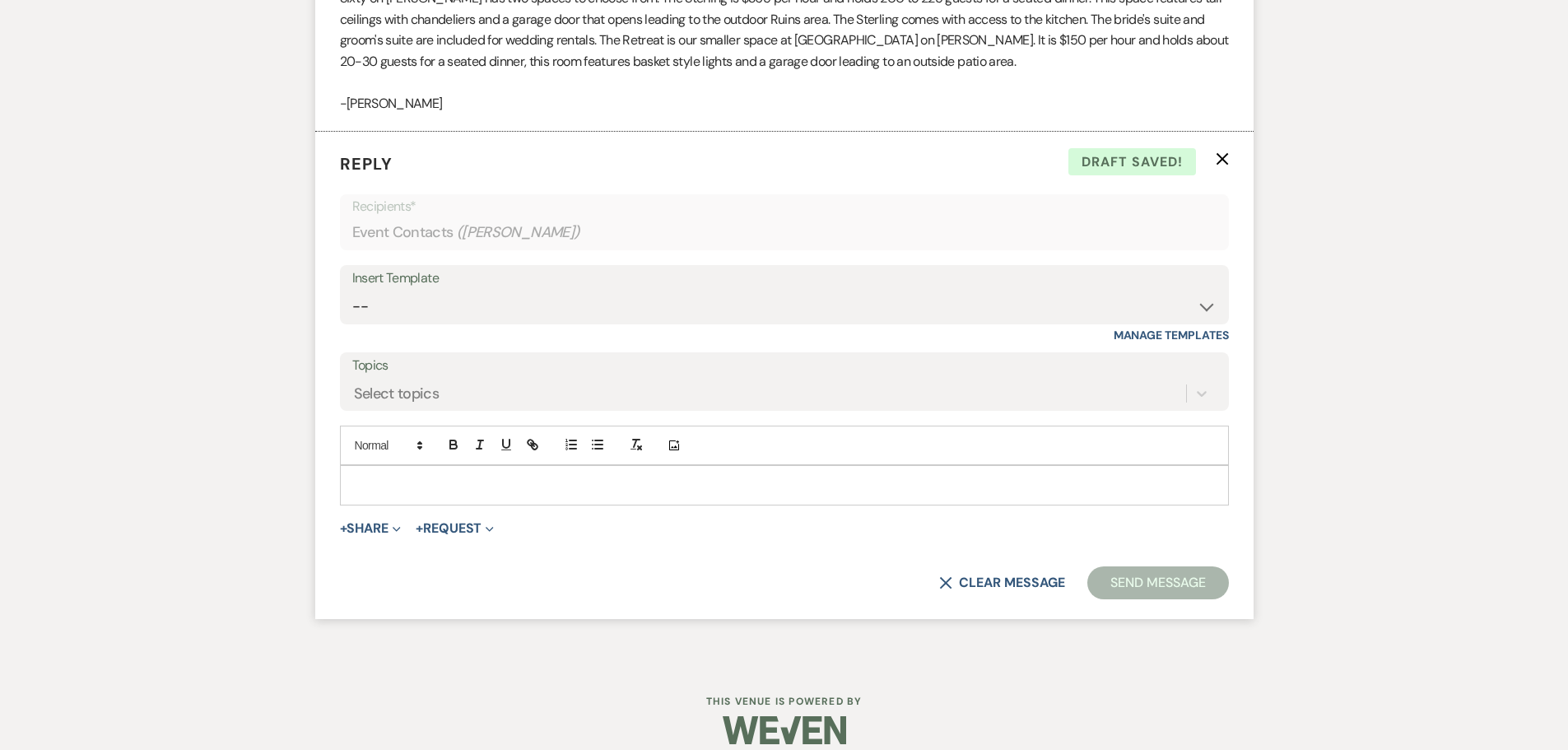
click at [1216, 158] on icon "X" at bounding box center [1222, 159] width 14 height 14
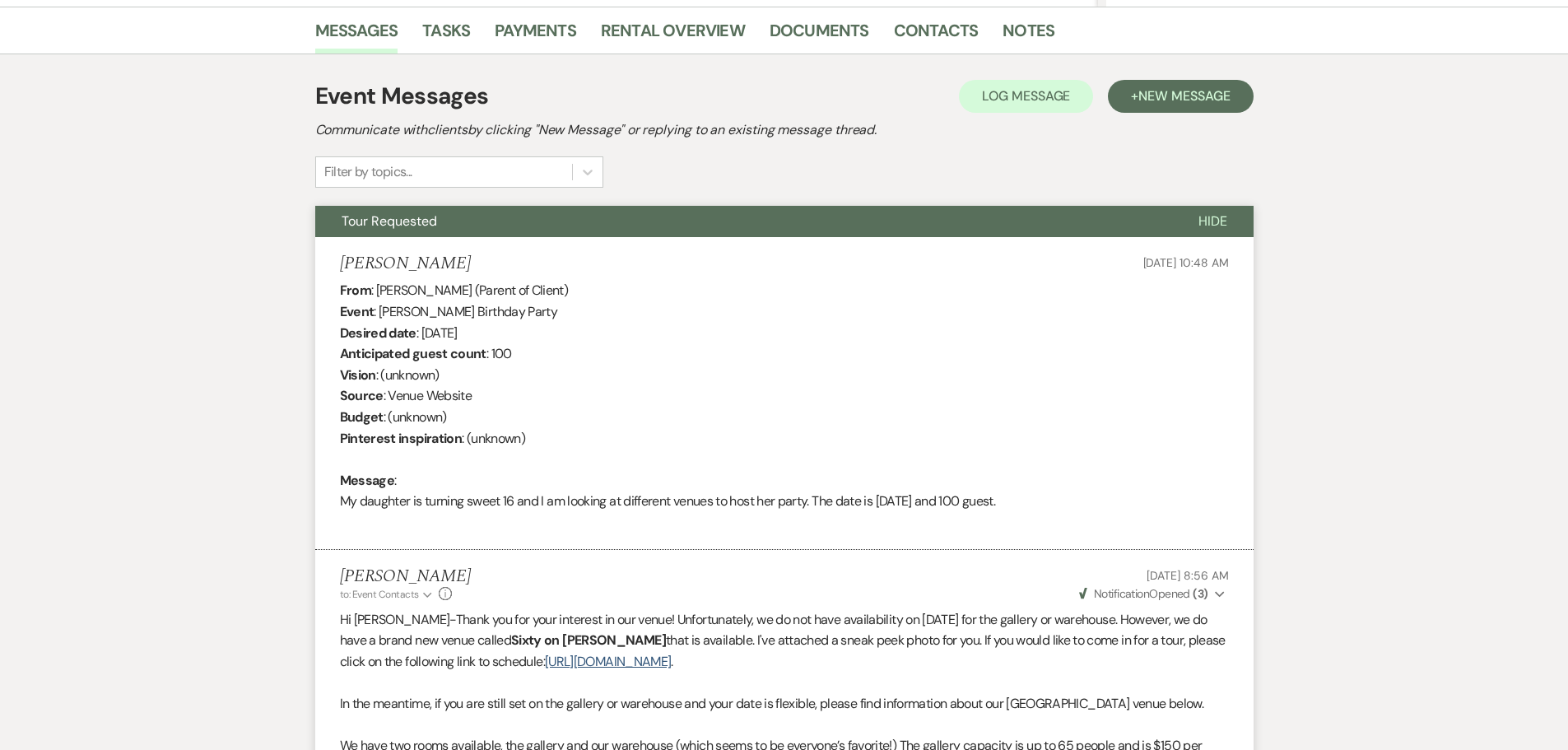
scroll to position [0, 0]
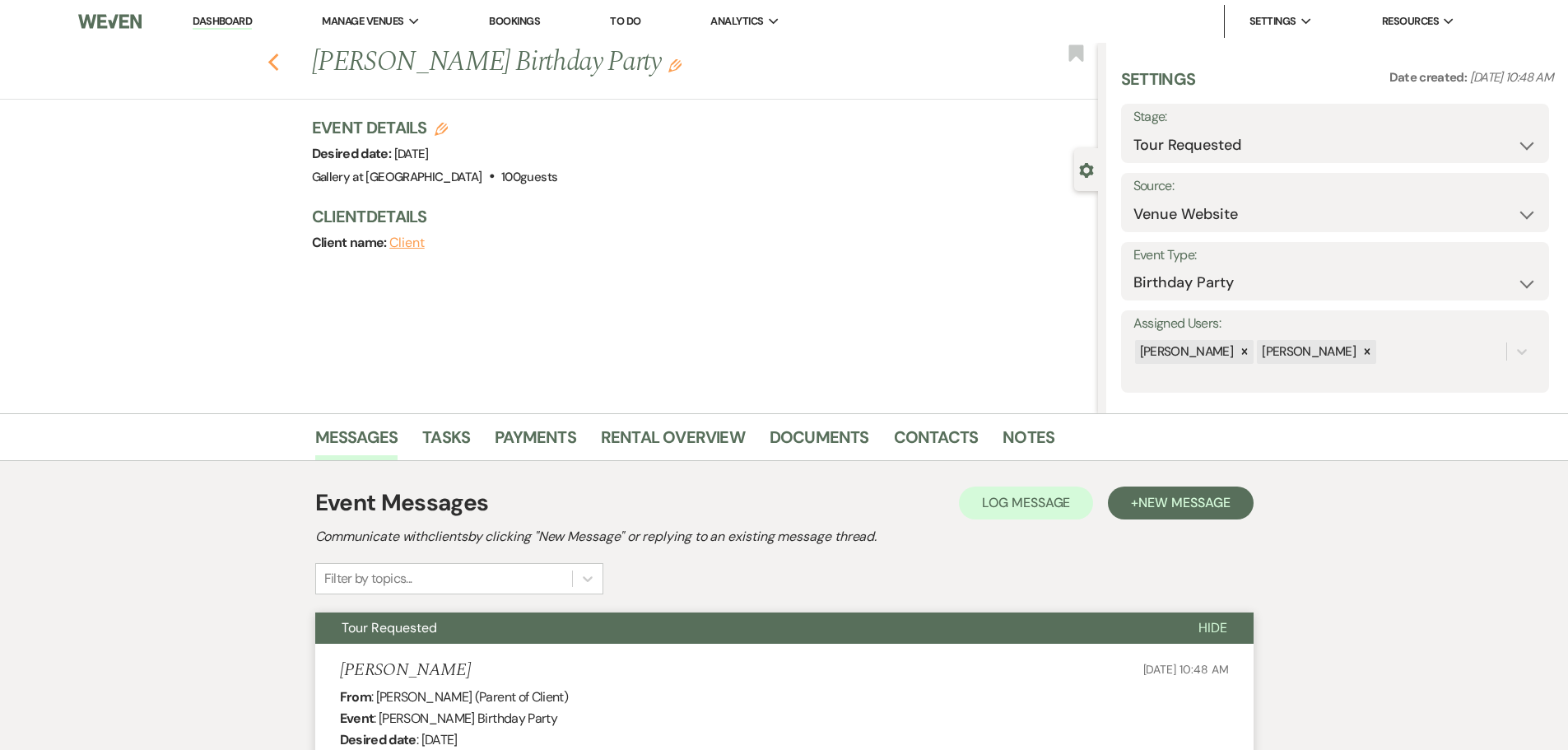
click at [277, 62] on use "button" at bounding box center [272, 62] width 11 height 18
select select "2"
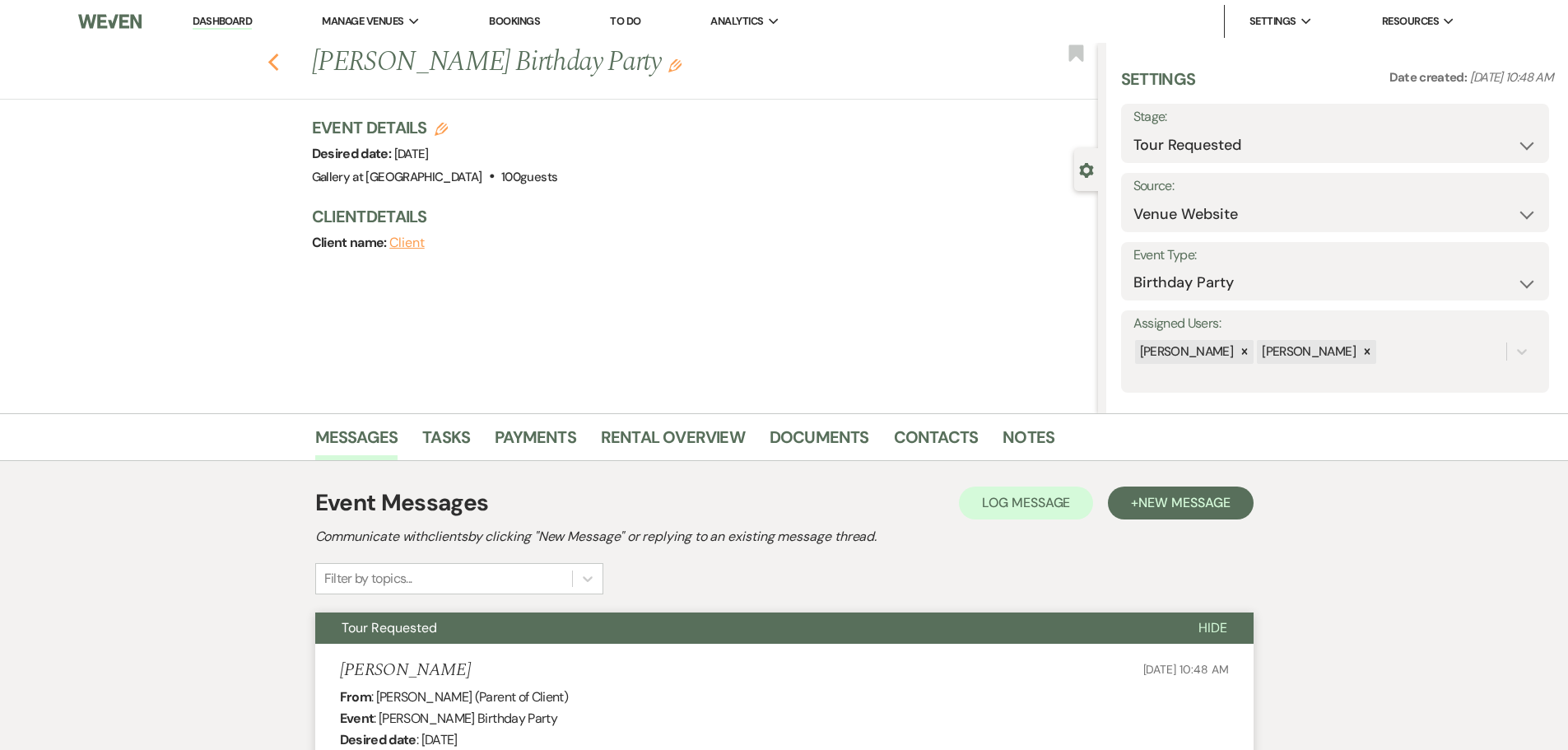
select select "2"
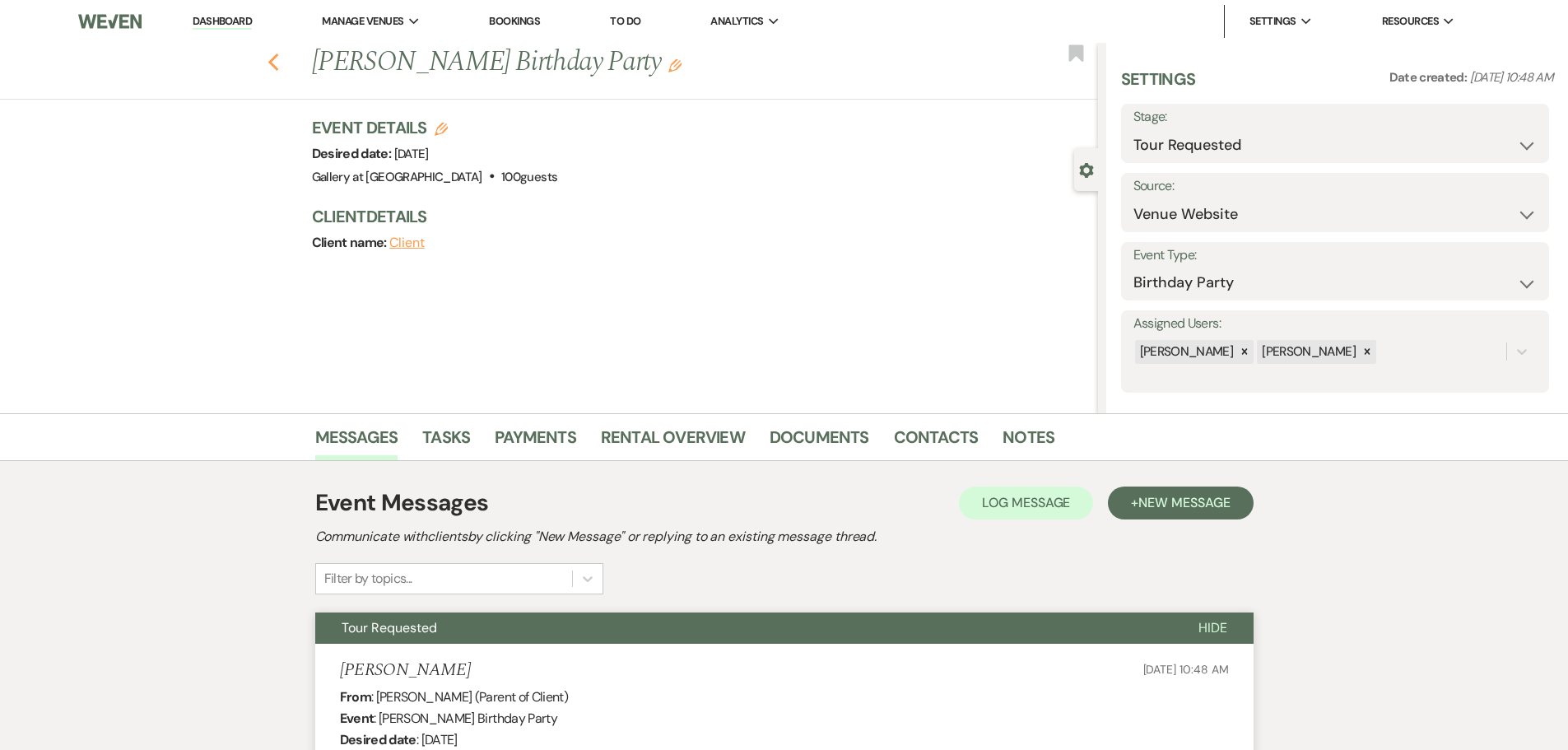
select select "2"
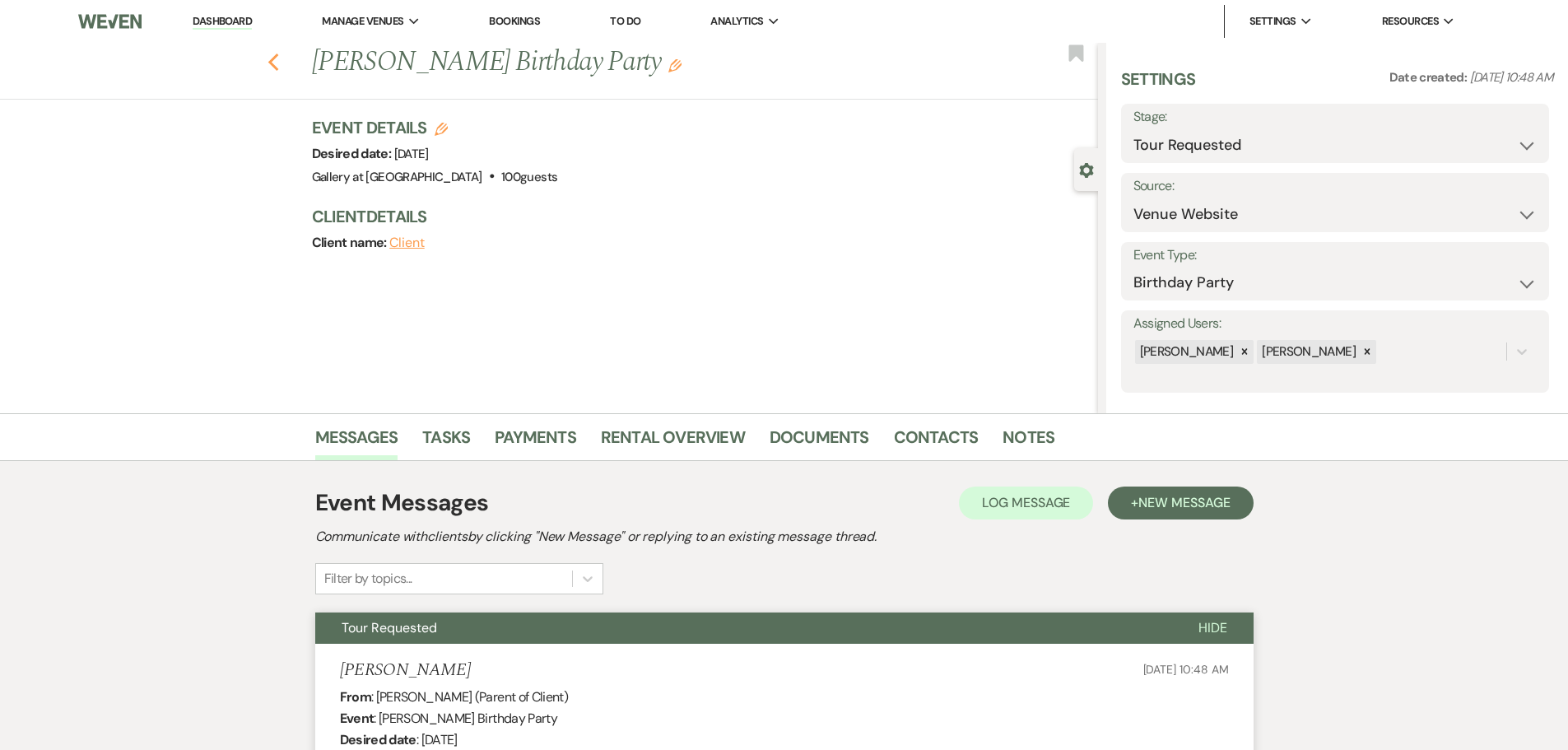
select select "2"
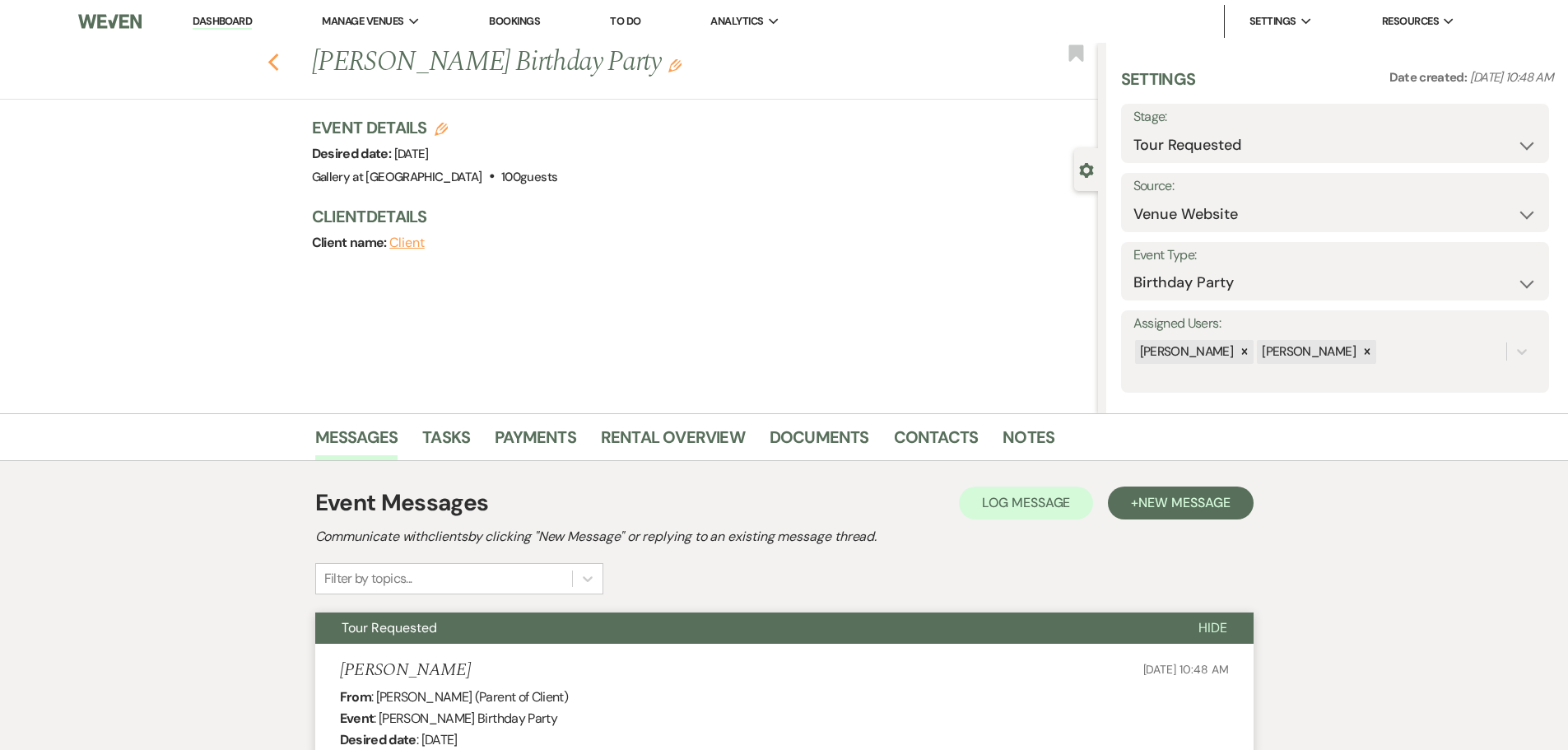
select select "2"
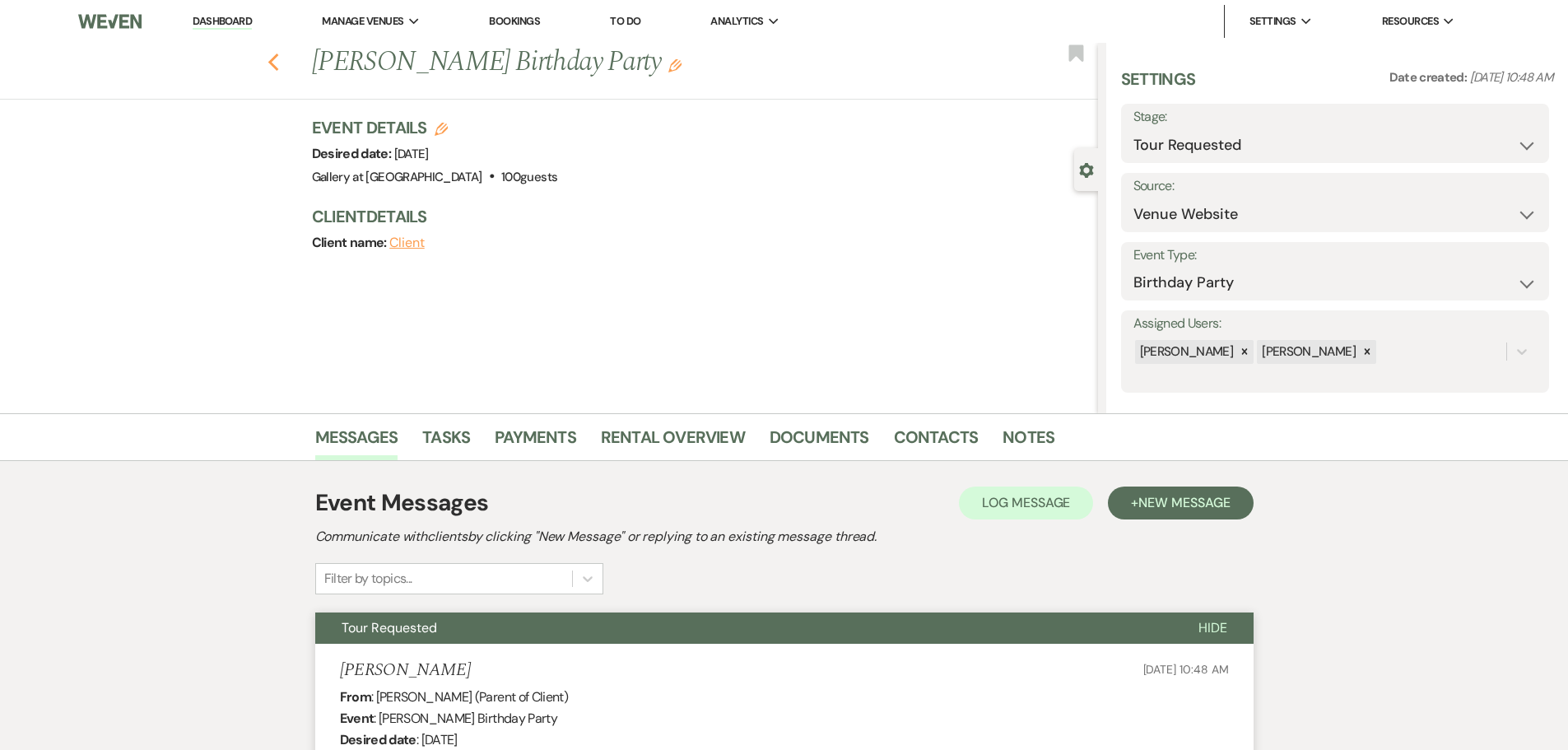
select select "2"
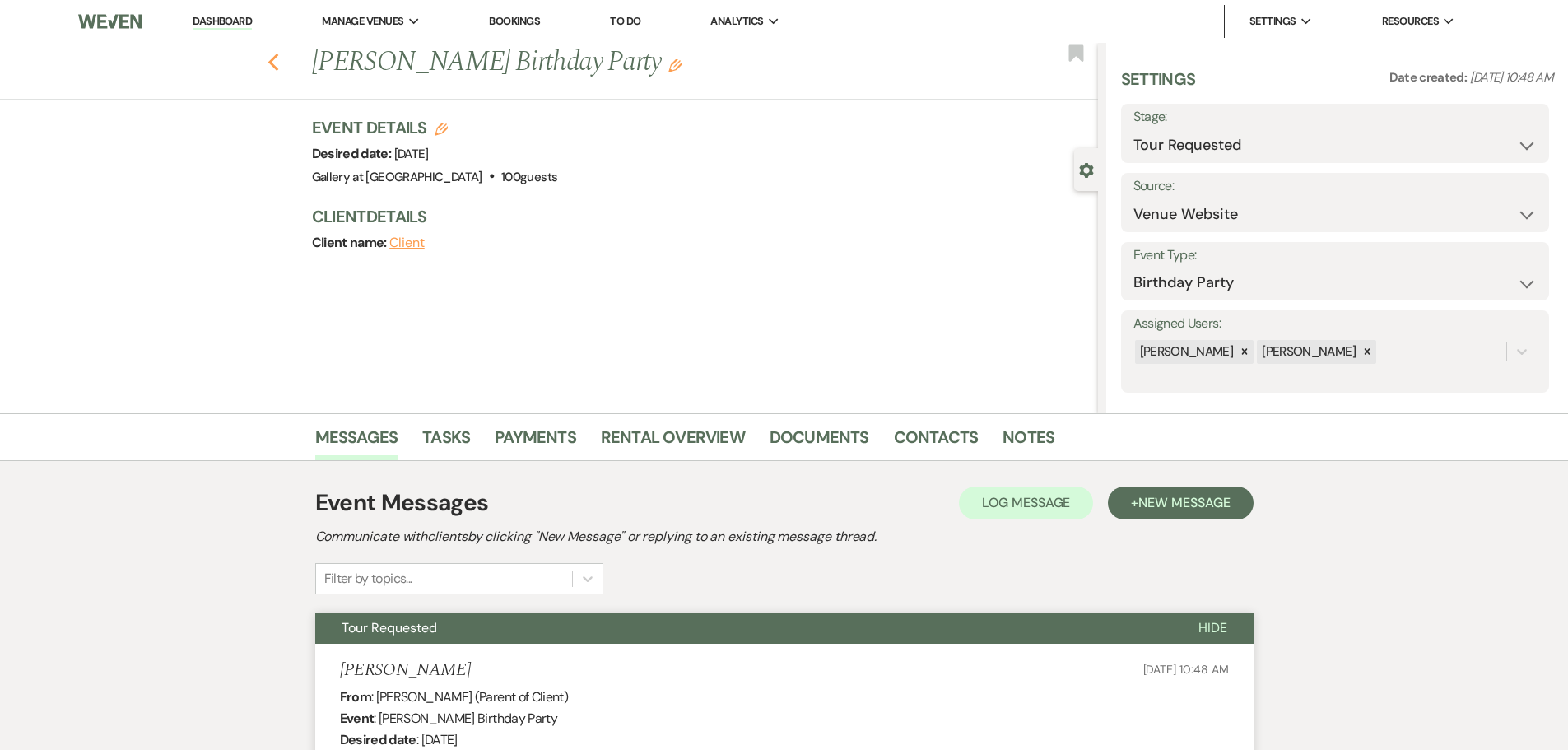
select select "2"
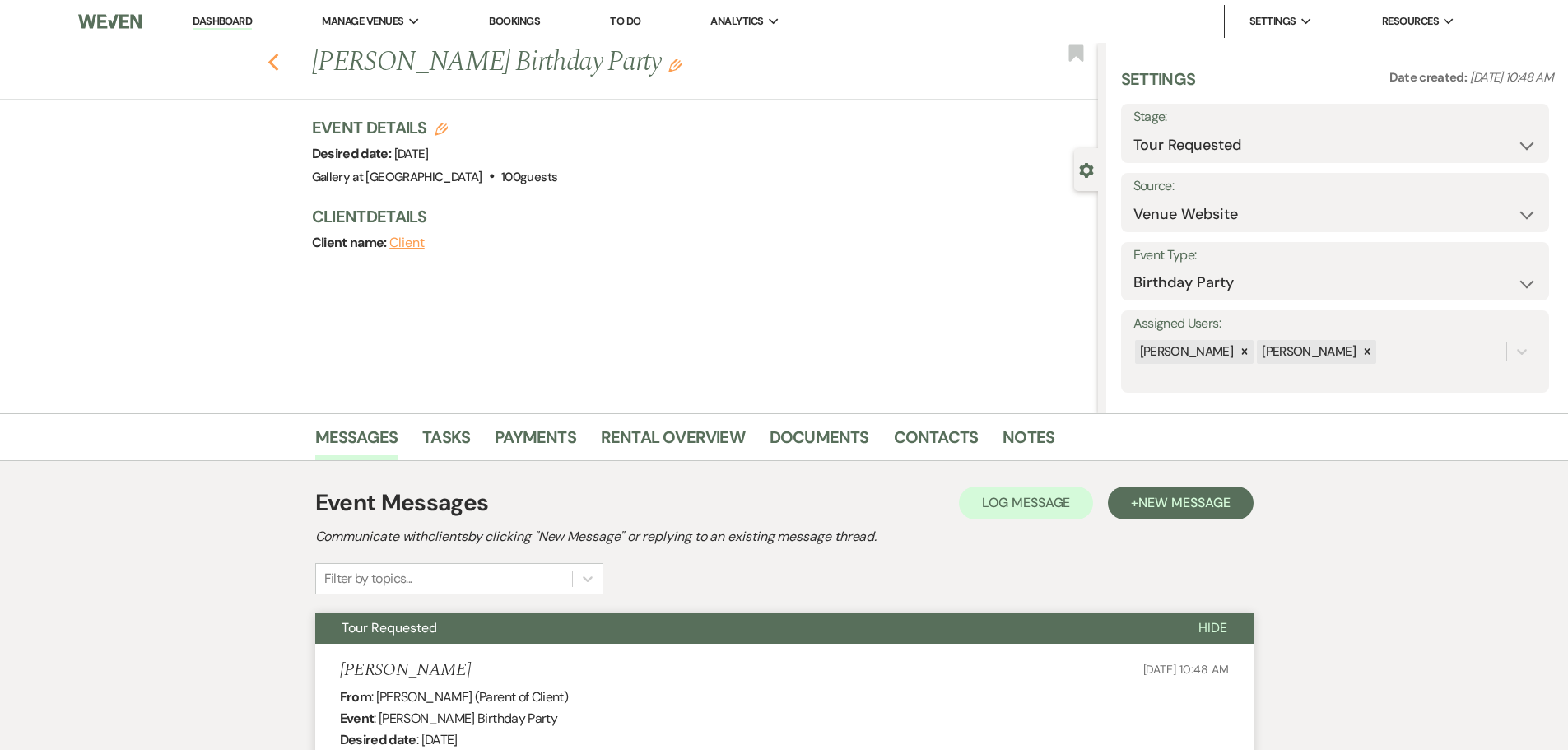
select select "2"
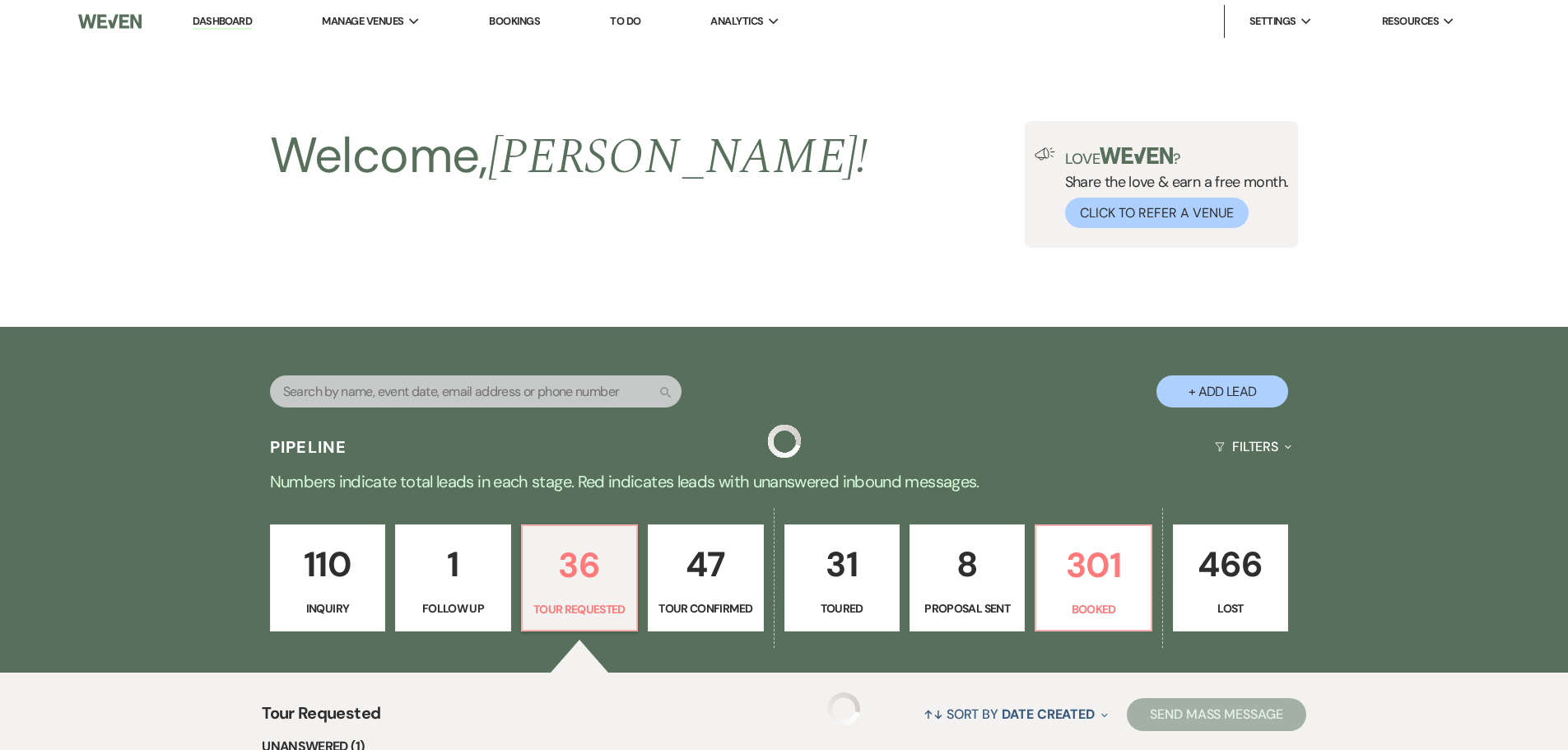
scroll to position [329, 0]
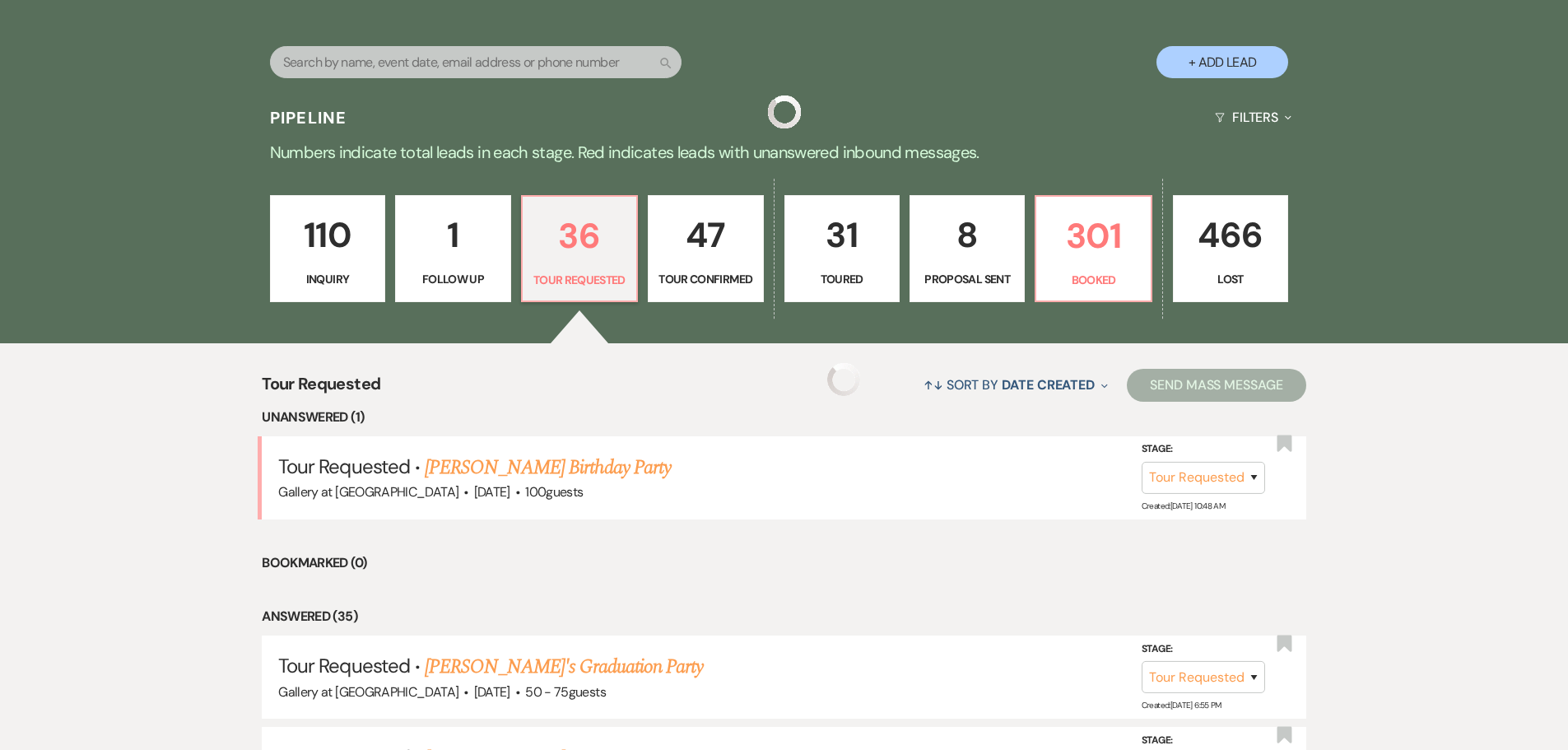
select select "2"
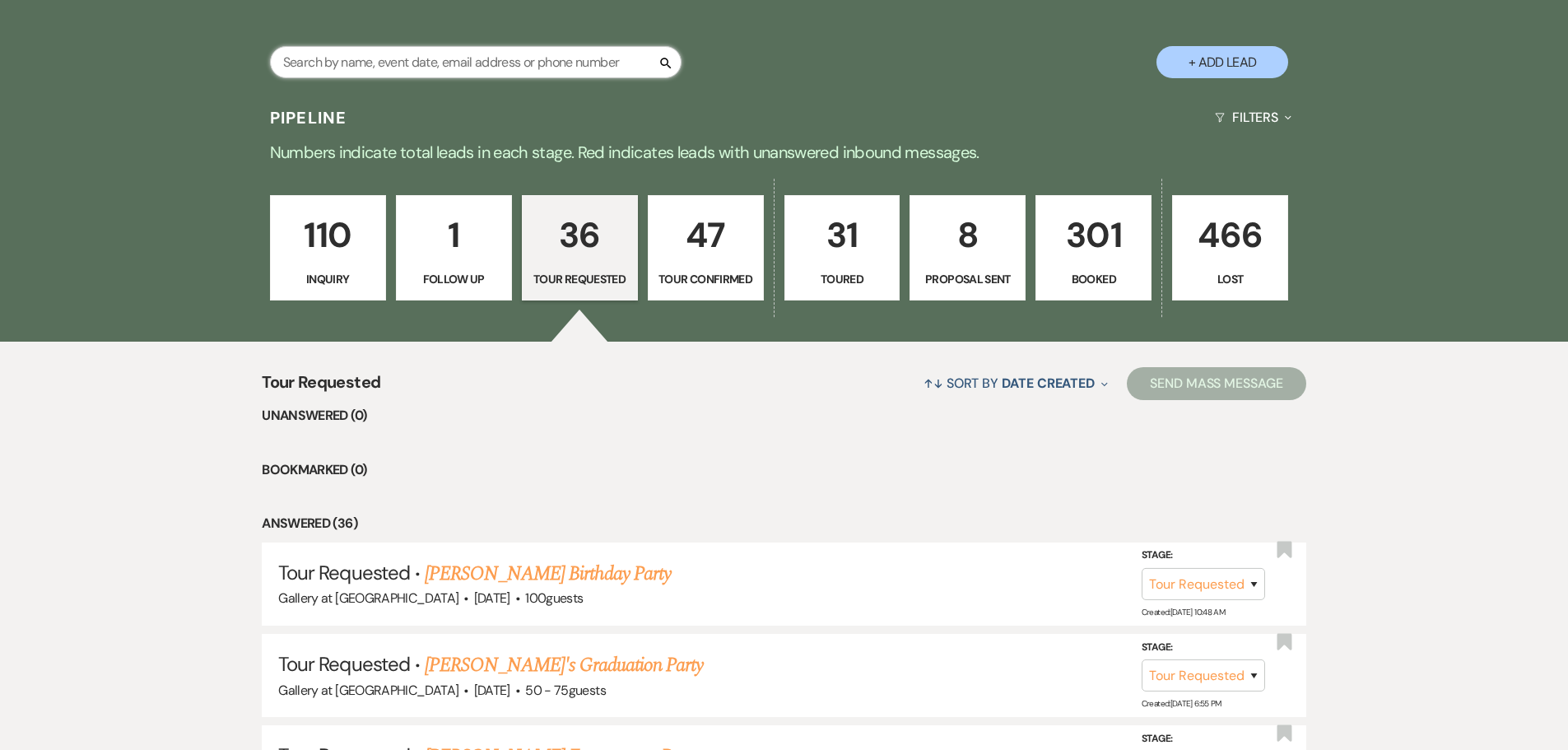
click at [373, 70] on input "text" at bounding box center [475, 63] width 412 height 32
type input "[PERSON_NAME]"
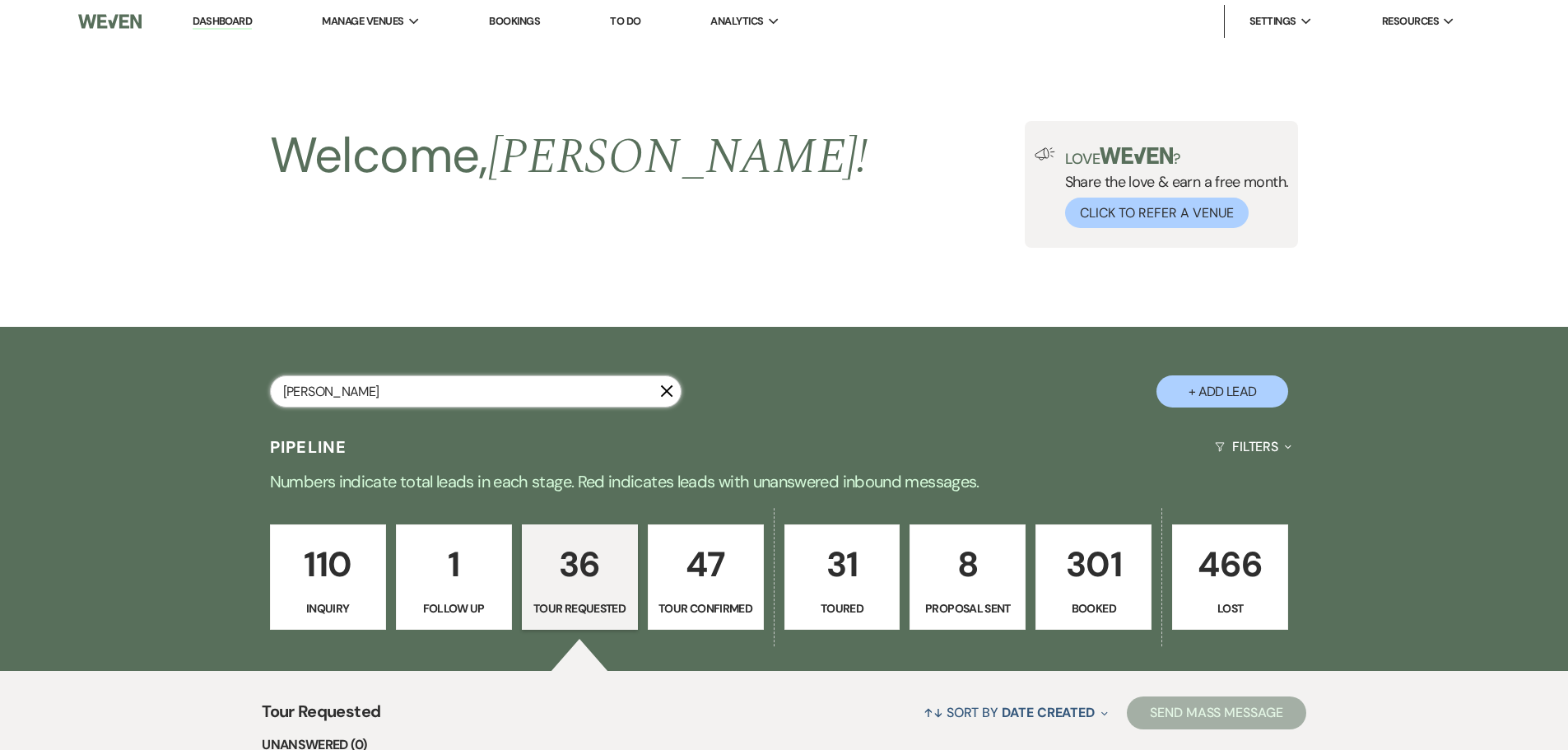
select select "8"
select select "5"
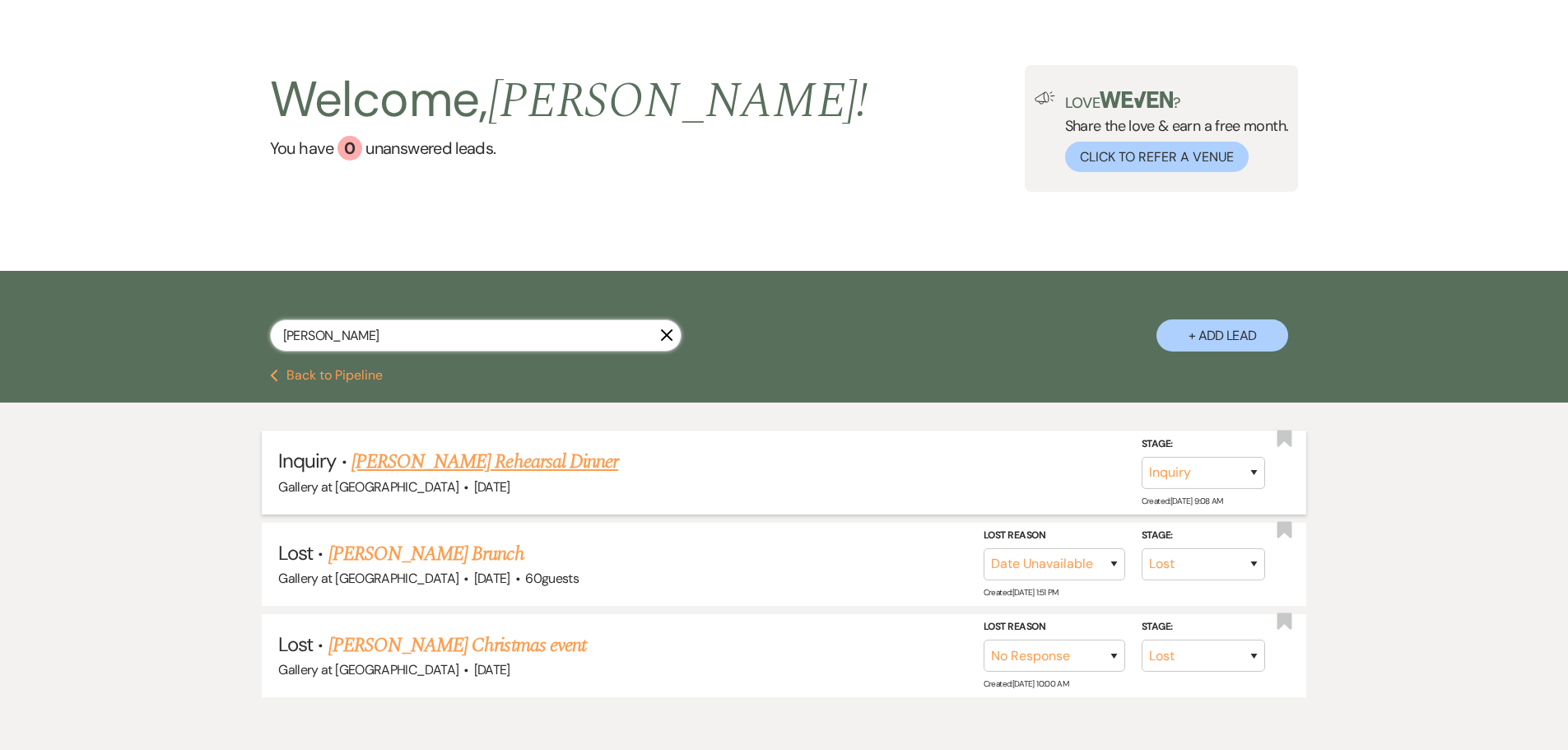
scroll to position [82, 0]
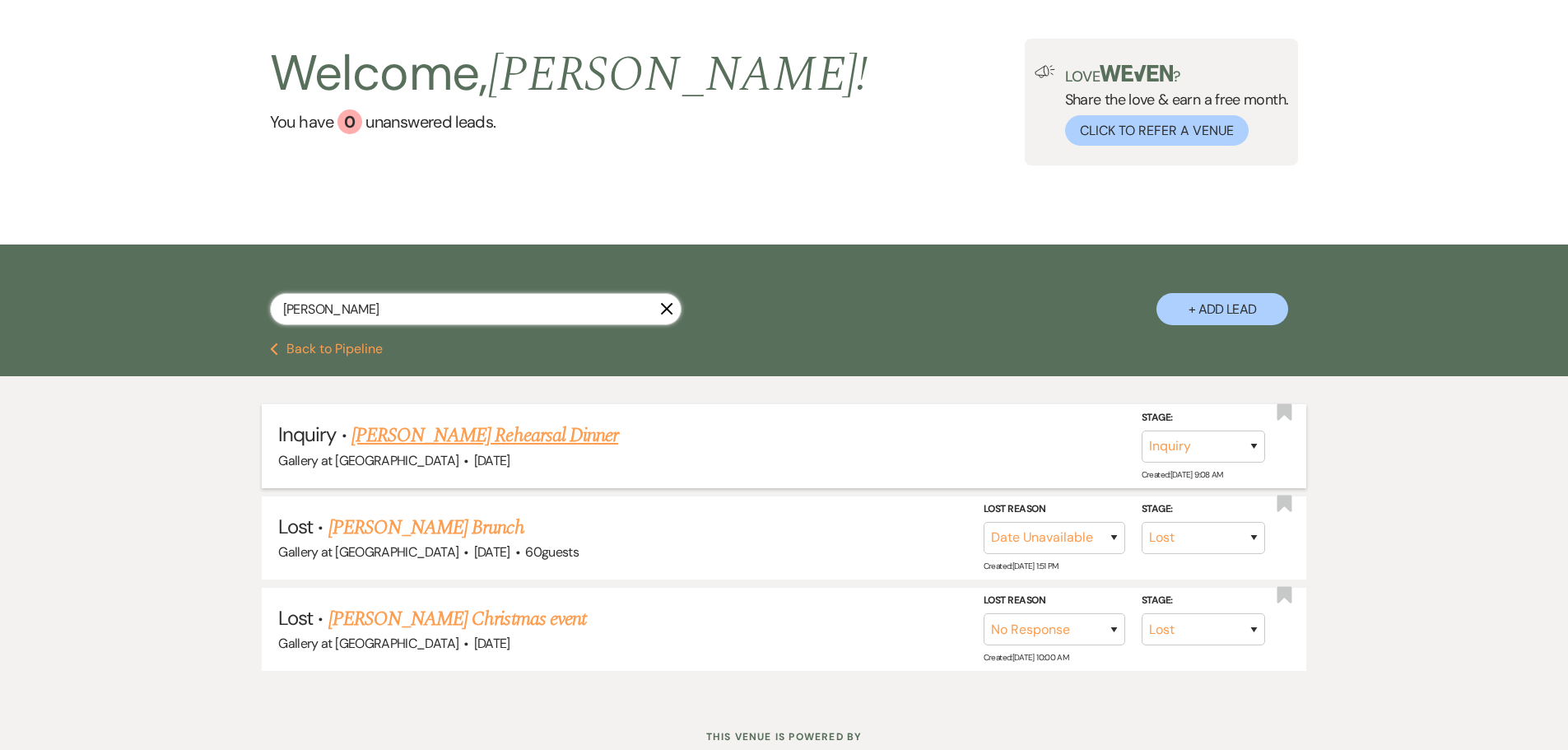
type input "[PERSON_NAME]"
click at [497, 430] on link "[PERSON_NAME] Rehearsal Dinner" at bounding box center [484, 435] width 266 height 30
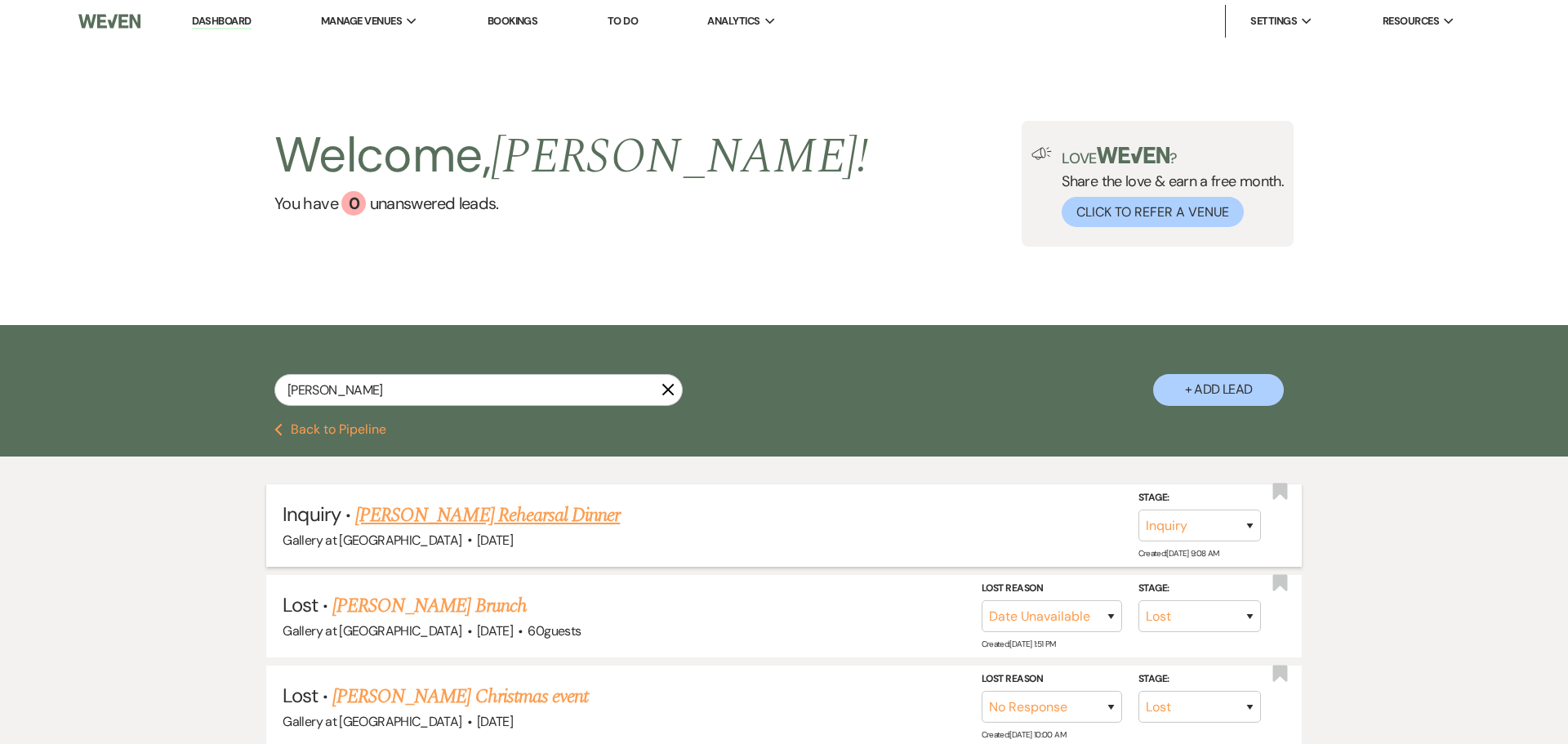
select select "5"
select select "11"
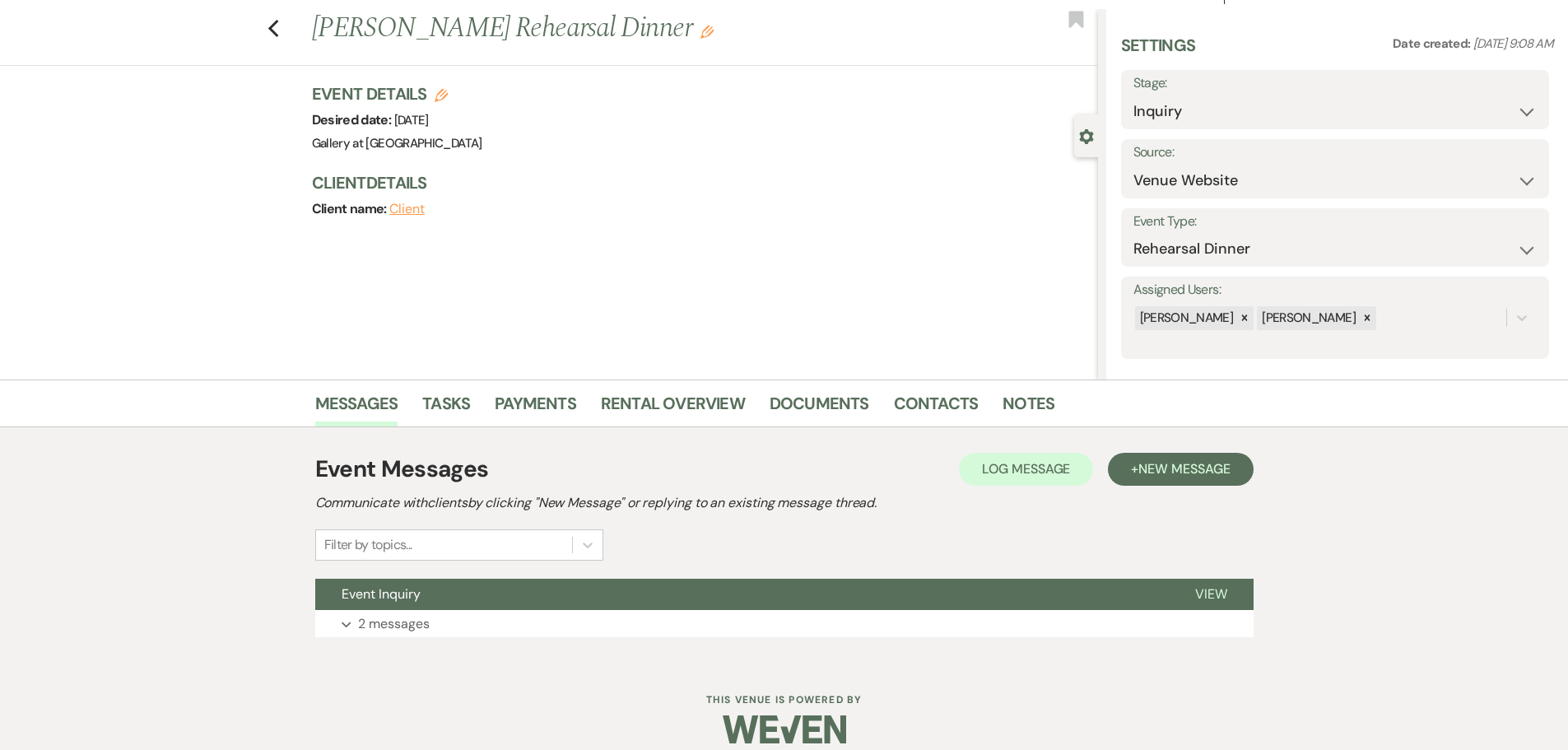
scroll to position [52, 0]
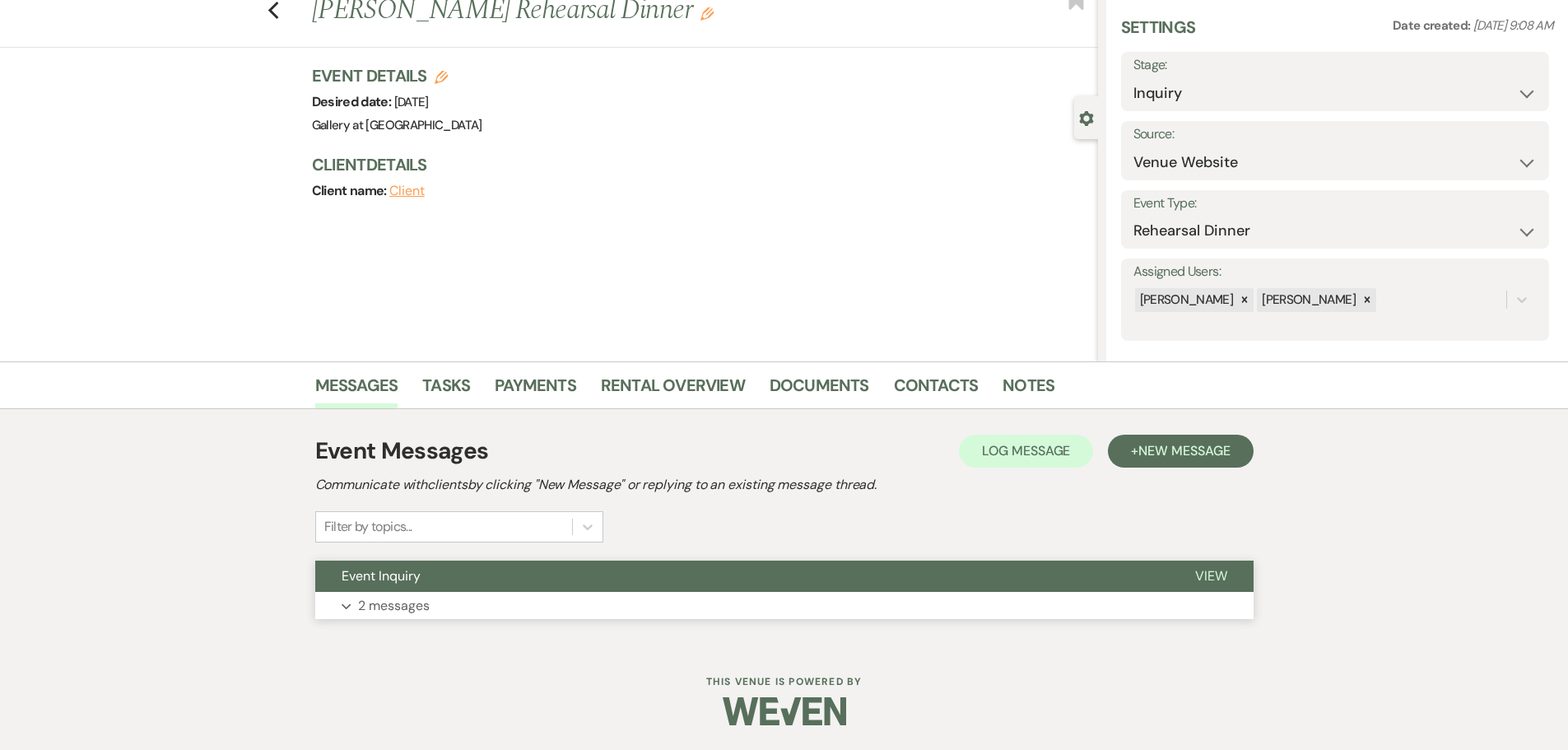
click at [710, 596] on button "Expand 2 messages" at bounding box center [784, 605] width 938 height 28
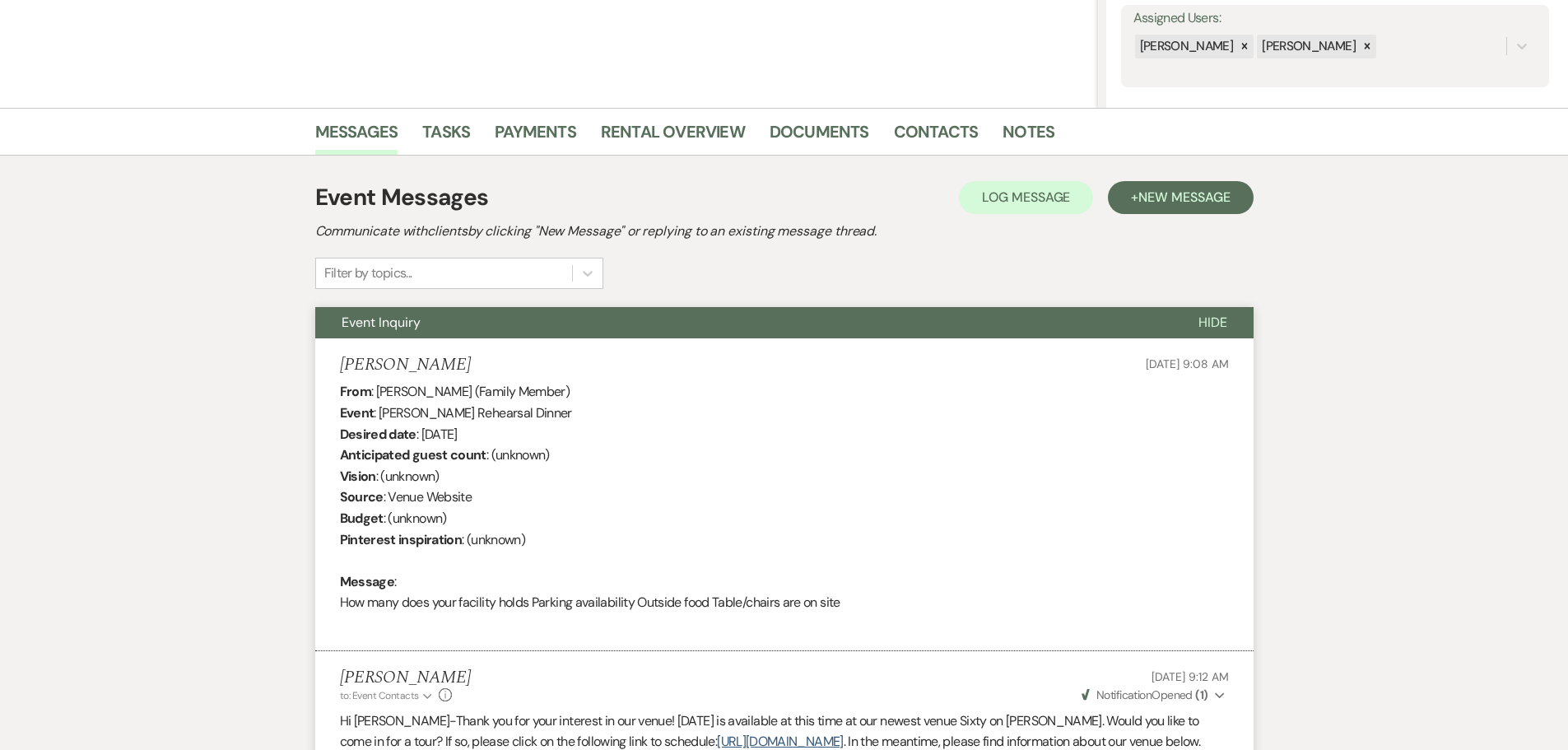
scroll to position [0, 0]
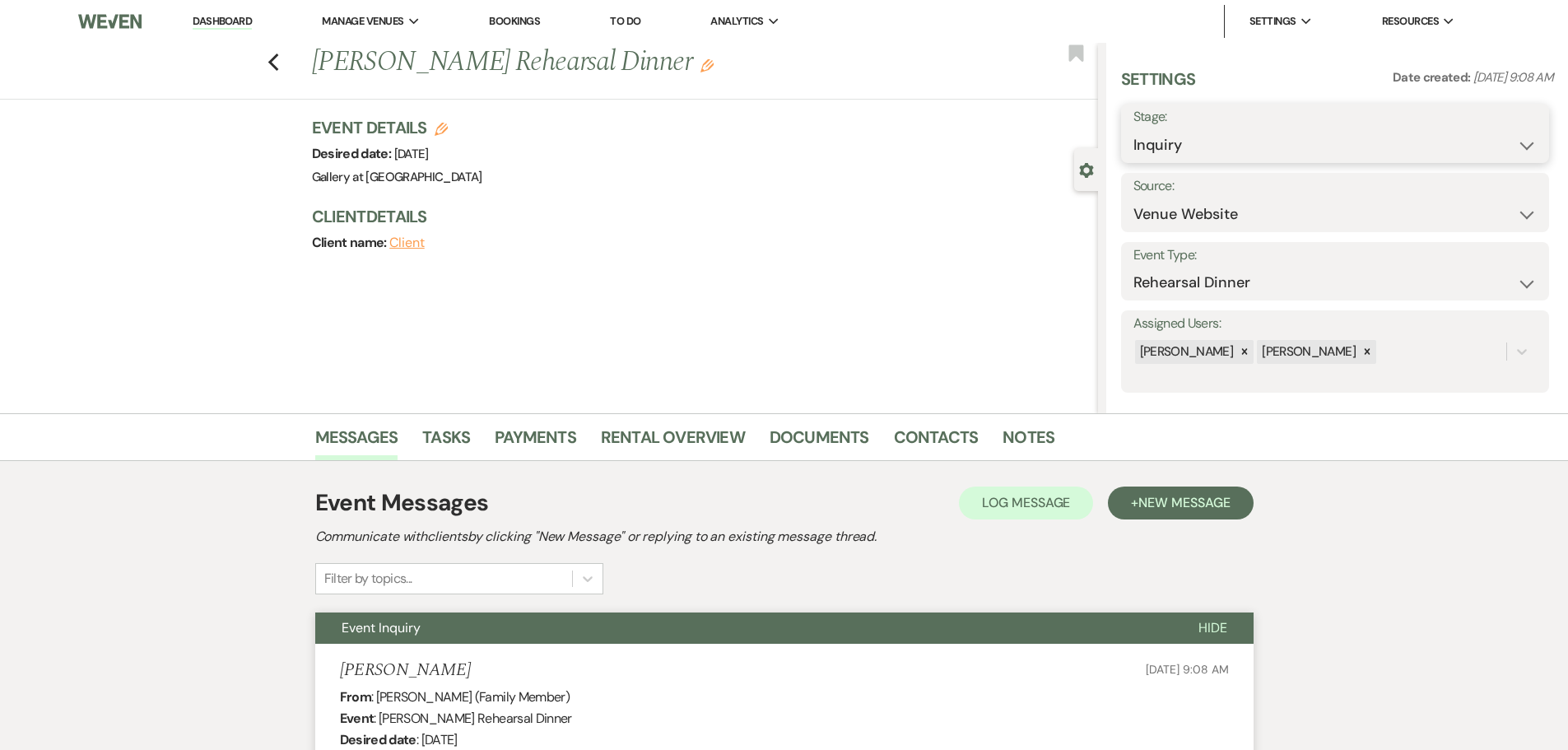
click at [1214, 140] on select "Inquiry Follow Up Tour Requested Tour Confirmed Toured Proposal Sent Booked Lost" at bounding box center [1335, 145] width 403 height 32
select select "4"
click at [1134, 129] on select "Inquiry Follow Up Tour Requested Tour Confirmed Toured Proposal Sent Booked Lost" at bounding box center [1335, 145] width 403 height 32
click at [1470, 135] on button "Save" at bounding box center [1502, 133] width 93 height 33
click at [277, 64] on use "button" at bounding box center [272, 62] width 11 height 18
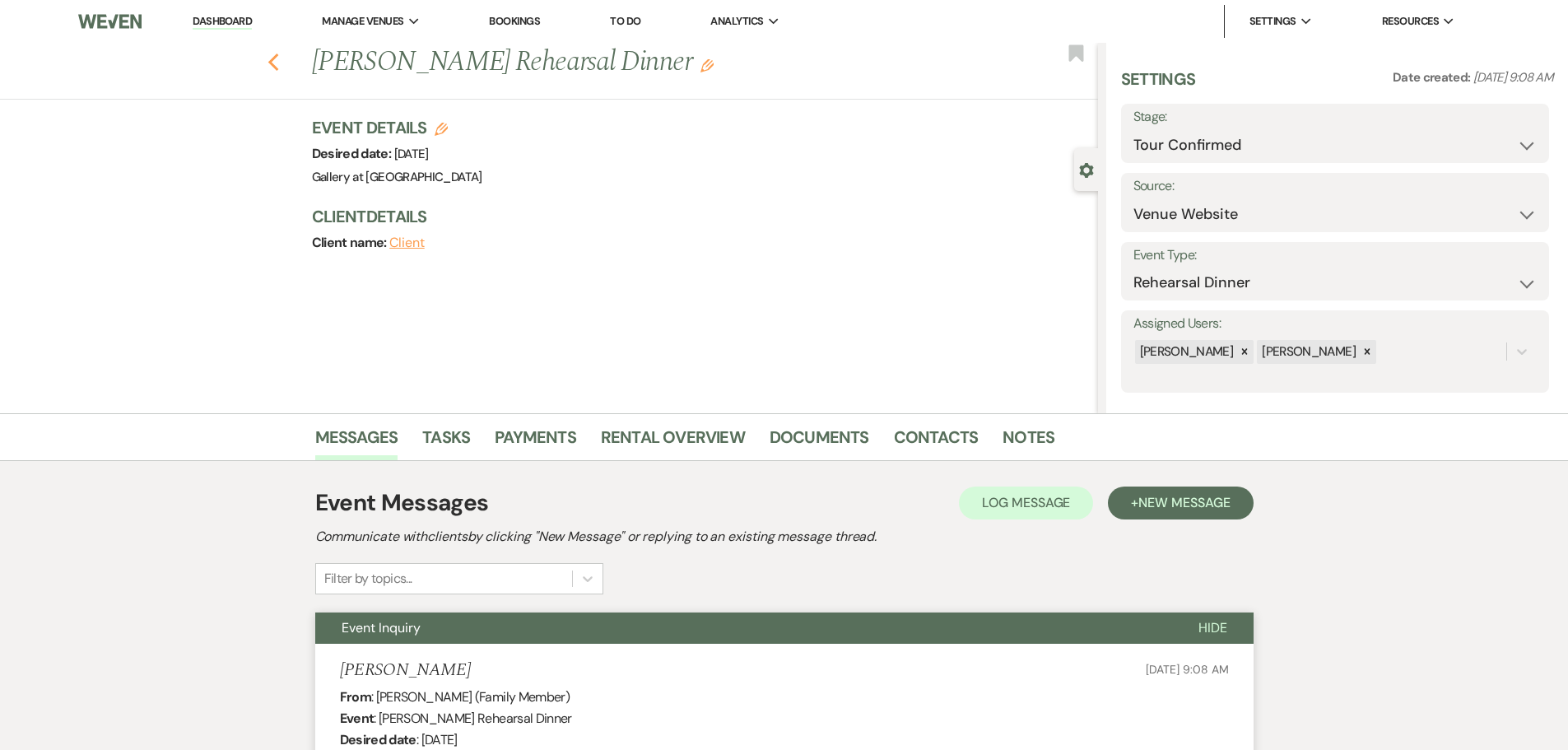
scroll to position [82, 0]
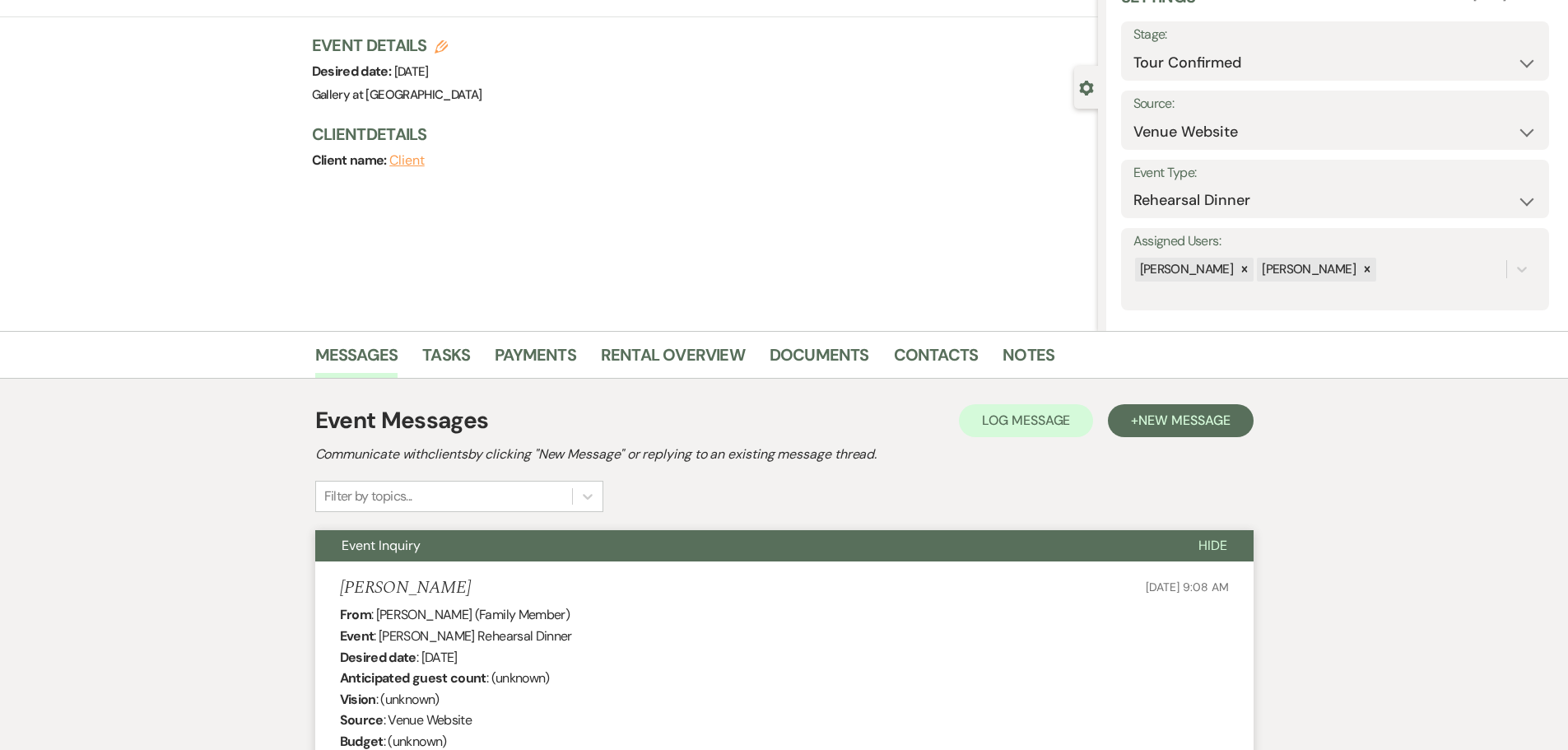
select select "4"
select select "8"
select select "5"
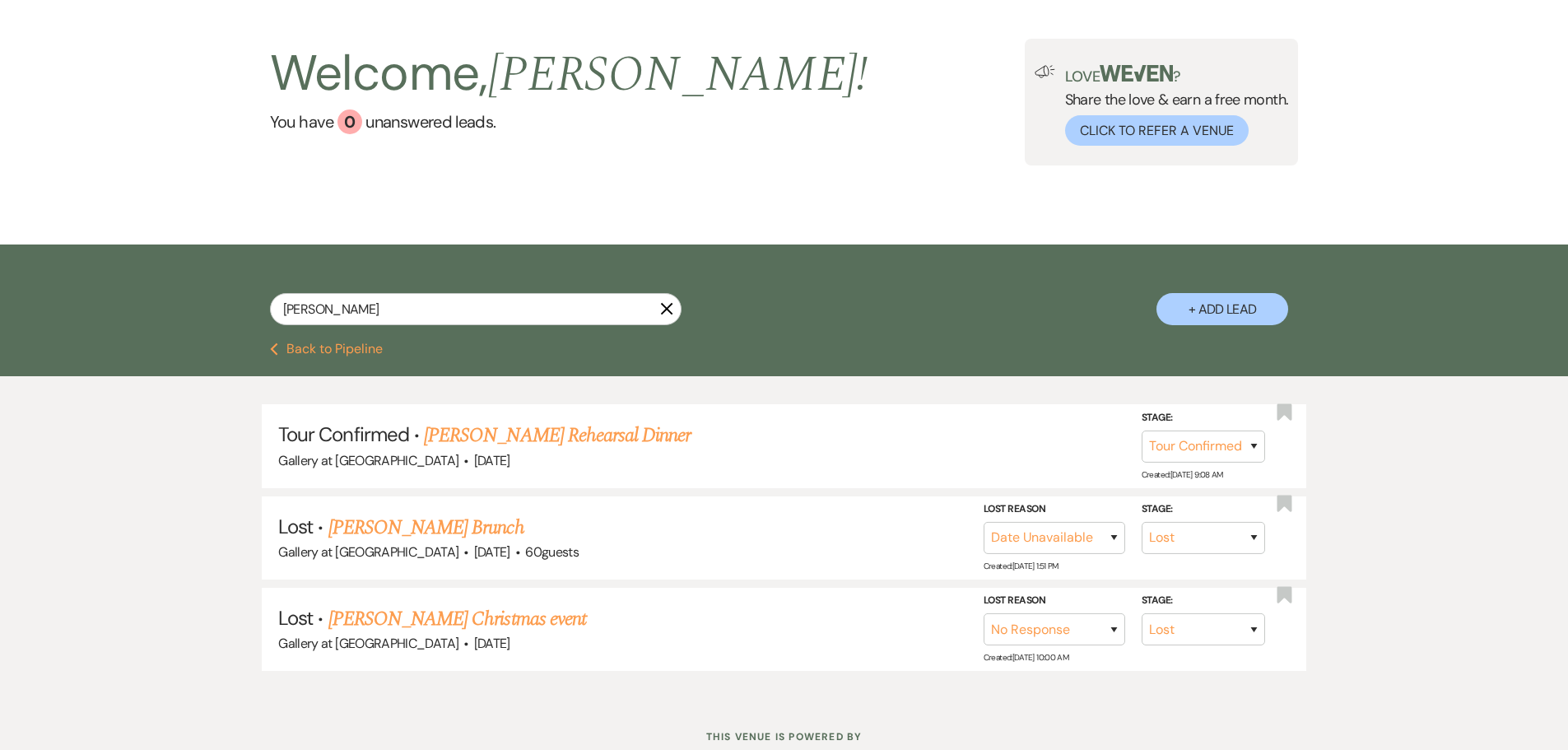
click at [667, 302] on icon "X" at bounding box center [667, 309] width 14 height 14
select select "2"
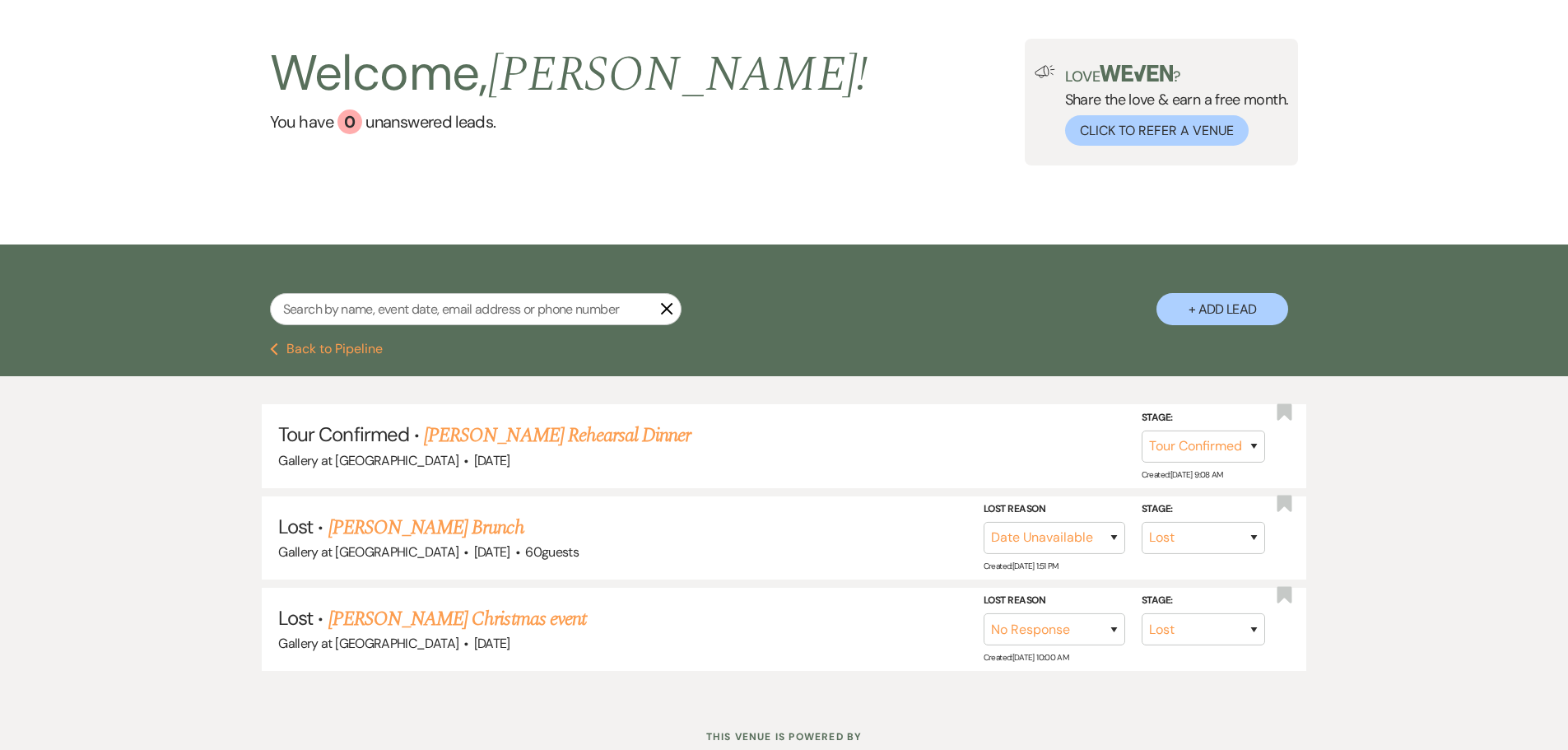
select select "2"
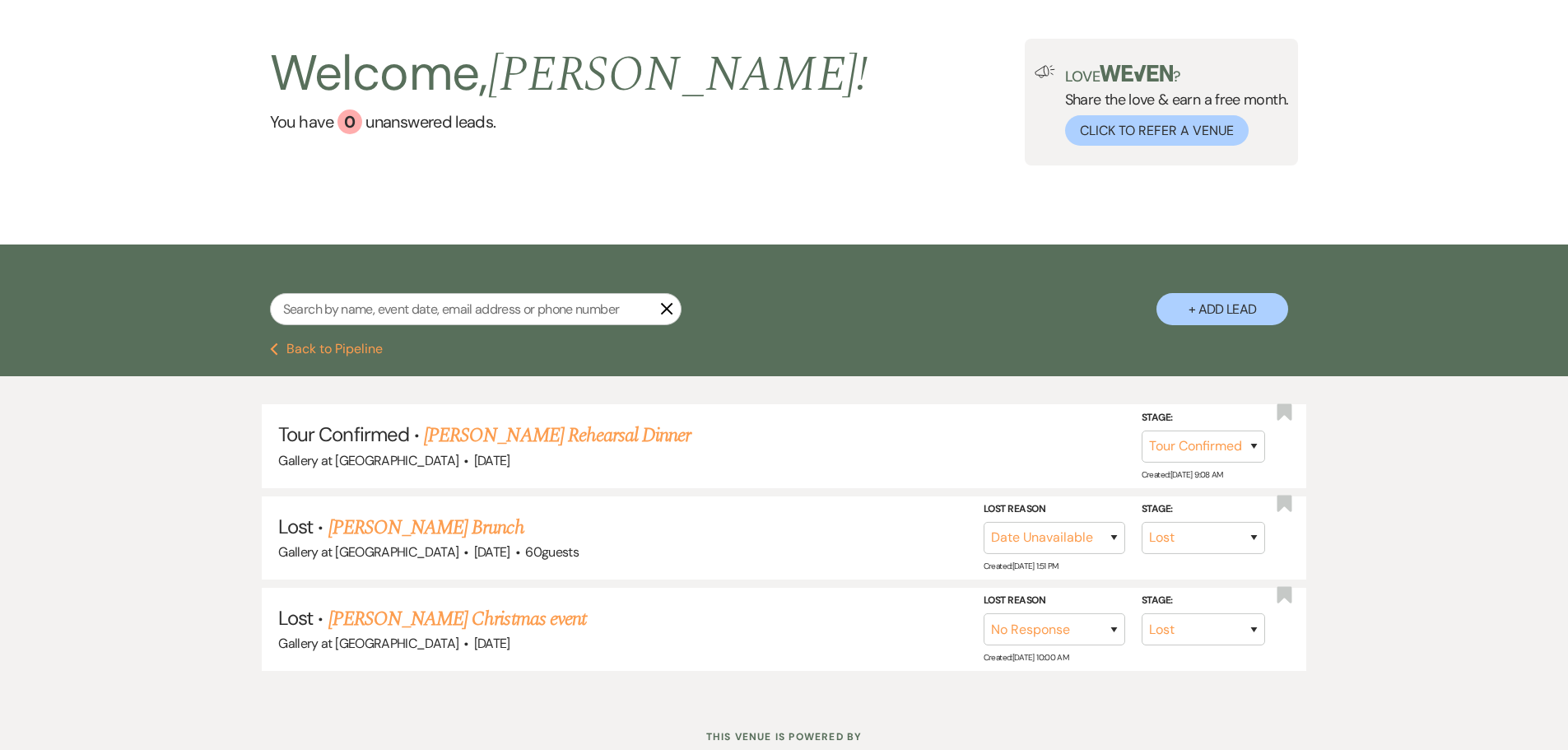
select select "2"
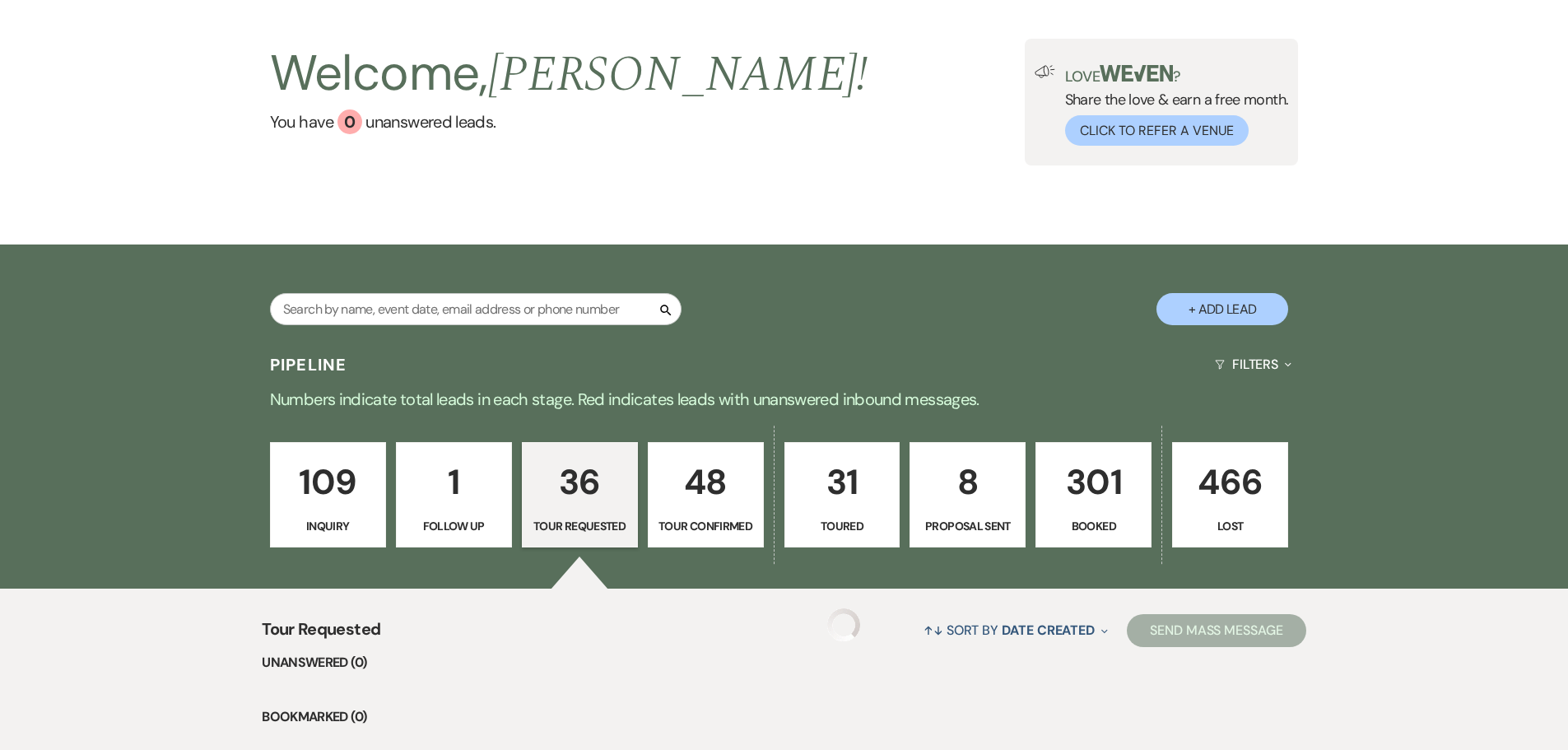
scroll to position [329, 0]
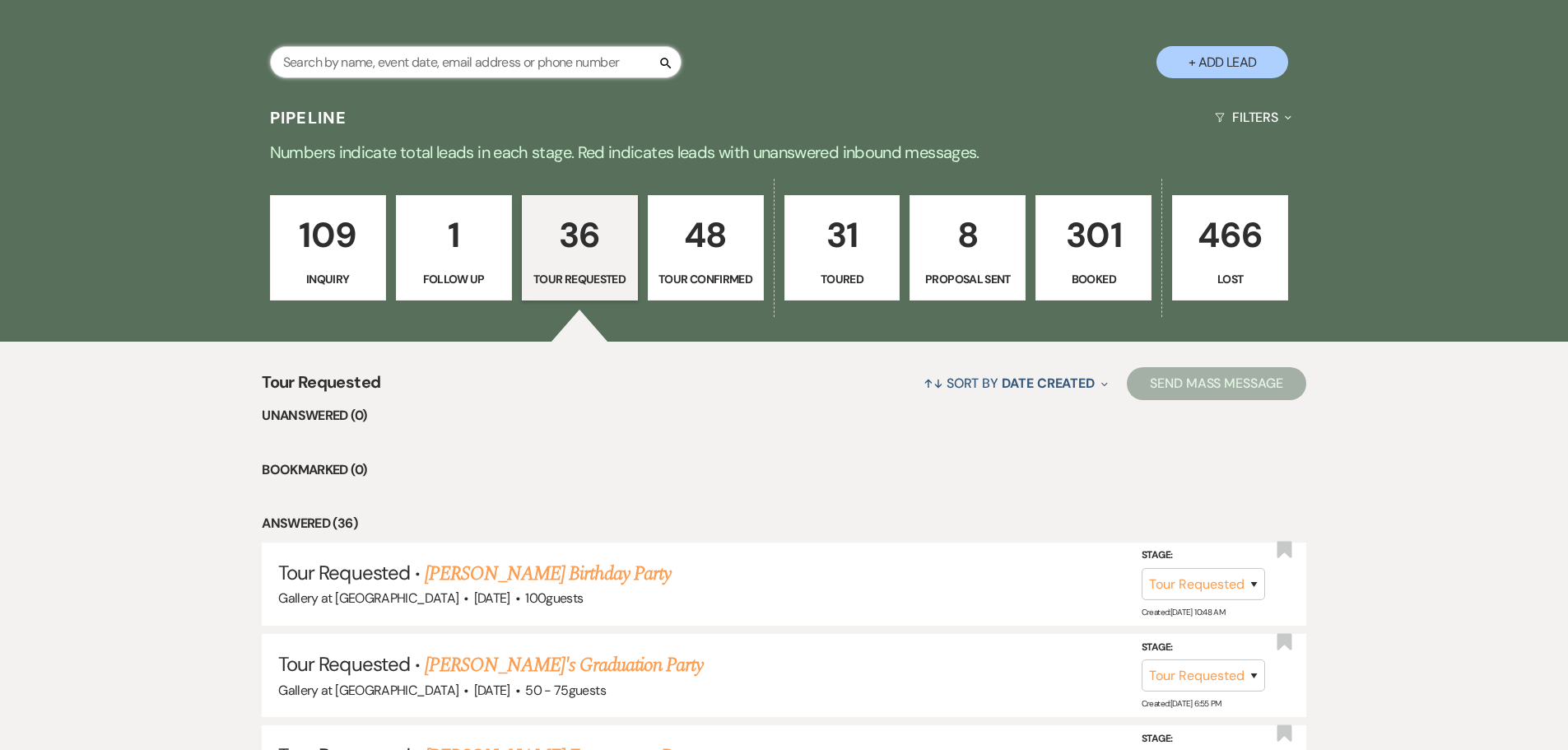
click at [456, 66] on input "text" at bounding box center [475, 63] width 412 height 32
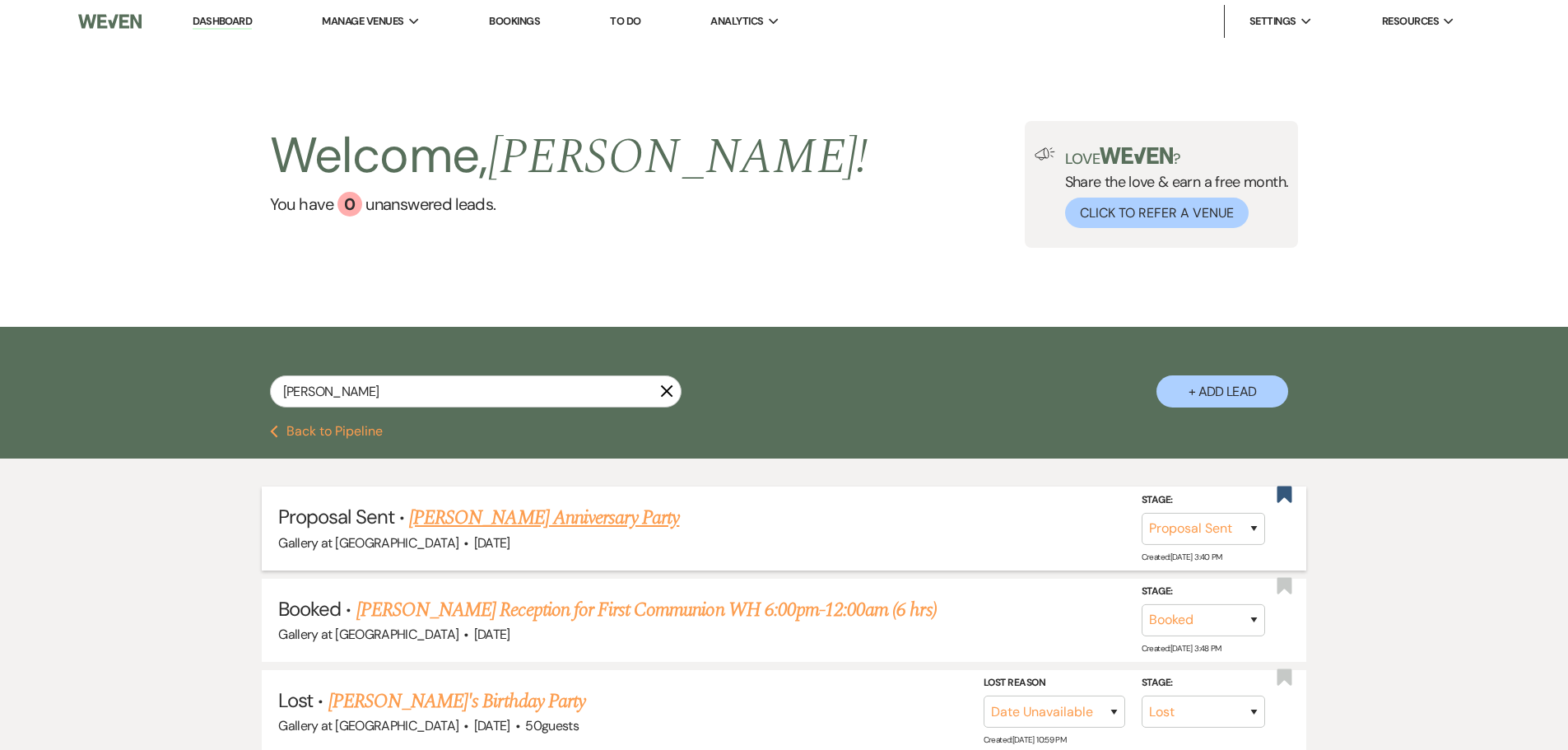
click at [517, 519] on link "[PERSON_NAME] Anniversary Party" at bounding box center [544, 517] width 270 height 30
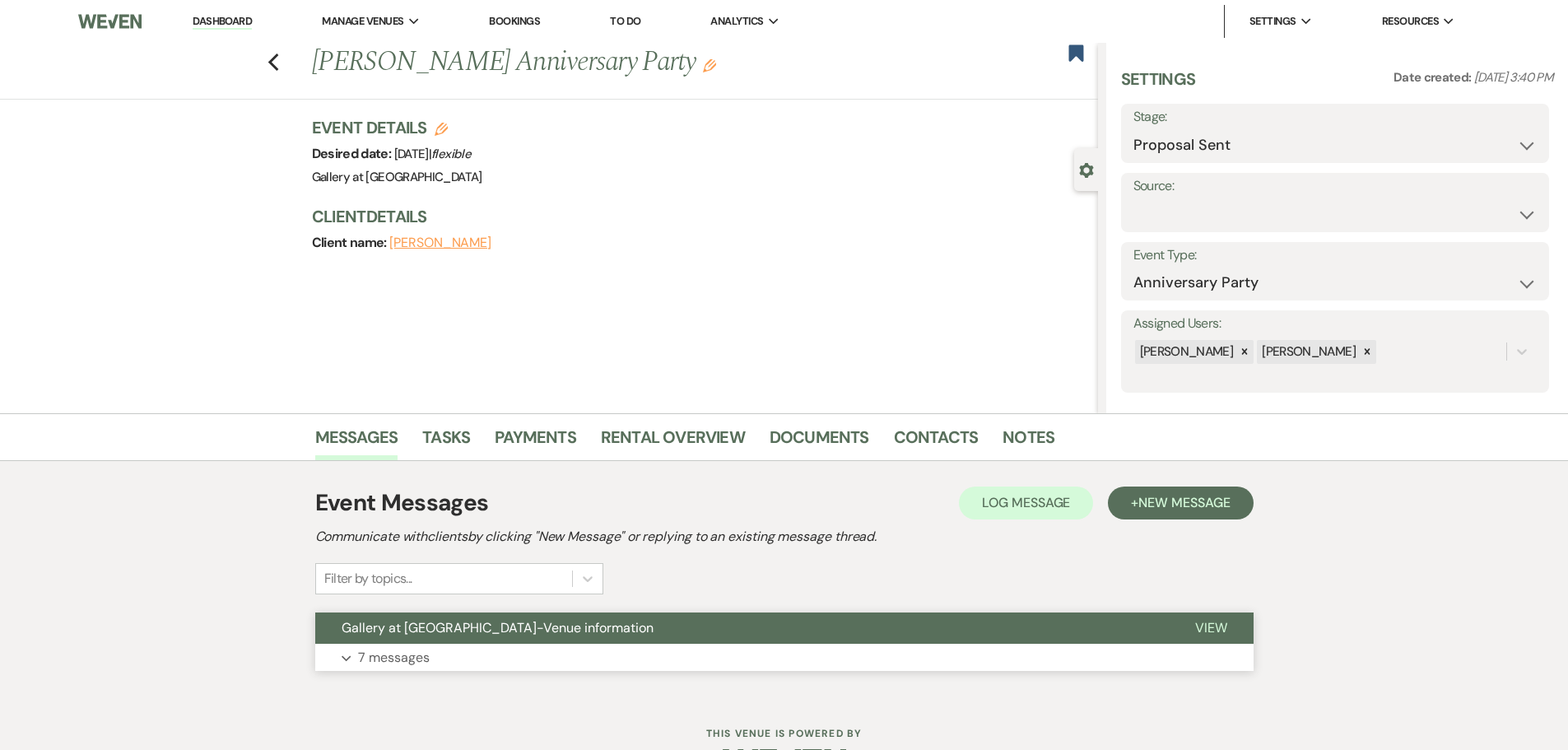
click at [538, 661] on button "Expand 7 messages" at bounding box center [784, 657] width 938 height 28
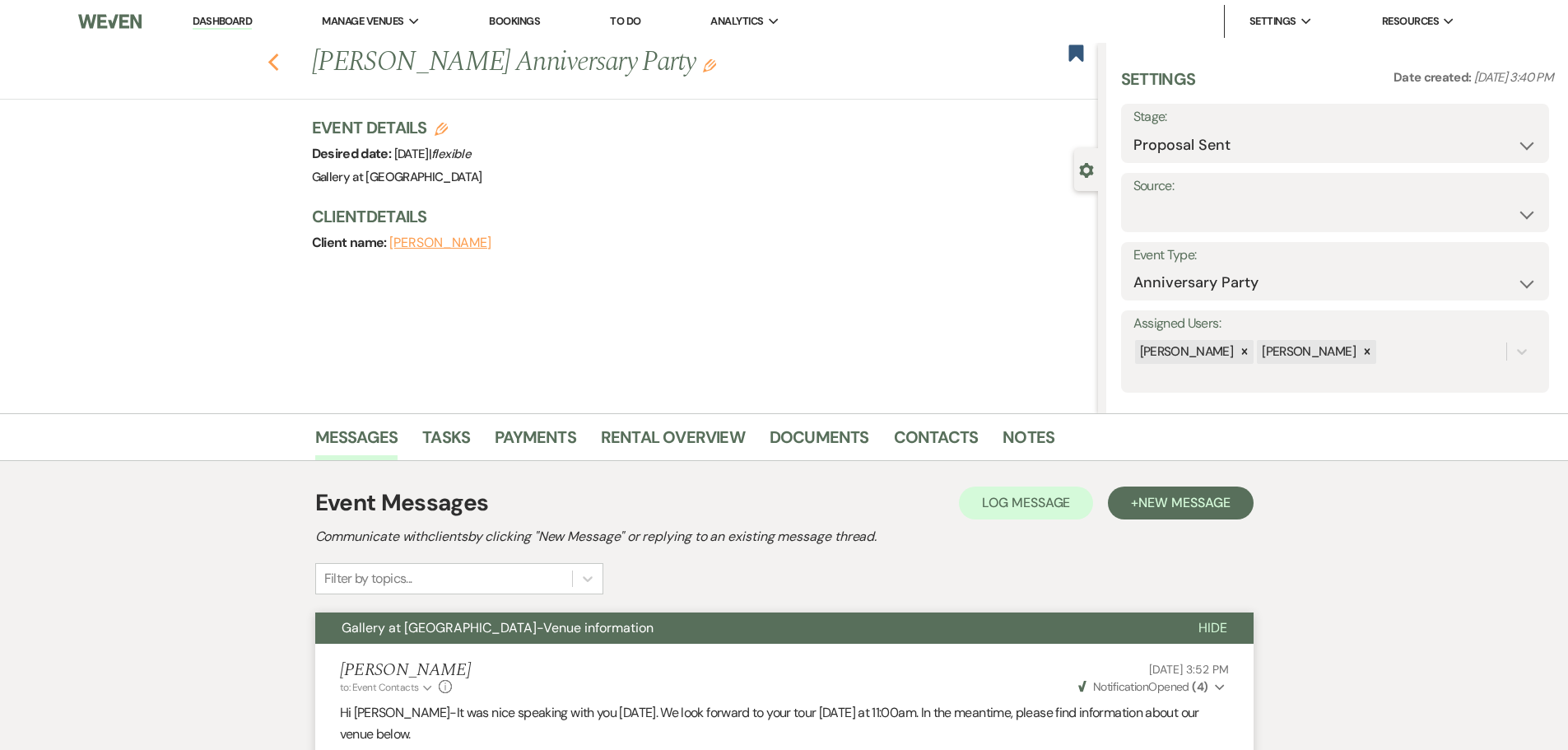
click at [278, 69] on icon "Previous" at bounding box center [273, 62] width 13 height 19
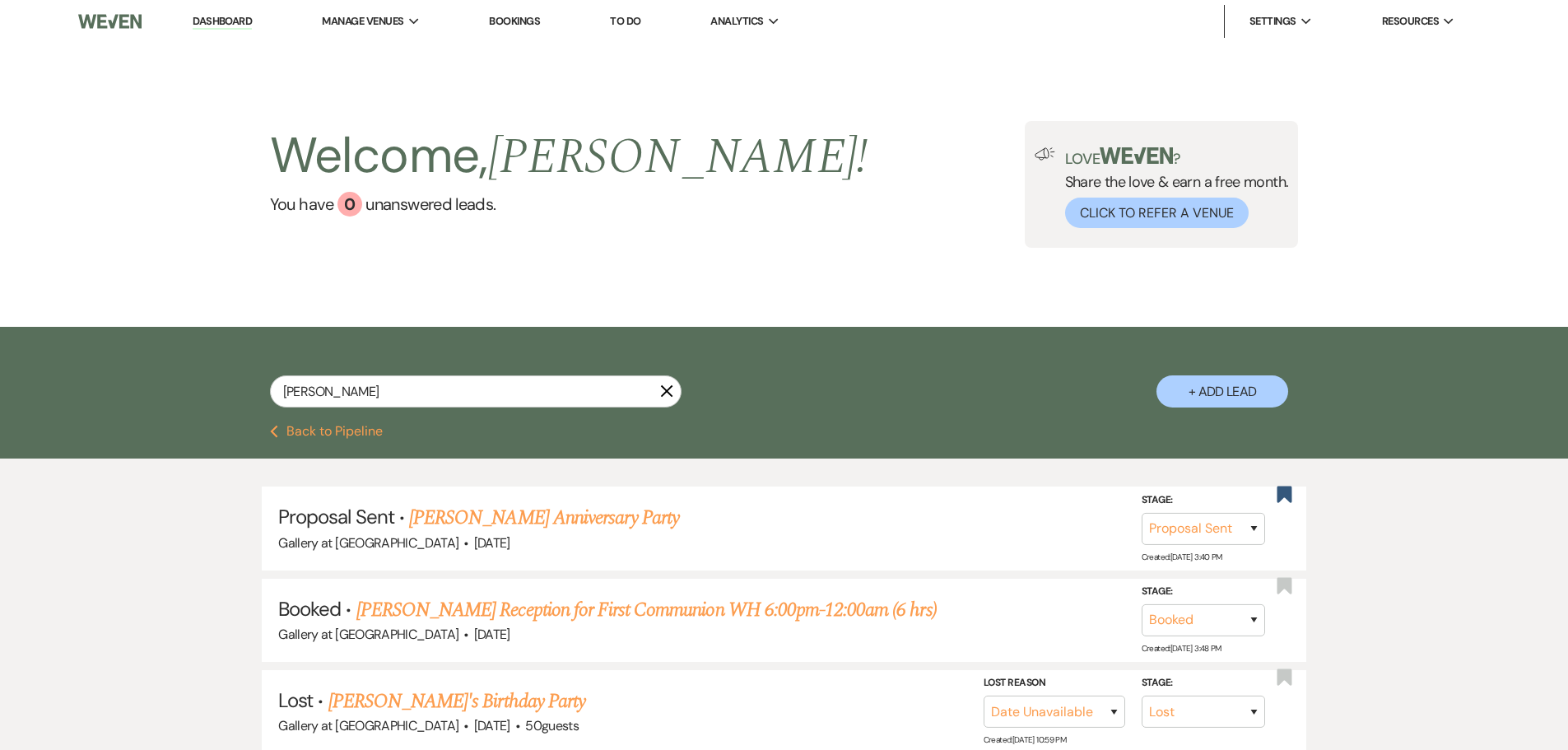
click at [664, 390] on icon "X" at bounding box center [667, 391] width 14 height 14
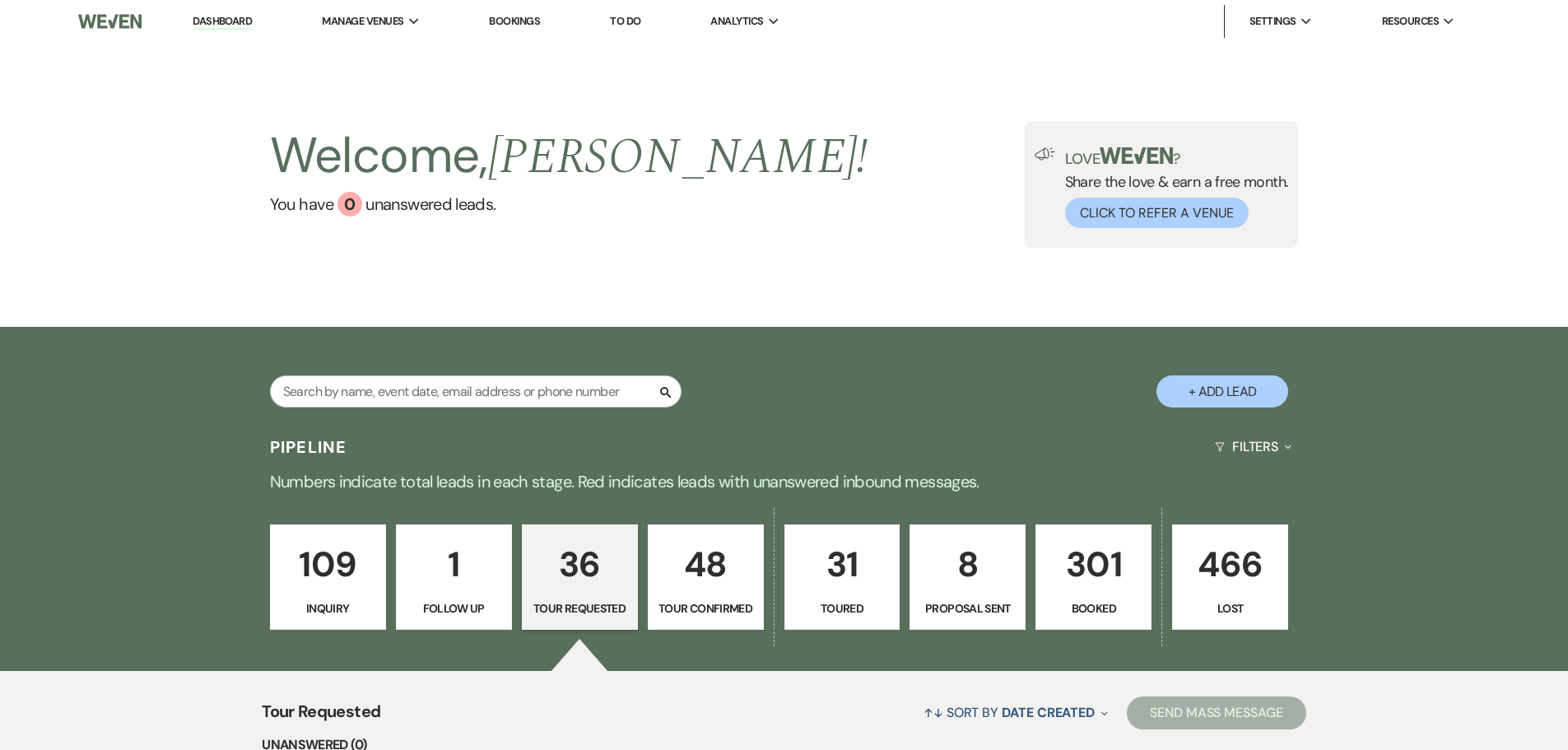
scroll to position [329, 0]
